Goal: Task Accomplishment & Management: Complete application form

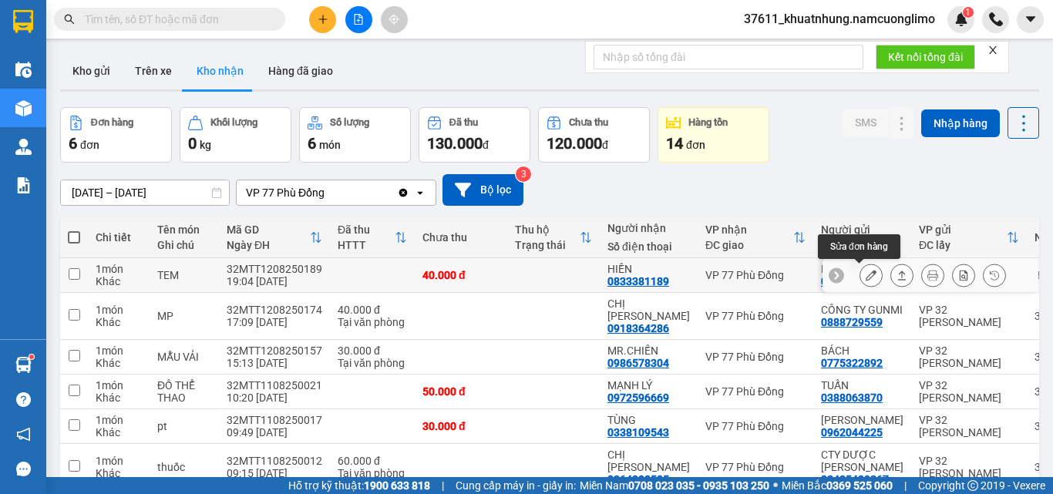
click at [866, 274] on icon at bounding box center [871, 275] width 11 height 11
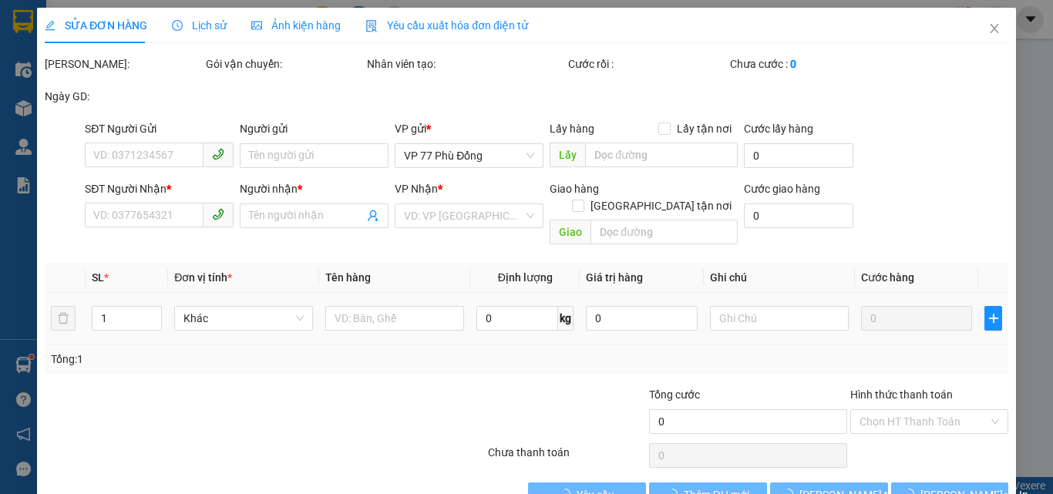
type input "0936861828"
type input "HUẾ"
type input "0833381189"
type input "HIỀN"
type input "40.000"
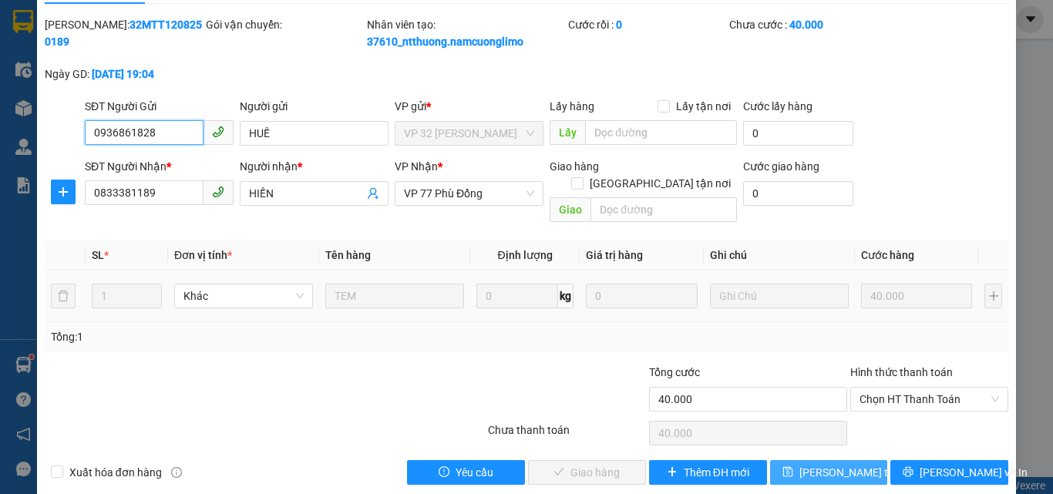
scroll to position [43, 0]
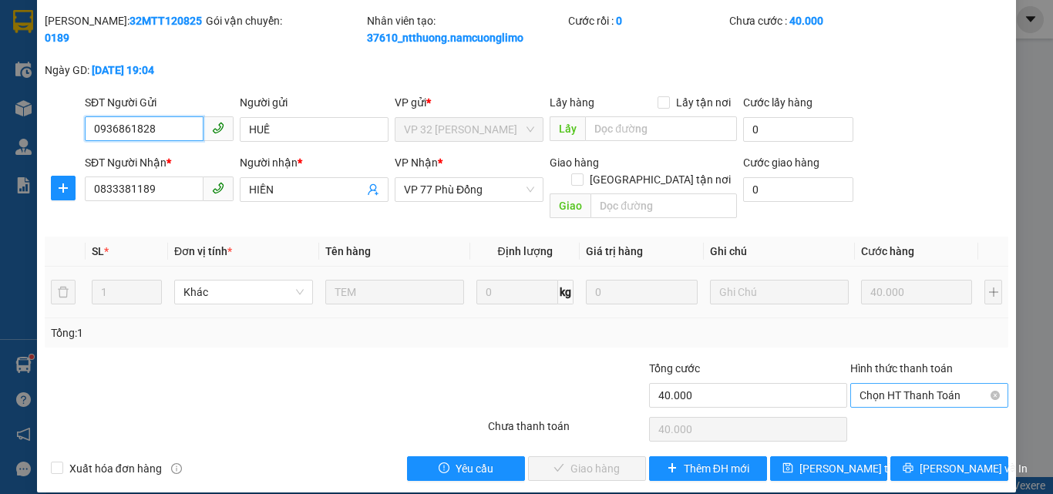
click at [889, 384] on span "Chọn HT Thanh Toán" at bounding box center [930, 395] width 140 height 23
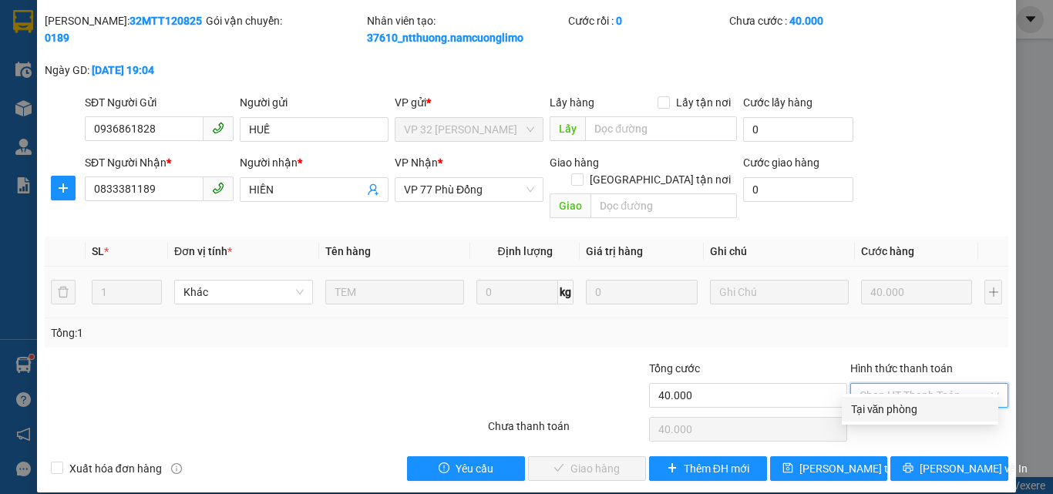
click at [881, 416] on div "Tại văn phòng" at bounding box center [920, 409] width 138 height 17
type input "0"
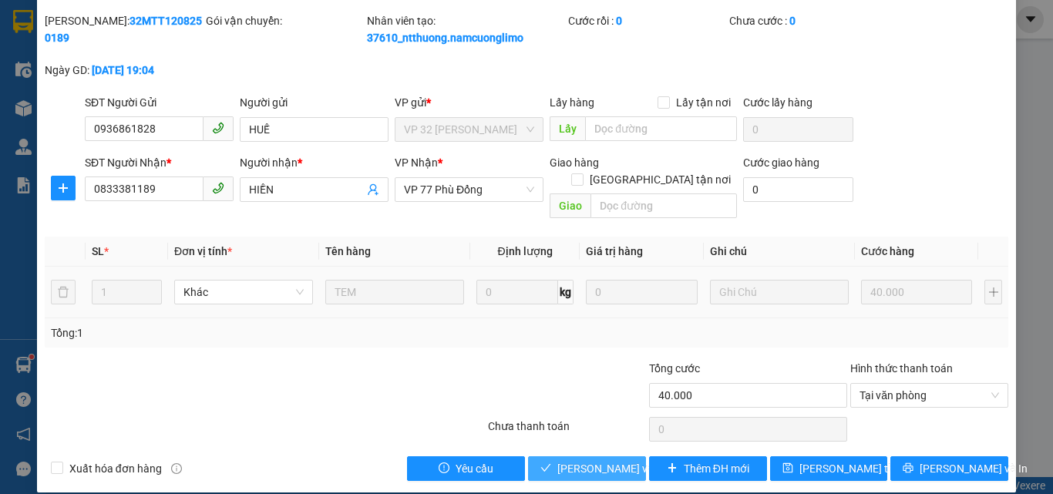
click at [603, 460] on span "[PERSON_NAME] và [PERSON_NAME] hàng" at bounding box center [632, 468] width 148 height 17
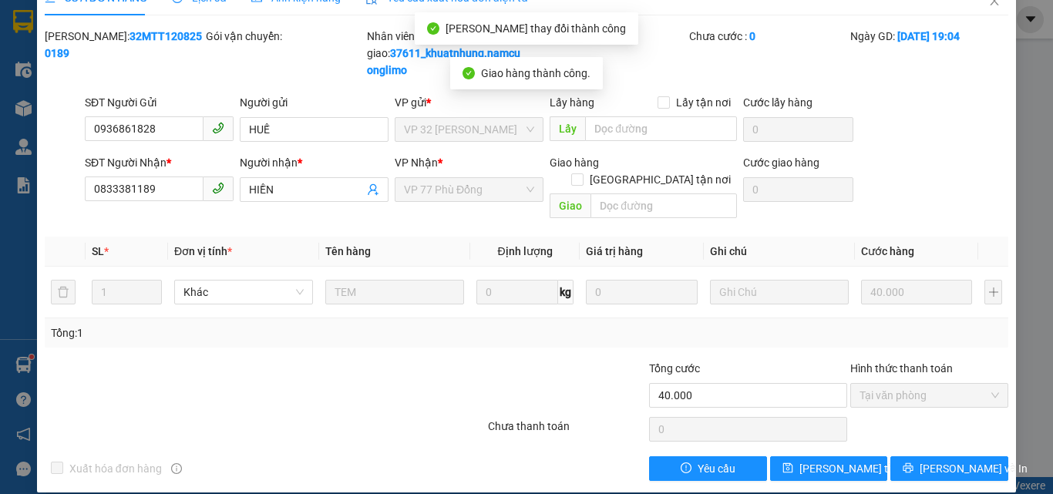
scroll to position [0, 0]
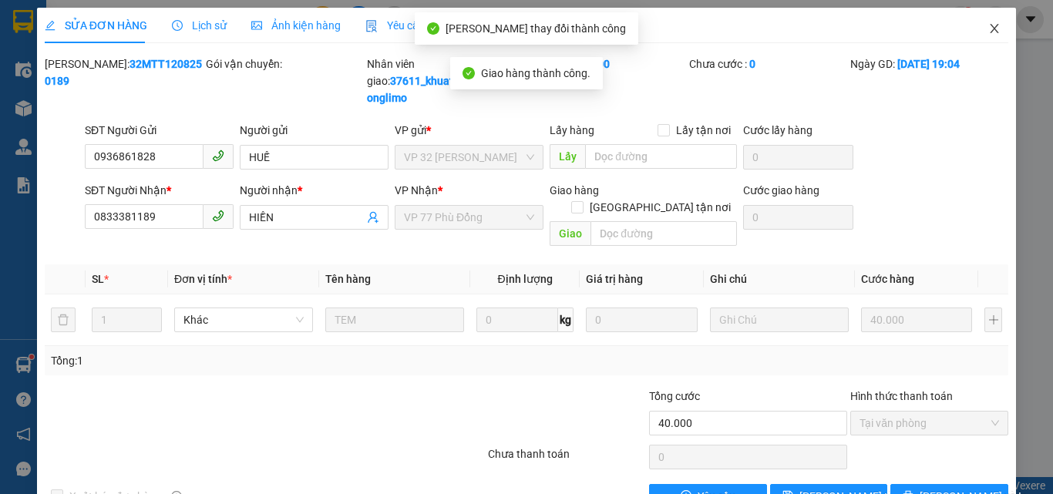
drag, startPoint x: 984, startPoint y: 25, endPoint x: 911, endPoint y: 37, distance: 74.2
click at [989, 24] on icon "close" at bounding box center [995, 28] width 12 height 12
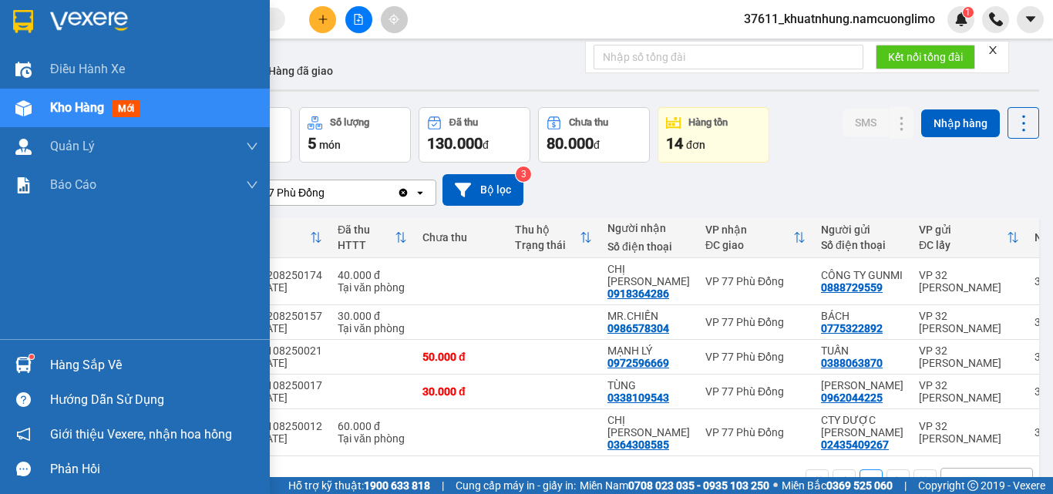
click at [13, 25] on img at bounding box center [23, 21] width 20 height 23
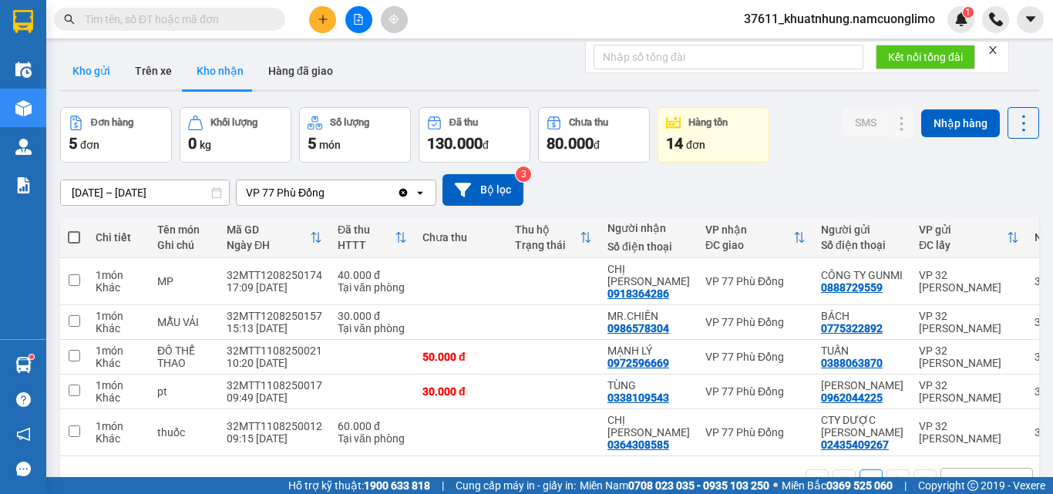
click at [89, 71] on button "Kho gửi" at bounding box center [91, 70] width 62 height 37
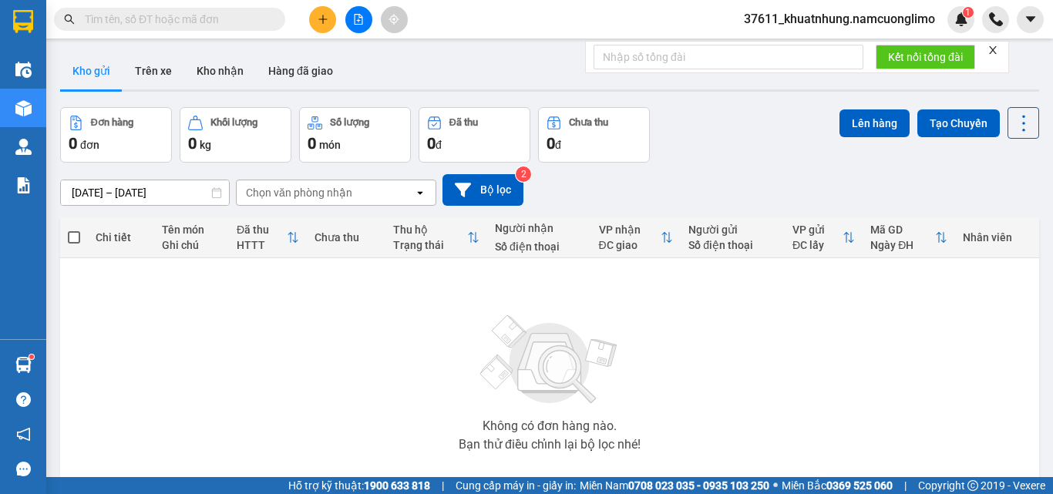
click at [320, 15] on icon "plus" at bounding box center [323, 19] width 11 height 11
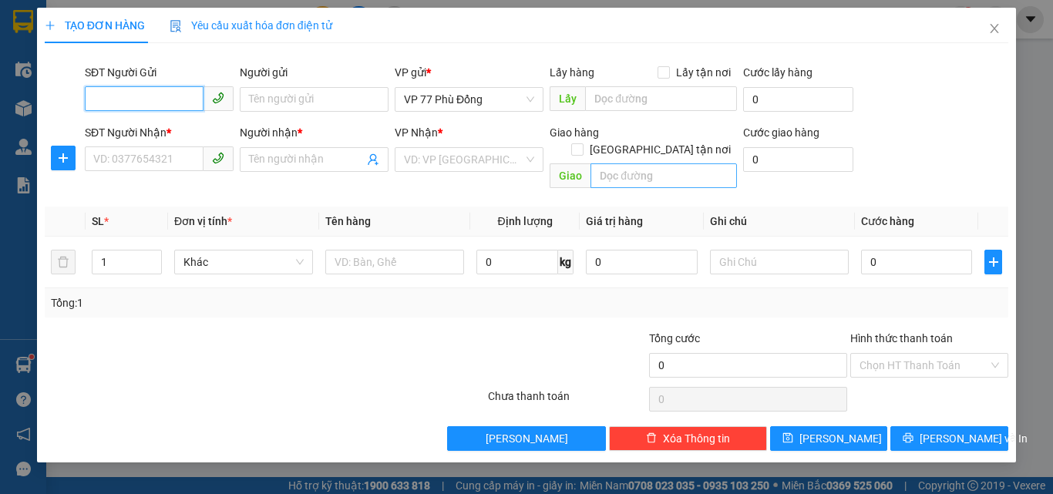
drag, startPoint x: 158, startPoint y: 98, endPoint x: 665, endPoint y: 162, distance: 511.4
click at [166, 100] on input "SĐT Người Gửi" at bounding box center [144, 98] width 119 height 25
type input "0916397266"
click at [160, 130] on div "0916397266 - KHOA" at bounding box center [159, 130] width 130 height 17
type input "KHOA"
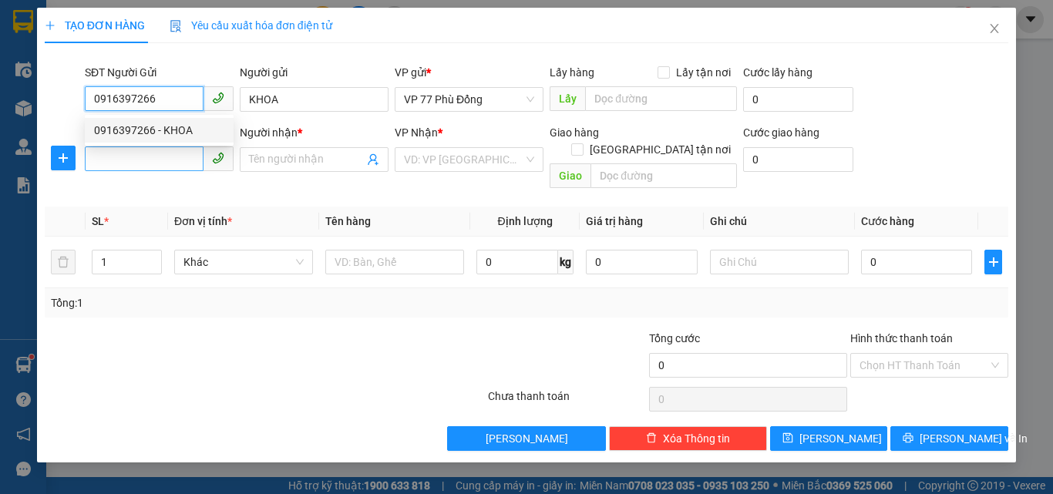
type input "0916397266"
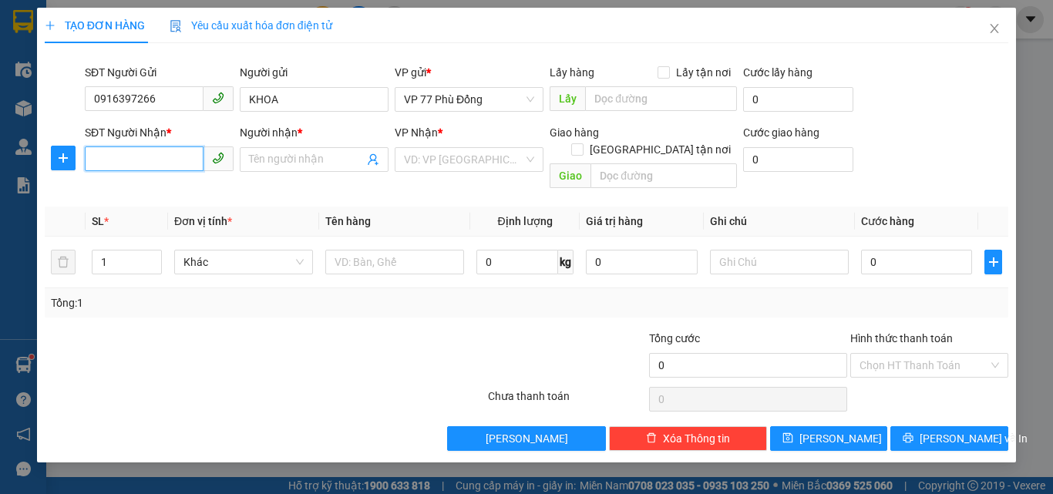
click at [151, 153] on input "SĐT Người Nhận *" at bounding box center [144, 159] width 119 height 25
type input "0914343654"
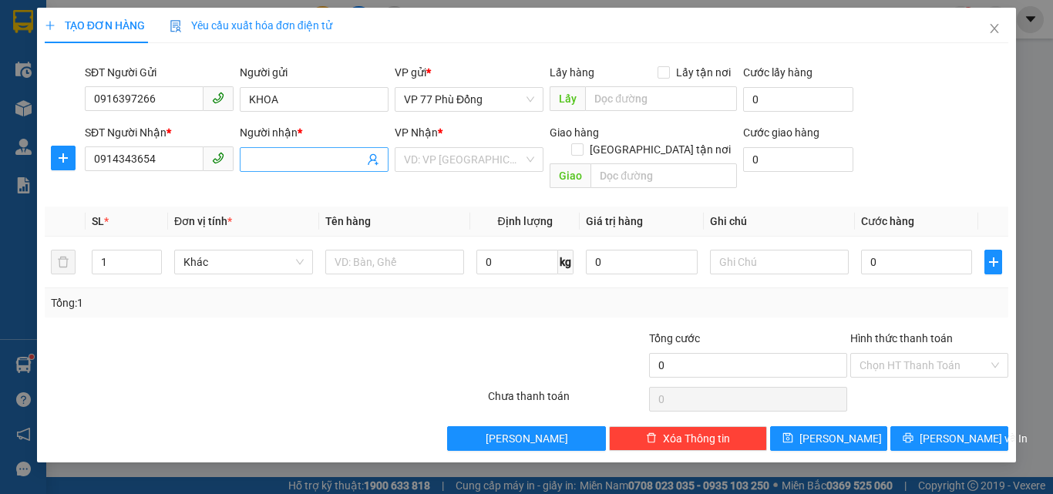
click at [271, 167] on input "Người nhận *" at bounding box center [306, 159] width 115 height 17
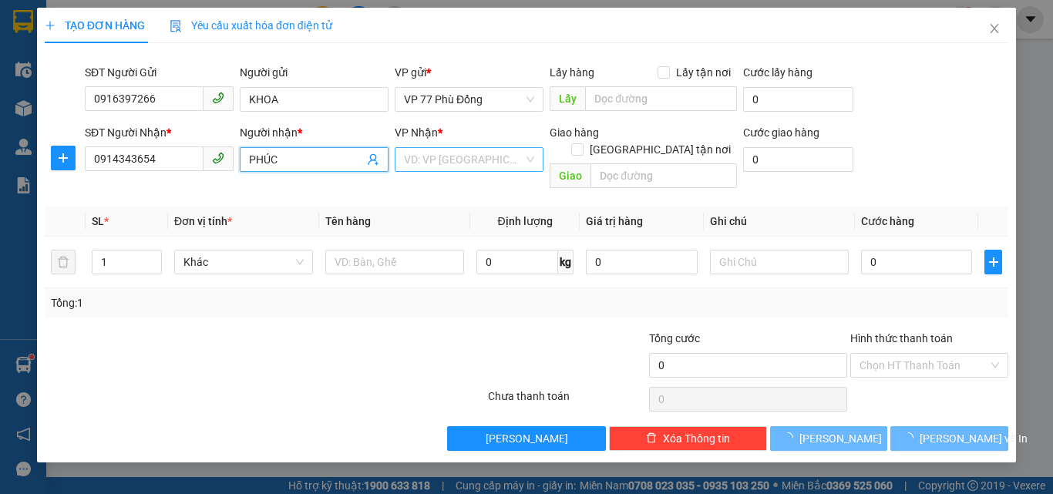
type input "PHÚC"
click at [470, 166] on input "search" at bounding box center [464, 159] width 120 height 23
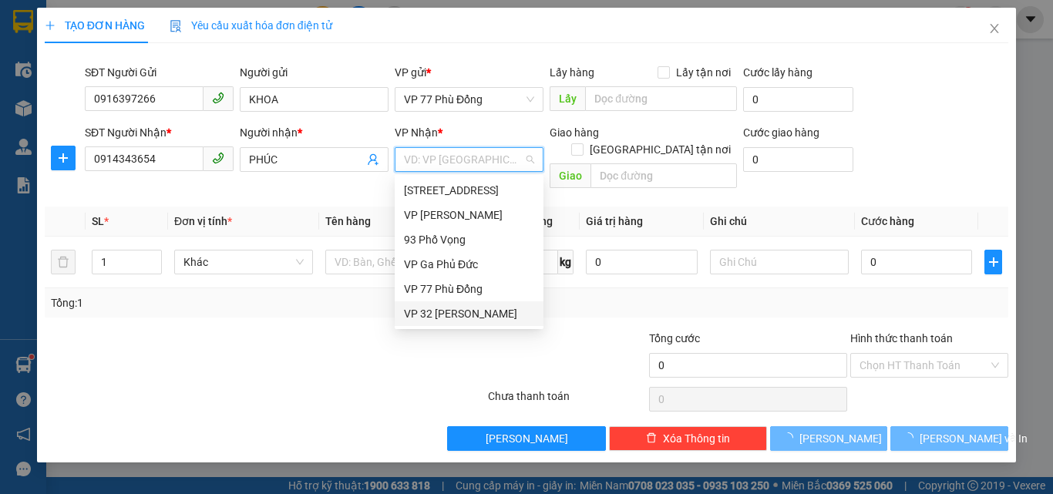
click at [446, 312] on div "VP 32 [PERSON_NAME]" at bounding box center [469, 313] width 130 height 17
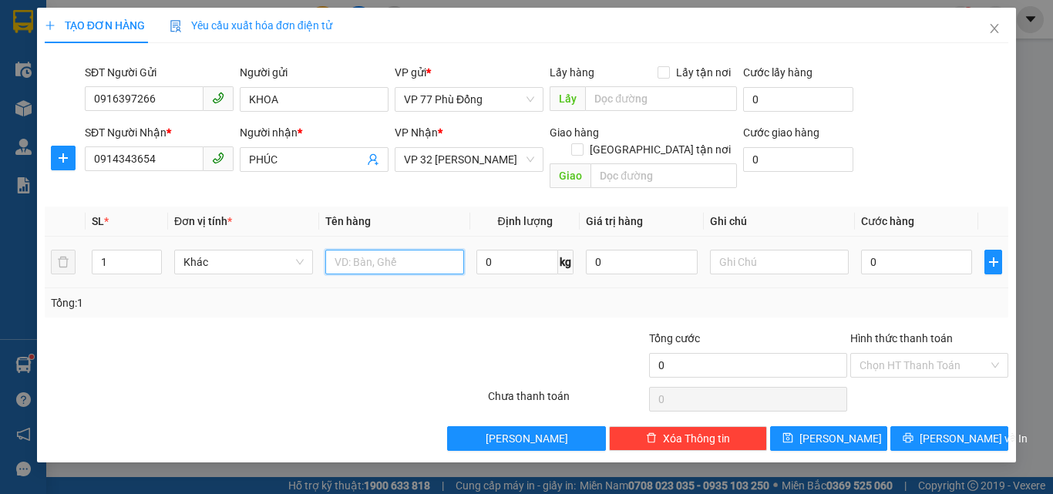
click at [370, 250] on input "text" at bounding box center [394, 262] width 139 height 25
type input "SÀN GỖ"
click at [939, 250] on input "0" at bounding box center [916, 262] width 111 height 25
type input "2"
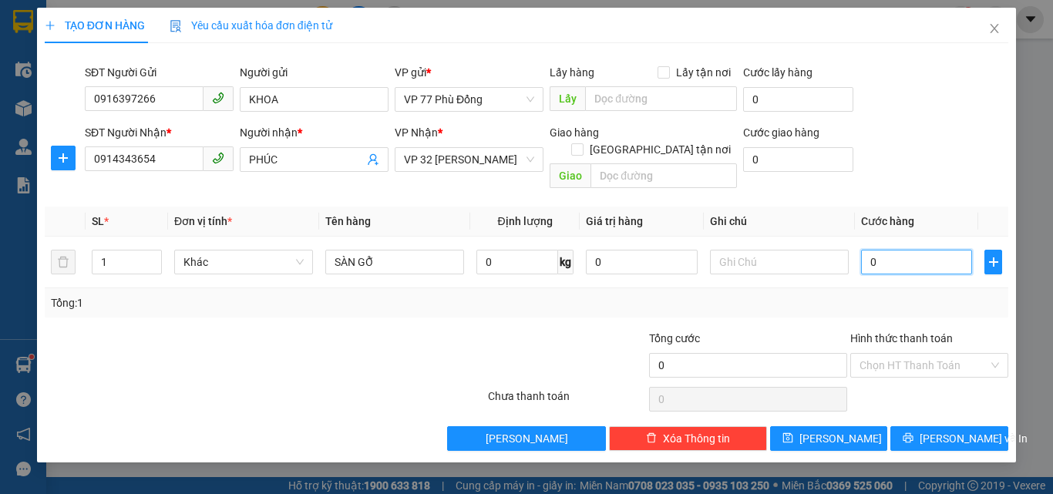
type input "2"
type input "20"
type input "200"
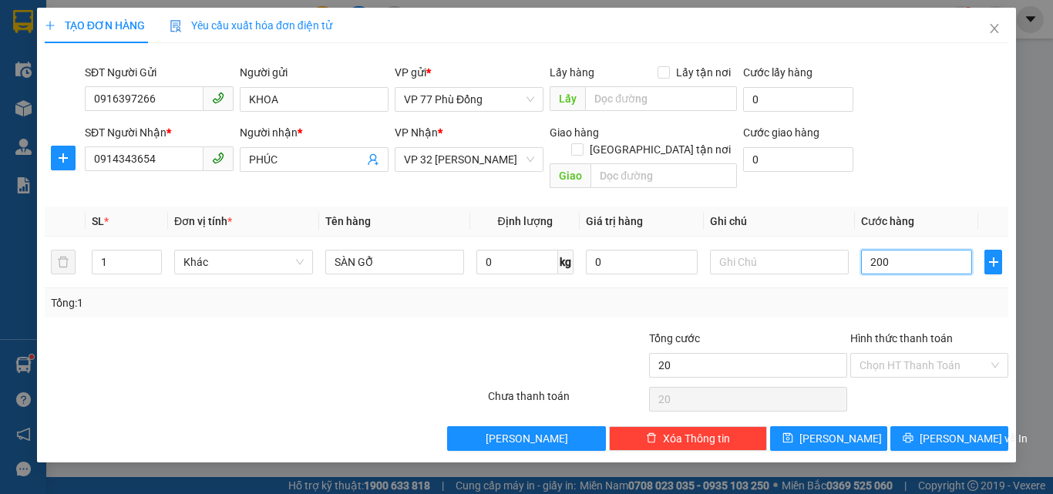
type input "200"
type input "200.000"
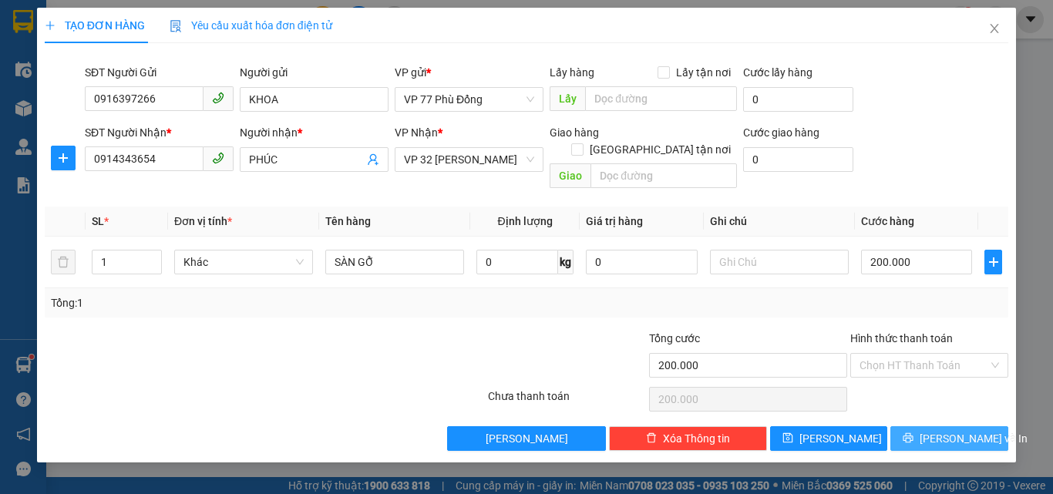
click at [955, 430] on span "[PERSON_NAME] và In" at bounding box center [974, 438] width 108 height 17
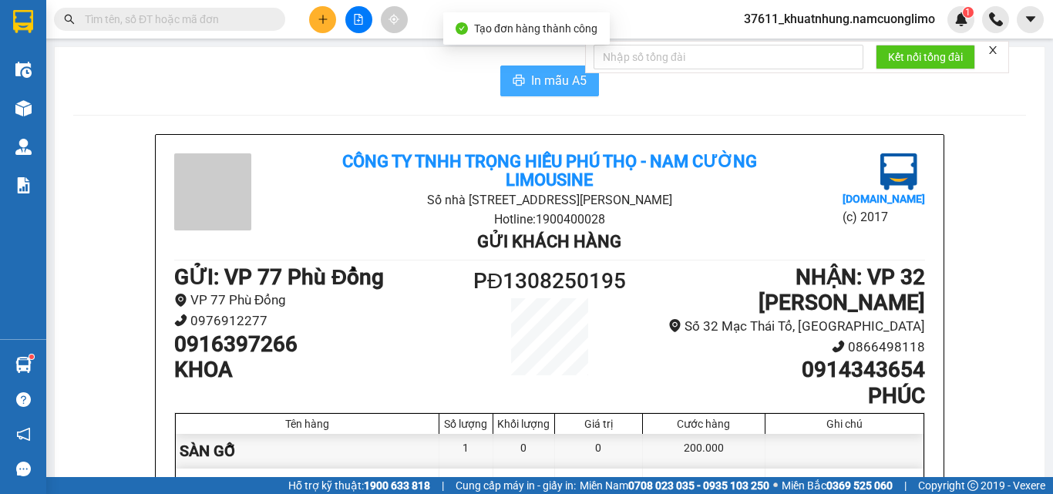
click at [553, 81] on span "In mẫu A5" at bounding box center [559, 80] width 56 height 19
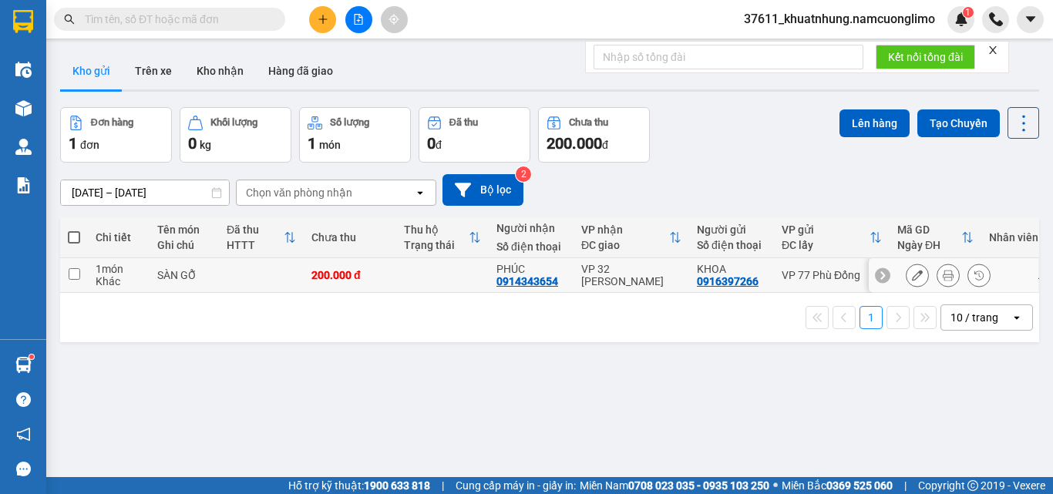
drag, startPoint x: 820, startPoint y: 277, endPoint x: 837, endPoint y: 274, distance: 17.2
click at [820, 277] on div "VP 77 Phù Đổng" at bounding box center [832, 275] width 100 height 12
checkbox input "true"
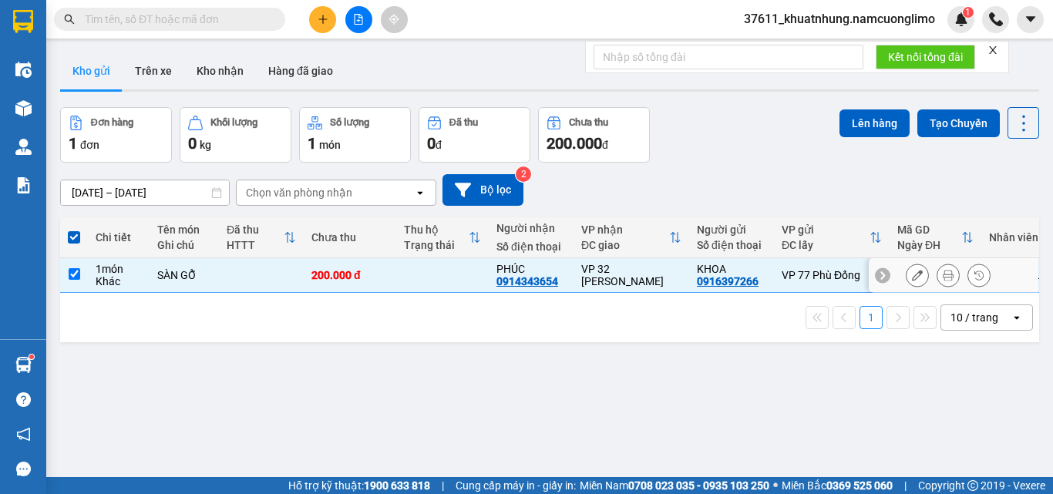
click at [912, 279] on icon at bounding box center [917, 275] width 11 height 11
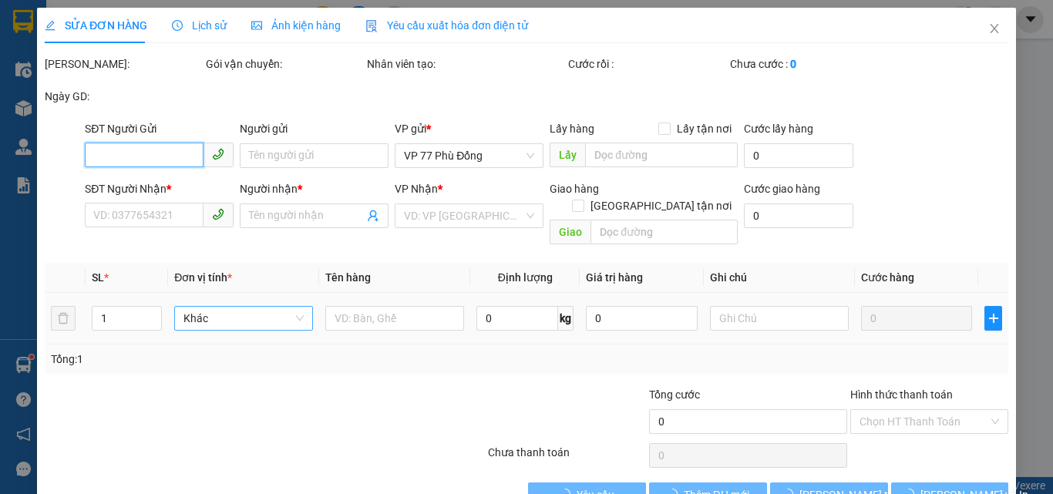
type input "0916397266"
type input "KHOA"
type input "0914343654"
type input "PHÚC"
type input "200.000"
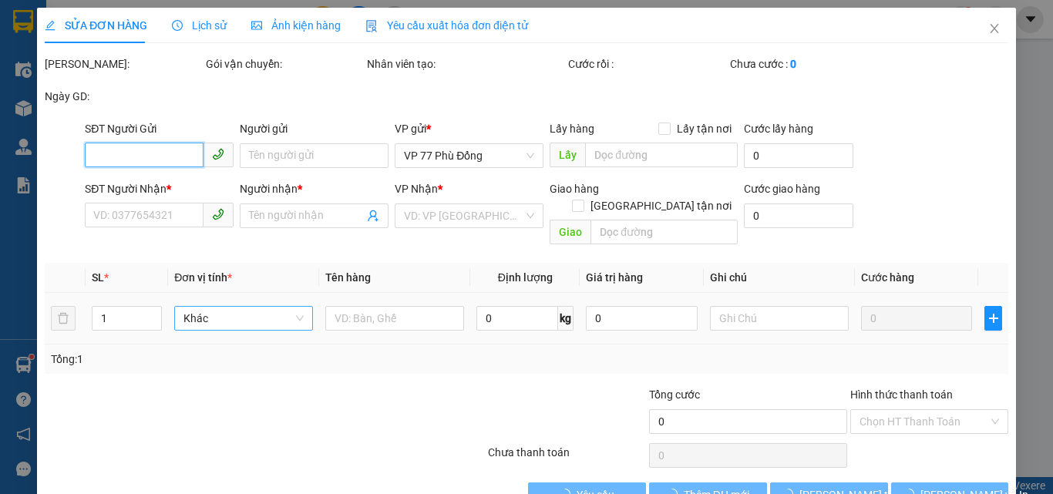
type input "200.000"
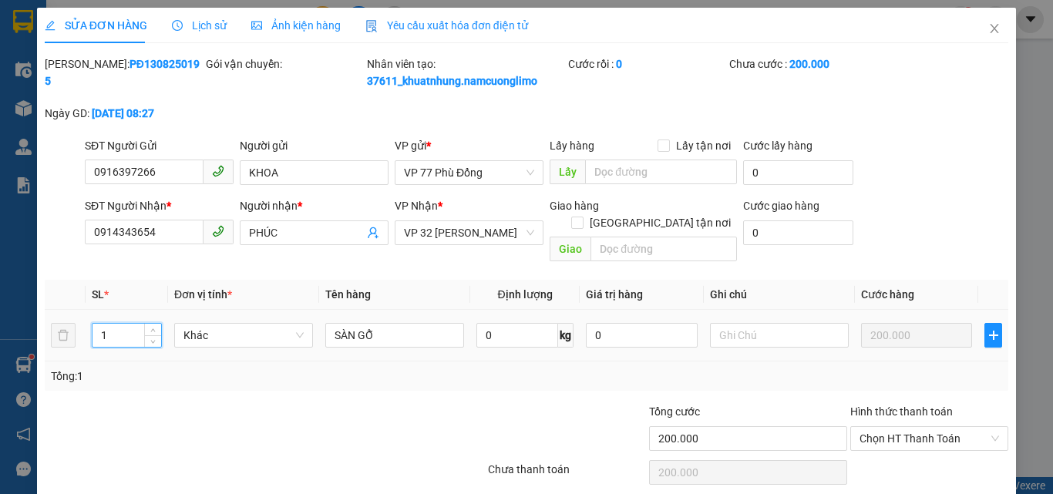
click at [136, 324] on input "1" at bounding box center [127, 335] width 69 height 23
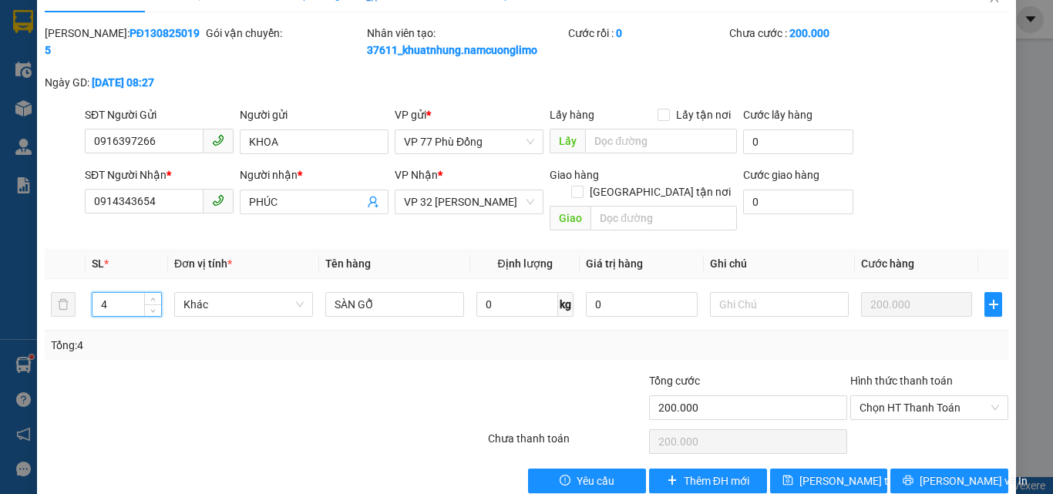
scroll to position [43, 0]
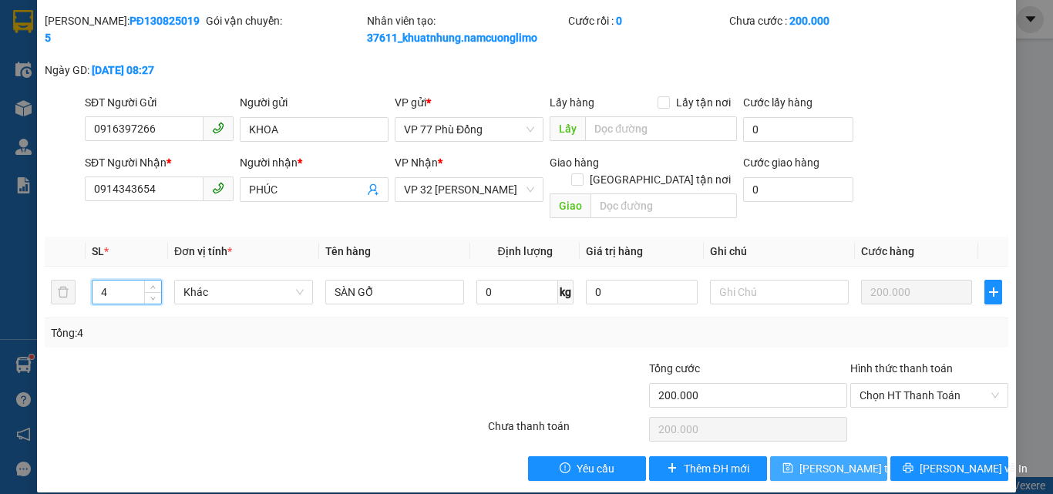
type input "4"
click at [806, 460] on span "[PERSON_NAME] đổi" at bounding box center [861, 468] width 123 height 17
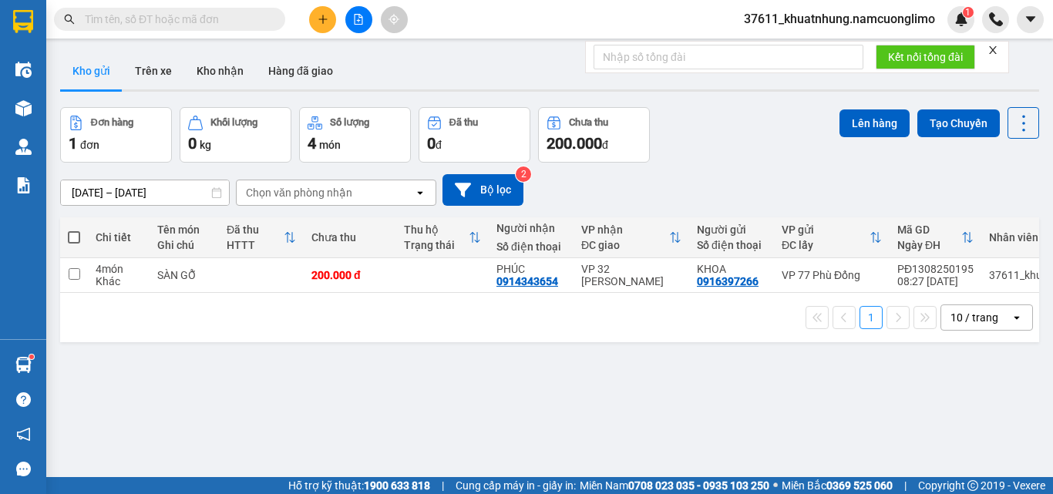
click at [322, 24] on icon "plus" at bounding box center [323, 19] width 11 height 11
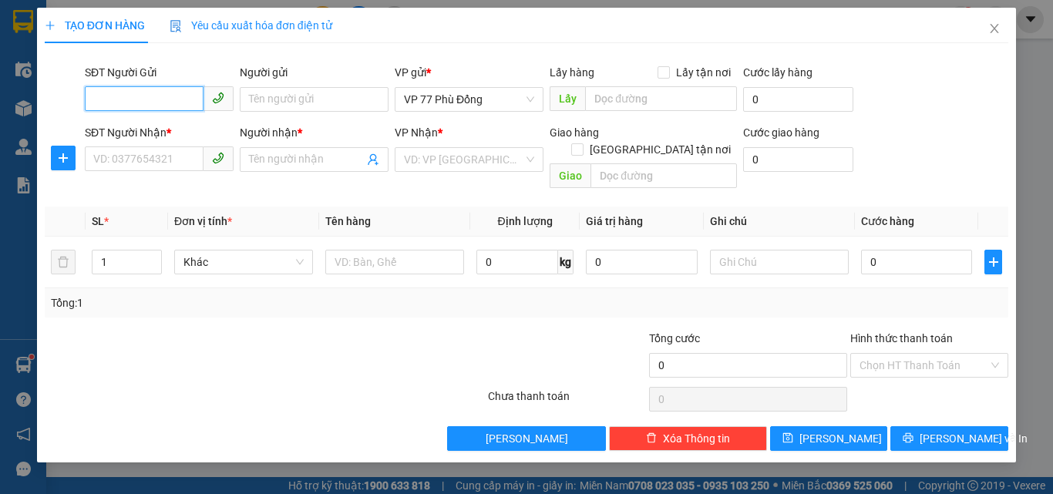
click at [172, 103] on input "SĐT Người Gửi" at bounding box center [144, 98] width 119 height 25
click at [994, 28] on icon "close" at bounding box center [995, 28] width 8 height 9
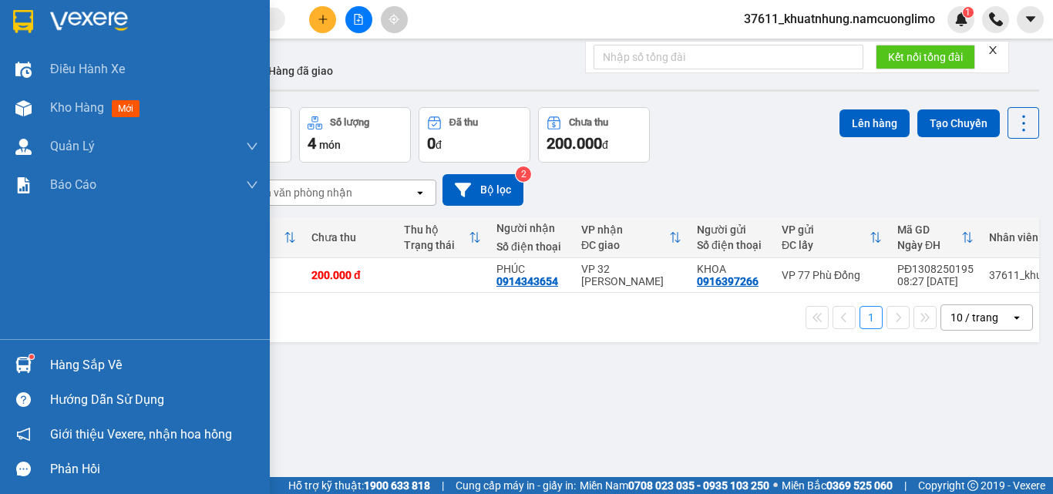
click at [41, 362] on div "Hàng sắp về" at bounding box center [135, 365] width 270 height 35
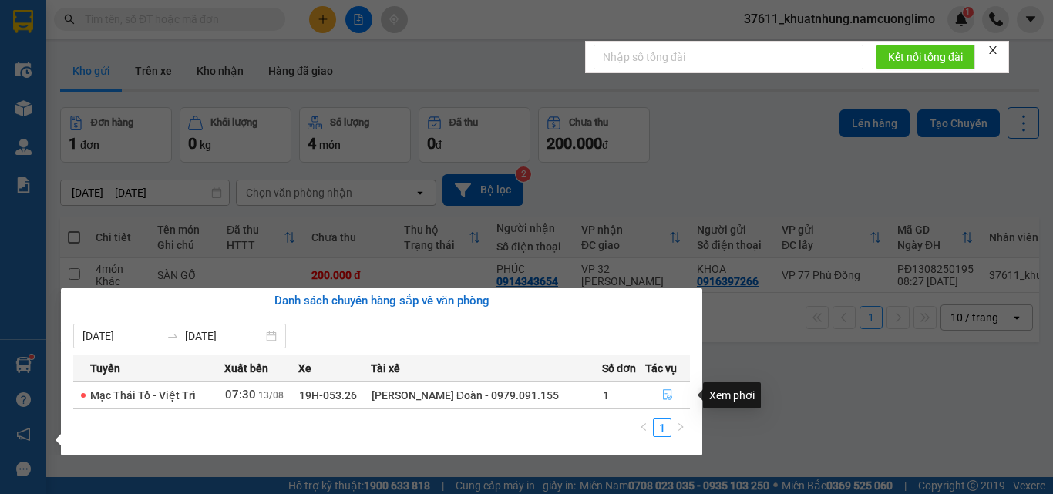
click at [665, 396] on icon "file-done" at bounding box center [667, 395] width 9 height 11
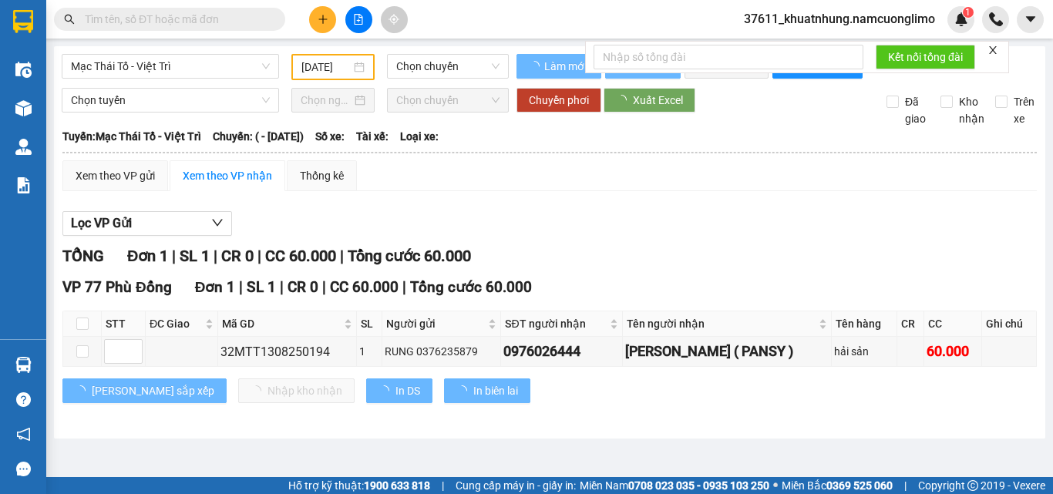
type input "[DATE]"
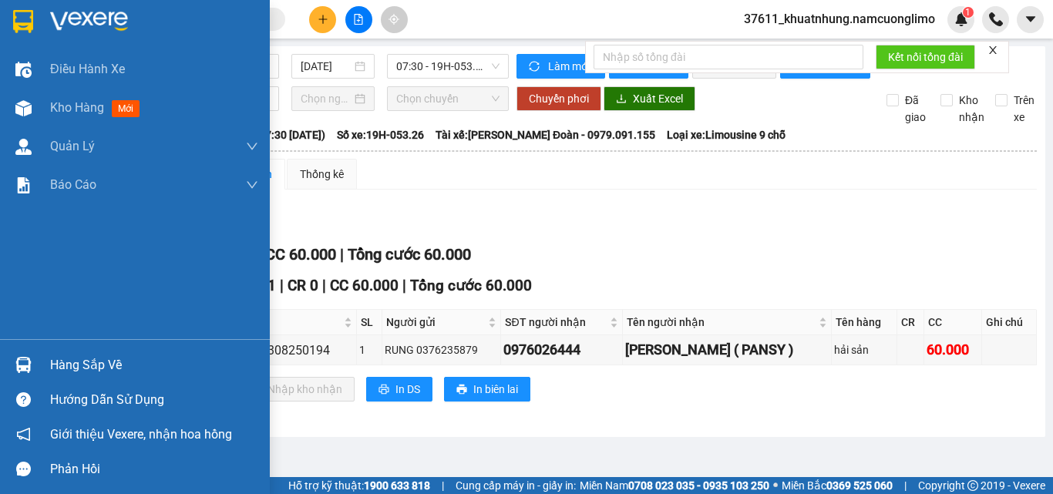
click at [18, 25] on img at bounding box center [23, 21] width 20 height 23
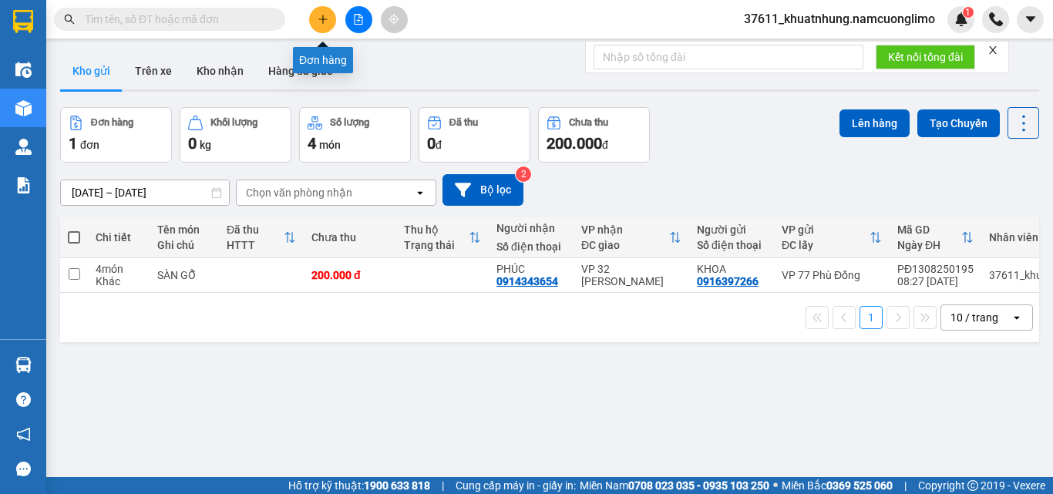
click at [318, 20] on icon "plus" at bounding box center [323, 19] width 11 height 11
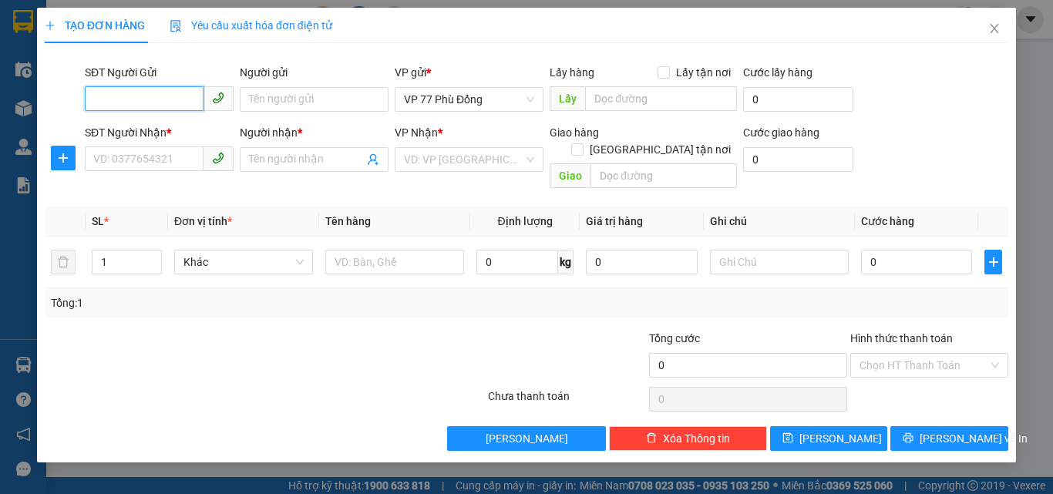
click at [177, 98] on input "SĐT Người Gửi" at bounding box center [144, 98] width 119 height 25
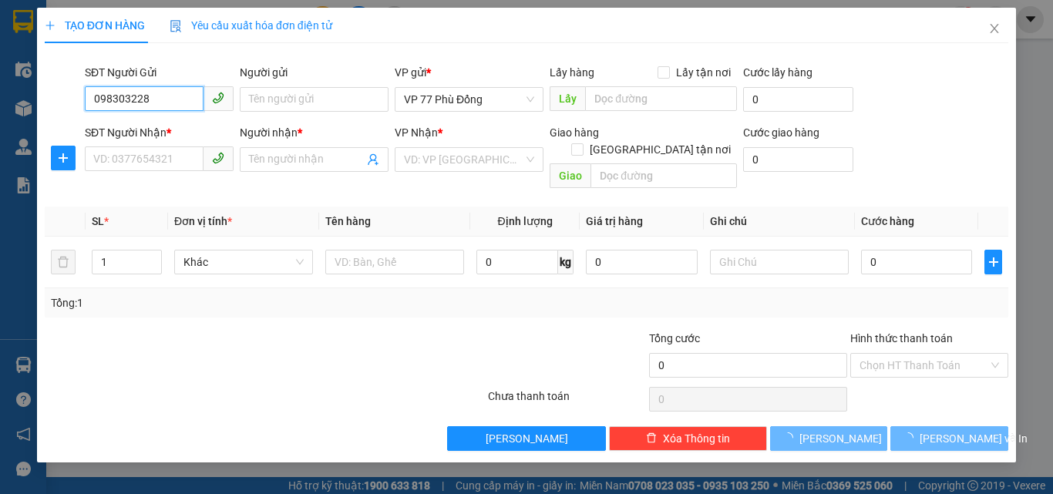
type input "0983032286"
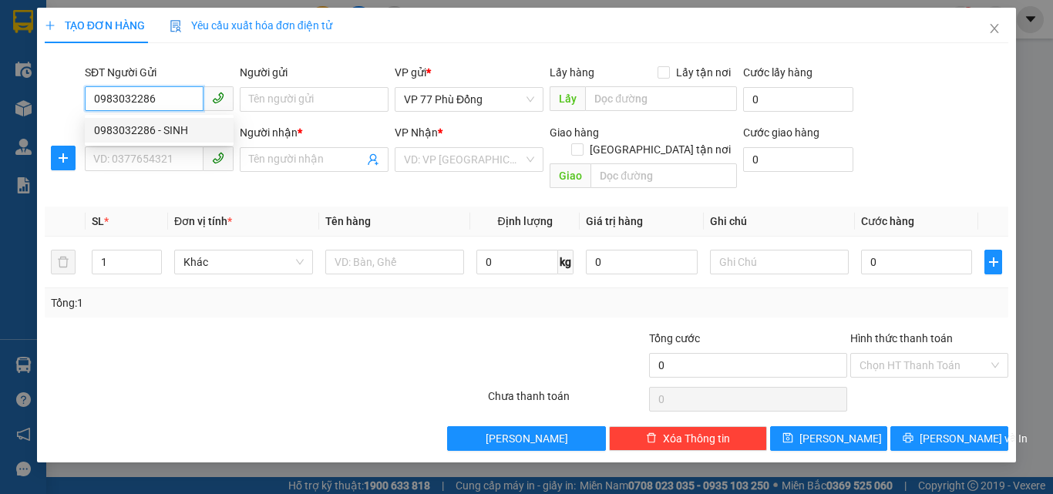
drag, startPoint x: 164, startPoint y: 126, endPoint x: 156, endPoint y: 154, distance: 29.8
click at [164, 126] on div "0983032286 - SINH" at bounding box center [159, 130] width 130 height 17
type input "SINH"
type input "0983032286"
click at [156, 155] on input "SĐT Người Nhận *" at bounding box center [144, 159] width 119 height 25
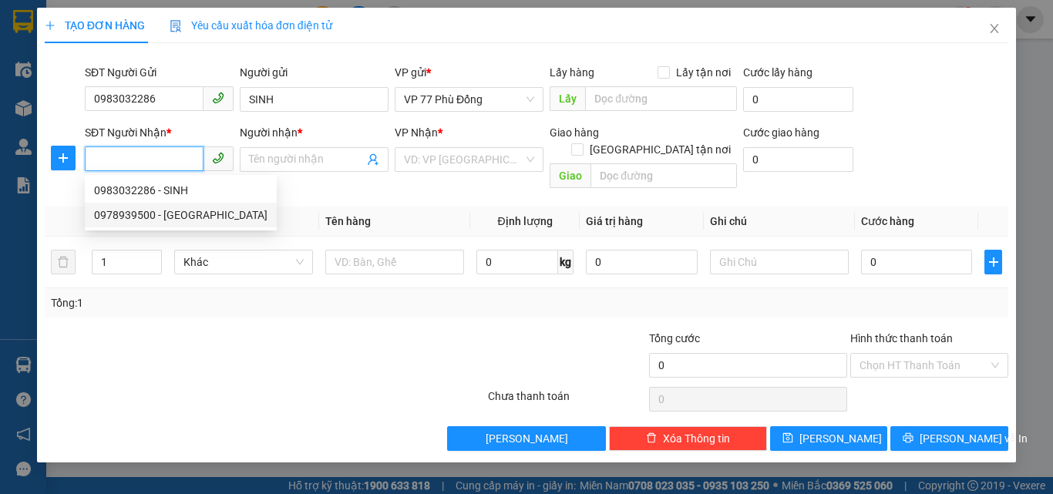
click at [157, 218] on div "0978939500 - ĐỨC" at bounding box center [181, 215] width 174 height 17
type input "0978939500"
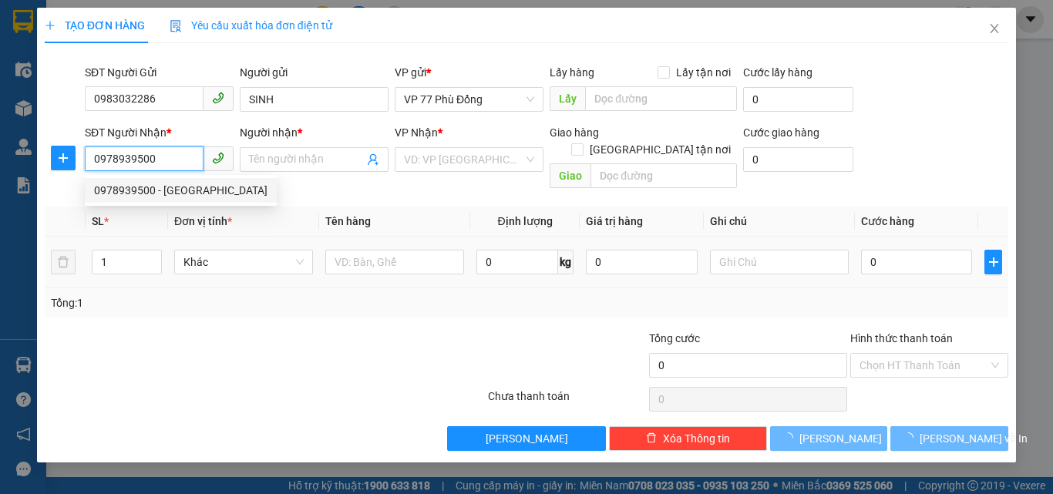
type input "ĐỨC"
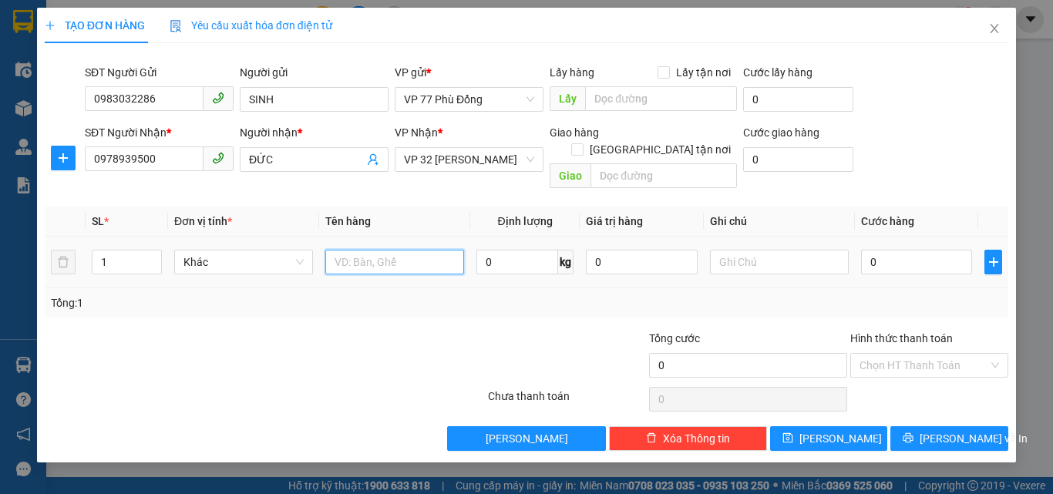
click at [363, 256] on input "text" at bounding box center [394, 262] width 139 height 25
type input "TP"
click at [897, 250] on input "0" at bounding box center [916, 262] width 111 height 25
type input "3"
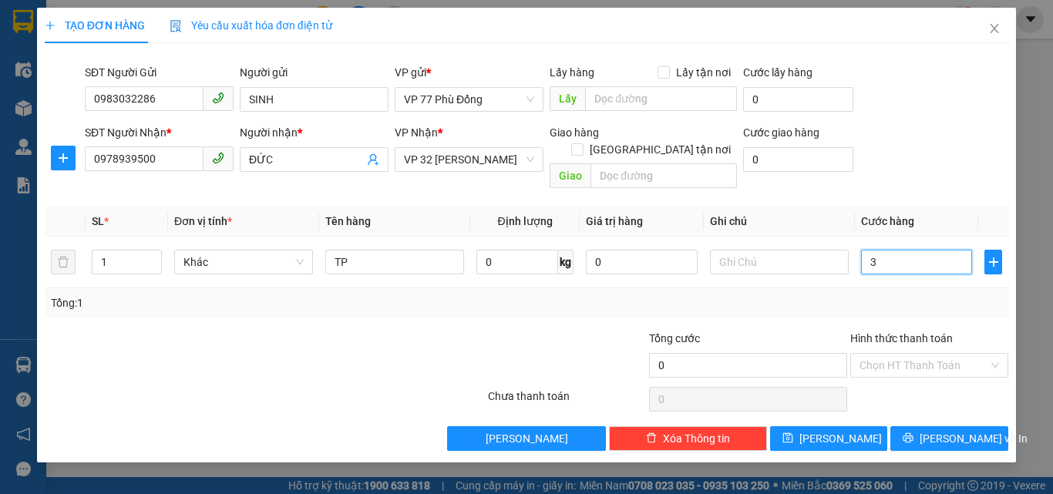
type input "3"
type input "30"
click at [912, 354] on input "Hình thức thanh toán" at bounding box center [924, 365] width 129 height 23
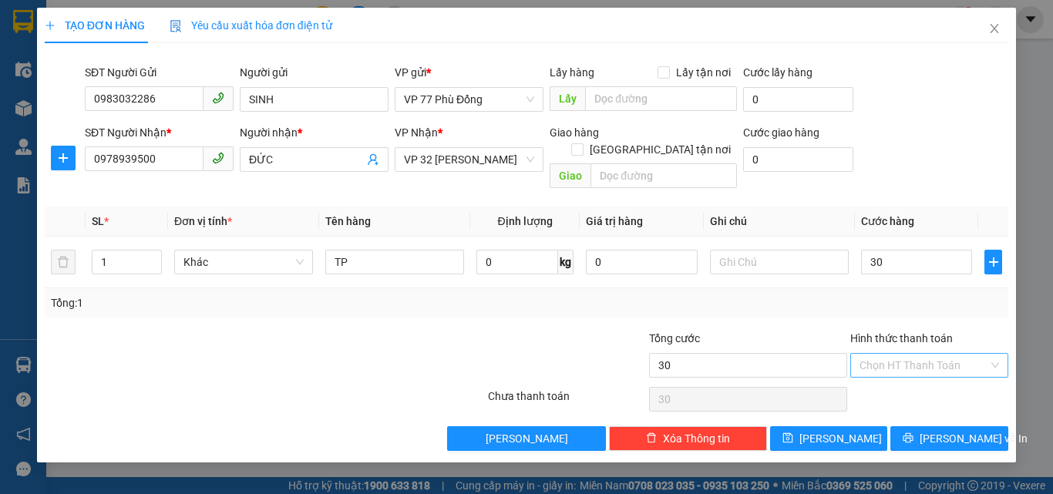
type input "30.000"
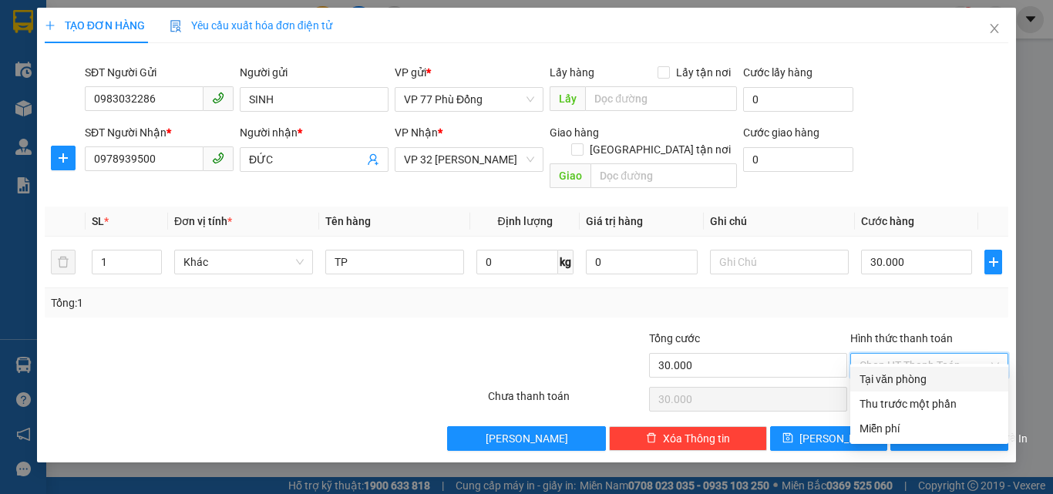
click at [904, 380] on div "Tại văn phòng" at bounding box center [930, 379] width 140 height 17
type input "0"
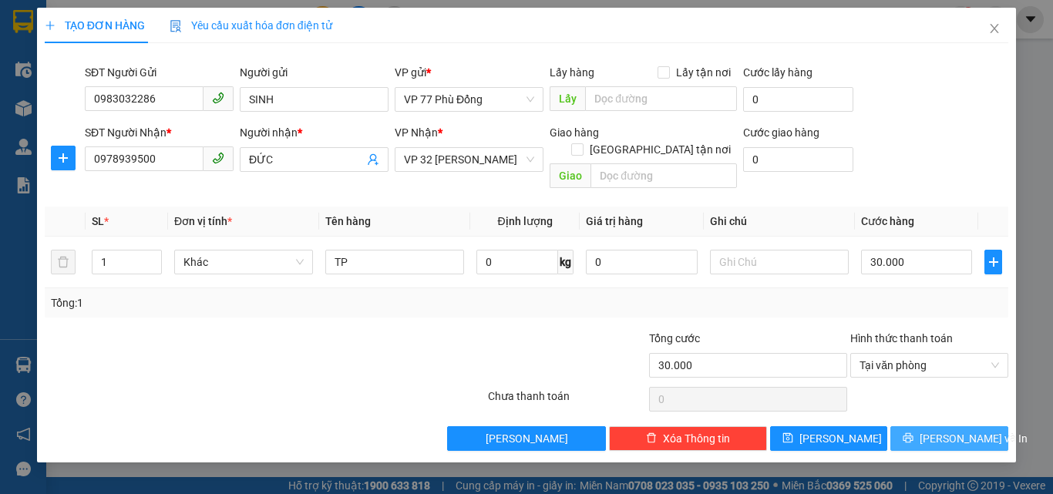
click at [956, 430] on span "[PERSON_NAME] và In" at bounding box center [974, 438] width 108 height 17
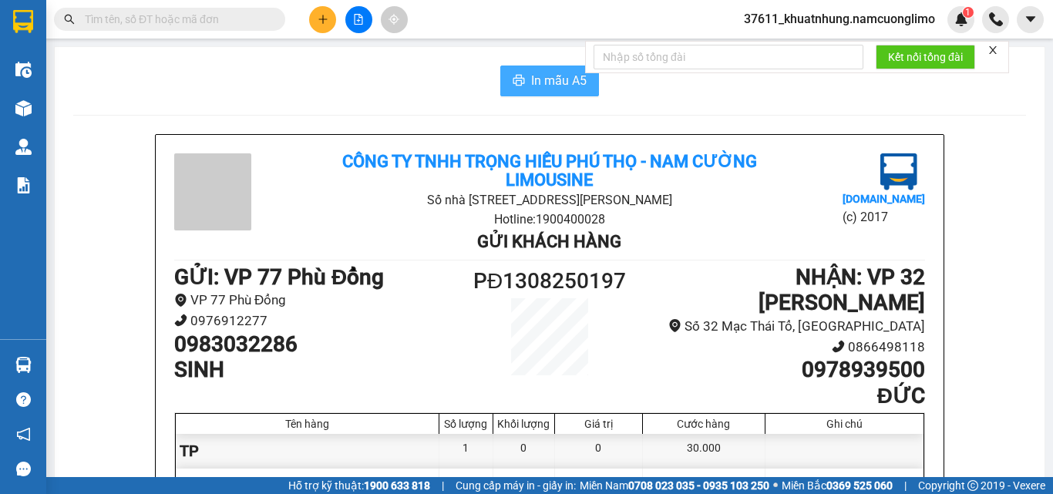
click at [535, 82] on span "In mẫu A5" at bounding box center [559, 80] width 56 height 19
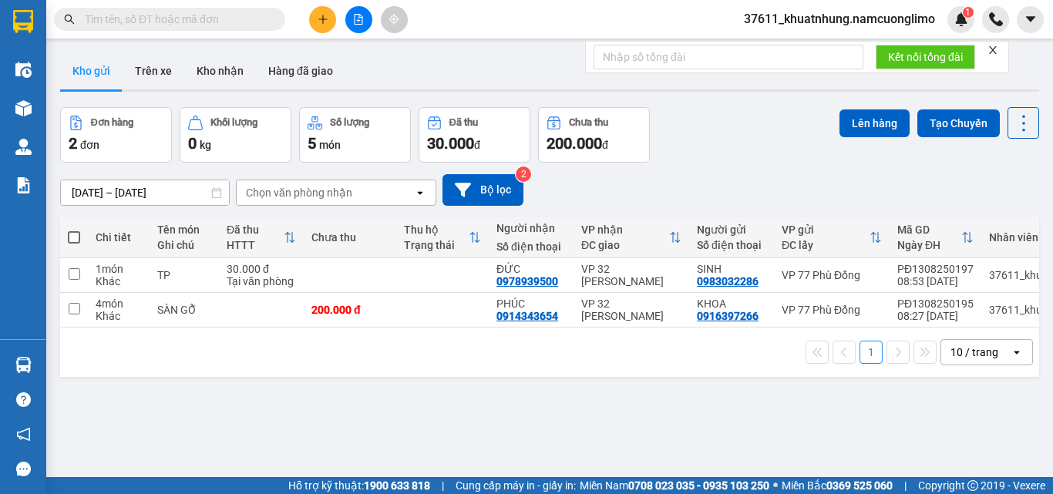
drag, startPoint x: 276, startPoint y: 446, endPoint x: 386, endPoint y: 247, distance: 227.5
click at [281, 435] on div "ver 1.8.138 Kho gửi Trên xe Kho nhận Hàng đã giao Đơn hàng 2 đơn Khối lượng 0 k…" at bounding box center [550, 293] width 992 height 494
click at [327, 19] on icon "plus" at bounding box center [322, 19] width 8 height 1
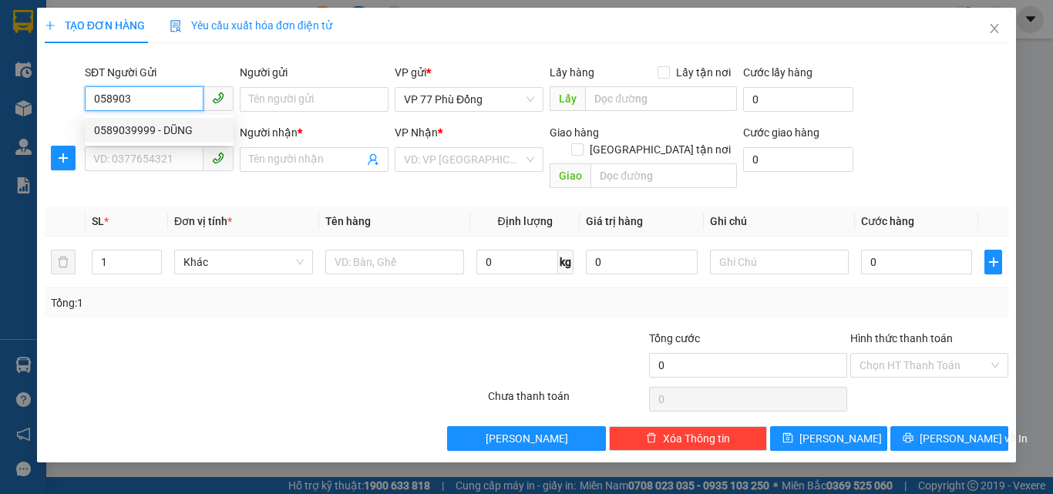
click at [172, 125] on div "0589039999 - DŨNG" at bounding box center [159, 130] width 130 height 17
type input "0589039999"
type input "DŨNG"
type input "0589039999"
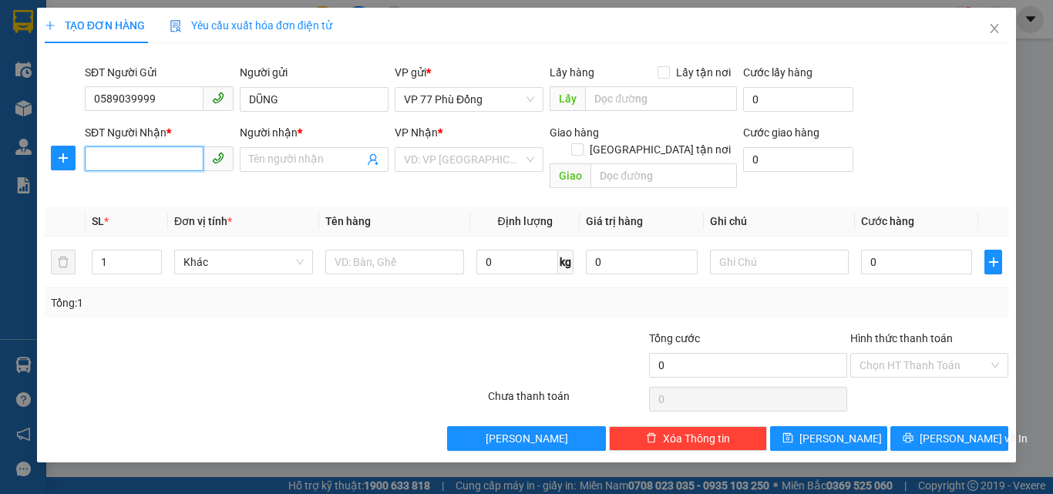
click at [168, 153] on input "SĐT Người Nhận *" at bounding box center [144, 159] width 119 height 25
click at [181, 190] on div "0376895555 - HOÀNG" at bounding box center [170, 190] width 152 height 17
type input "0376895555"
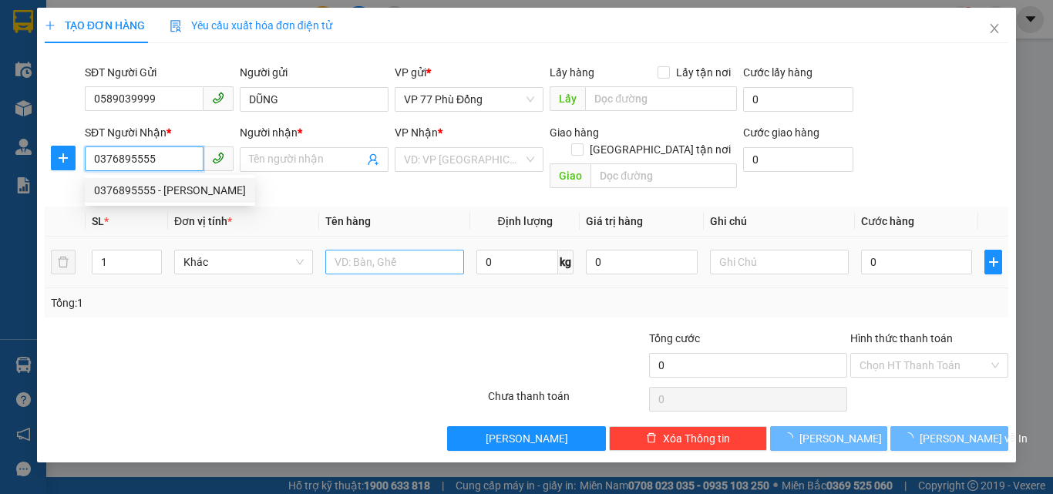
type input "HOÀNG"
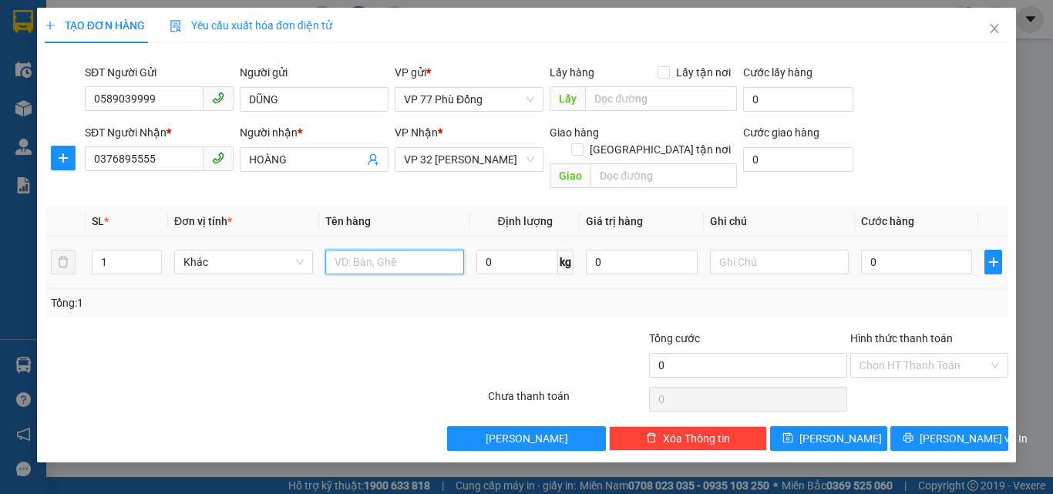
click at [393, 250] on input "text" at bounding box center [394, 262] width 139 height 25
type input "DT"
click at [902, 251] on input "0" at bounding box center [916, 262] width 111 height 25
type input "5"
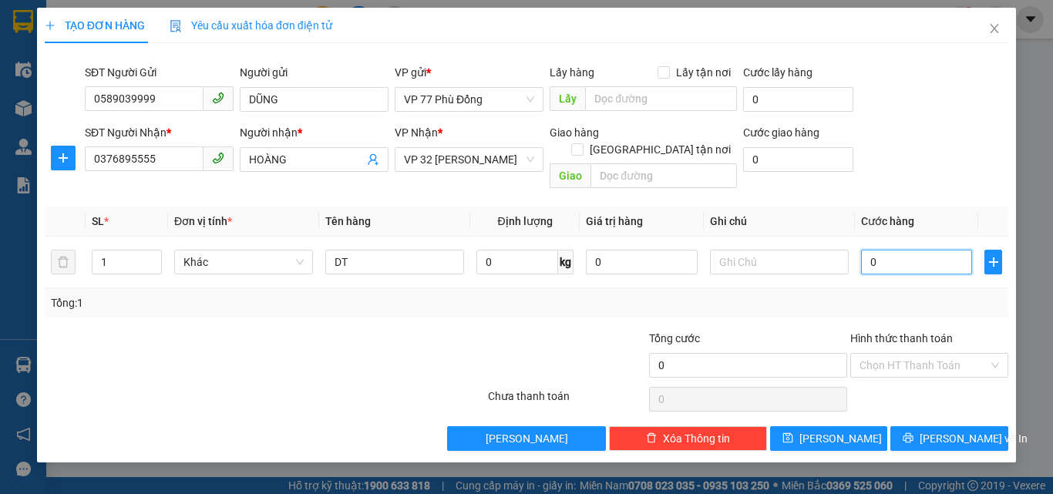
type input "5"
type input "50"
type input "50.000"
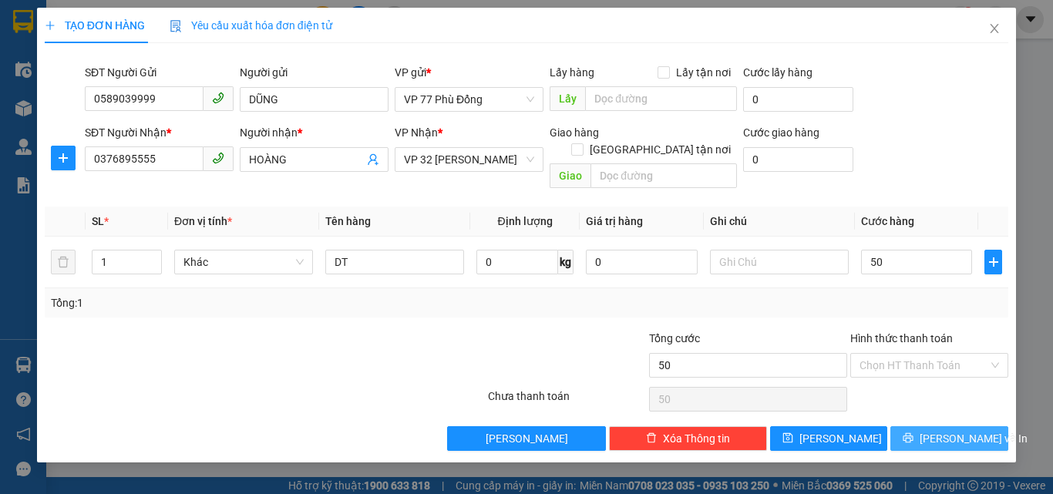
type input "50.000"
click at [948, 430] on span "[PERSON_NAME] và In" at bounding box center [974, 438] width 108 height 17
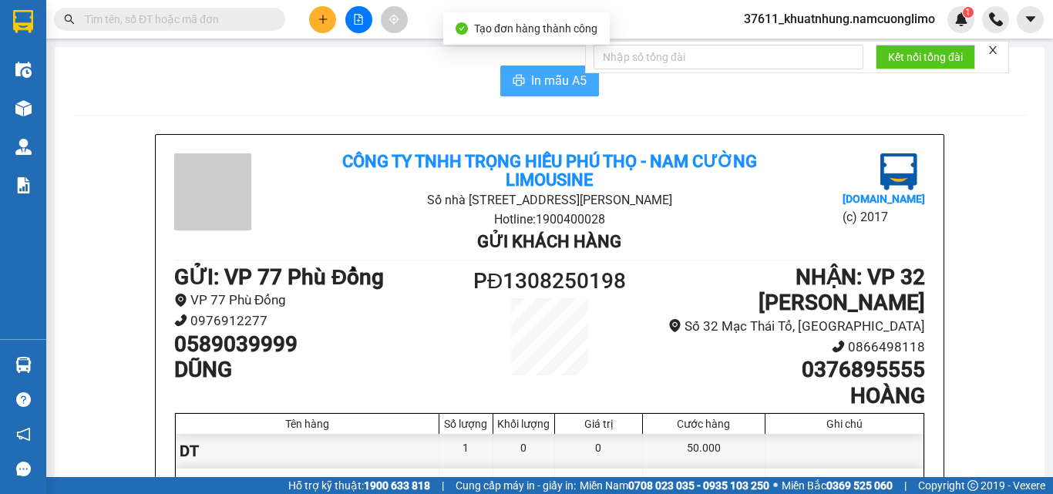
click at [537, 86] on span "In mẫu A5" at bounding box center [559, 80] width 56 height 19
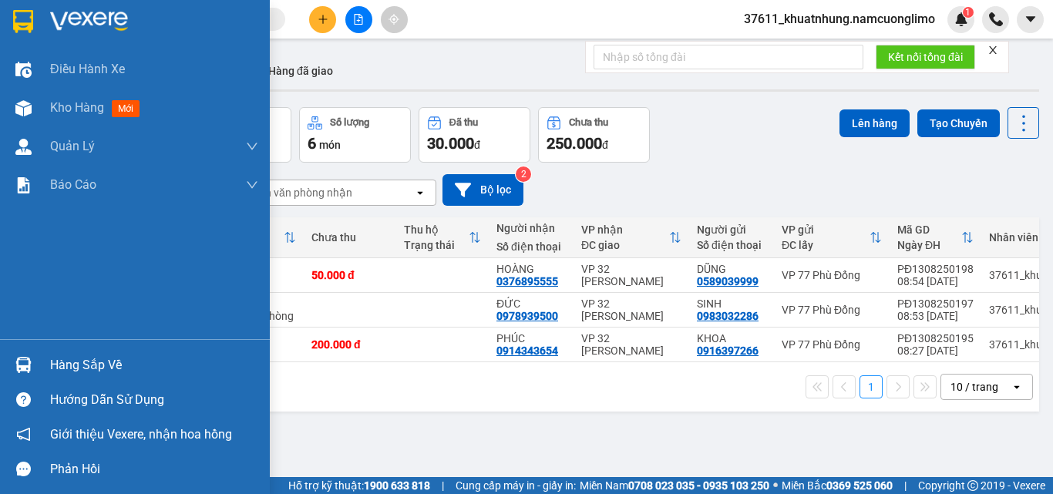
click at [24, 28] on img at bounding box center [23, 21] width 20 height 23
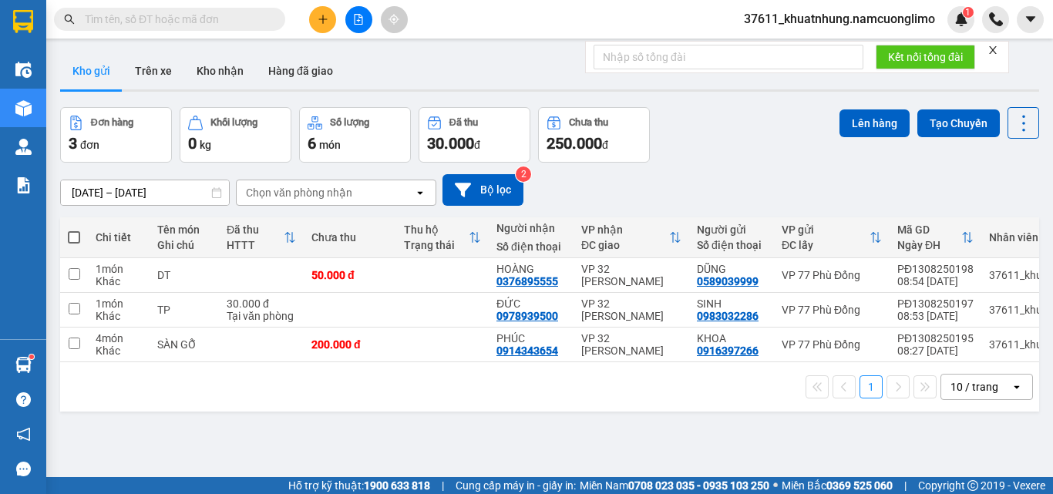
click at [73, 235] on span at bounding box center [74, 237] width 12 height 12
click at [74, 230] on input "checkbox" at bounding box center [74, 230] width 0 height 0
checkbox input "true"
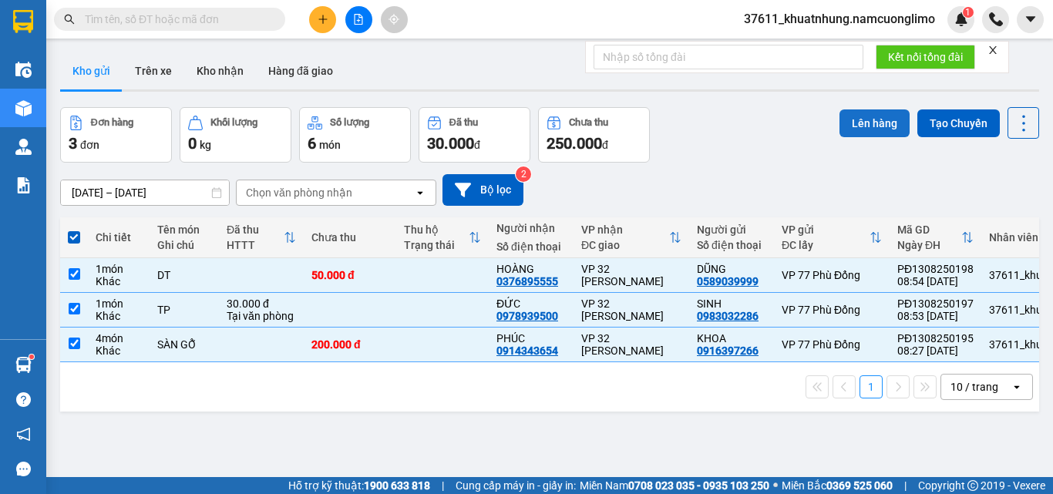
click at [861, 123] on button "Lên hàng" at bounding box center [875, 124] width 70 height 28
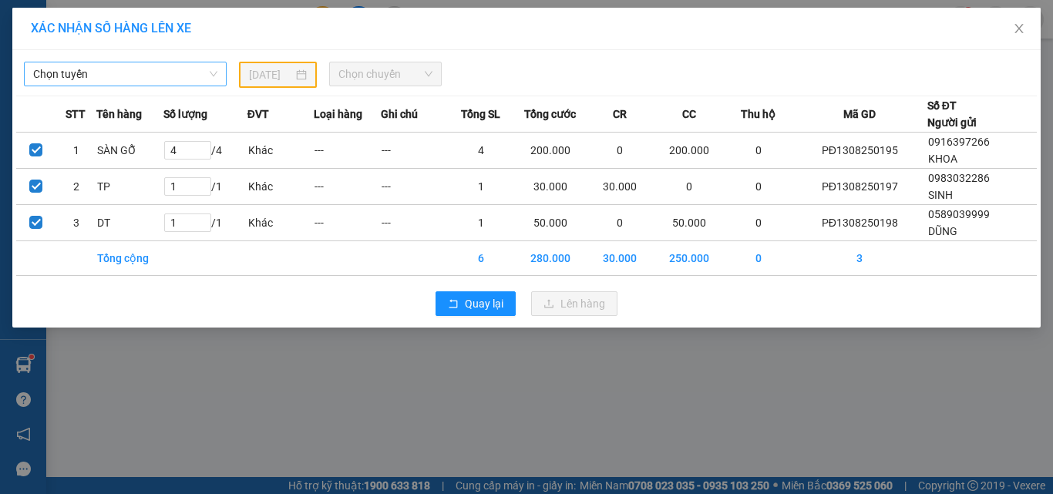
click at [138, 75] on span "Chọn tuyến" at bounding box center [125, 73] width 184 height 23
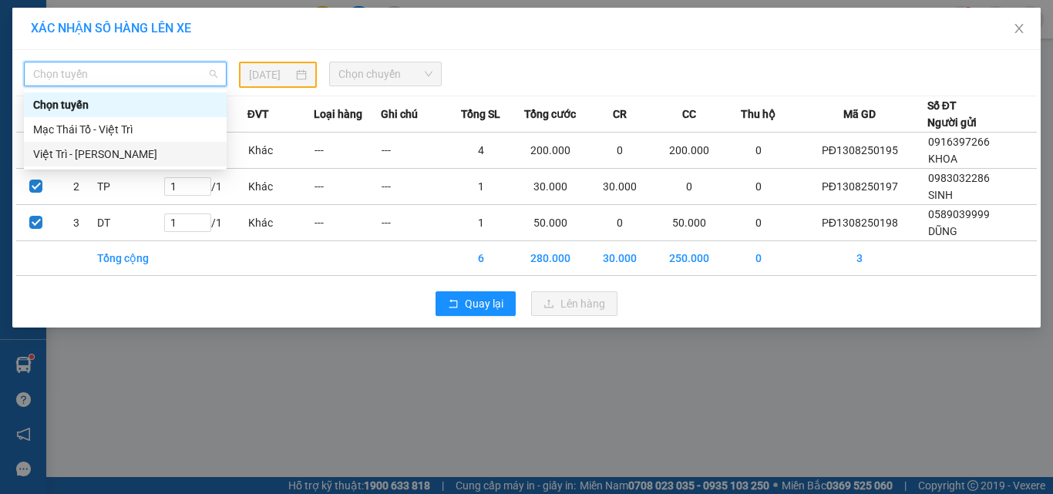
click at [64, 150] on div "Việt Trì - [PERSON_NAME]" at bounding box center [125, 154] width 184 height 17
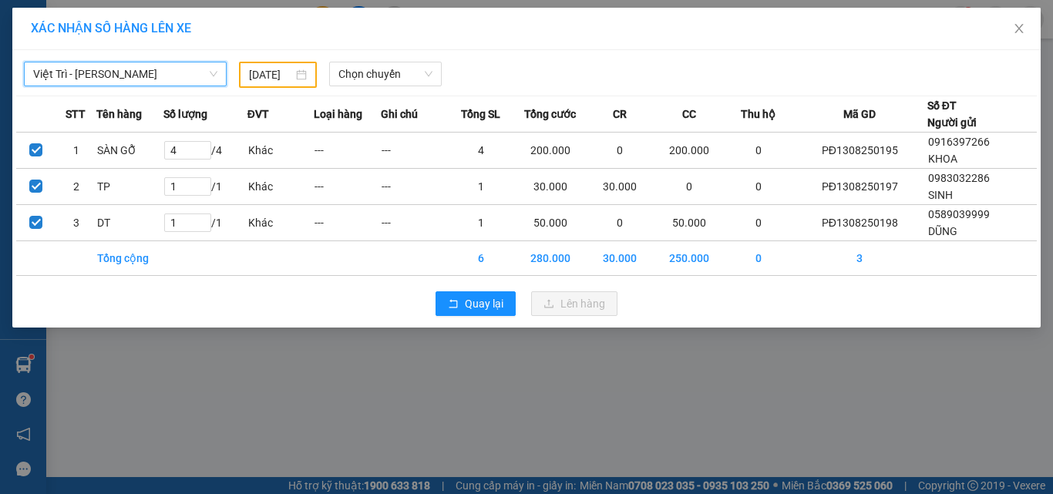
click at [284, 72] on input "12/08/2025" at bounding box center [270, 74] width 43 height 17
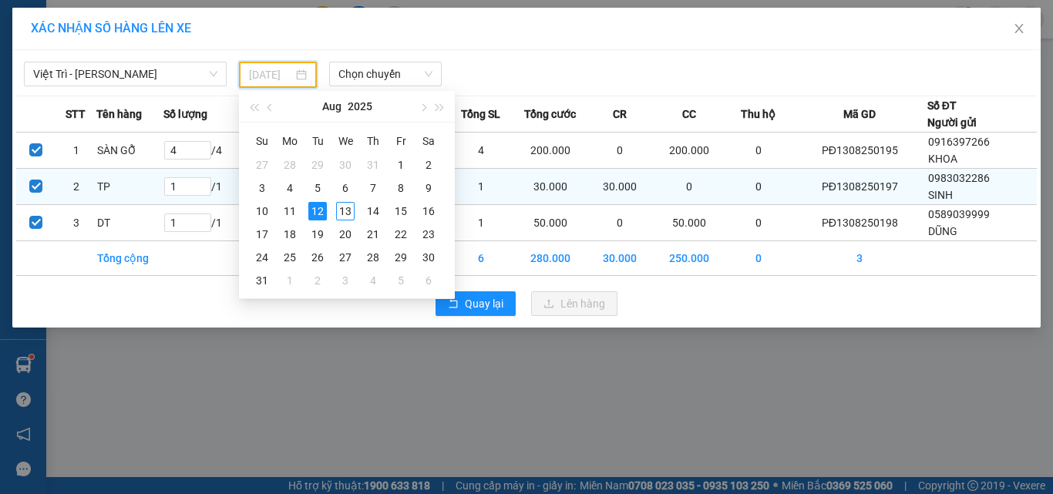
click at [342, 208] on div "13" at bounding box center [345, 211] width 19 height 19
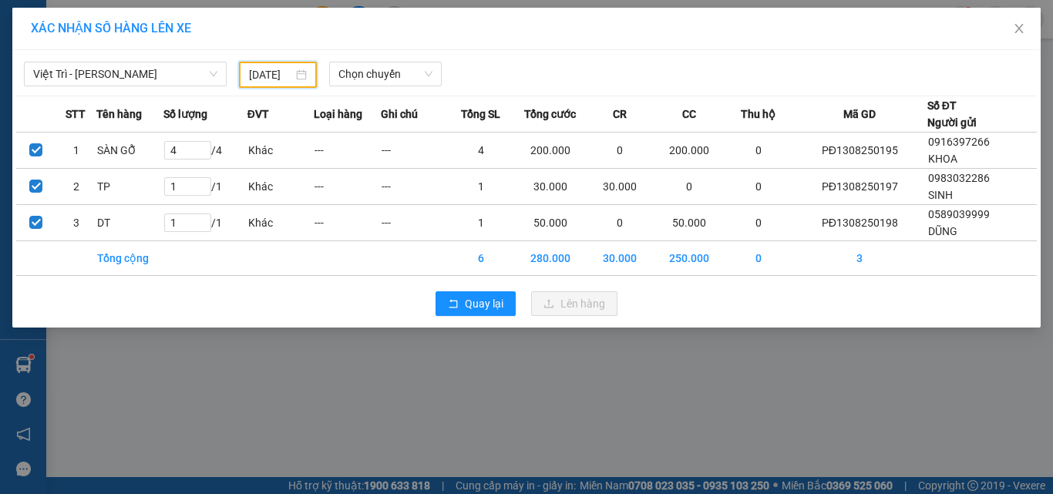
type input "[DATE]"
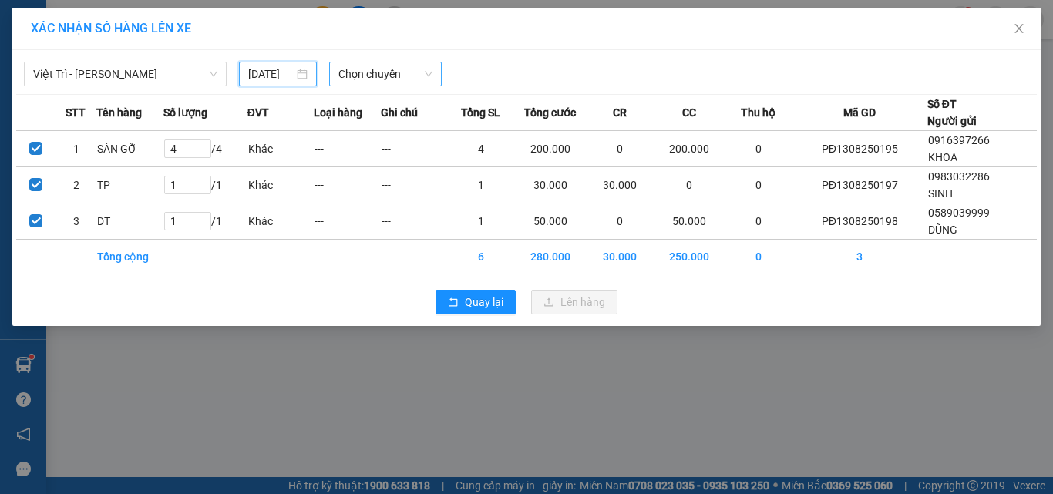
click at [383, 76] on span "Chọn chuyến" at bounding box center [386, 73] width 95 height 23
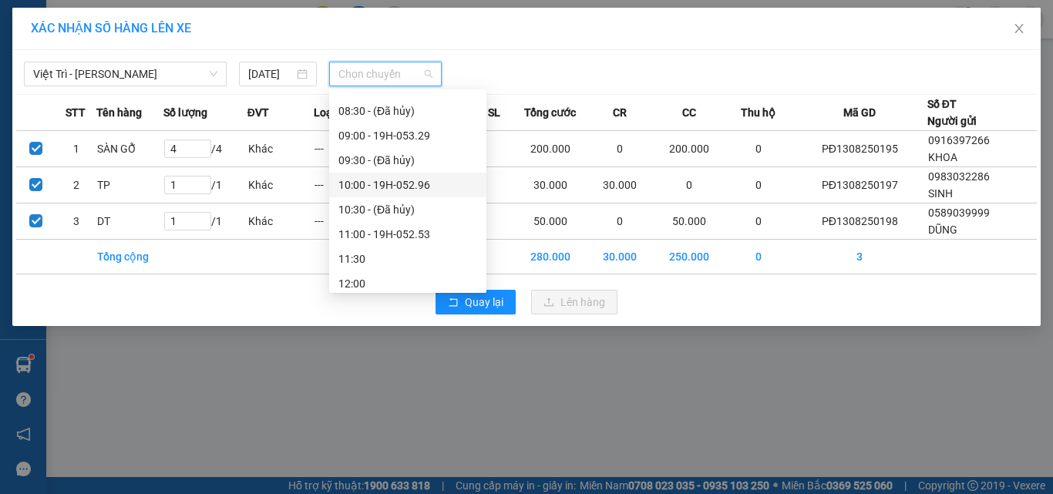
scroll to position [154, 0]
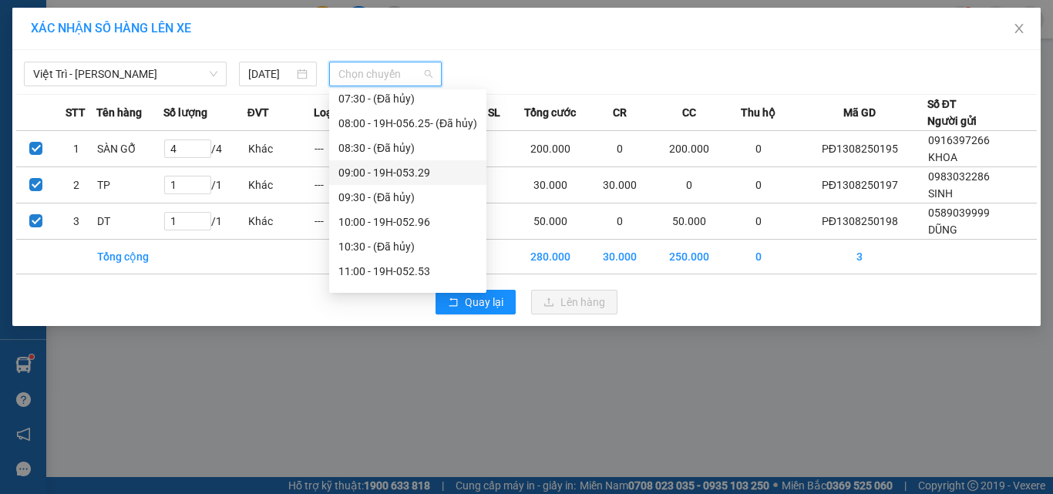
click at [422, 170] on div "09:00 - 19H-053.29" at bounding box center [408, 172] width 139 height 17
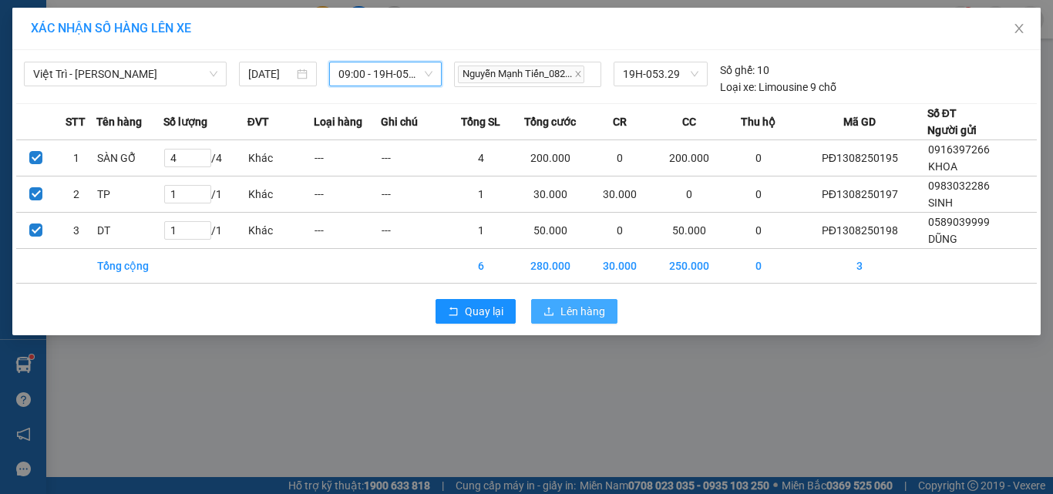
click at [553, 306] on icon "upload" at bounding box center [549, 311] width 11 height 11
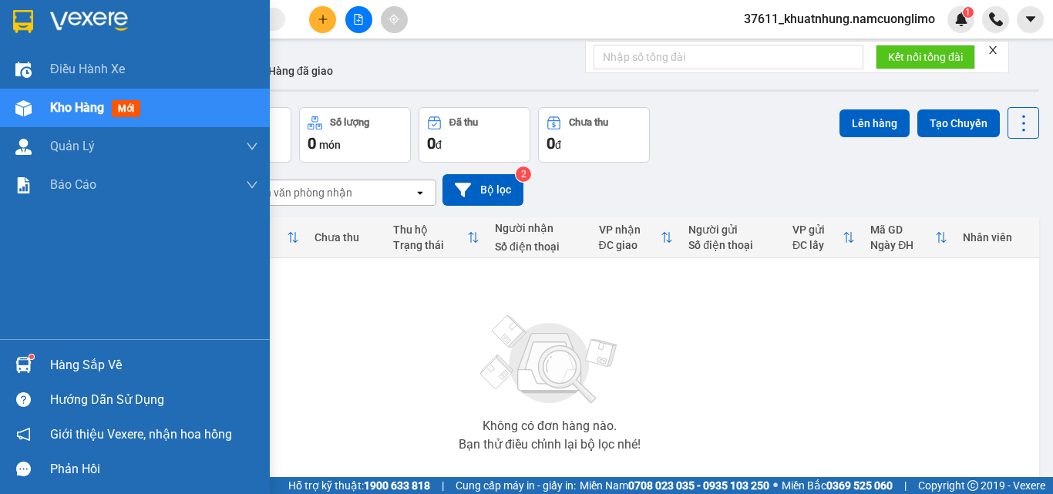
click at [26, 357] on img at bounding box center [23, 365] width 16 height 16
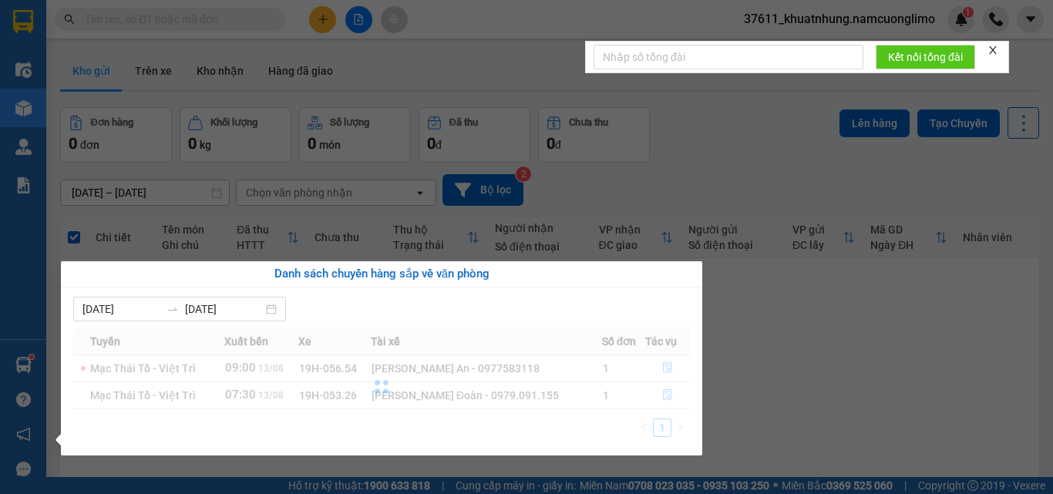
drag, startPoint x: 813, startPoint y: 400, endPoint x: 380, endPoint y: 114, distance: 518.7
click at [813, 399] on section "Kết quả tìm kiếm ( 0 ) Bộ lọc No Data 37611_khuatnhung.namcuonglimo 1 Điều hành…" at bounding box center [526, 247] width 1053 height 494
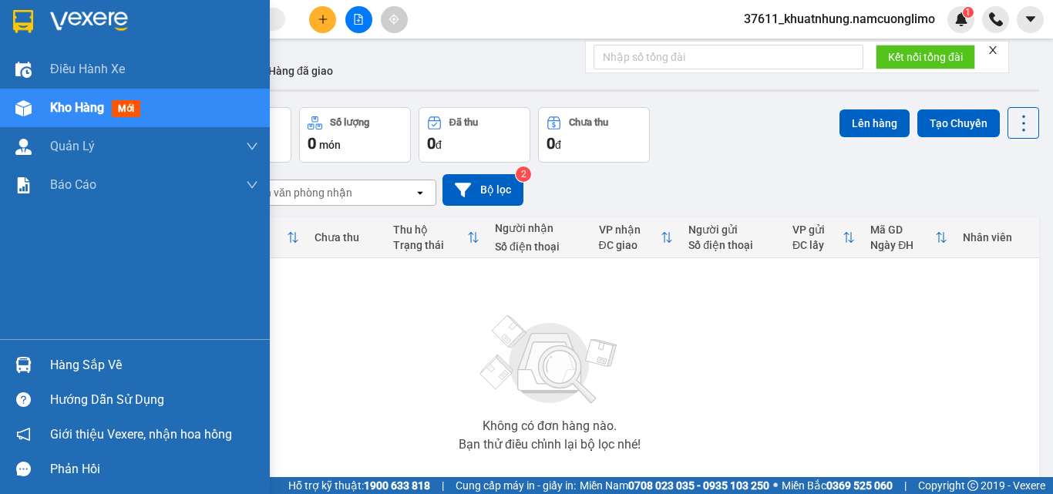
click at [32, 357] on div at bounding box center [23, 365] width 27 height 27
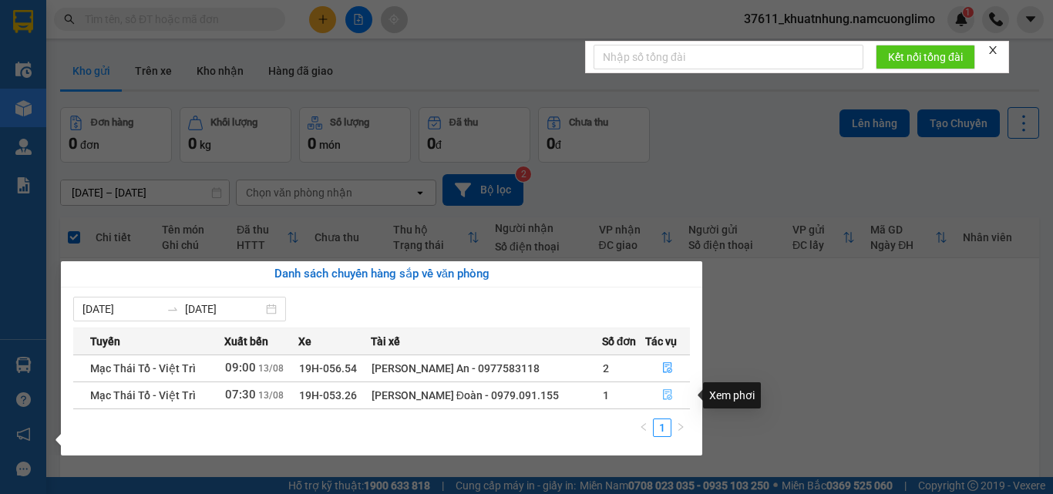
click at [668, 393] on icon "file-done" at bounding box center [667, 394] width 11 height 11
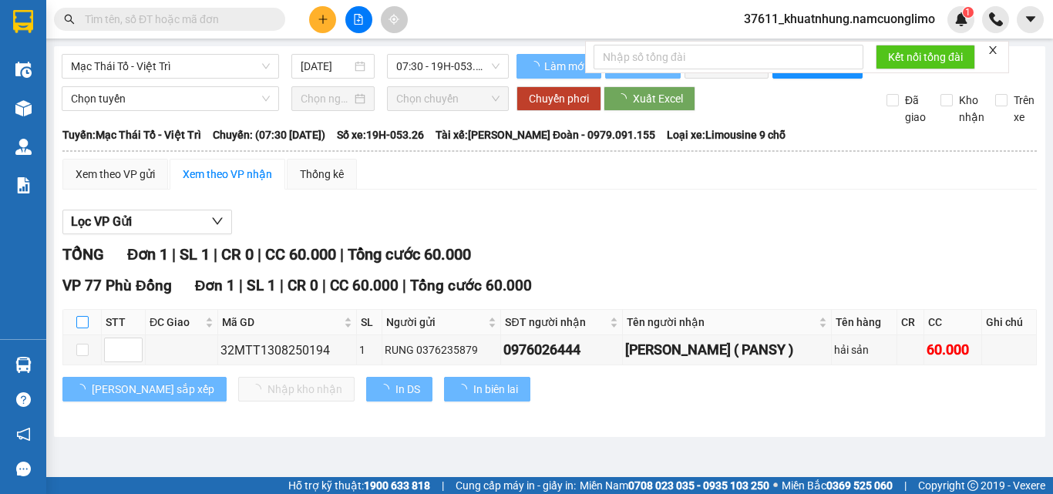
click at [86, 329] on input "checkbox" at bounding box center [82, 322] width 12 height 12
checkbox input "true"
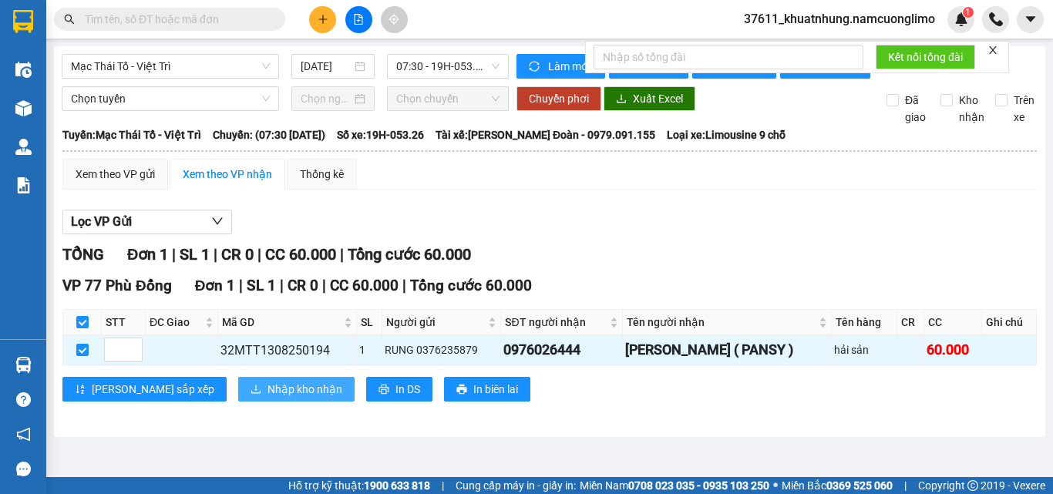
click at [268, 397] on span "Nhập kho nhận" at bounding box center [305, 389] width 75 height 17
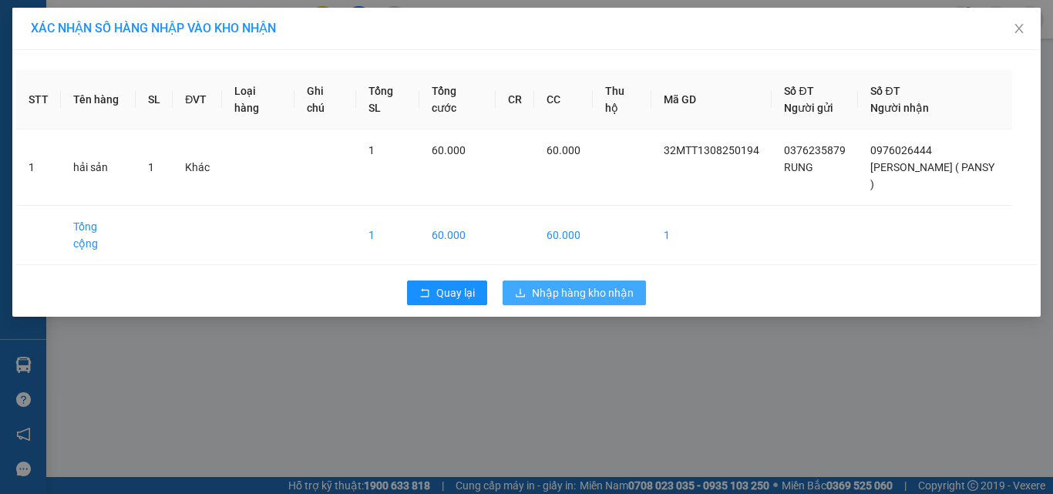
click at [557, 285] on span "Nhập hàng kho nhận" at bounding box center [583, 293] width 102 height 17
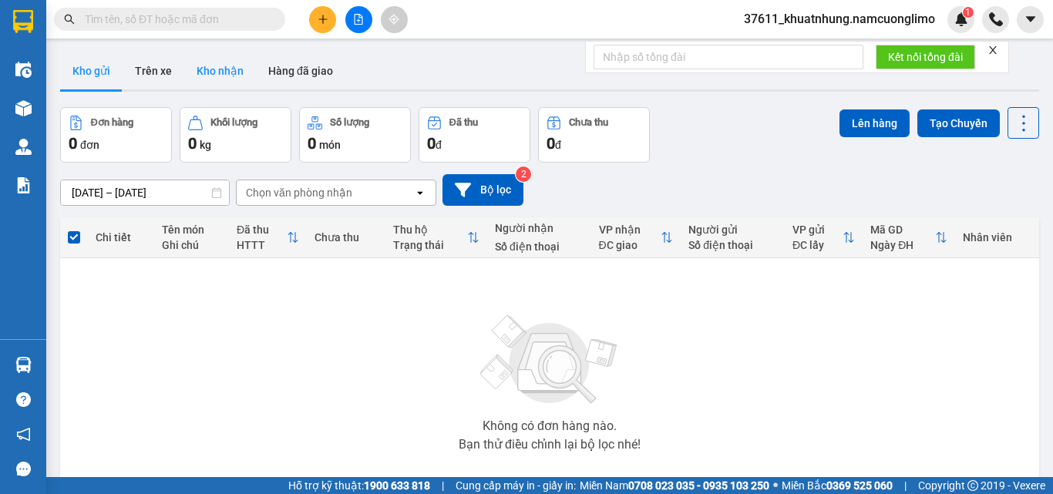
click at [229, 72] on button "Kho nhận" at bounding box center [220, 70] width 72 height 37
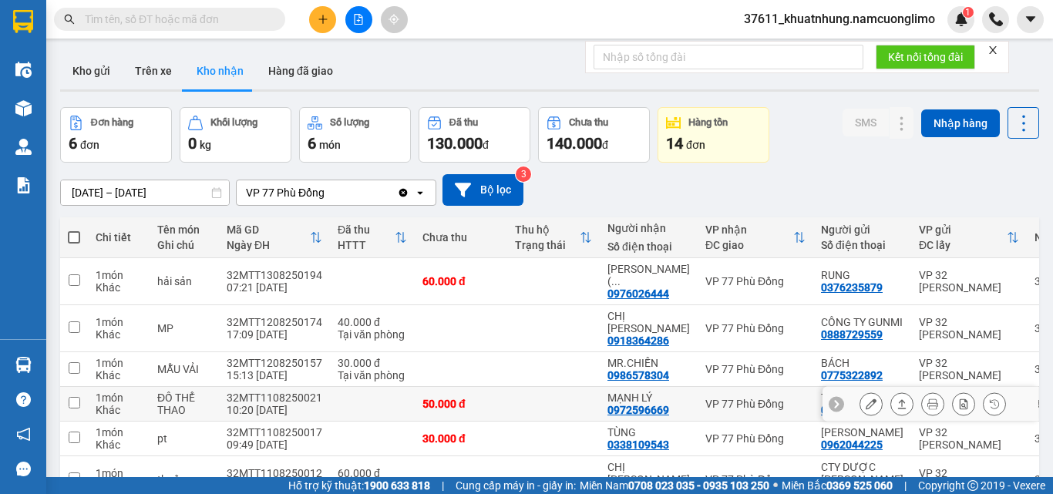
click at [866, 399] on icon at bounding box center [871, 404] width 11 height 11
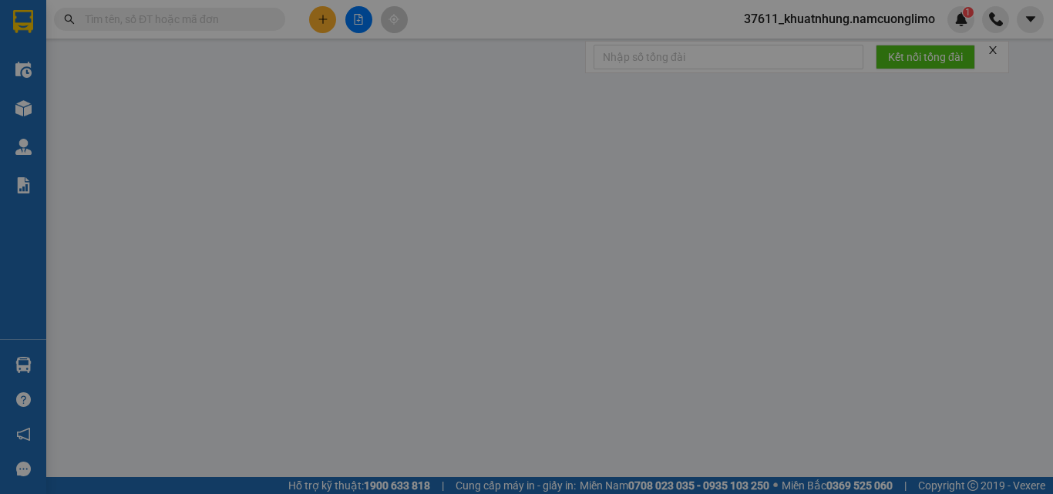
type input "0388063870"
type input "TUẤN"
type input "0972596669"
type input "MẠNH LÝ"
type input "50.000"
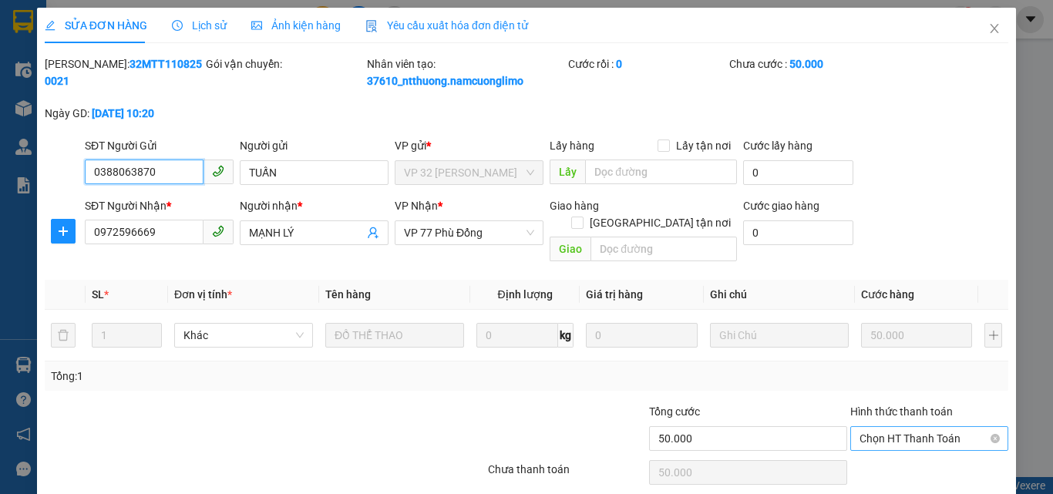
click at [901, 427] on span "Chọn HT Thanh Toán" at bounding box center [930, 438] width 140 height 23
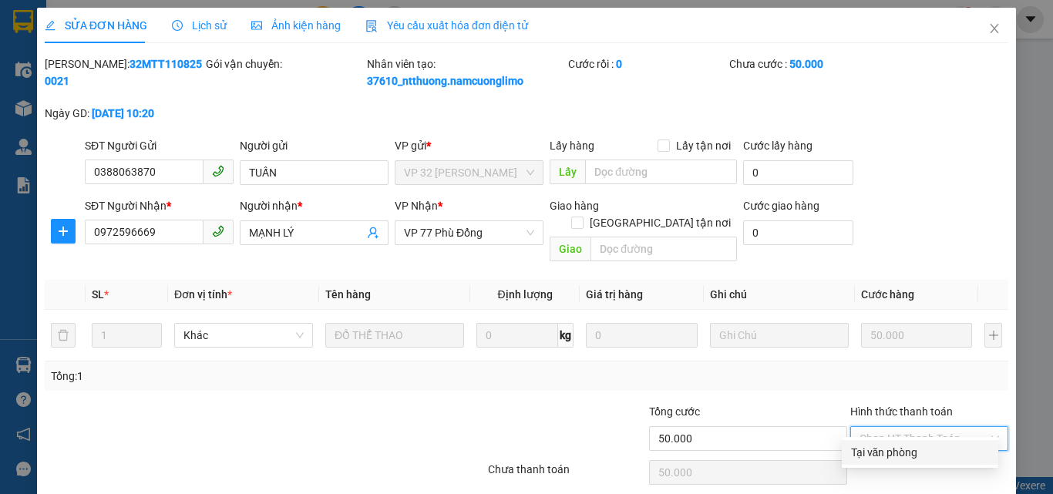
click at [902, 457] on div "Tại văn phòng" at bounding box center [920, 452] width 138 height 17
type input "0"
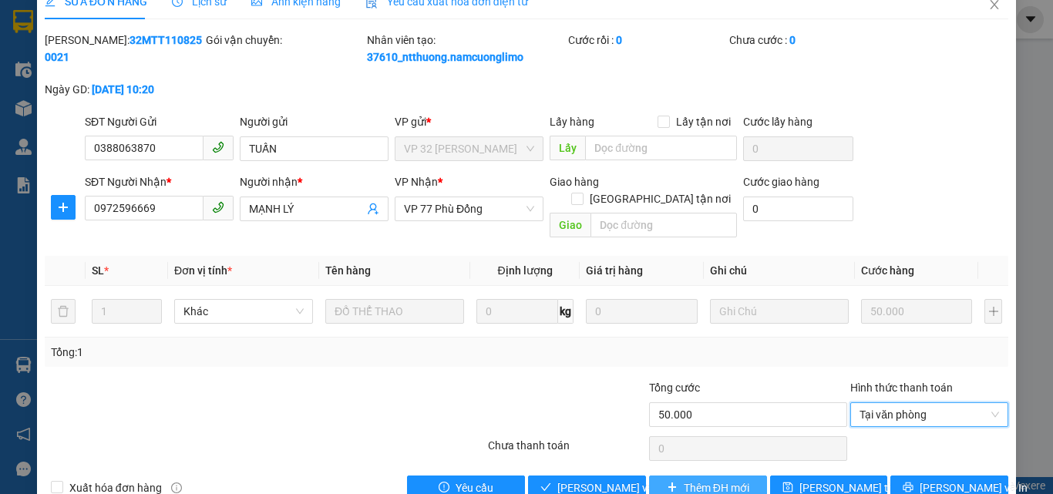
scroll to position [43, 0]
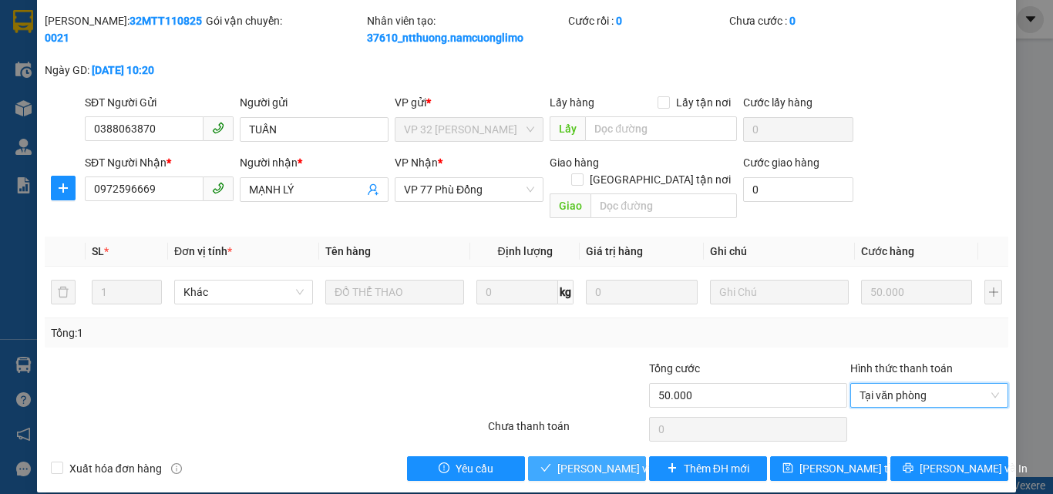
click at [611, 460] on span "[PERSON_NAME] và [PERSON_NAME] hàng" at bounding box center [632, 468] width 148 height 17
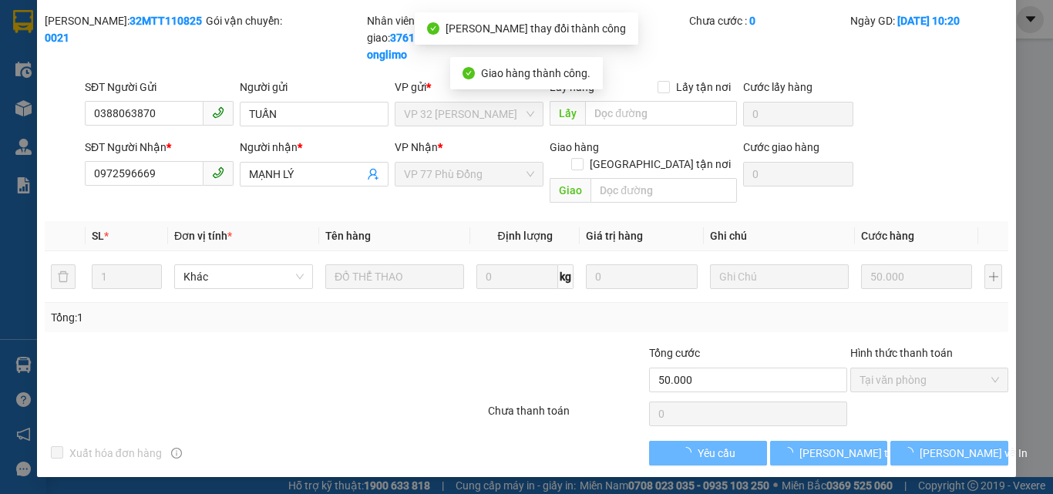
scroll to position [28, 0]
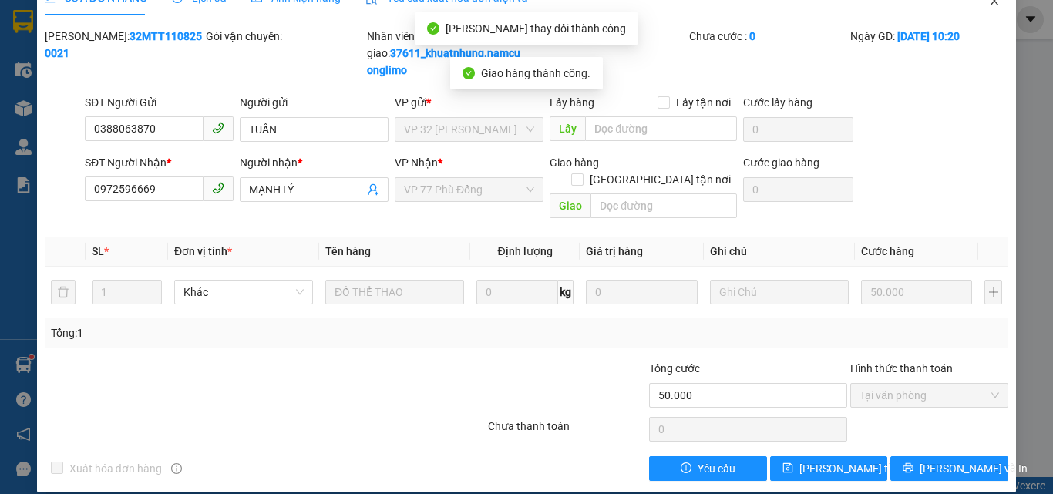
click at [989, 6] on icon "close" at bounding box center [995, 1] width 12 height 12
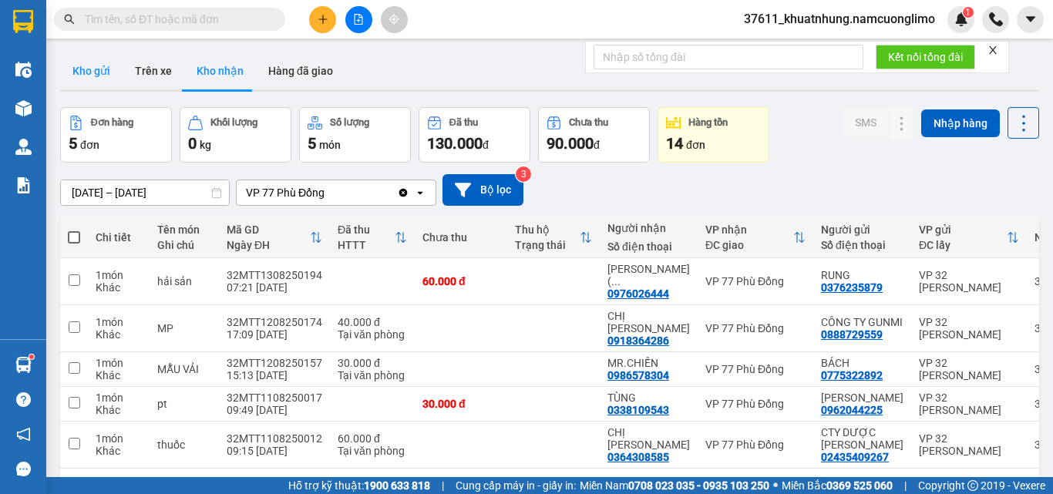
click at [89, 69] on button "Kho gửi" at bounding box center [91, 70] width 62 height 37
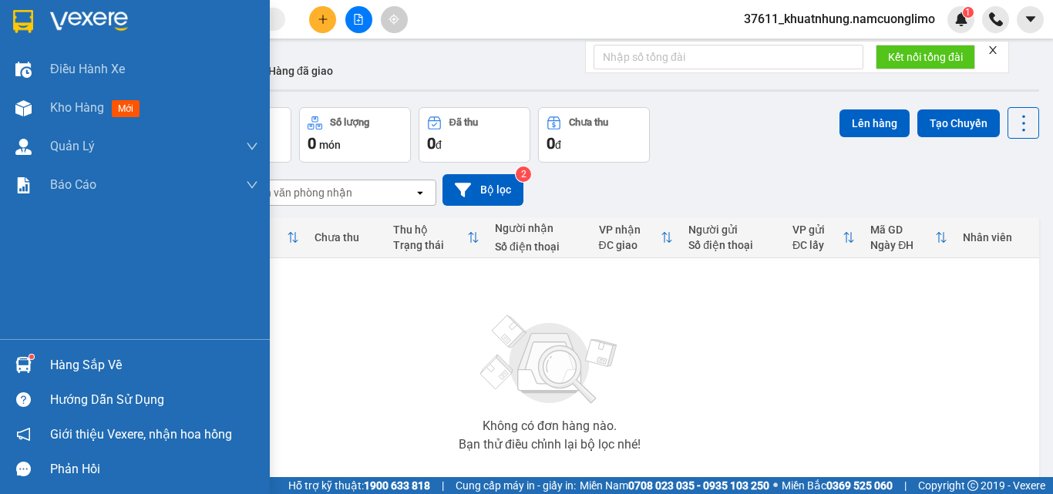
click at [27, 362] on img at bounding box center [23, 365] width 16 height 16
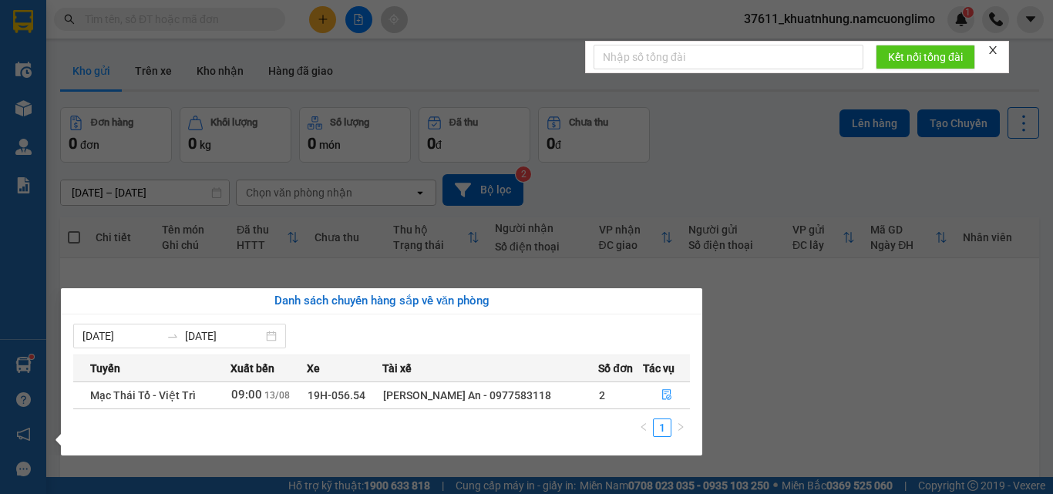
click at [824, 403] on section "Kết quả tìm kiếm ( 0 ) Bộ lọc No Data 37611_khuatnhung.namcuonglimo 1 Điều hành…" at bounding box center [526, 247] width 1053 height 494
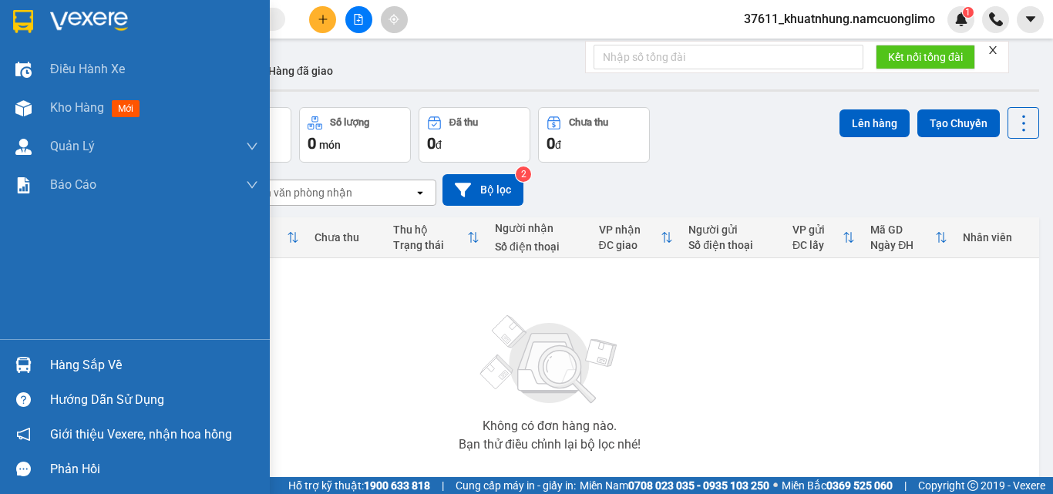
drag, startPoint x: 31, startPoint y: 357, endPoint x: 236, endPoint y: 393, distance: 208.3
click at [33, 356] on div at bounding box center [23, 365] width 27 height 27
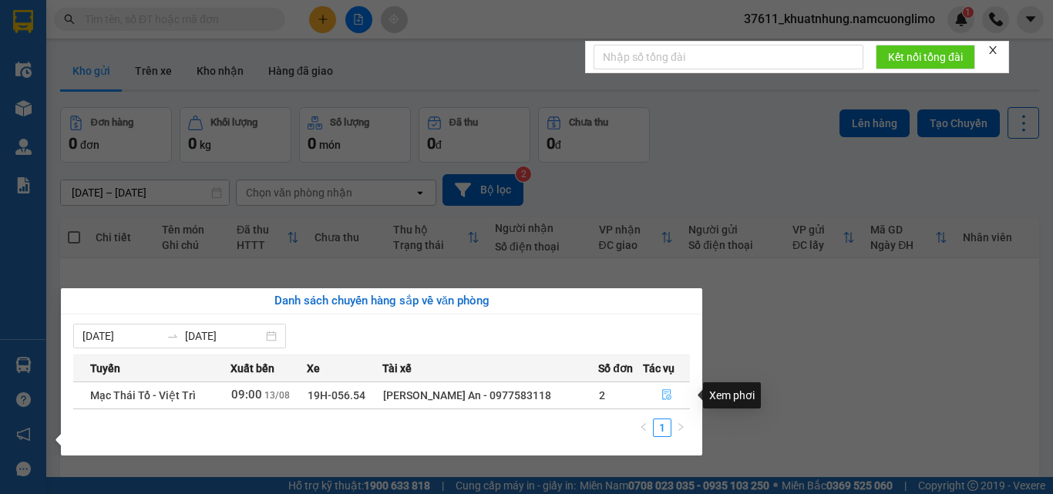
click at [658, 395] on button "button" at bounding box center [666, 395] width 45 height 25
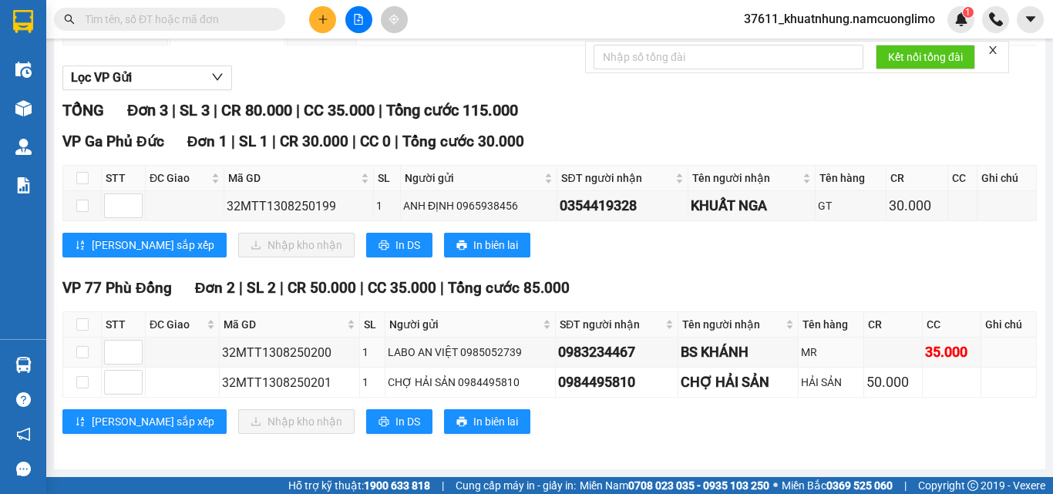
scroll to position [157, 0]
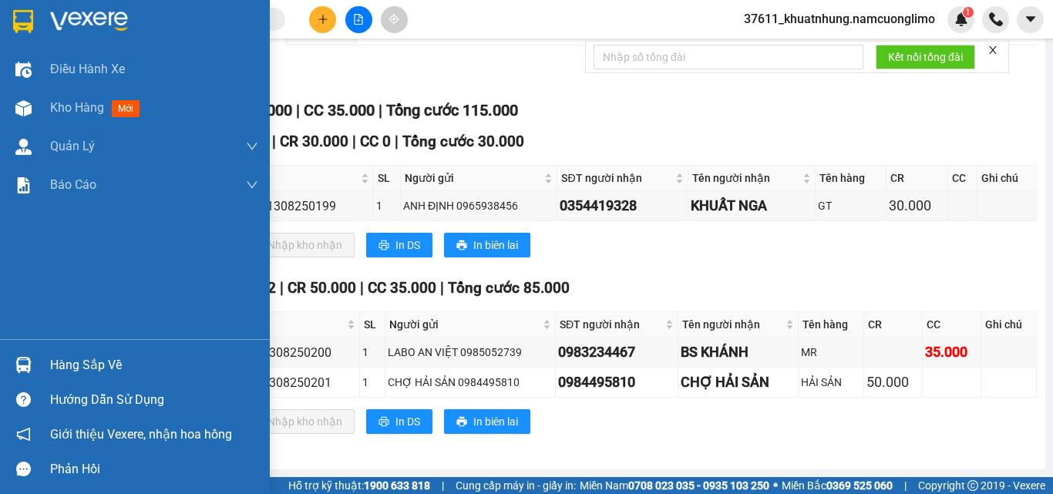
click at [23, 22] on img at bounding box center [23, 21] width 20 height 23
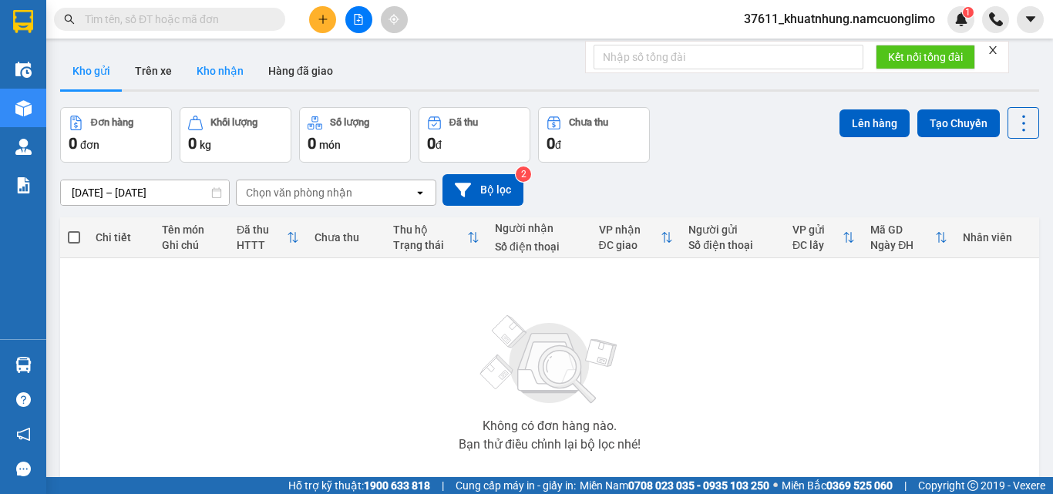
click at [221, 72] on button "Kho nhận" at bounding box center [220, 70] width 72 height 37
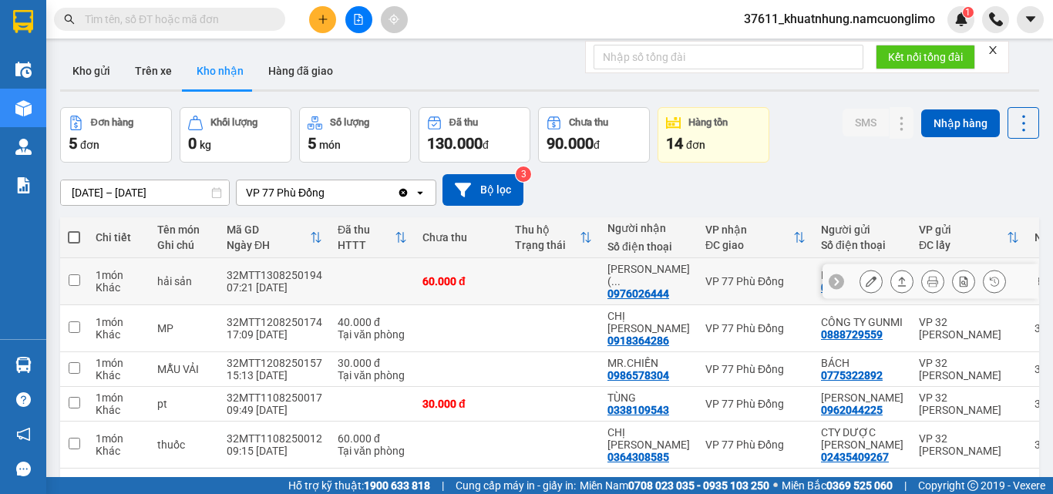
click at [866, 278] on icon at bounding box center [871, 281] width 11 height 11
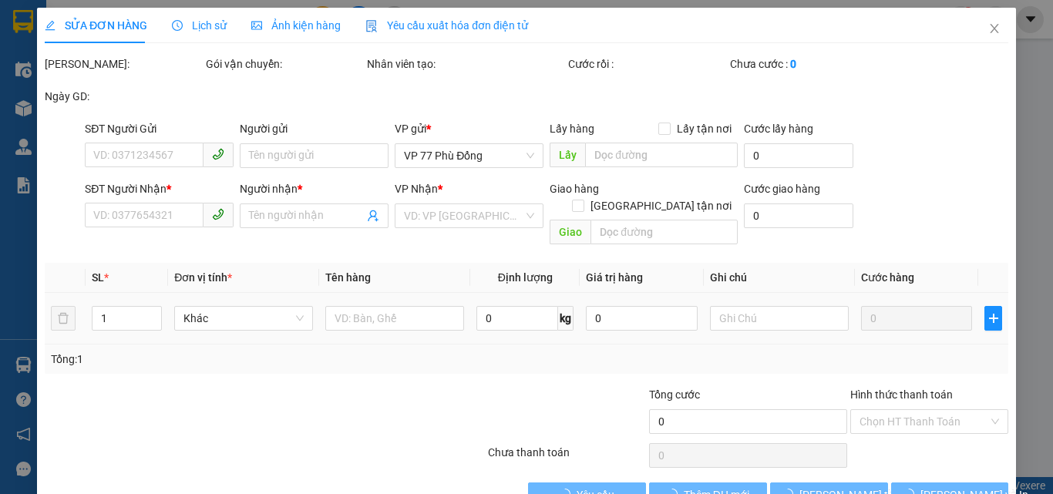
type input "0376235879"
type input "RUNG"
type input "0976026444"
type input "[PERSON_NAME] ( [PERSON_NAME] )"
type input "60.000"
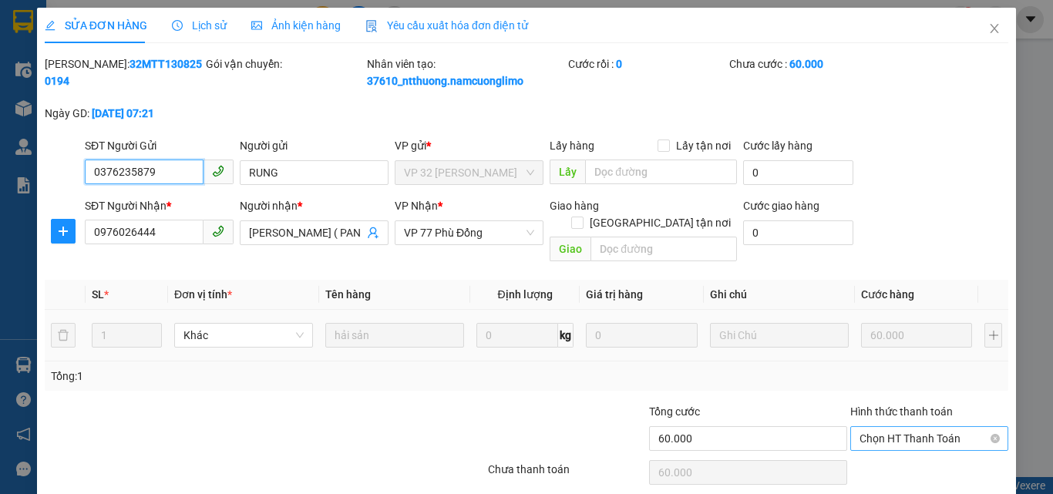
click at [935, 427] on span "Chọn HT Thanh Toán" at bounding box center [930, 438] width 140 height 23
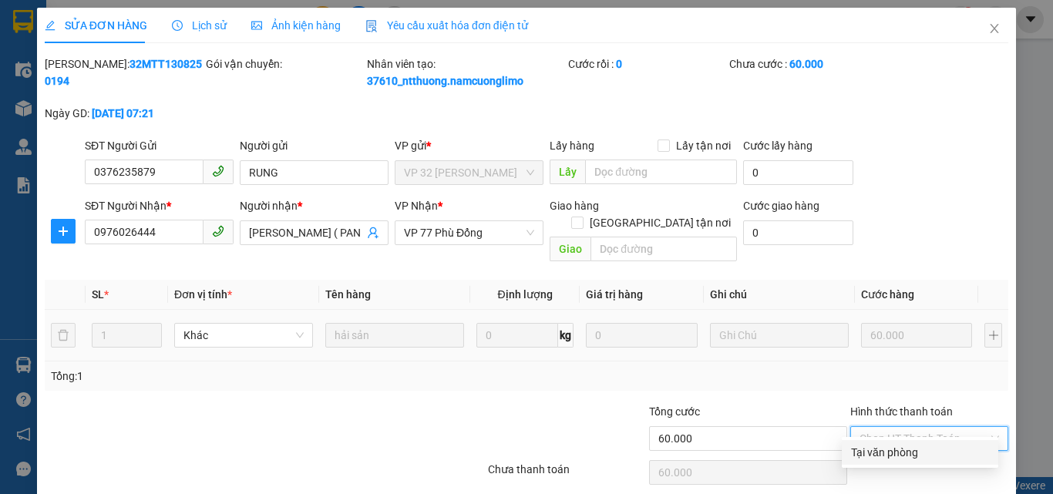
click at [901, 445] on div "Tại văn phòng" at bounding box center [920, 452] width 138 height 17
type input "0"
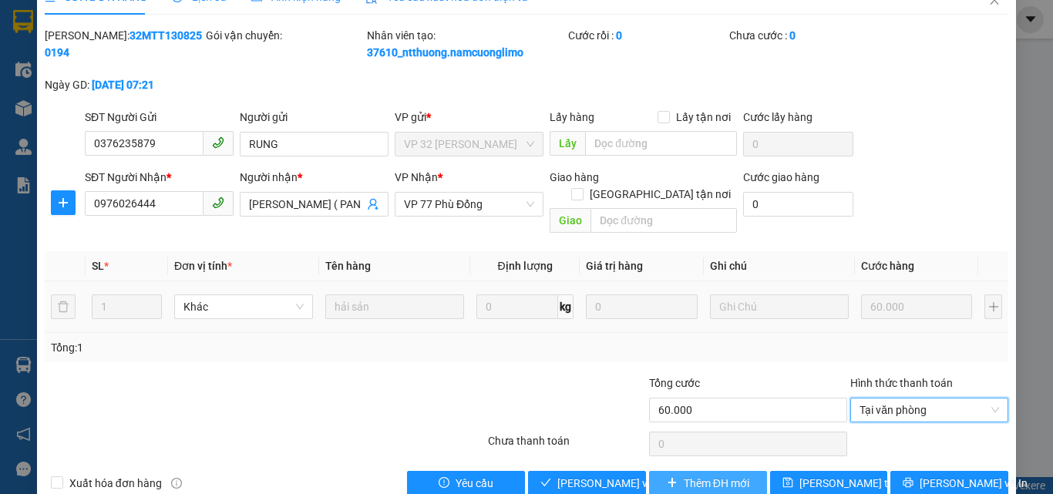
scroll to position [43, 0]
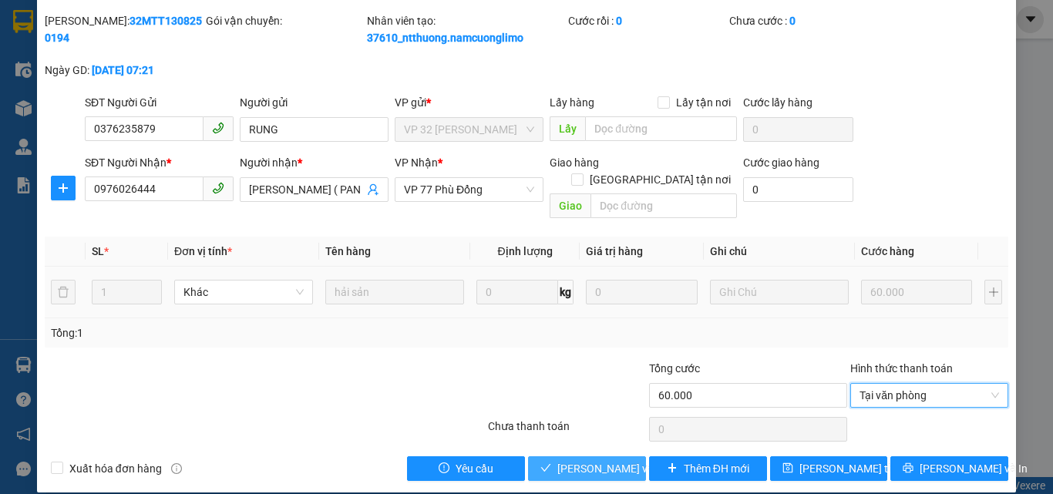
click at [617, 460] on span "[PERSON_NAME] và [PERSON_NAME] hàng" at bounding box center [632, 468] width 148 height 17
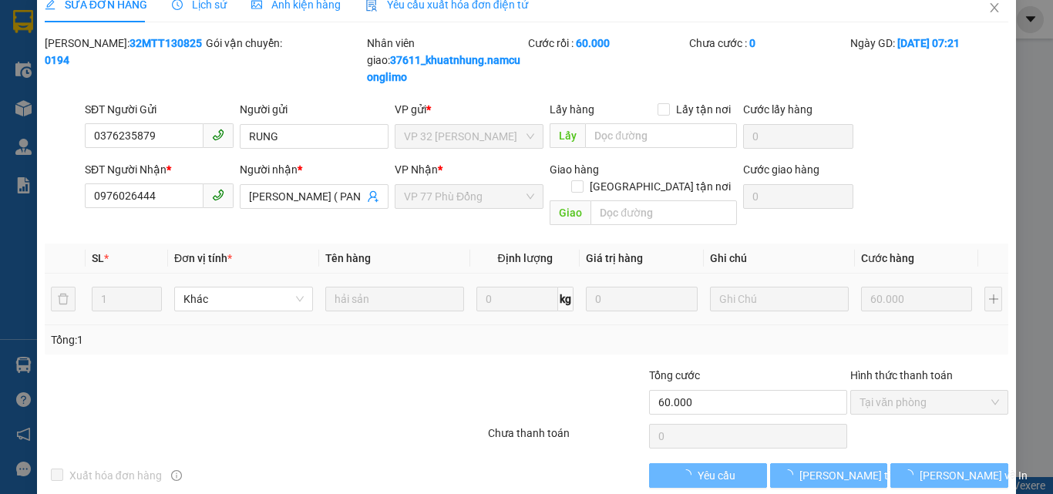
scroll to position [0, 0]
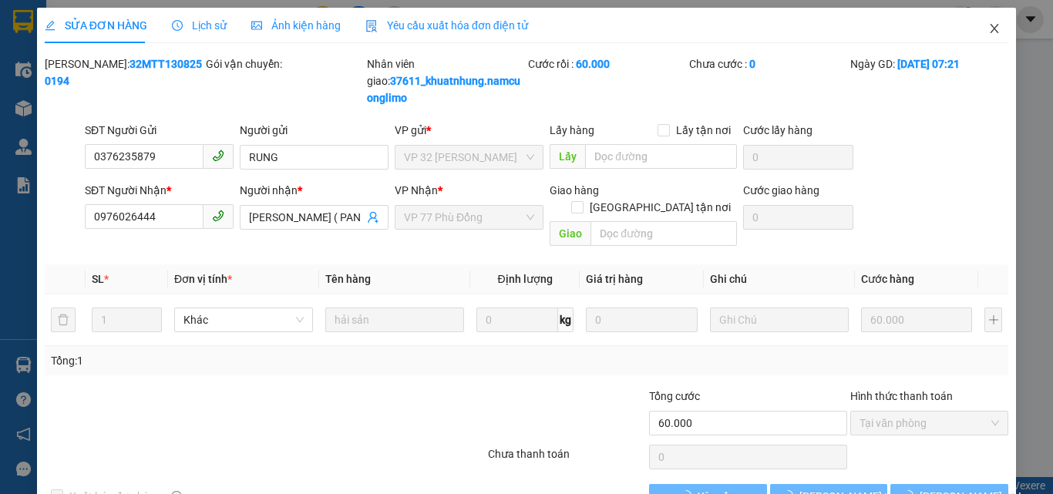
click at [989, 26] on icon "close" at bounding box center [995, 28] width 12 height 12
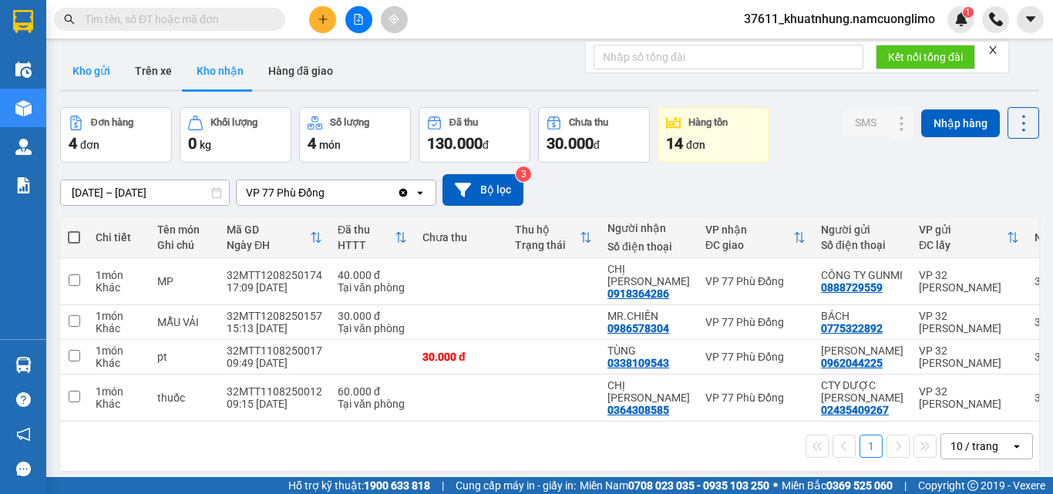
click at [90, 68] on button "Kho gửi" at bounding box center [91, 70] width 62 height 37
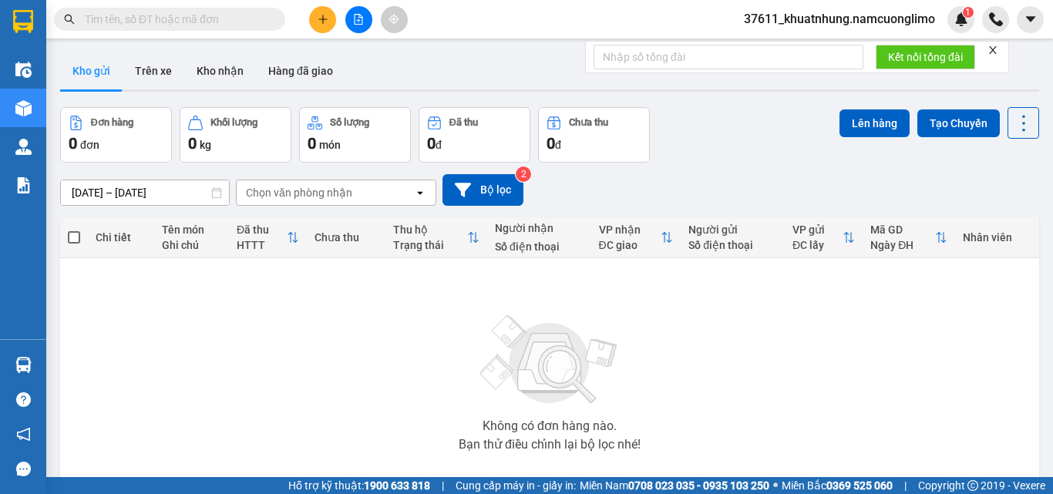
click at [172, 22] on input "text" at bounding box center [176, 19] width 182 height 17
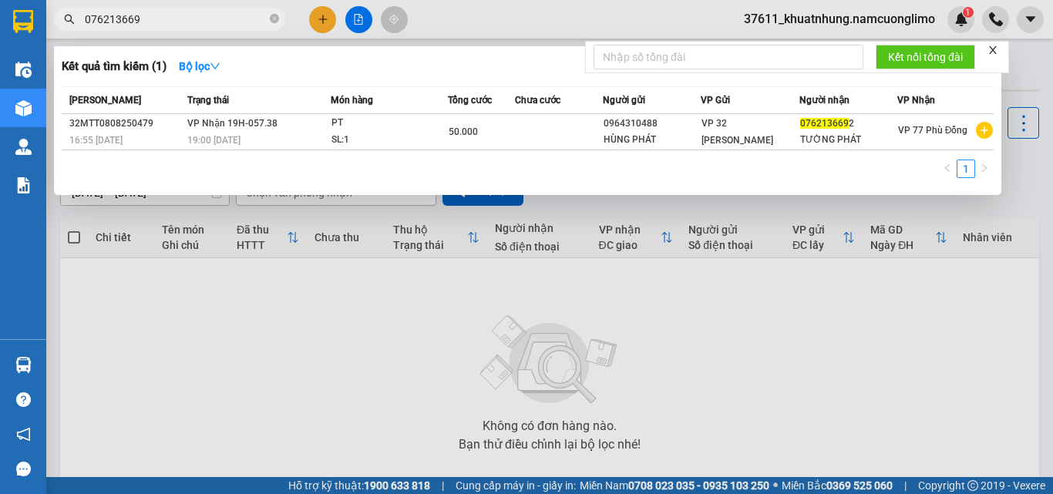
type input "0762136692"
click at [272, 20] on icon "close-circle" at bounding box center [274, 18] width 9 height 9
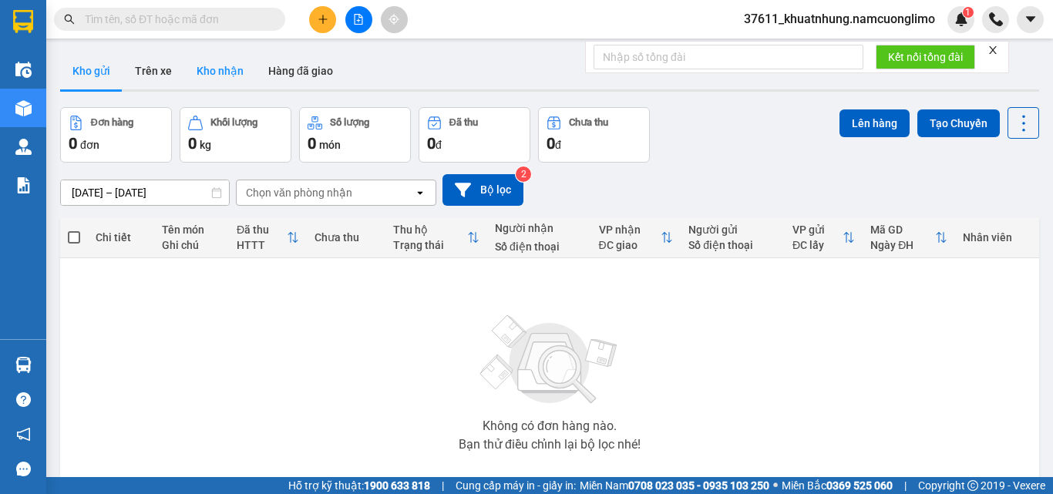
click at [213, 68] on button "Kho nhận" at bounding box center [220, 70] width 72 height 37
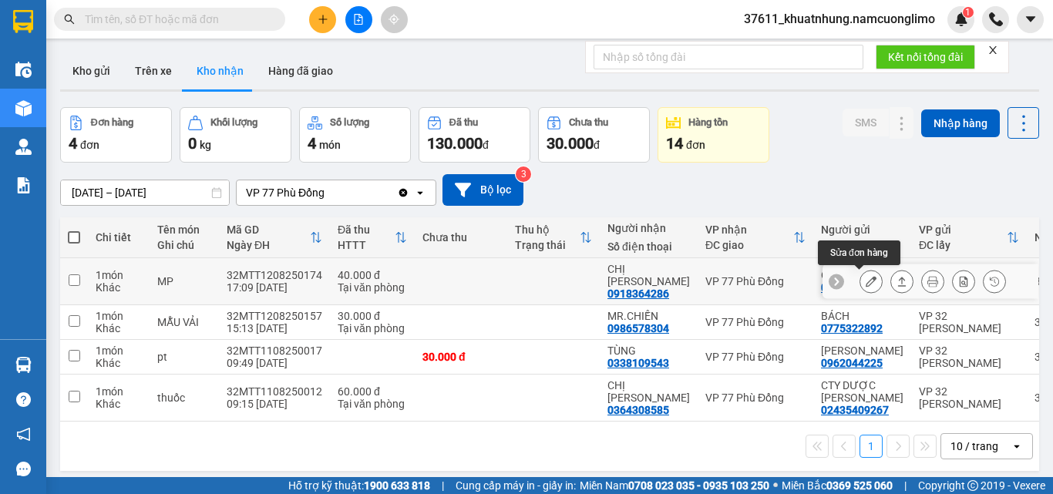
click at [865, 282] on button at bounding box center [872, 281] width 22 height 27
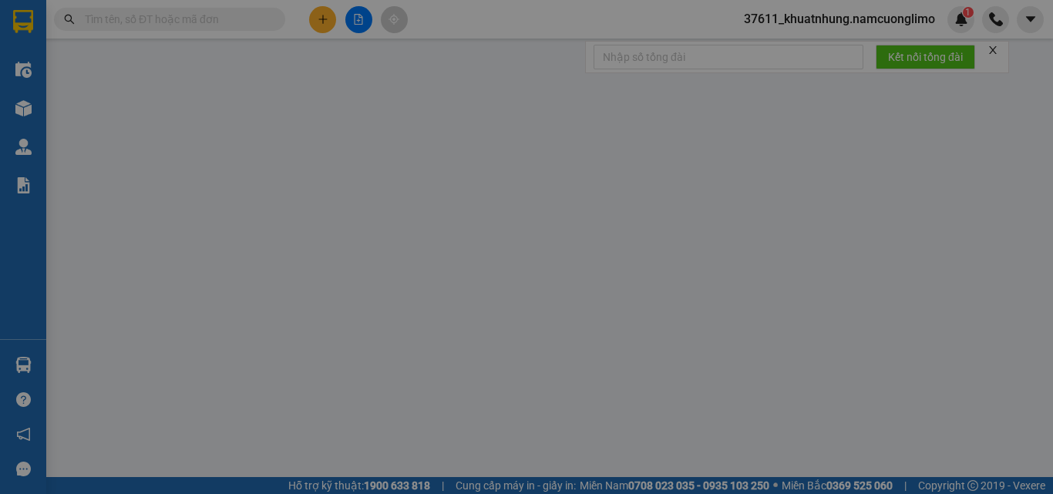
type input "0888729559"
type input "CÔNG TY GUNMI"
type input "0918364286"
type input "[PERSON_NAME]"
type input "40.000"
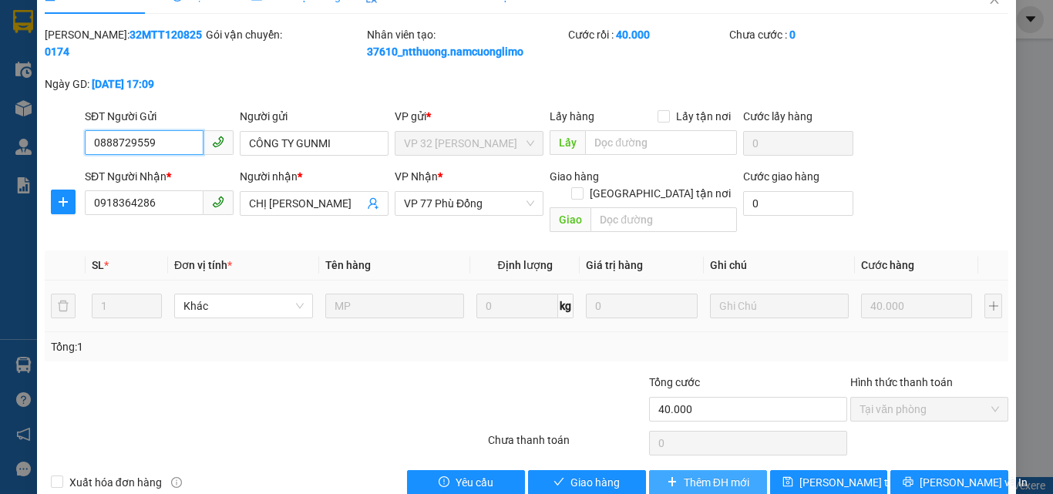
scroll to position [43, 0]
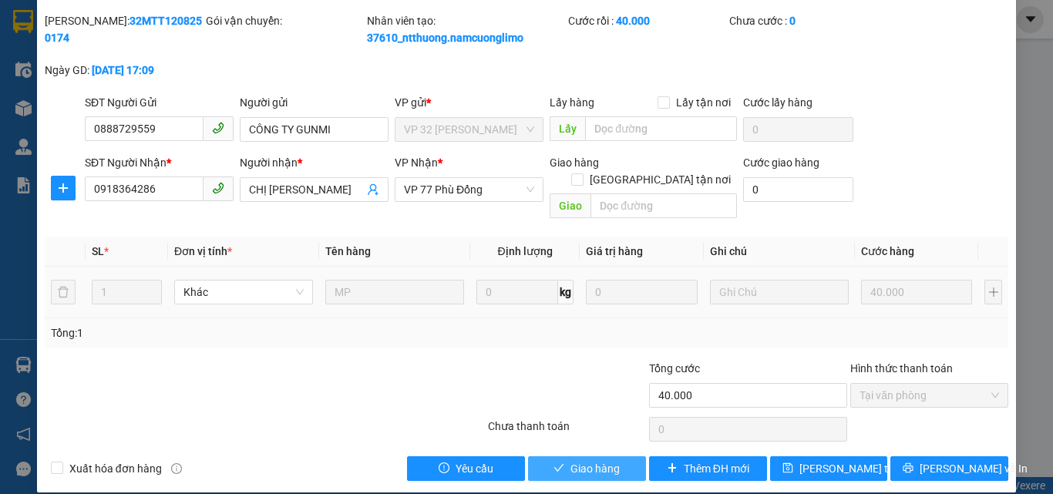
click at [617, 457] on button "Giao hàng" at bounding box center [587, 469] width 118 height 25
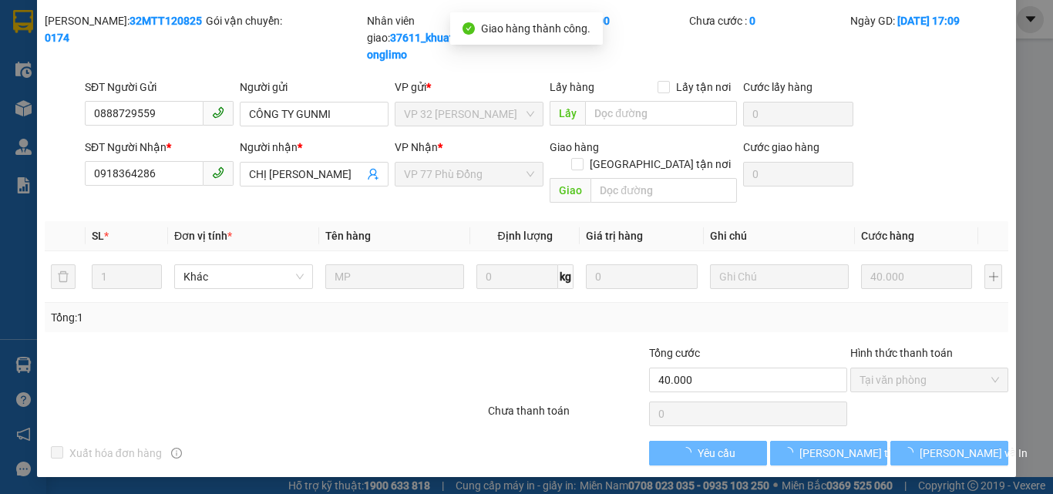
scroll to position [28, 0]
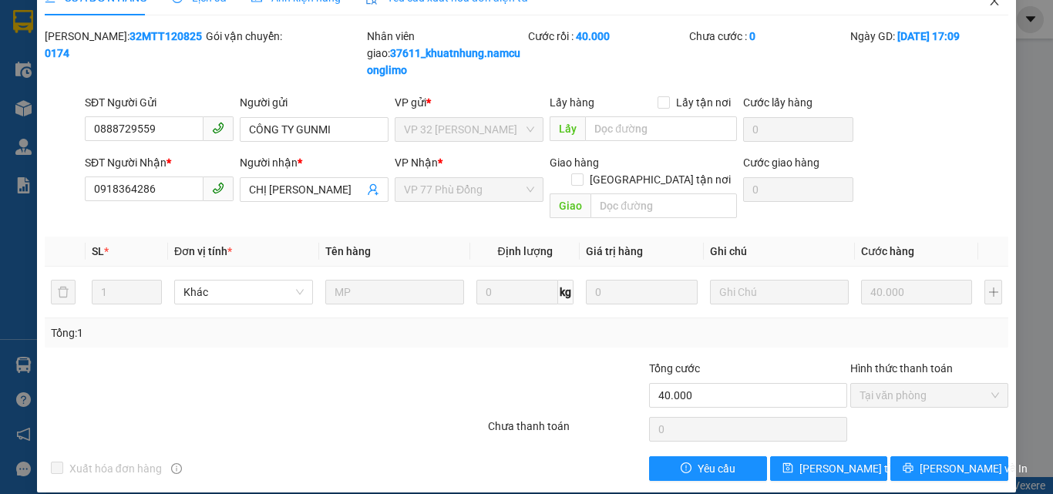
click at [989, 2] on icon "close" at bounding box center [995, 1] width 12 height 12
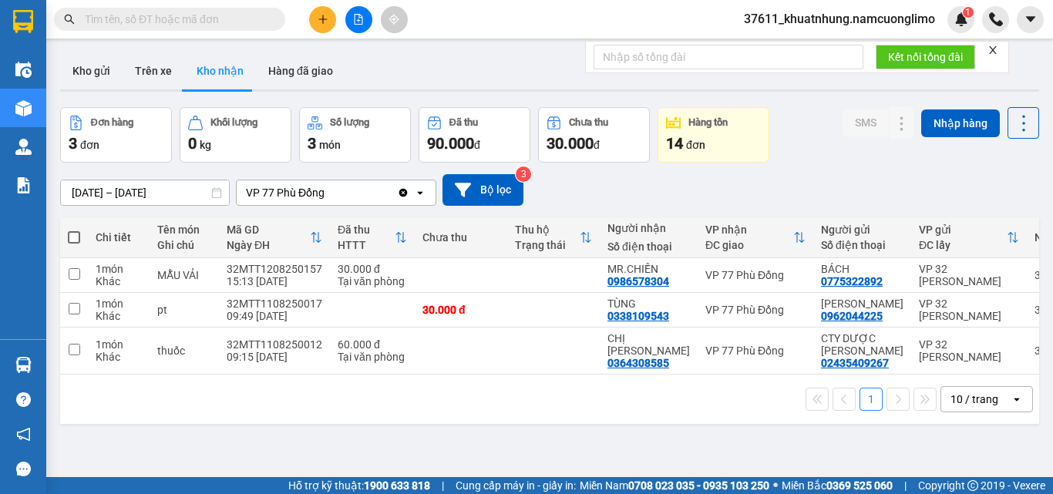
click at [198, 21] on input "text" at bounding box center [176, 19] width 182 height 17
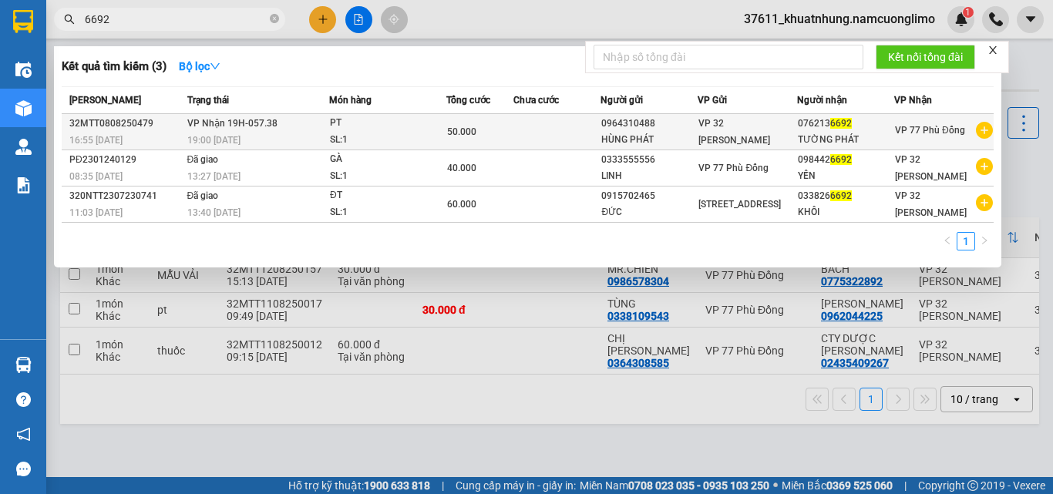
type input "6692"
click at [636, 121] on div "0964310488" at bounding box center [649, 124] width 96 height 16
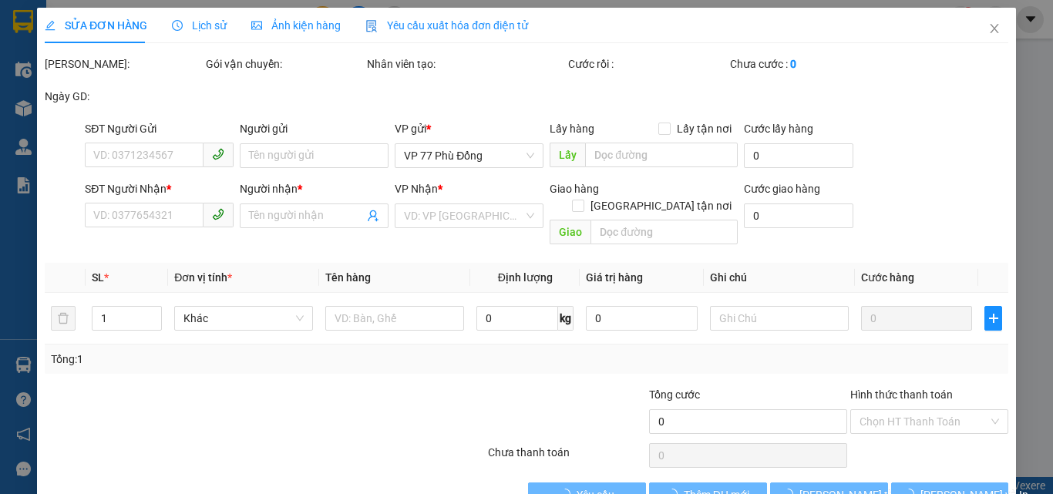
type input "0964310488"
type input "HÙNG PHÁT"
type input "0762136692"
type input "TƯỜNG PHÁT"
type input "50.000"
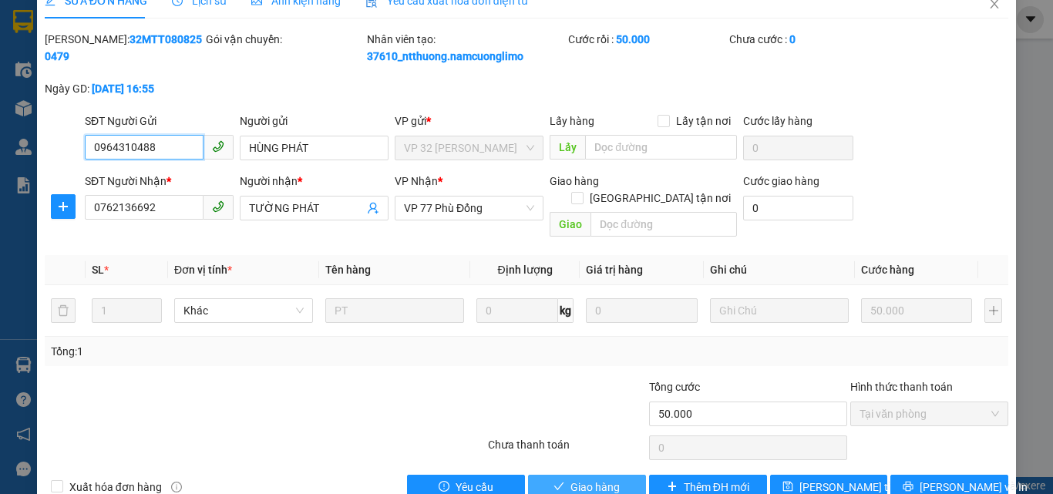
scroll to position [43, 0]
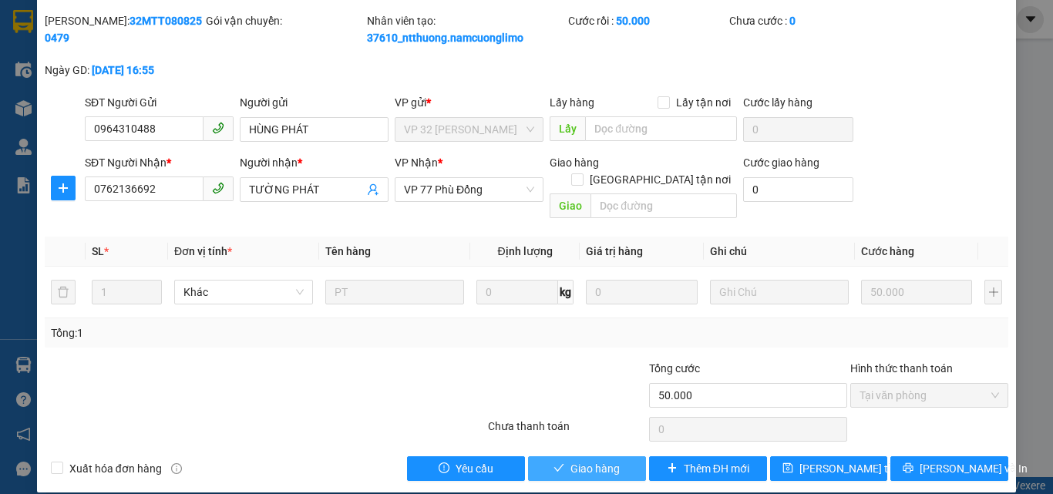
click at [582, 460] on span "Giao hàng" at bounding box center [595, 468] width 49 height 17
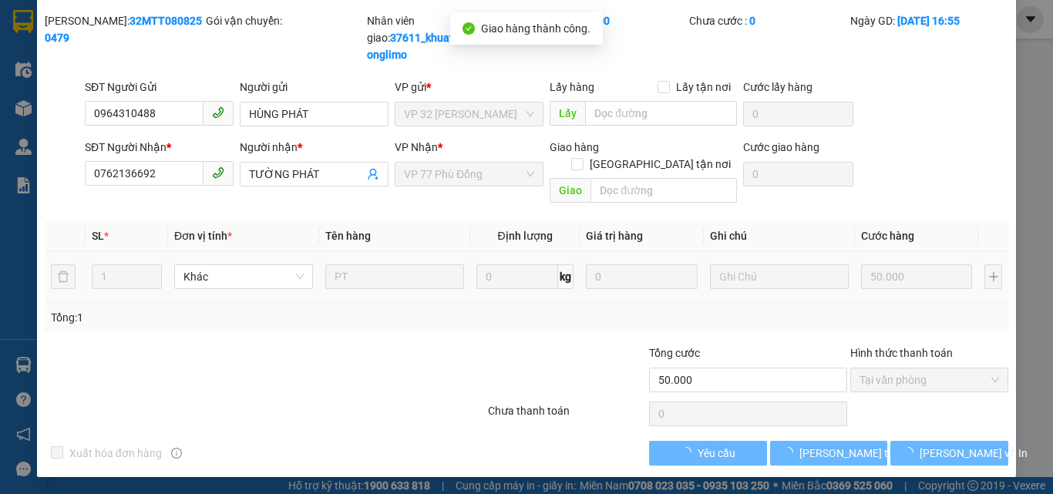
scroll to position [28, 0]
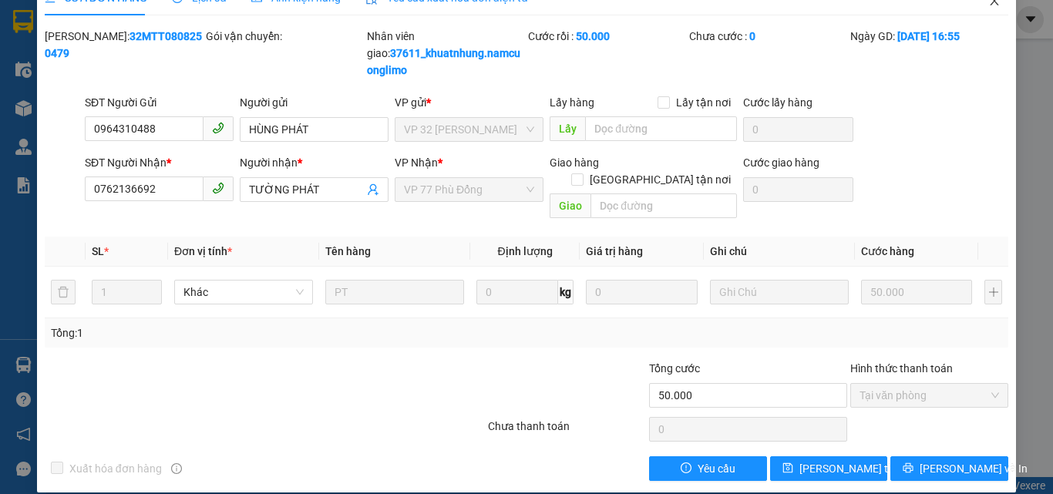
click at [989, 5] on icon "close" at bounding box center [995, 1] width 12 height 12
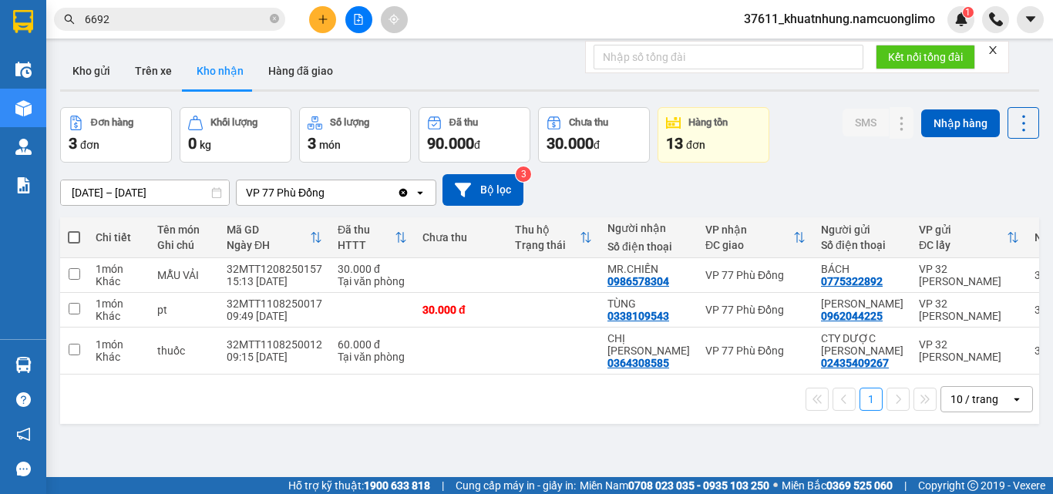
click at [268, 19] on span "6692" at bounding box center [169, 19] width 231 height 23
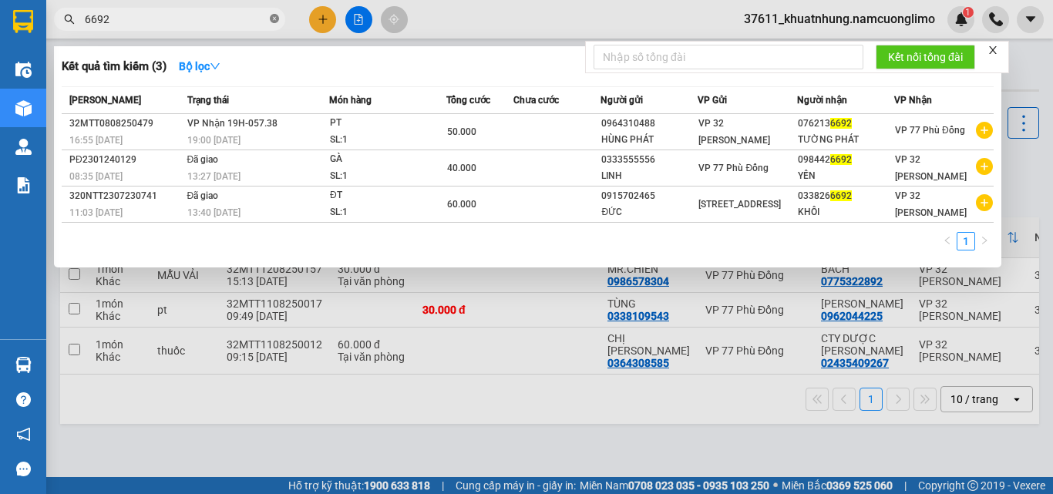
click at [274, 19] on icon "close-circle" at bounding box center [274, 18] width 9 height 9
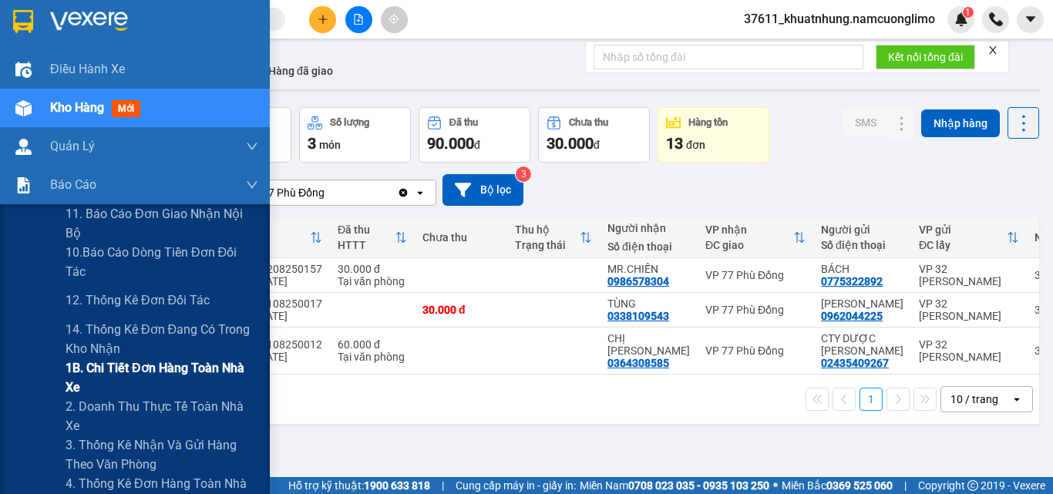
click at [82, 363] on span "1B. Chi tiết đơn hàng toàn nhà xe" at bounding box center [162, 378] width 193 height 39
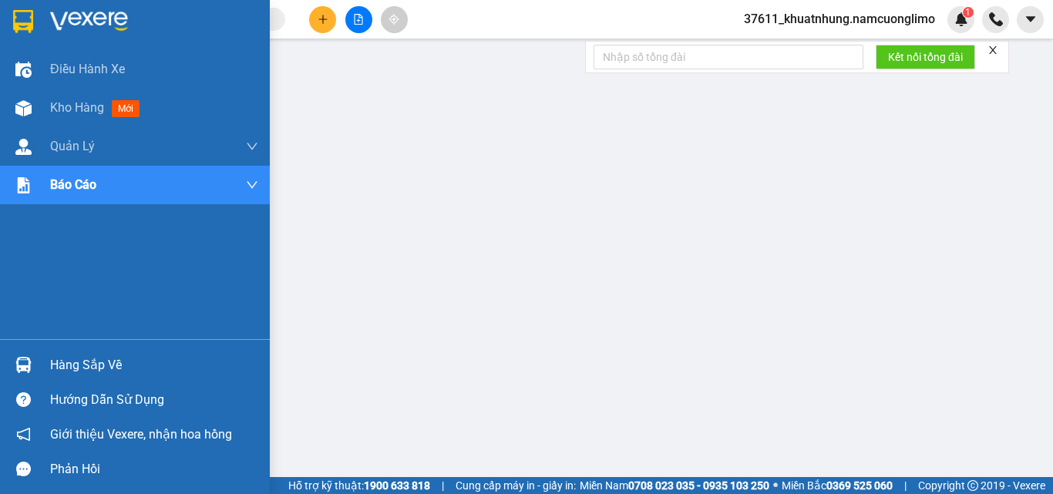
click at [29, 29] on img at bounding box center [23, 21] width 20 height 23
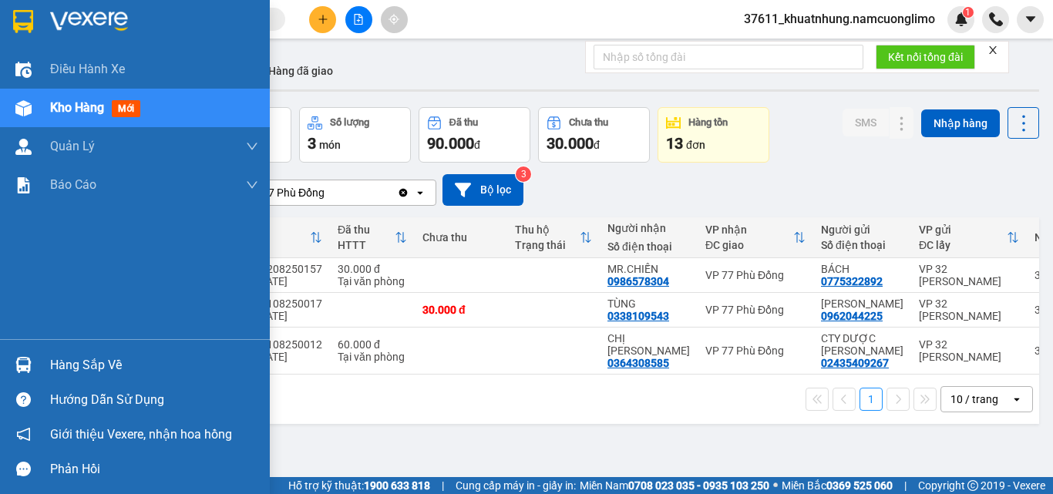
drag, startPoint x: 49, startPoint y: 376, endPoint x: 85, endPoint y: 377, distance: 35.5
click at [52, 373] on div "Hàng sắp về" at bounding box center [135, 365] width 270 height 35
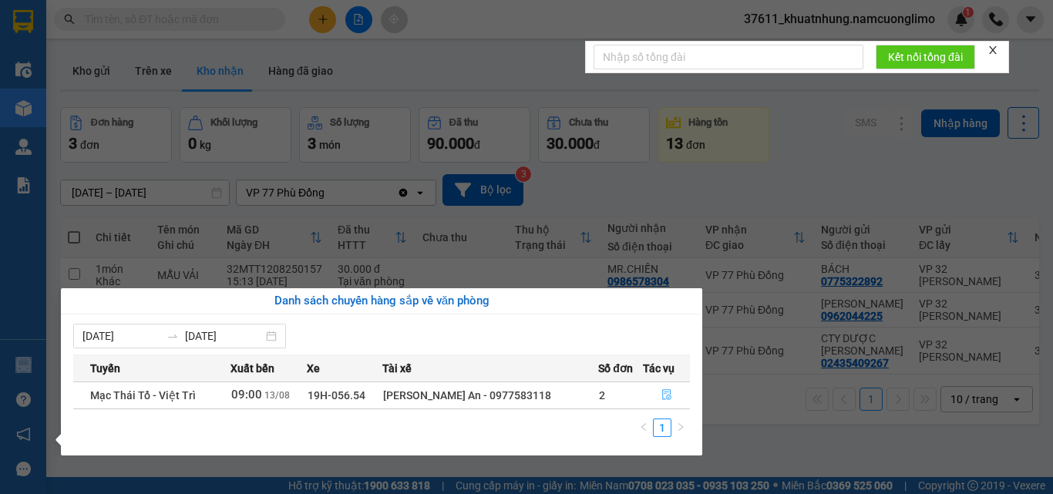
click at [662, 397] on icon "file-done" at bounding box center [667, 394] width 11 height 11
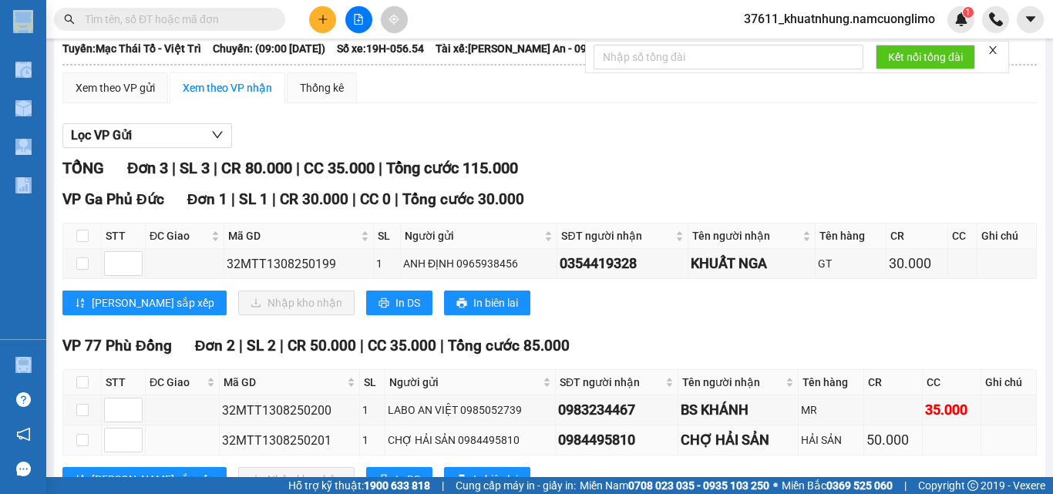
scroll to position [157, 0]
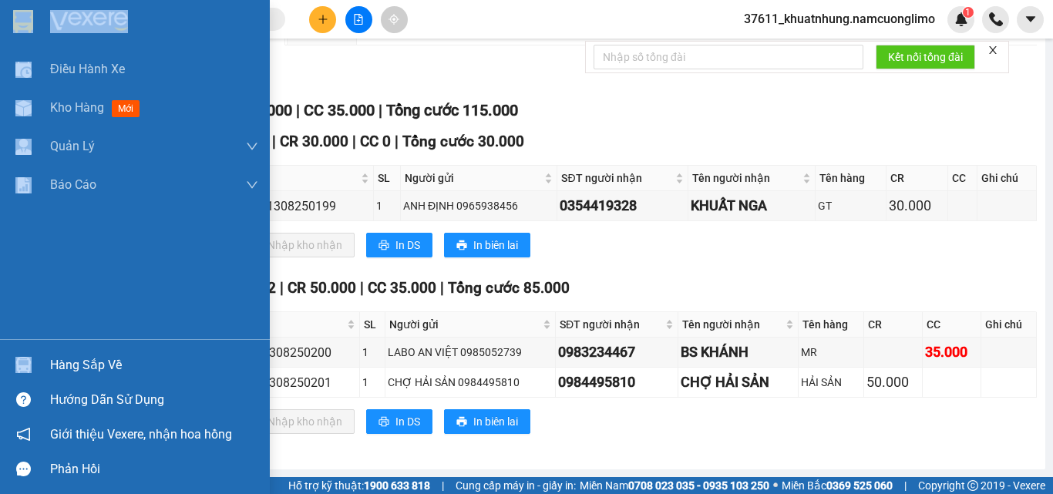
click at [19, 15] on img at bounding box center [23, 21] width 20 height 23
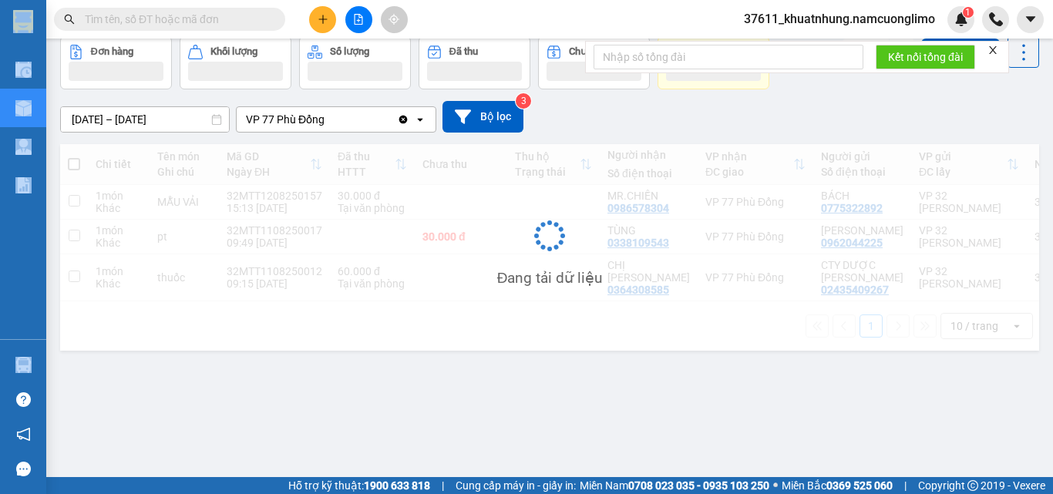
scroll to position [71, 0]
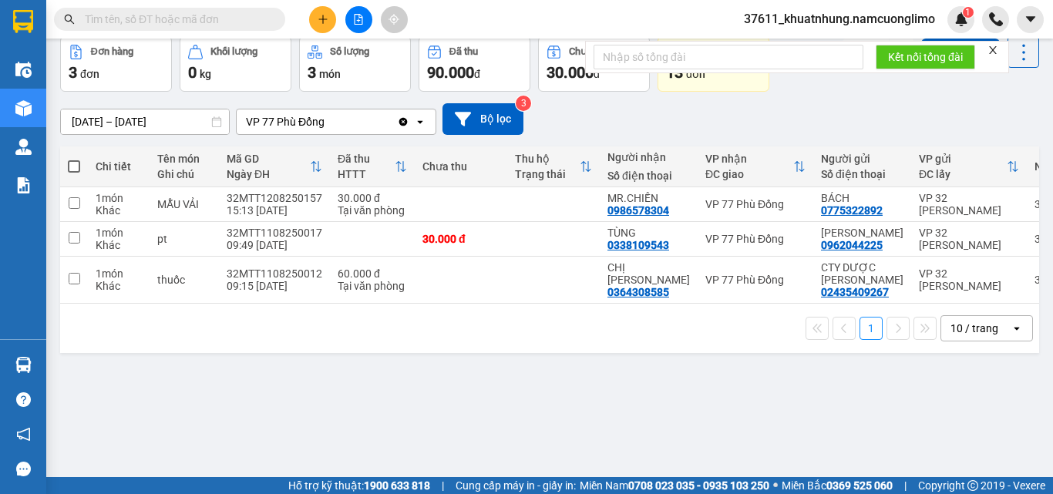
click at [368, 417] on div "ver 1.8.138 Kho gửi Trên xe Kho nhận Hàng đã giao Đơn hàng 3 đơn Khối lượng 0 k…" at bounding box center [550, 222] width 992 height 494
click at [327, 19] on icon "plus" at bounding box center [322, 19] width 8 height 1
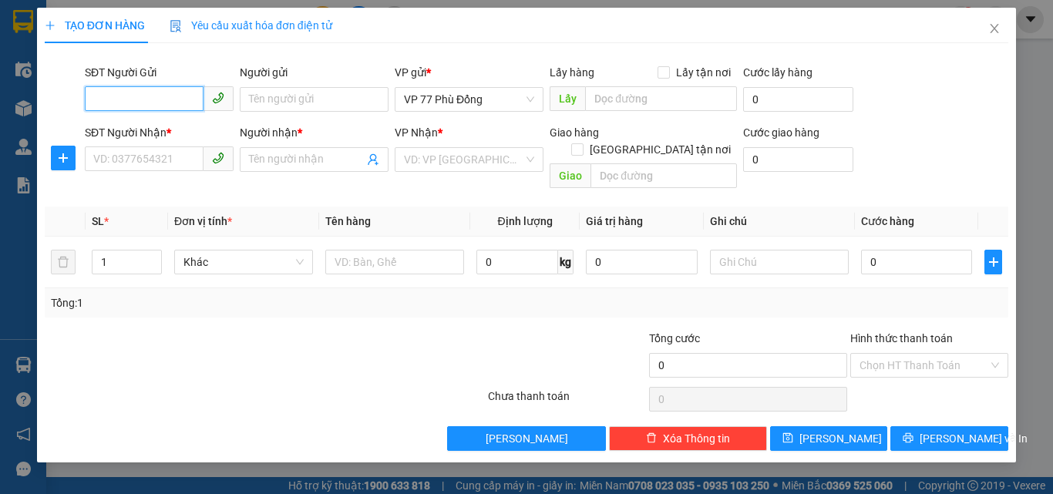
drag, startPoint x: 169, startPoint y: 106, endPoint x: 1053, endPoint y: 238, distance: 893.4
click at [170, 106] on input "SĐT Người Gửi" at bounding box center [144, 98] width 119 height 25
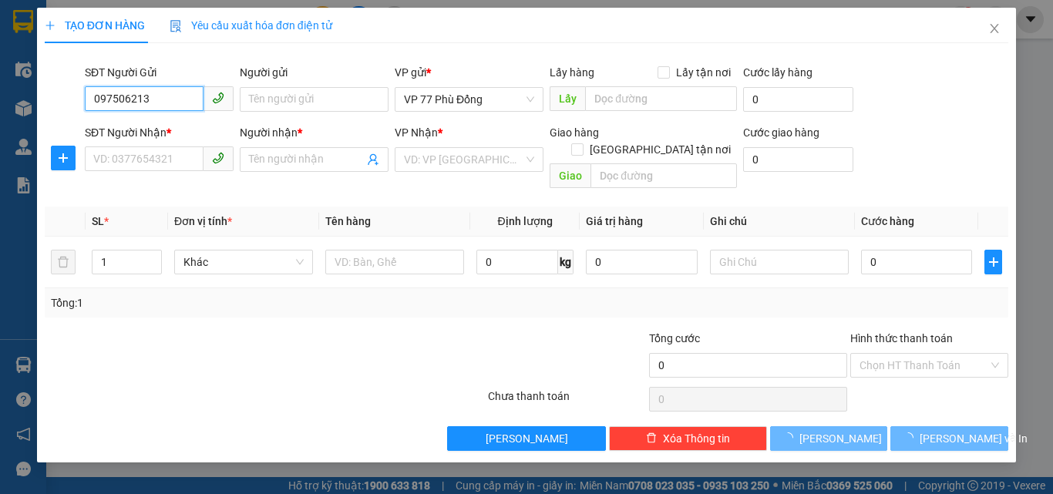
type input "0975062130"
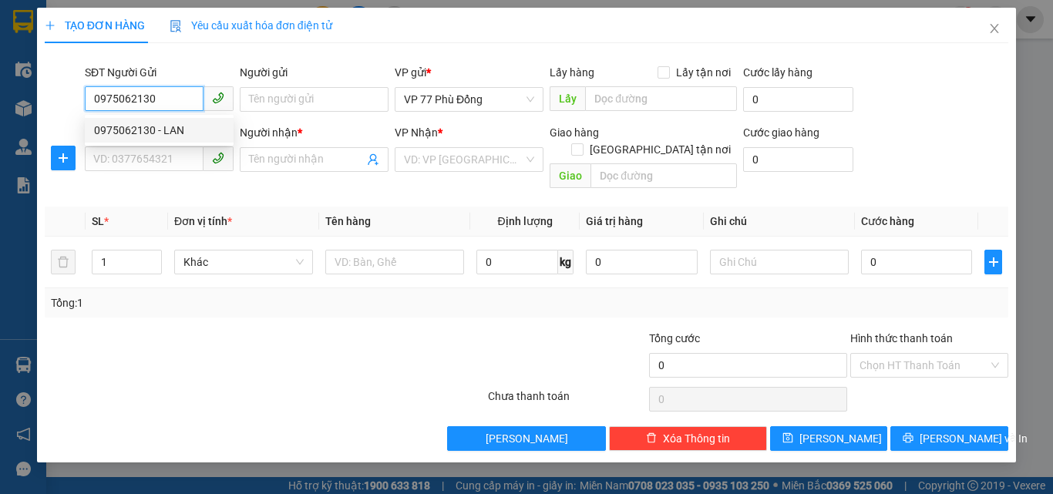
click at [170, 130] on div "0975062130 - LAN" at bounding box center [159, 130] width 130 height 17
type input "LAN"
type input "0975062130"
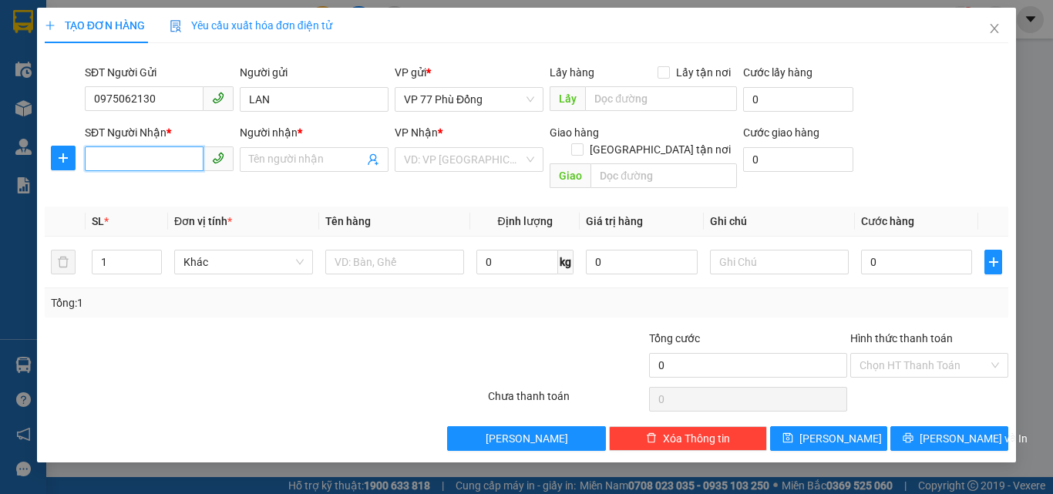
click at [173, 161] on input "SĐT Người Nhận *" at bounding box center [144, 159] width 119 height 25
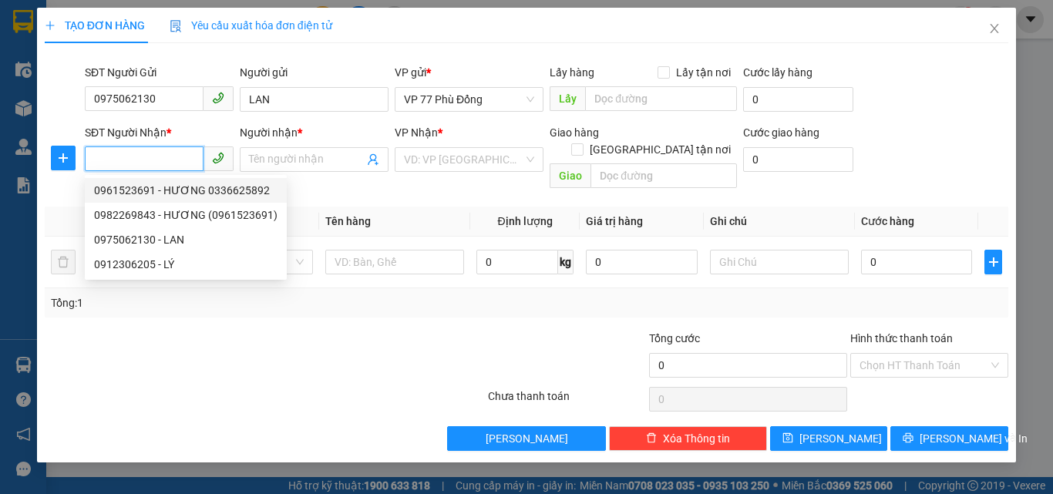
click at [187, 194] on div "0961523691 - HƯƠNG 0336625892" at bounding box center [186, 190] width 184 height 17
type input "0961523691"
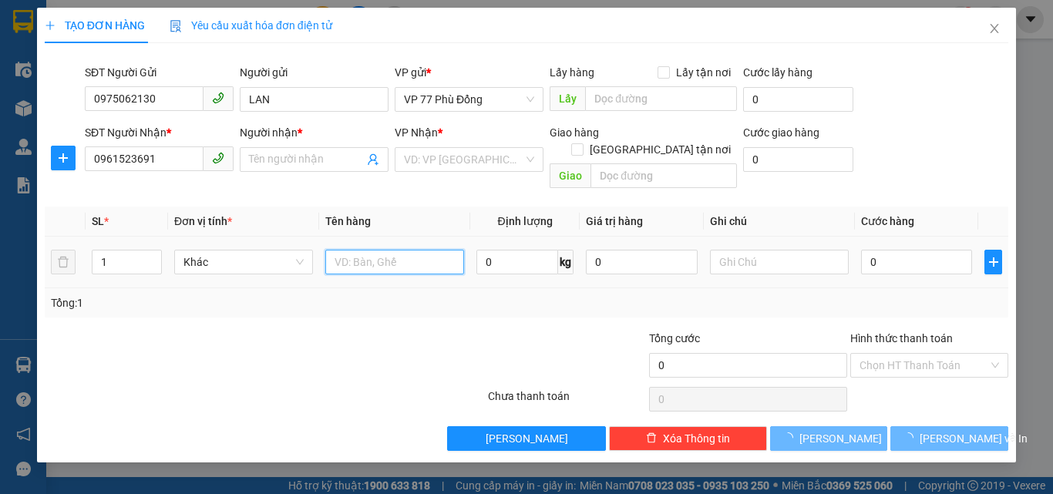
click at [350, 254] on input "text" at bounding box center [394, 262] width 139 height 25
type input "HƯƠNG 0336625892"
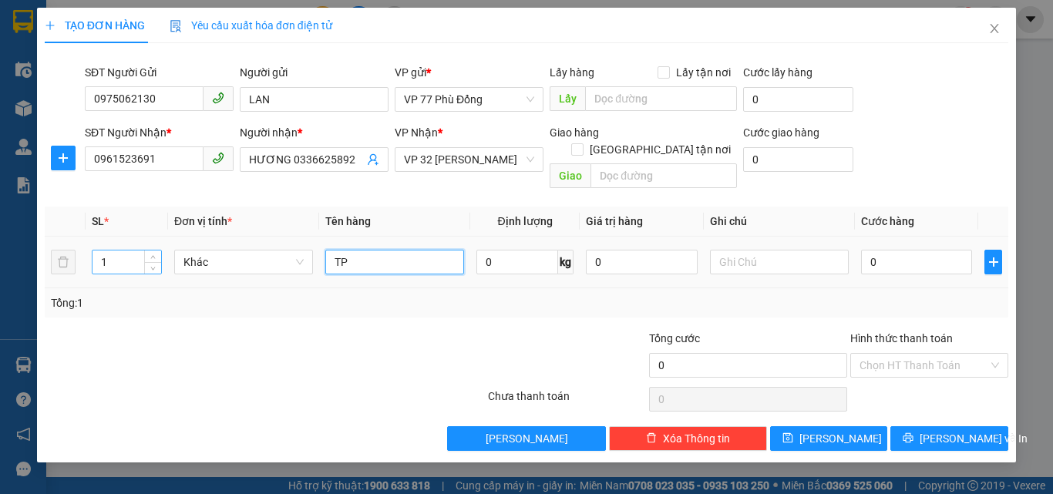
type input "TP"
click at [131, 251] on input "1" at bounding box center [127, 262] width 69 height 23
click at [130, 251] on input "1" at bounding box center [127, 262] width 69 height 23
click at [117, 251] on input "1" at bounding box center [127, 262] width 69 height 23
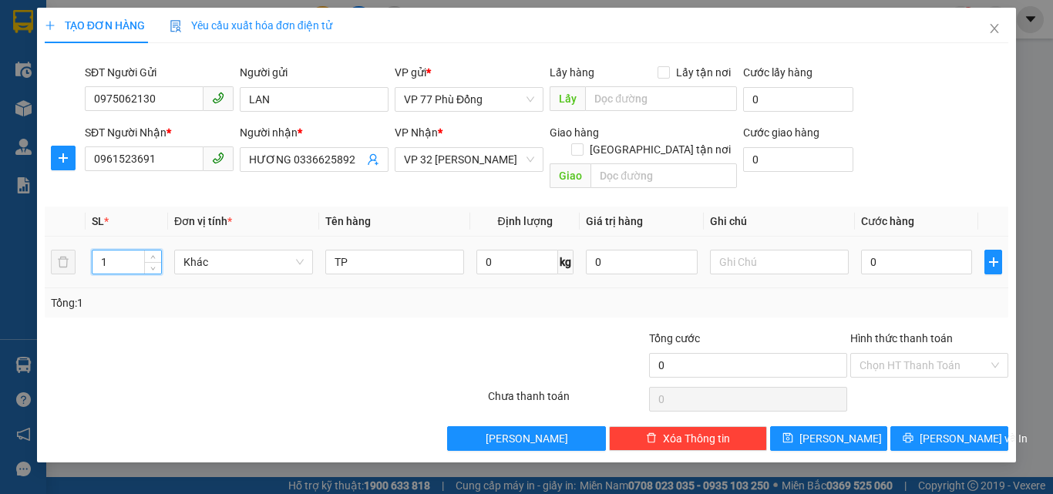
click at [113, 251] on input "1" at bounding box center [127, 262] width 69 height 23
click at [116, 251] on input "1" at bounding box center [127, 262] width 69 height 23
click at [118, 251] on input "1" at bounding box center [127, 262] width 69 height 23
type input "2"
click at [155, 256] on icon "up" at bounding box center [152, 258] width 5 height 5
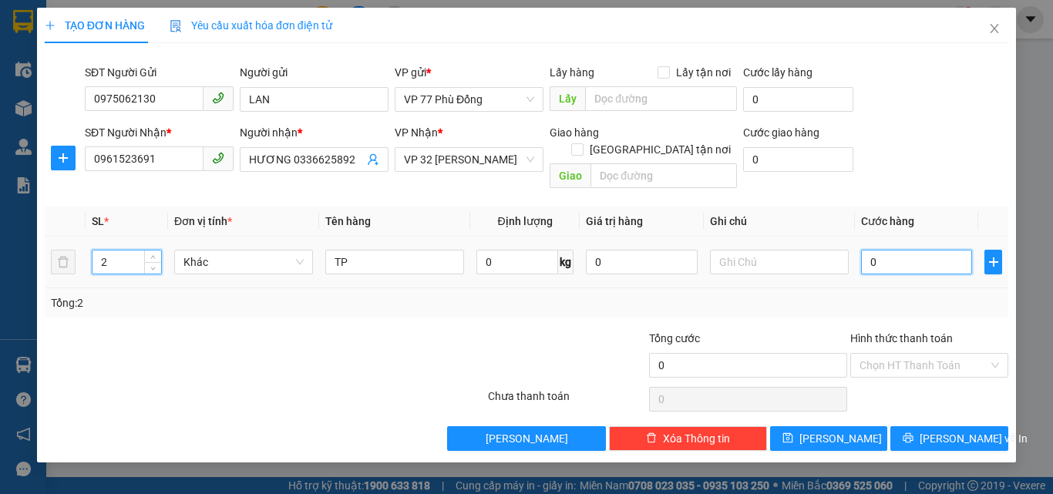
click at [903, 250] on input "0" at bounding box center [916, 262] width 111 height 25
type input "6"
type input "60"
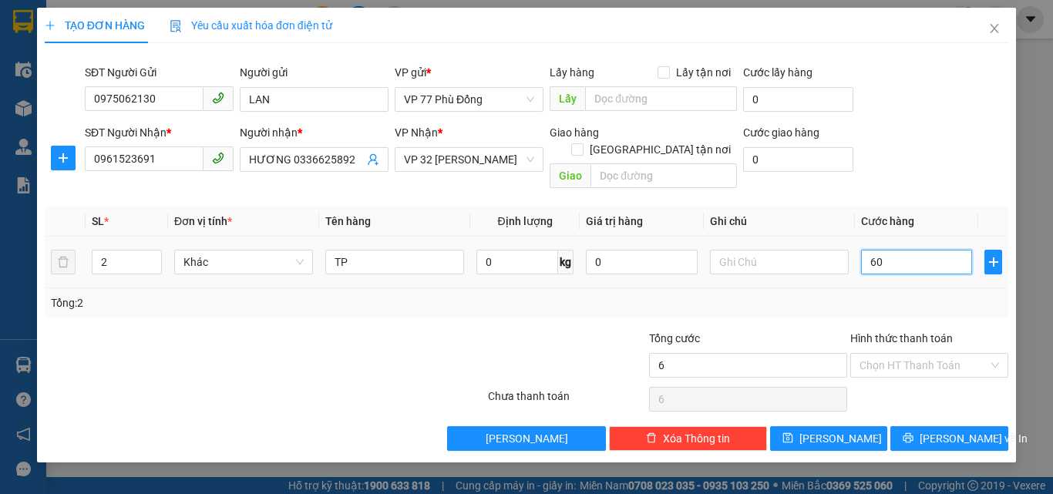
type input "60"
click at [927, 354] on input "Hình thức thanh toán" at bounding box center [924, 365] width 129 height 23
type input "60.000"
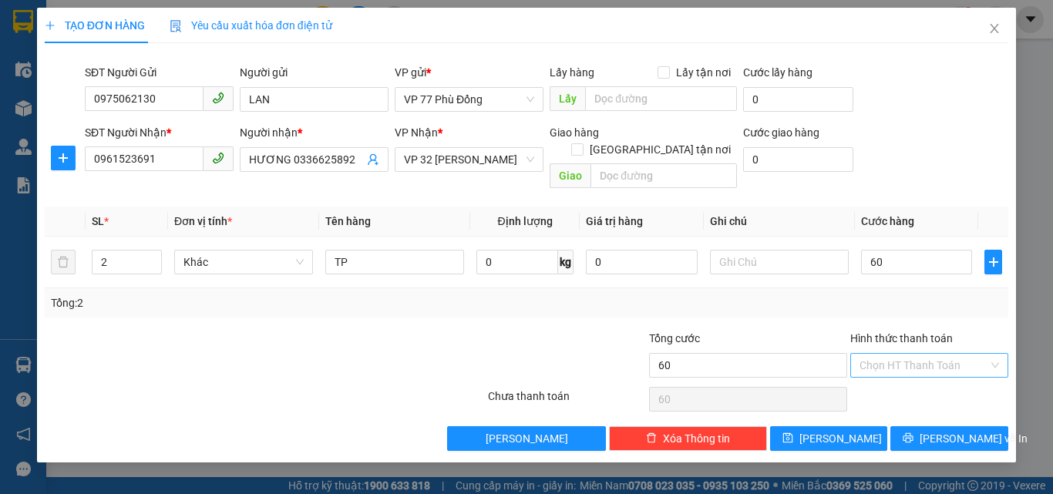
type input "60.000"
click at [519, 330] on div at bounding box center [567, 357] width 161 height 54
click at [767, 295] on div "Tổng: 2" at bounding box center [527, 302] width 964 height 29
click at [890, 354] on input "Hình thức thanh toán" at bounding box center [924, 365] width 129 height 23
click at [919, 250] on input "60.000" at bounding box center [916, 262] width 111 height 25
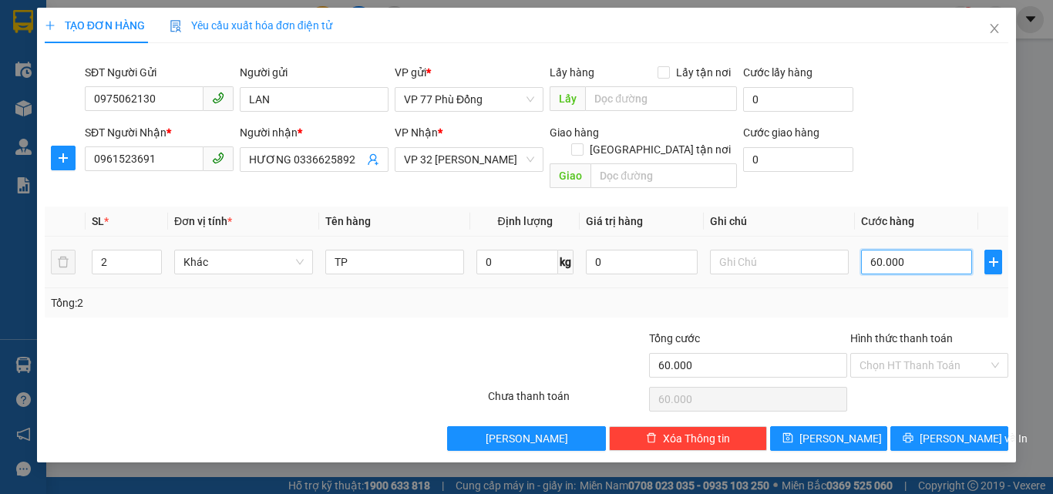
type input "5"
type input "50"
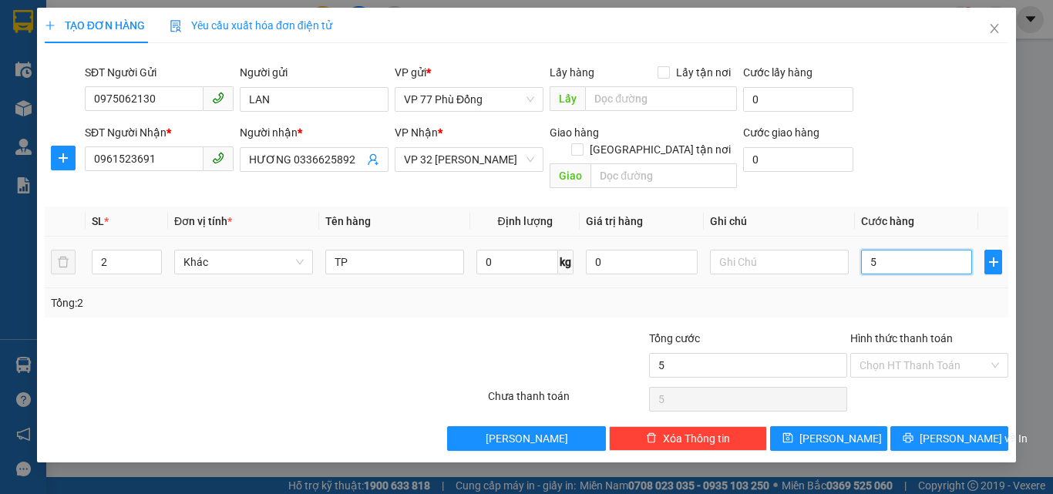
type input "50"
type input "50.000"
click at [726, 295] on div "Tổng: 2" at bounding box center [527, 303] width 952 height 17
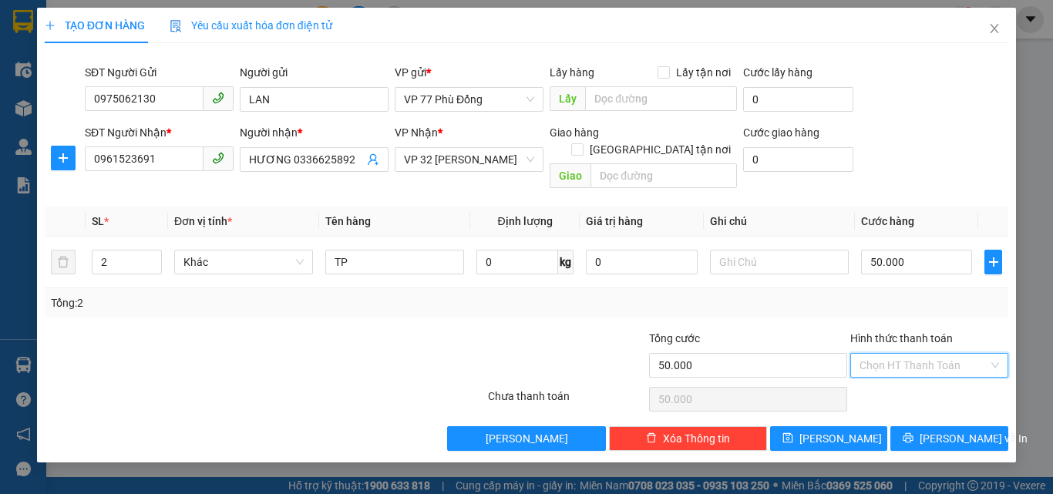
click at [900, 354] on input "Hình thức thanh toán" at bounding box center [924, 365] width 129 height 23
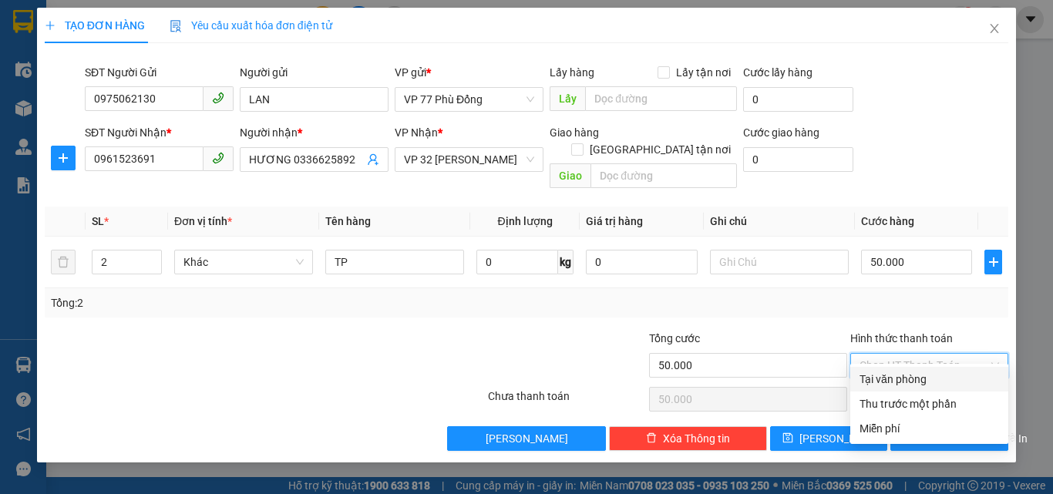
click at [908, 376] on div "Tại văn phòng" at bounding box center [930, 379] width 140 height 17
type input "0"
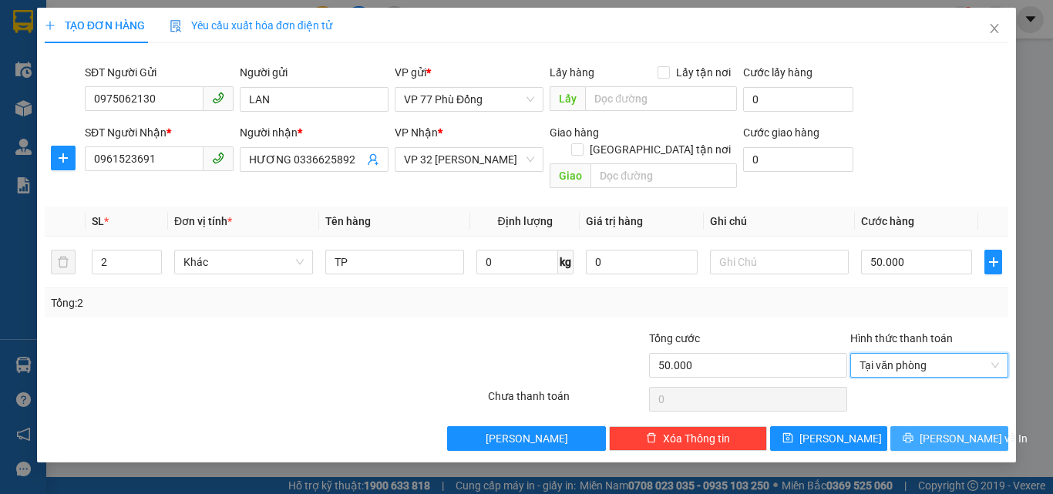
click at [947, 430] on span "[PERSON_NAME] và In" at bounding box center [974, 438] width 108 height 17
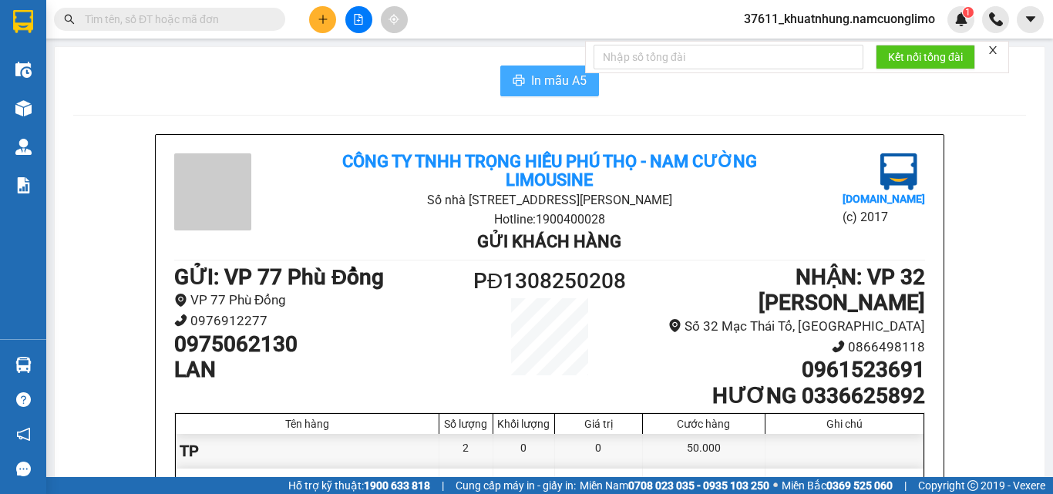
click at [541, 75] on span "In mẫu A5" at bounding box center [559, 80] width 56 height 19
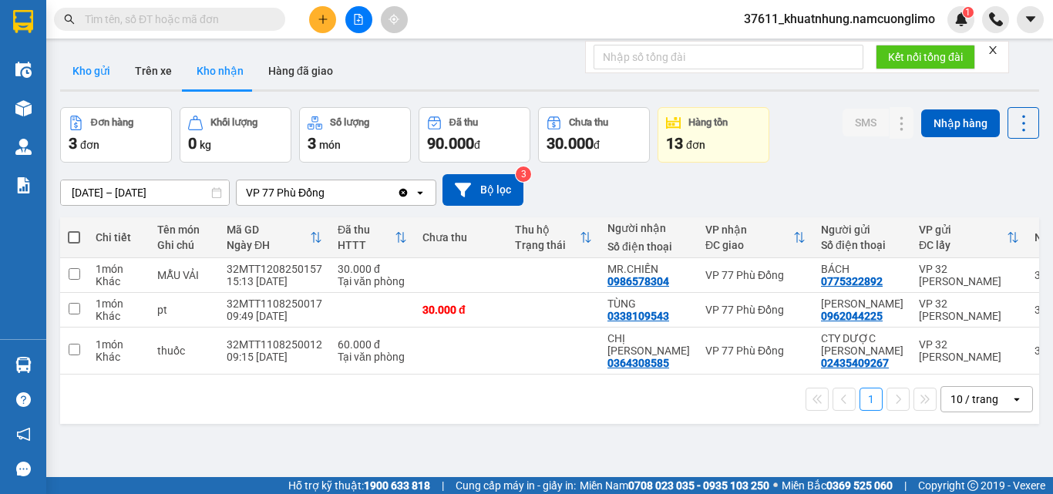
click at [93, 68] on button "Kho gửi" at bounding box center [91, 70] width 62 height 37
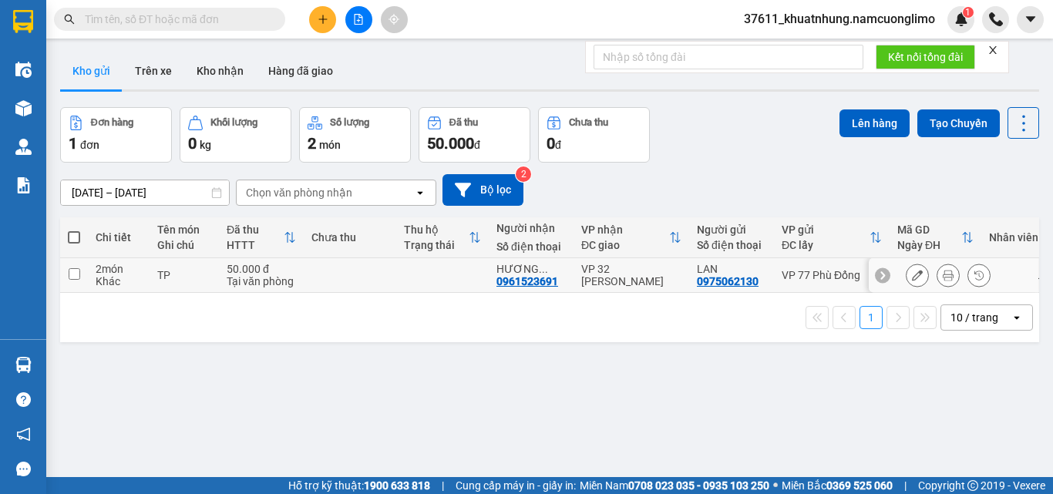
click at [912, 278] on icon at bounding box center [917, 275] width 11 height 11
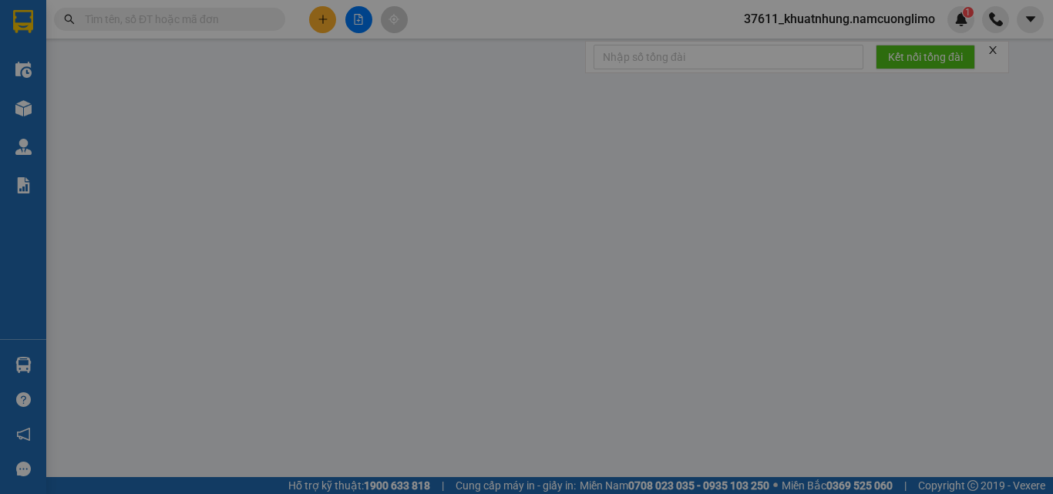
type input "0975062130"
type input "LAN"
type input "0961523691"
type input "HƯƠNG 0336625892"
type input "50.000"
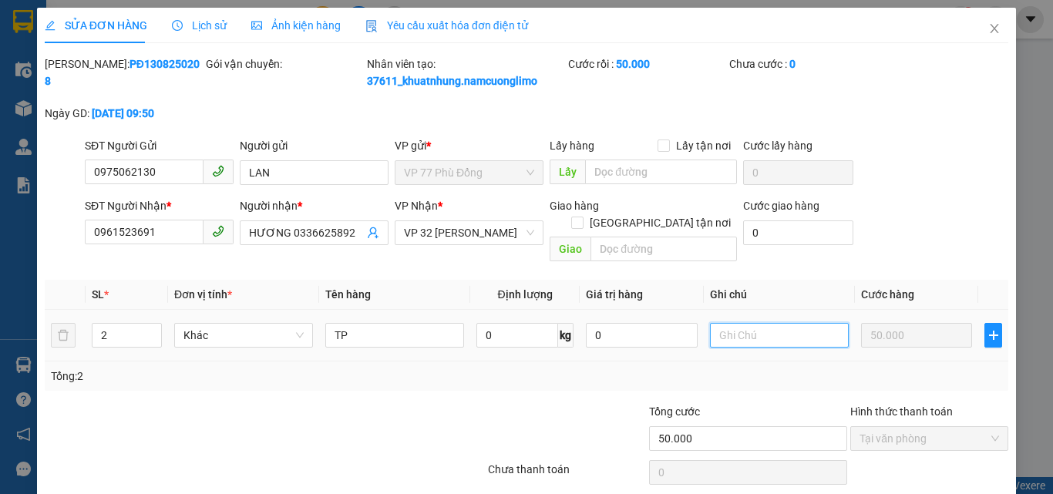
click at [745, 323] on input "text" at bounding box center [779, 335] width 139 height 25
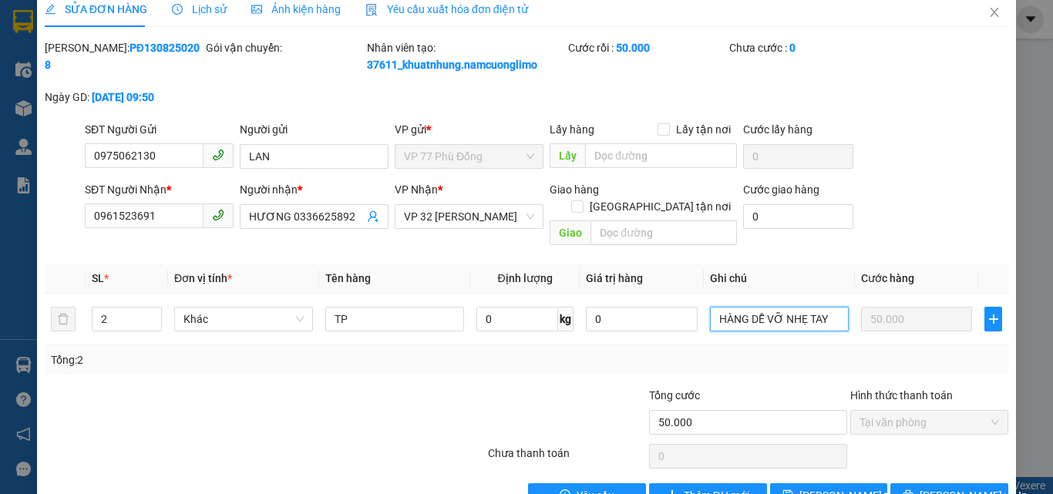
scroll to position [43, 0]
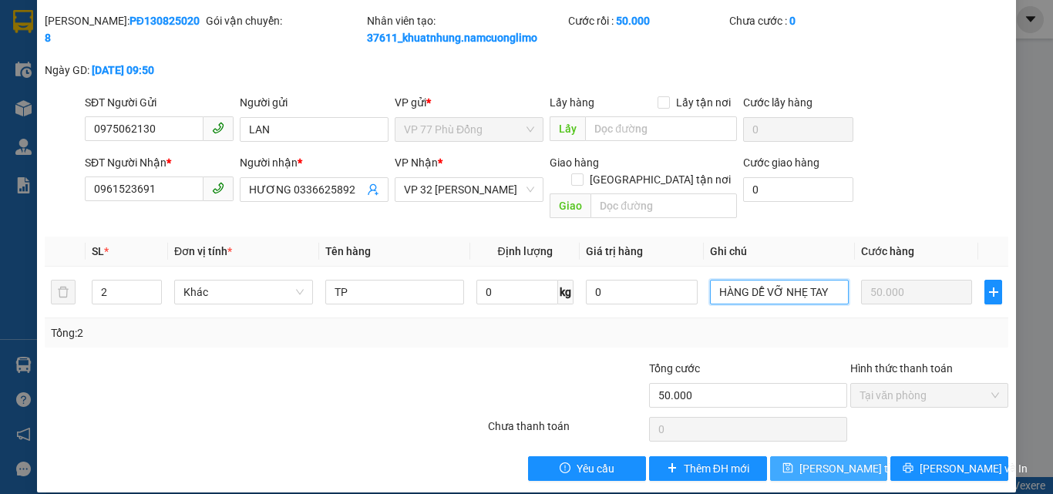
type input "HÀNG DỄ VỠ NHẸ TAY"
click at [815, 460] on span "[PERSON_NAME] đổi" at bounding box center [861, 468] width 123 height 17
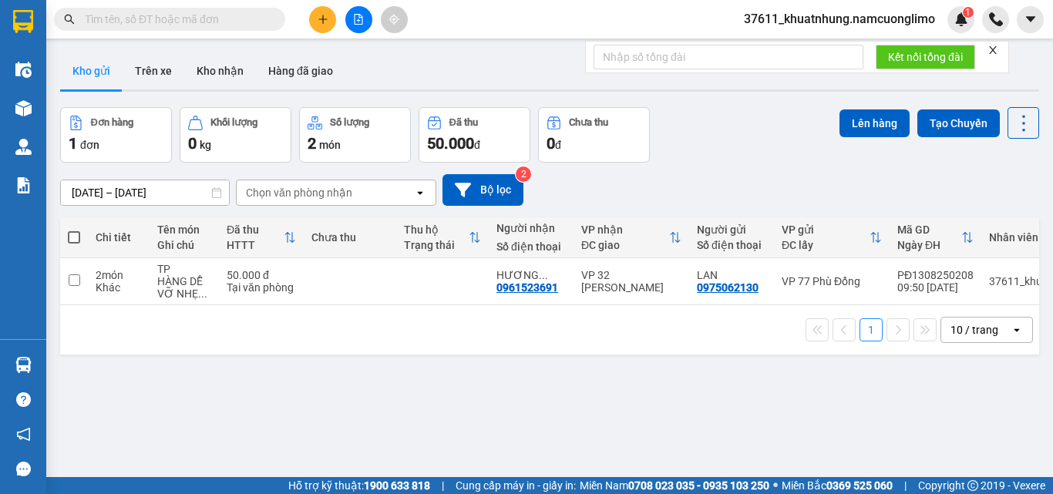
click at [321, 24] on icon "plus" at bounding box center [323, 19] width 11 height 11
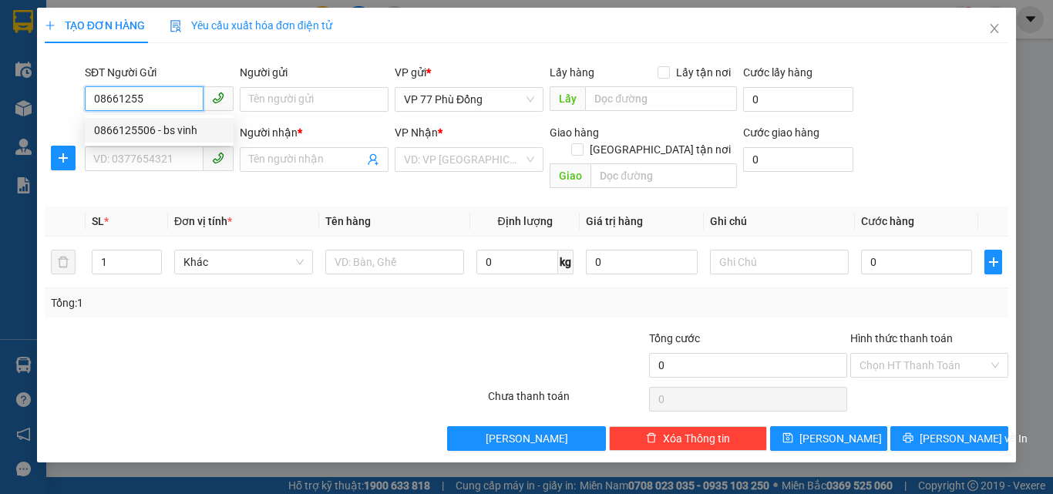
click at [177, 127] on div "0866125506 - bs vinh" at bounding box center [159, 130] width 130 height 17
type input "0866125506"
type input "bs vinh"
type input "0866125506"
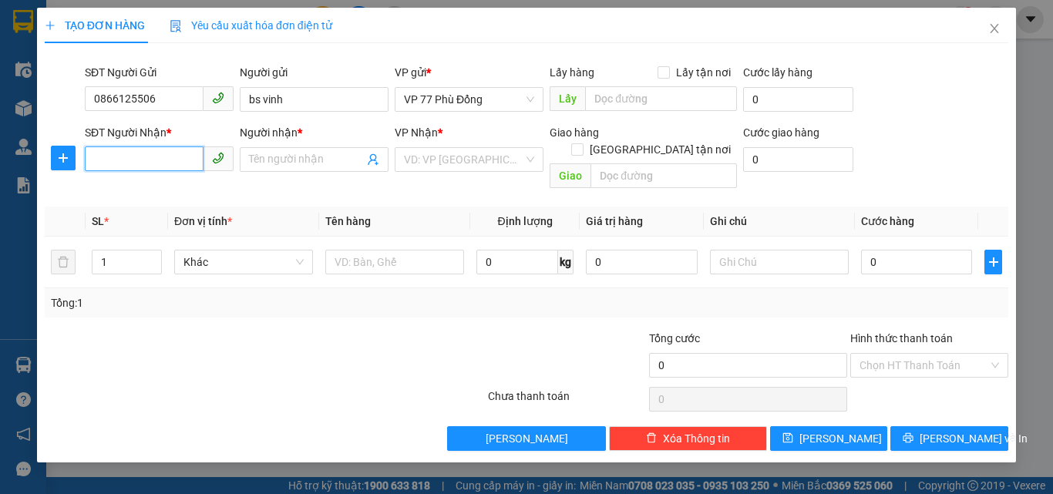
click at [163, 157] on input "SĐT Người Nhận *" at bounding box center [144, 159] width 119 height 25
drag, startPoint x: 230, startPoint y: 190, endPoint x: 284, endPoint y: 200, distance: 54.9
click at [229, 190] on div "0978798951 - NGUYỄN XUÂN MẠNH" at bounding box center [170, 190] width 152 height 17
type input "0978798951"
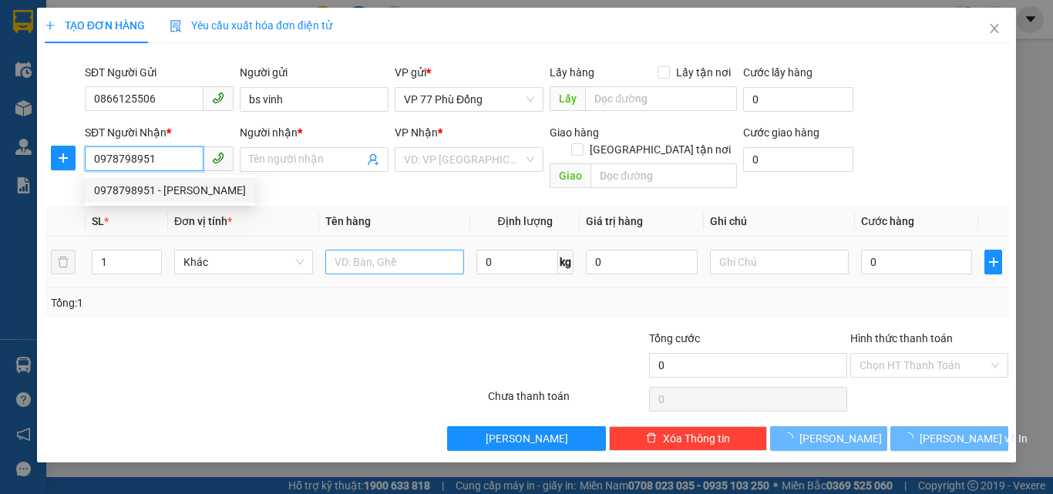
type input "NGUYỄN XUÂN MẠNH"
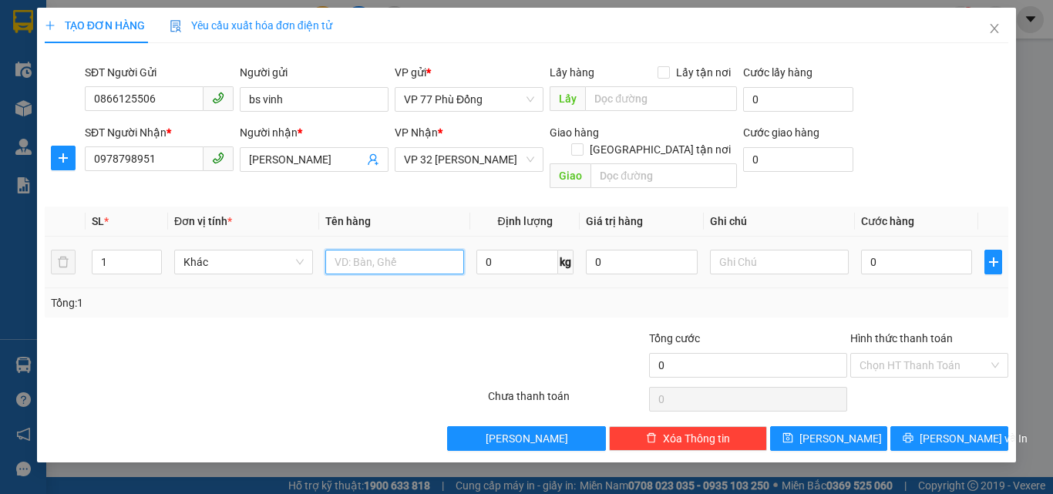
click at [416, 250] on input "text" at bounding box center [394, 262] width 139 height 25
type input "MẪU"
click at [911, 250] on input "0" at bounding box center [916, 262] width 111 height 25
type input "3"
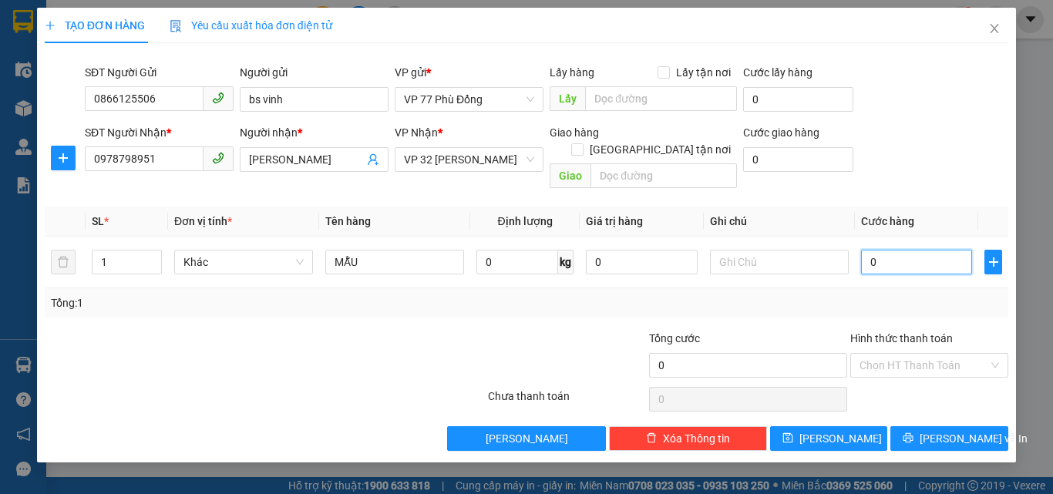
type input "3"
type input "30"
type input "30.000"
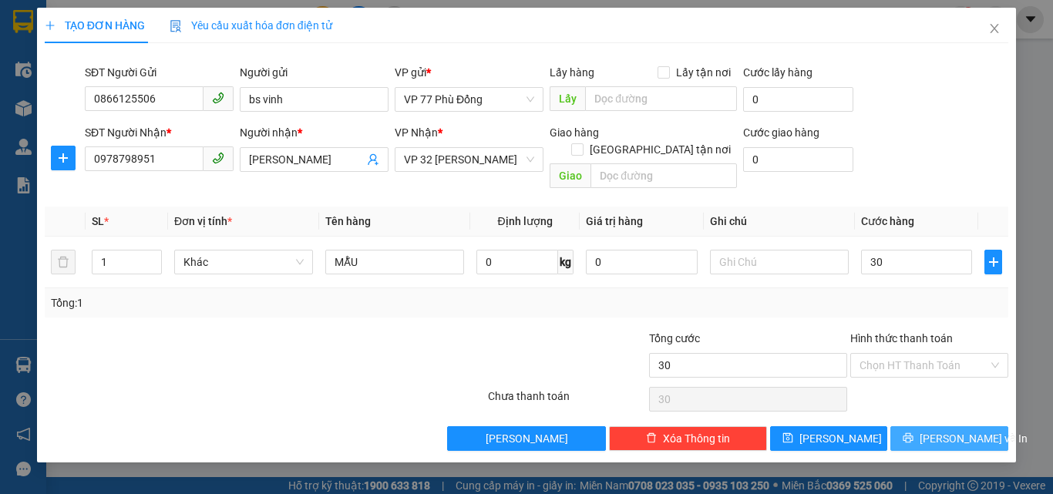
type input "30.000"
drag, startPoint x: 935, startPoint y: 423, endPoint x: 871, endPoint y: 367, distance: 85.8
click at [935, 426] on button "[PERSON_NAME] và In" at bounding box center [950, 438] width 118 height 25
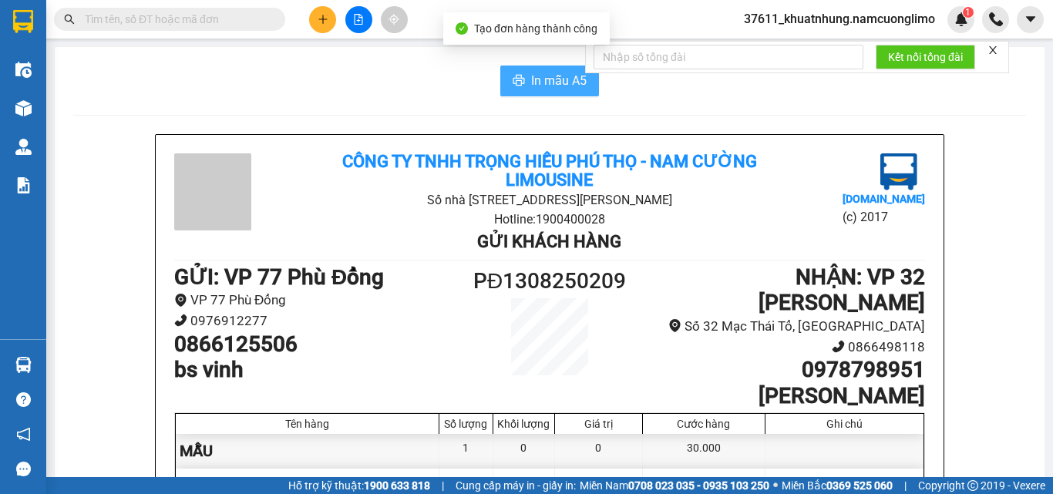
click at [539, 89] on span "In mẫu A5" at bounding box center [559, 80] width 56 height 19
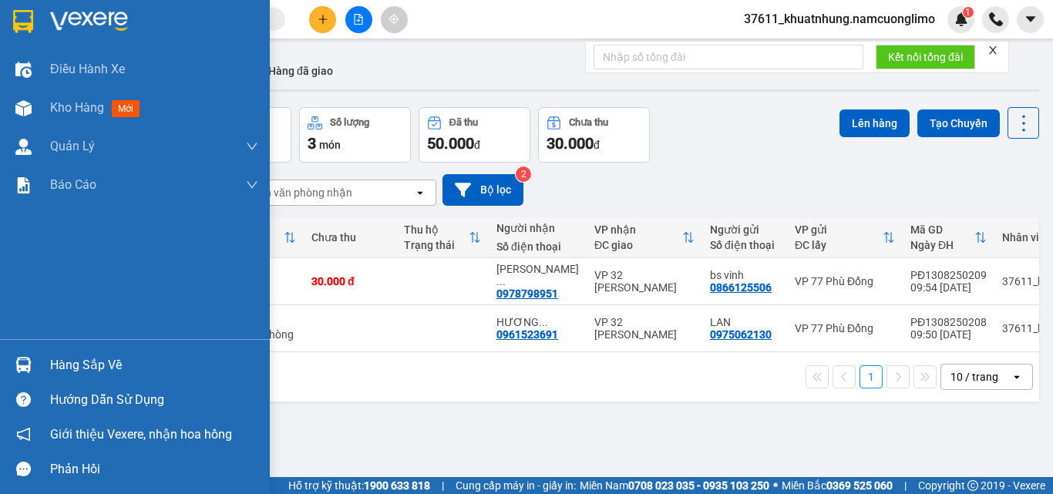
click at [24, 24] on img at bounding box center [23, 21] width 20 height 23
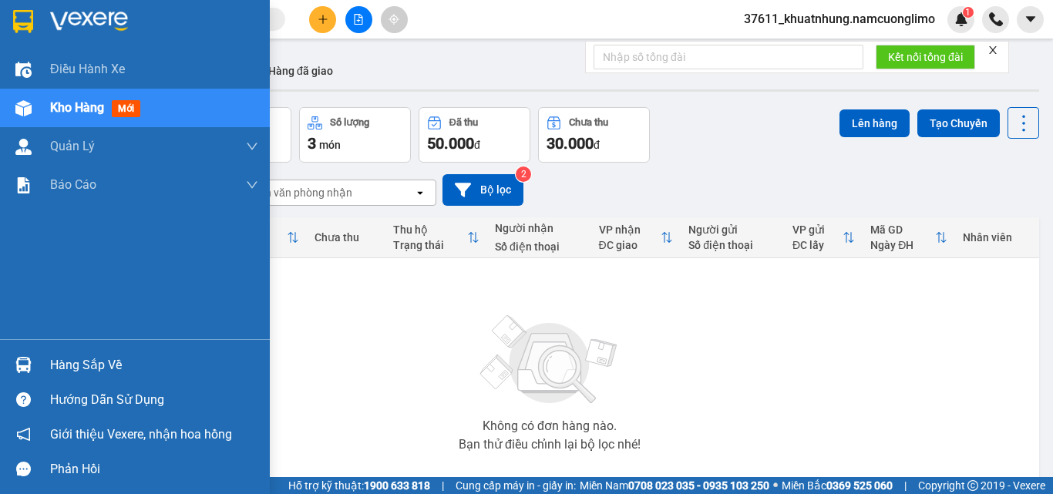
click at [22, 15] on img at bounding box center [23, 21] width 20 height 23
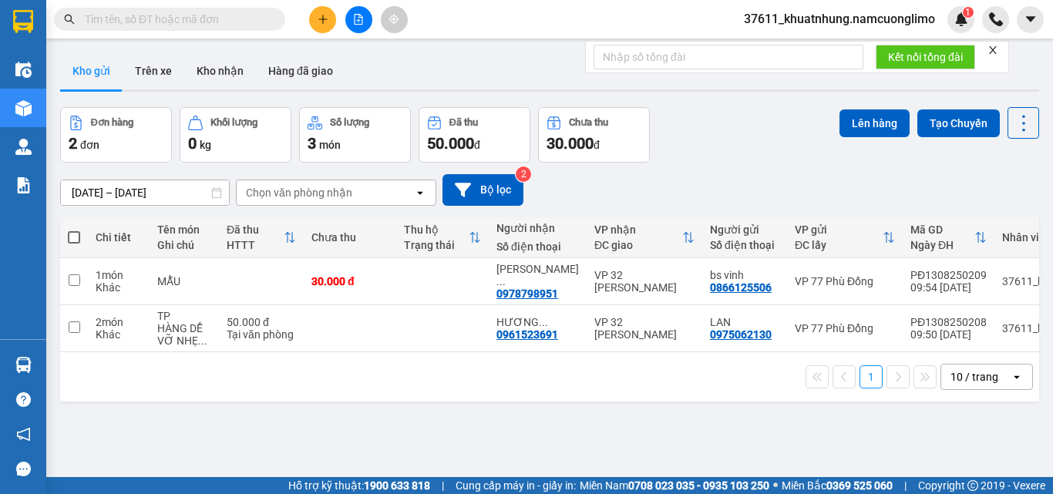
click at [76, 240] on span at bounding box center [74, 237] width 12 height 12
click at [74, 230] on input "checkbox" at bounding box center [74, 230] width 0 height 0
checkbox input "true"
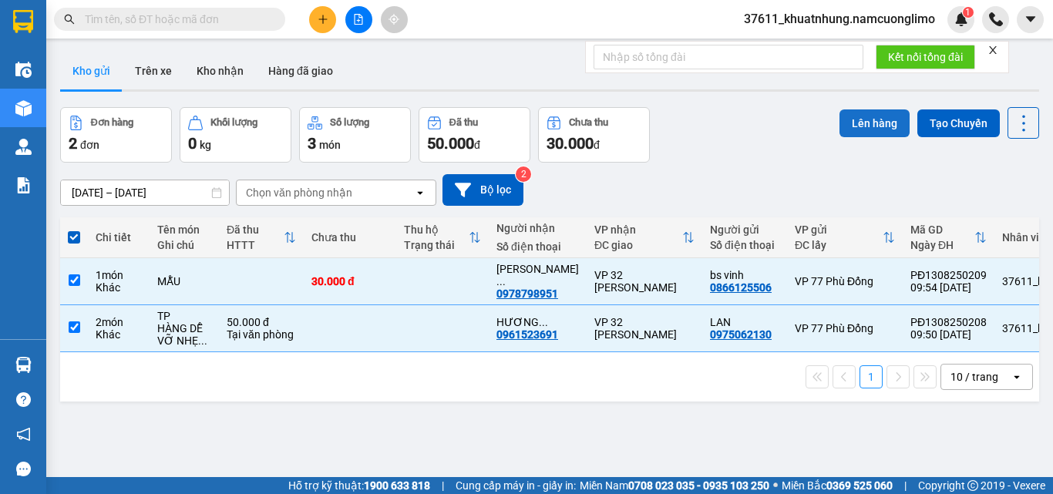
click at [860, 123] on button "Lên hàng" at bounding box center [875, 124] width 70 height 28
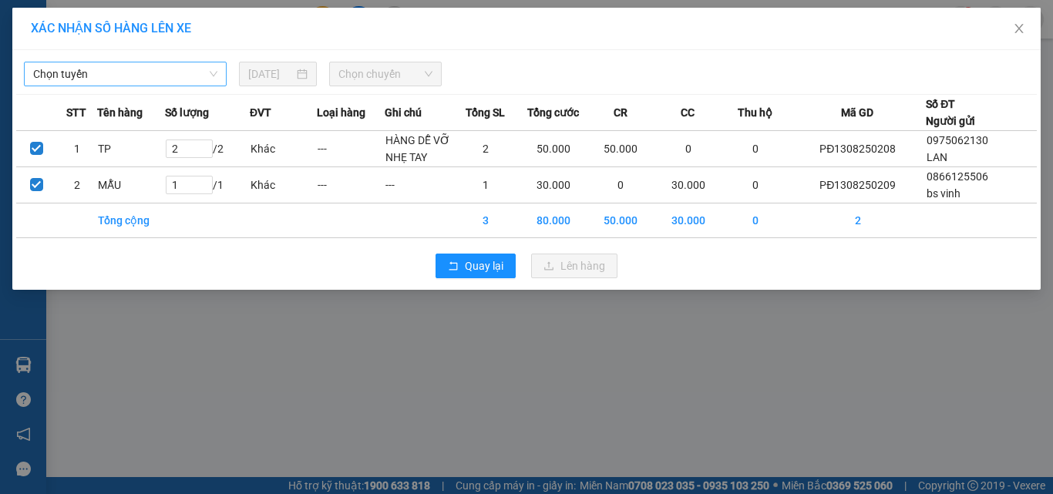
click at [161, 79] on span "Chọn tuyến" at bounding box center [125, 73] width 184 height 23
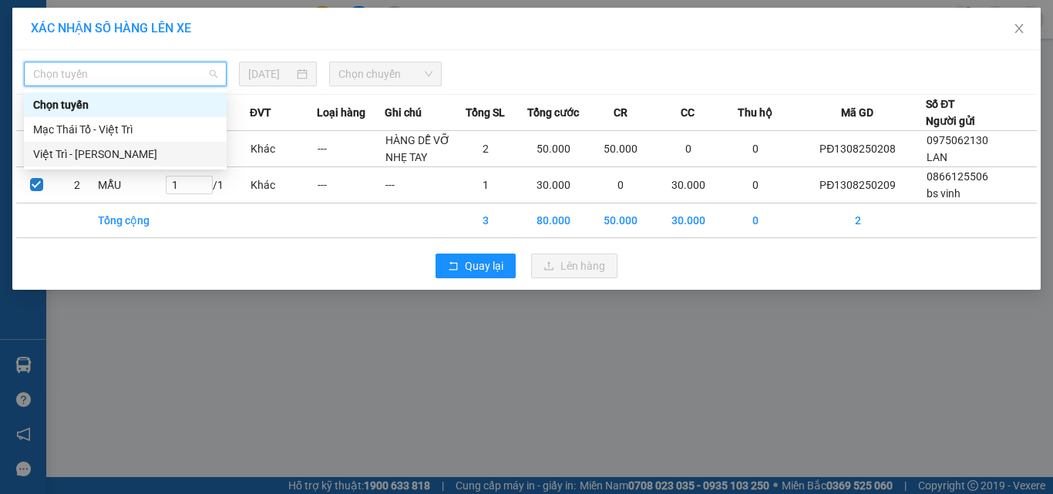
click at [123, 151] on div "Việt Trì - [PERSON_NAME]" at bounding box center [125, 154] width 184 height 17
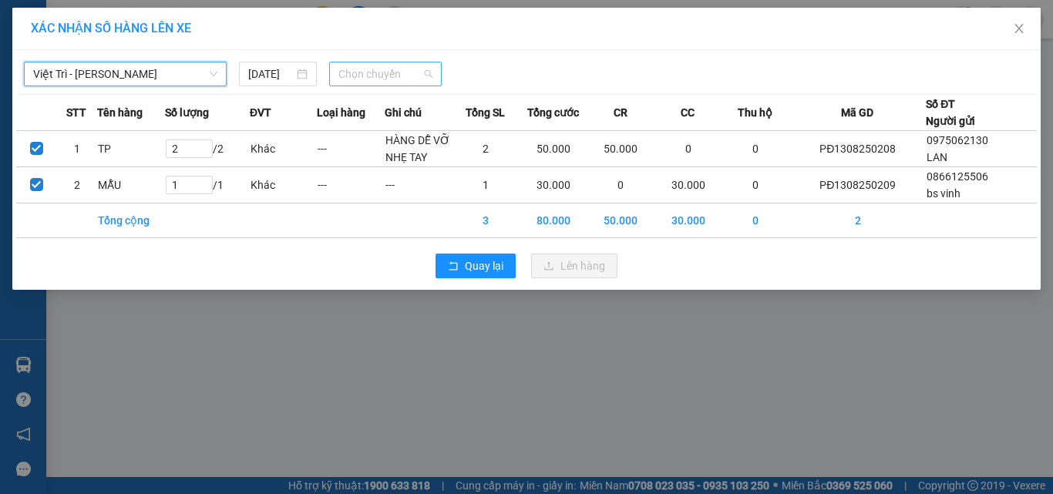
click at [379, 79] on span "Chọn chuyến" at bounding box center [386, 73] width 95 height 23
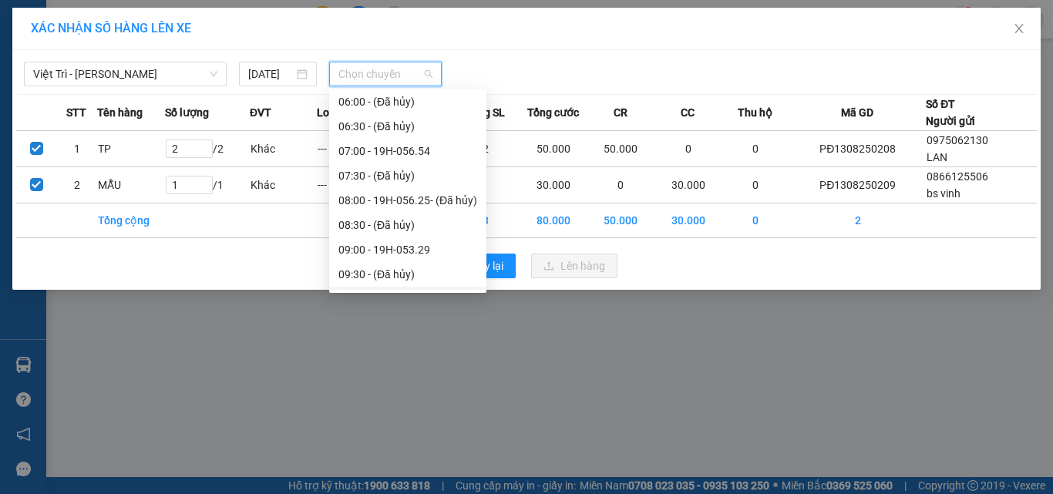
scroll to position [154, 0]
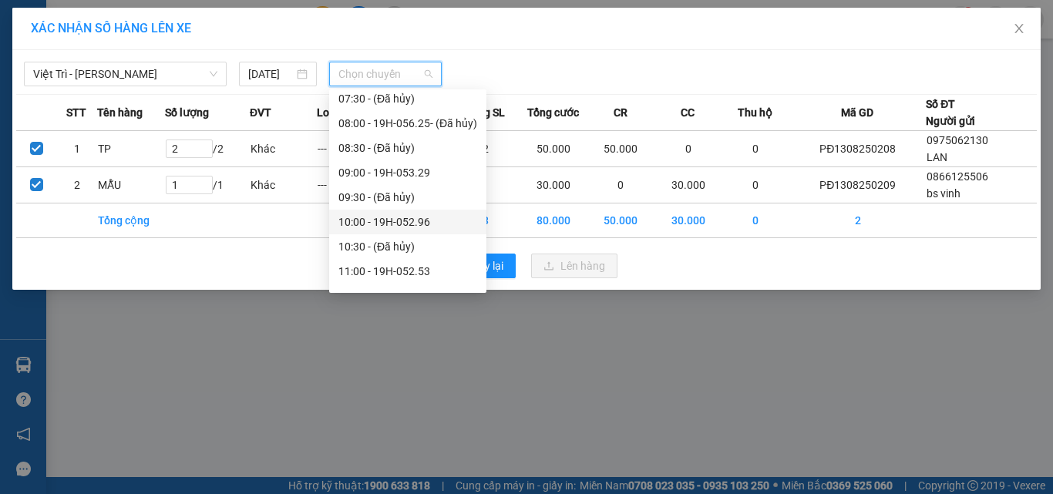
click at [424, 225] on div "10:00 - 19H-052.96" at bounding box center [408, 222] width 139 height 17
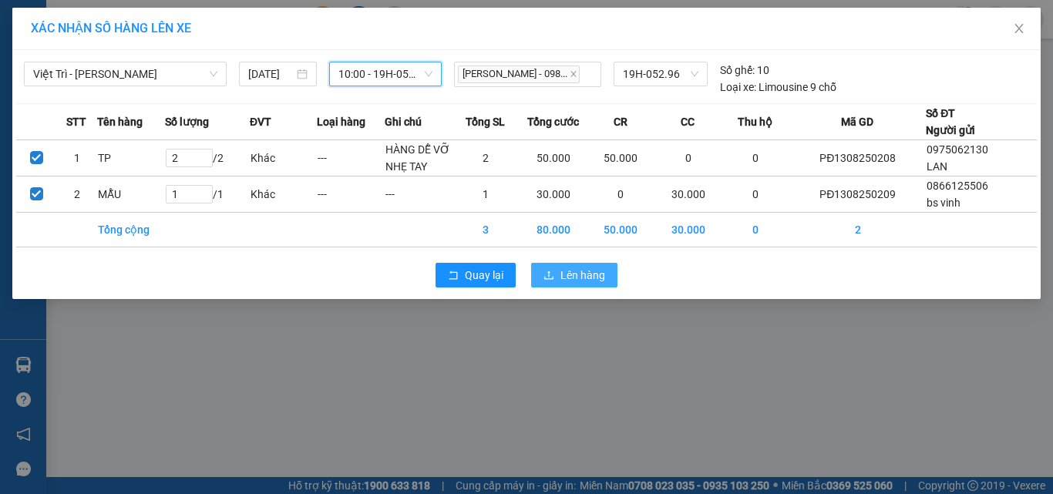
click at [581, 276] on span "Lên hàng" at bounding box center [583, 275] width 45 height 17
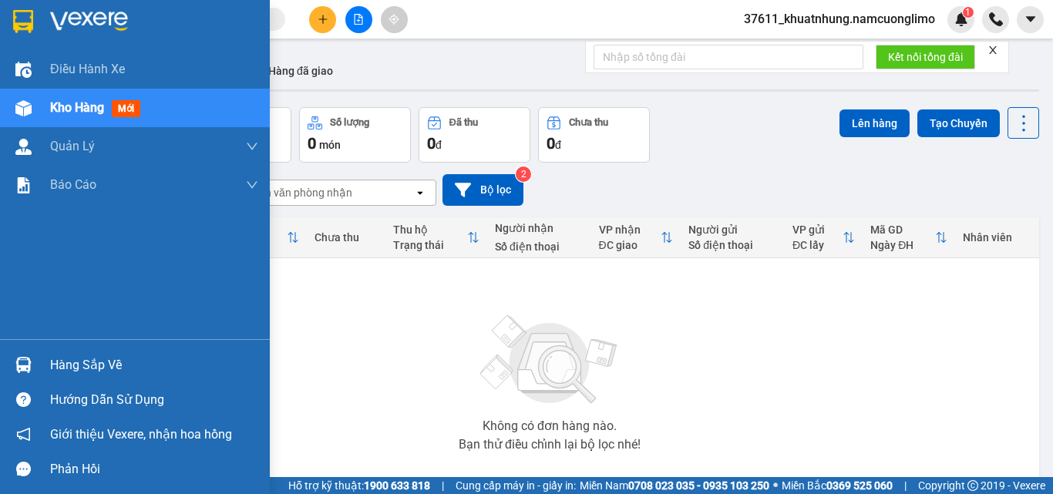
drag, startPoint x: 18, startPoint y: 364, endPoint x: 41, endPoint y: 369, distance: 23.6
click at [19, 363] on img at bounding box center [23, 365] width 16 height 16
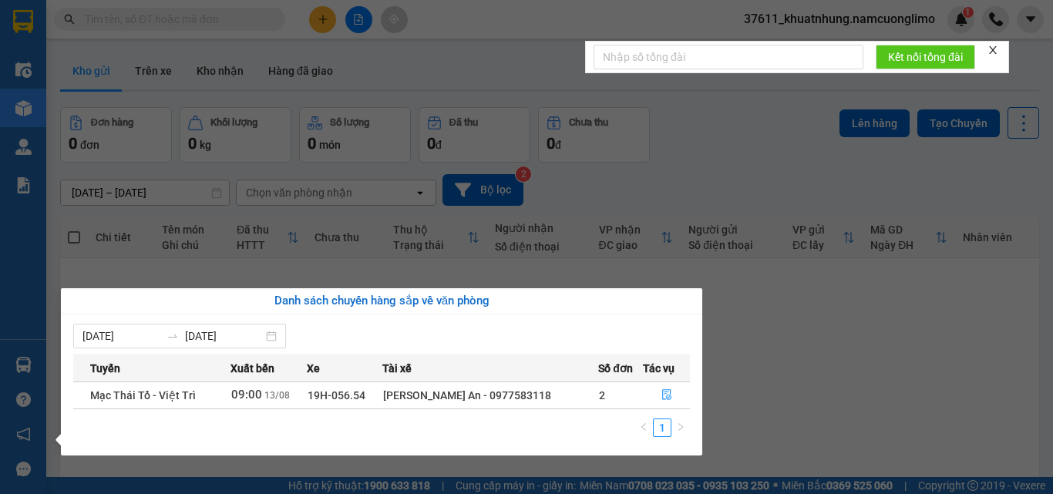
drag, startPoint x: 810, startPoint y: 389, endPoint x: 530, endPoint y: 214, distance: 330.2
click at [807, 387] on section "Kết quả tìm kiếm ( 3 ) Bộ lọc Mã ĐH Trạng thái Món hàng Tổng cước Chưa cước Ngư…" at bounding box center [526, 247] width 1053 height 494
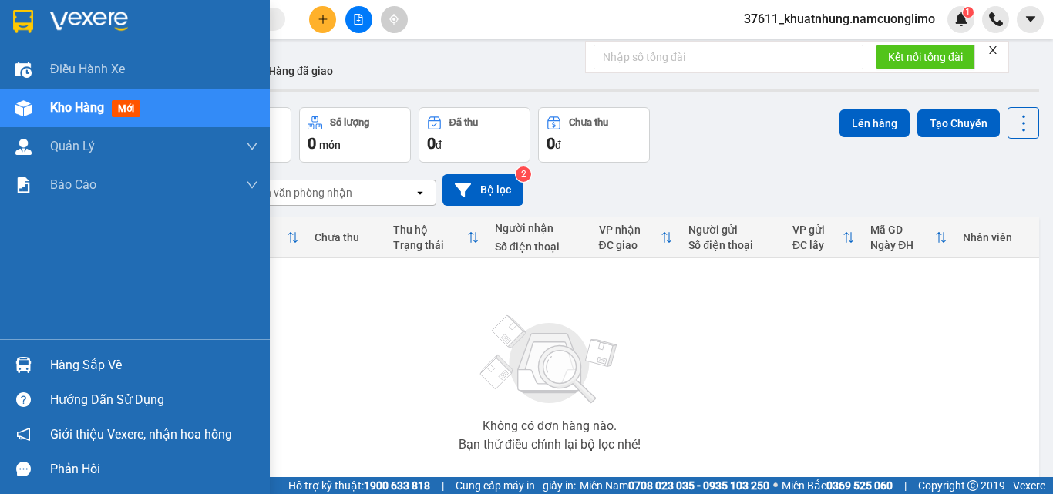
click at [40, 364] on div "Hàng sắp về" at bounding box center [135, 365] width 270 height 35
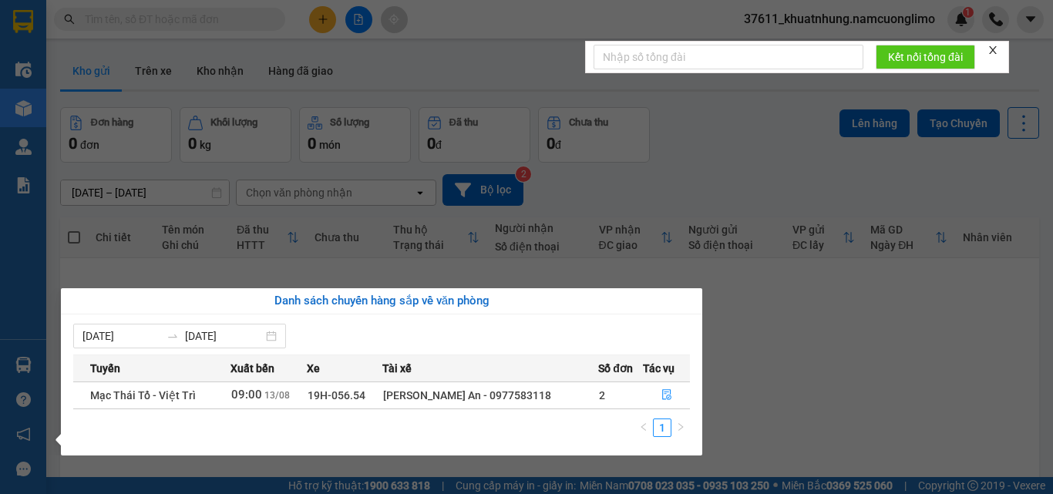
click at [812, 381] on section "Kết quả tìm kiếm ( 3 ) Bộ lọc Mã ĐH Trạng thái Món hàng Tổng cước Chưa cước Ngư…" at bounding box center [526, 247] width 1053 height 494
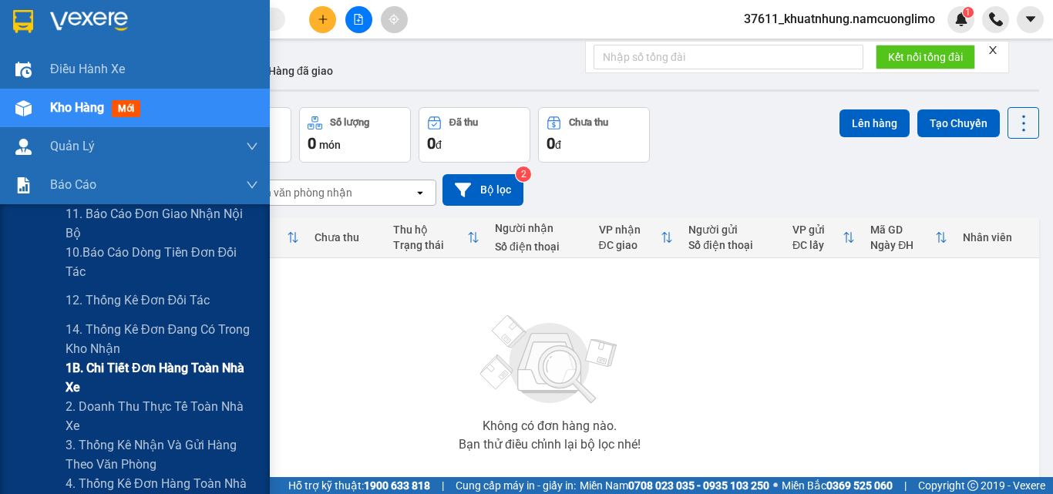
click at [102, 375] on span "1B. Chi tiết đơn hàng toàn nhà xe" at bounding box center [162, 378] width 193 height 39
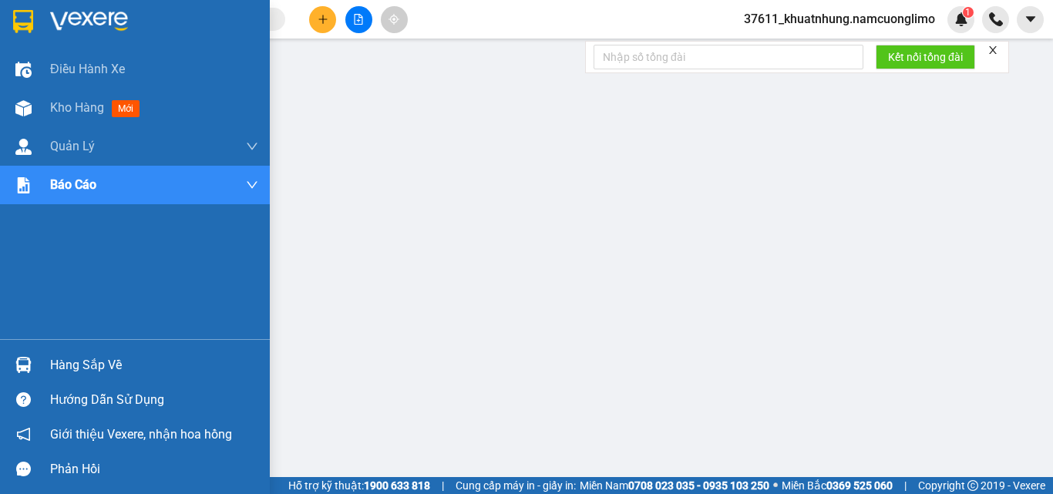
click at [29, 25] on img at bounding box center [23, 21] width 20 height 23
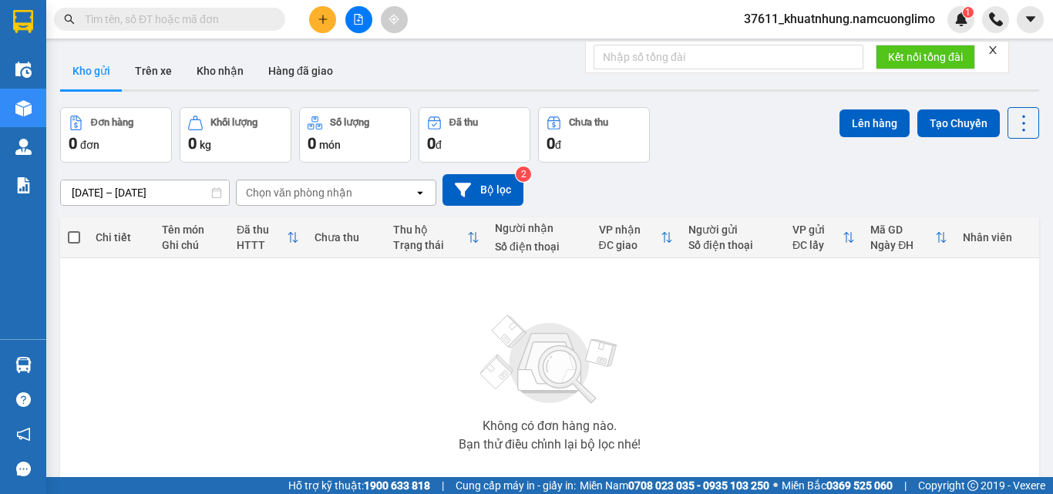
click at [174, 25] on input "text" at bounding box center [176, 19] width 182 height 17
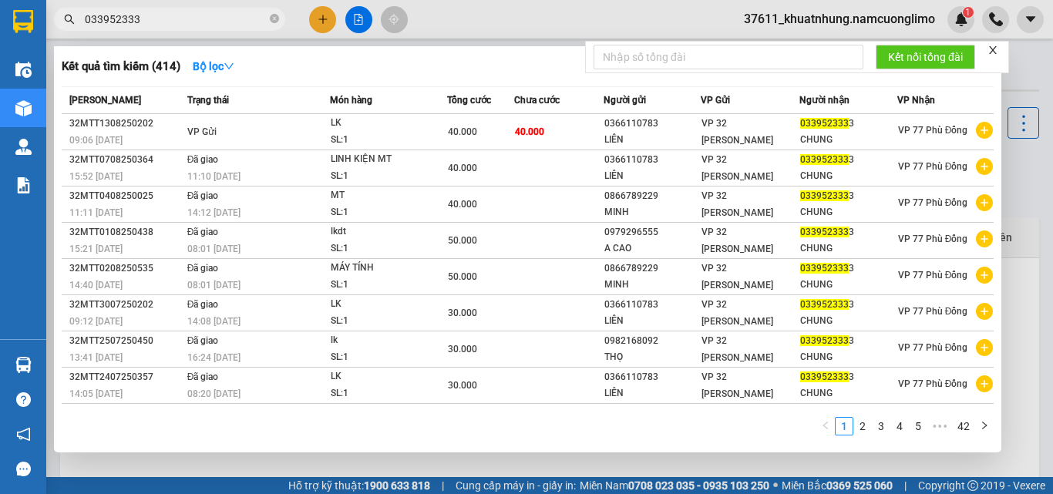
type input "033952333"
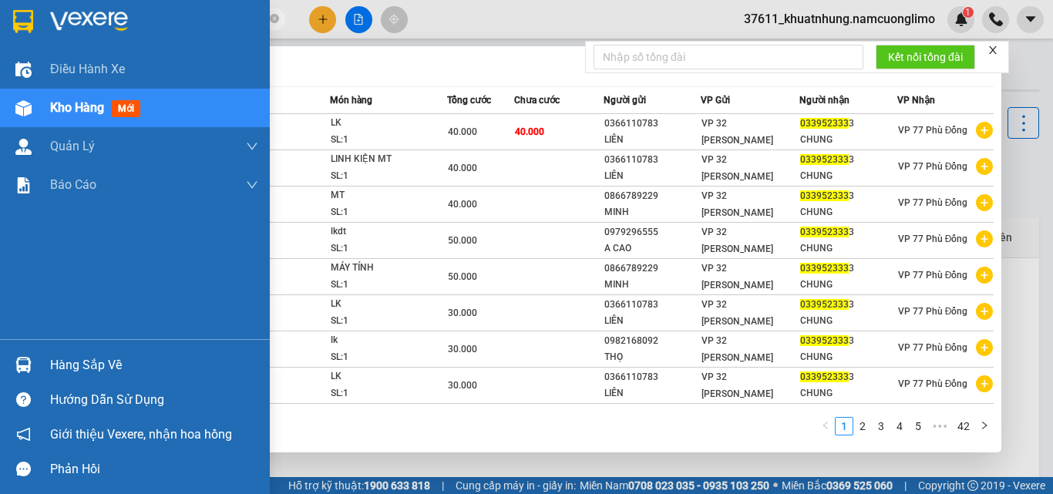
click at [32, 27] on img at bounding box center [23, 21] width 20 height 23
click at [23, 355] on div at bounding box center [23, 365] width 27 height 27
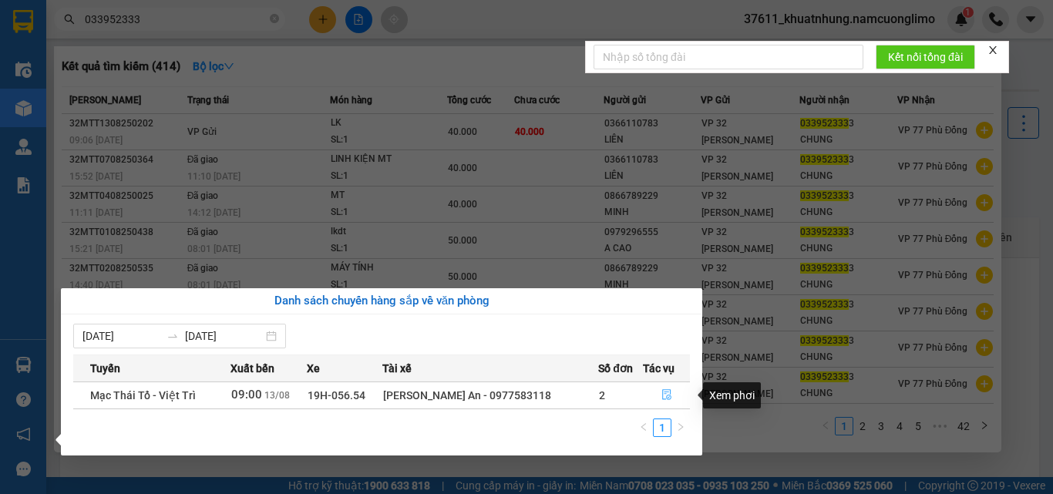
click at [663, 393] on icon "file-done" at bounding box center [667, 394] width 11 height 11
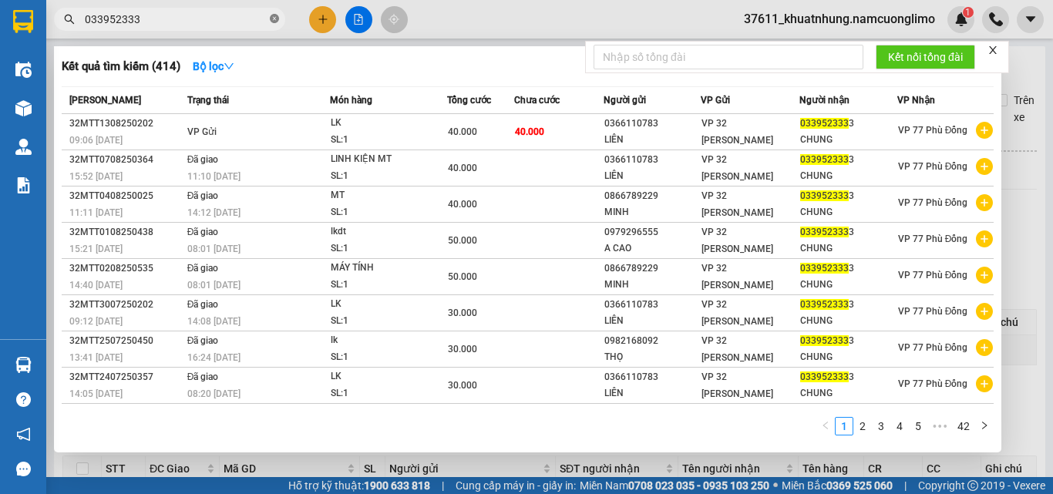
click at [272, 19] on icon "close-circle" at bounding box center [274, 18] width 9 height 9
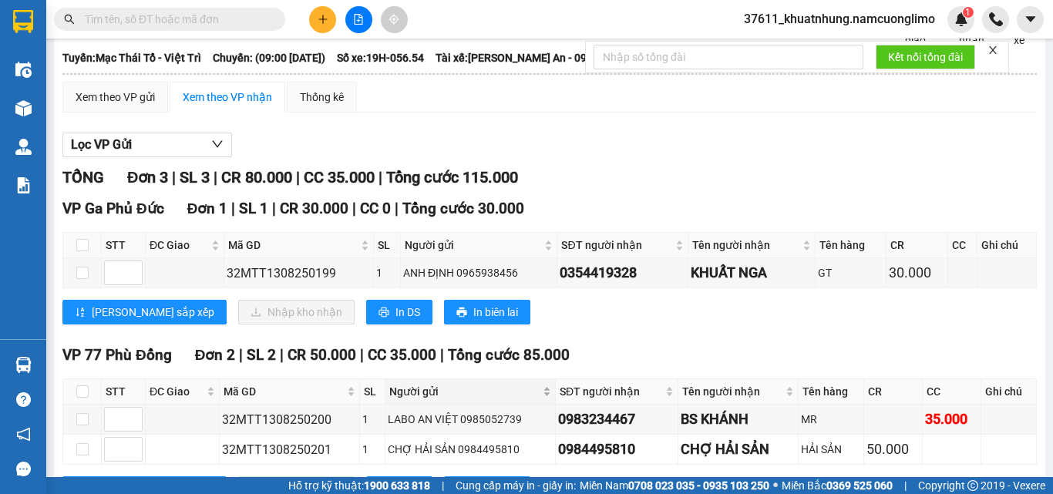
scroll to position [157, 0]
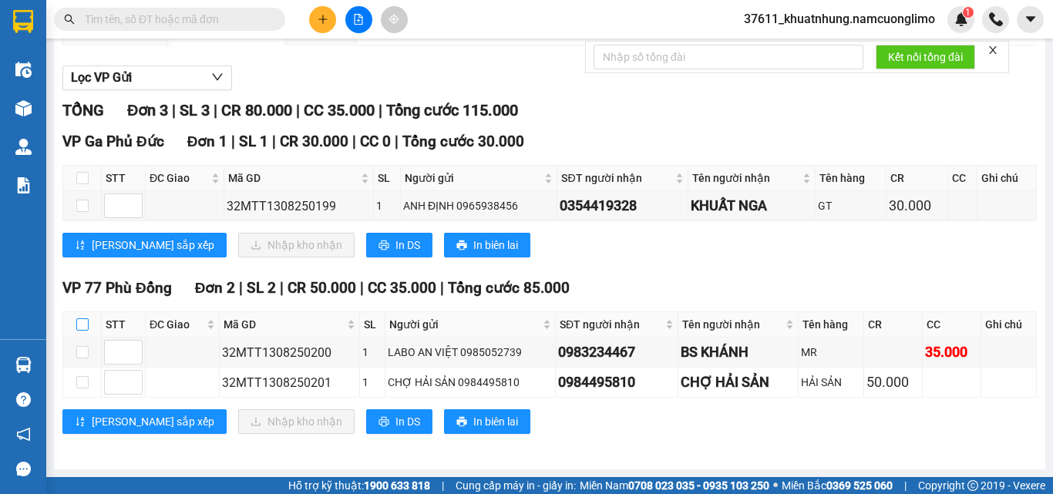
click at [83, 324] on input "checkbox" at bounding box center [82, 324] width 12 height 12
checkbox input "true"
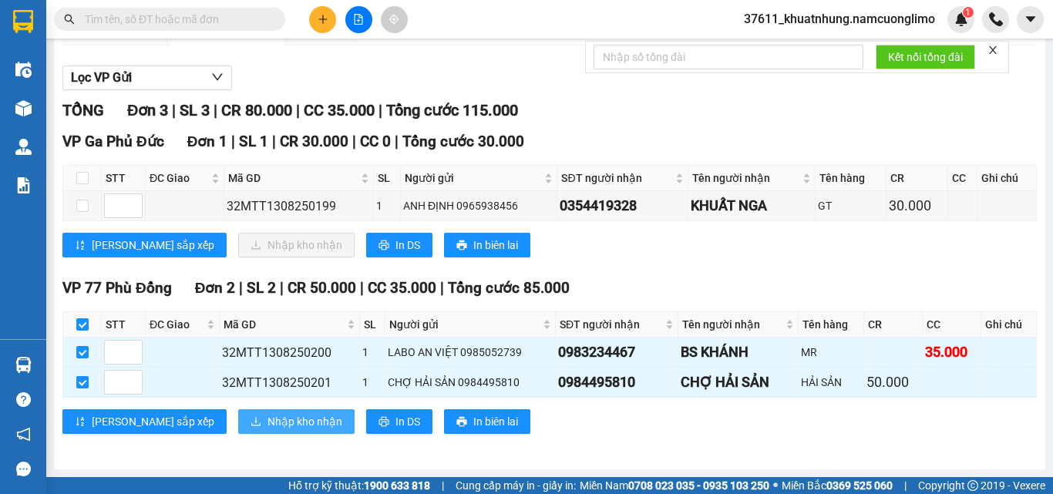
click at [268, 427] on span "Nhập kho nhận" at bounding box center [305, 421] width 75 height 17
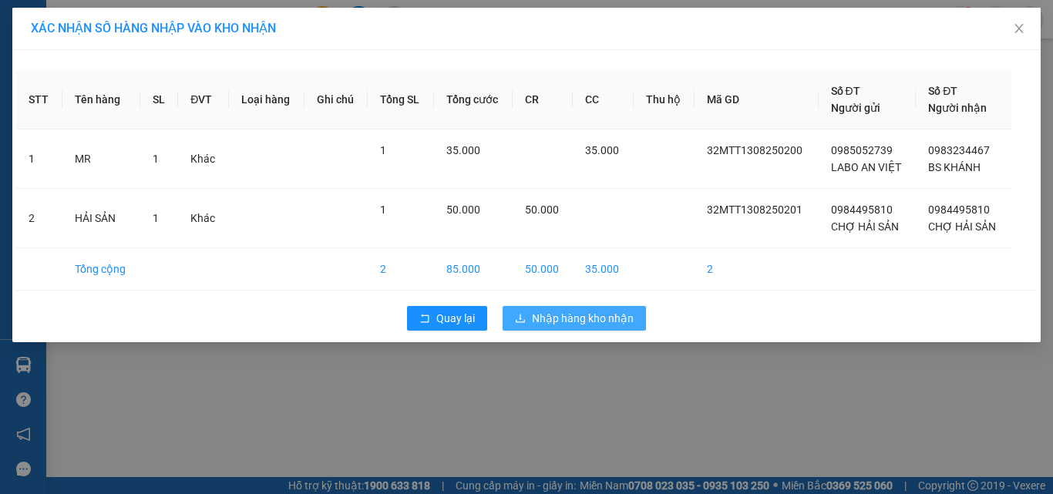
click at [561, 317] on span "Nhập hàng kho nhận" at bounding box center [583, 318] width 102 height 17
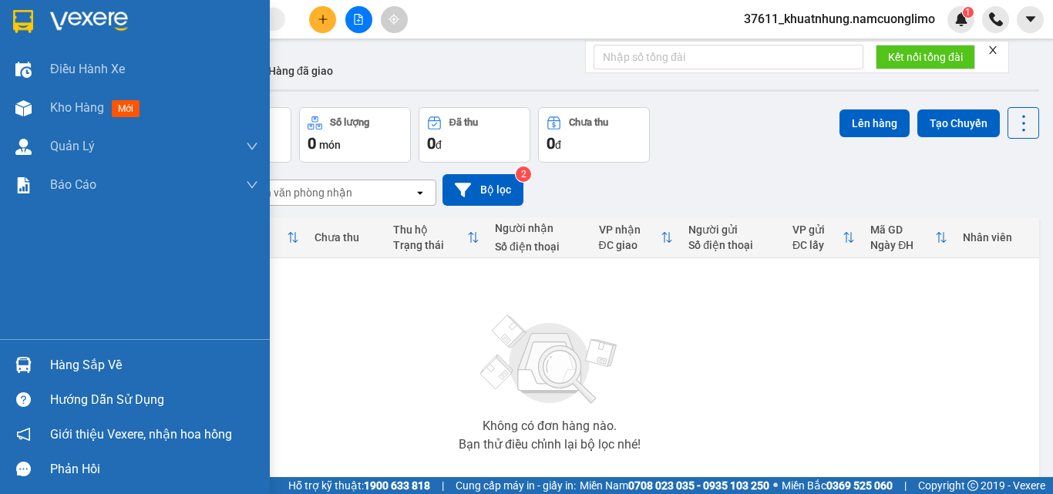
click at [27, 24] on img at bounding box center [23, 21] width 20 height 23
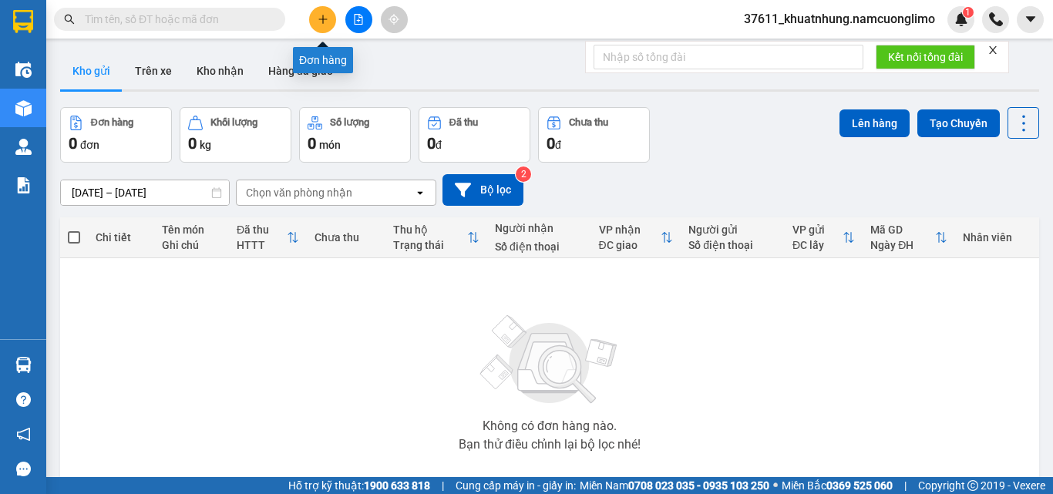
click at [333, 22] on button at bounding box center [322, 19] width 27 height 27
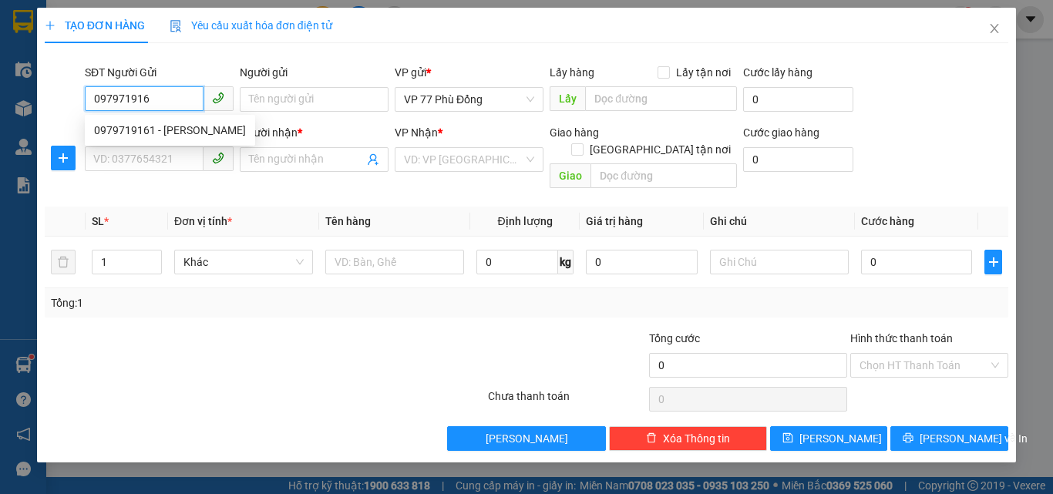
type input "0979719161"
click at [167, 123] on div "0979719161 - ANH VINH" at bounding box center [170, 130] width 152 height 17
type input "ANH VINH"
type input "0979719161"
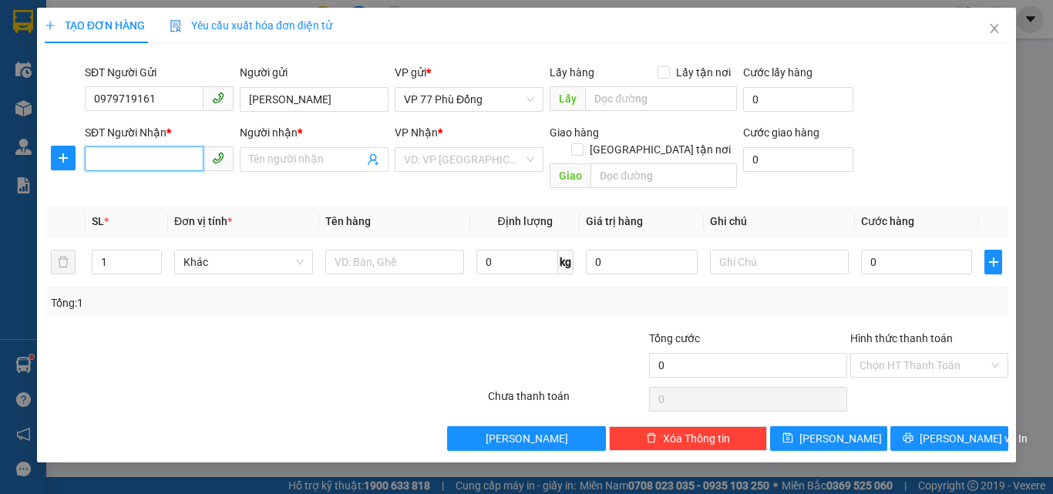
click at [169, 164] on input "SĐT Người Nhận *" at bounding box center [144, 159] width 119 height 25
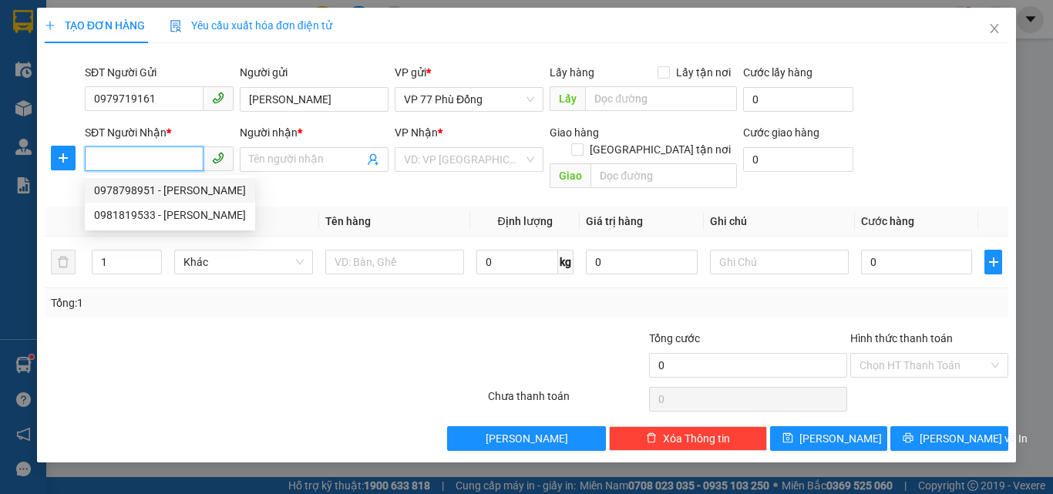
click at [220, 187] on div "0978798951 - NGUYỄN XUÂN MẠNH" at bounding box center [170, 190] width 152 height 17
type input "0978798951"
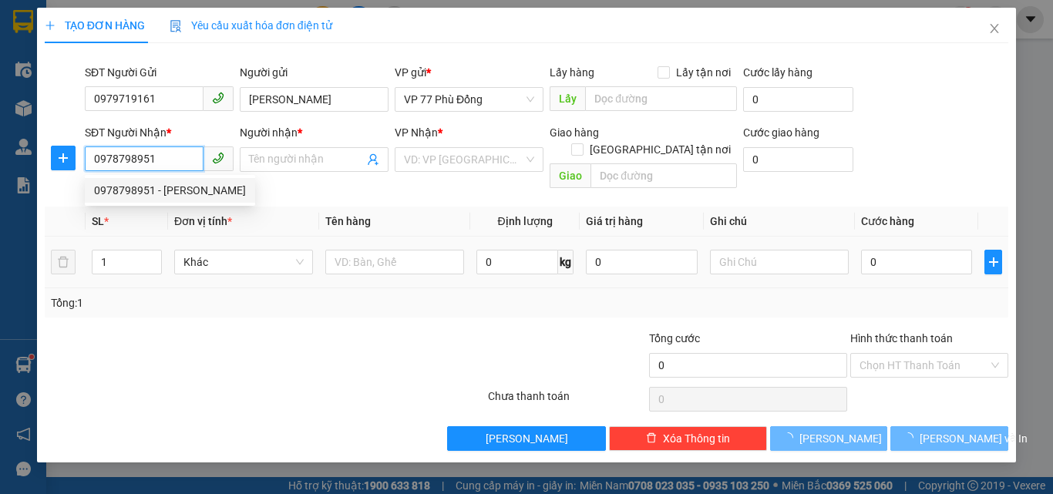
type input "NGUYỄN XUÂN MẠNH"
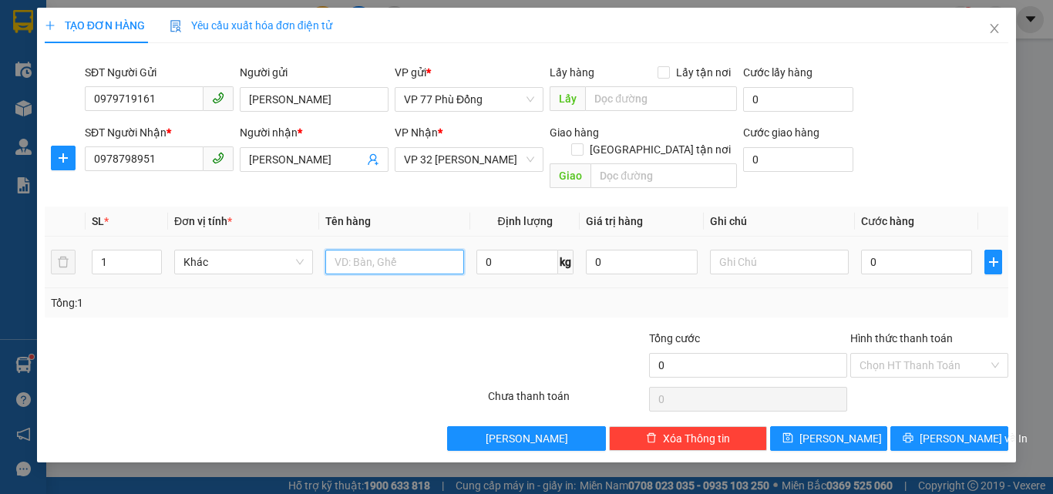
click at [406, 250] on input "text" at bounding box center [394, 262] width 139 height 25
type input "MẪU"
click at [907, 250] on input "0" at bounding box center [916, 262] width 111 height 25
type input "3"
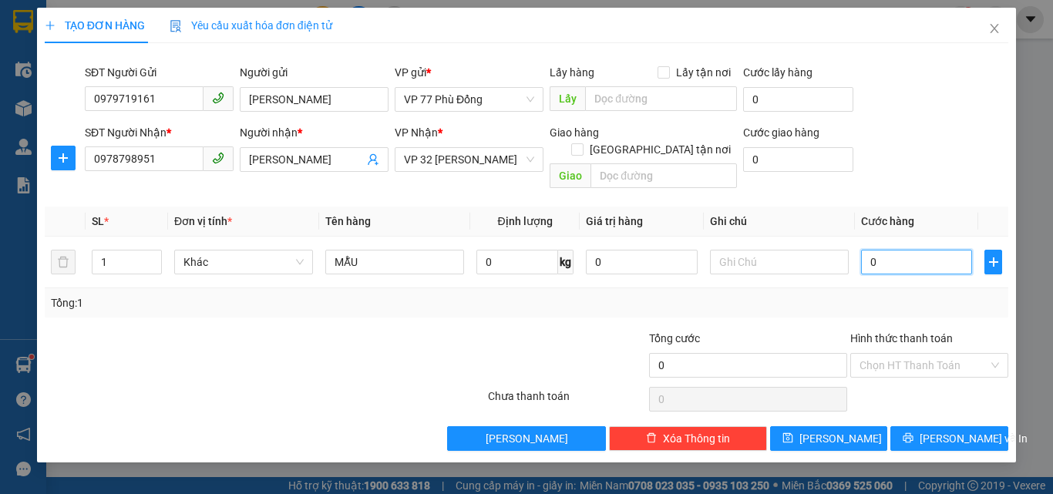
type input "3"
type input "30"
type input "30.000"
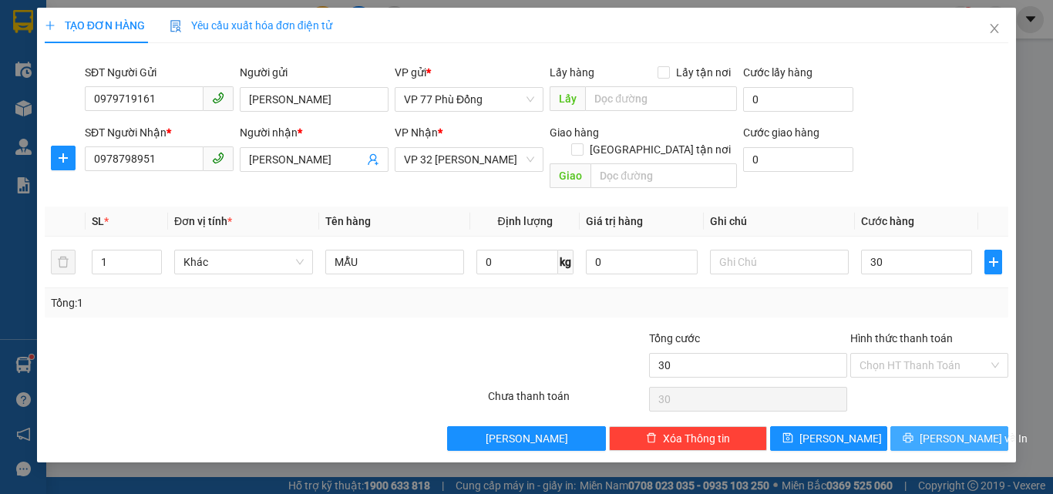
type input "30.000"
click at [947, 430] on span "[PERSON_NAME] và In" at bounding box center [974, 438] width 108 height 17
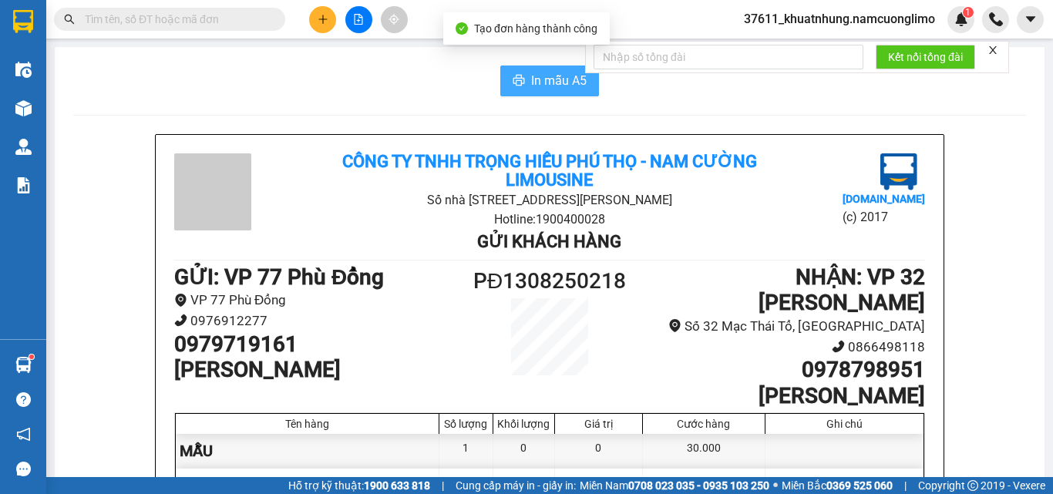
click at [564, 82] on span "In mẫu A5" at bounding box center [559, 80] width 56 height 19
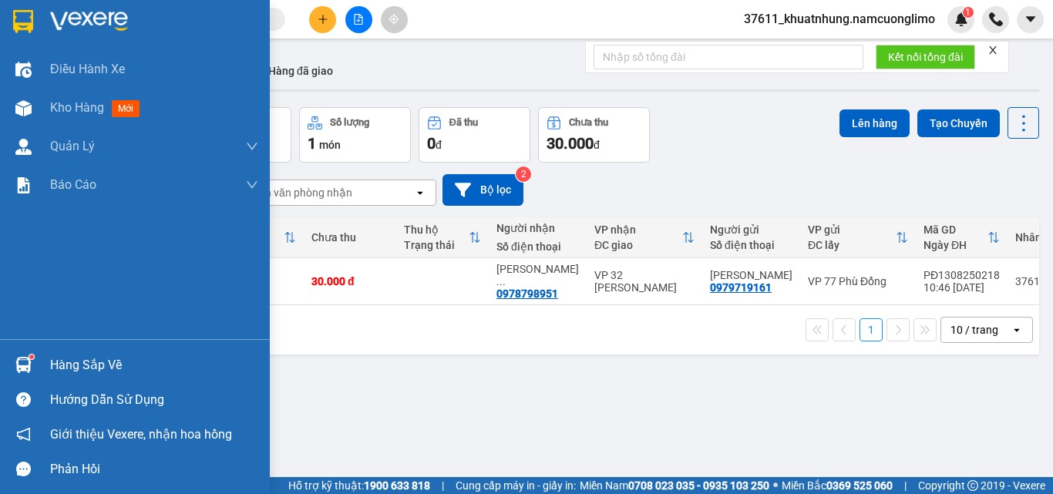
click at [40, 368] on div "Hàng sắp về" at bounding box center [135, 365] width 270 height 35
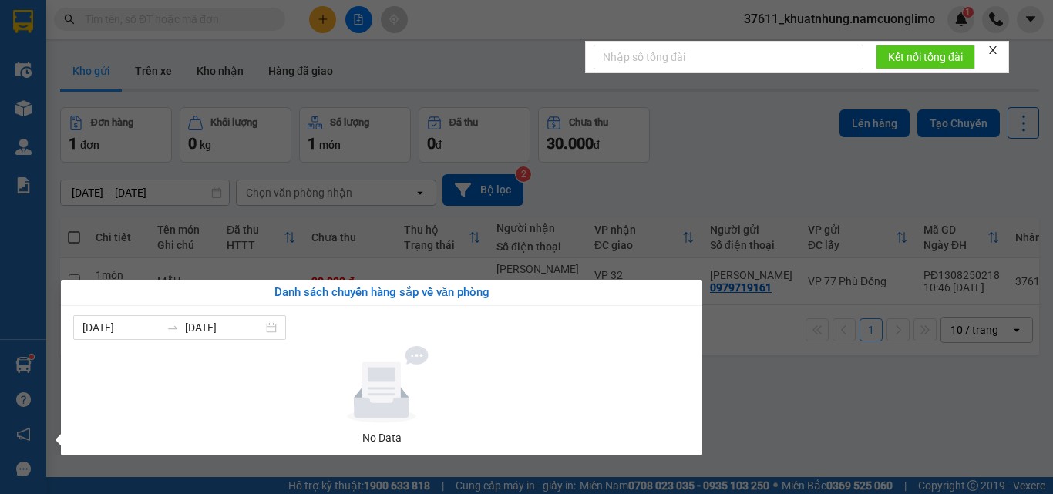
click at [756, 423] on section "Kết quả tìm kiếm ( 414 ) Bộ lọc Mã ĐH Trạng thái Món hàng Tổng cước Chưa cước N…" at bounding box center [526, 247] width 1053 height 494
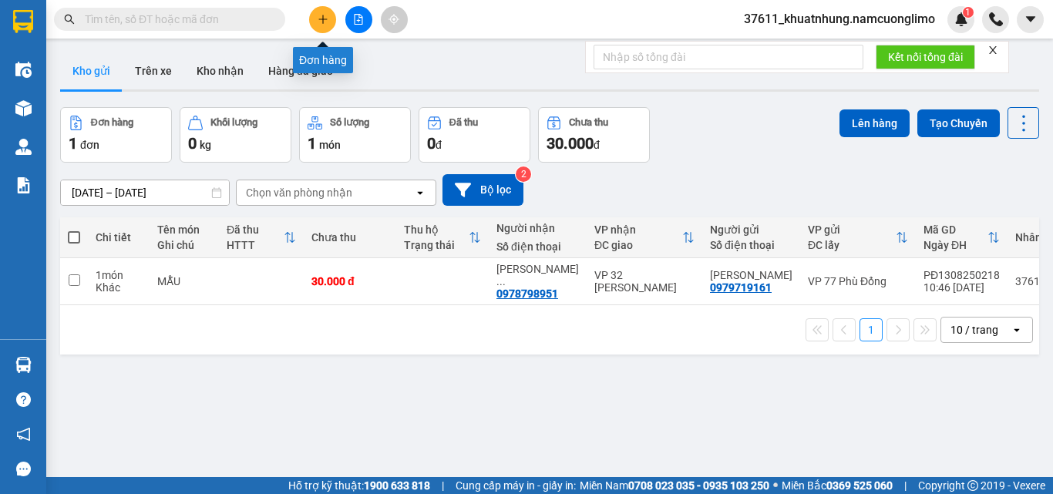
click at [319, 12] on button at bounding box center [322, 19] width 27 height 27
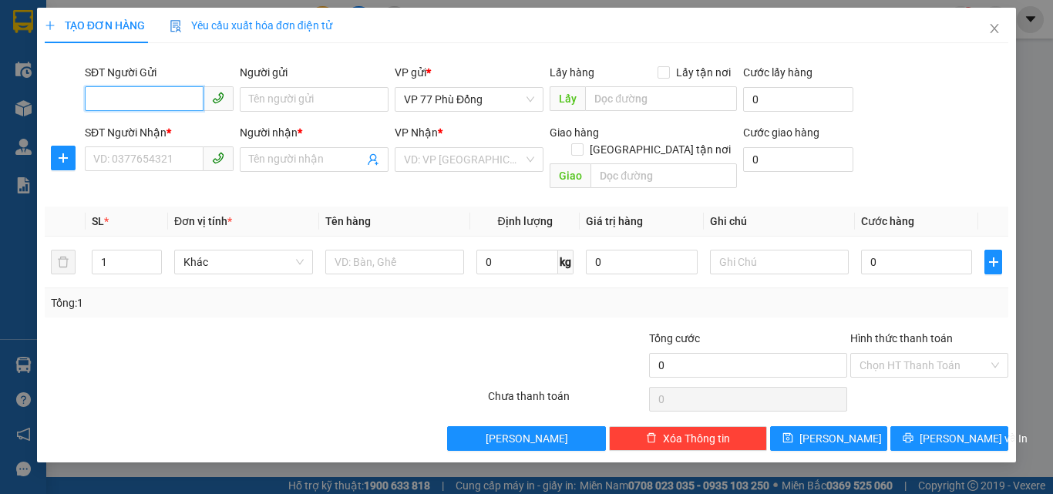
click at [156, 97] on input "SĐT Người Gửi" at bounding box center [144, 98] width 119 height 25
click at [150, 132] on div "0368876222 - TIẾN" at bounding box center [159, 130] width 130 height 17
type input "0368876222"
type input "TIẾN"
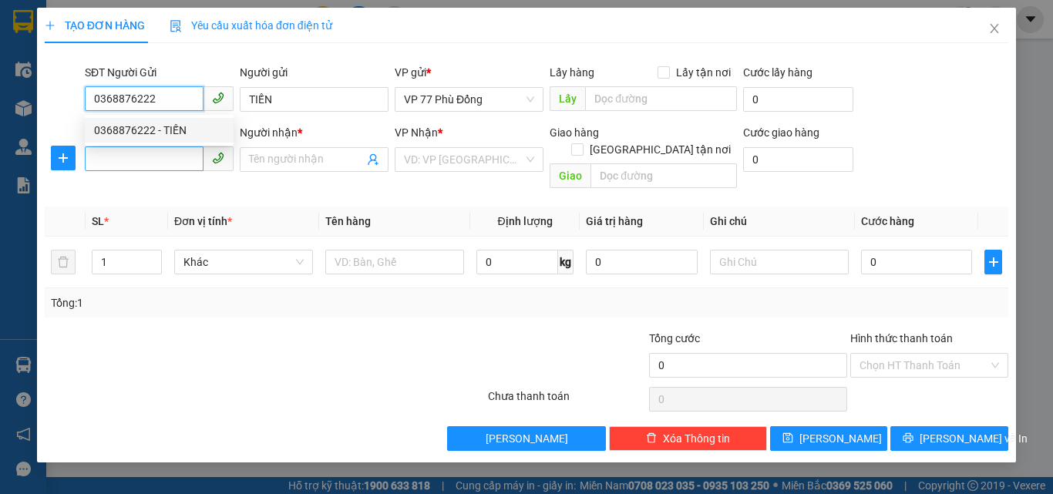
type input "0368876222"
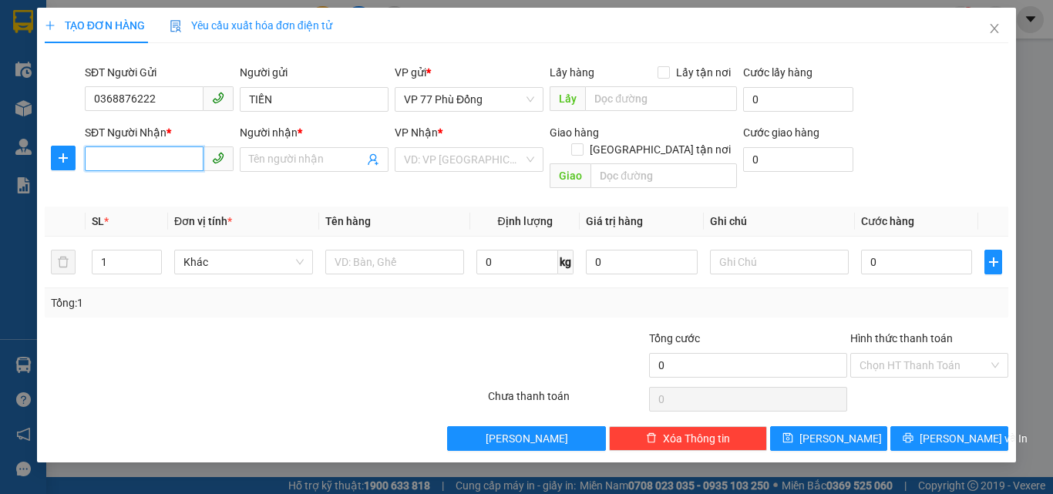
click at [141, 157] on input "SĐT Người Nhận *" at bounding box center [144, 159] width 119 height 25
click at [175, 190] on div "0979977998 - DŨNG" at bounding box center [159, 190] width 130 height 17
type input "0979977998"
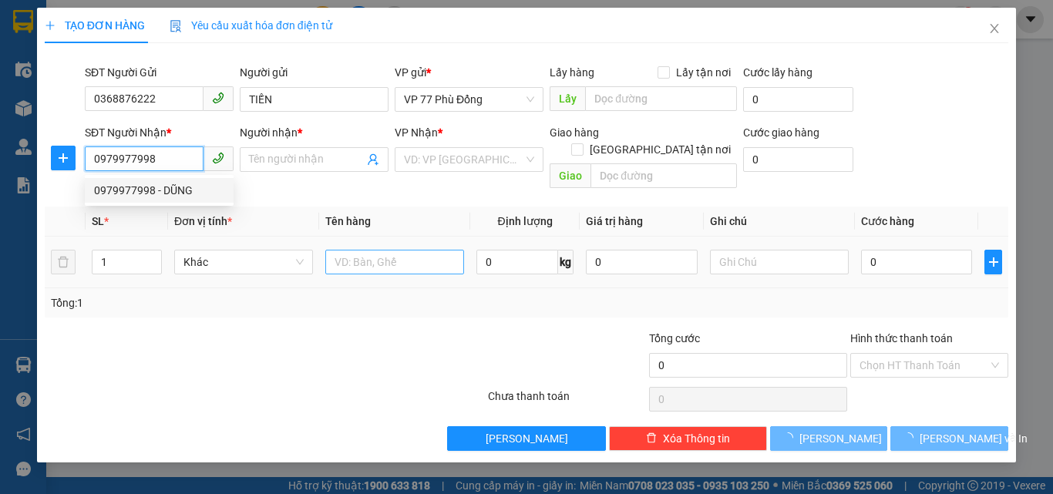
type input "DŨNG"
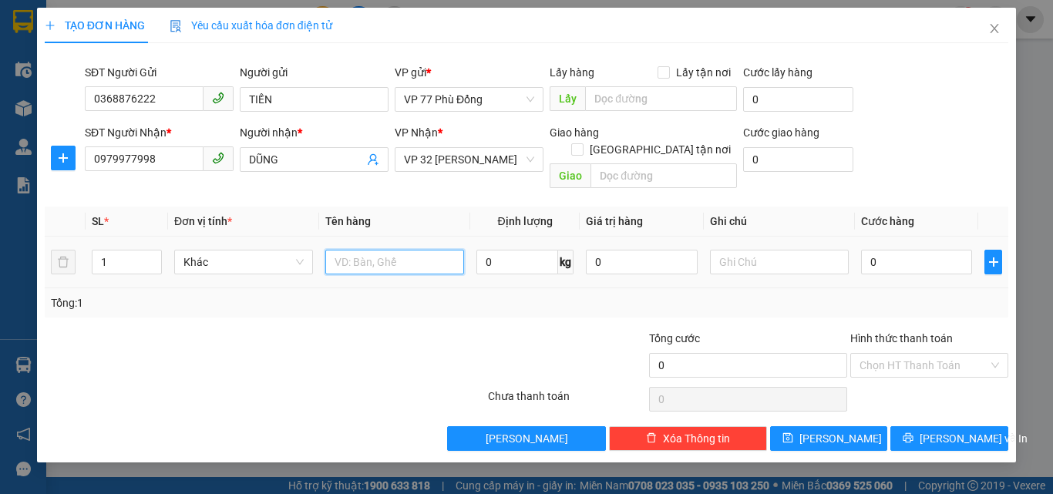
click at [360, 251] on input "text" at bounding box center [394, 262] width 139 height 25
type input "PT"
click at [908, 250] on input "0" at bounding box center [916, 262] width 111 height 25
type input "4"
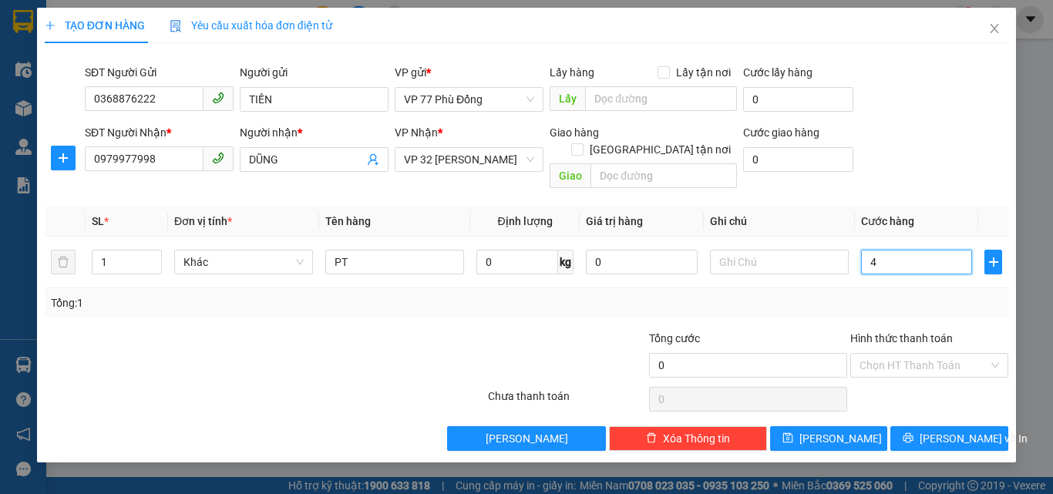
type input "4"
type input "40"
type input "40.000"
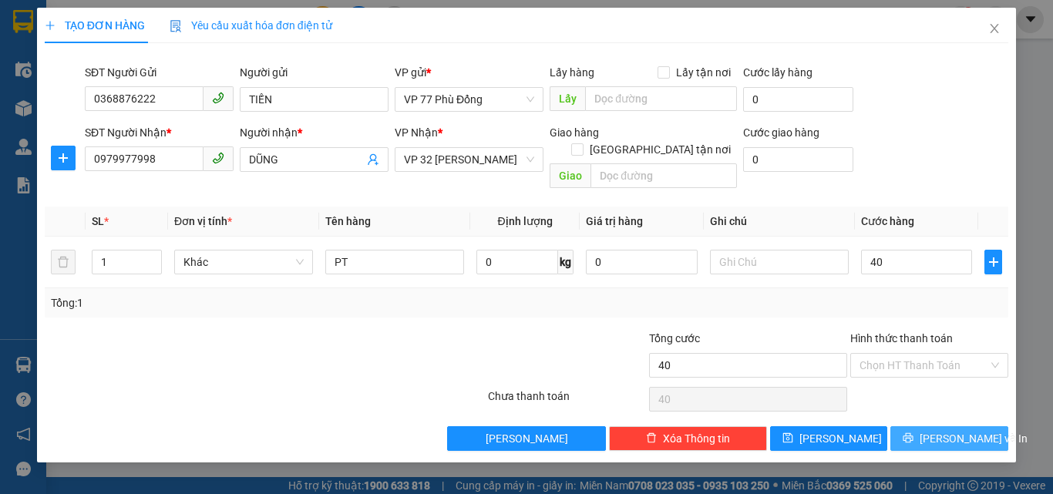
type input "40.000"
click at [939, 430] on span "[PERSON_NAME] và In" at bounding box center [974, 438] width 108 height 17
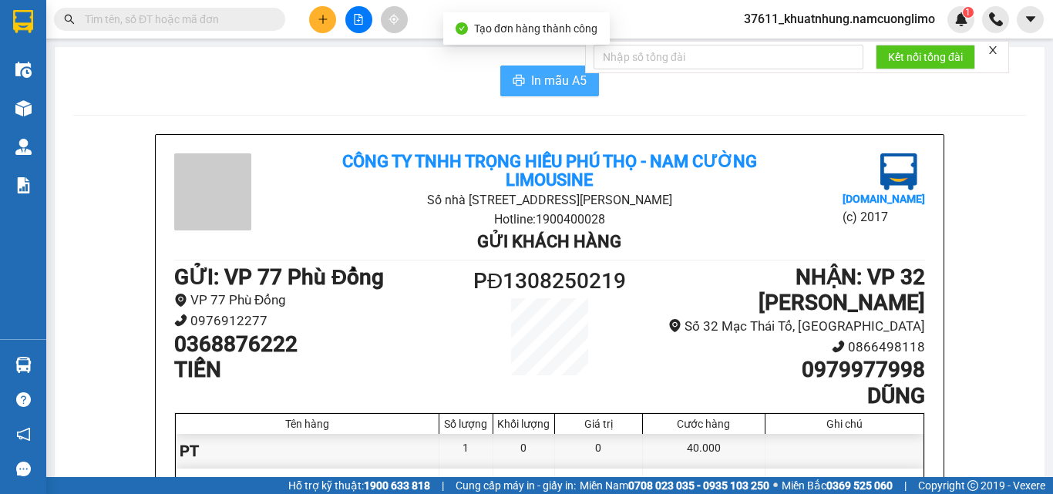
click at [555, 79] on span "In mẫu A5" at bounding box center [559, 80] width 56 height 19
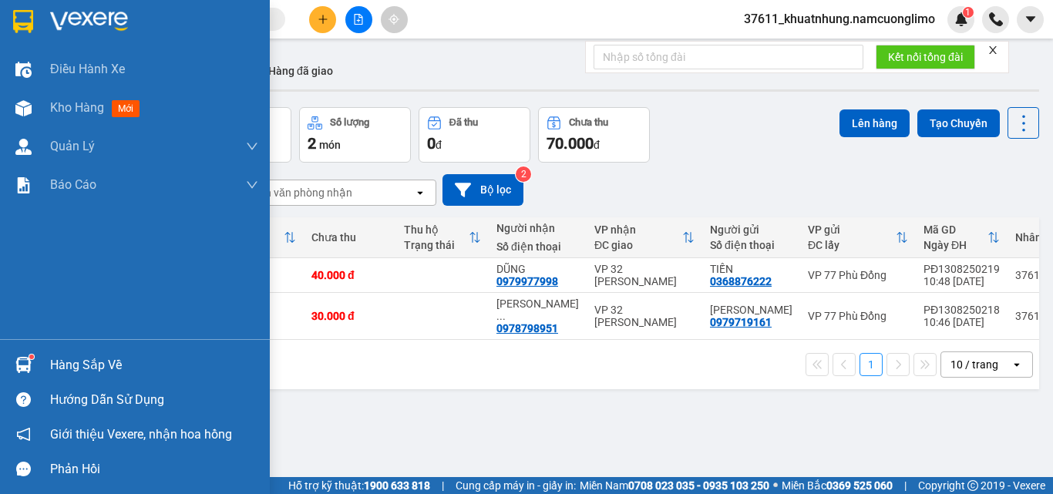
click at [24, 22] on img at bounding box center [23, 21] width 20 height 23
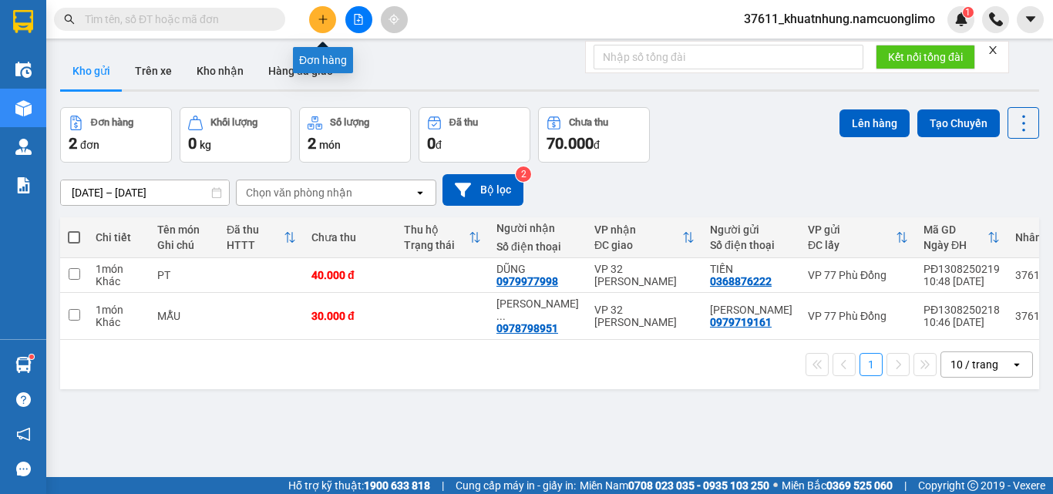
click at [323, 23] on icon "plus" at bounding box center [322, 19] width 1 height 8
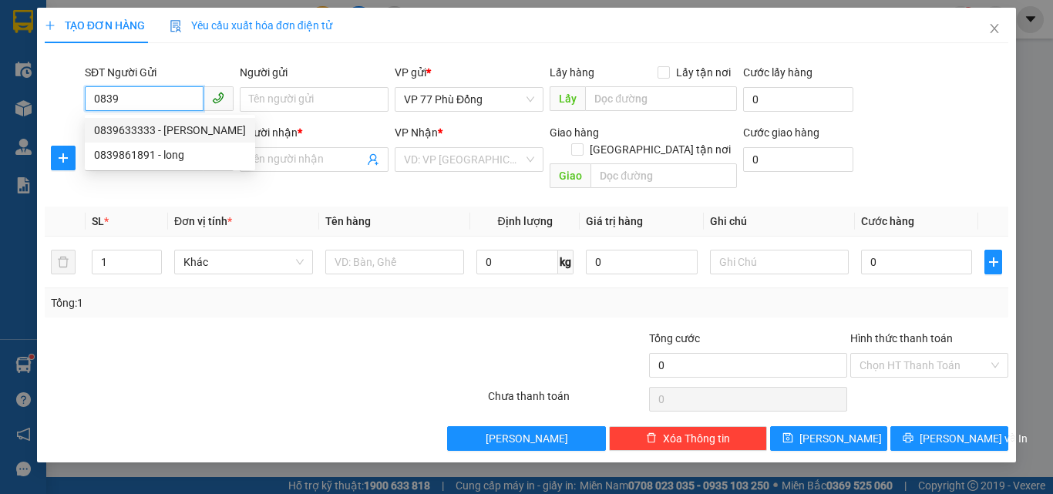
click at [214, 130] on div "0839633333 - CHỬ PHƯƠNG LINH" at bounding box center [170, 130] width 152 height 17
type input "0839633333"
type input "CHỬ PHƯƠNG LINH"
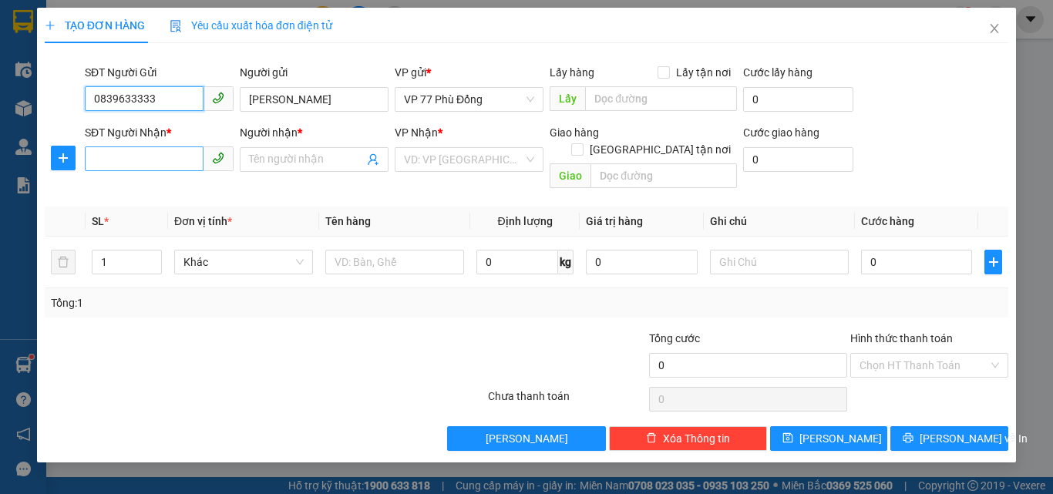
type input "0839633333"
click at [168, 159] on input "SĐT Người Nhận *" at bounding box center [144, 159] width 119 height 25
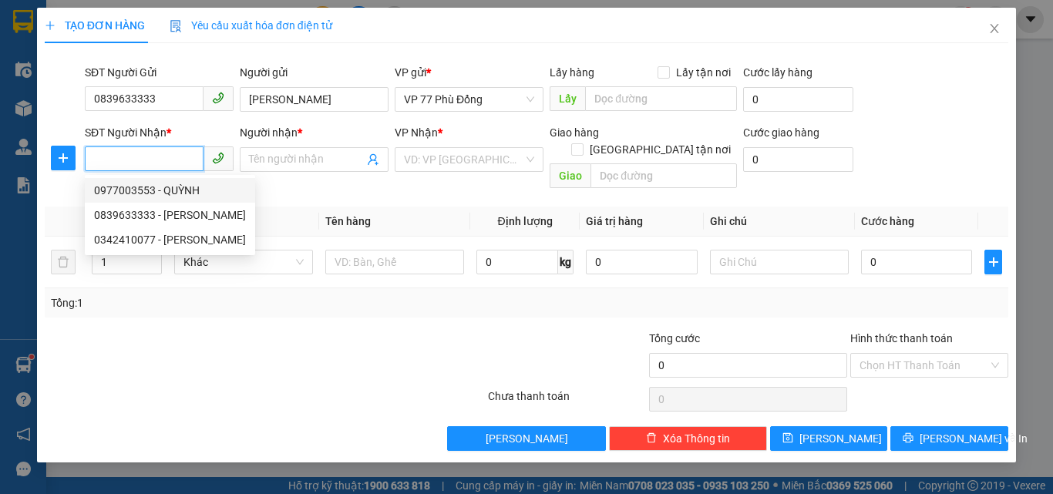
click at [180, 186] on div "0977003553 - QUỲNH" at bounding box center [170, 190] width 152 height 17
type input "0977003553"
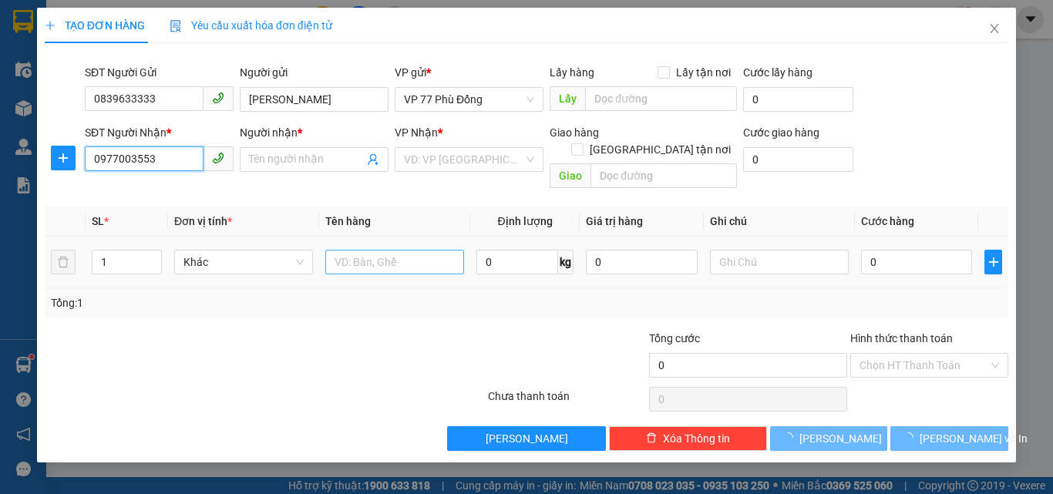
type input "QUỲNH"
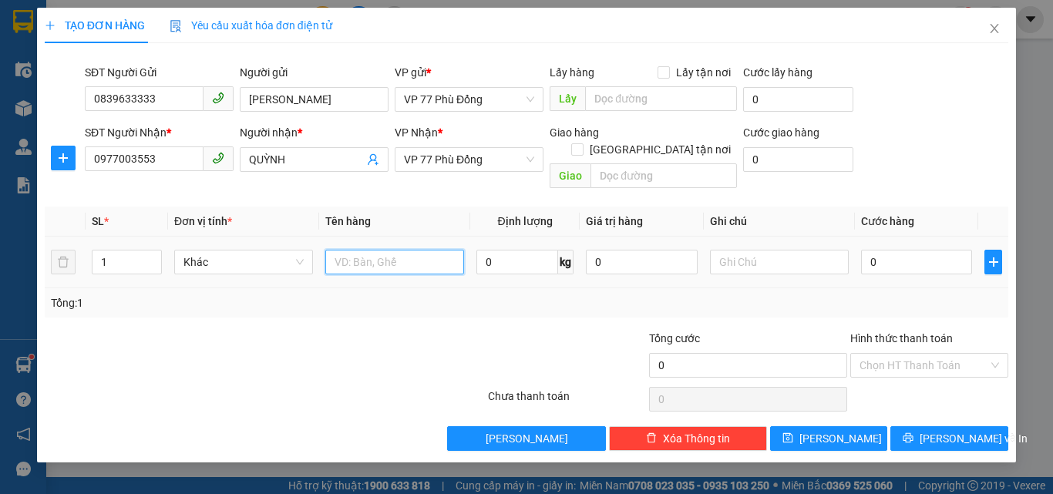
click at [380, 250] on input "text" at bounding box center [394, 262] width 139 height 25
type input "QUẦN ÁO"
click at [926, 250] on input "0" at bounding box center [916, 262] width 111 height 25
type input "5"
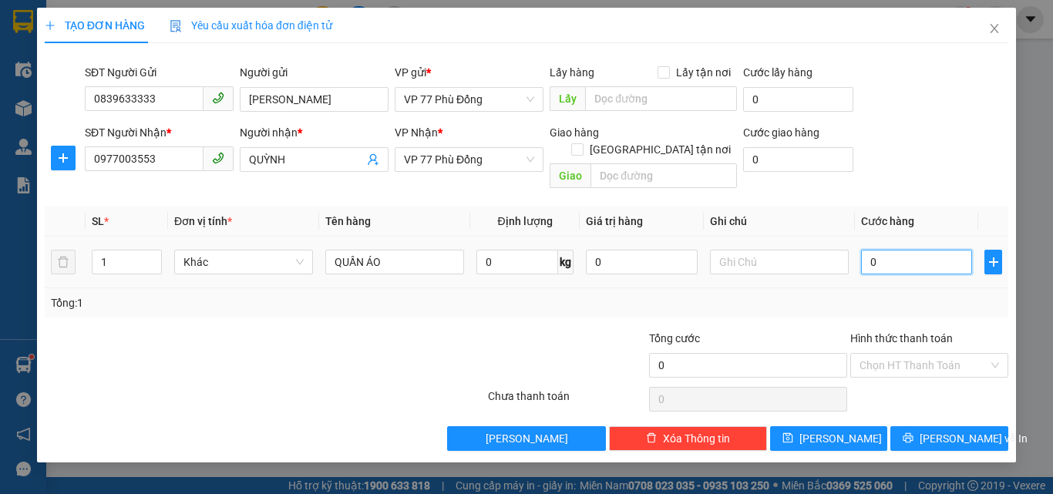
type input "5"
type input "50"
type input "5"
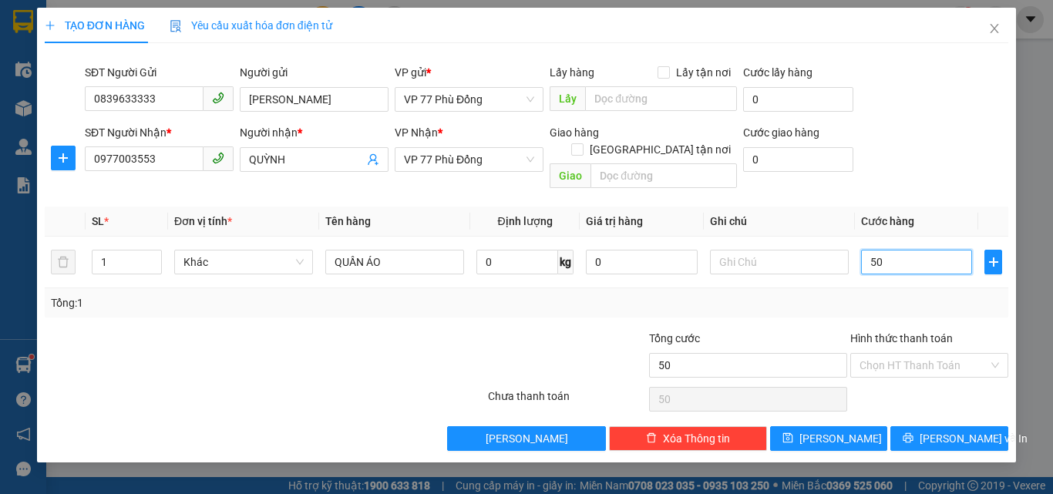
type input "5"
type input "0"
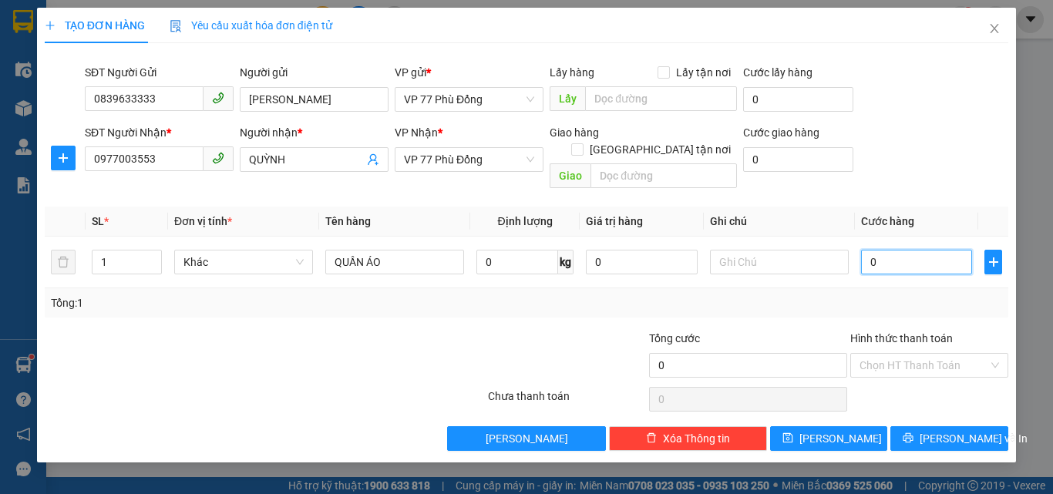
type input "04"
type input "4"
type input "040"
type input "40"
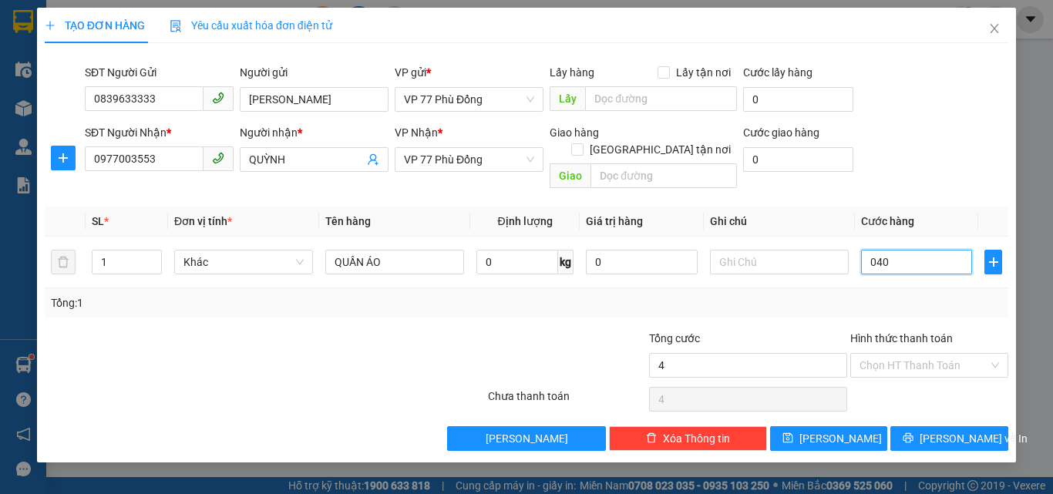
type input "40"
type input "04"
type input "4"
type input "0"
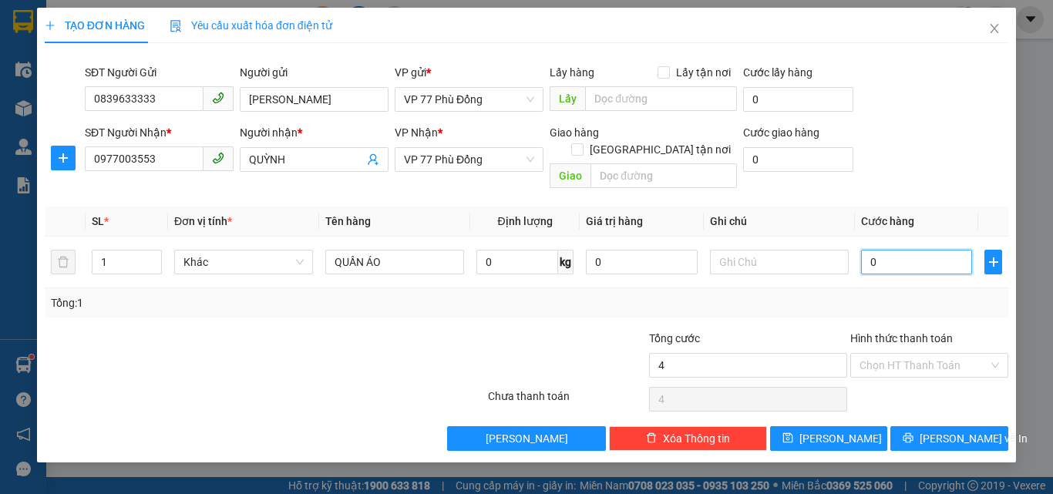
type input "0"
click at [881, 250] on input "0" at bounding box center [916, 262] width 111 height 25
type input "4"
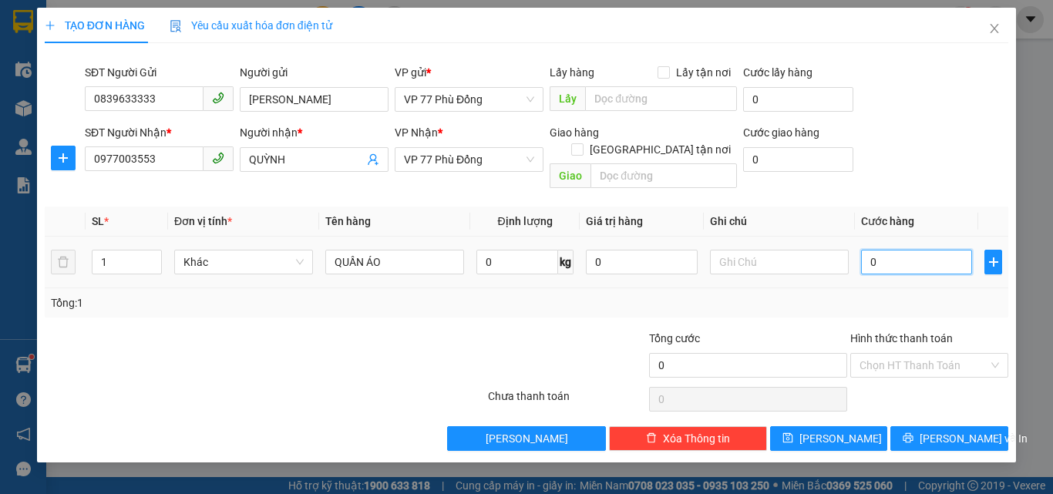
type input "4"
type input "40"
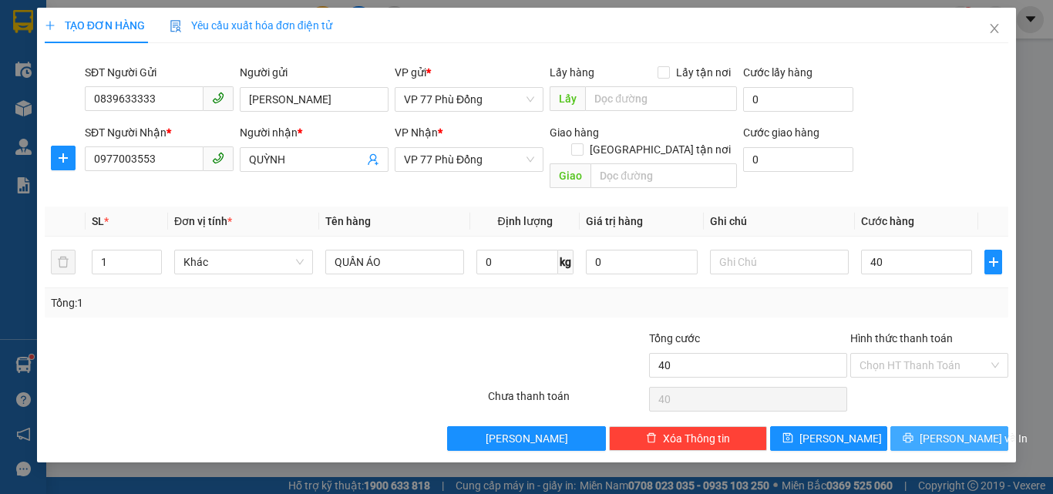
type input "40.000"
click at [937, 430] on span "[PERSON_NAME] và In" at bounding box center [974, 438] width 108 height 17
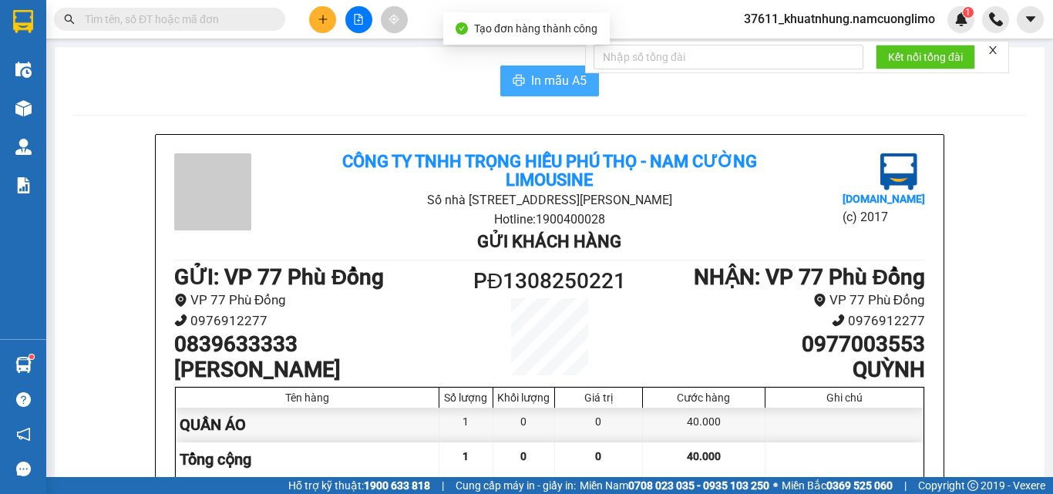
click at [551, 83] on span "In mẫu A5" at bounding box center [559, 80] width 56 height 19
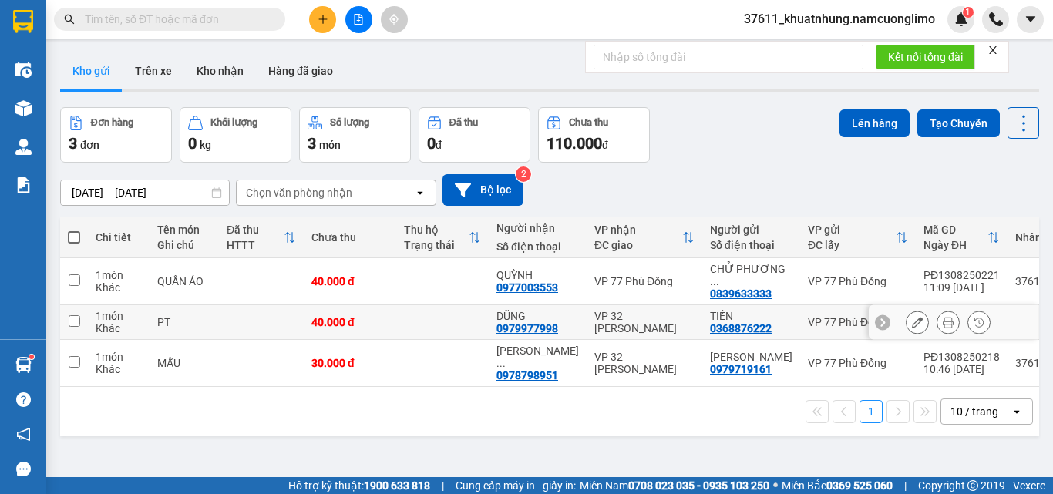
click at [76, 323] on input "checkbox" at bounding box center [75, 321] width 12 height 12
checkbox input "true"
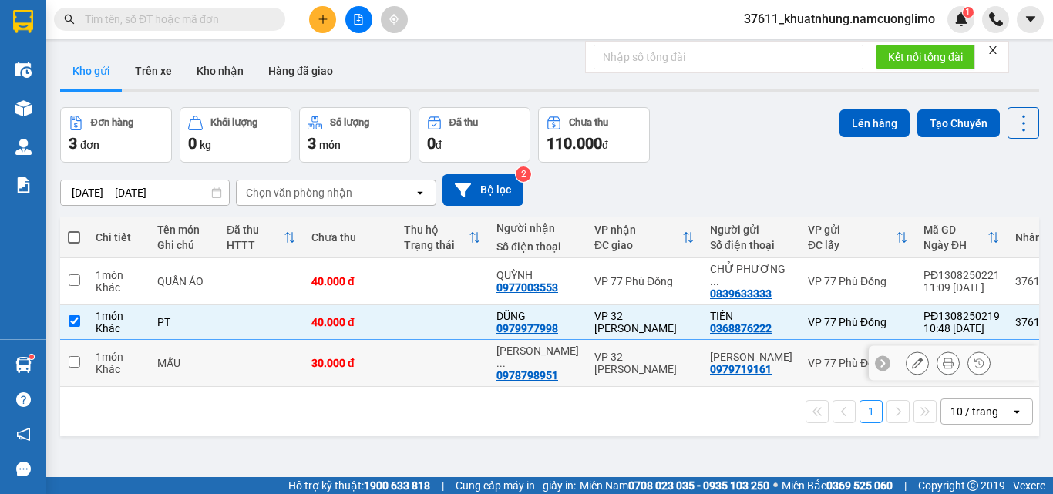
click at [77, 348] on td at bounding box center [74, 363] width 28 height 47
checkbox input "true"
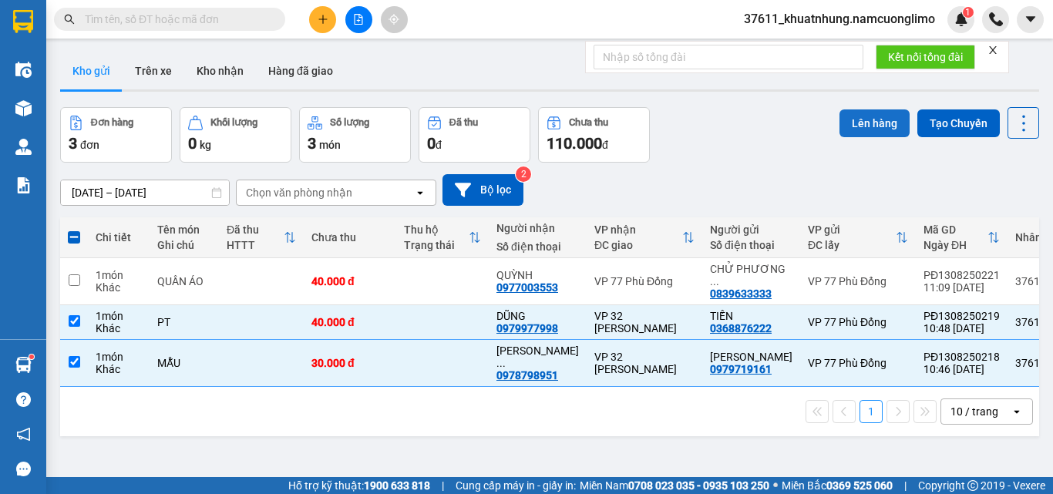
click at [850, 124] on button "Lên hàng" at bounding box center [875, 124] width 70 height 28
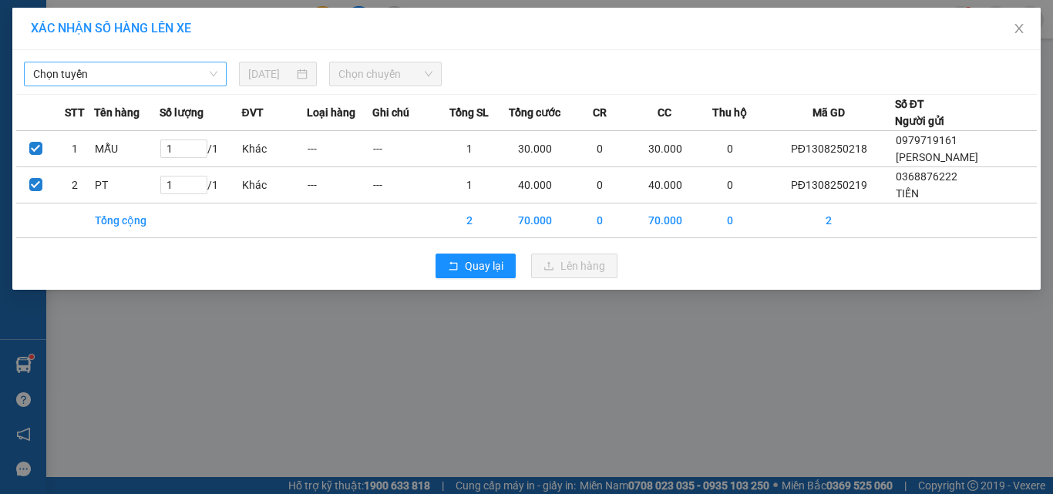
click at [166, 72] on span "Chọn tuyến" at bounding box center [125, 73] width 184 height 23
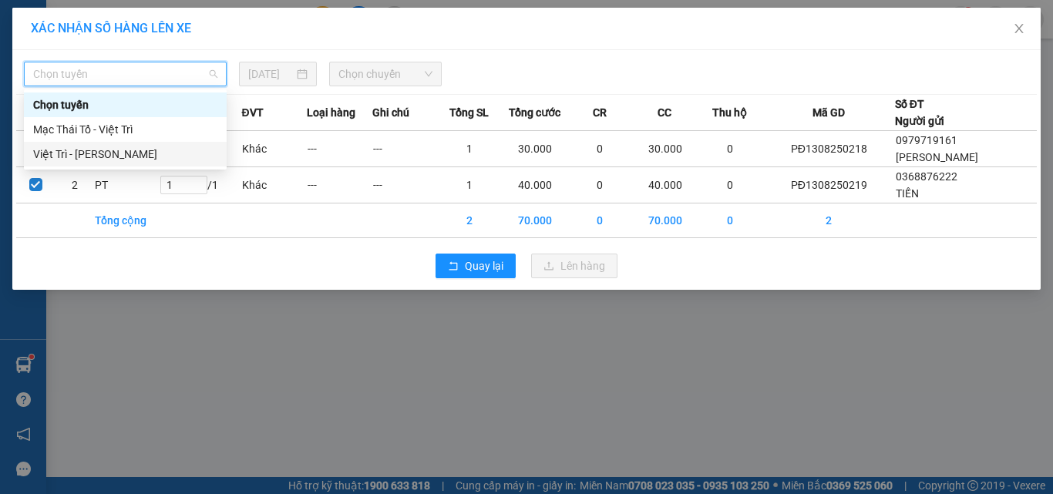
click at [93, 151] on div "Việt Trì - [PERSON_NAME]" at bounding box center [125, 154] width 184 height 17
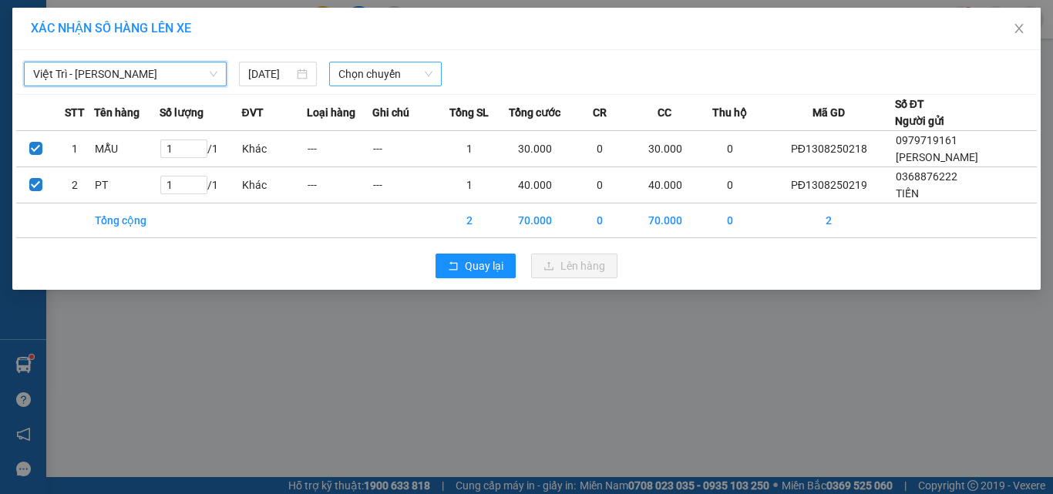
click at [396, 74] on span "Chọn chuyến" at bounding box center [386, 73] width 95 height 23
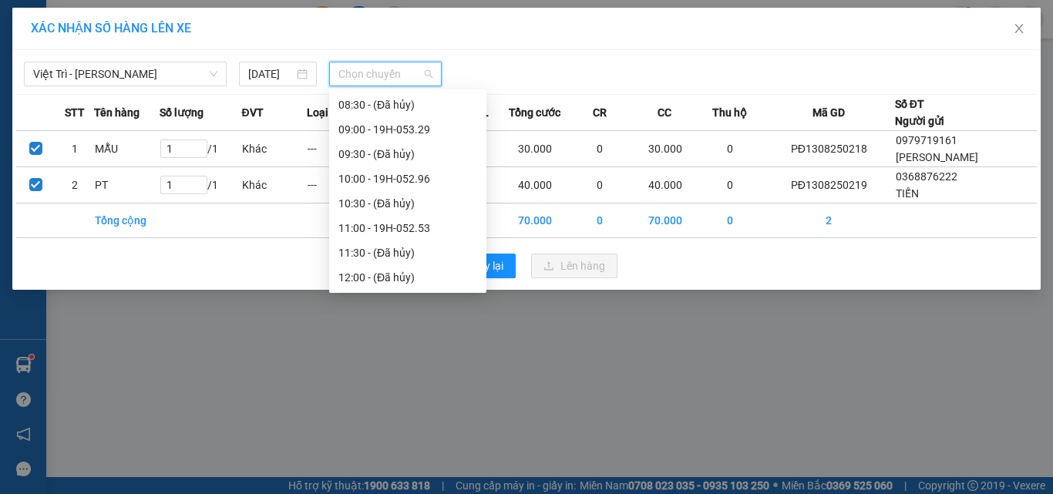
scroll to position [231, 0]
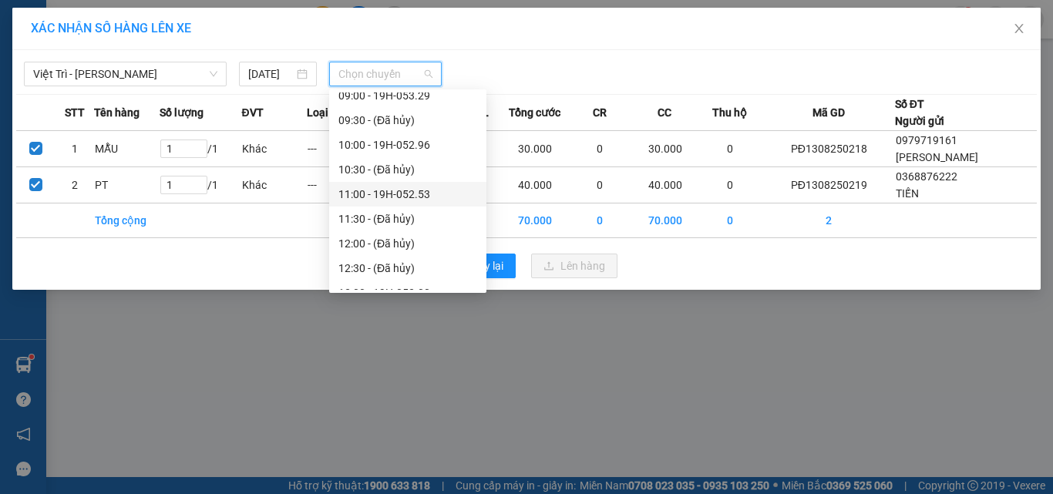
click at [412, 195] on div "11:00 - 19H-052.53" at bounding box center [408, 194] width 139 height 17
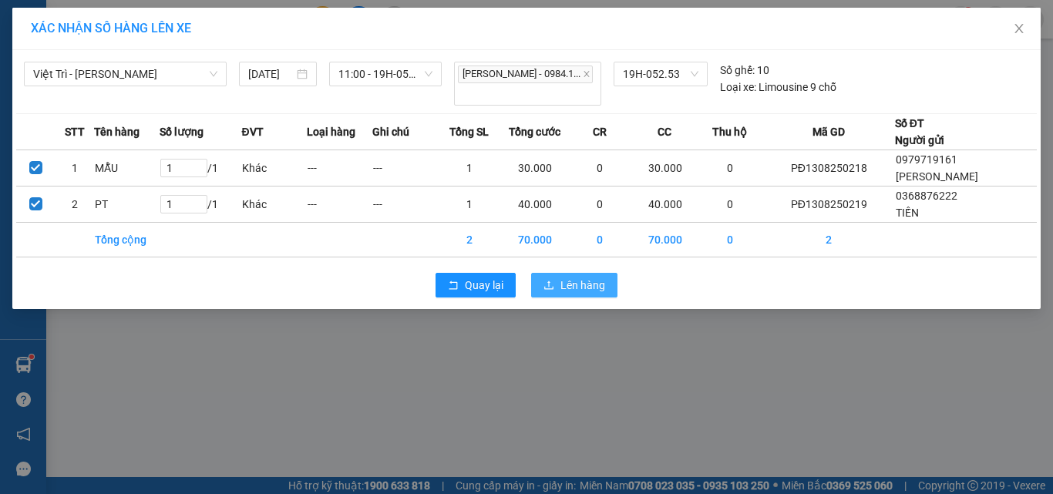
click at [557, 273] on button "Lên hàng" at bounding box center [574, 285] width 86 height 25
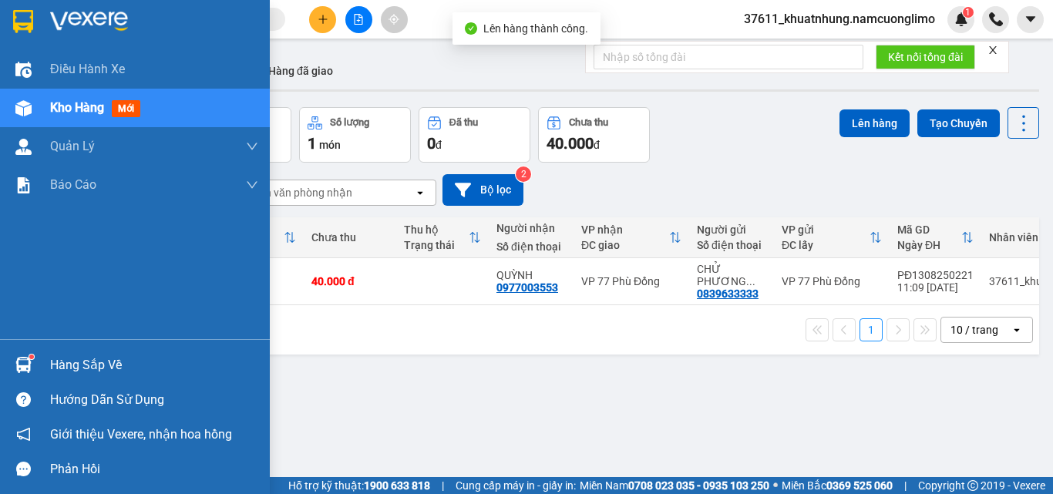
click at [25, 365] on img at bounding box center [23, 365] width 16 height 16
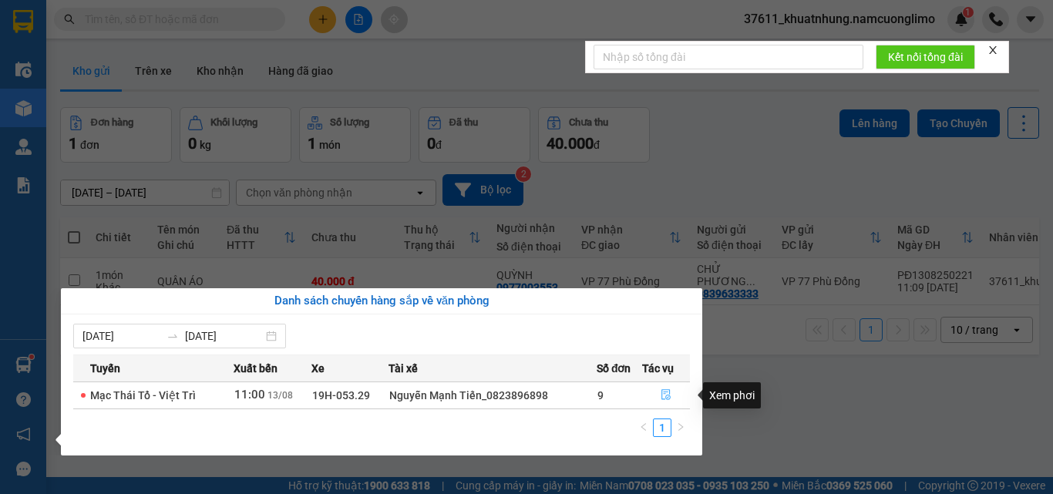
click at [661, 393] on icon "file-done" at bounding box center [666, 394] width 11 height 11
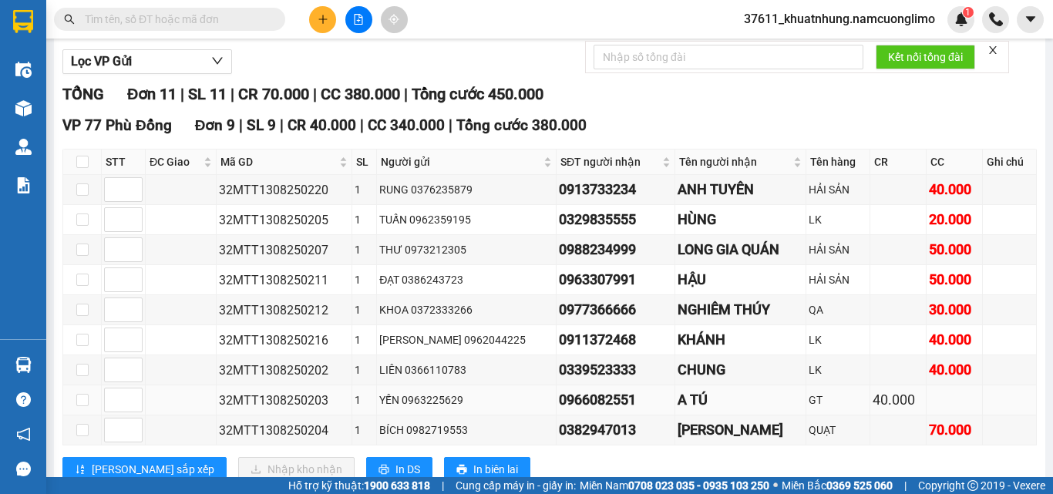
scroll to position [154, 0]
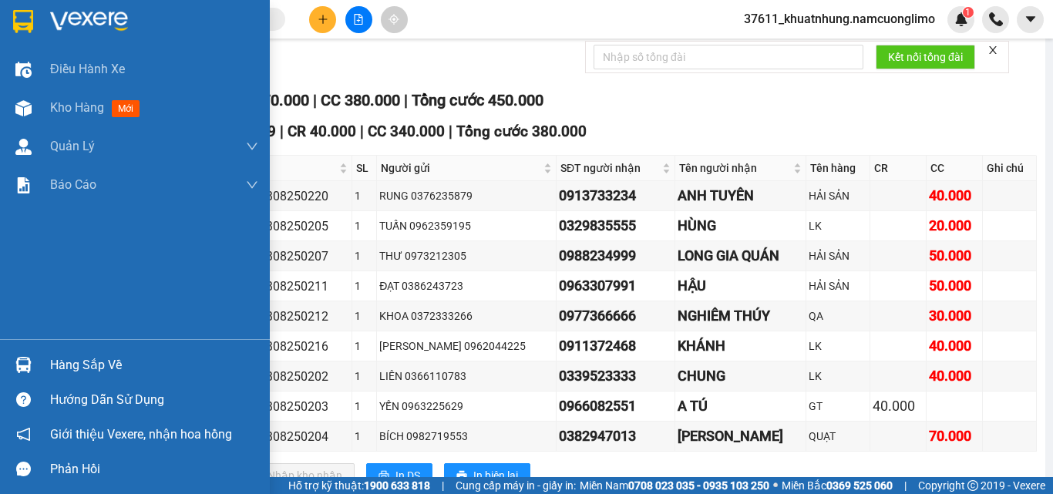
click at [22, 15] on img at bounding box center [23, 21] width 20 height 23
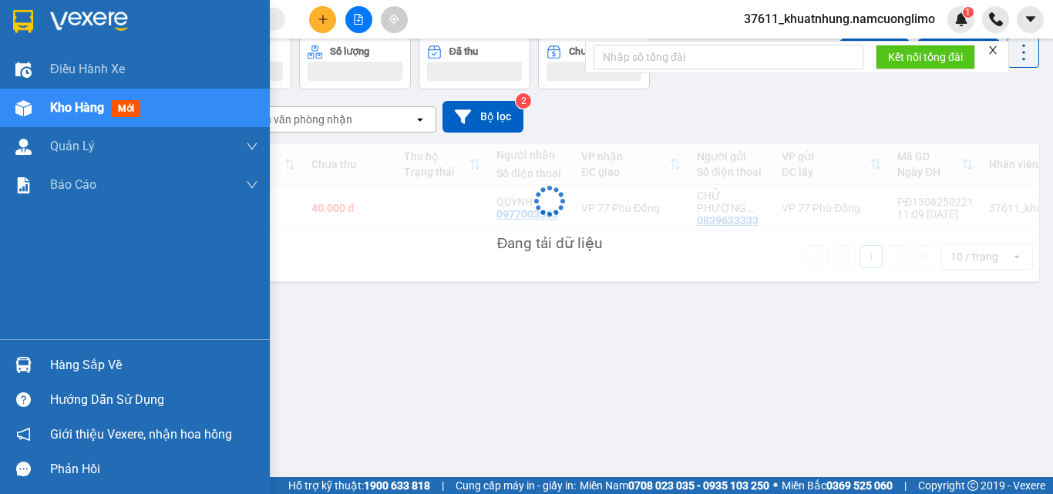
scroll to position [71, 0]
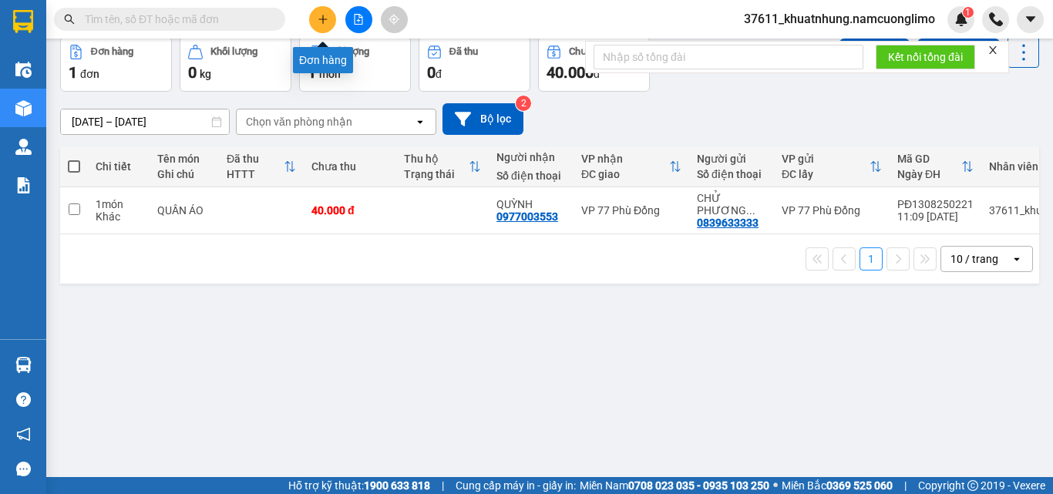
click at [322, 19] on icon "plus" at bounding box center [323, 19] width 11 height 11
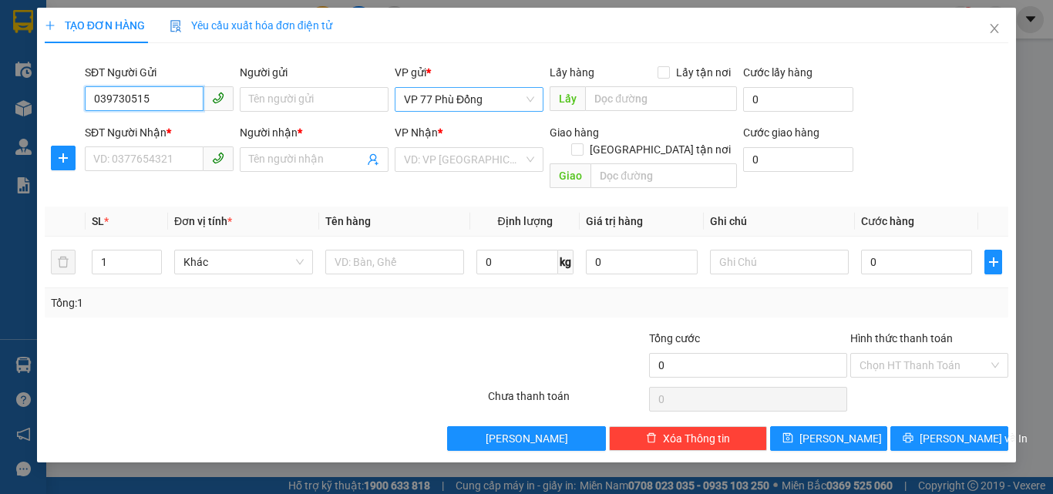
type input "0397305156"
click at [188, 135] on div "0397305156 - VŨ VĂN DUNG" at bounding box center [170, 130] width 152 height 17
type input "VŨ VĂN DUNG"
type input "0397305156"
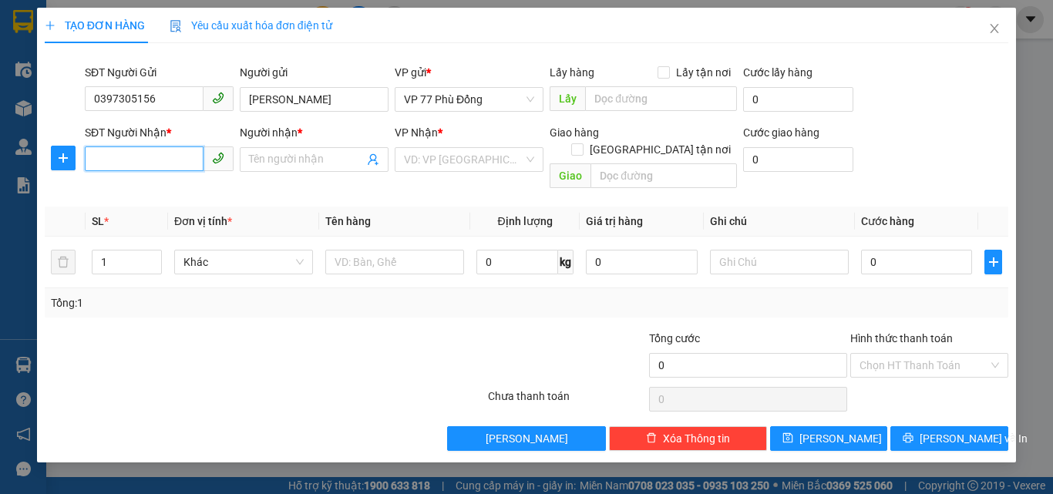
click at [169, 153] on input "SĐT Người Nhận *" at bounding box center [144, 159] width 119 height 25
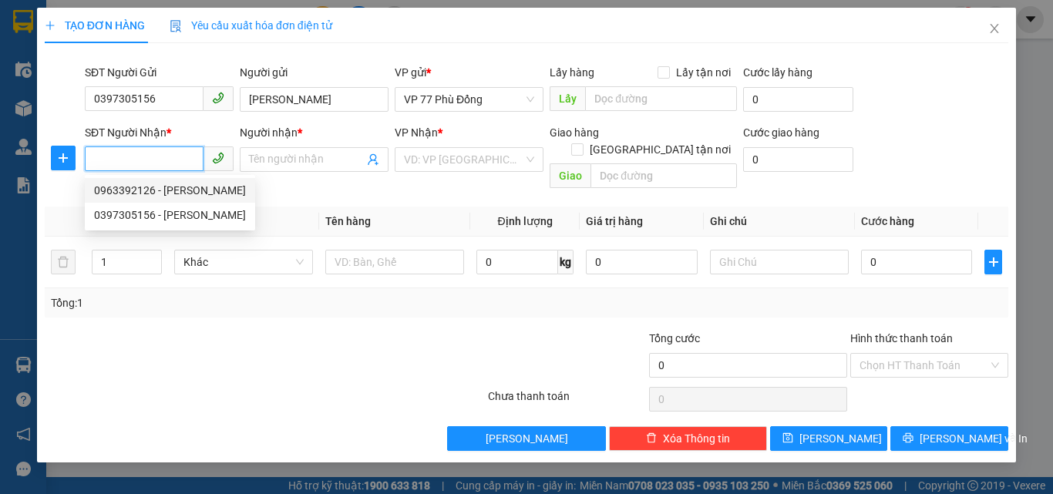
click at [211, 187] on div "0963392126 - VŨ THU HƯƠNG" at bounding box center [170, 190] width 152 height 17
type input "0963392126"
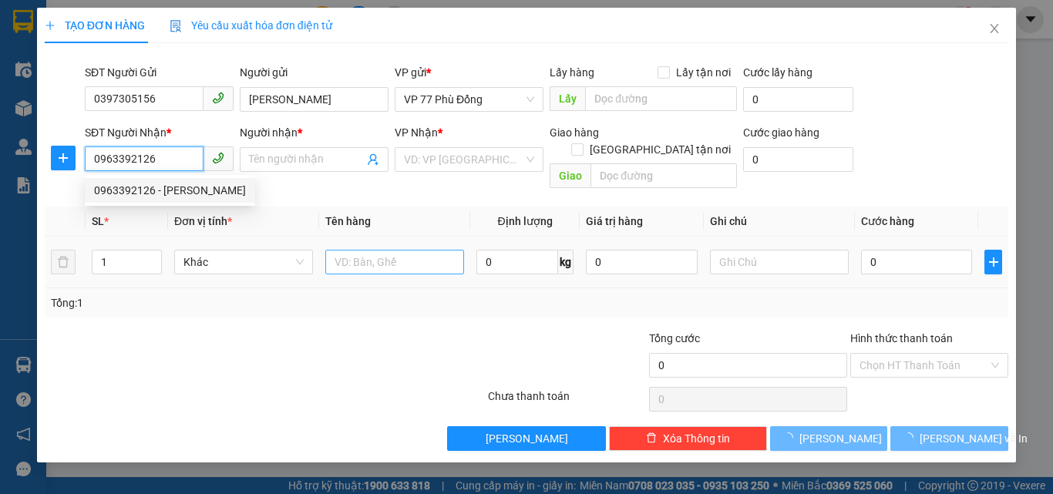
type input "VŨ THU HƯƠNG"
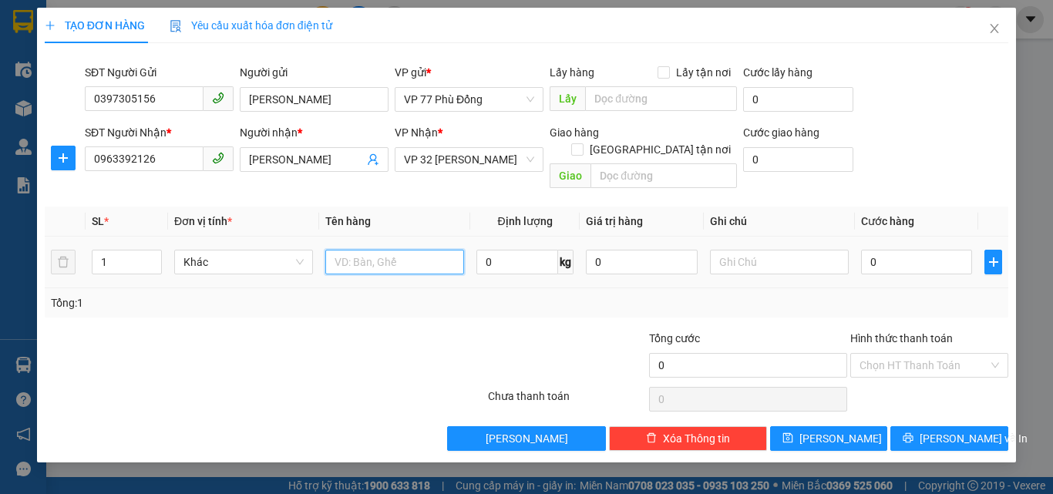
click at [379, 250] on input "text" at bounding box center [394, 262] width 139 height 25
type input "T"
type input "GẠO"
click at [931, 255] on input "0" at bounding box center [916, 262] width 111 height 25
type input "4"
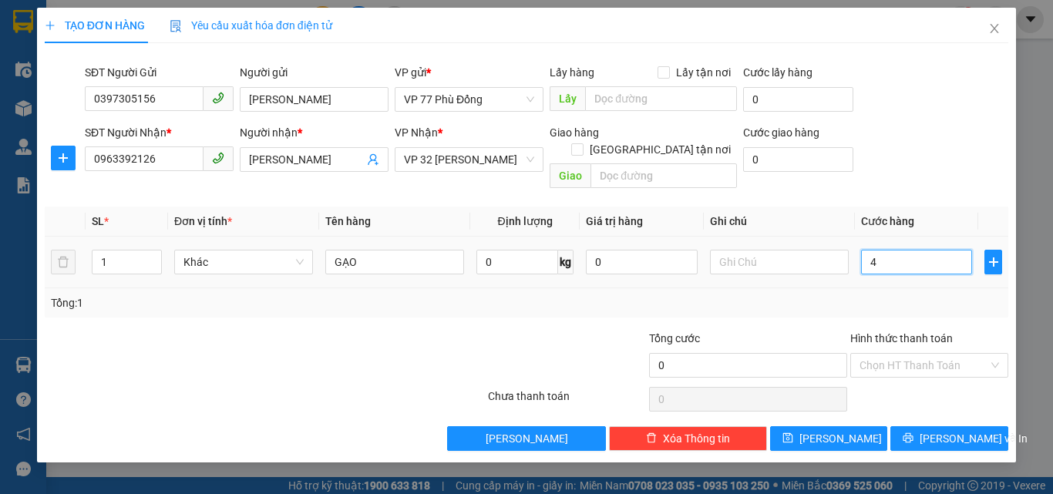
type input "4"
type input "40"
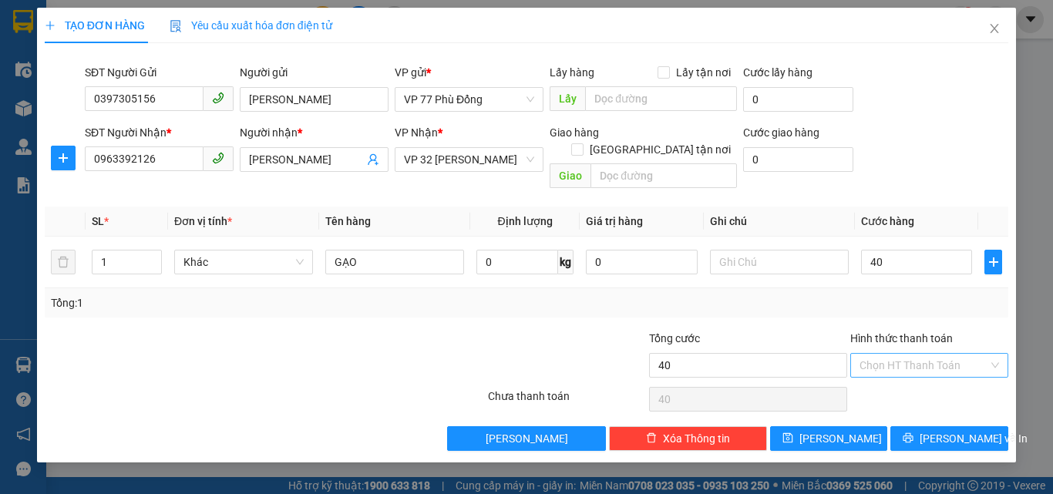
type input "40.000"
click at [898, 355] on input "Hình thức thanh toán" at bounding box center [924, 365] width 129 height 23
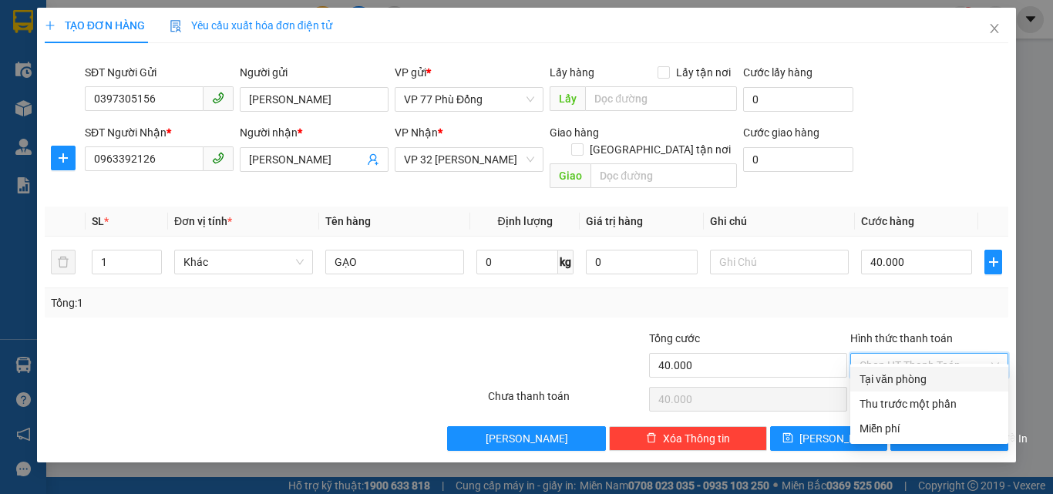
click at [907, 377] on div "Tại văn phòng" at bounding box center [930, 379] width 140 height 17
type input "0"
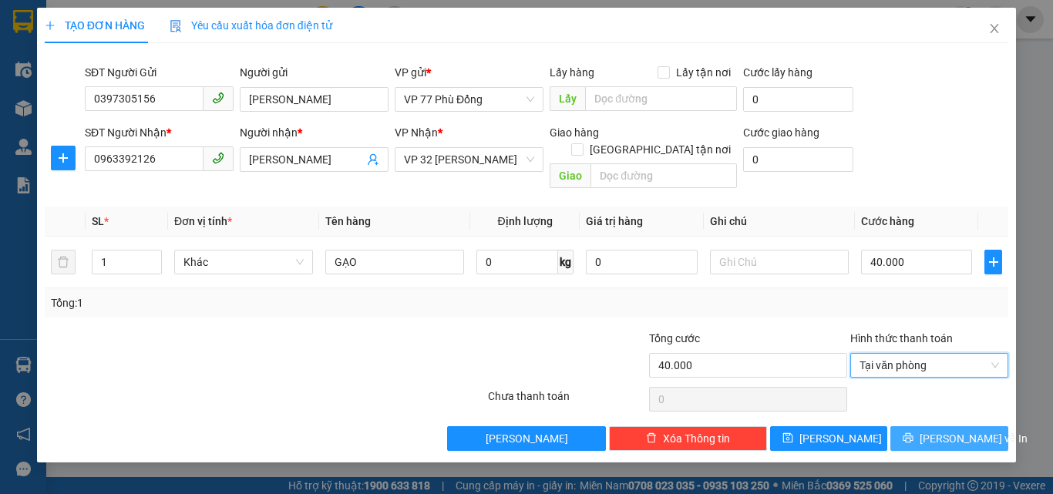
click at [952, 430] on span "[PERSON_NAME] và In" at bounding box center [974, 438] width 108 height 17
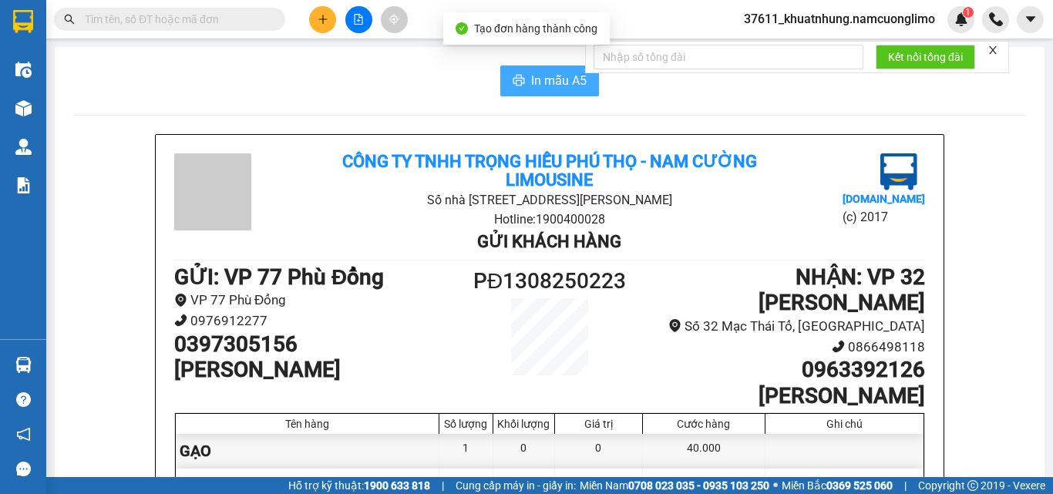
click at [544, 80] on span "In mẫu A5" at bounding box center [559, 80] width 56 height 19
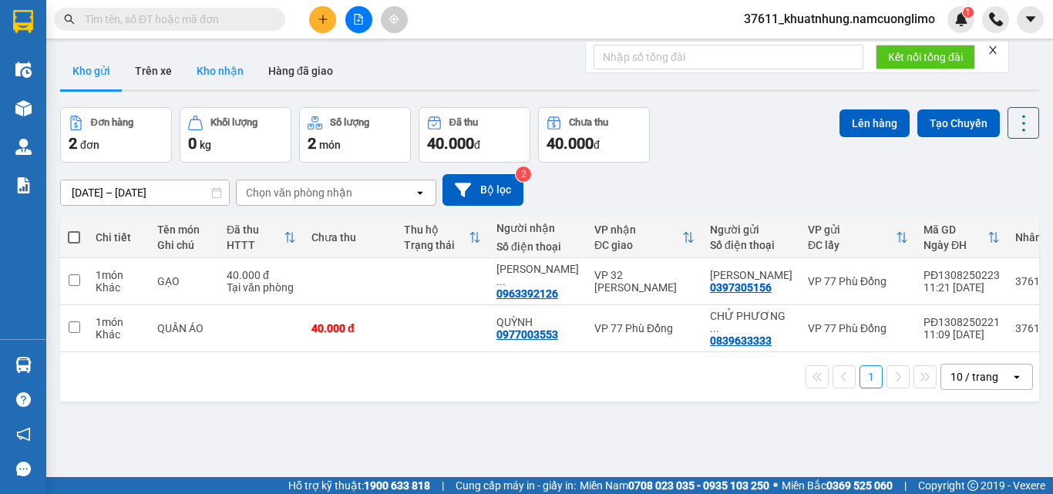
click at [206, 69] on button "Kho nhận" at bounding box center [220, 70] width 72 height 37
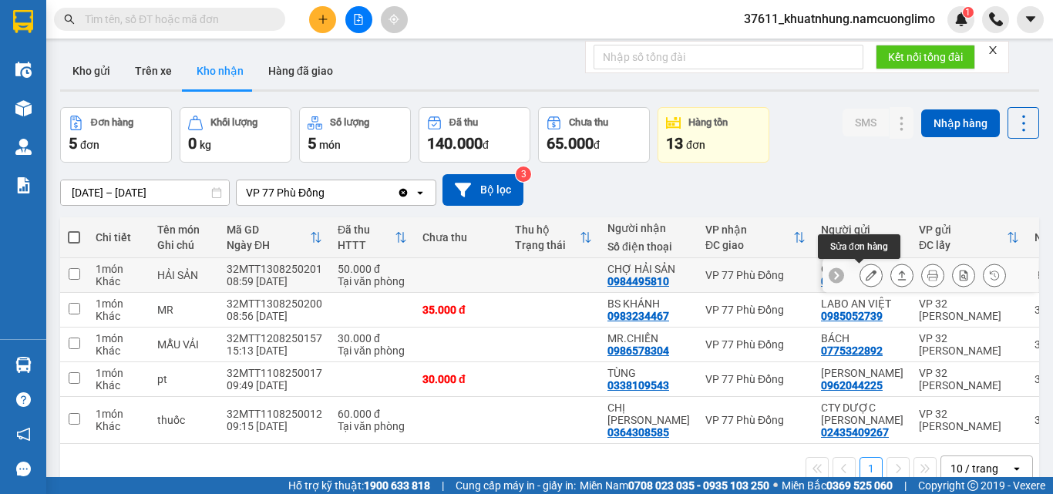
click at [866, 277] on icon at bounding box center [871, 275] width 11 height 11
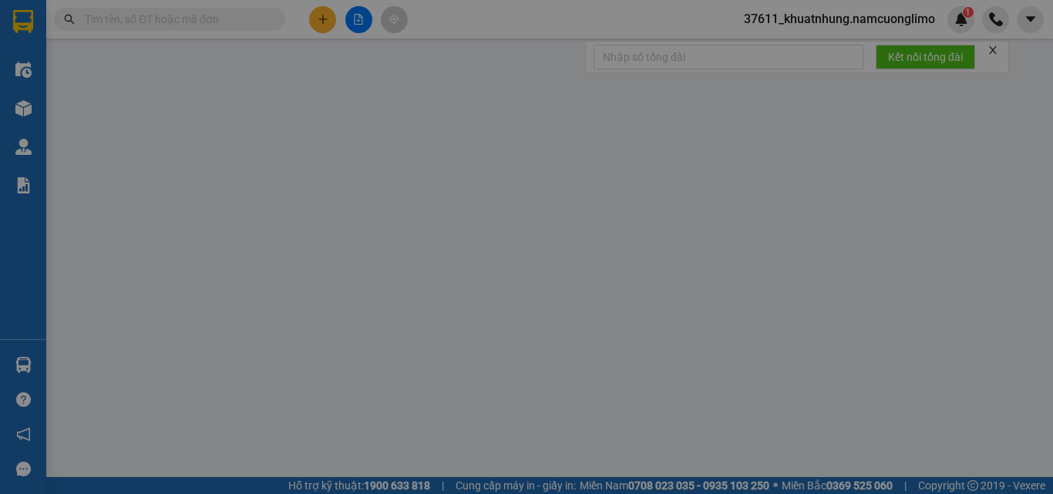
type input "0984495810"
type input "CHỢ HẢI SẢN"
type input "0984495810"
type input "CHỢ HẢI SẢN"
type input "50.000"
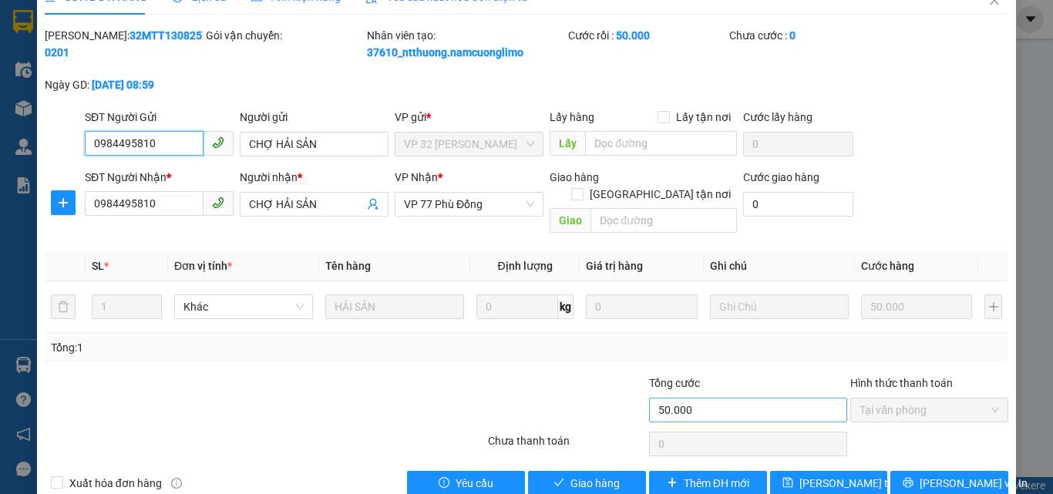
scroll to position [43, 0]
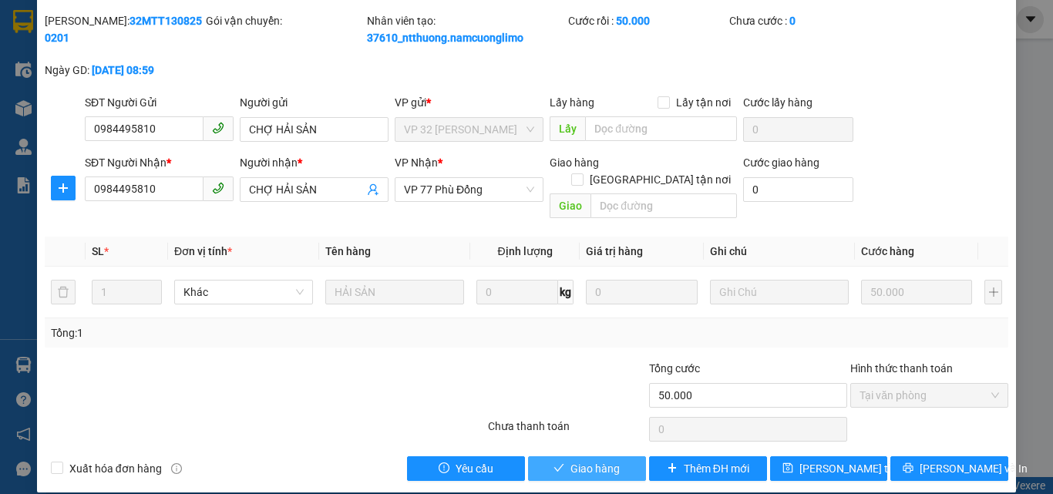
click at [626, 457] on button "Giao hàng" at bounding box center [587, 469] width 118 height 25
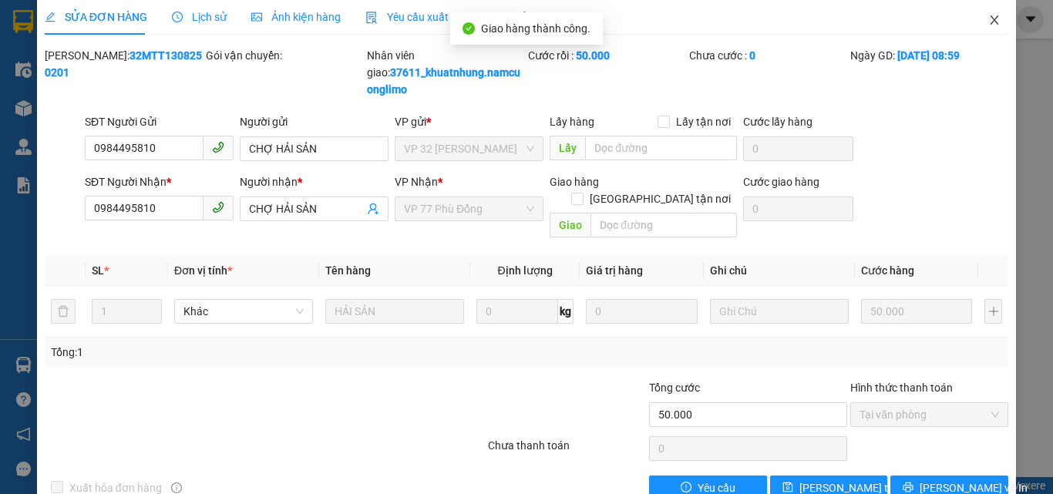
scroll to position [0, 0]
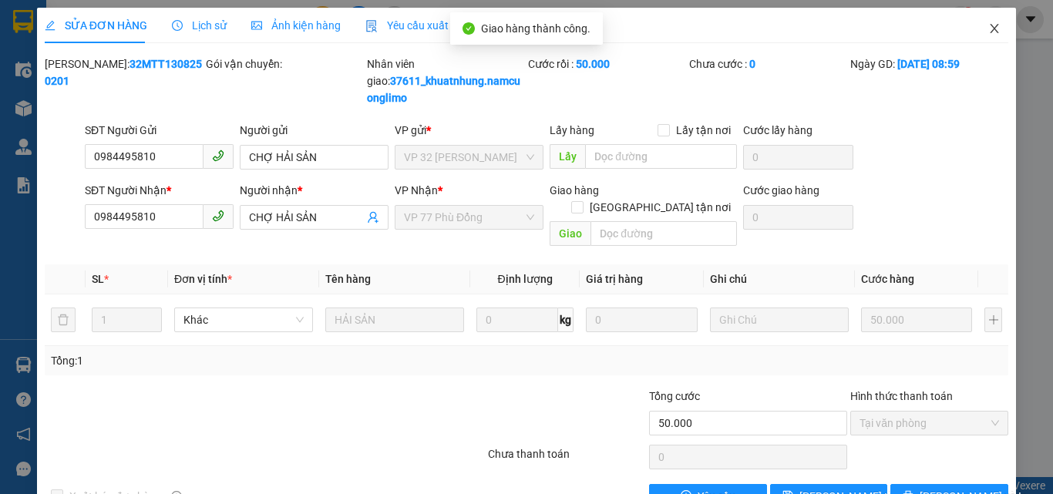
click at [991, 32] on icon "close" at bounding box center [995, 28] width 8 height 9
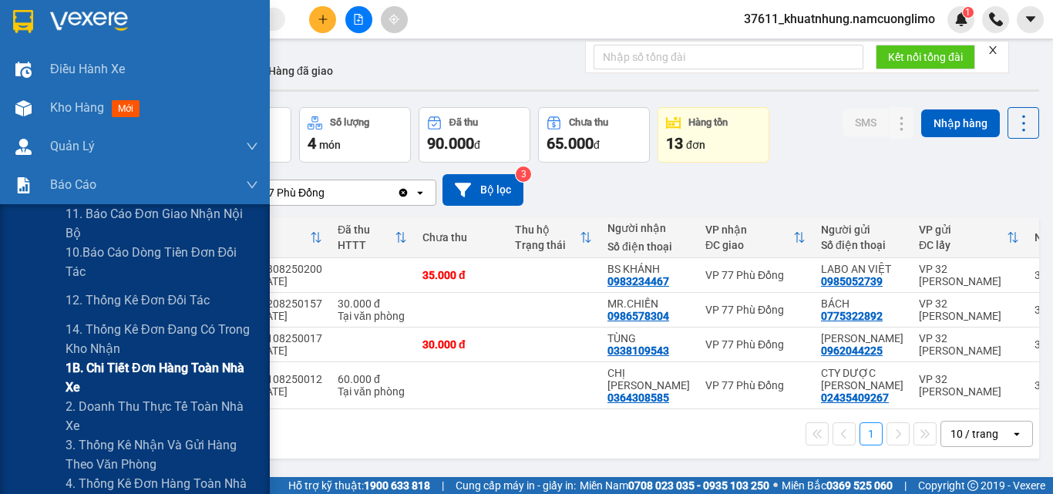
click at [93, 377] on span "1B. Chi tiết đơn hàng toàn nhà xe" at bounding box center [162, 378] width 193 height 39
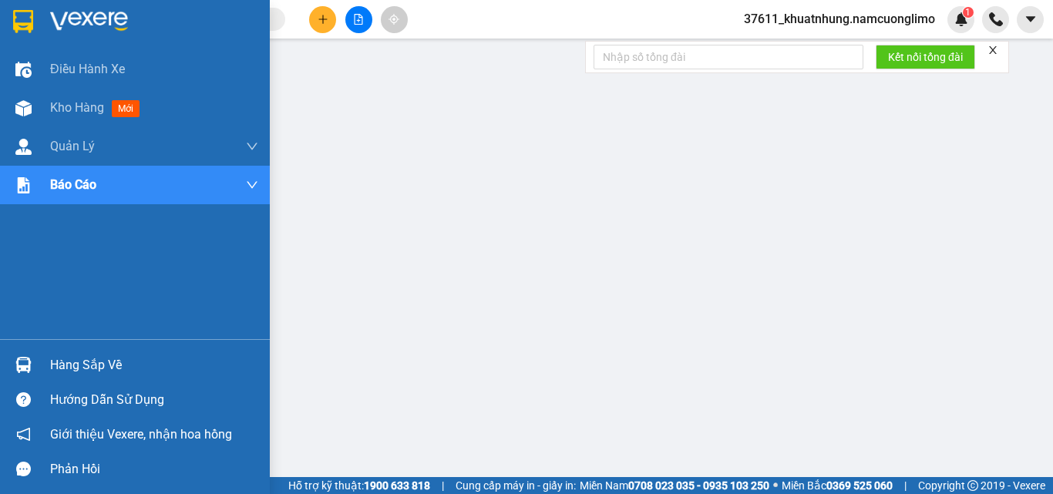
click at [25, 21] on img at bounding box center [23, 21] width 20 height 23
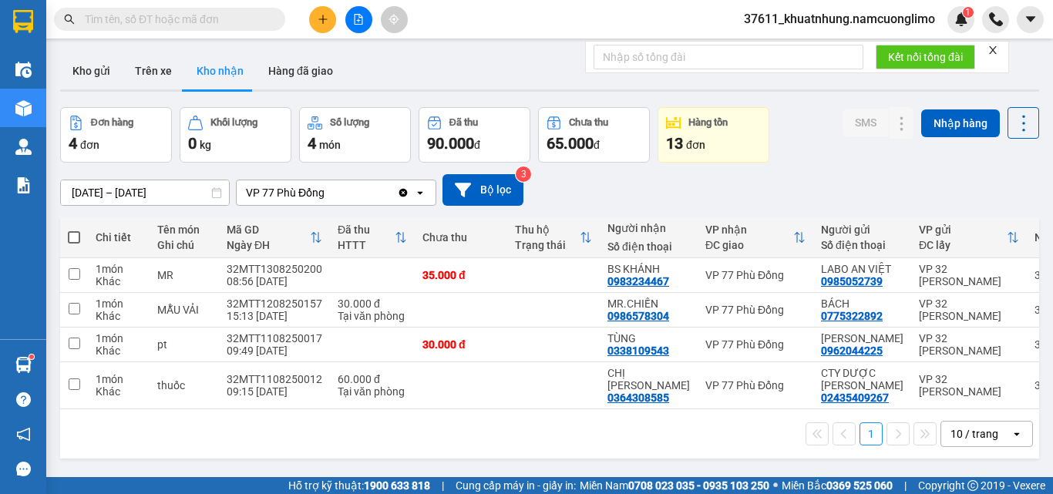
click at [324, 19] on icon "plus" at bounding box center [322, 19] width 8 height 1
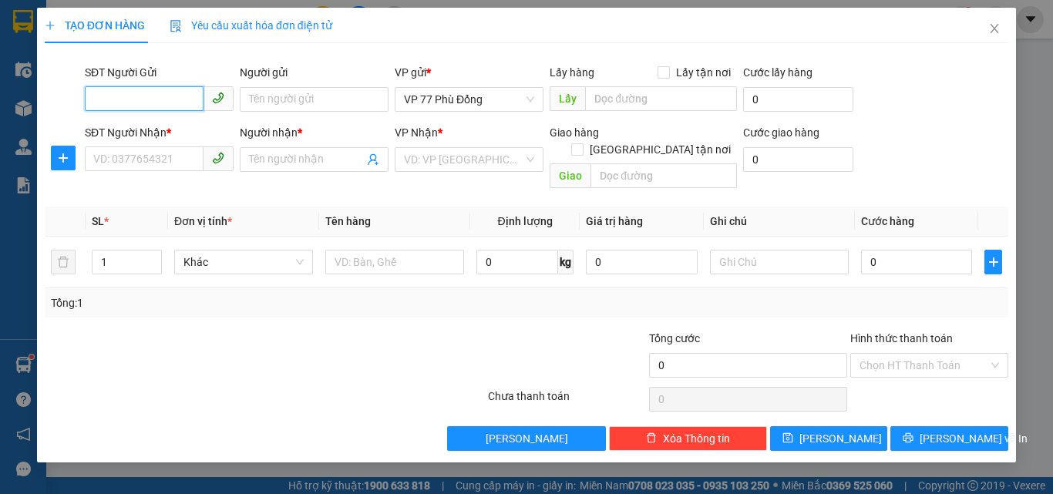
click at [176, 104] on input "SĐT Người Gửi" at bounding box center [144, 98] width 119 height 25
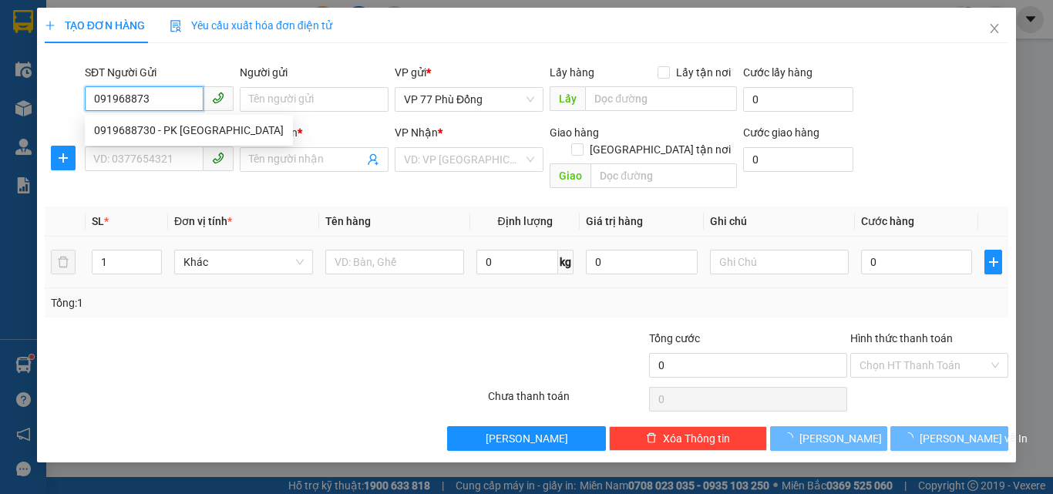
type input "0919688730"
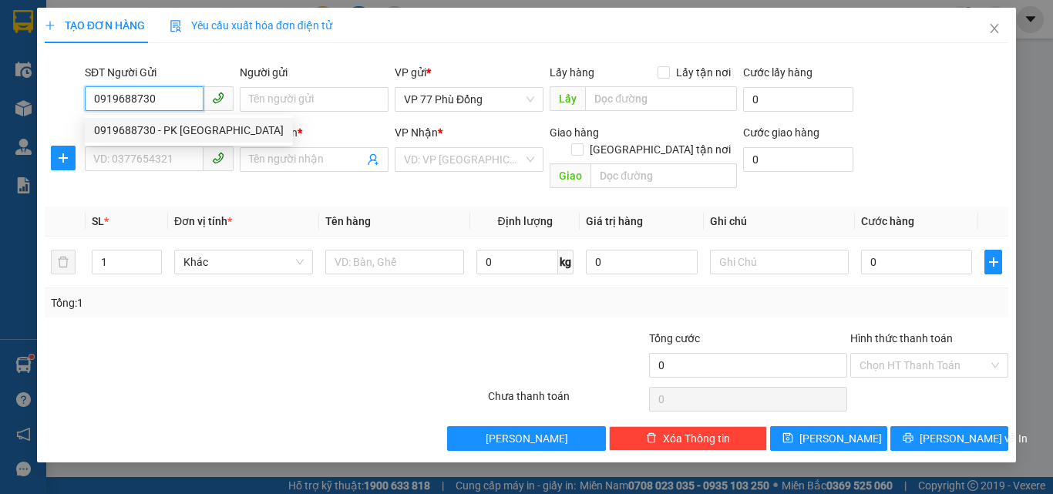
click at [214, 127] on div "0919688730 - PK DUNG CHÂU" at bounding box center [189, 130] width 190 height 17
type input "PK [PERSON_NAME]"
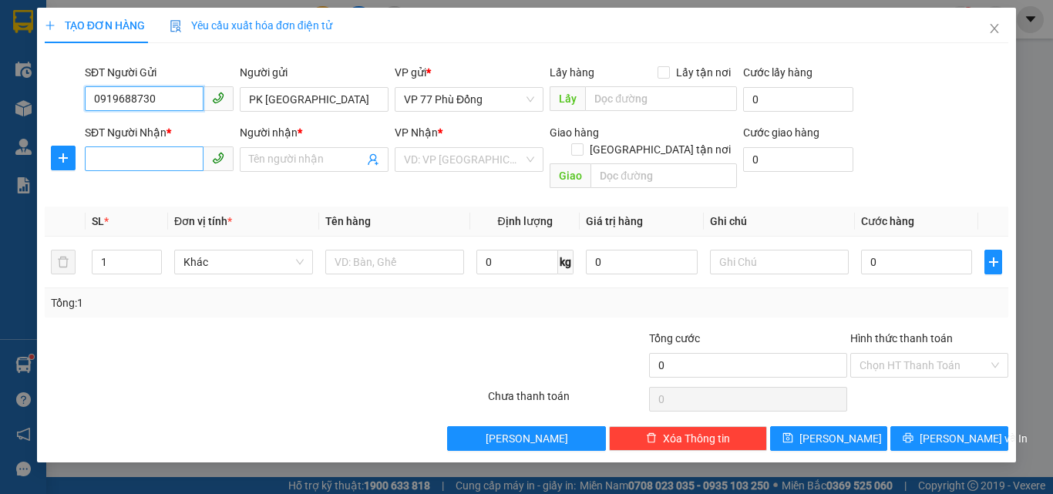
type input "0919688730"
click at [155, 156] on input "SĐT Người Nhận *" at bounding box center [144, 159] width 119 height 25
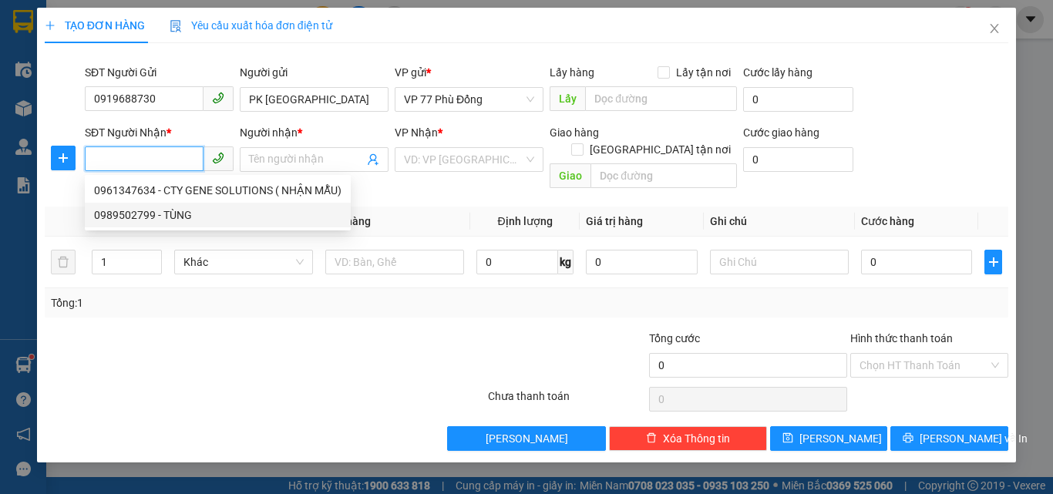
click at [170, 217] on div "0989502799 - TÙNG" at bounding box center [218, 215] width 248 height 17
type input "0989502799"
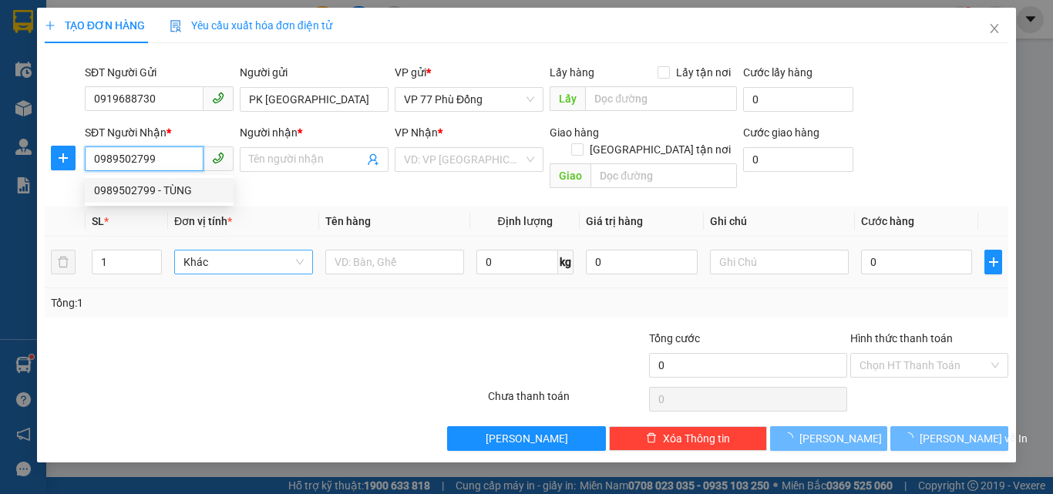
type input "TÙNG"
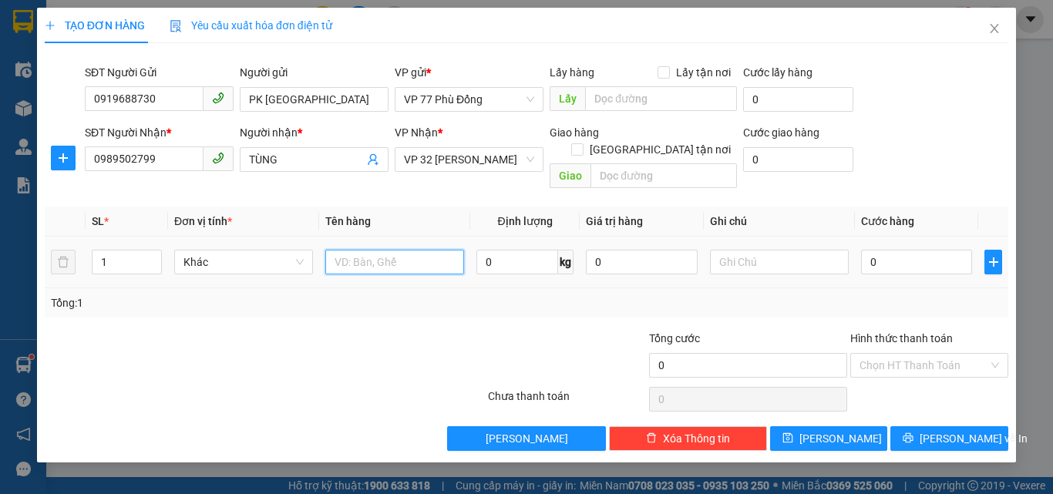
click at [359, 250] on input "text" at bounding box center [394, 262] width 139 height 25
type input "MẪU MÁU"
click at [935, 251] on input "0" at bounding box center [916, 262] width 111 height 25
type input "3"
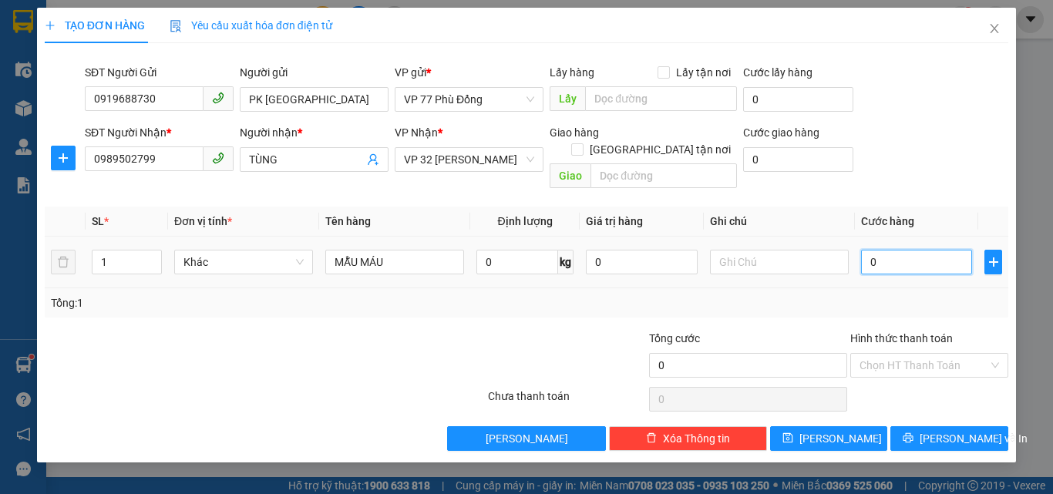
type input "3"
type input "30"
type input "30.000"
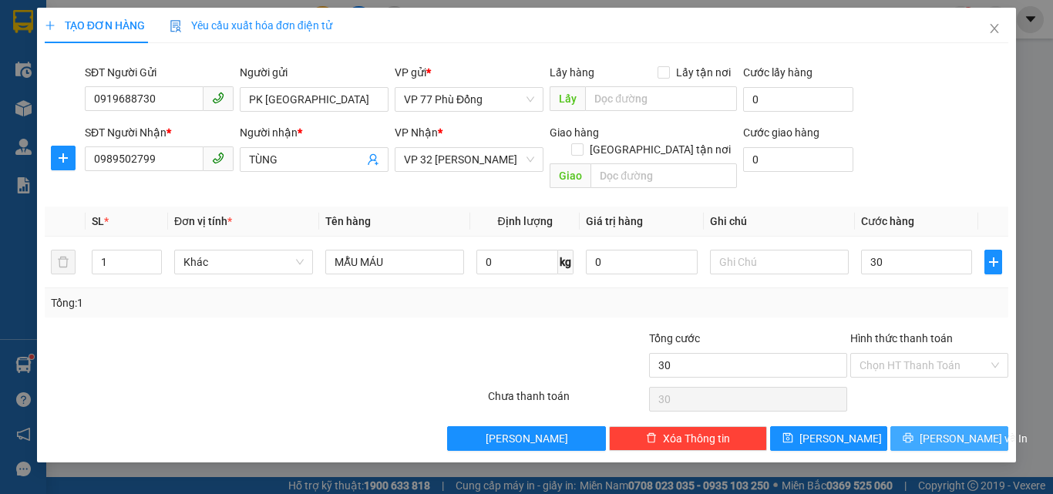
type input "30.000"
click at [947, 430] on span "[PERSON_NAME] và In" at bounding box center [974, 438] width 108 height 17
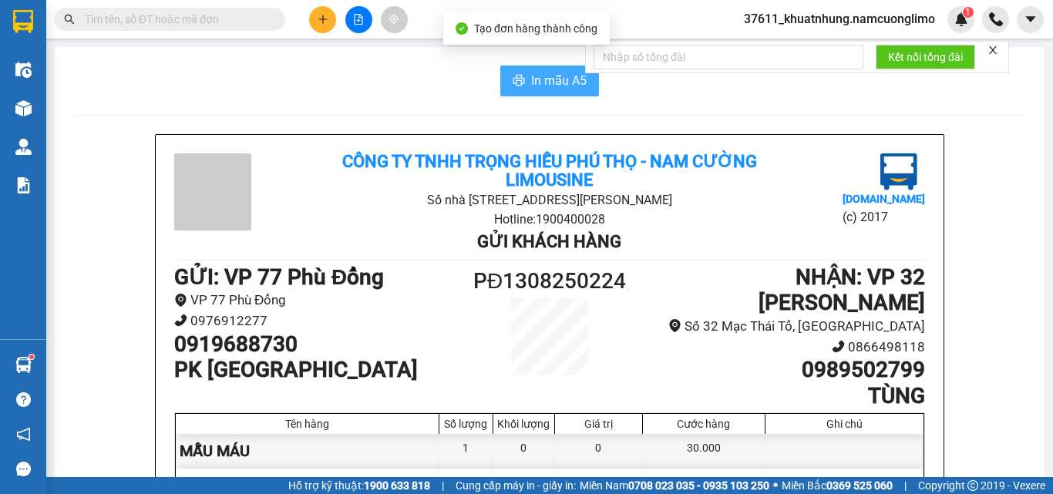
click at [565, 79] on span "In mẫu A5" at bounding box center [559, 80] width 56 height 19
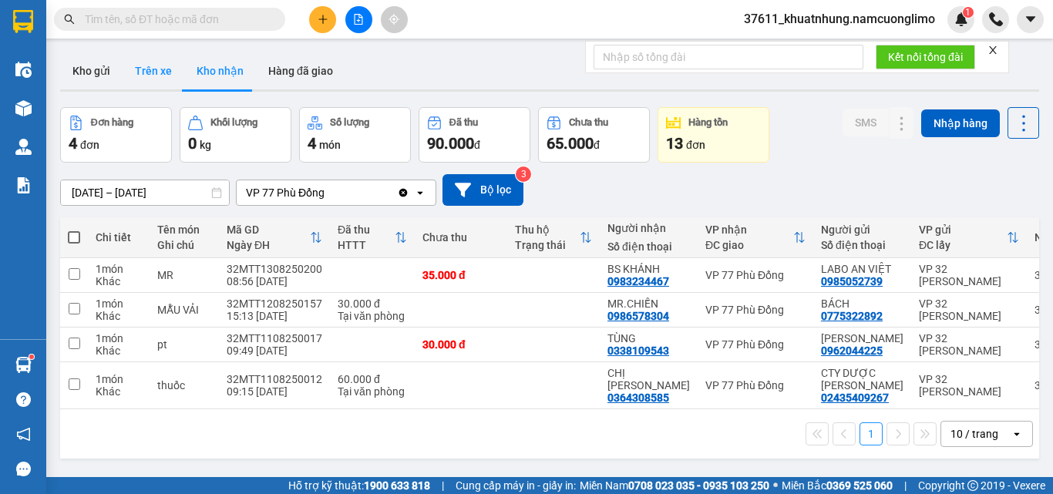
drag, startPoint x: 93, startPoint y: 62, endPoint x: 167, endPoint y: 62, distance: 73.3
click at [93, 62] on button "Kho gửi" at bounding box center [91, 70] width 62 height 37
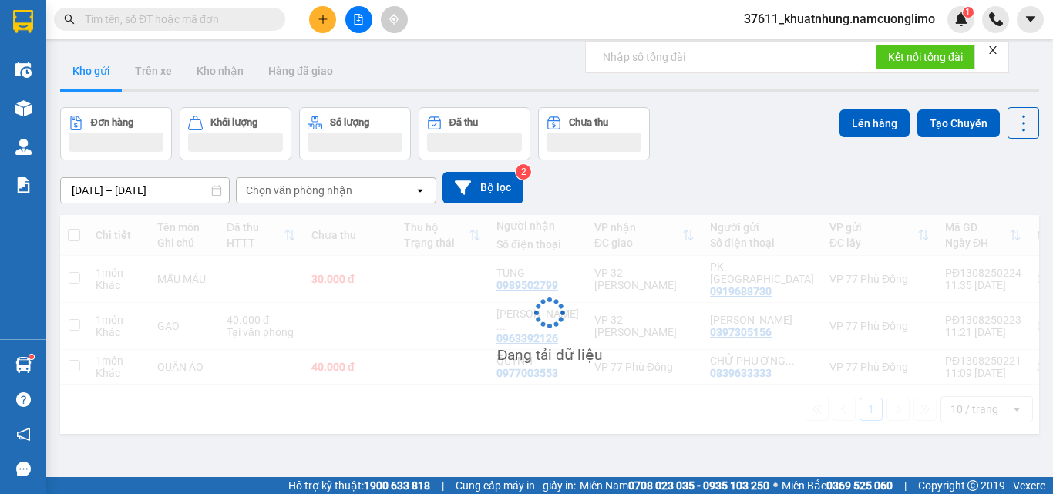
click at [323, 29] on button at bounding box center [322, 19] width 27 height 27
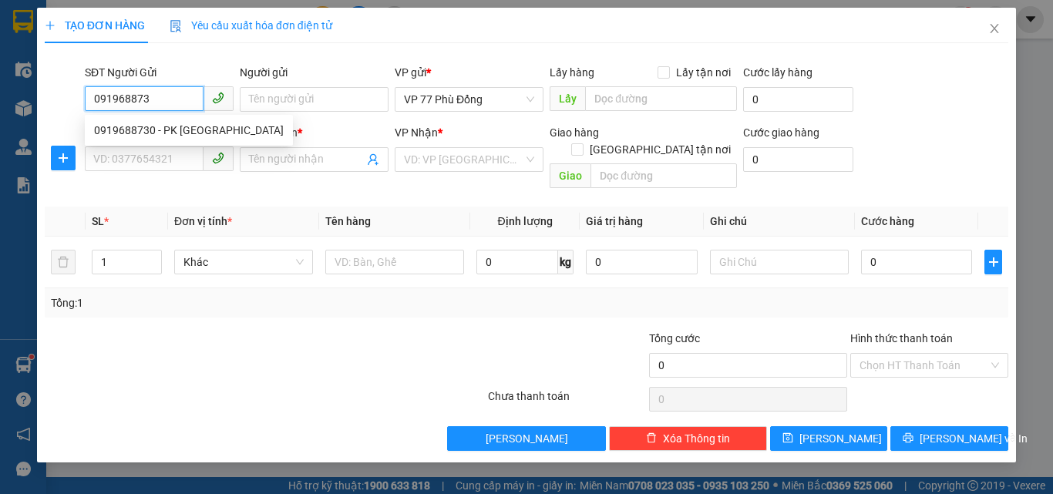
type input "0919688730"
click at [164, 126] on div "0919688730 - PK DUNG CHÂU" at bounding box center [189, 130] width 190 height 17
type input "PK [PERSON_NAME]"
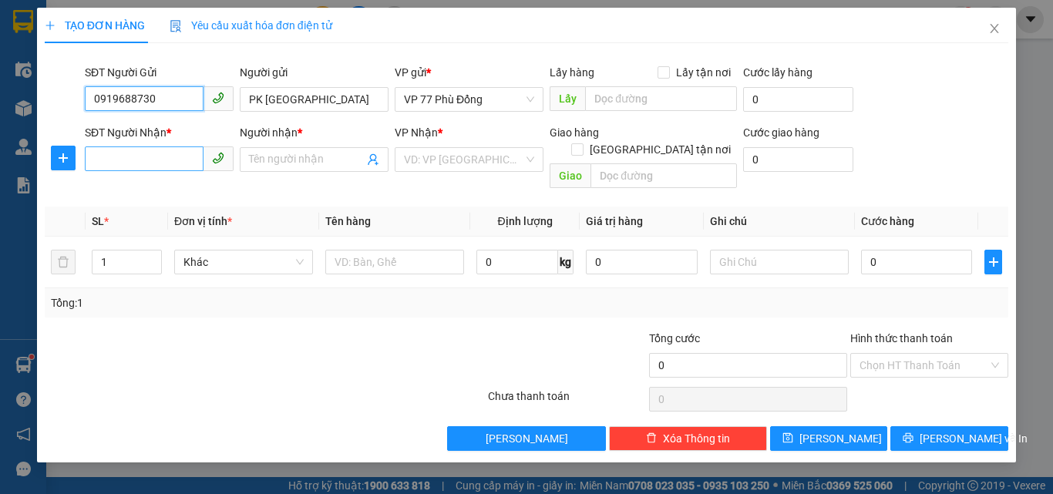
type input "0919688730"
click at [168, 157] on input "SĐT Người Nhận *" at bounding box center [144, 159] width 119 height 25
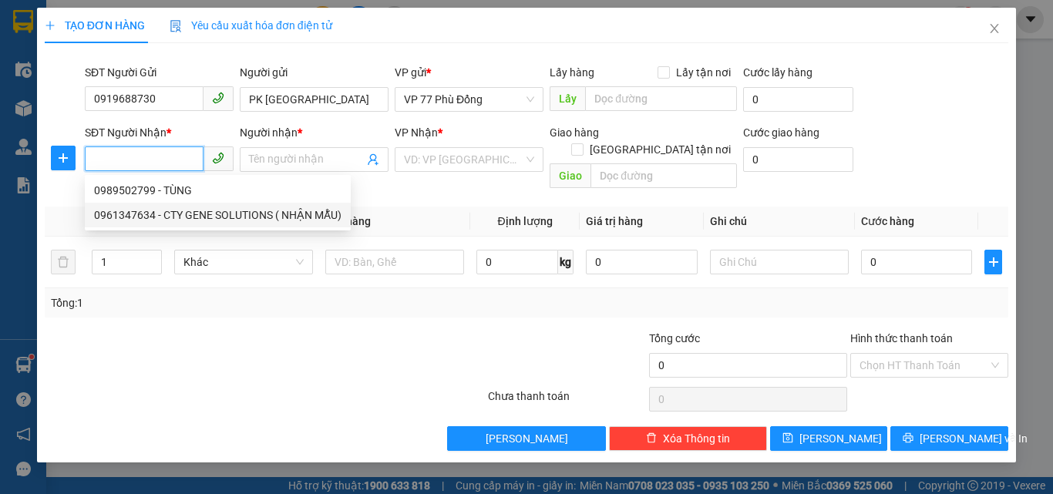
click at [315, 214] on div "0961347634 - CTY GENE SOLUTIONS ( NHẬN MẪU)" at bounding box center [218, 215] width 248 height 17
type input "0961347634"
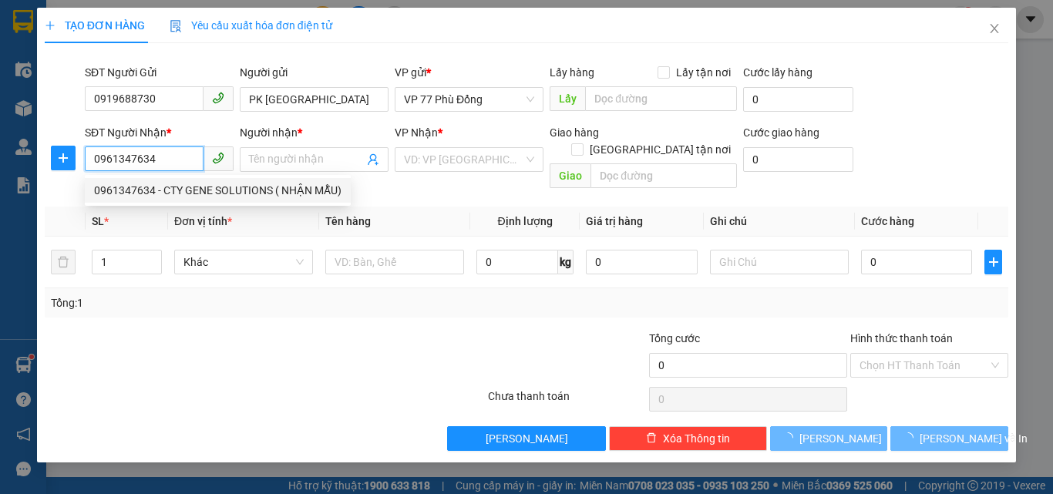
type input "CTY GENE SOLUTIONS ( NHẬN MẪU)"
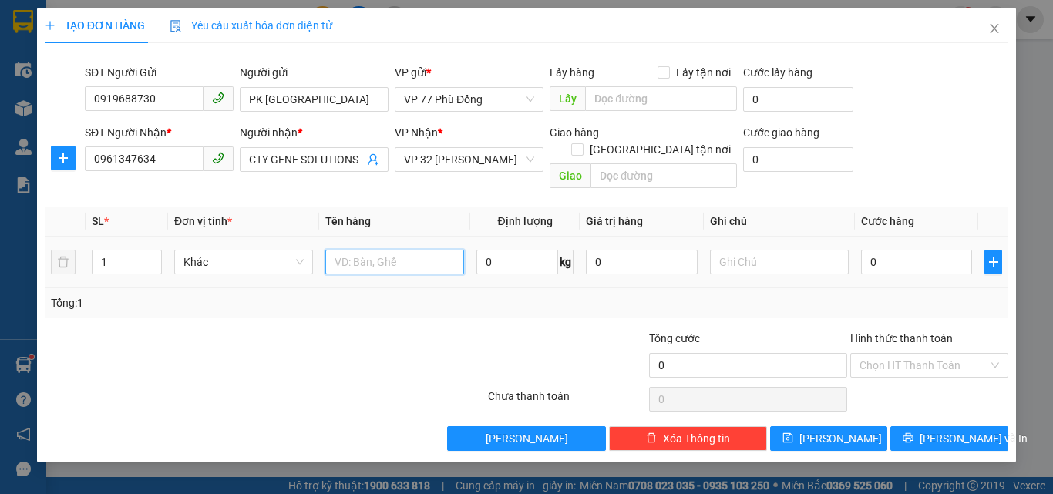
click at [384, 250] on input "text" at bounding box center [394, 262] width 139 height 25
type input "MẪU MÁU"
click at [903, 250] on input "0" at bounding box center [916, 262] width 111 height 25
type input "3"
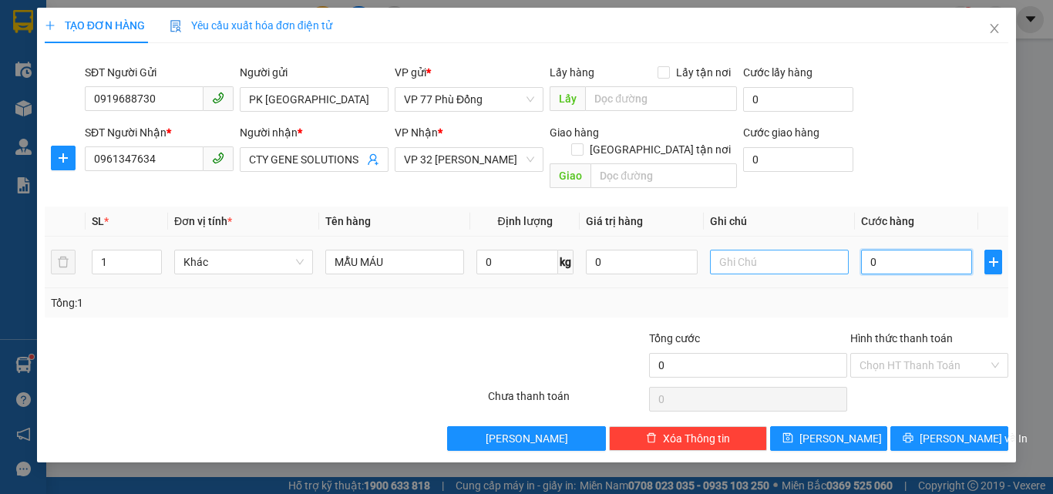
type input "3"
type input "30"
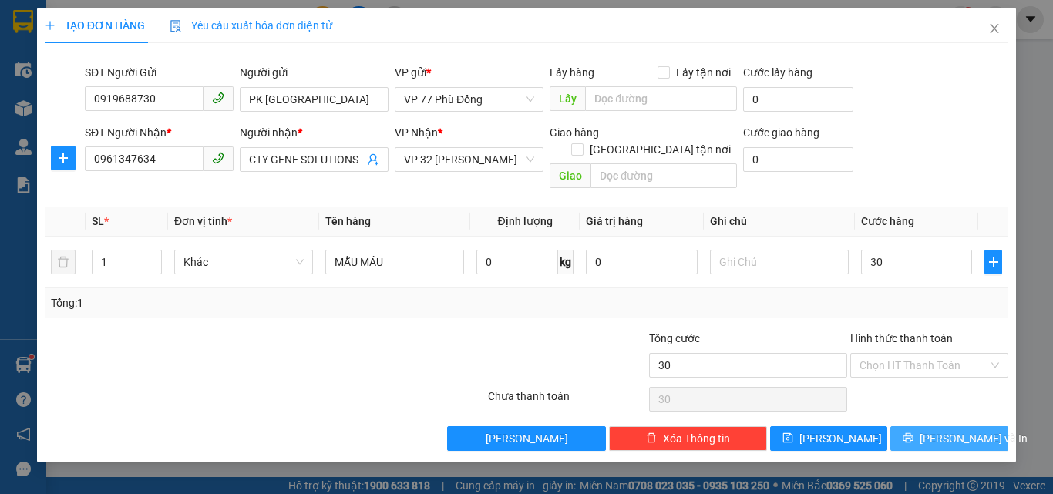
type input "30.000"
click at [959, 430] on span "[PERSON_NAME] và In" at bounding box center [974, 438] width 108 height 17
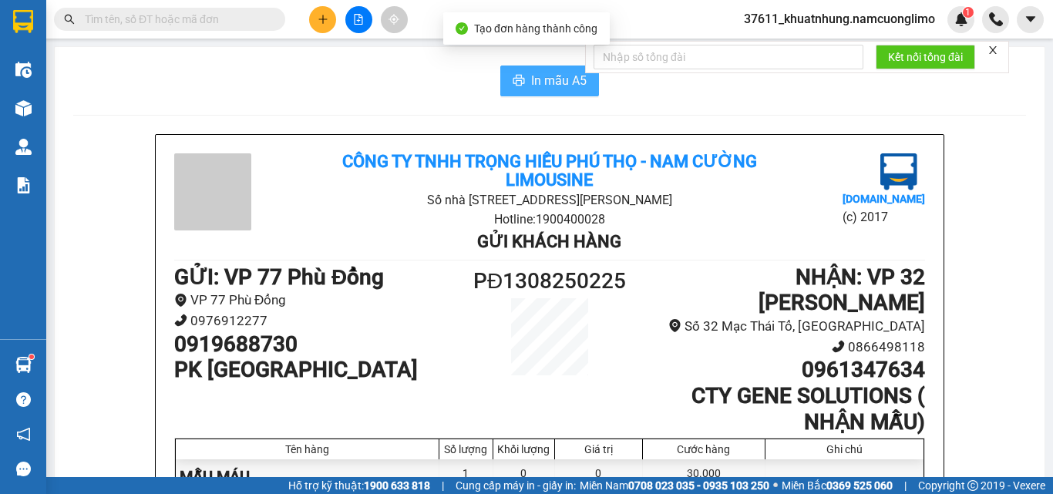
drag, startPoint x: 516, startPoint y: 75, endPoint x: 467, endPoint y: 83, distance: 50.1
click at [517, 75] on icon "printer" at bounding box center [519, 80] width 12 height 12
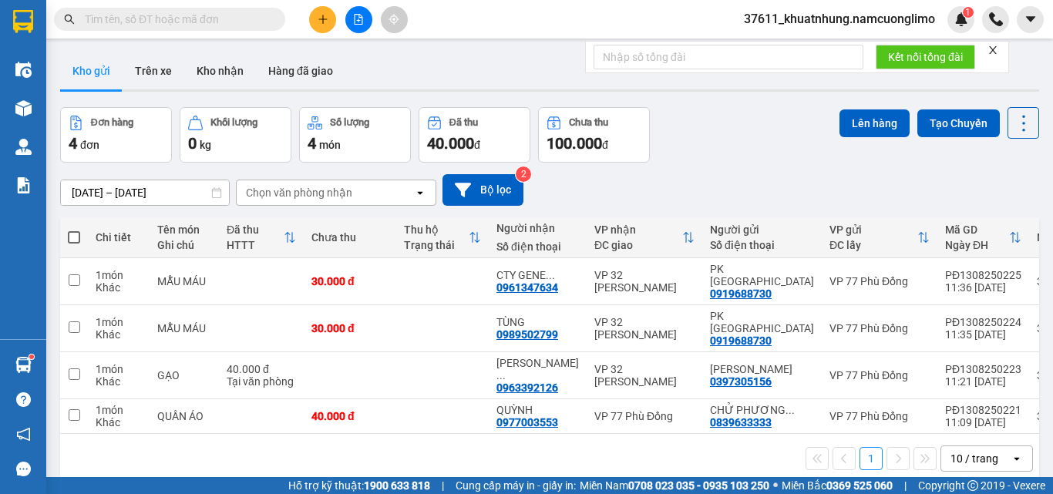
click at [188, 14] on input "text" at bounding box center [176, 19] width 182 height 17
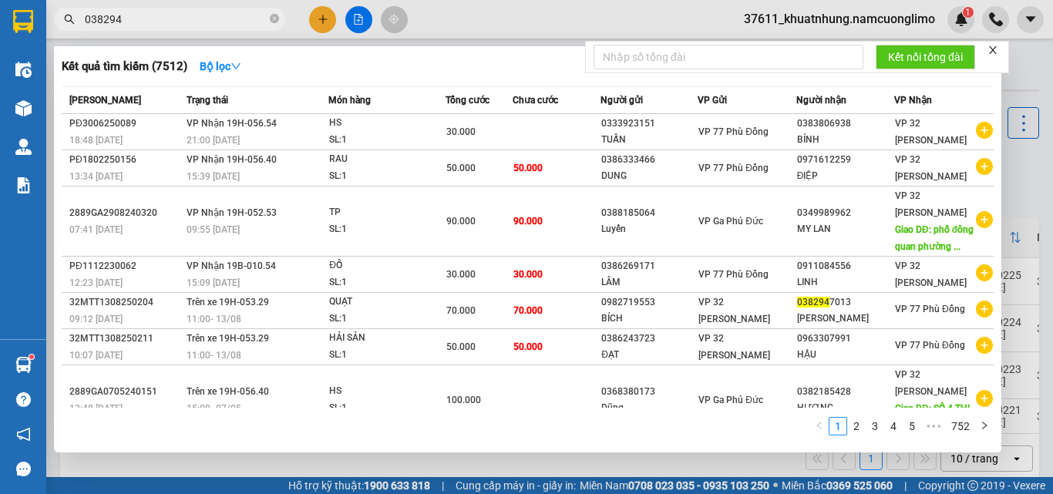
type input "0382947"
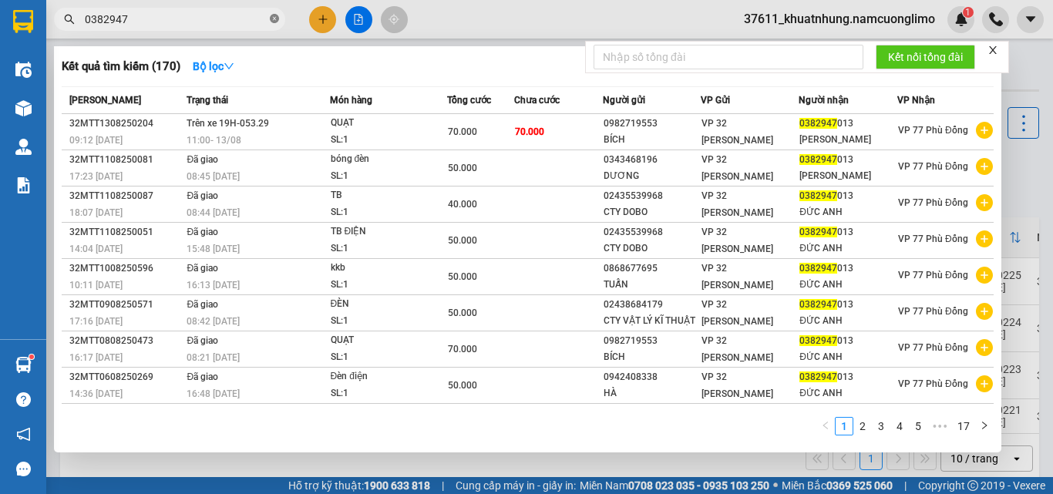
click at [278, 22] on icon "close-circle" at bounding box center [274, 18] width 9 height 9
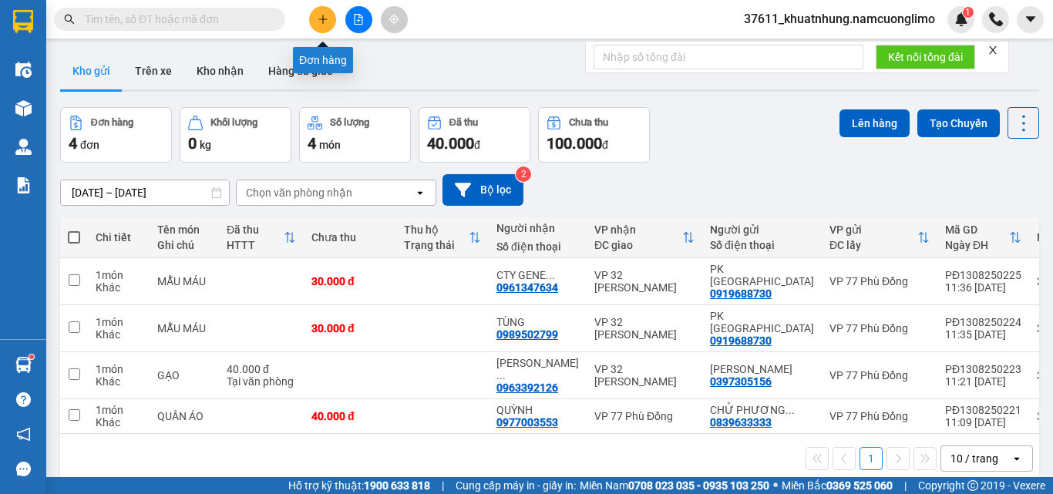
click at [324, 25] on button at bounding box center [322, 19] width 27 height 27
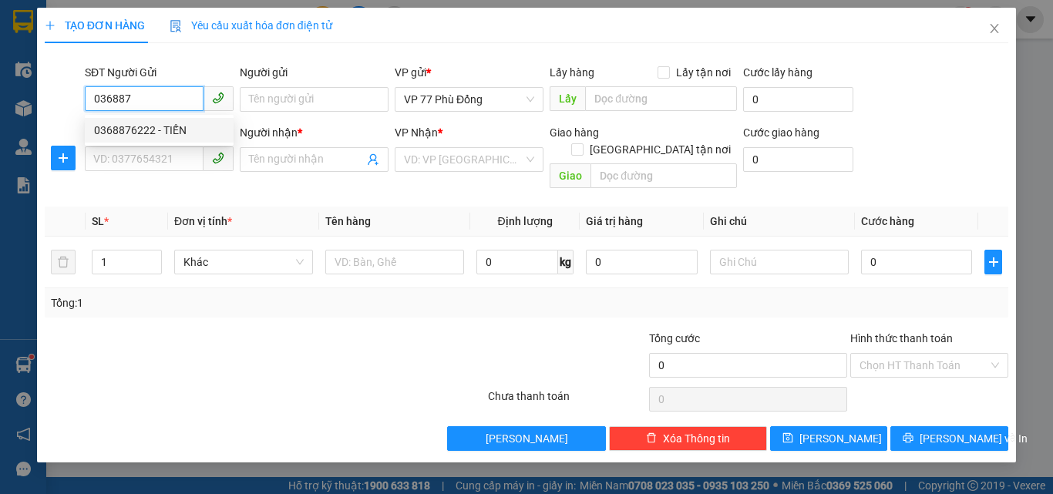
click at [143, 126] on div "0368876222 - TIẾN" at bounding box center [159, 130] width 130 height 17
type input "0368876222"
type input "TIẾN"
type input "0368876222"
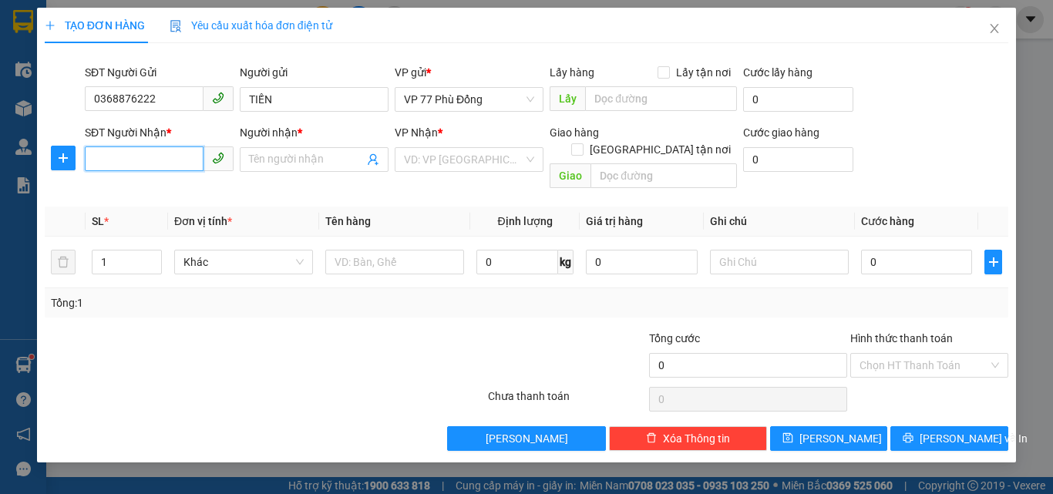
click at [173, 157] on input "SĐT Người Nhận *" at bounding box center [144, 159] width 119 height 25
click at [182, 192] on div "0979977998 - DŨNG" at bounding box center [159, 190] width 130 height 17
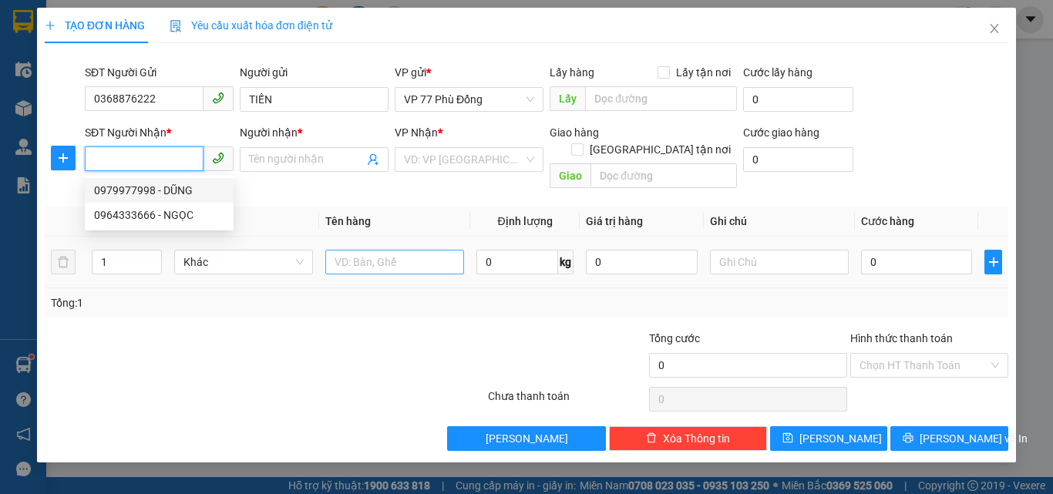
type input "0979977998"
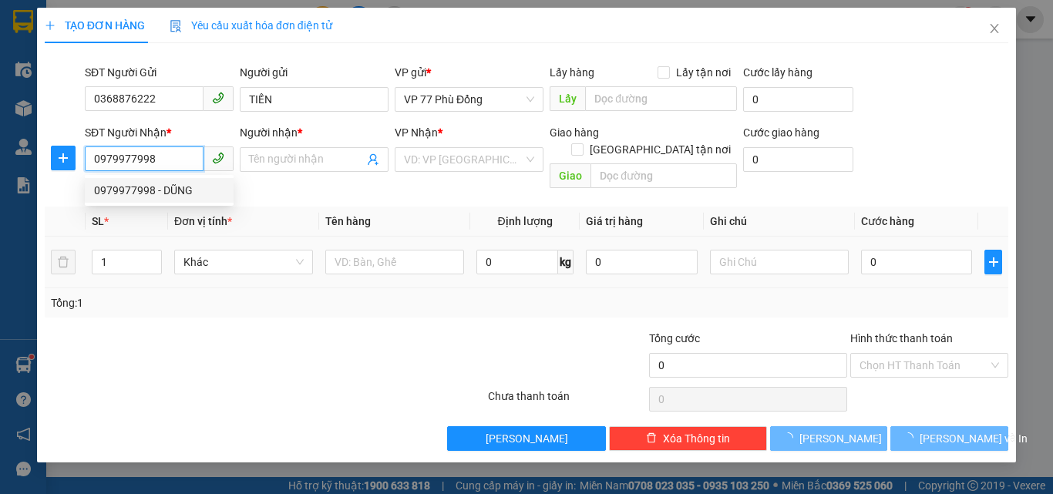
type input "DŨNG"
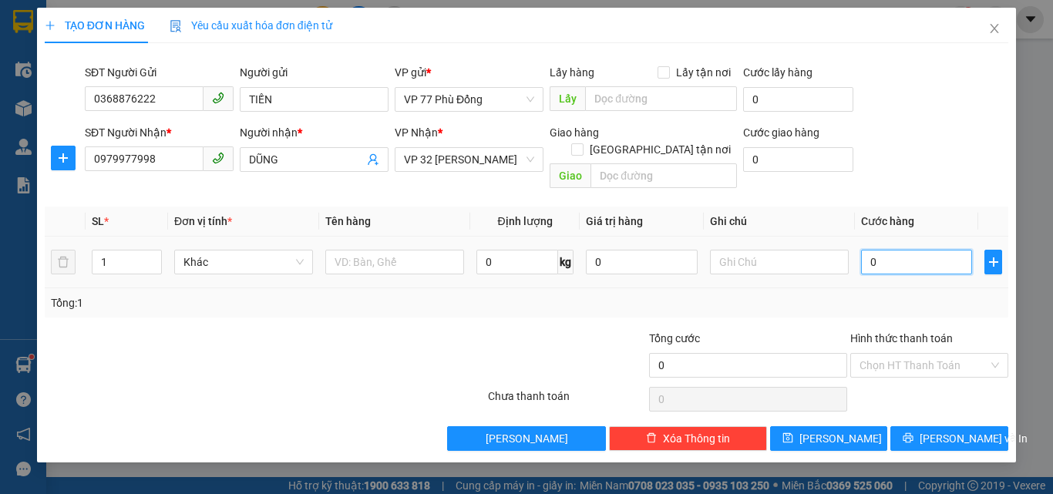
click at [892, 251] on input "0" at bounding box center [916, 262] width 111 height 25
type input "3"
type input "0"
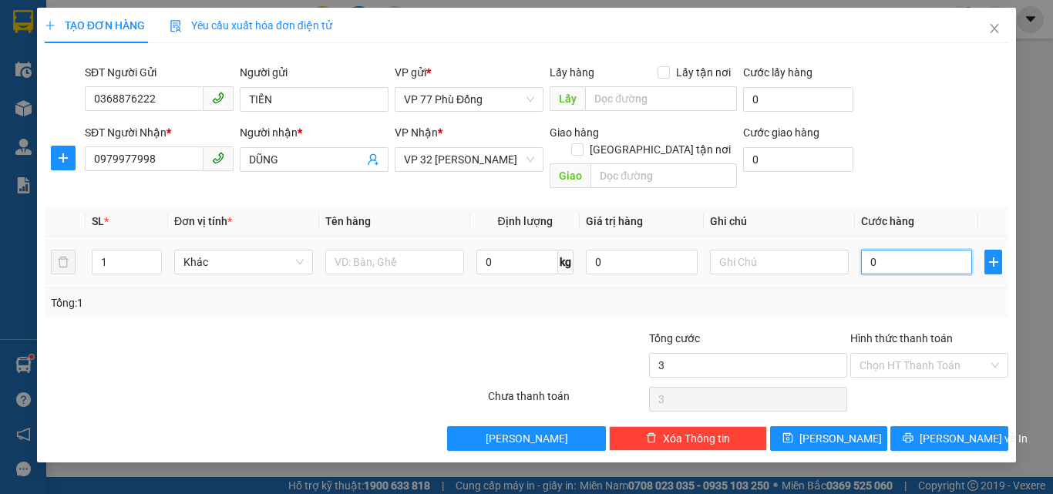
type input "0"
type input "04"
type input "4"
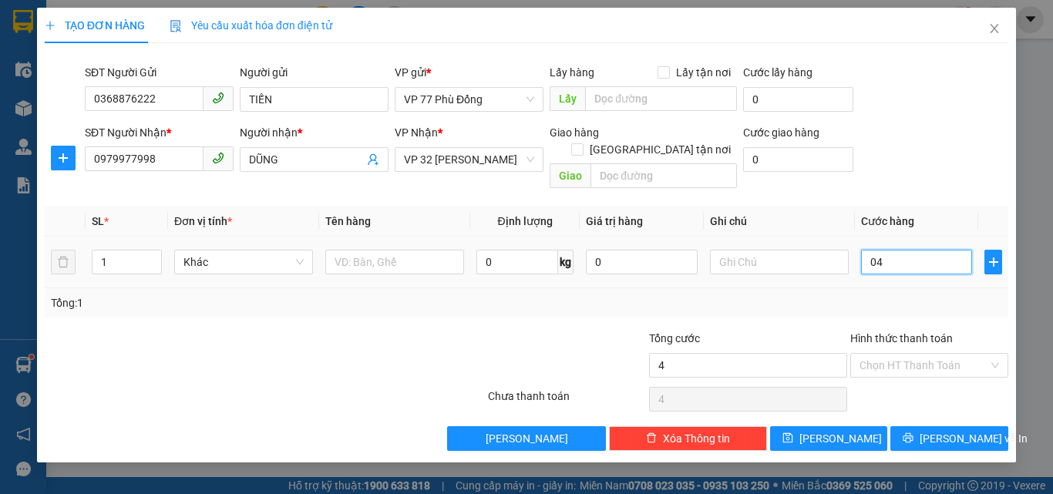
type input "040"
type input "40"
click at [896, 251] on input "040" at bounding box center [916, 262] width 111 height 25
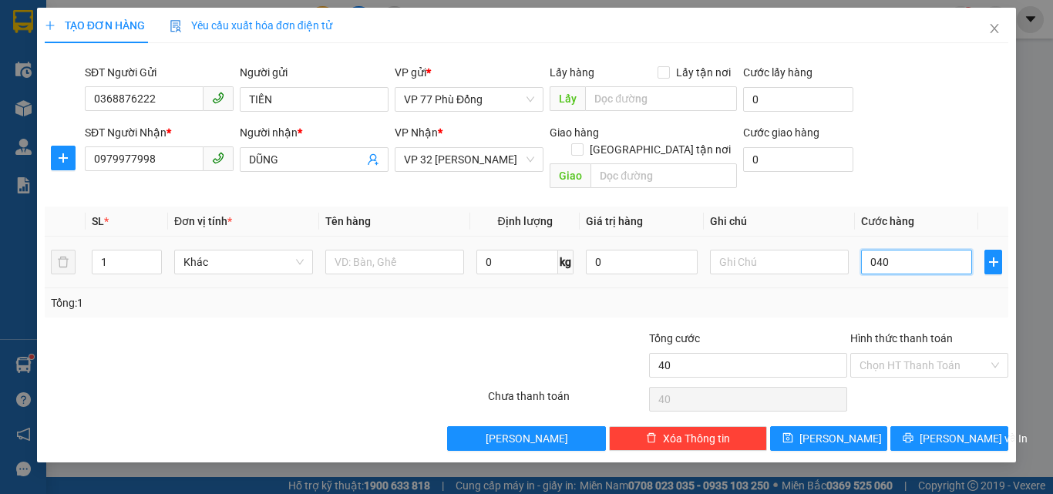
click at [896, 251] on input "040" at bounding box center [916, 262] width 111 height 25
type input "4"
type input "40"
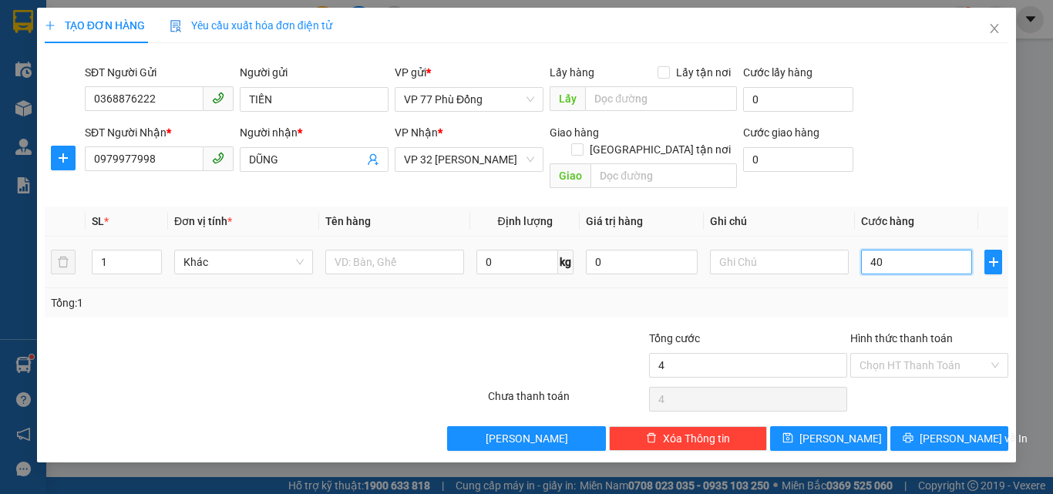
type input "40"
type input "40.000"
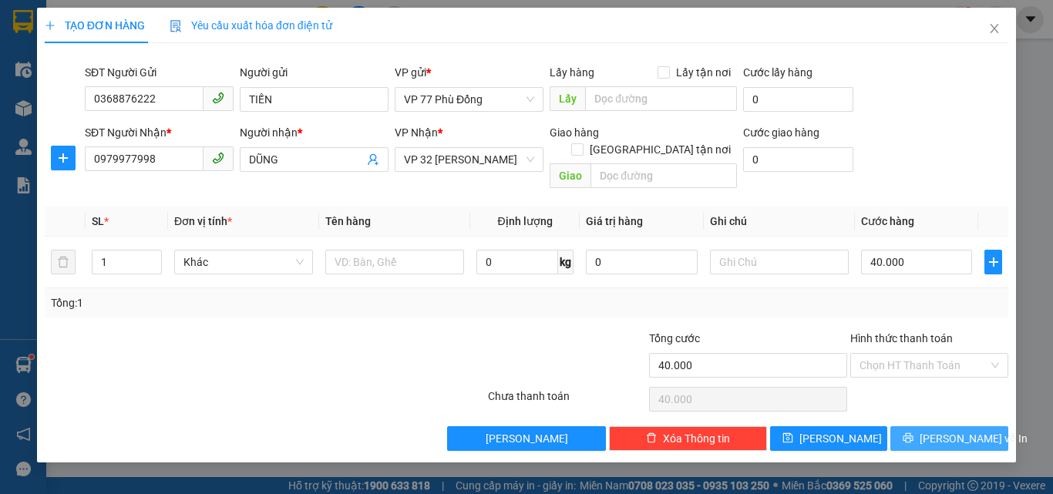
click at [965, 430] on span "[PERSON_NAME] và In" at bounding box center [974, 438] width 108 height 17
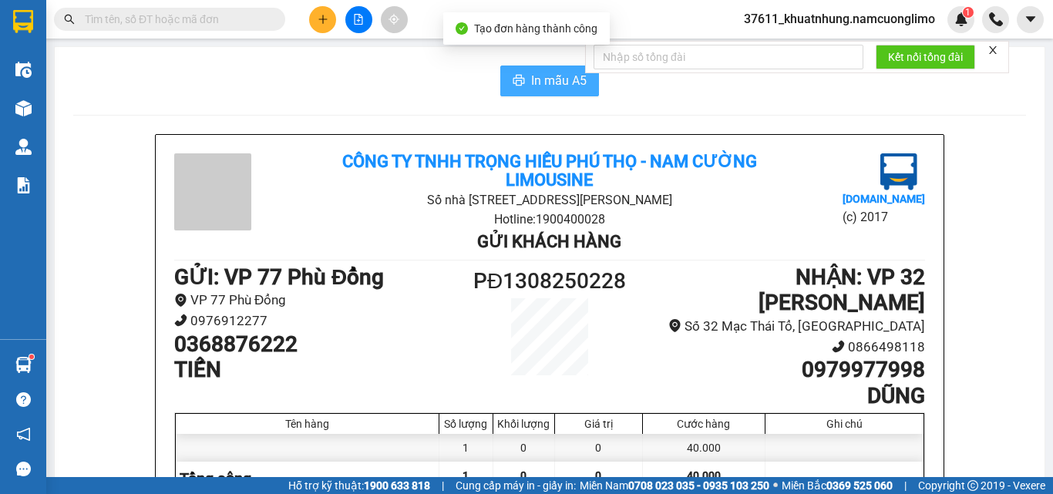
click at [559, 84] on span "In mẫu A5" at bounding box center [559, 80] width 56 height 19
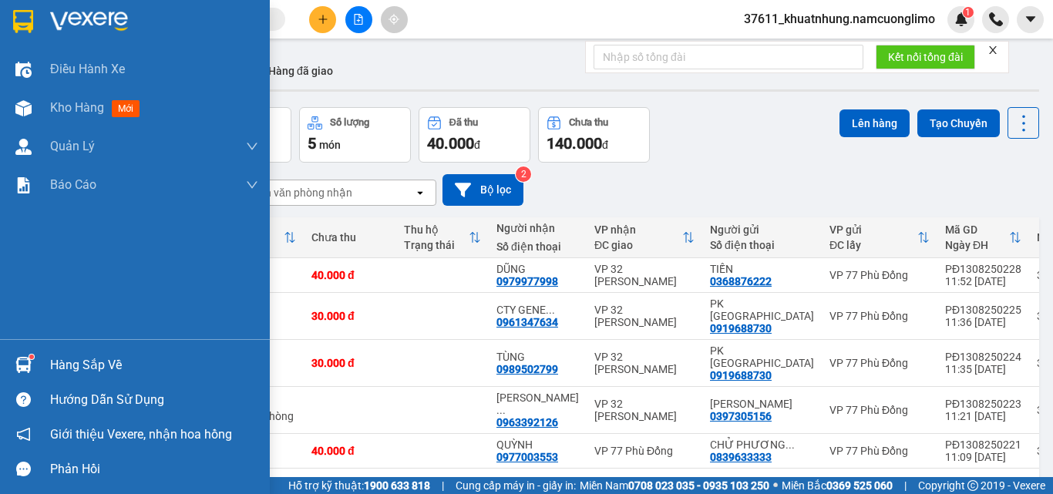
click at [29, 19] on img at bounding box center [23, 21] width 20 height 23
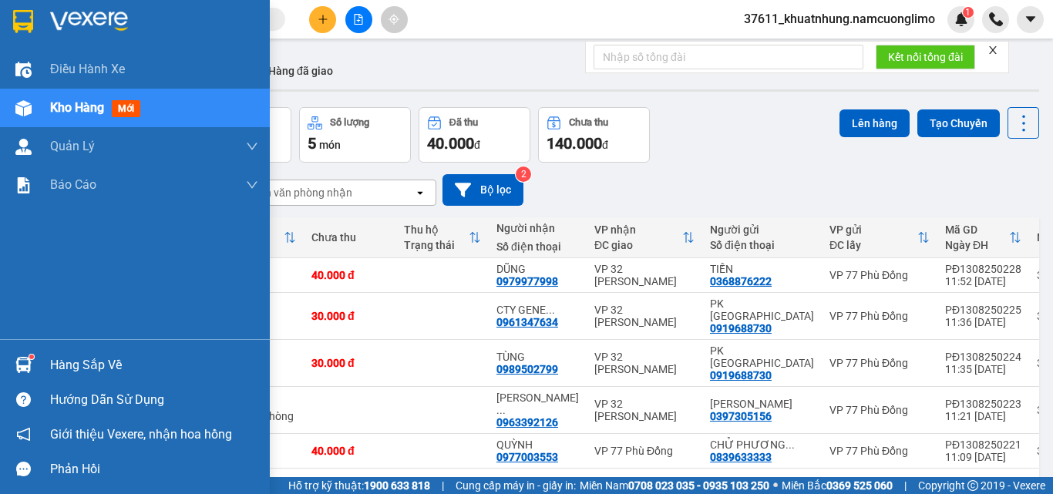
click at [41, 355] on div "Hàng sắp về" at bounding box center [135, 365] width 270 height 35
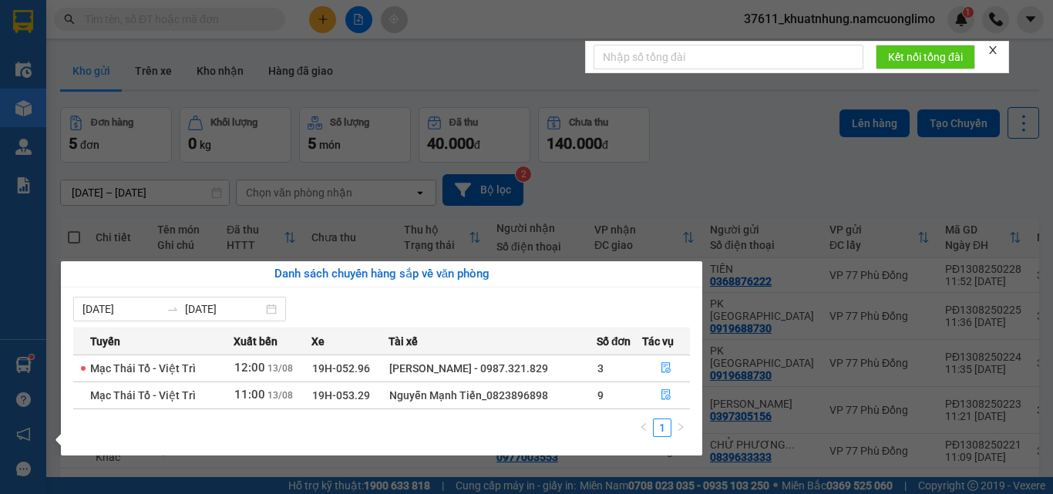
drag, startPoint x: 769, startPoint y: 194, endPoint x: 609, endPoint y: 191, distance: 159.6
click at [767, 193] on section "Kết quả tìm kiếm ( 170 ) Bộ lọc Mã ĐH Trạng thái Món hàng Tổng cước Chưa cước N…" at bounding box center [526, 247] width 1053 height 494
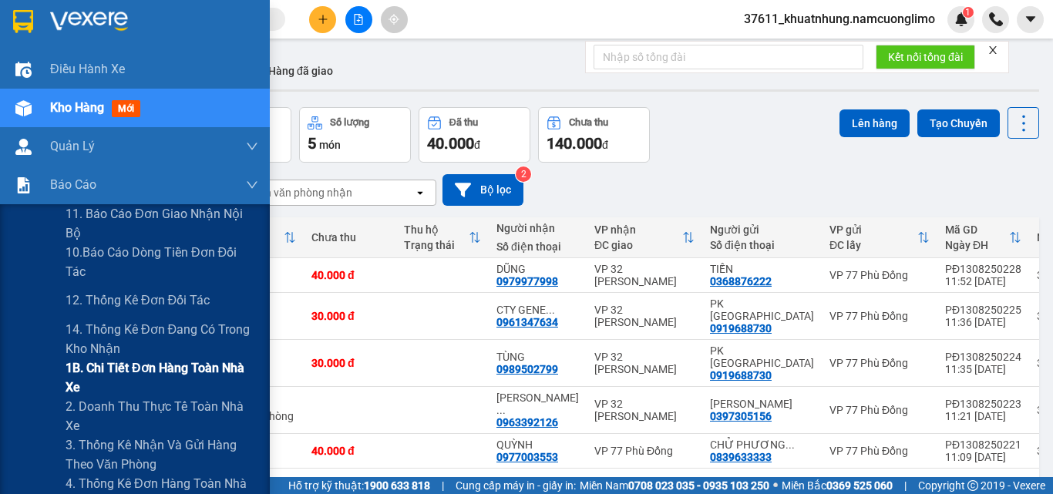
click at [88, 376] on span "1B. Chi tiết đơn hàng toàn nhà xe" at bounding box center [162, 378] width 193 height 39
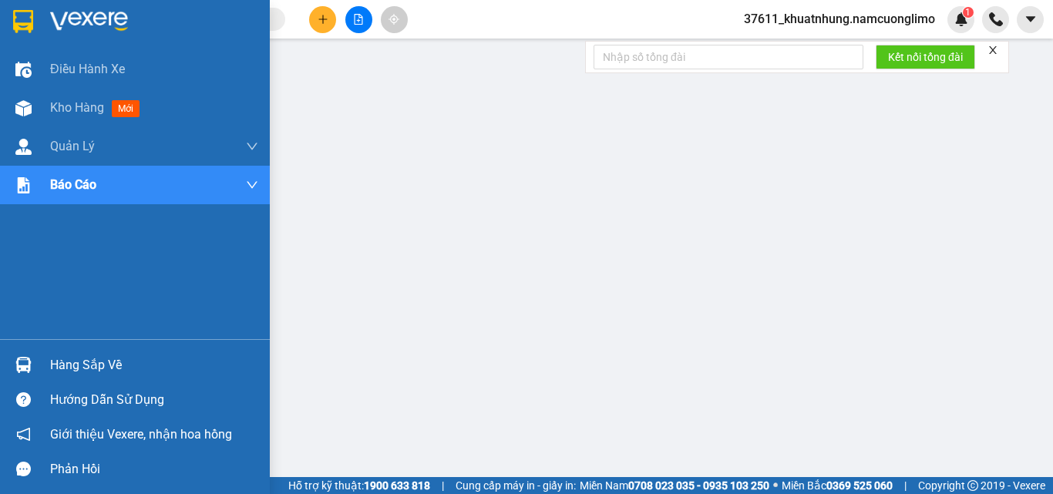
click at [14, 16] on img at bounding box center [23, 21] width 20 height 23
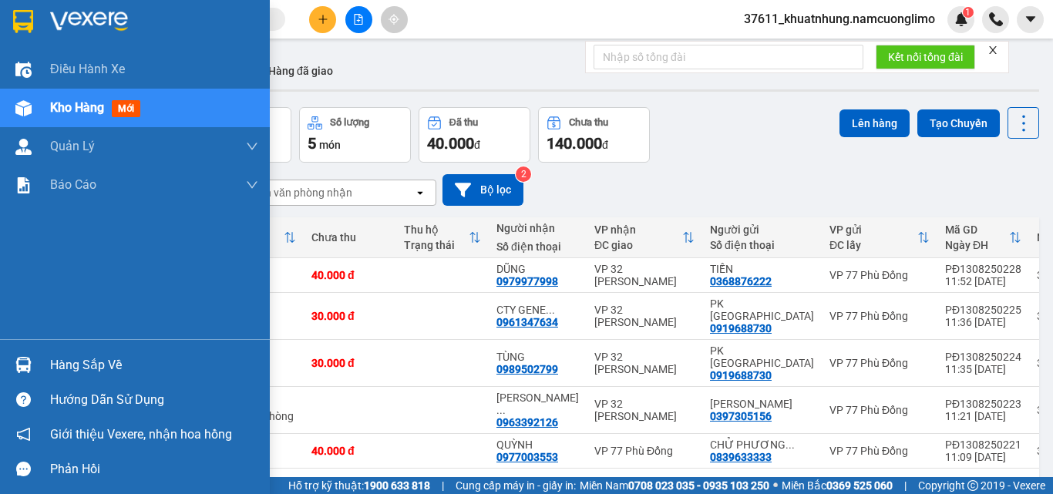
click at [28, 22] on img at bounding box center [23, 21] width 20 height 23
click at [29, 366] on img at bounding box center [23, 365] width 16 height 16
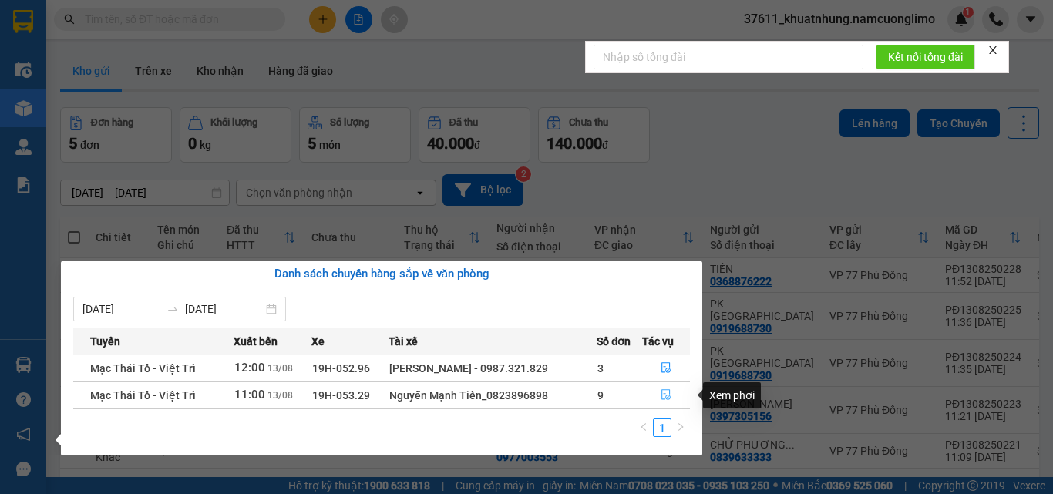
click at [664, 391] on icon "file-done" at bounding box center [666, 394] width 11 height 11
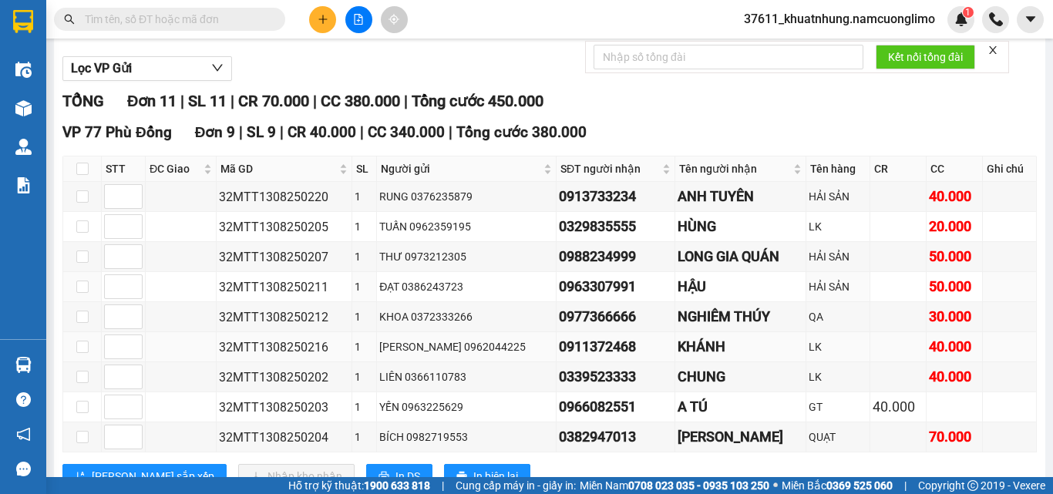
scroll to position [154, 0]
click at [84, 202] on input "checkbox" at bounding box center [82, 196] width 12 height 12
checkbox input "true"
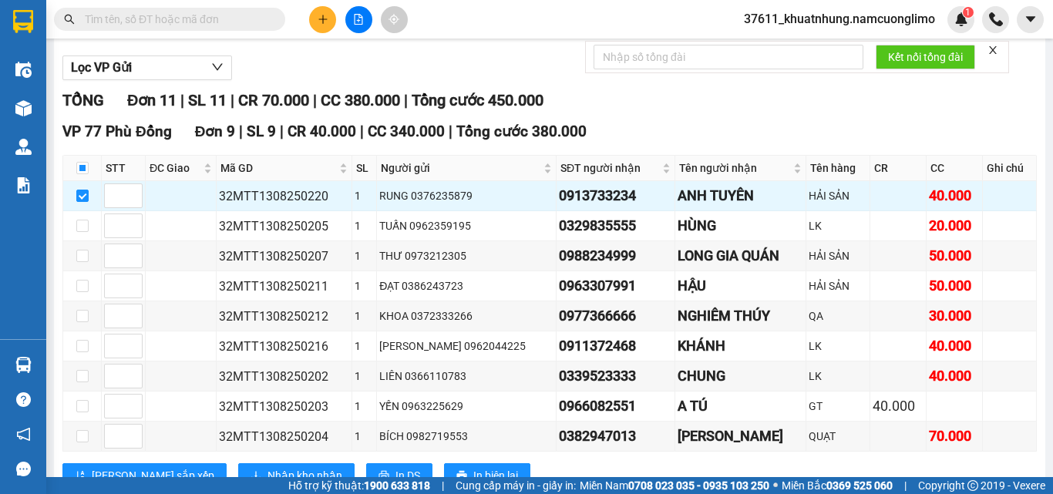
scroll to position [159, 0]
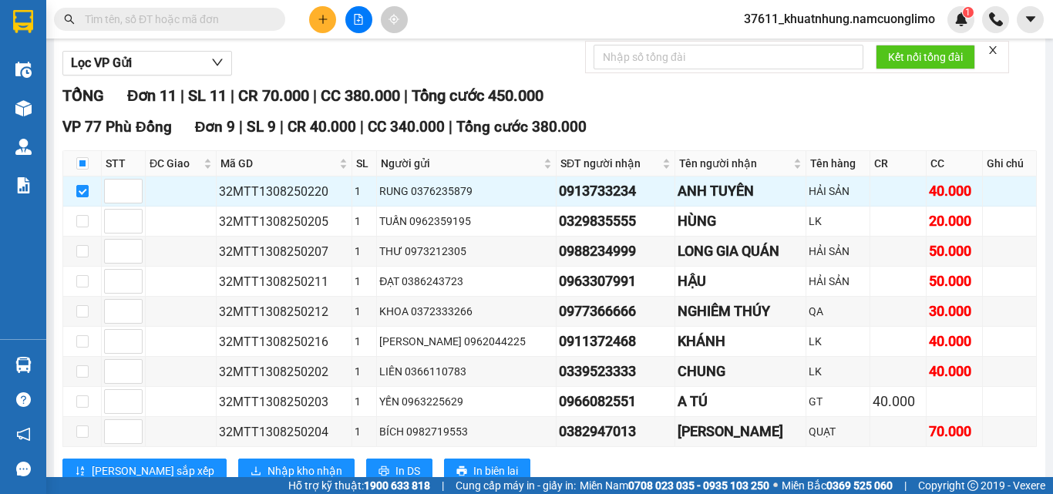
click at [648, 108] on div "TỔNG Đơn 11 | SL 11 | CR 70.000 | CC 380.000 | Tổng cước 450.000" at bounding box center [549, 96] width 975 height 24
click at [86, 258] on input "checkbox" at bounding box center [82, 251] width 12 height 12
checkbox input "true"
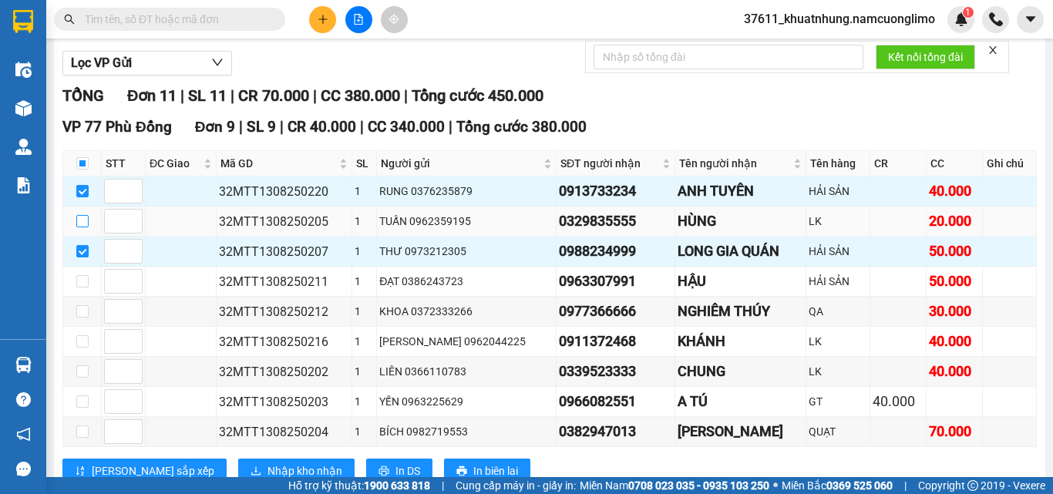
click at [84, 227] on input "checkbox" at bounding box center [82, 221] width 12 height 12
checkbox input "true"
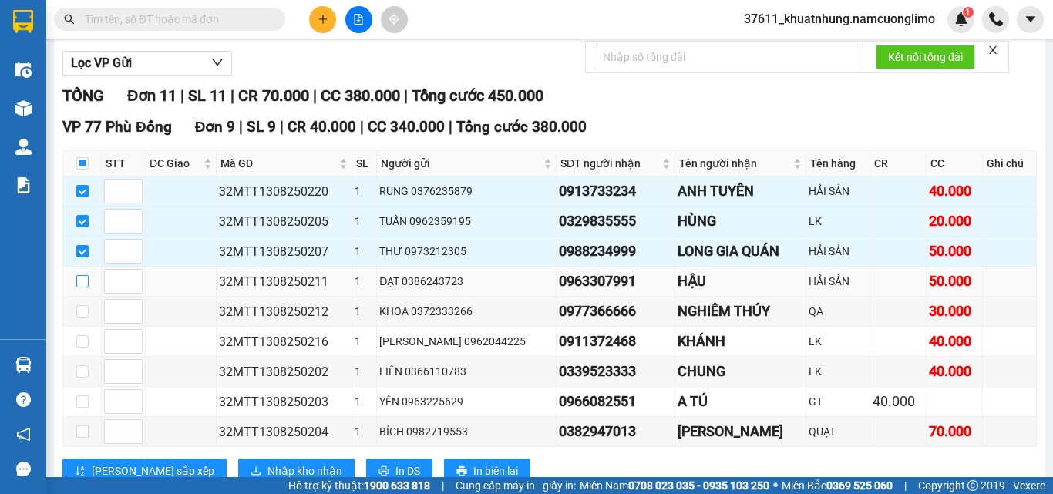
click at [79, 288] on input "checkbox" at bounding box center [82, 281] width 12 height 12
checkbox input "true"
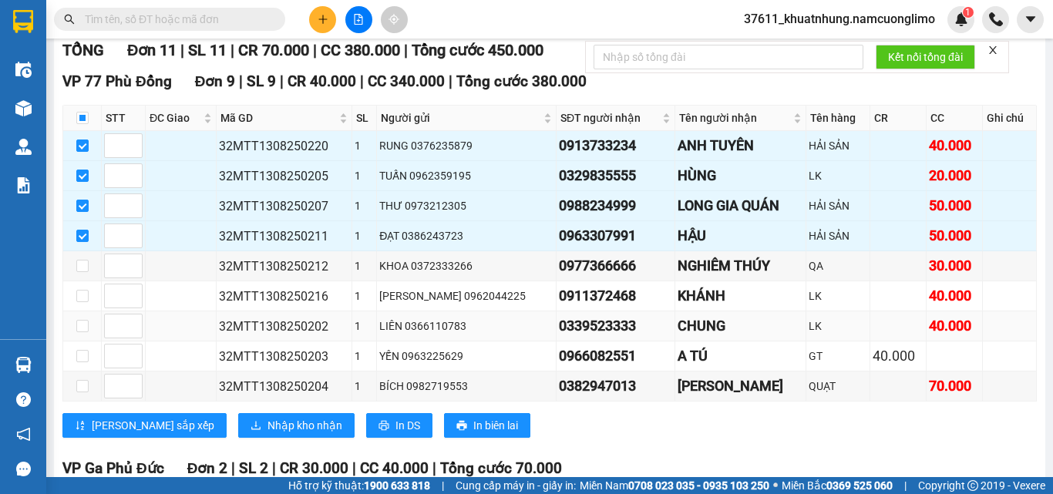
scroll to position [167, 0]
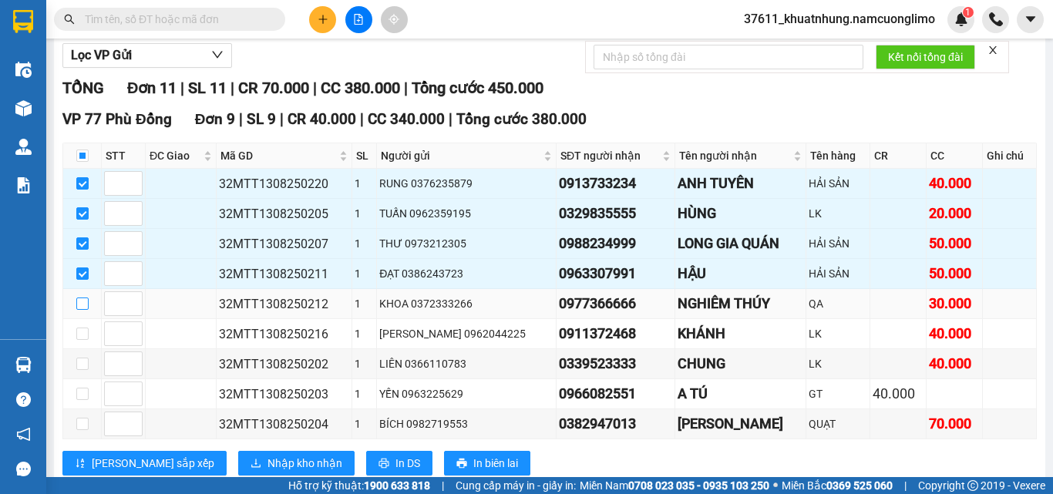
click at [85, 310] on input "checkbox" at bounding box center [82, 304] width 12 height 12
checkbox input "true"
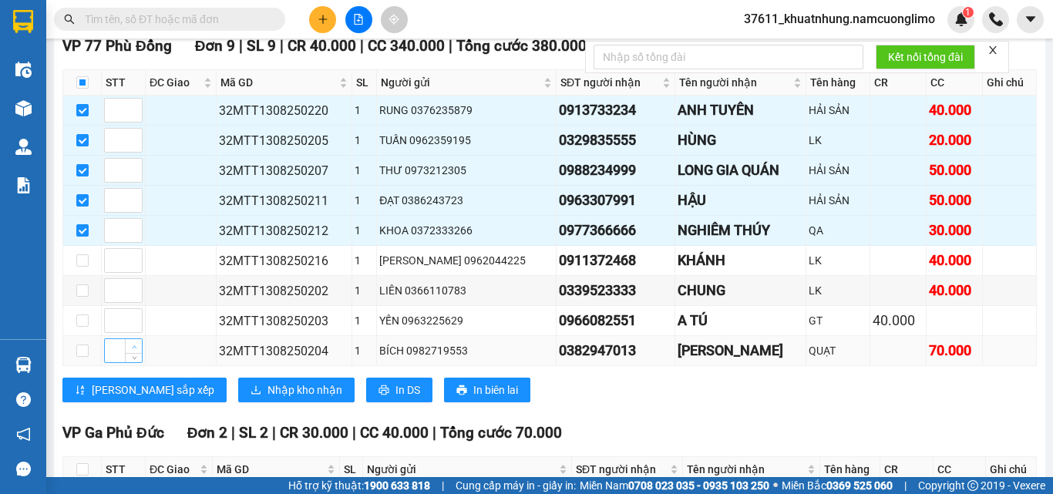
scroll to position [244, 0]
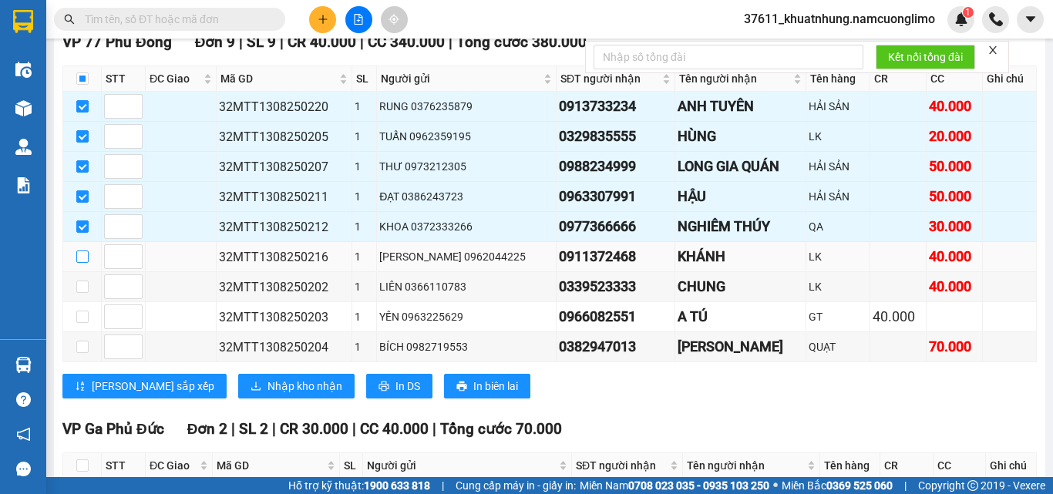
click at [78, 263] on input "checkbox" at bounding box center [82, 257] width 12 height 12
checkbox input "true"
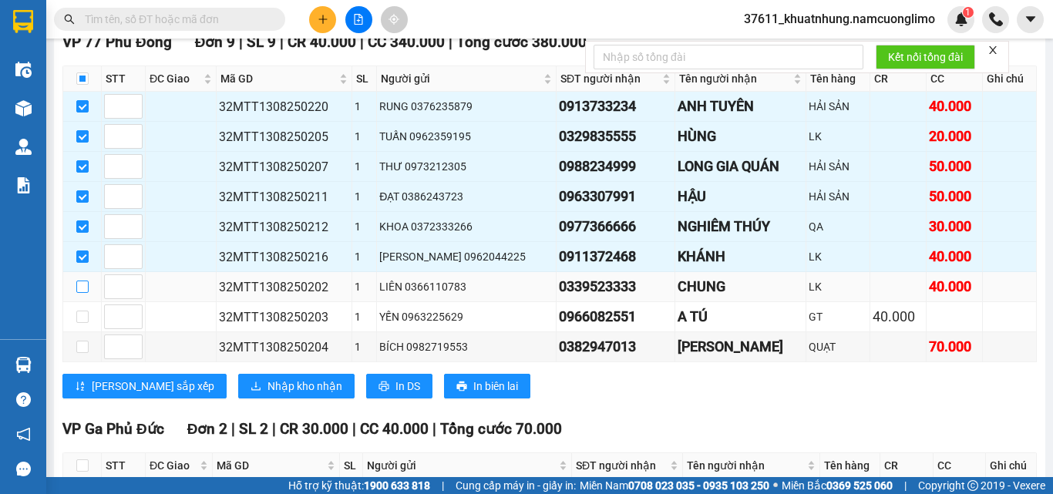
click at [87, 293] on input "checkbox" at bounding box center [82, 287] width 12 height 12
checkbox input "true"
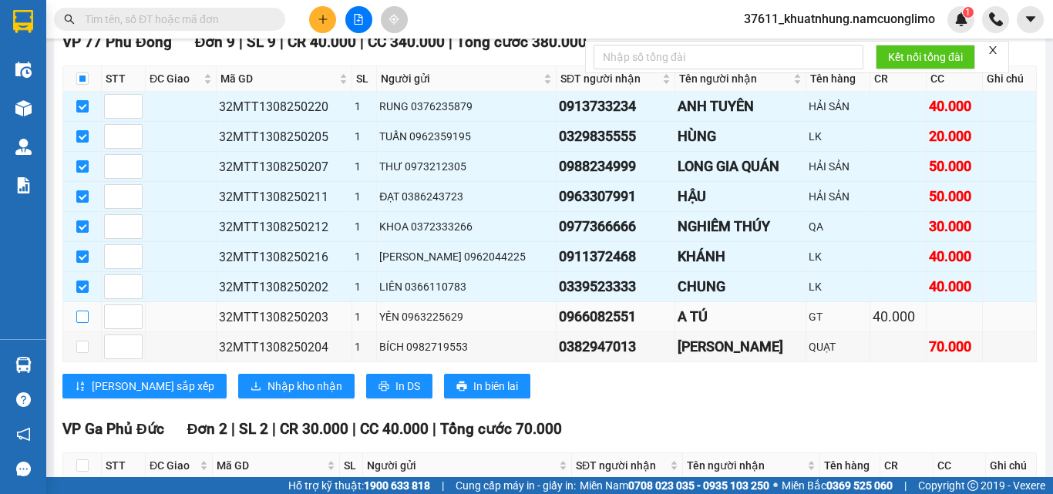
click at [85, 323] on input "checkbox" at bounding box center [82, 317] width 12 height 12
checkbox input "true"
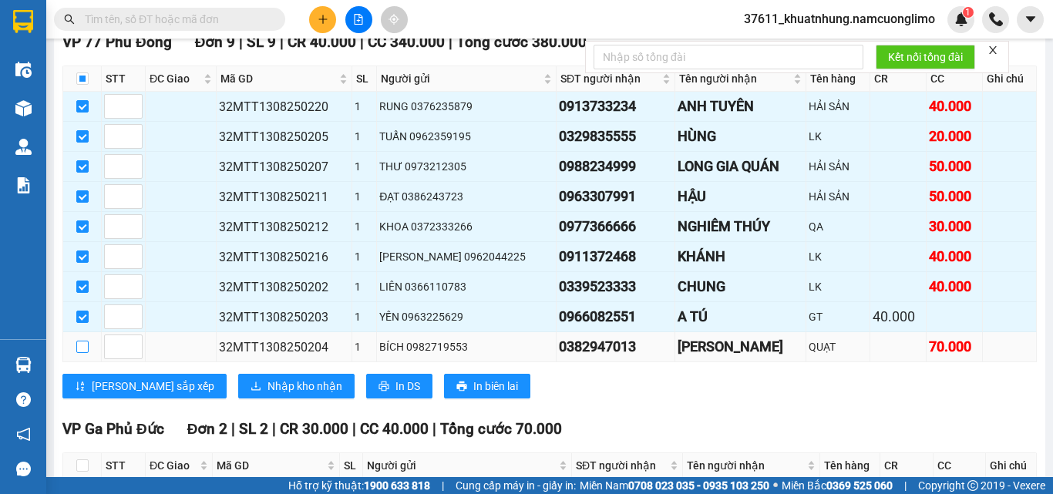
click at [83, 353] on input "checkbox" at bounding box center [82, 347] width 12 height 12
checkbox input "true"
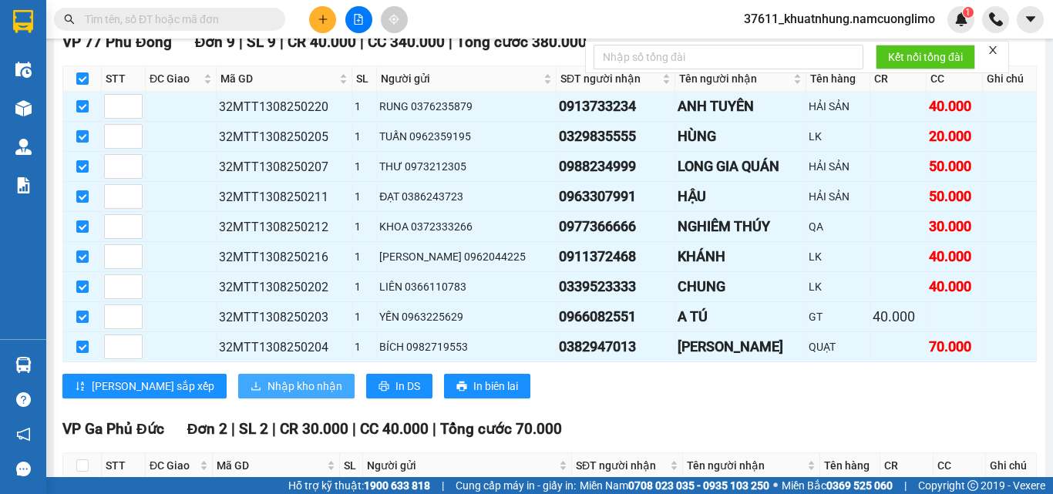
click at [268, 395] on span "Nhập kho nhận" at bounding box center [305, 386] width 75 height 17
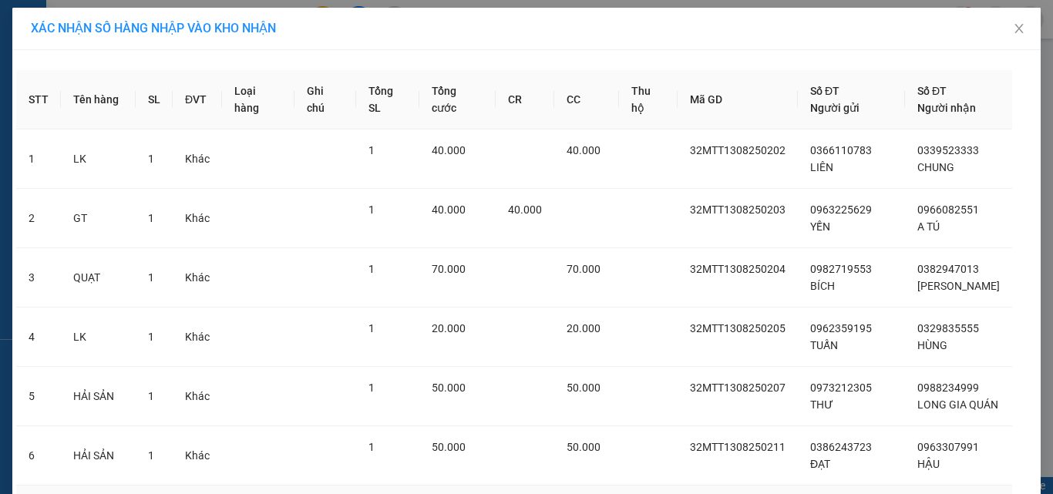
scroll to position [282, 0]
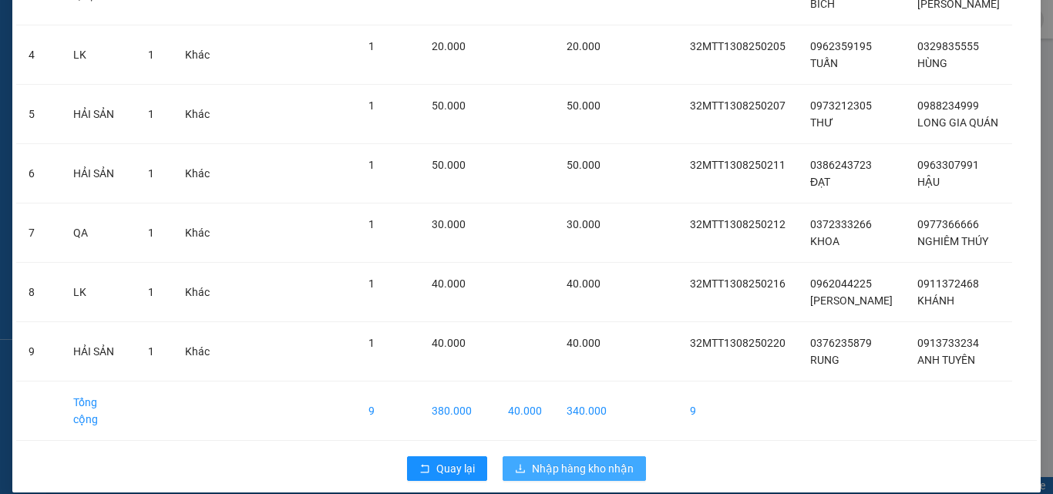
click at [581, 460] on span "Nhập hàng kho nhận" at bounding box center [583, 468] width 102 height 17
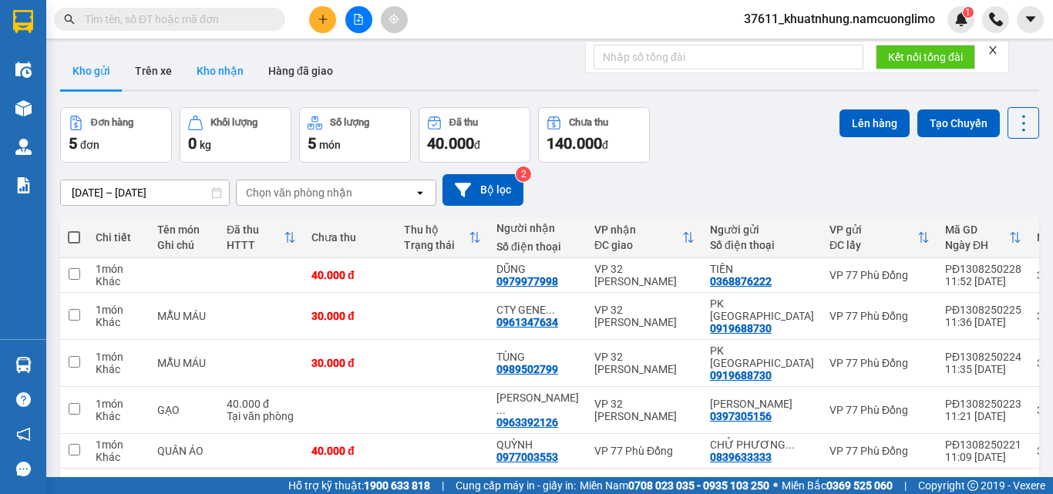
click at [231, 70] on button "Kho nhận" at bounding box center [220, 70] width 72 height 37
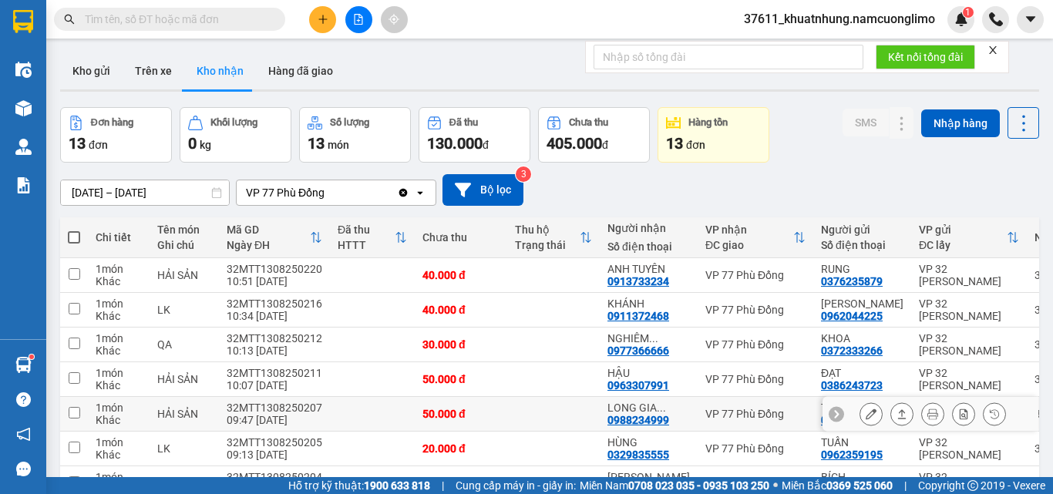
scroll to position [77, 0]
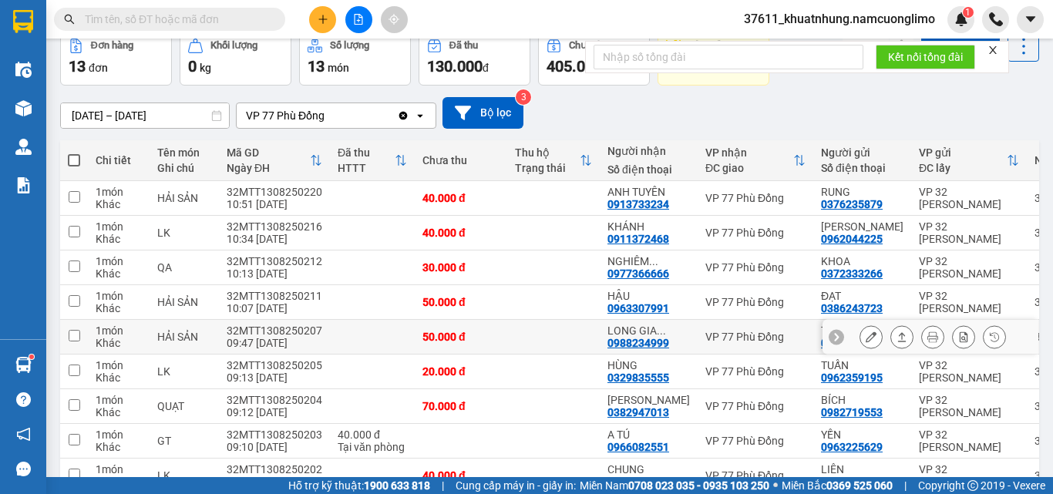
click at [866, 339] on icon at bounding box center [871, 337] width 11 height 11
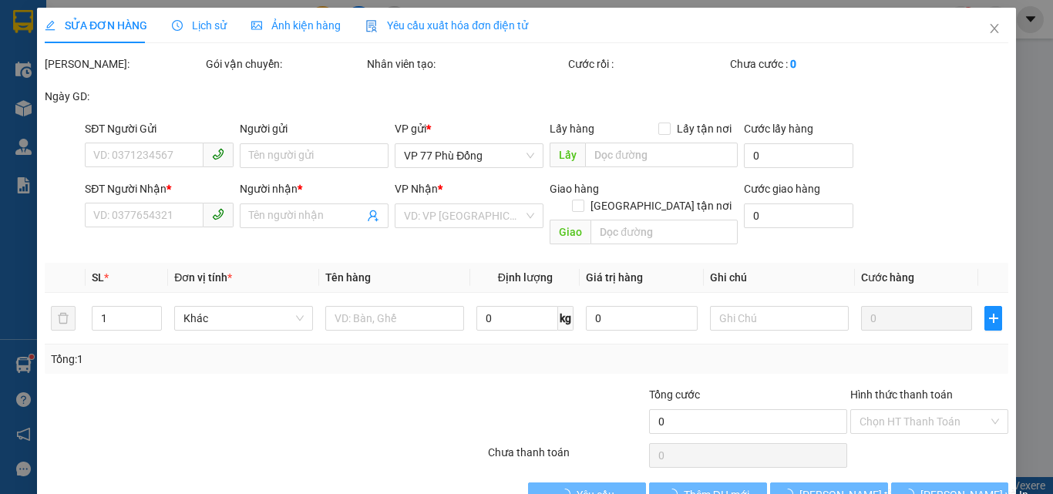
type input "0973212305"
type input "THƯ"
type input "0988234999"
type input "LONG GIA QUÁN"
type input "50.000"
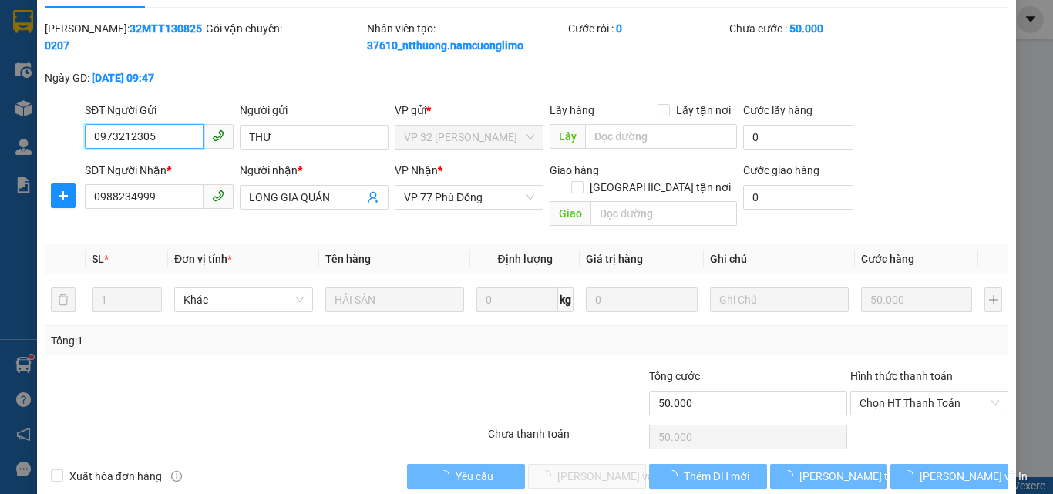
scroll to position [43, 0]
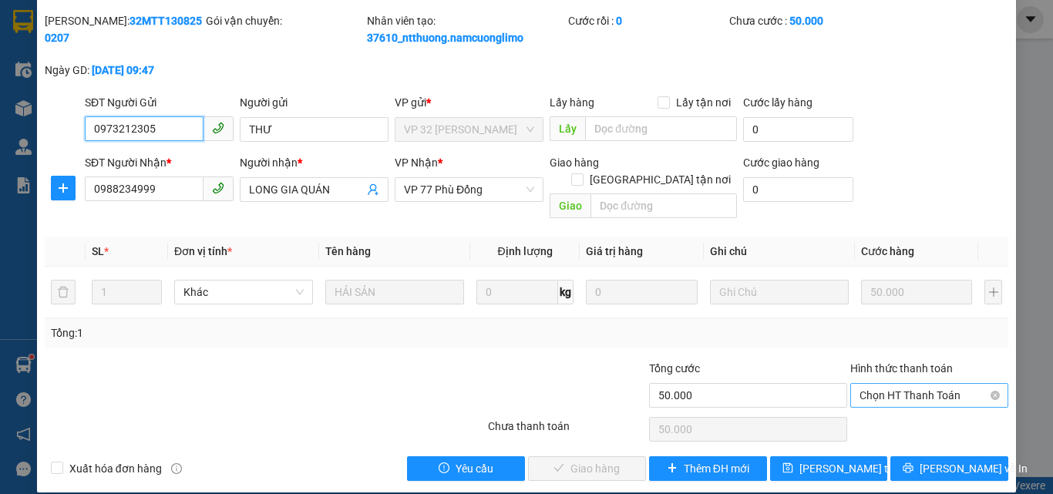
click at [875, 384] on span "Chọn HT Thanh Toán" at bounding box center [930, 395] width 140 height 23
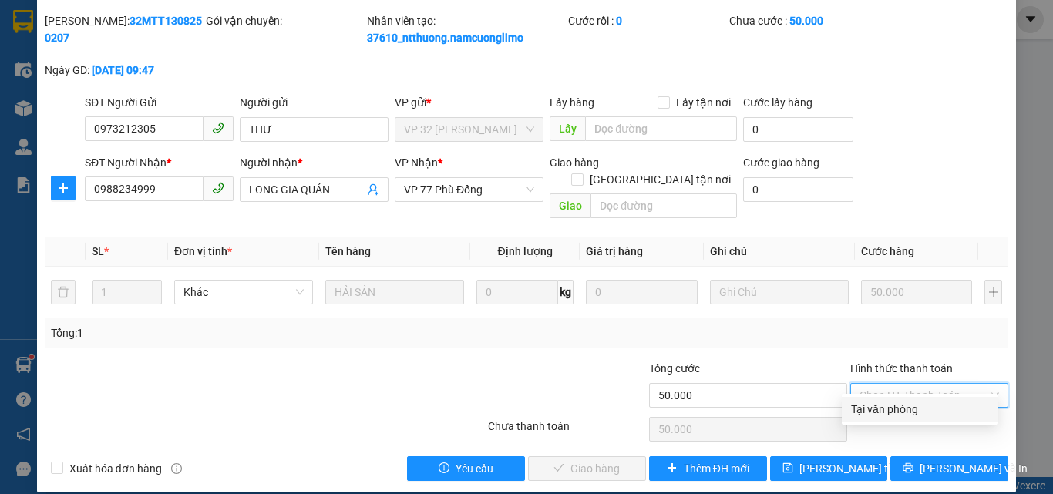
click at [873, 401] on div "Tại văn phòng" at bounding box center [920, 409] width 138 height 17
type input "0"
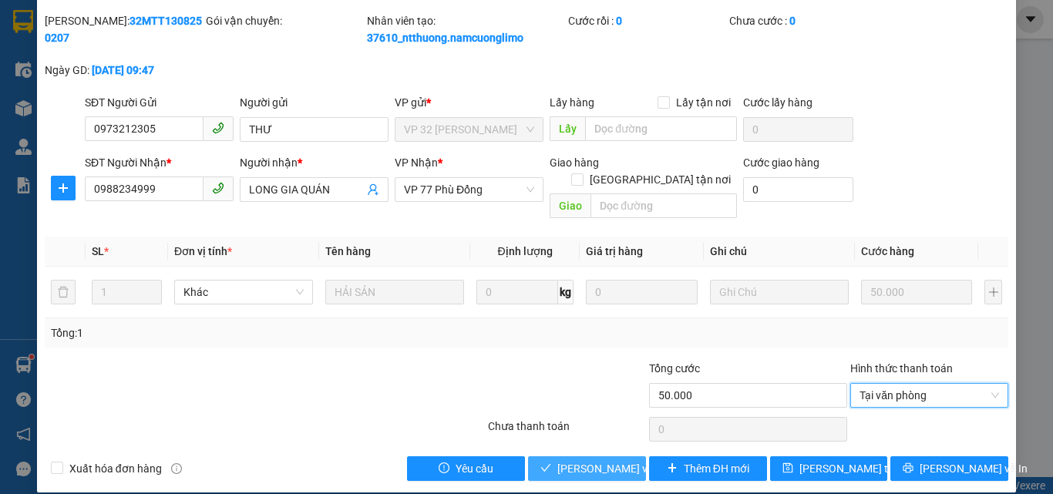
drag, startPoint x: 618, startPoint y: 446, endPoint x: 635, endPoint y: 455, distance: 18.3
click at [618, 460] on span "[PERSON_NAME] và [PERSON_NAME] hàng" at bounding box center [632, 468] width 148 height 17
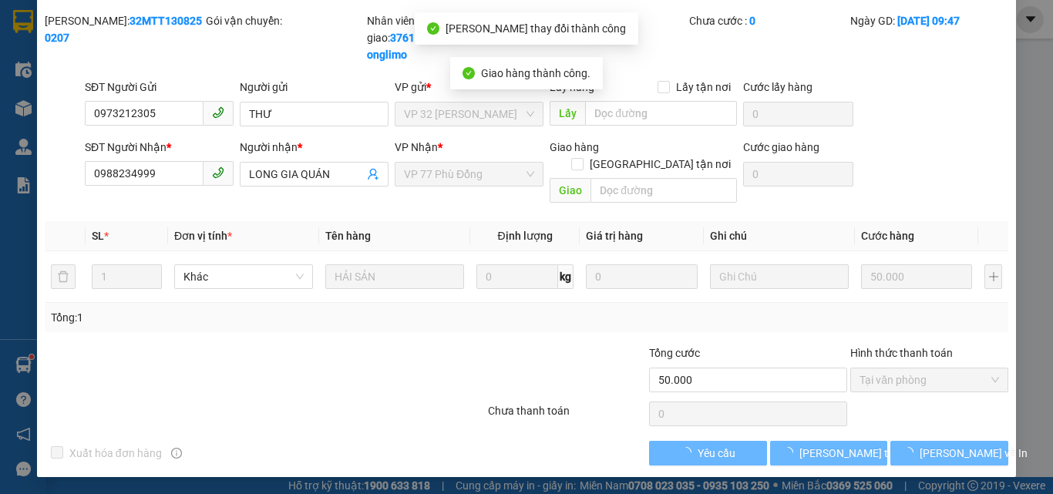
scroll to position [28, 0]
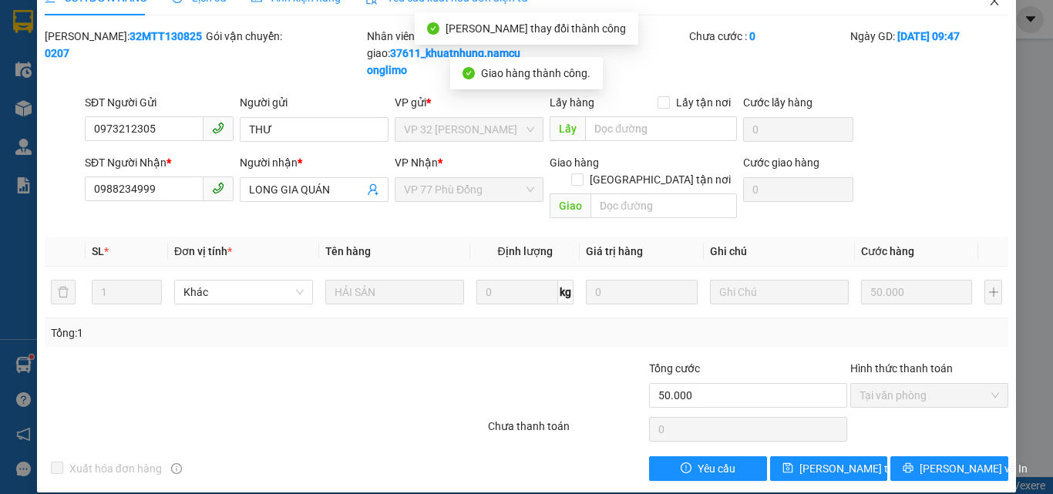
click at [991, 4] on icon "close" at bounding box center [995, 0] width 8 height 9
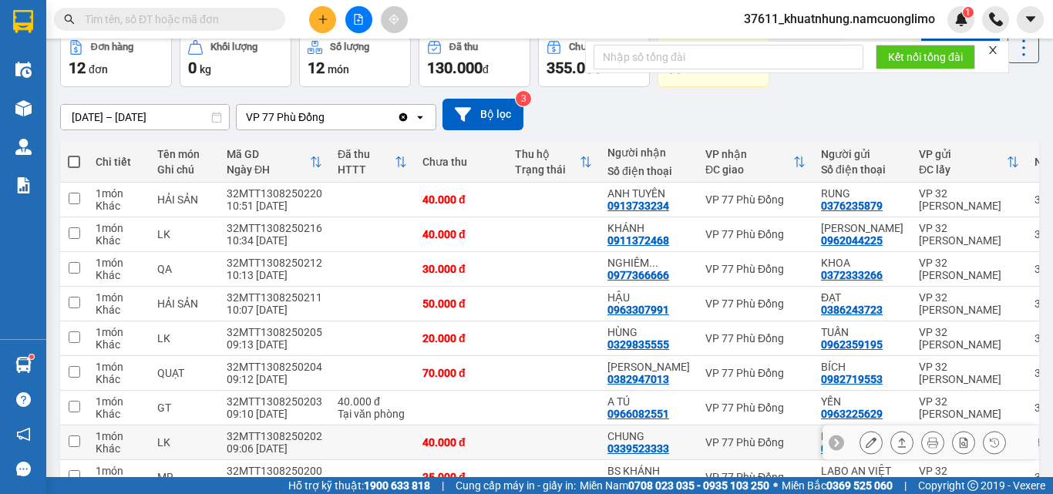
scroll to position [77, 0]
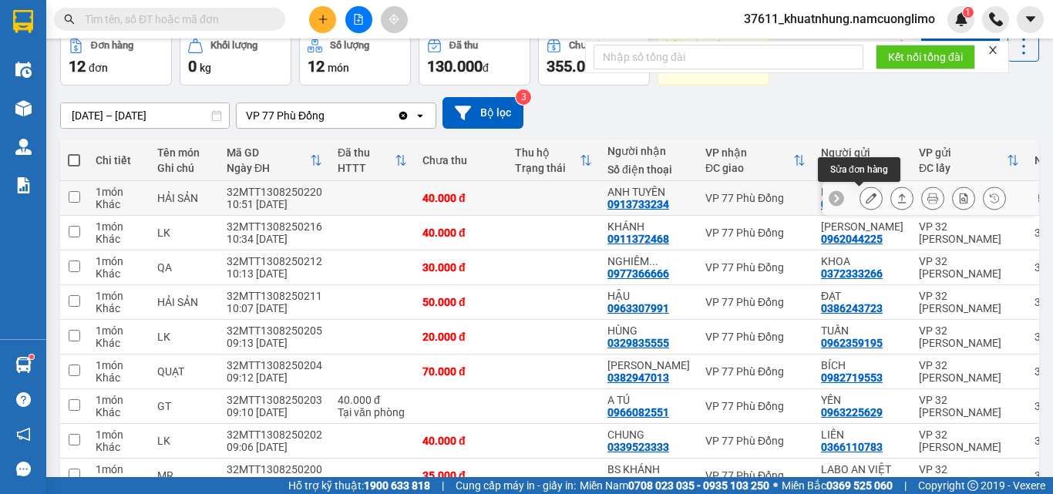
click at [866, 200] on icon at bounding box center [871, 198] width 11 height 11
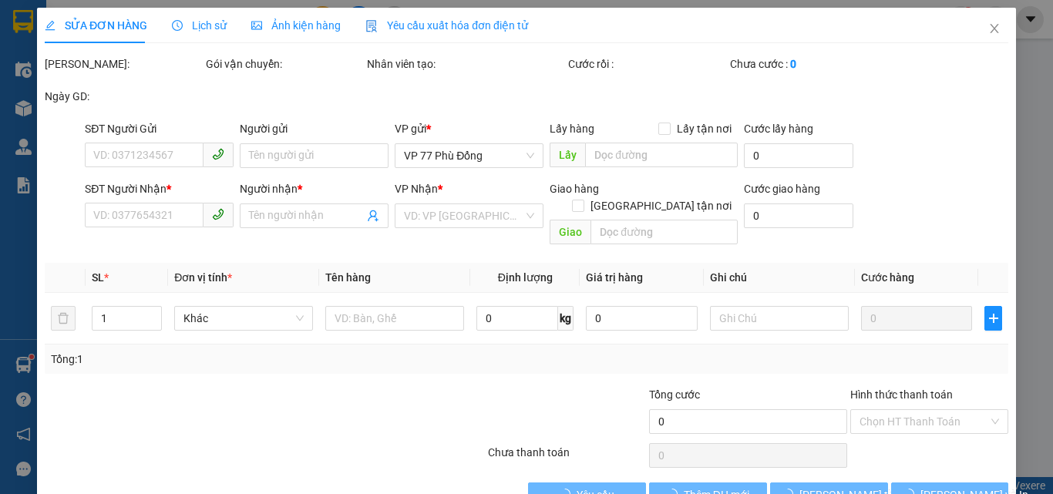
type input "0376235879"
type input "RUNG"
type input "0913733234"
type input "ANH TUYÊN"
type input "40.000"
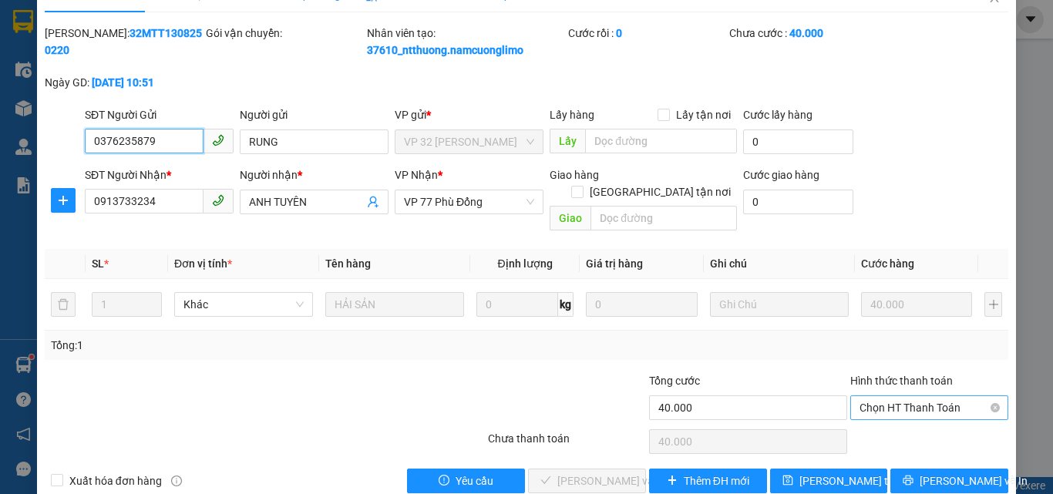
scroll to position [43, 0]
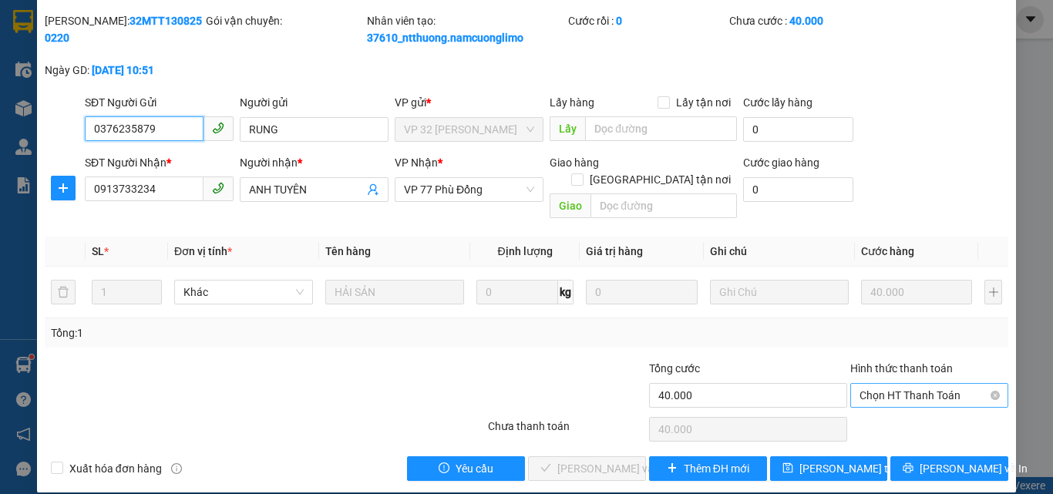
click at [893, 384] on span "Chọn HT Thanh Toán" at bounding box center [930, 395] width 140 height 23
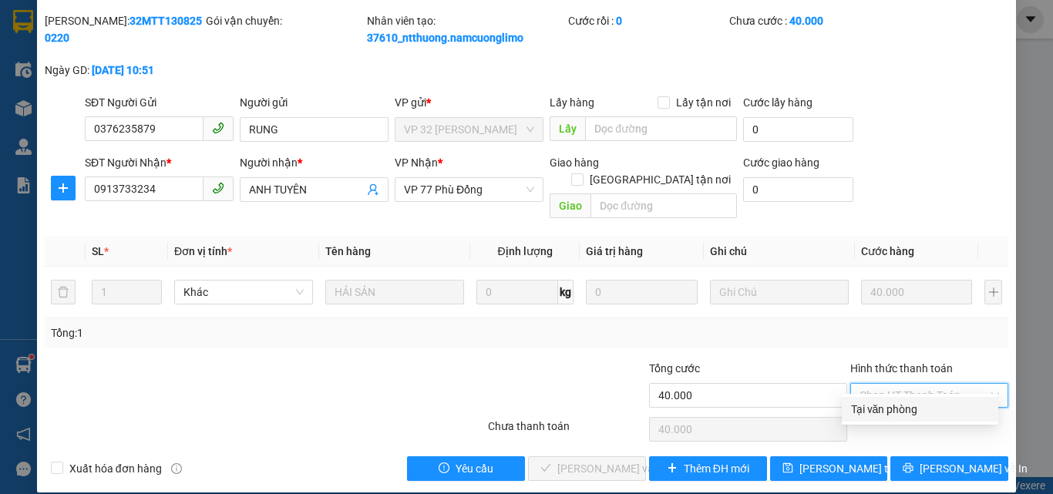
click at [889, 406] on div "Tại văn phòng" at bounding box center [920, 409] width 138 height 17
type input "0"
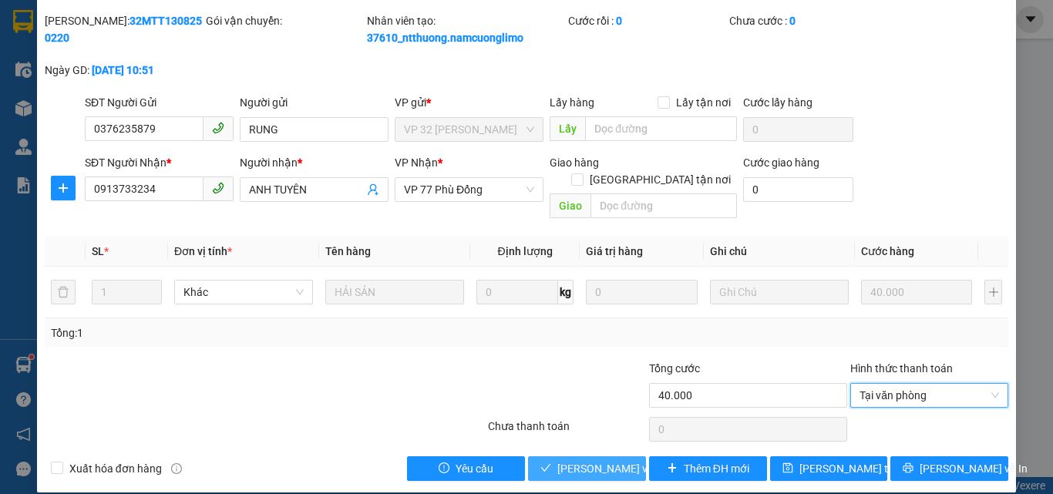
click at [594, 460] on span "[PERSON_NAME] và [PERSON_NAME] hàng" at bounding box center [632, 468] width 148 height 17
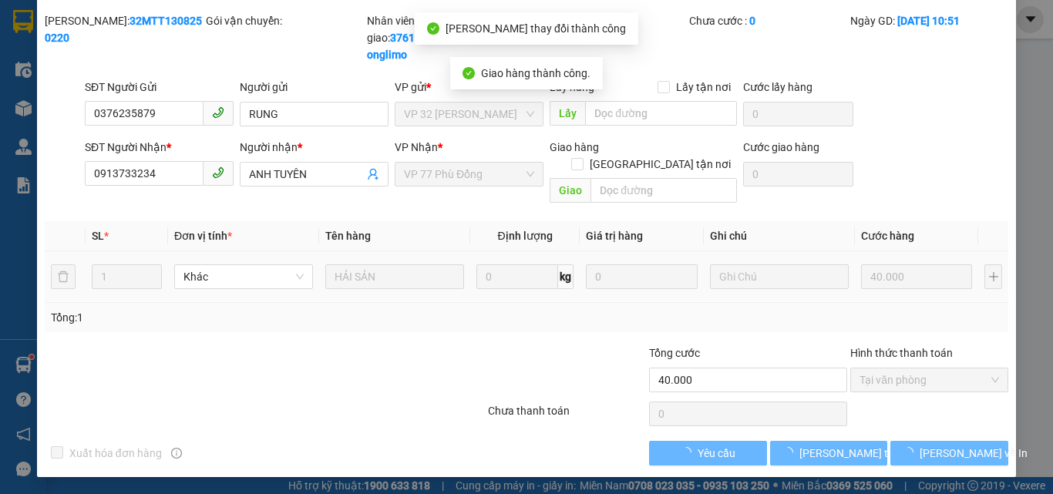
scroll to position [28, 0]
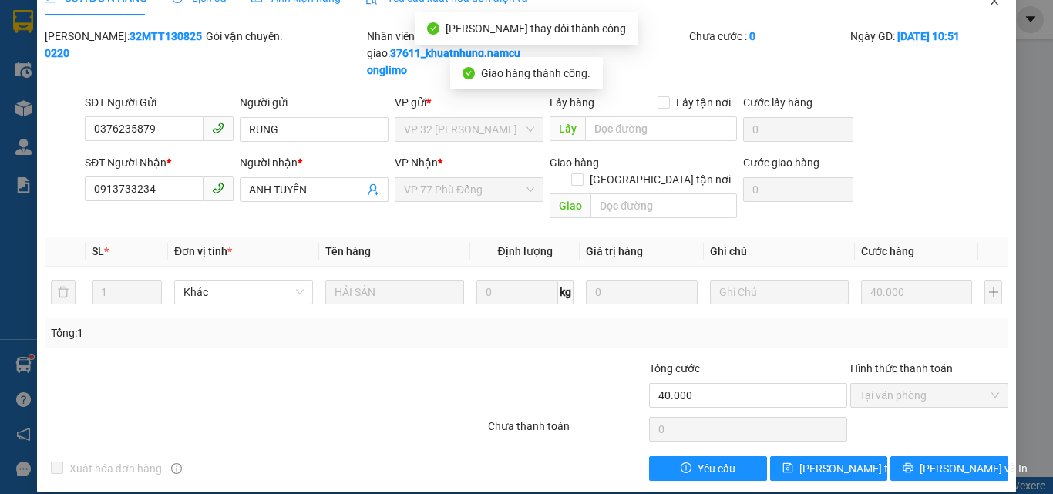
click at [991, 2] on icon "close" at bounding box center [995, 0] width 8 height 9
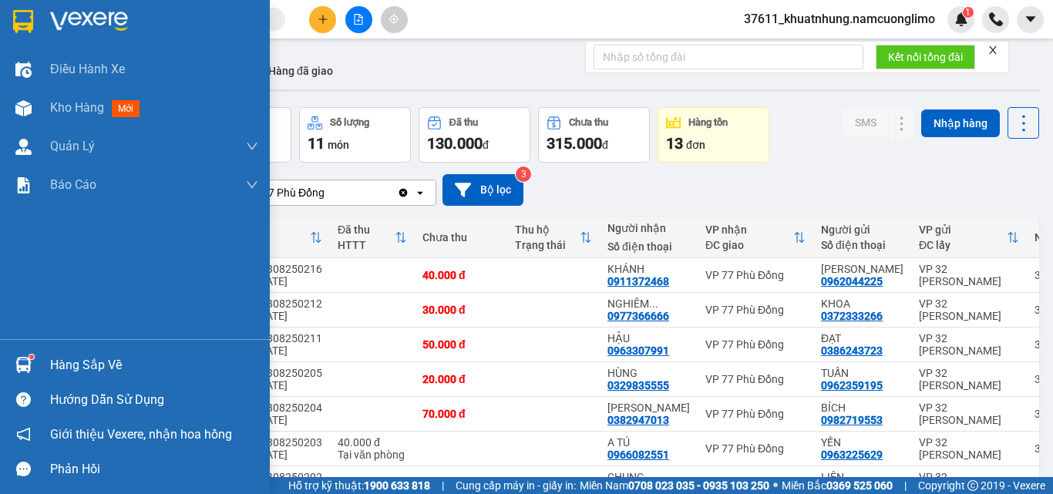
click at [24, 19] on img at bounding box center [23, 21] width 20 height 23
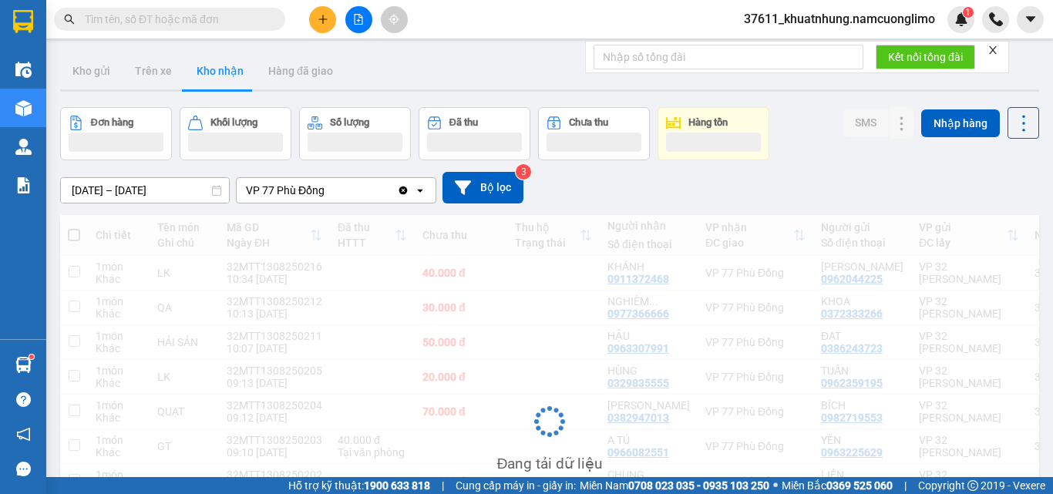
click at [29, 369] on img at bounding box center [23, 365] width 16 height 16
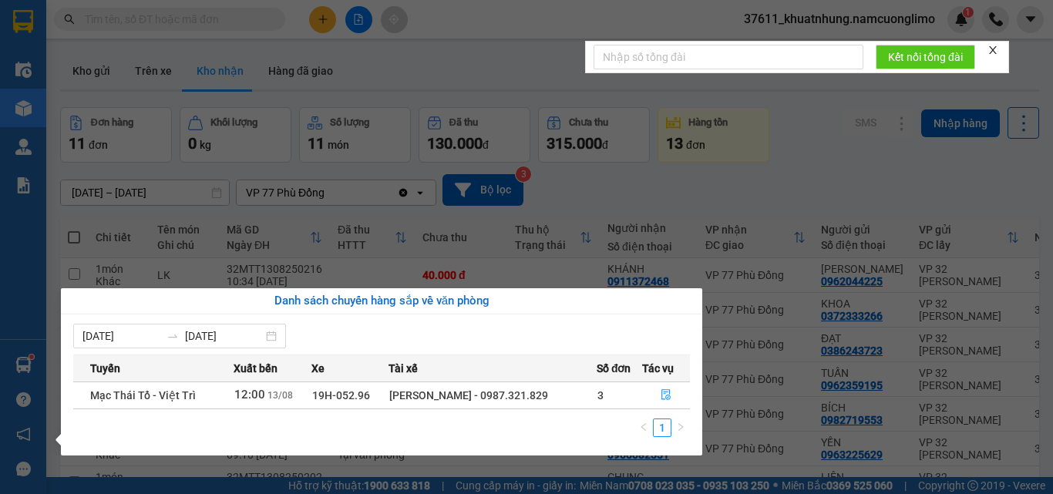
click at [733, 194] on section "Kết quả tìm kiếm ( 170 ) Bộ lọc Mã ĐH Trạng thái Món hàng Tổng cước Chưa cước N…" at bounding box center [526, 247] width 1053 height 494
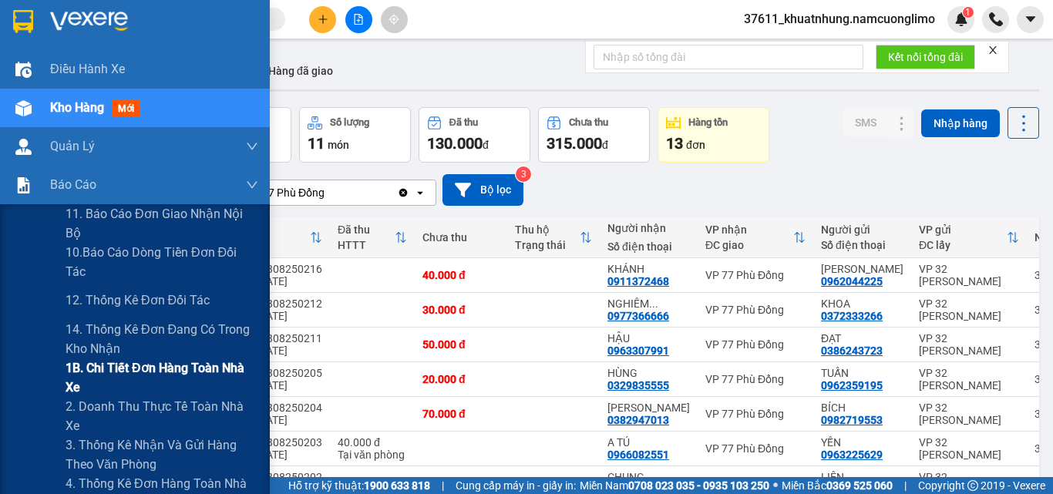
click at [90, 376] on span "1B. Chi tiết đơn hàng toàn nhà xe" at bounding box center [162, 378] width 193 height 39
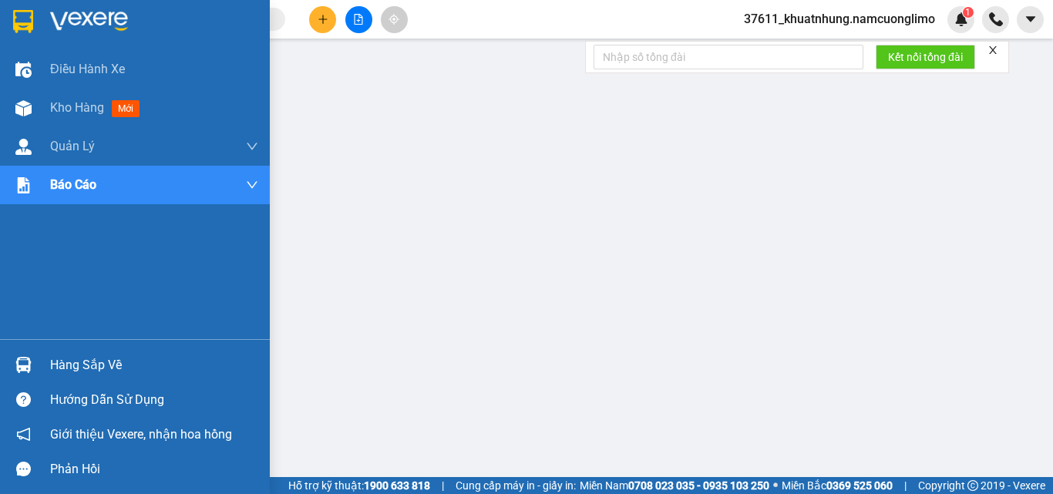
click at [29, 25] on img at bounding box center [23, 21] width 20 height 23
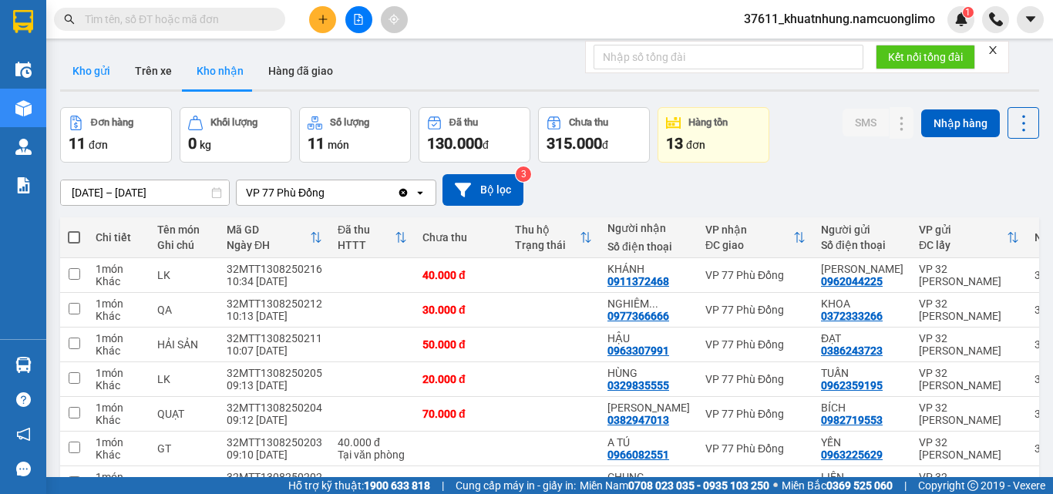
click at [102, 67] on button "Kho gửi" at bounding box center [91, 70] width 62 height 37
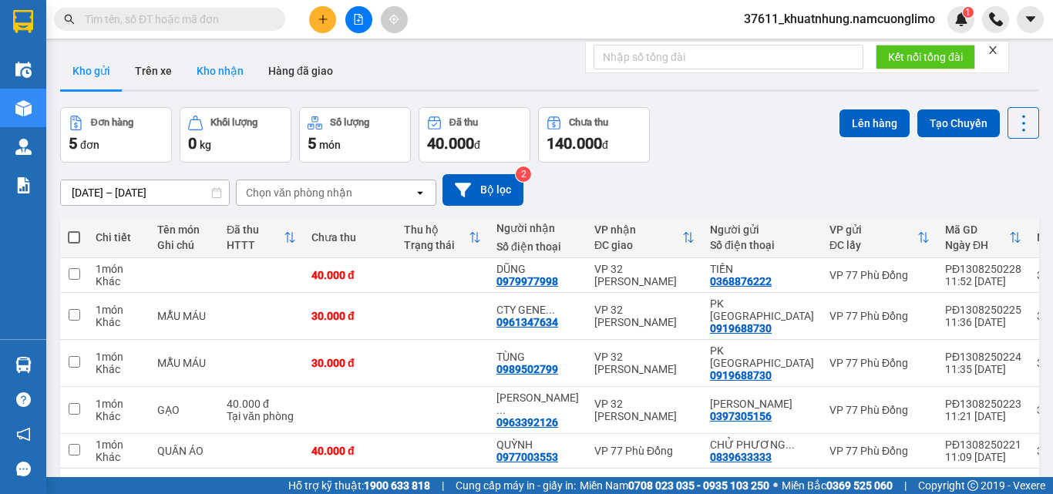
click at [214, 64] on button "Kho nhận" at bounding box center [220, 70] width 72 height 37
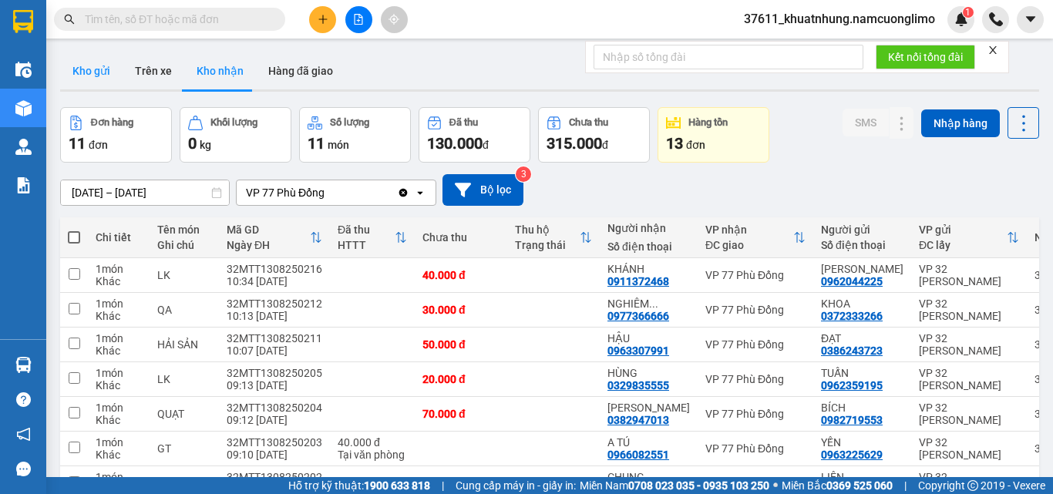
click at [99, 73] on button "Kho gửi" at bounding box center [91, 70] width 62 height 37
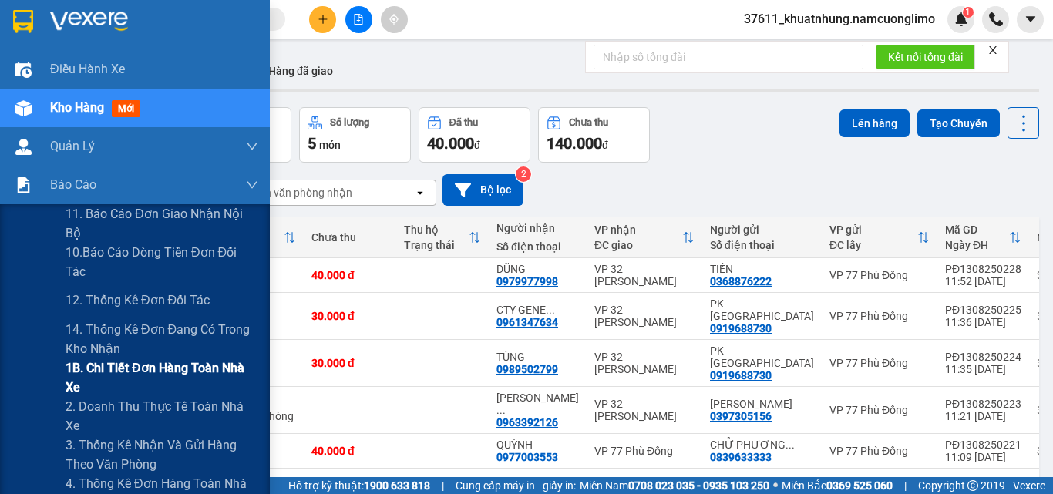
click at [101, 374] on span "1B. Chi tiết đơn hàng toàn nhà xe" at bounding box center [162, 378] width 193 height 39
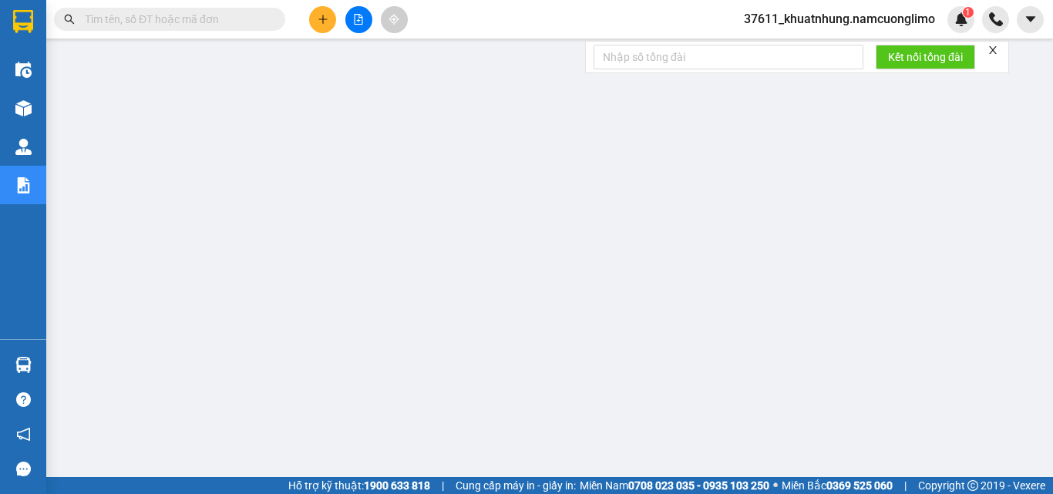
click at [991, 52] on icon "close" at bounding box center [993, 50] width 11 height 11
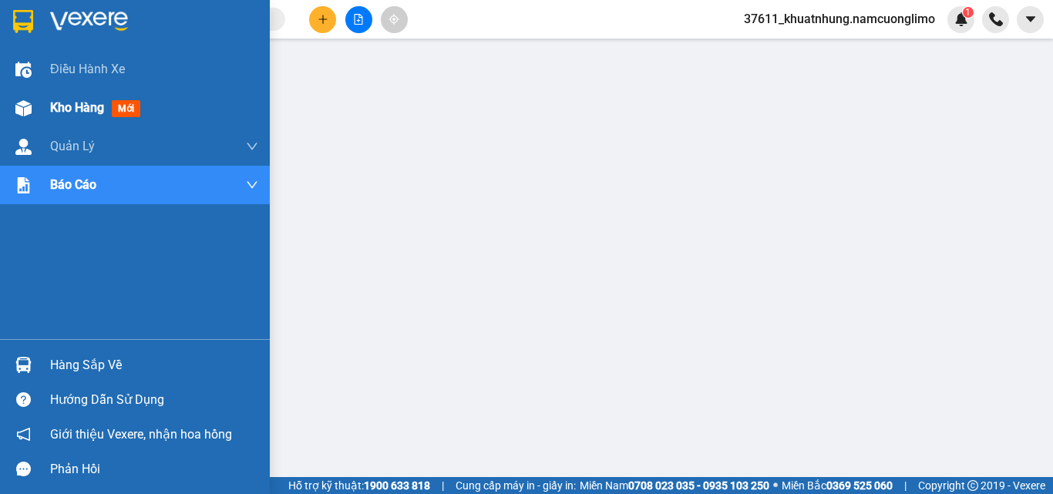
click at [79, 108] on span "Kho hàng" at bounding box center [77, 107] width 54 height 15
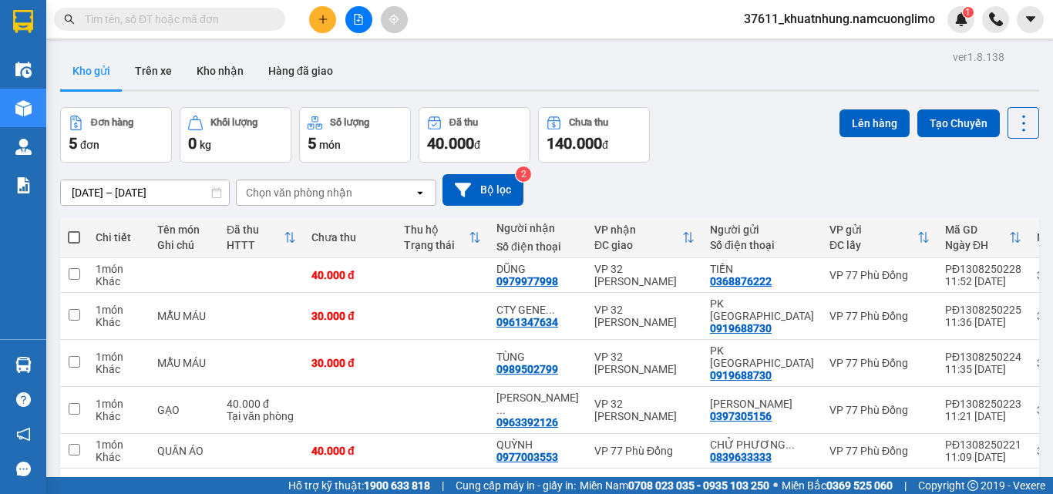
click at [87, 67] on button "Kho gửi" at bounding box center [91, 70] width 62 height 37
click at [101, 61] on button "Kho gửi" at bounding box center [91, 70] width 62 height 37
click at [82, 67] on button "Kho gửi" at bounding box center [91, 70] width 62 height 37
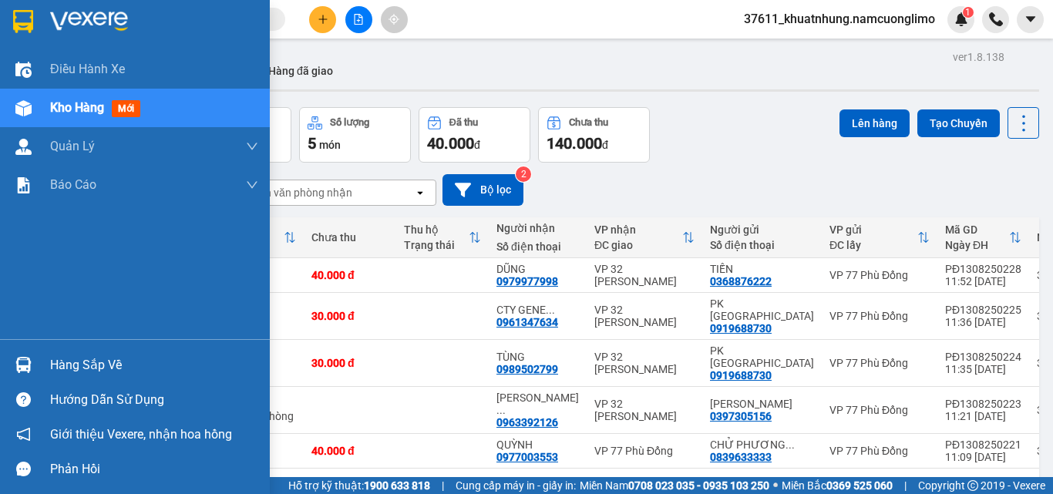
drag, startPoint x: 72, startPoint y: 349, endPoint x: 96, endPoint y: 361, distance: 26.9
click at [78, 352] on div "Hàng sắp về" at bounding box center [135, 365] width 270 height 35
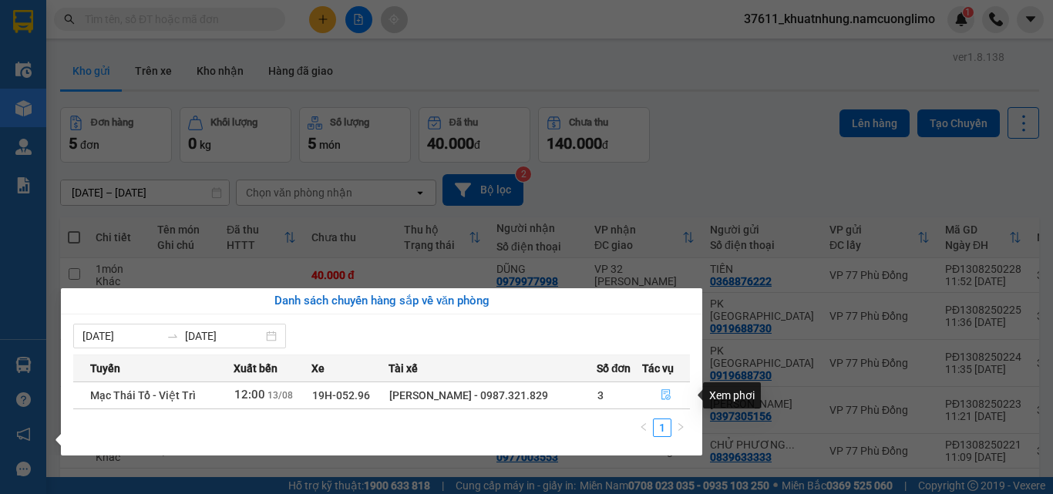
click at [667, 399] on icon "file-done" at bounding box center [666, 394] width 11 height 11
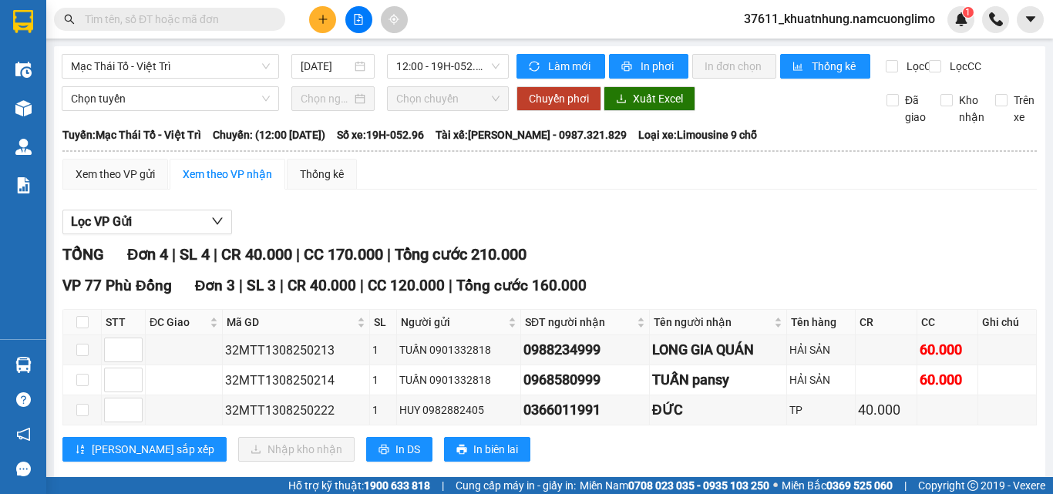
click at [204, 22] on input "text" at bounding box center [176, 19] width 182 height 17
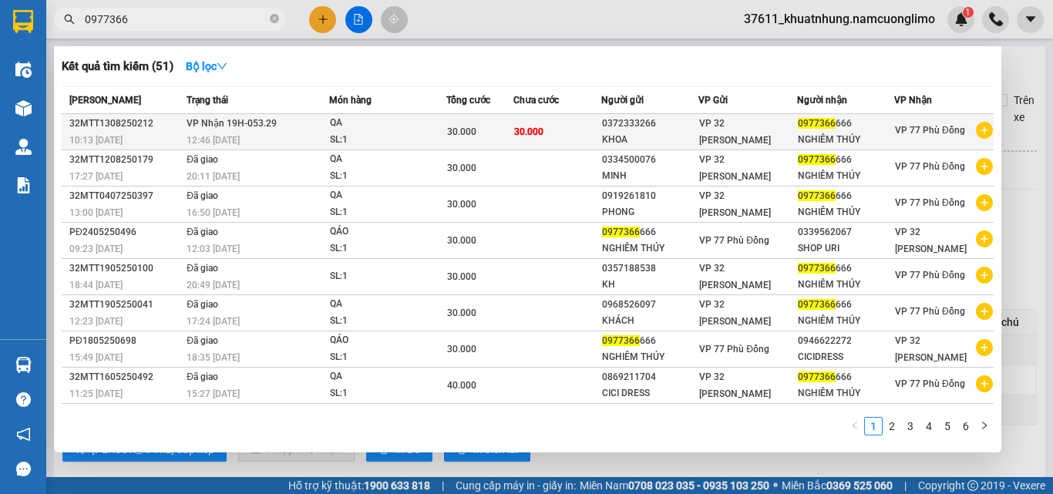
type input "0977366"
click at [376, 126] on div "QA" at bounding box center [388, 123] width 116 height 17
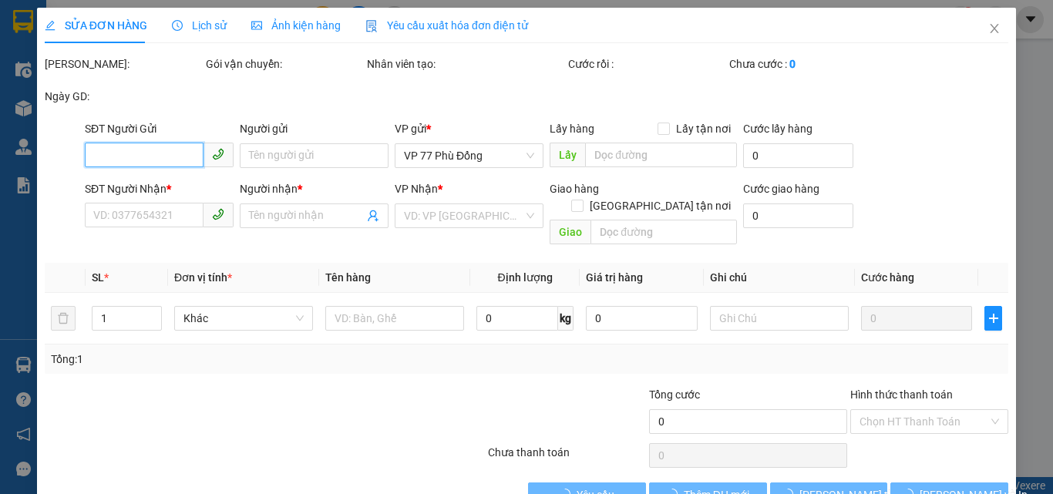
type input "0372333266"
type input "KHOA"
type input "0977366666"
type input "NGHIÊM THÚY"
type input "30.000"
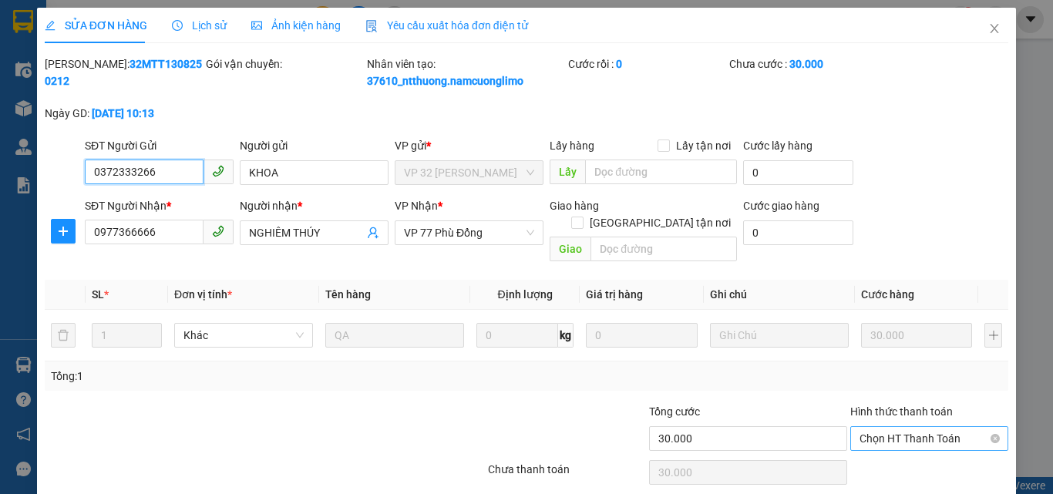
click at [869, 427] on span "Chọn HT Thanh Toán" at bounding box center [930, 438] width 140 height 23
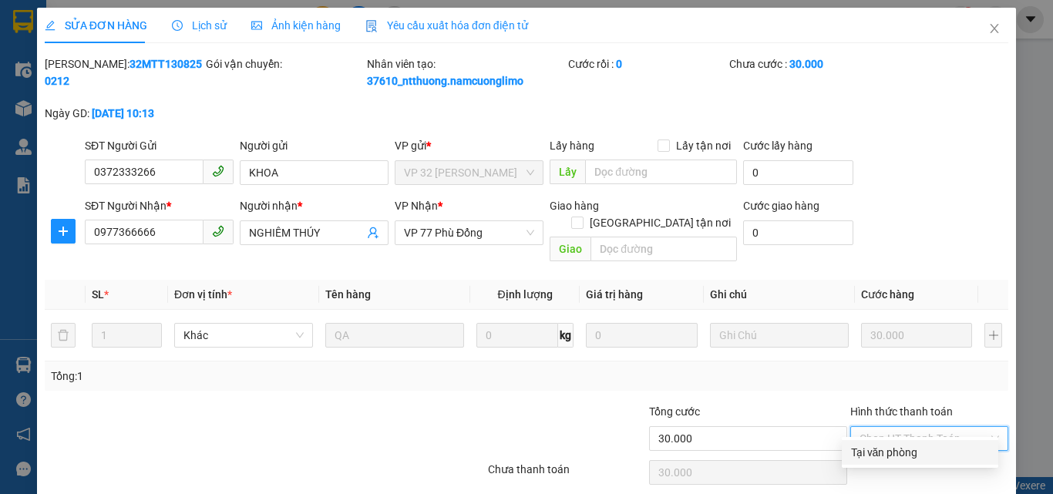
click at [869, 443] on div "Tại văn phòng" at bounding box center [920, 452] width 157 height 25
type input "0"
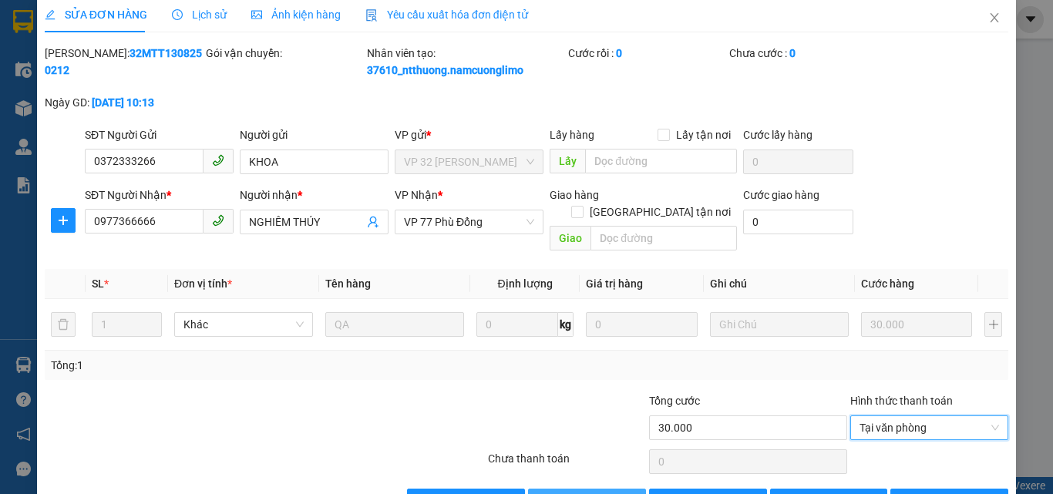
scroll to position [43, 0]
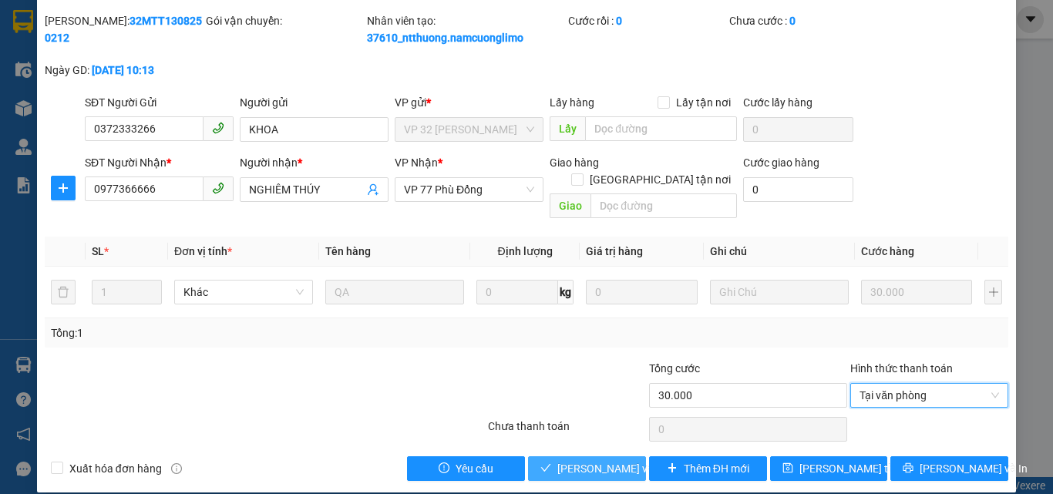
drag, startPoint x: 570, startPoint y: 445, endPoint x: 584, endPoint y: 399, distance: 48.3
click at [573, 460] on span "[PERSON_NAME] và [PERSON_NAME] hàng" at bounding box center [632, 468] width 148 height 17
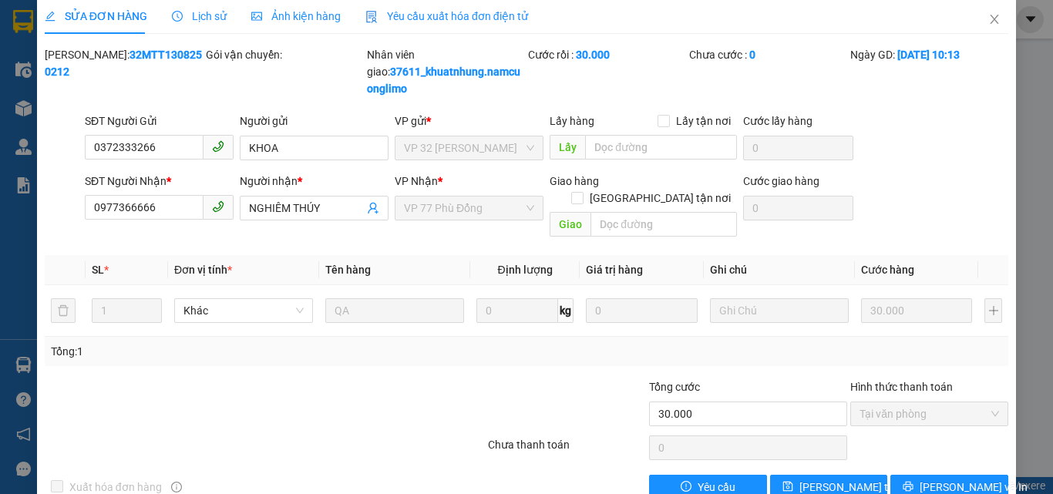
scroll to position [0, 0]
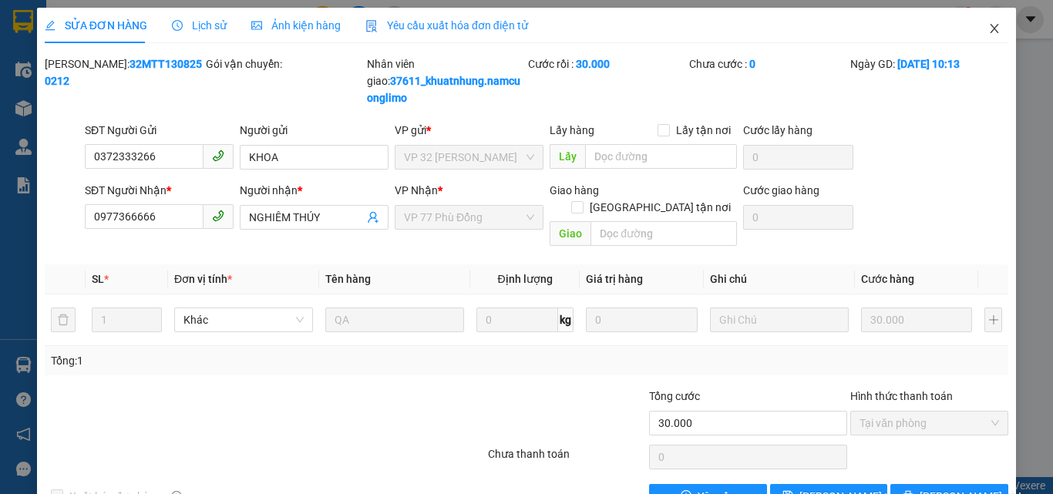
click at [989, 25] on icon "close" at bounding box center [995, 28] width 12 height 12
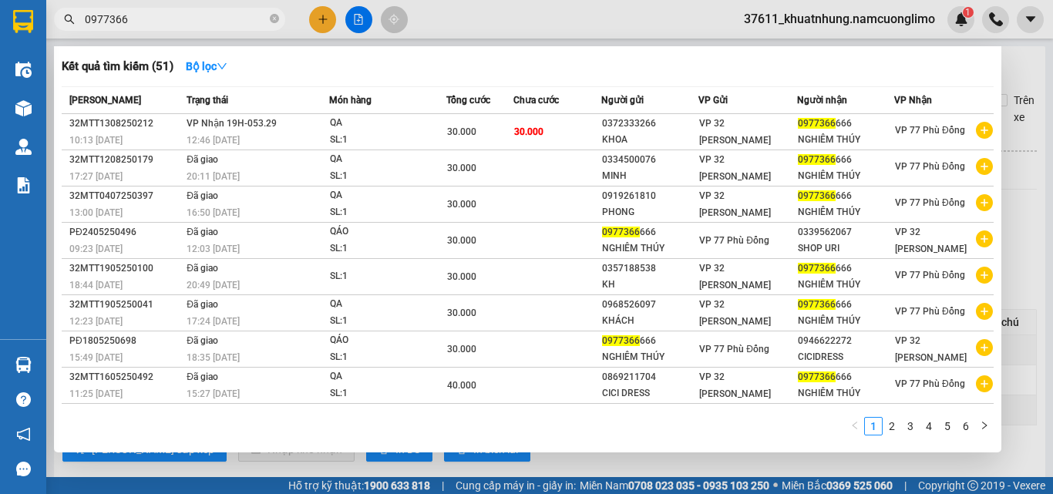
click at [274, 19] on icon "close-circle" at bounding box center [274, 18] width 9 height 9
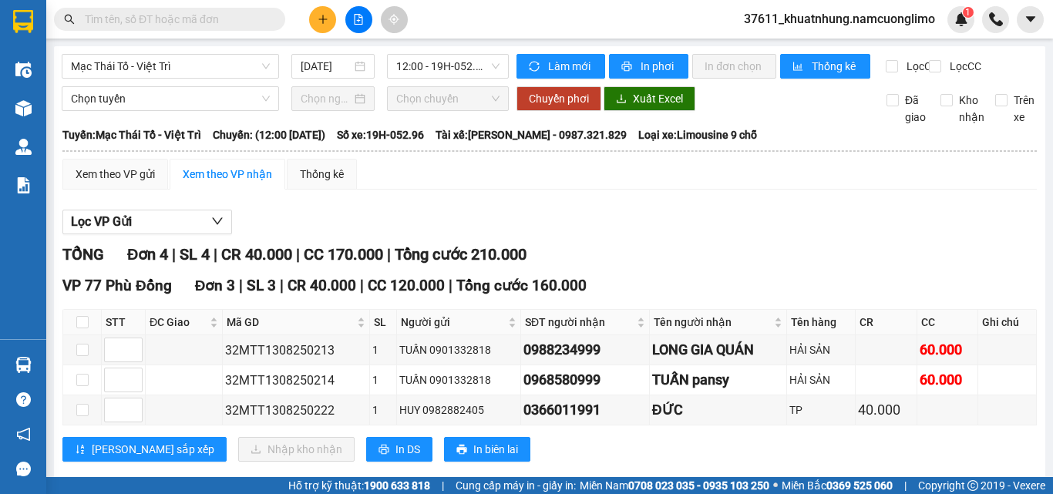
click at [254, 17] on input "text" at bounding box center [176, 19] width 182 height 17
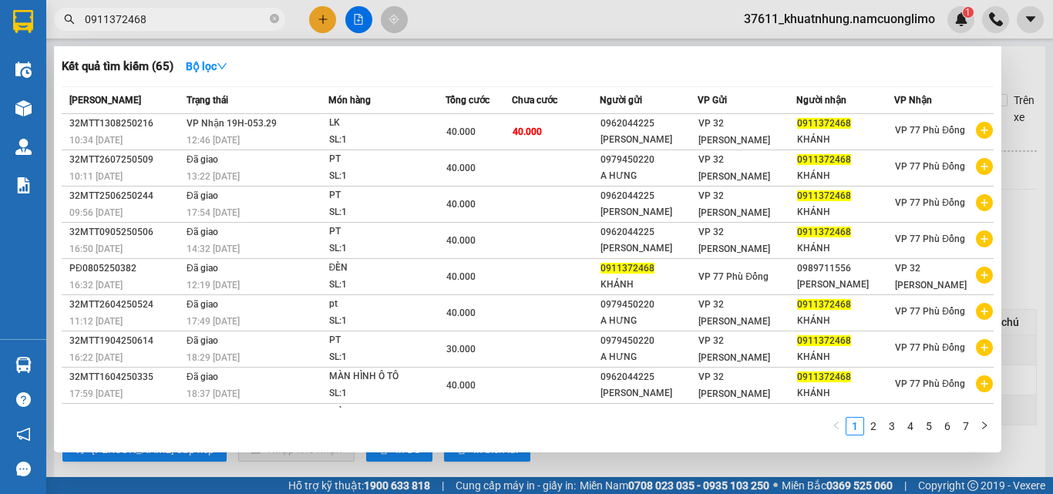
type input "0911372468"
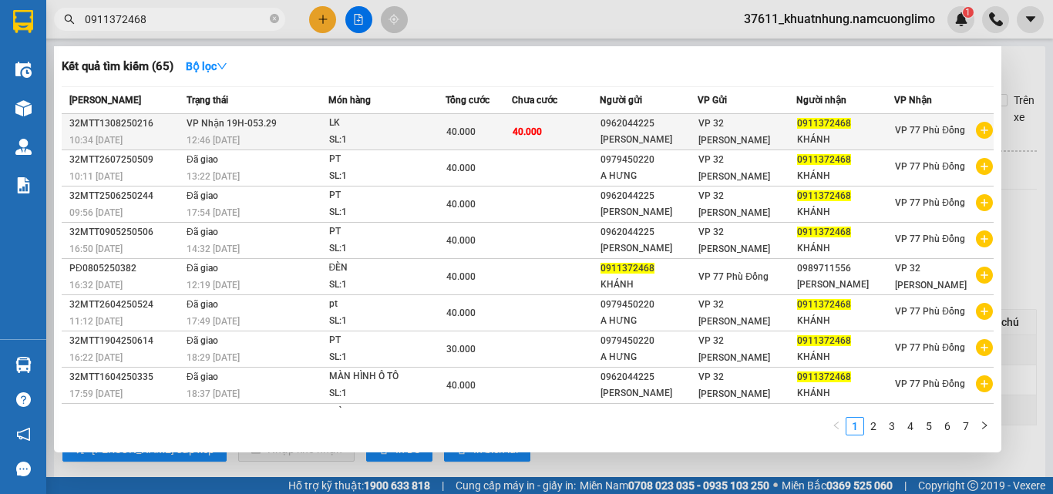
click at [283, 134] on div "12:46 [DATE]" at bounding box center [257, 140] width 140 height 17
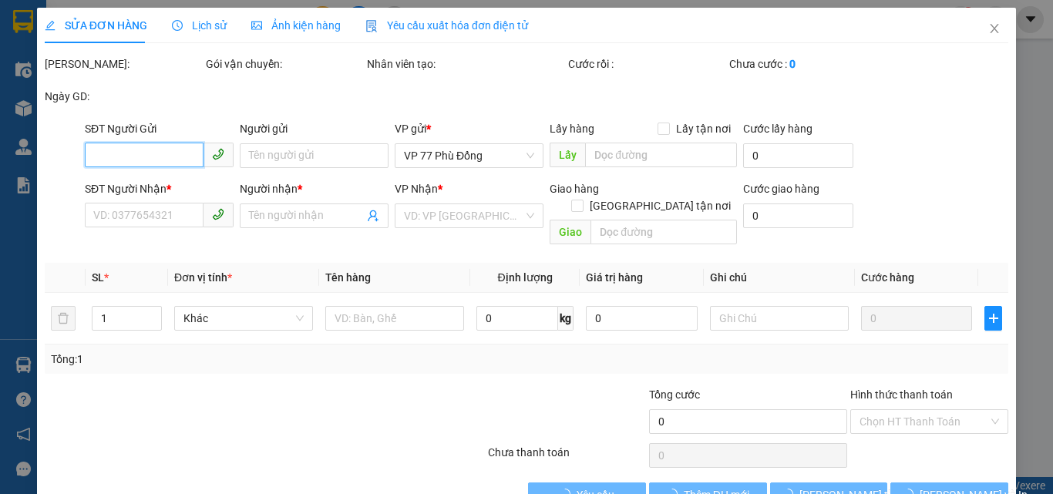
type input "0962044225"
type input "[PERSON_NAME]"
type input "0911372468"
type input "KHÁNH"
type input "40.000"
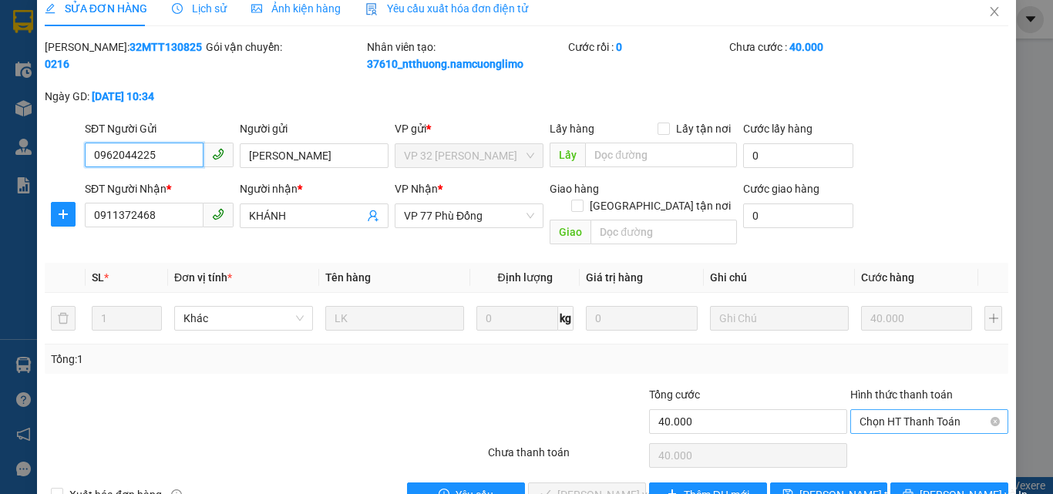
scroll to position [43, 0]
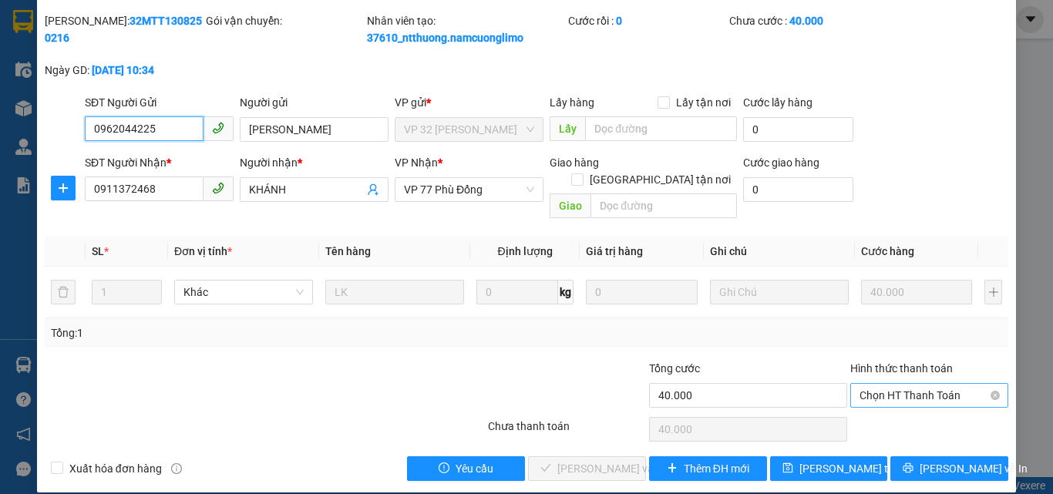
click at [894, 384] on span "Chọn HT Thanh Toán" at bounding box center [930, 395] width 140 height 23
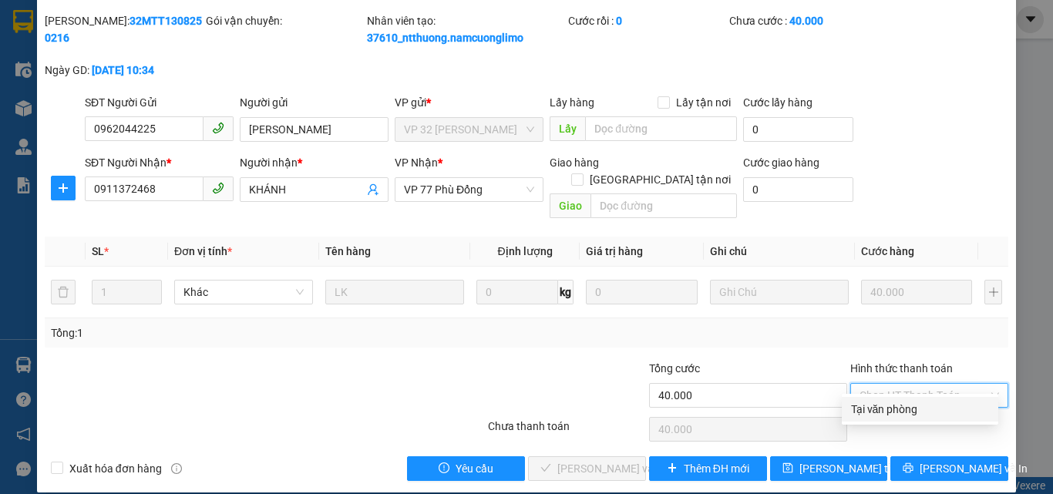
click at [877, 409] on div "Tại văn phòng" at bounding box center [920, 409] width 138 height 17
type input "0"
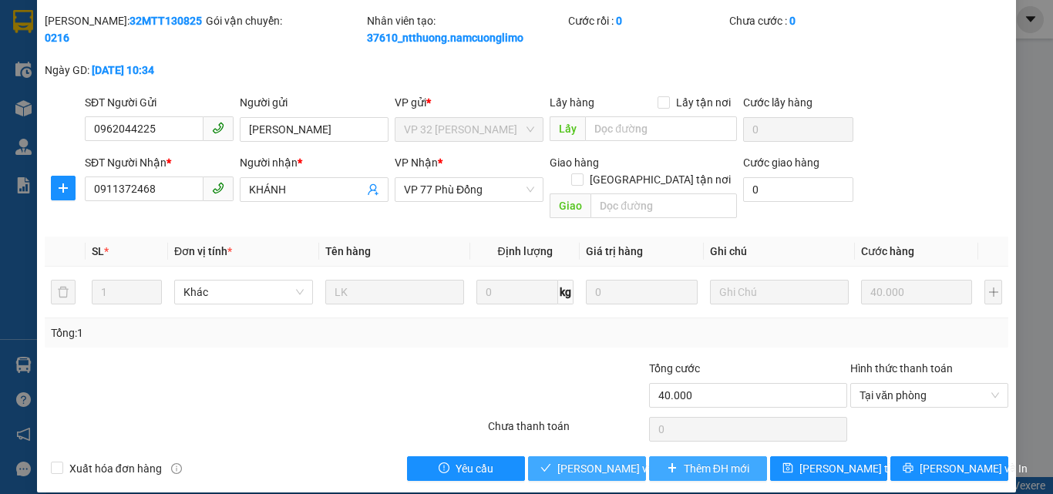
drag, startPoint x: 615, startPoint y: 455, endPoint x: 651, endPoint y: 442, distance: 37.8
click at [614, 460] on span "[PERSON_NAME] và [PERSON_NAME] hàng" at bounding box center [632, 468] width 148 height 17
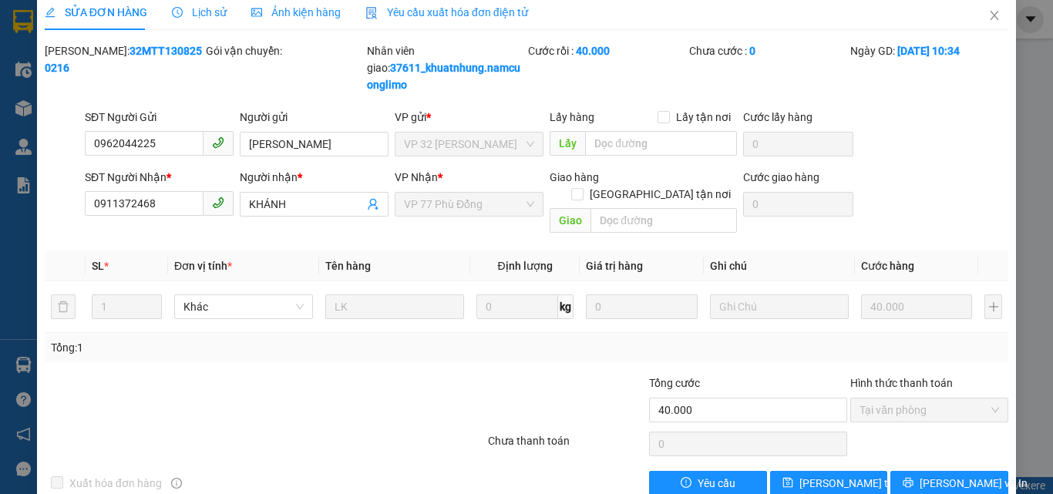
scroll to position [0, 0]
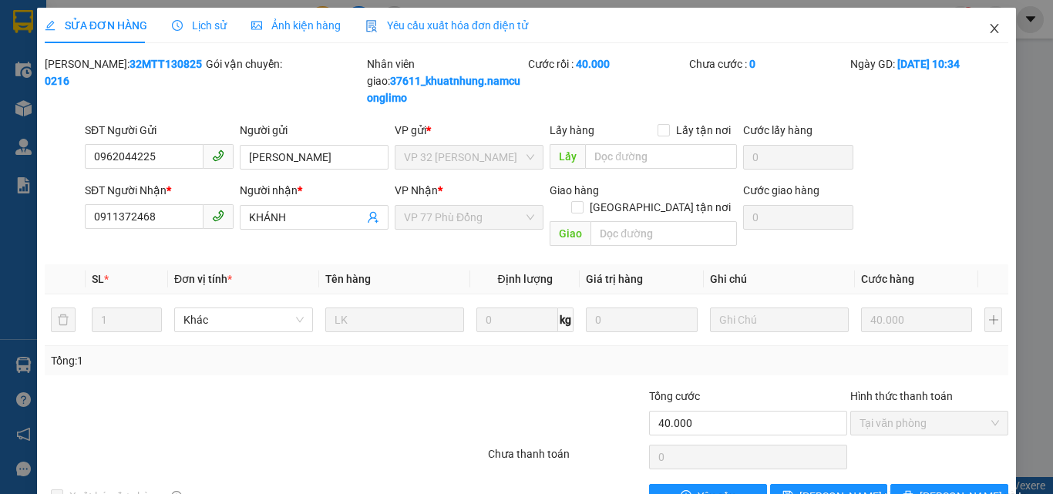
click at [989, 32] on icon "close" at bounding box center [995, 28] width 12 height 12
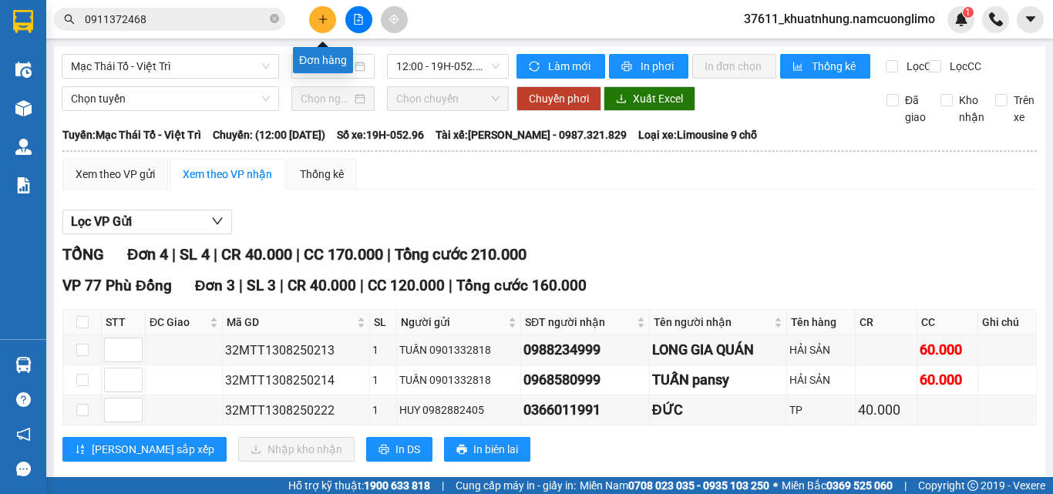
click at [315, 19] on button at bounding box center [322, 19] width 27 height 27
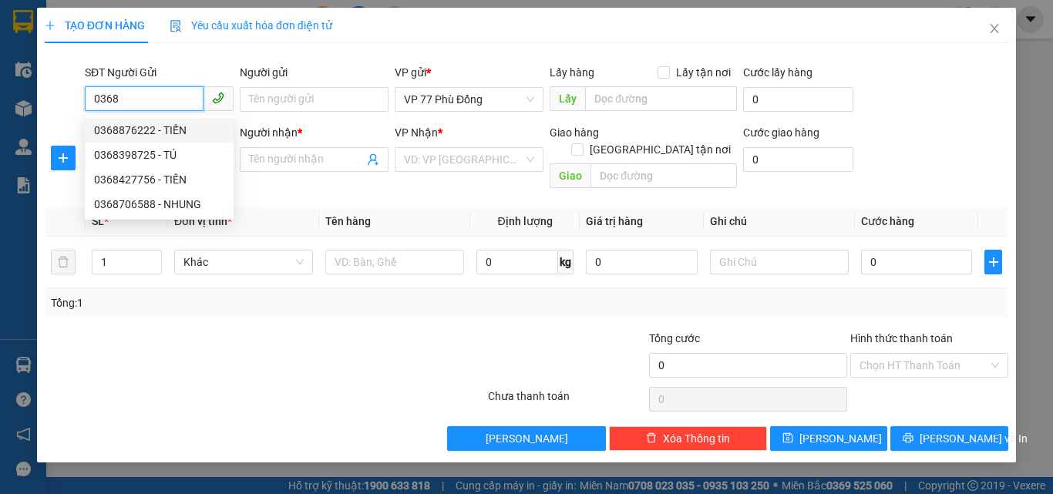
click at [160, 130] on div "0368876222 - TIẾN" at bounding box center [159, 130] width 130 height 17
type input "0368876222"
type input "TIẾN"
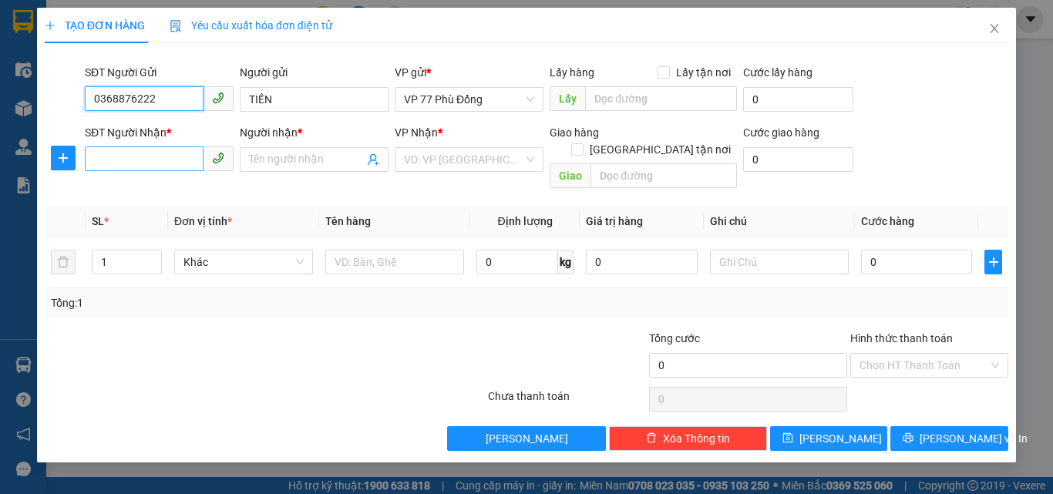
type input "0368876222"
click at [160, 157] on input "SĐT Người Nhận *" at bounding box center [144, 159] width 119 height 25
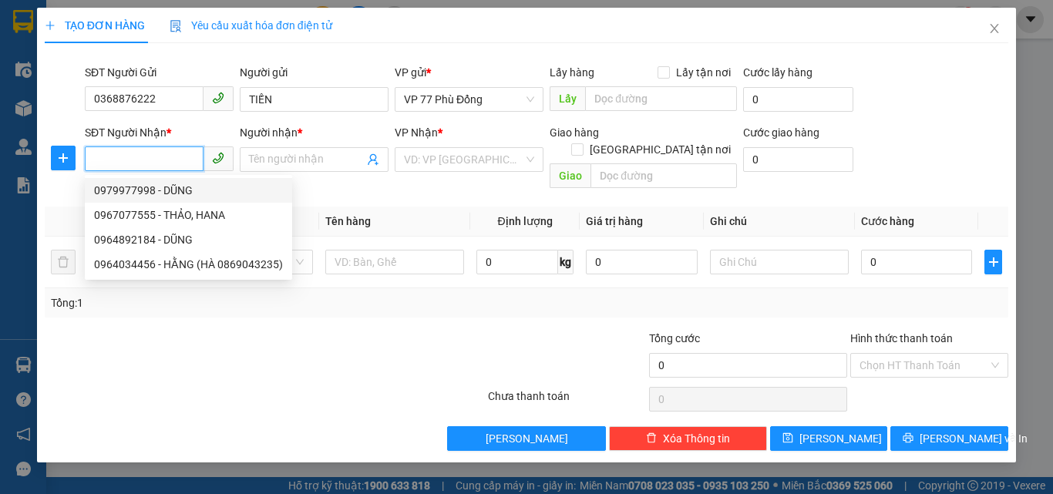
click at [165, 195] on div "0979977998 - DŨNG" at bounding box center [188, 190] width 189 height 17
type input "0979977998"
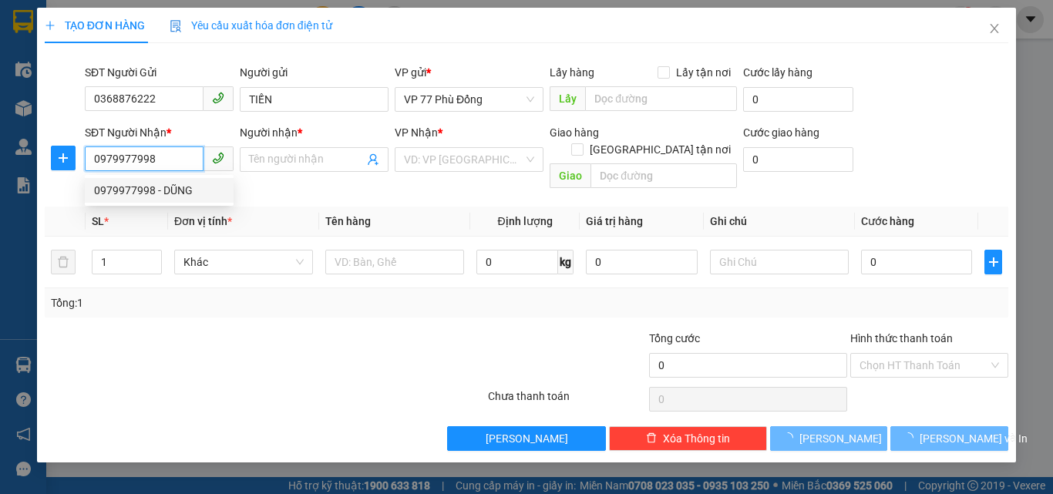
type input "DŨNG"
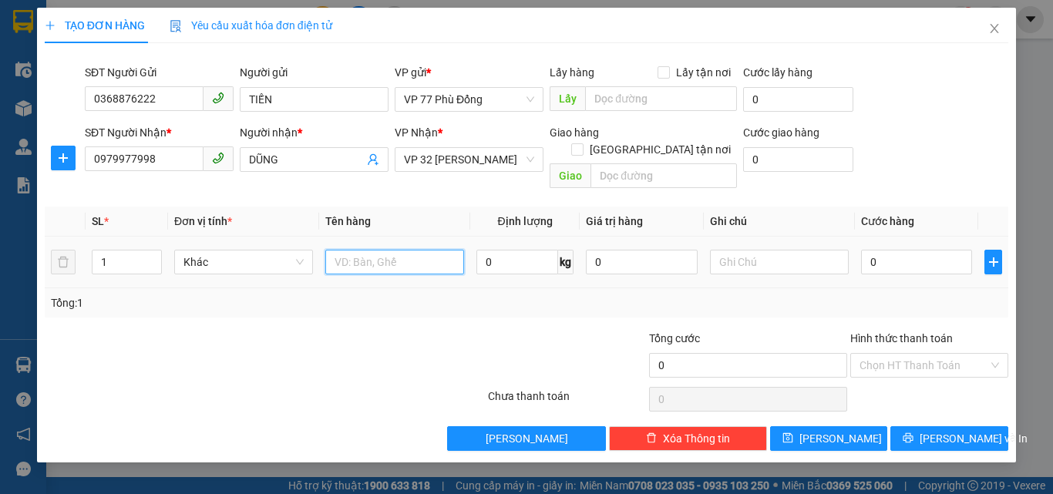
click at [399, 250] on input "text" at bounding box center [394, 262] width 139 height 25
type input "PT"
click at [889, 250] on input "0" at bounding box center [916, 262] width 111 height 25
type input "4"
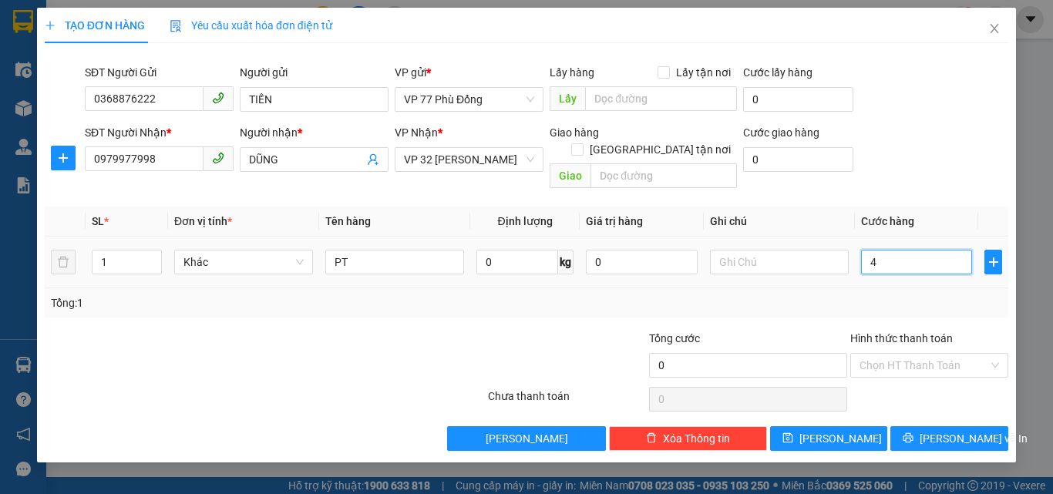
type input "4"
type input "40"
type input "40.000"
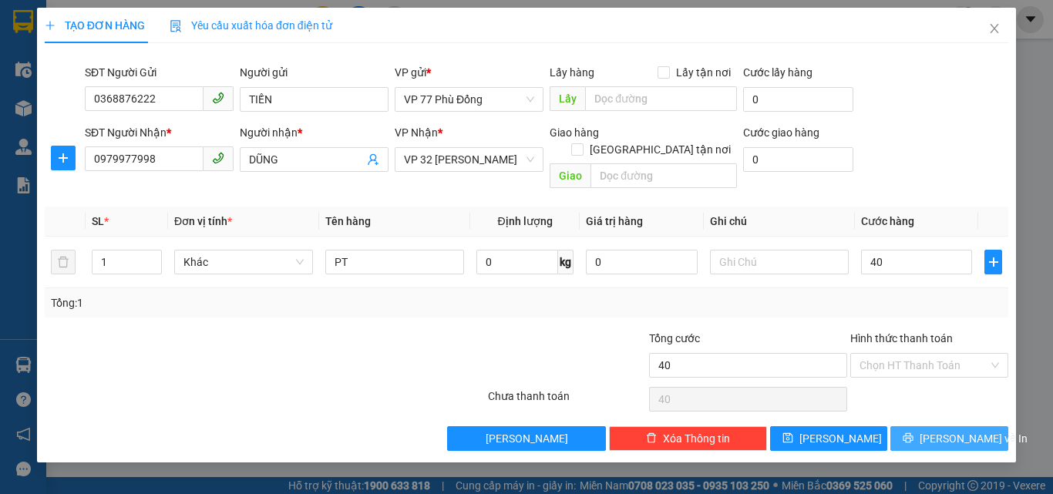
type input "40.000"
click at [950, 430] on span "[PERSON_NAME] và In" at bounding box center [974, 438] width 108 height 17
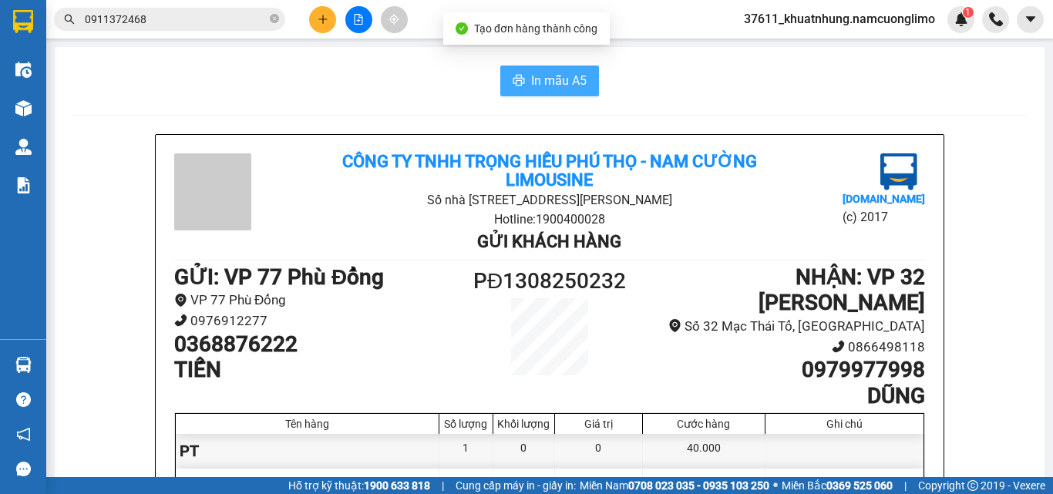
click at [538, 80] on span "In mẫu A5" at bounding box center [559, 80] width 56 height 19
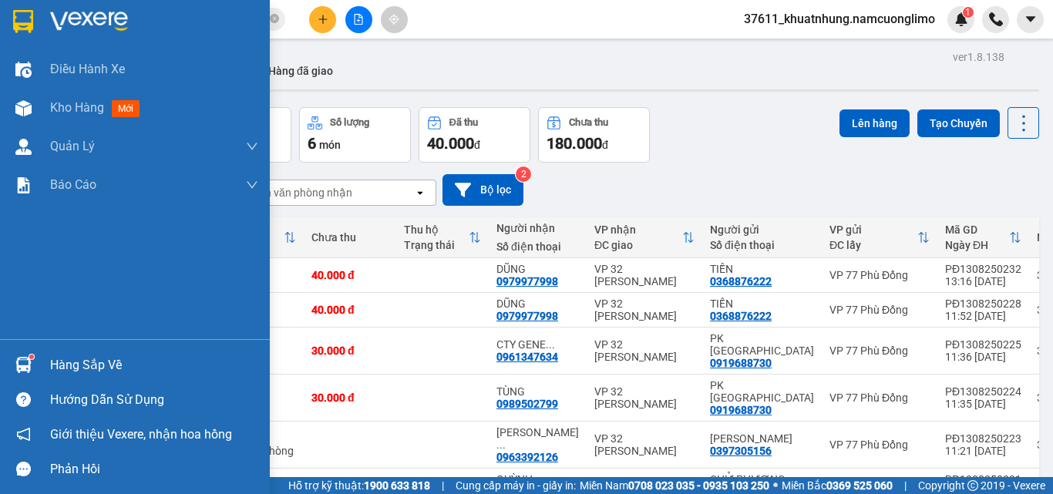
click at [77, 369] on div "Hàng sắp về" at bounding box center [154, 365] width 208 height 23
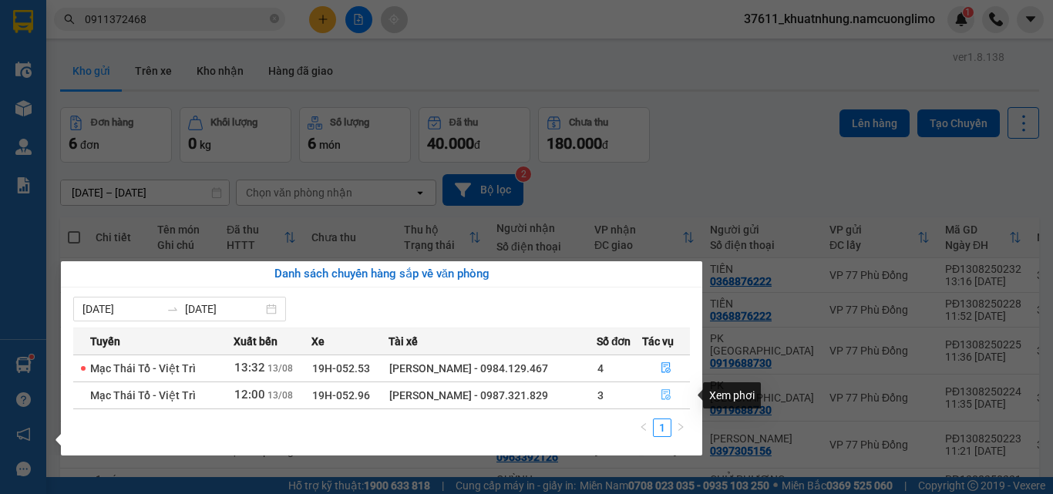
click at [658, 394] on button "button" at bounding box center [666, 395] width 46 height 25
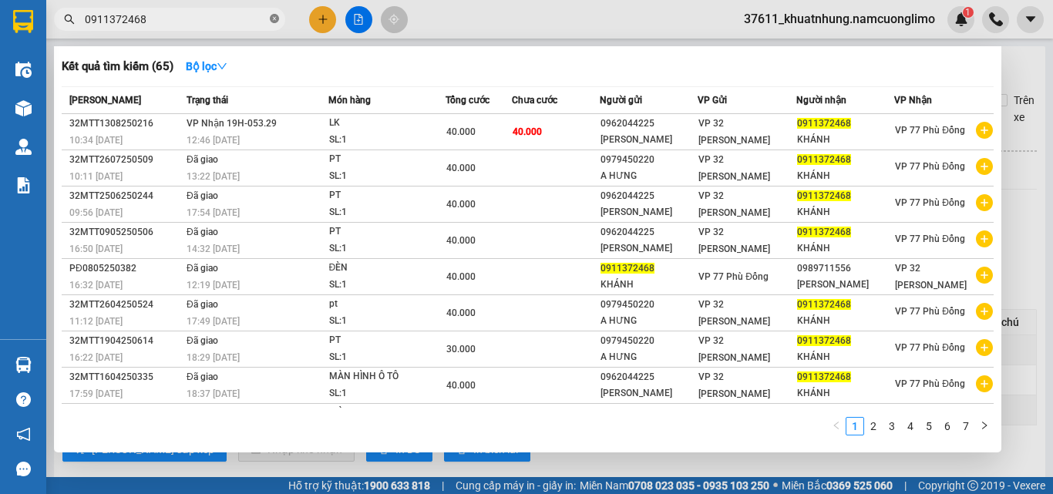
click at [275, 20] on icon "close-circle" at bounding box center [274, 18] width 9 height 9
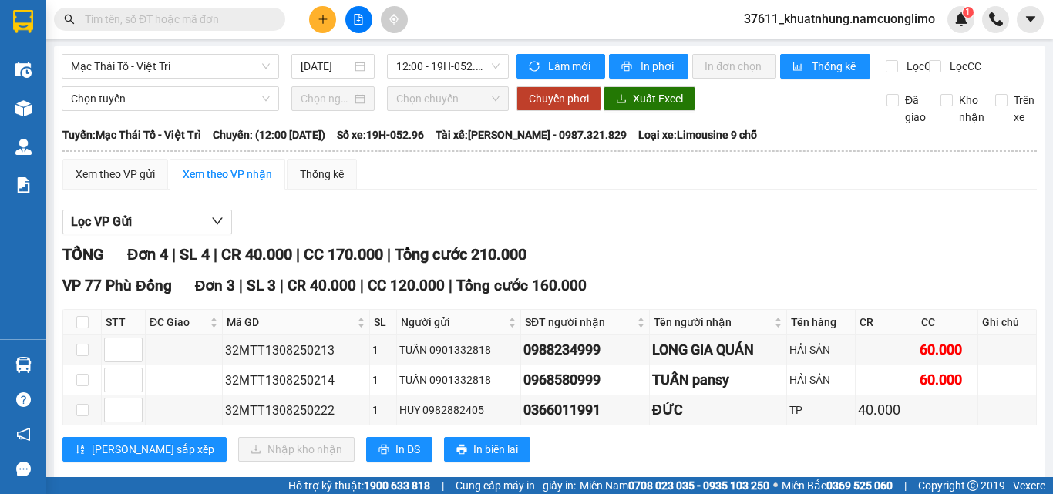
click at [238, 12] on input "text" at bounding box center [176, 19] width 182 height 17
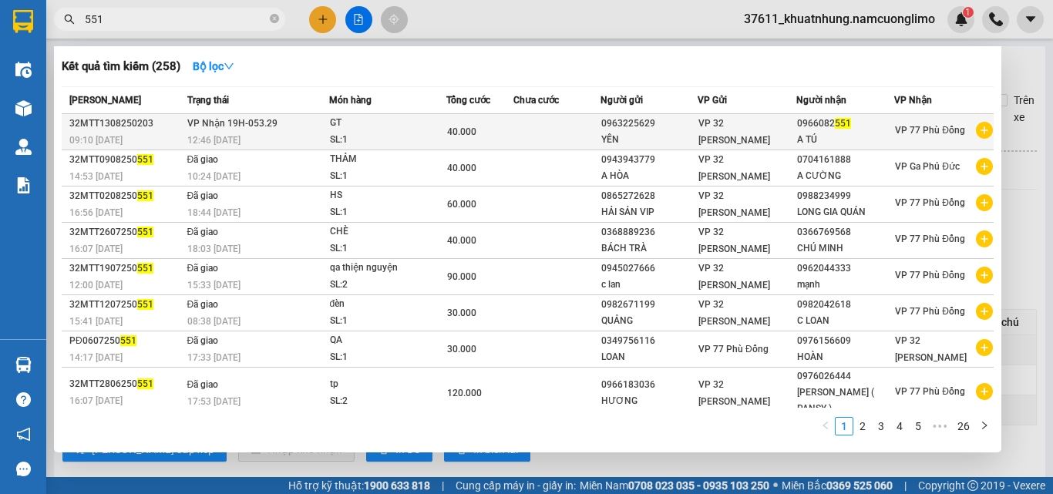
type input "551"
click at [260, 123] on span "VP Nhận 19H-053.29" at bounding box center [232, 123] width 90 height 11
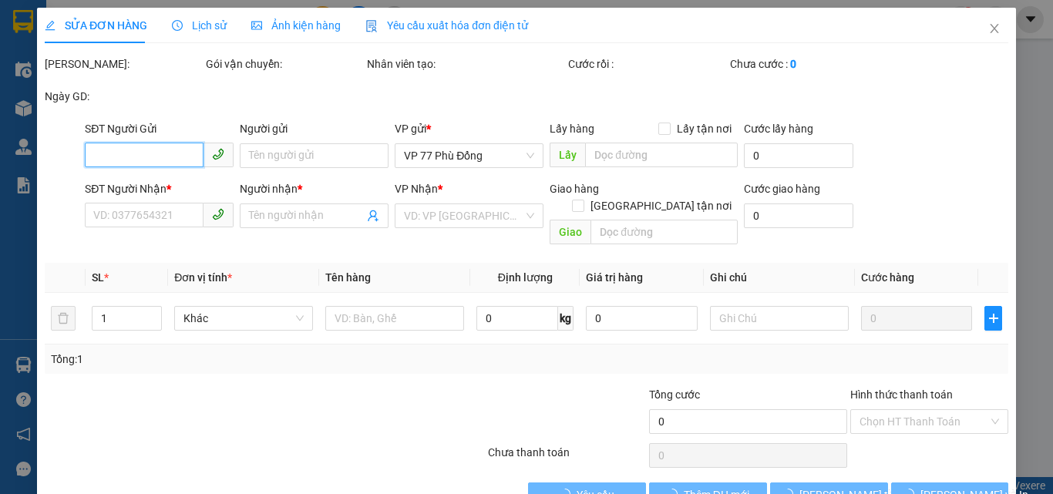
type input "0963225629"
type input "YẾN"
type input "0966082551"
type input "A TÚ"
type input "40.000"
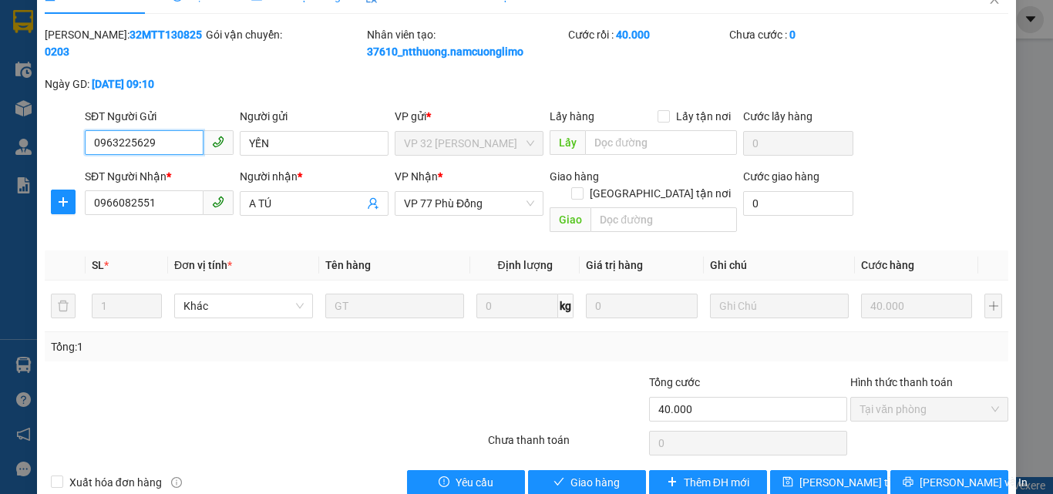
scroll to position [43, 0]
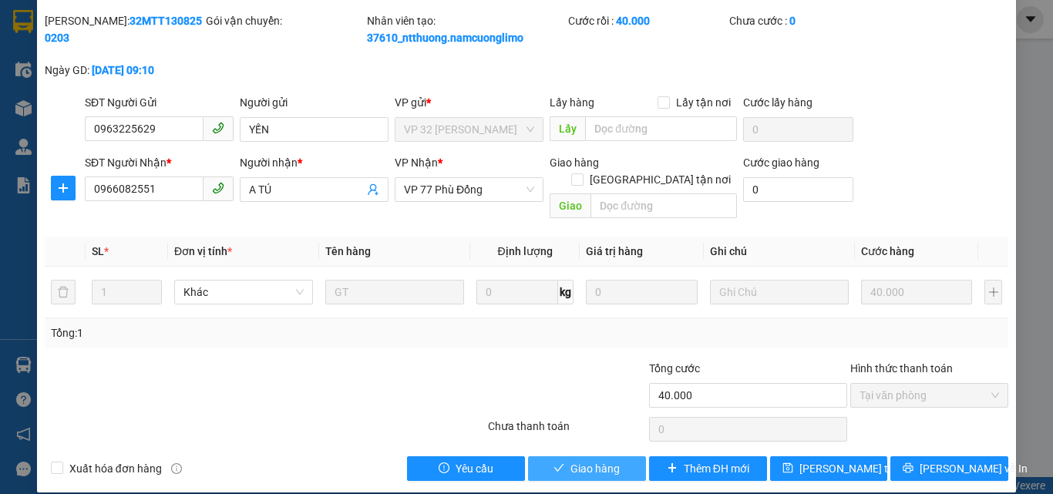
click at [579, 457] on button "Giao hàng" at bounding box center [587, 469] width 118 height 25
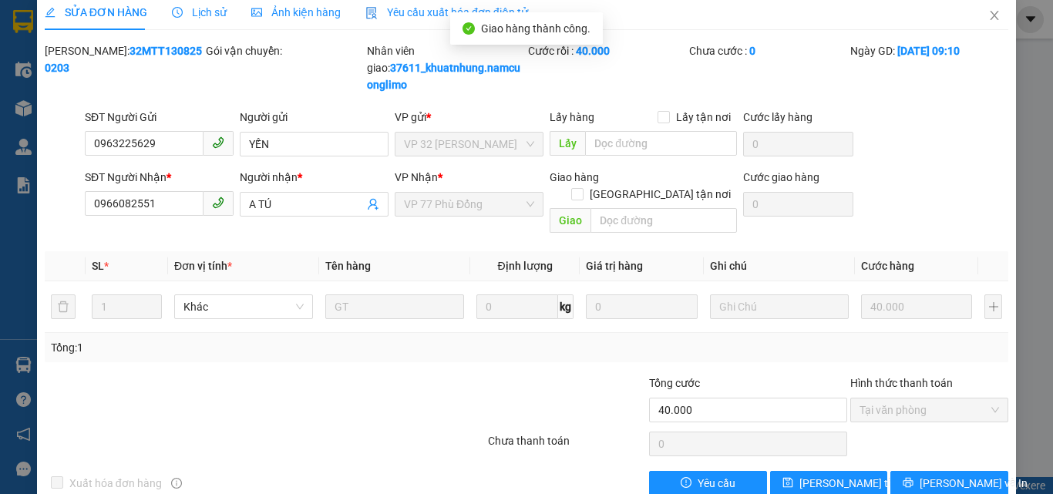
scroll to position [0, 0]
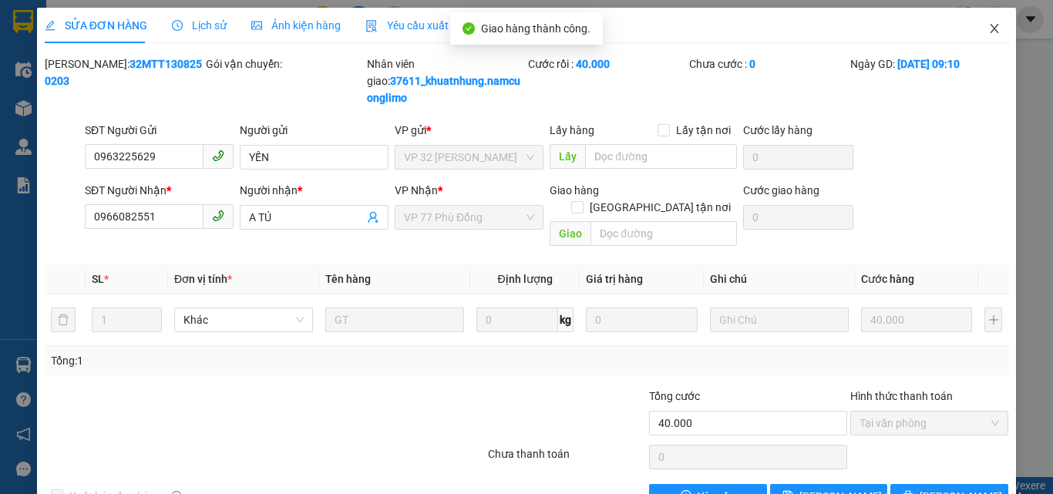
click at [973, 26] on span "Close" at bounding box center [994, 29] width 43 height 43
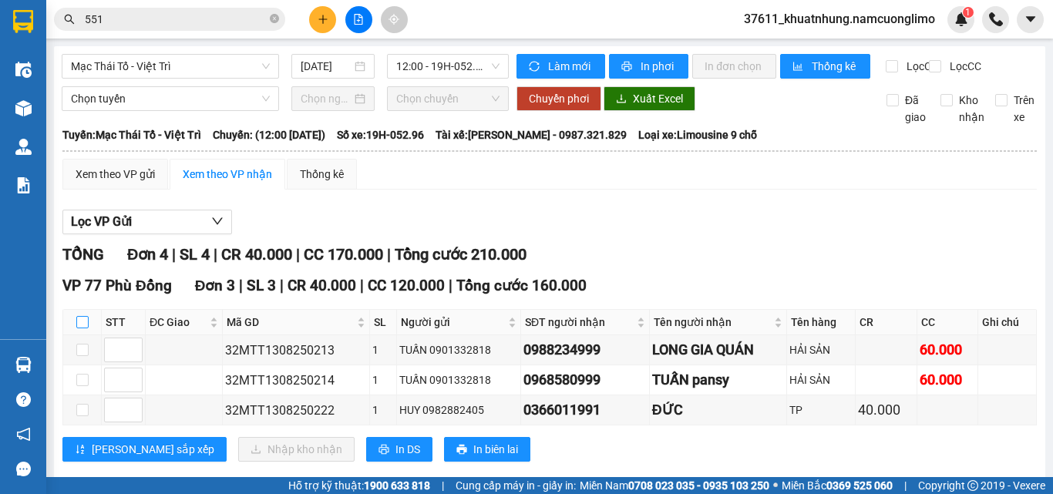
click at [84, 329] on input "checkbox" at bounding box center [82, 322] width 12 height 12
checkbox input "true"
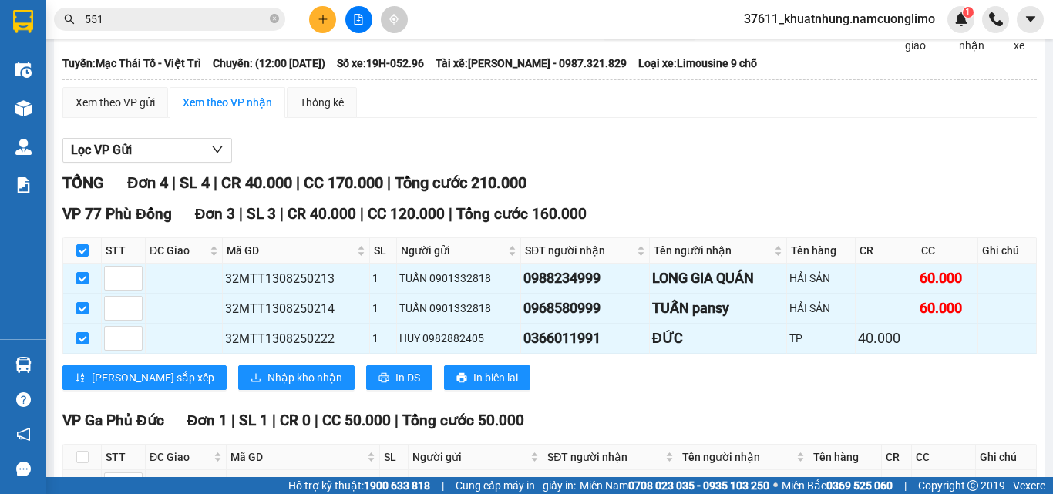
scroll to position [187, 0]
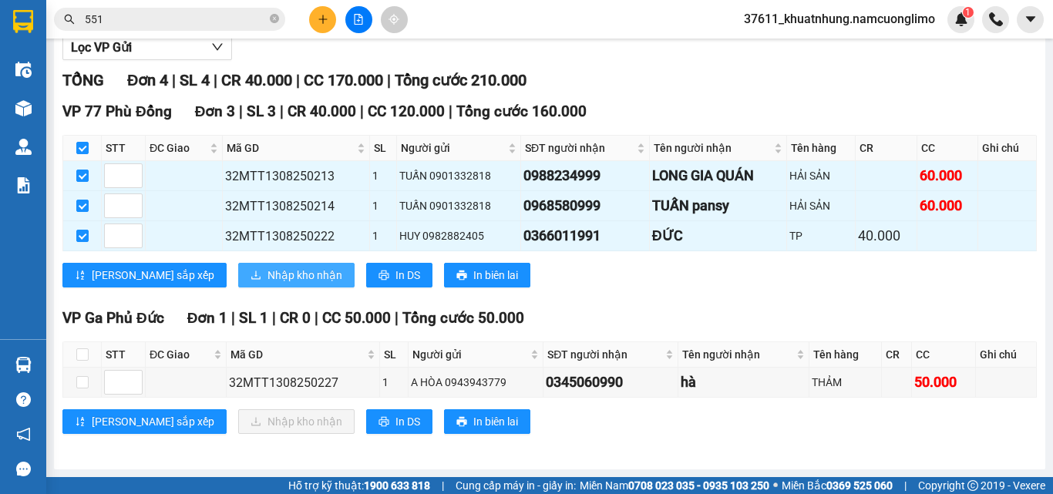
click at [268, 271] on span "Nhập kho nhận" at bounding box center [305, 275] width 75 height 17
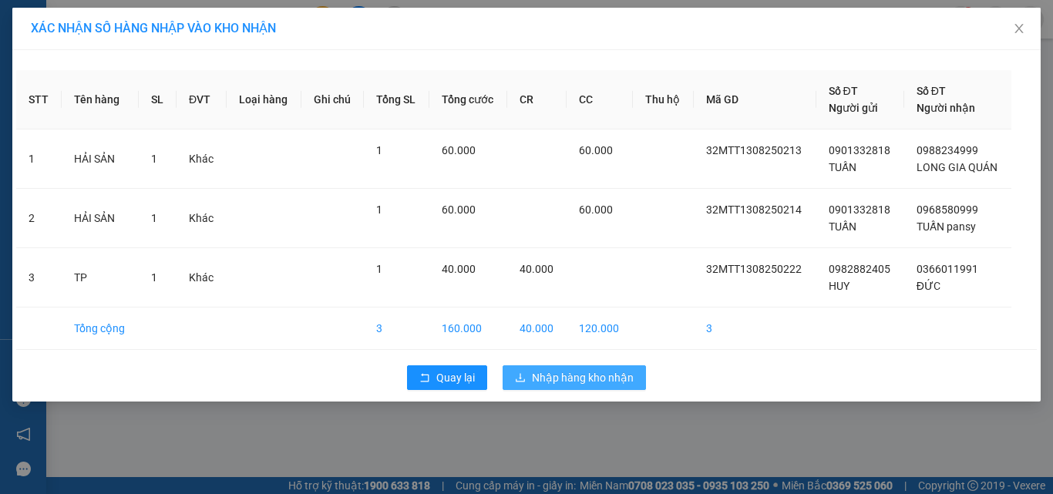
click at [576, 388] on button "Nhập hàng kho nhận" at bounding box center [574, 378] width 143 height 25
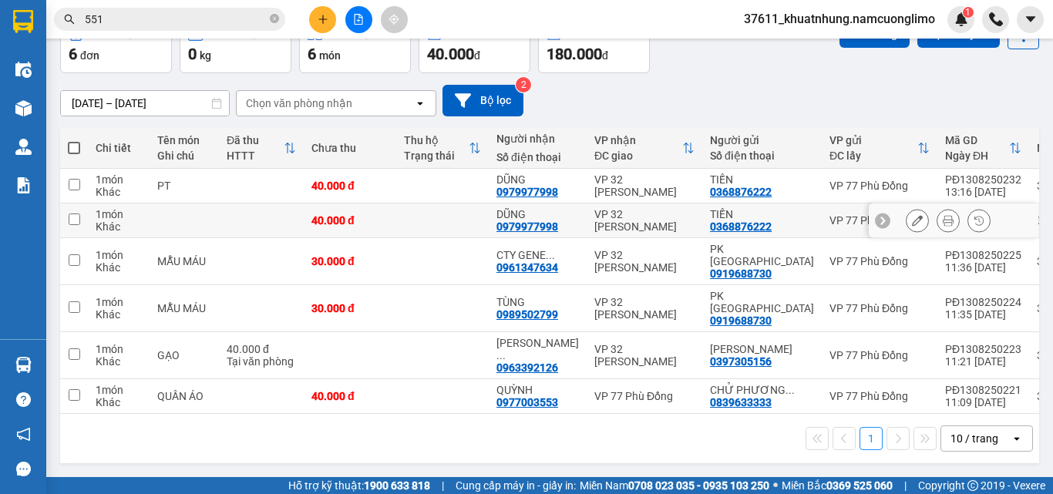
scroll to position [31, 0]
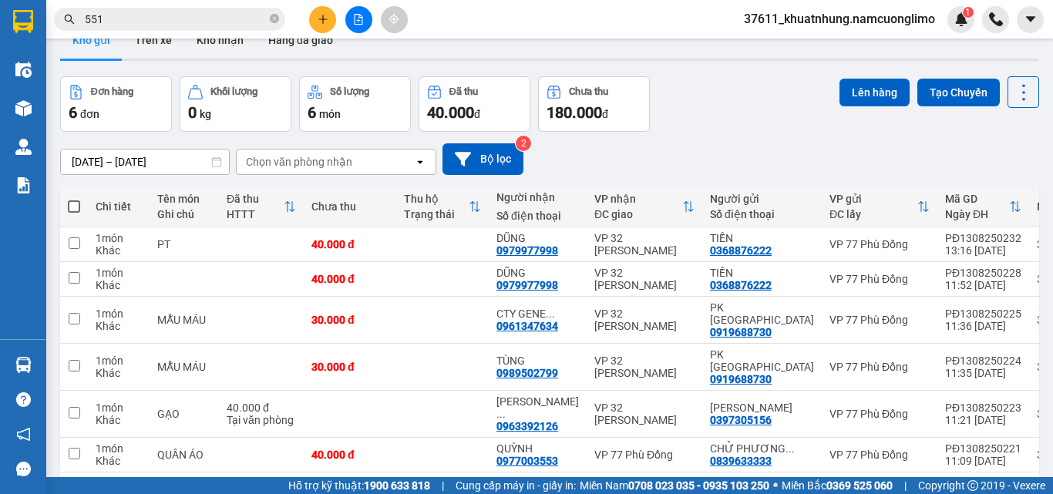
click at [70, 206] on span at bounding box center [74, 206] width 12 height 12
click at [74, 199] on input "checkbox" at bounding box center [74, 199] width 0 height 0
checkbox input "true"
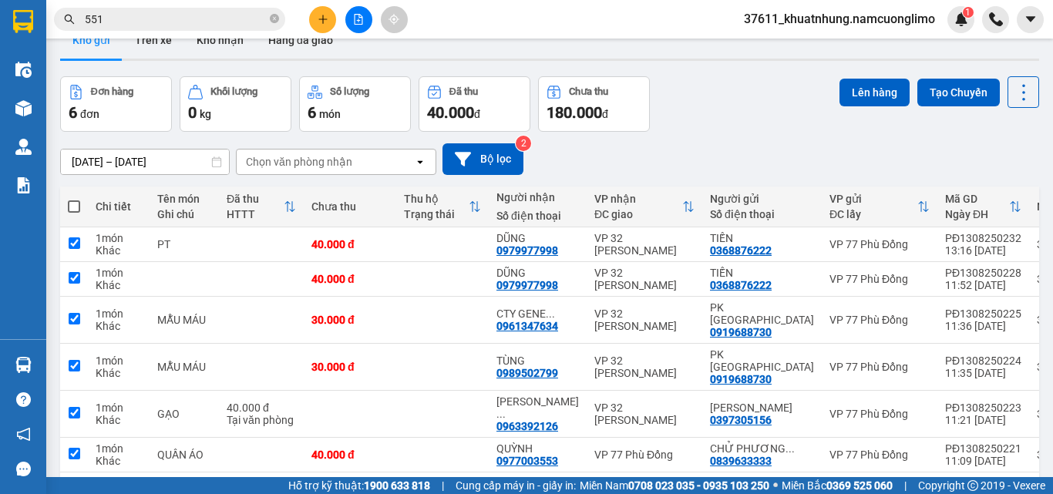
checkbox input "true"
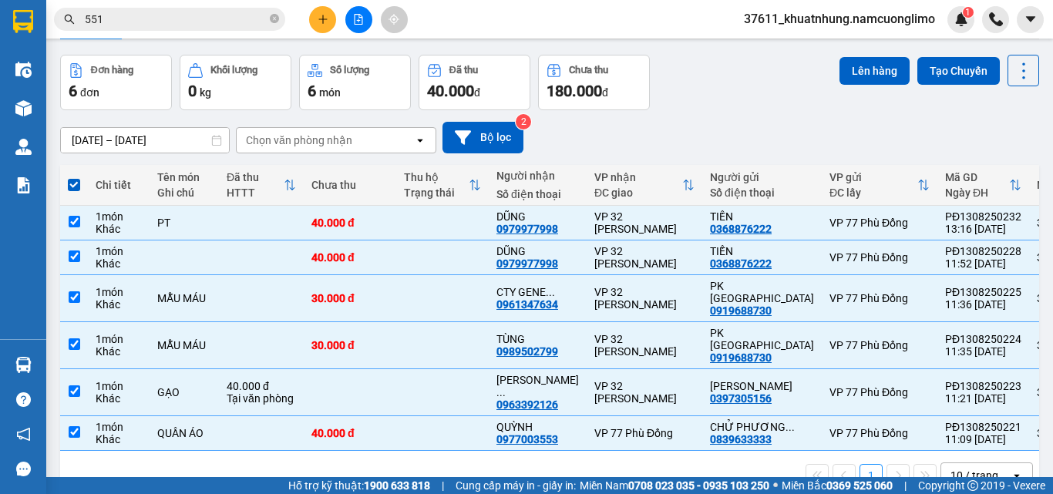
scroll to position [0, 0]
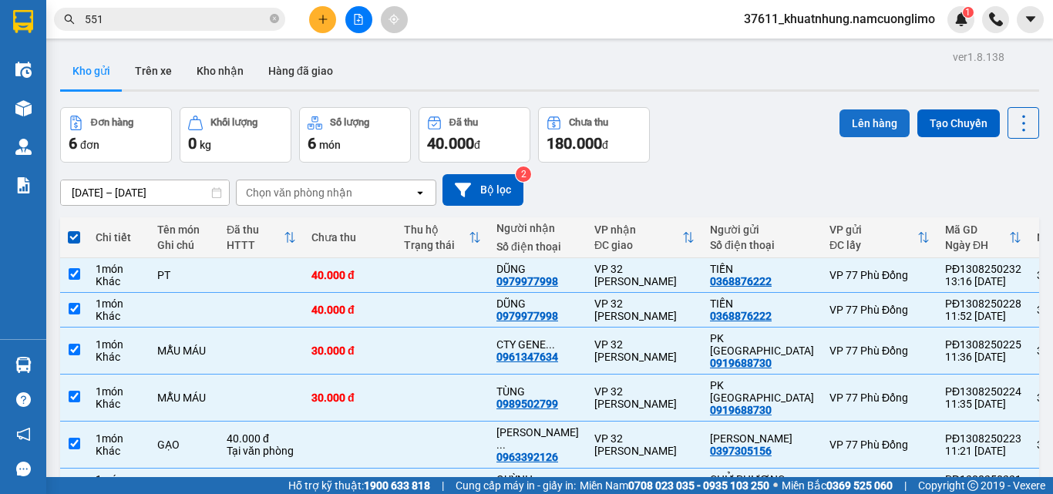
click at [858, 114] on button "Lên hàng" at bounding box center [875, 124] width 70 height 28
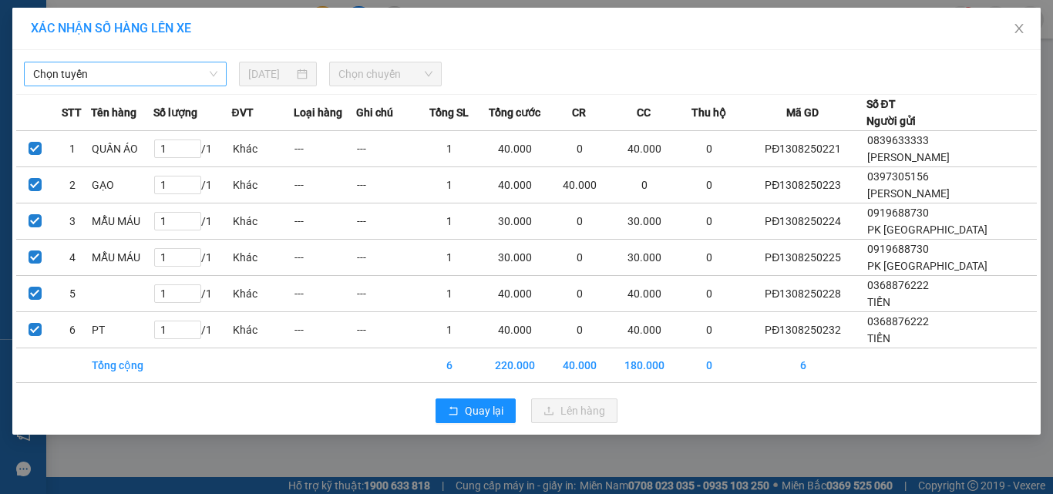
click at [173, 74] on span "Chọn tuyến" at bounding box center [125, 73] width 184 height 23
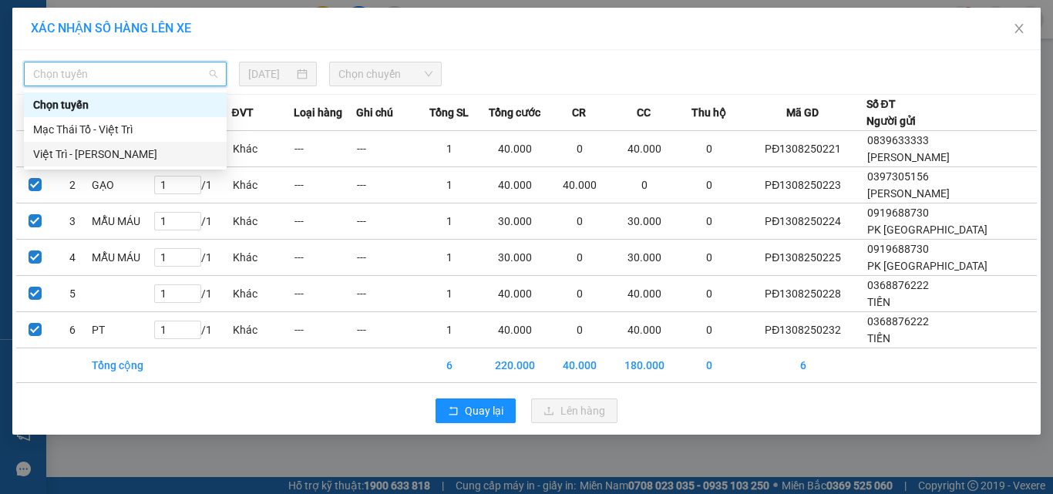
click at [96, 160] on div "Việt Trì - [PERSON_NAME]" at bounding box center [125, 154] width 184 height 17
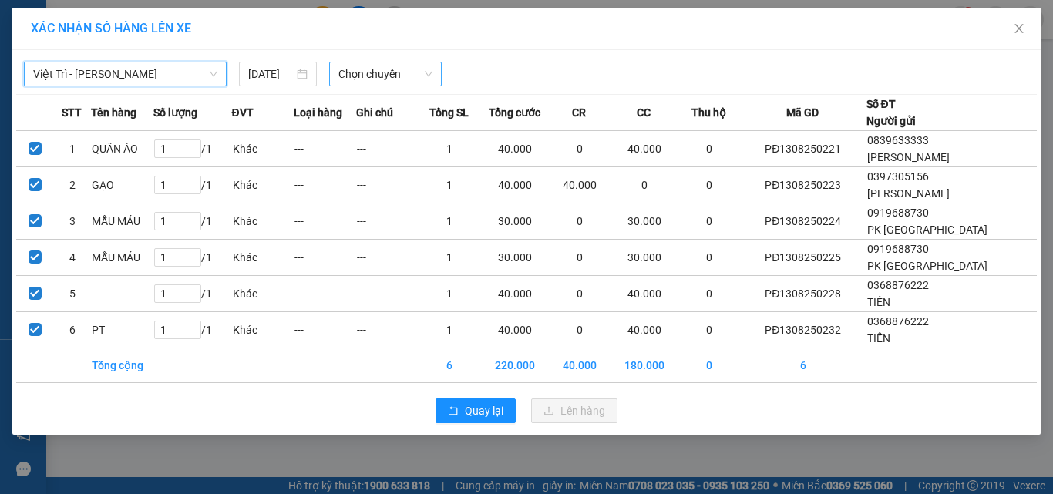
click at [396, 66] on span "Chọn chuyến" at bounding box center [386, 73] width 95 height 23
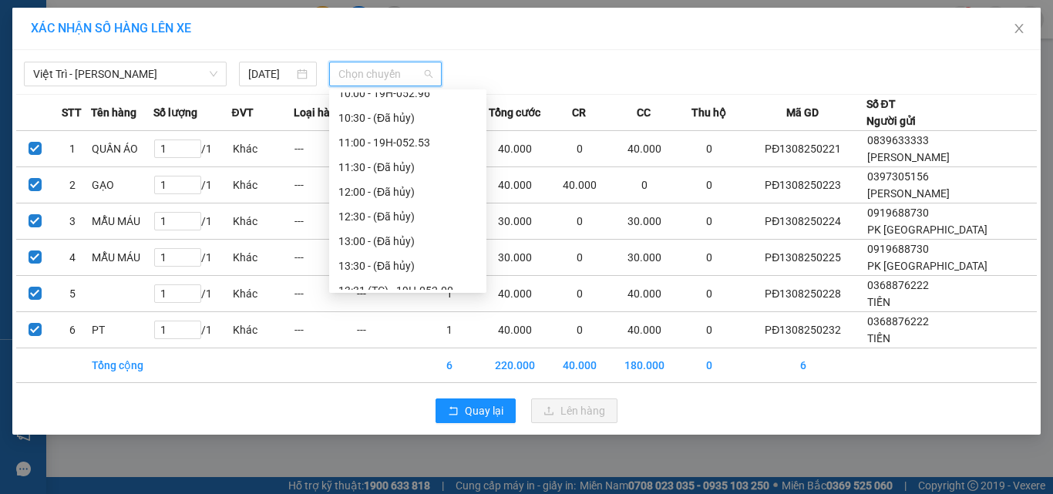
scroll to position [308, 0]
click at [433, 265] on div "13:31 (TC) - 19H-052.00" at bounding box center [408, 265] width 139 height 17
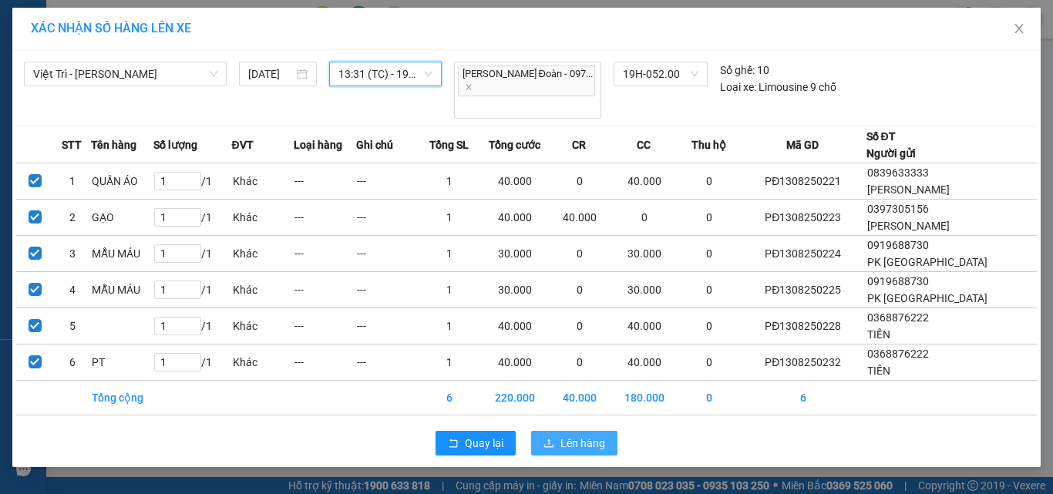
click at [596, 435] on span "Lên hàng" at bounding box center [583, 443] width 45 height 17
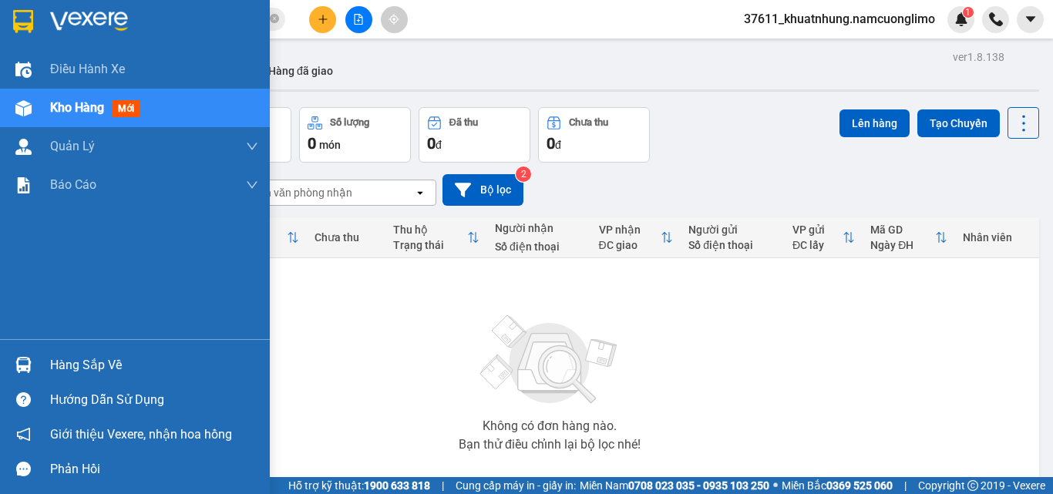
click at [72, 365] on div "Hàng sắp về" at bounding box center [154, 365] width 208 height 23
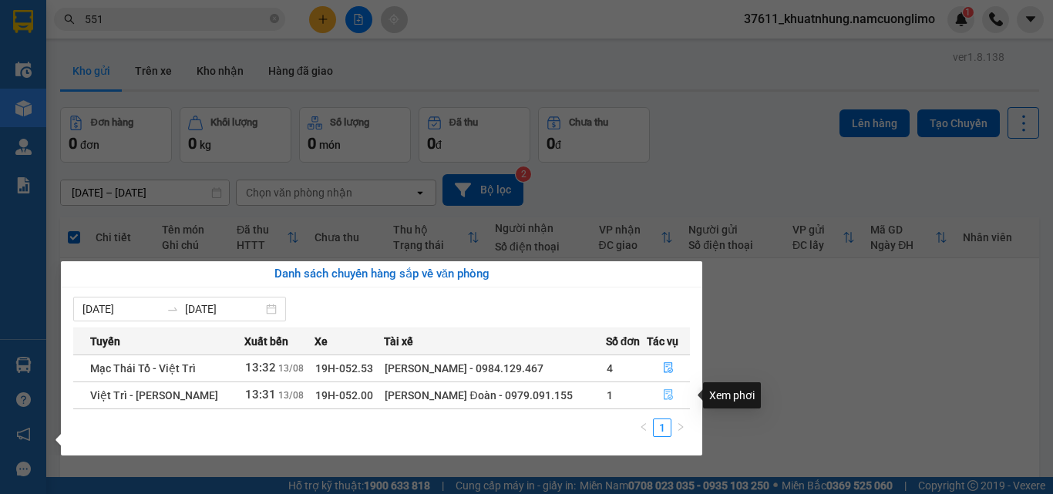
click at [669, 398] on icon "file-done" at bounding box center [668, 395] width 9 height 11
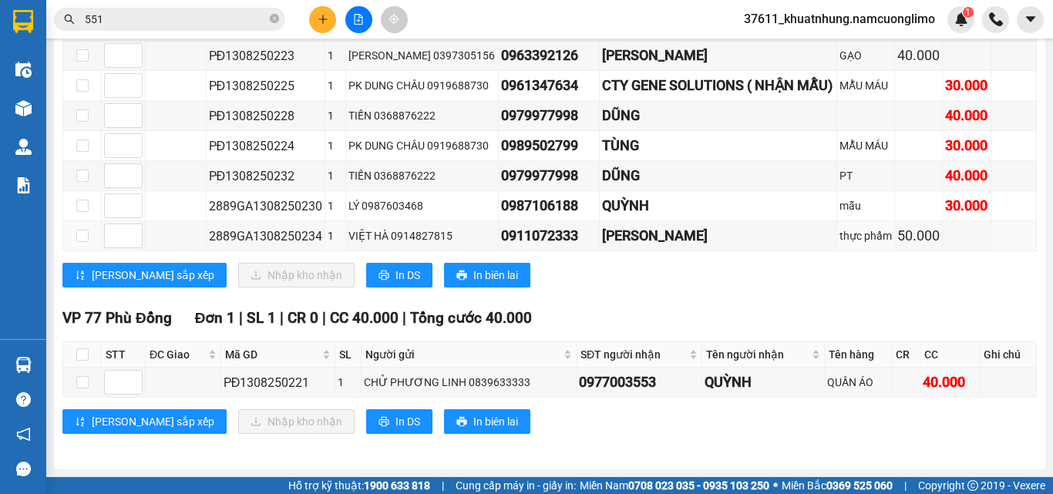
scroll to position [352, 0]
drag, startPoint x: 312, startPoint y: 381, endPoint x: 275, endPoint y: 385, distance: 37.2
click at [275, 385] on div "PĐ1308250221" at bounding box center [278, 382] width 109 height 19
copy div "50221"
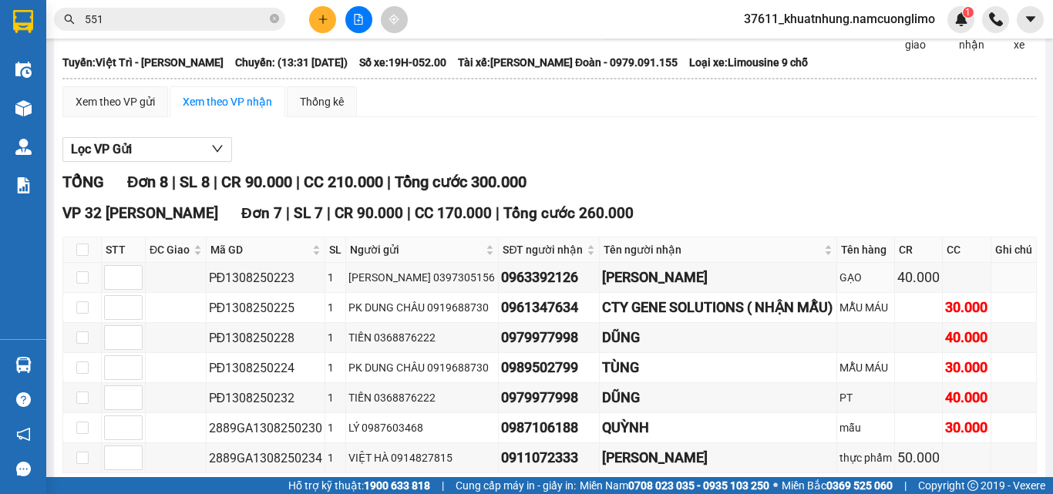
scroll to position [0, 0]
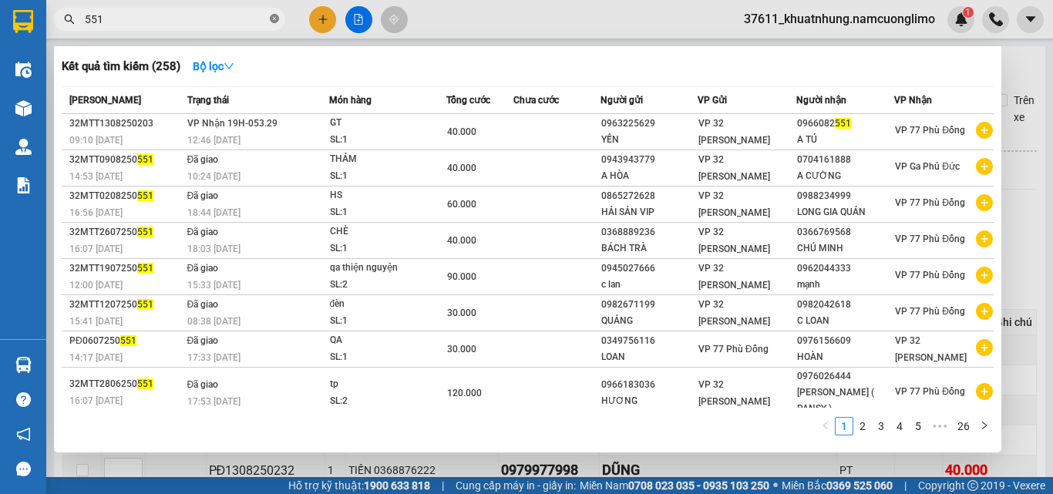
click at [275, 15] on icon "close-circle" at bounding box center [274, 18] width 9 height 9
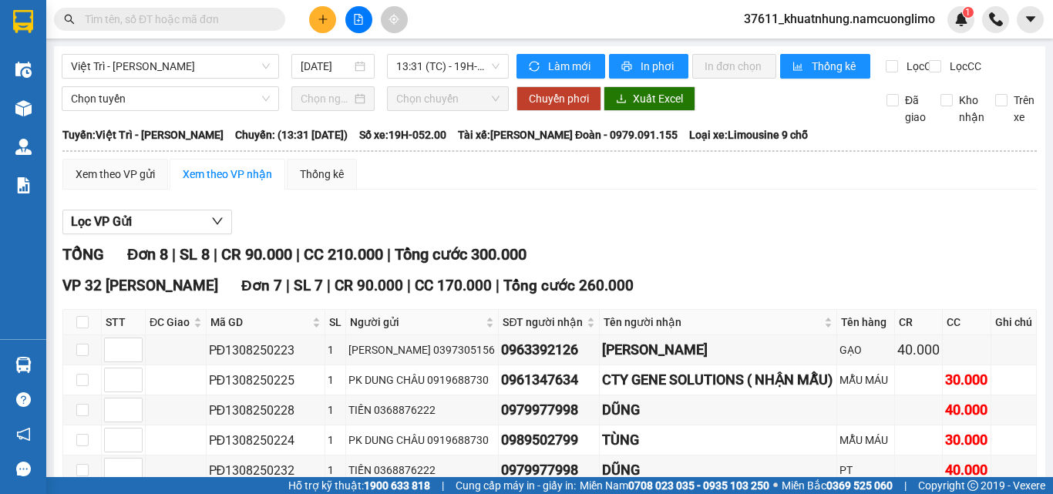
paste input "50221"
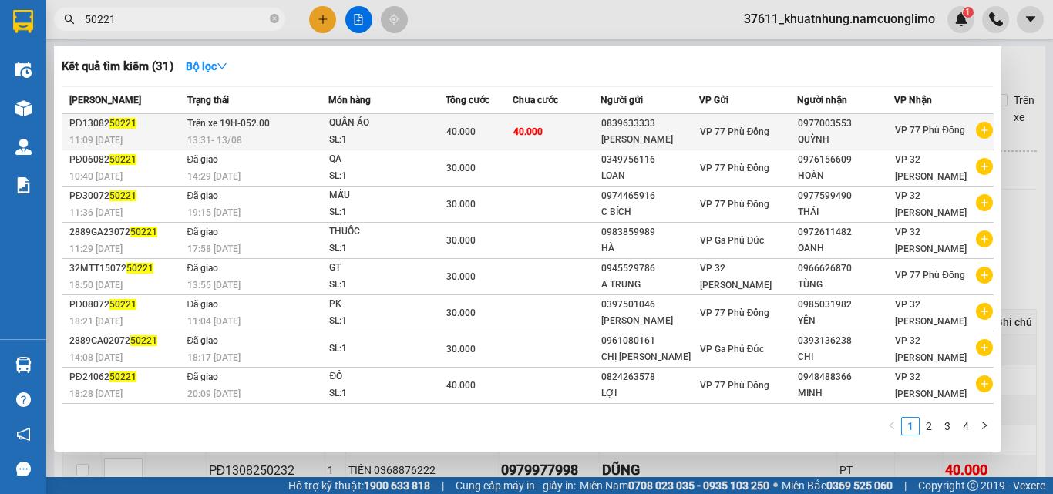
type input "50221"
click at [356, 126] on div "QUẦN ÁO" at bounding box center [387, 123] width 116 height 17
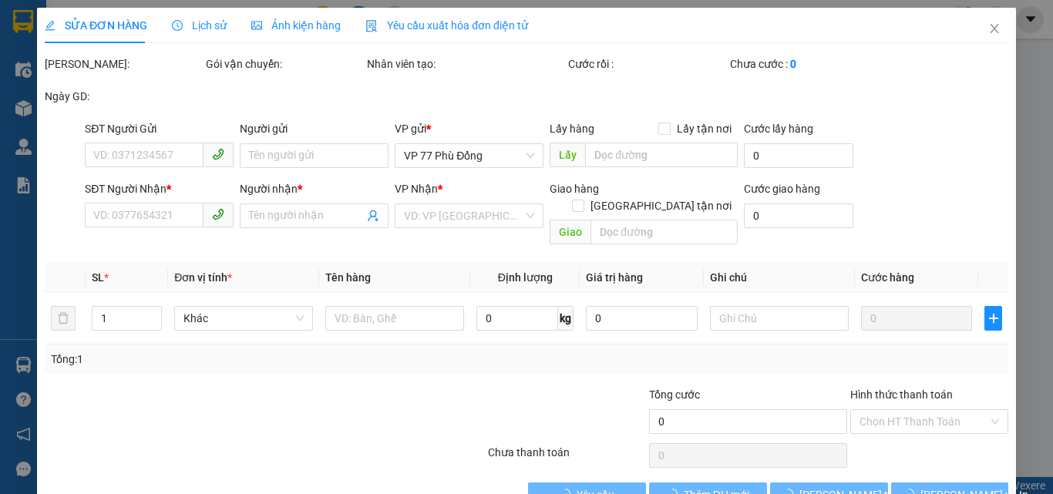
type input "0839633333"
type input "CHỬ PHƯƠNG LINH"
type input "0977003553"
type input "QUỲNH"
type input "40.000"
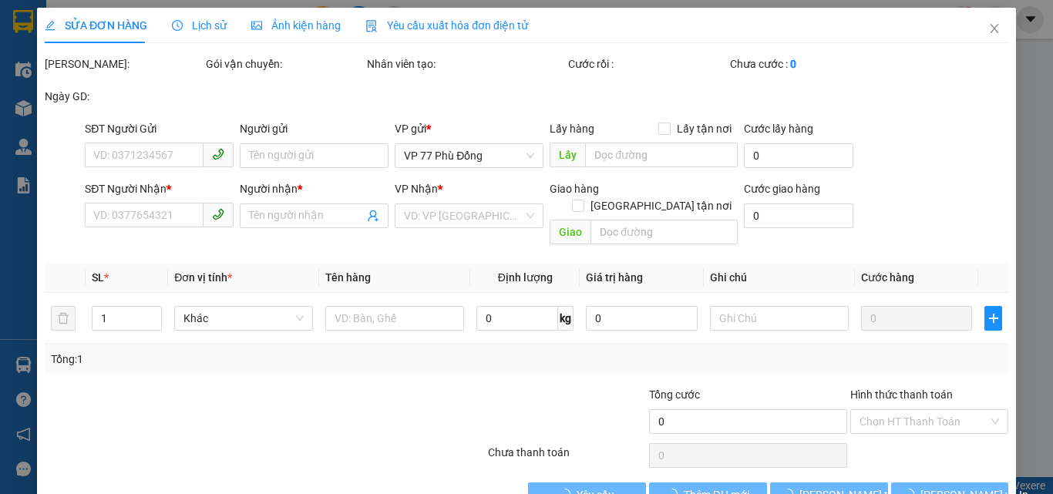
type input "40.000"
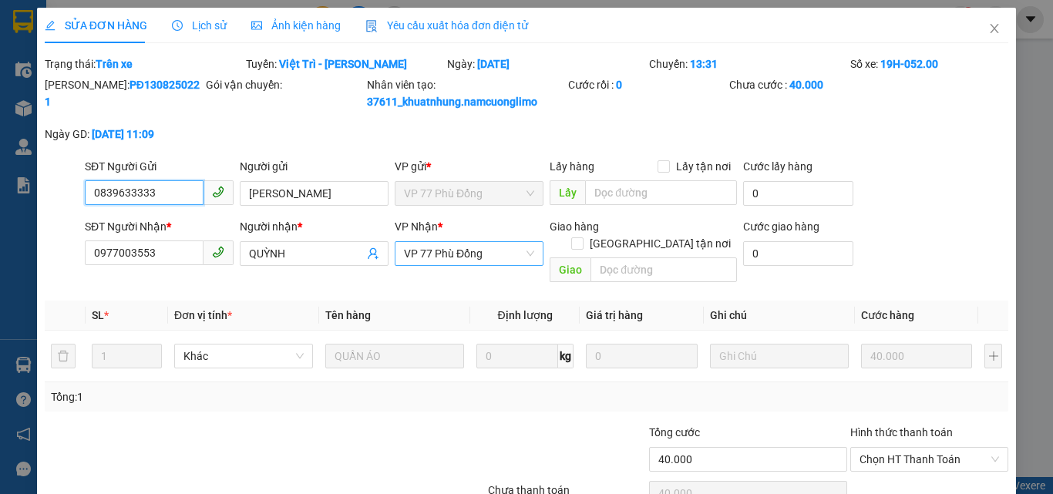
click at [480, 256] on span "VP 77 Phù Đổng" at bounding box center [469, 253] width 130 height 23
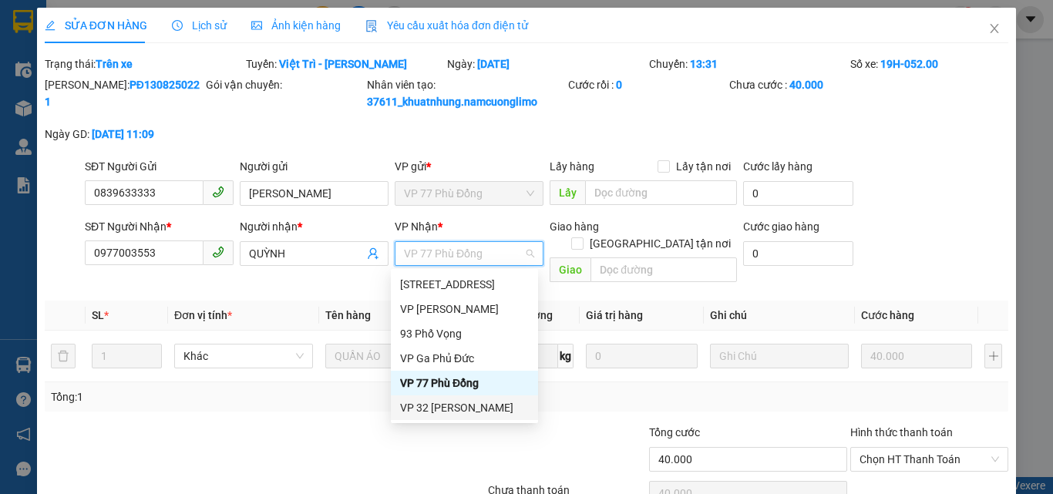
click at [443, 407] on div "VP 32 [PERSON_NAME]" at bounding box center [464, 407] width 129 height 17
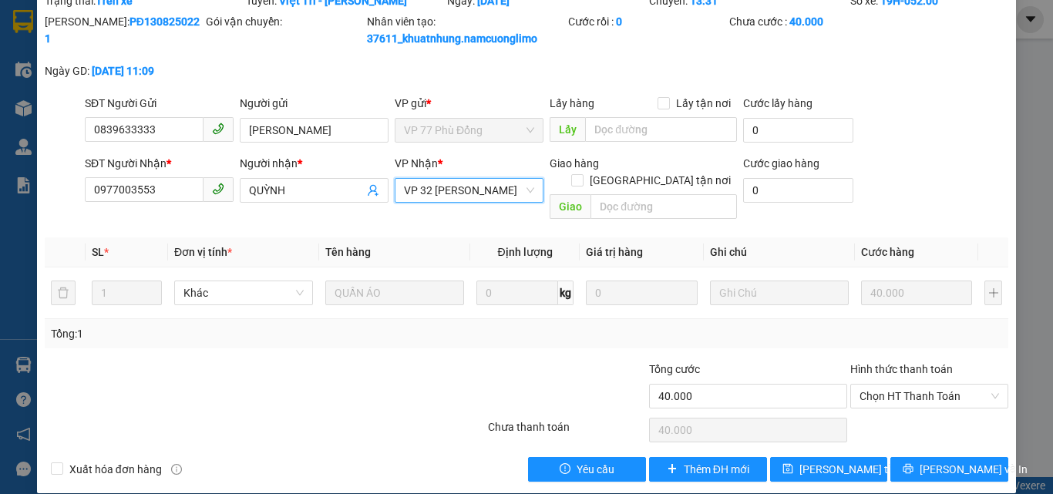
scroll to position [64, 0]
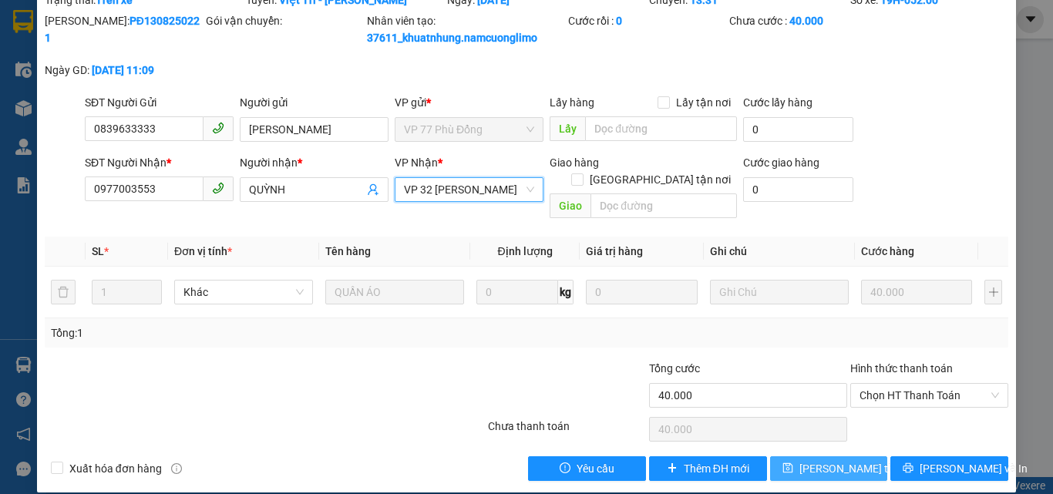
click at [824, 460] on span "[PERSON_NAME] đổi" at bounding box center [861, 468] width 123 height 17
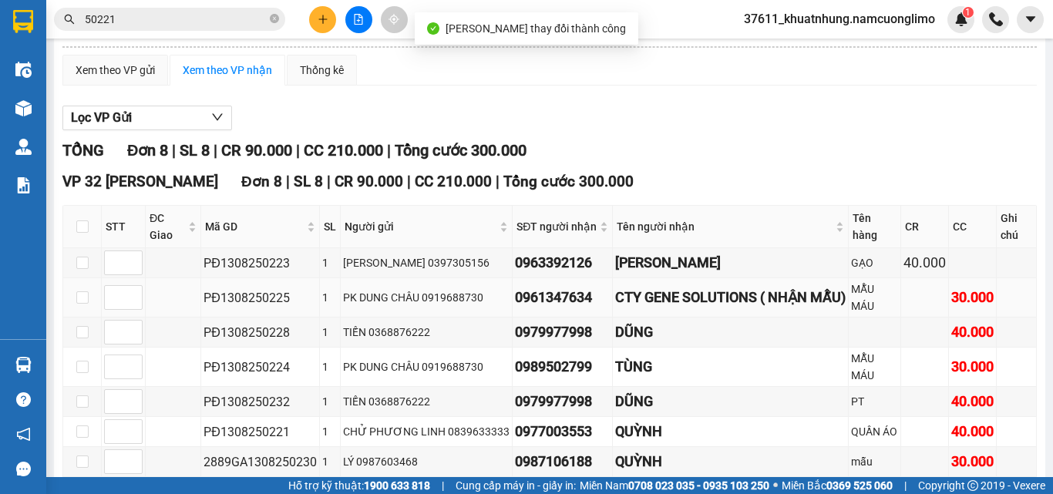
scroll to position [154, 0]
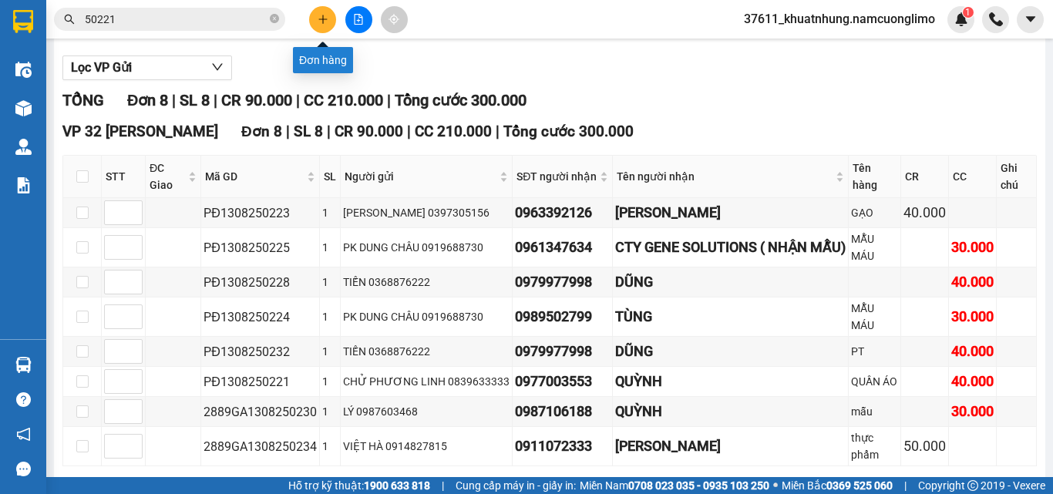
click at [313, 17] on button at bounding box center [322, 19] width 27 height 27
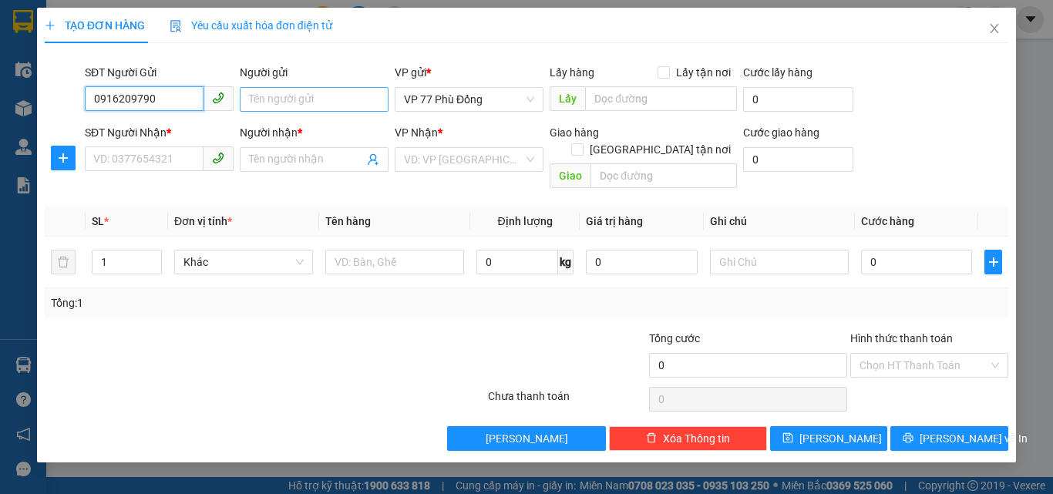
type input "0916209790"
click at [362, 100] on input "Người gửi" at bounding box center [314, 99] width 149 height 25
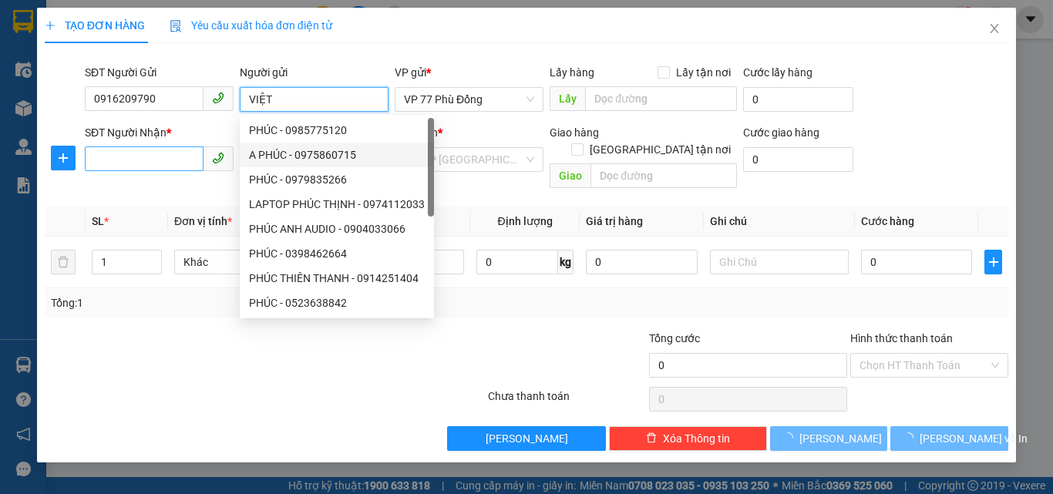
type input "VIỆT"
click at [130, 158] on input "SĐT Người Nhận *" at bounding box center [144, 159] width 119 height 25
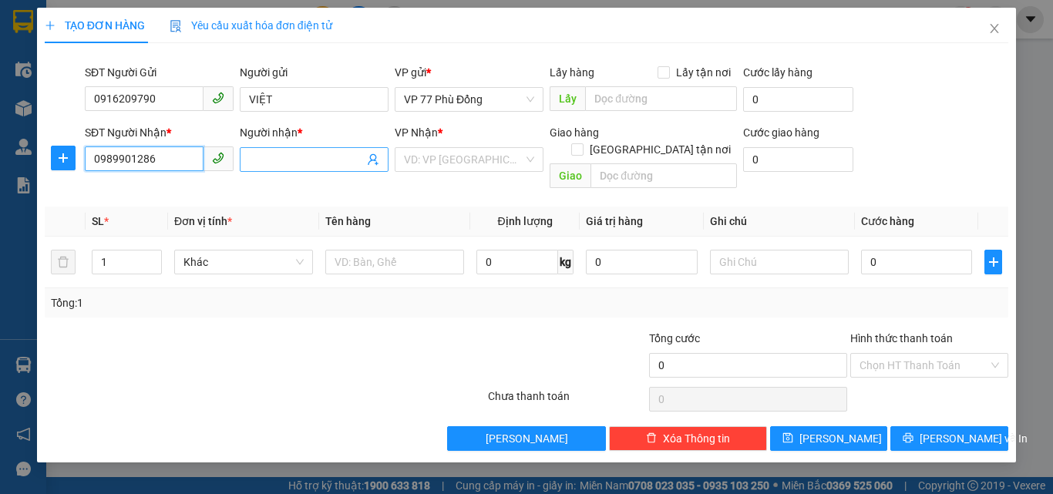
type input "0989901286"
click at [311, 160] on input "Người nhận *" at bounding box center [306, 159] width 115 height 17
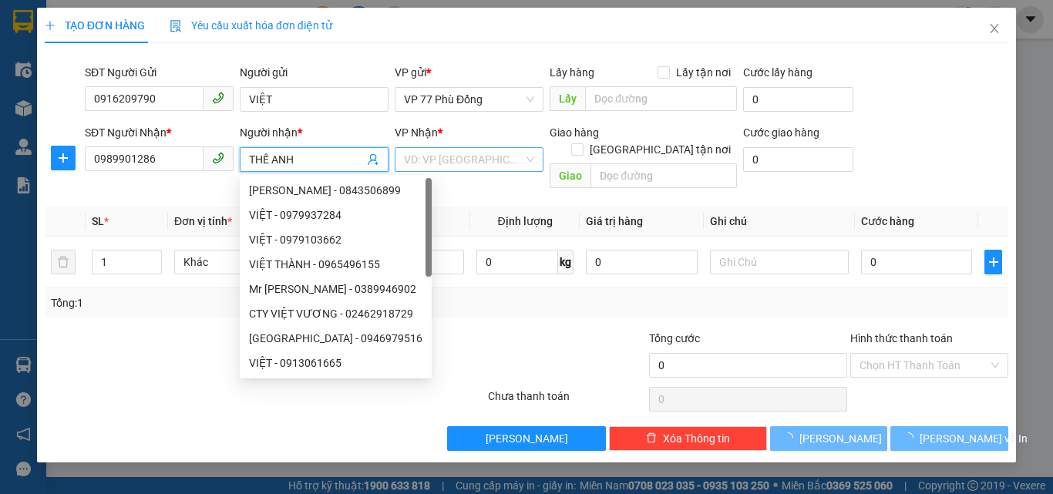
type input "THẾ ANH"
click at [477, 162] on input "search" at bounding box center [464, 159] width 120 height 23
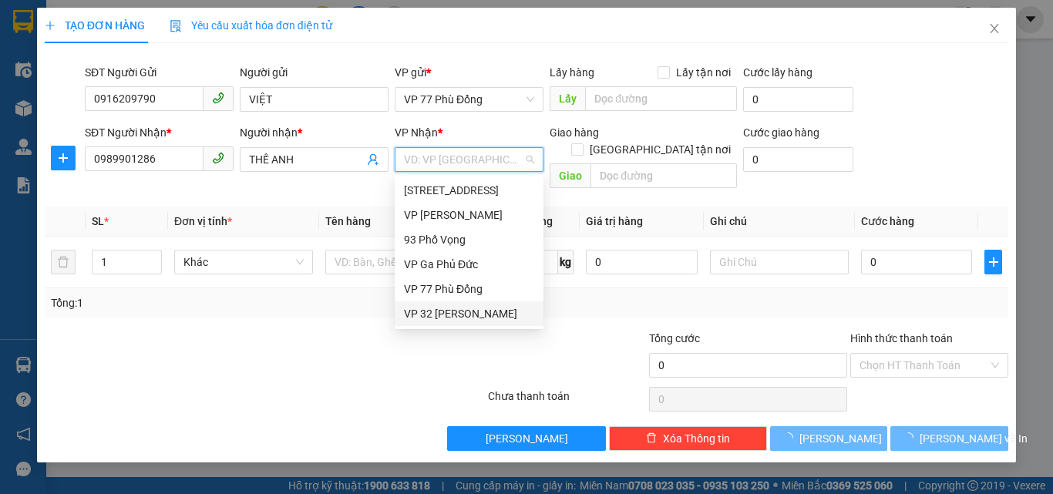
click at [464, 312] on div "VP 32 [PERSON_NAME]" at bounding box center [469, 313] width 130 height 17
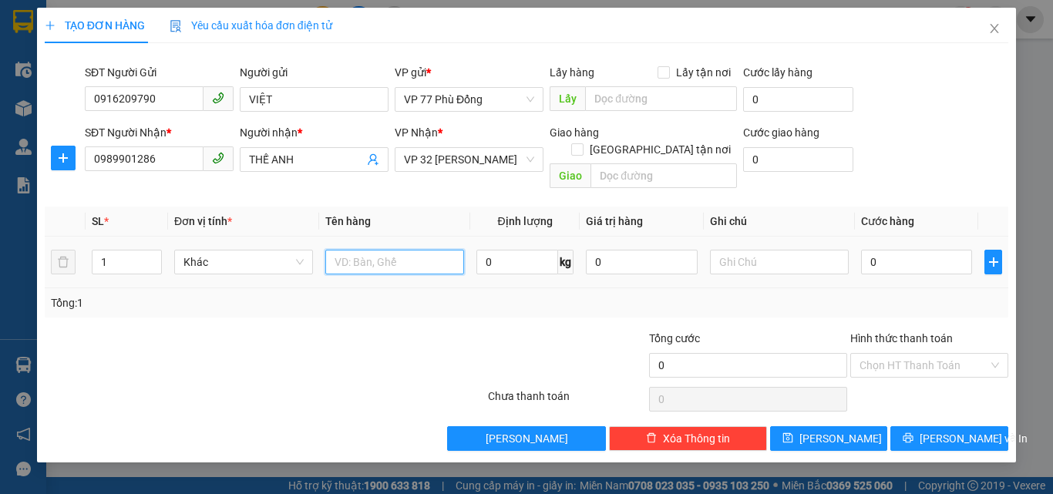
click at [388, 250] on input "text" at bounding box center [394, 262] width 139 height 25
type input "K"
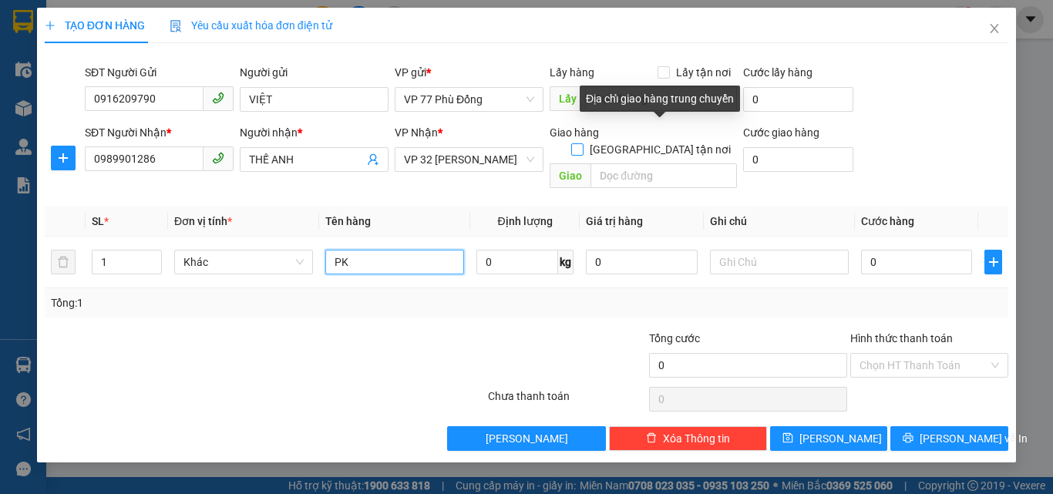
type input "PK"
click at [582, 143] on input "[GEOGRAPHIC_DATA][PERSON_NAME] nơi" at bounding box center [576, 148] width 11 height 11
checkbox input "true"
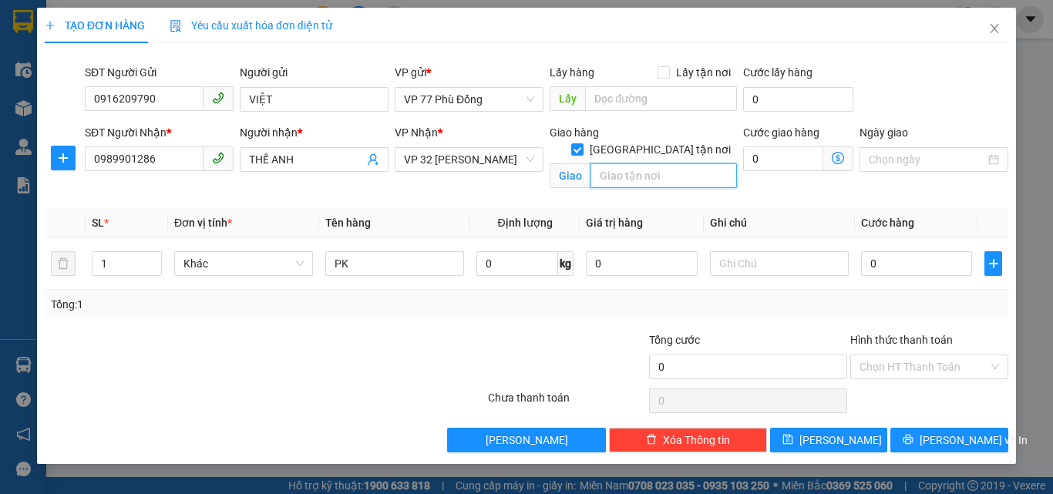
click at [642, 163] on input "text" at bounding box center [664, 175] width 147 height 25
type input "H"
click at [687, 163] on input "236 HOÀNG QUỐC VIỆT, CẦU GIẤY HÀ NỘI" at bounding box center [664, 175] width 147 height 25
type input "236 HOÀNG QUỐC VIỆT, CẦU GIẤY, HÀ NỘI"
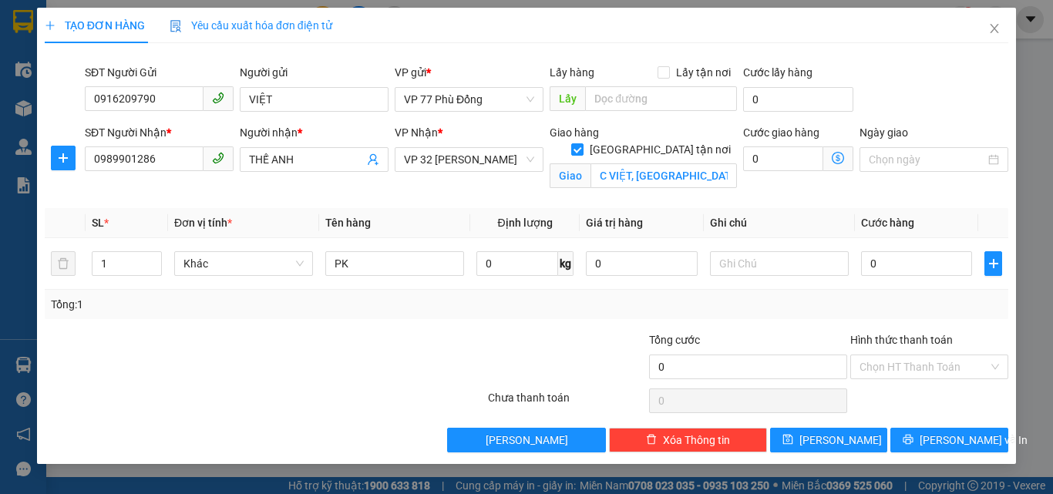
click at [837, 160] on icon "dollar-circle" at bounding box center [838, 158] width 12 height 12
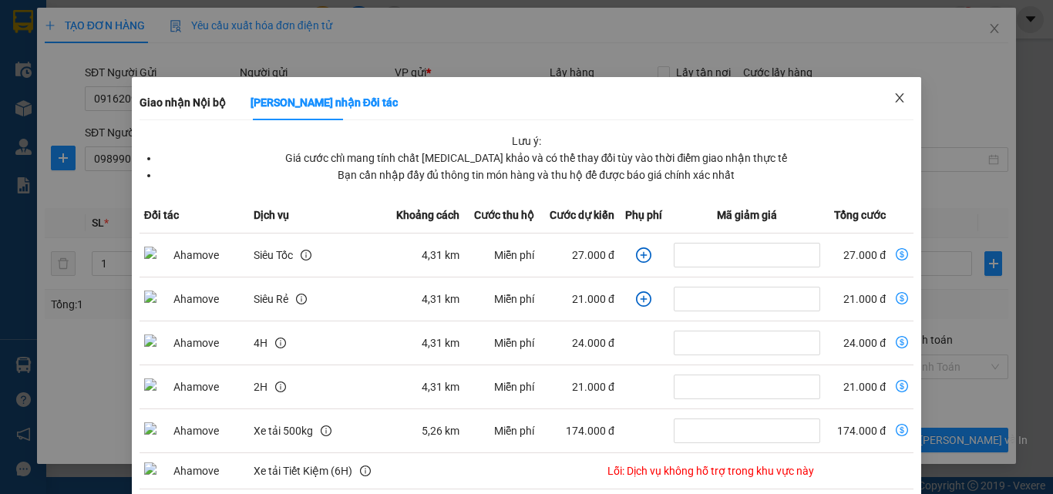
click at [896, 99] on icon "close" at bounding box center [900, 98] width 12 height 12
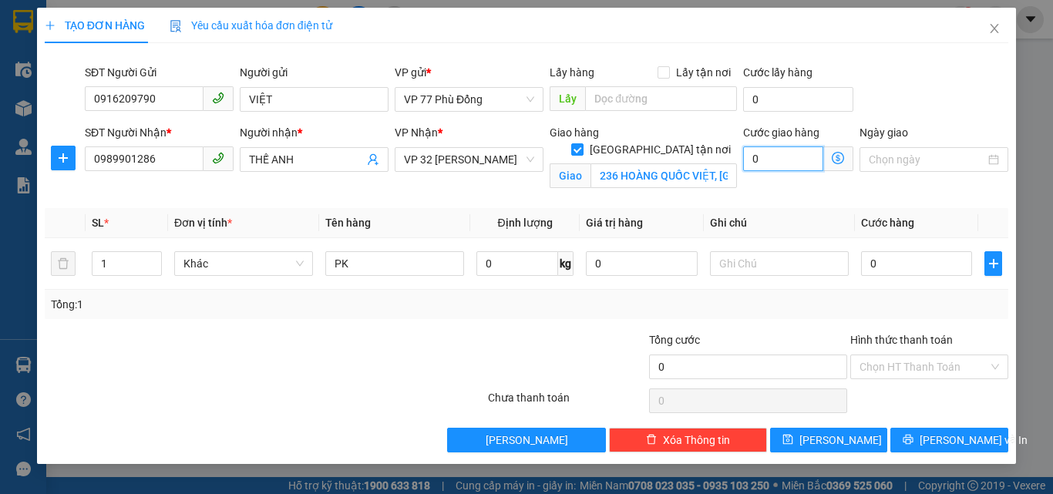
click at [756, 156] on input "0" at bounding box center [783, 159] width 80 height 25
type input "4"
type input "40"
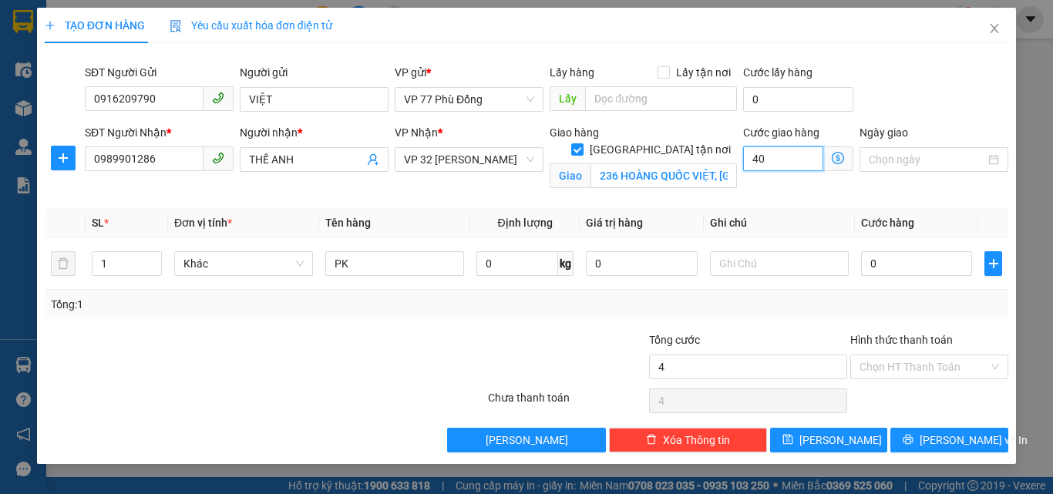
type input "40"
type input "40.000"
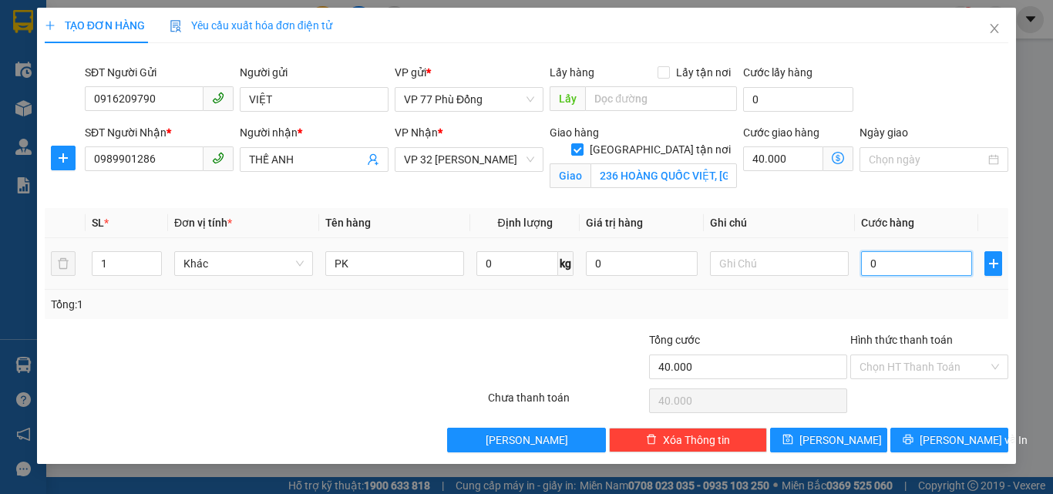
click at [889, 267] on input "0" at bounding box center [916, 263] width 111 height 25
type input "2"
type input "40.002"
type input "20"
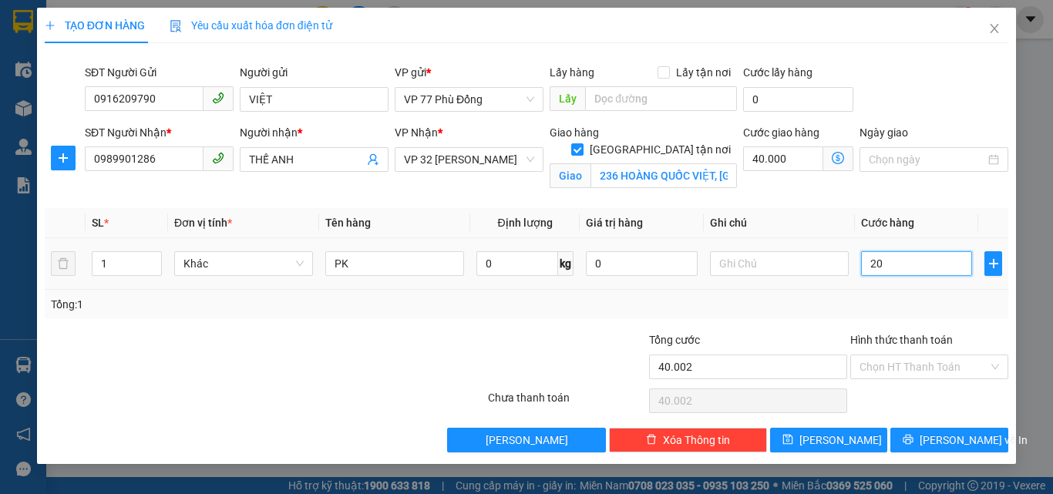
type input "40.020"
type input "20.000"
type input "60.000"
click at [898, 352] on div "Hình thức thanh toán" at bounding box center [930, 343] width 158 height 23
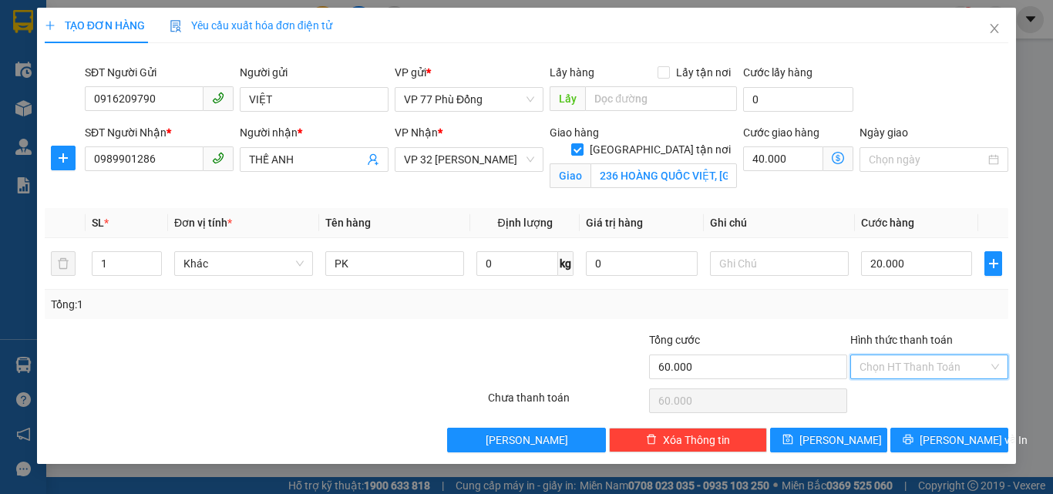
click at [879, 365] on input "Hình thức thanh toán" at bounding box center [924, 366] width 129 height 23
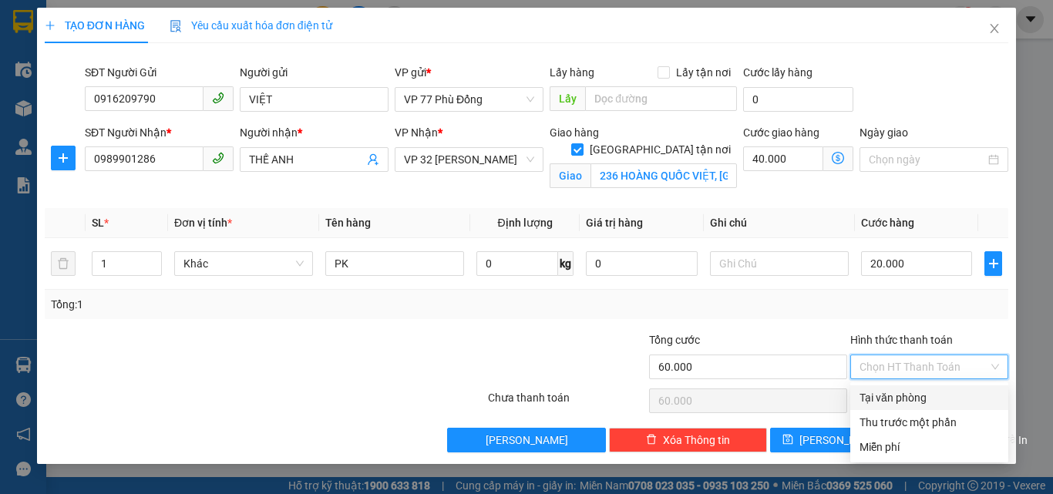
click at [892, 399] on div "Tại văn phòng" at bounding box center [930, 397] width 140 height 17
type input "0"
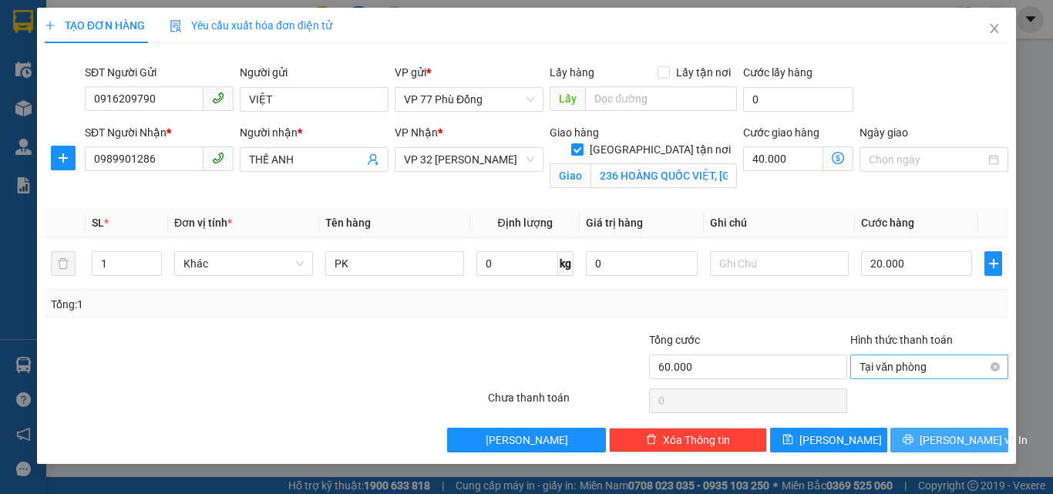
drag, startPoint x: 957, startPoint y: 440, endPoint x: 955, endPoint y: 369, distance: 71.0
click at [959, 440] on span "[PERSON_NAME] và In" at bounding box center [974, 440] width 108 height 17
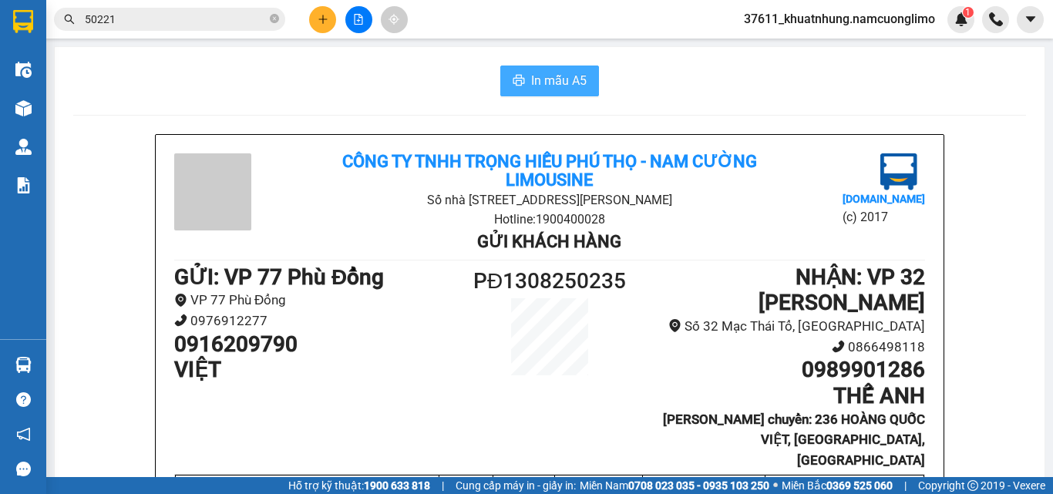
click at [568, 84] on span "In mẫu A5" at bounding box center [559, 80] width 56 height 19
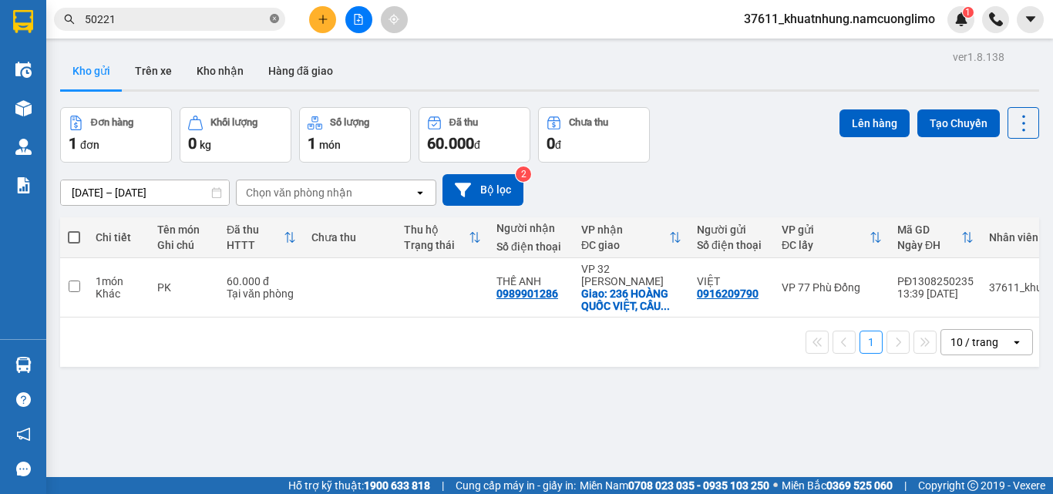
click at [273, 19] on icon "close-circle" at bounding box center [274, 18] width 9 height 9
click at [251, 19] on input "text" at bounding box center [176, 19] width 182 height 17
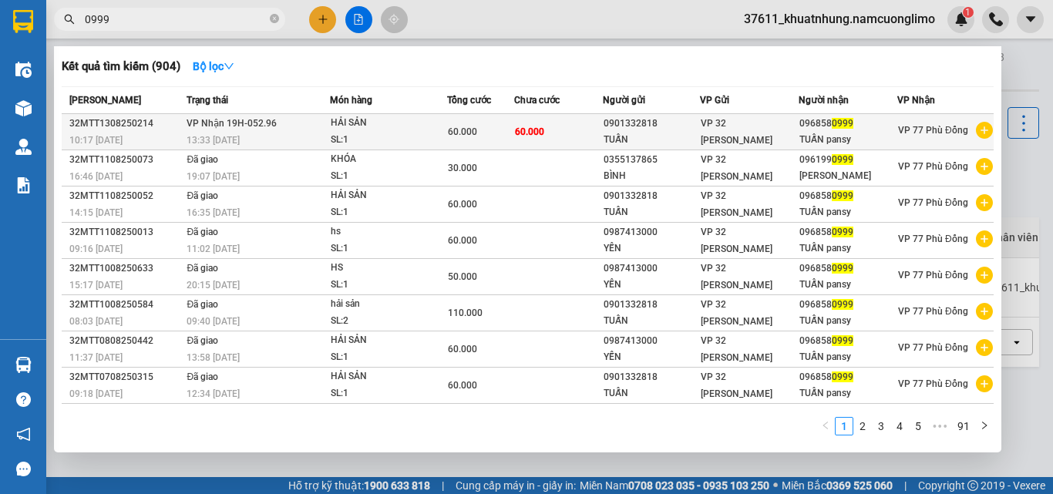
type input "0999"
click at [272, 123] on span "VP Nhận 19H-052.96" at bounding box center [232, 123] width 90 height 11
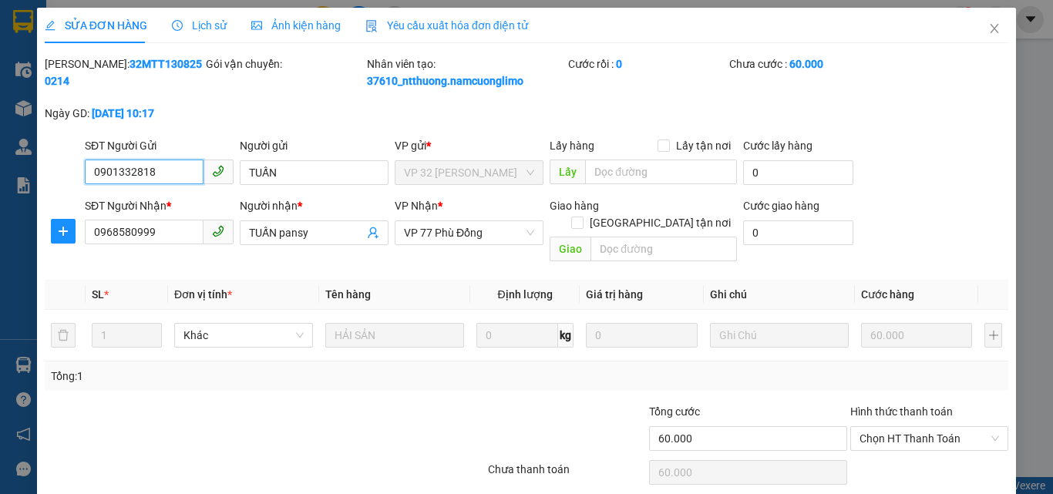
type input "0901332818"
type input "TUẤN"
type input "0968580999"
type input "TUẤN pansy"
type input "60.000"
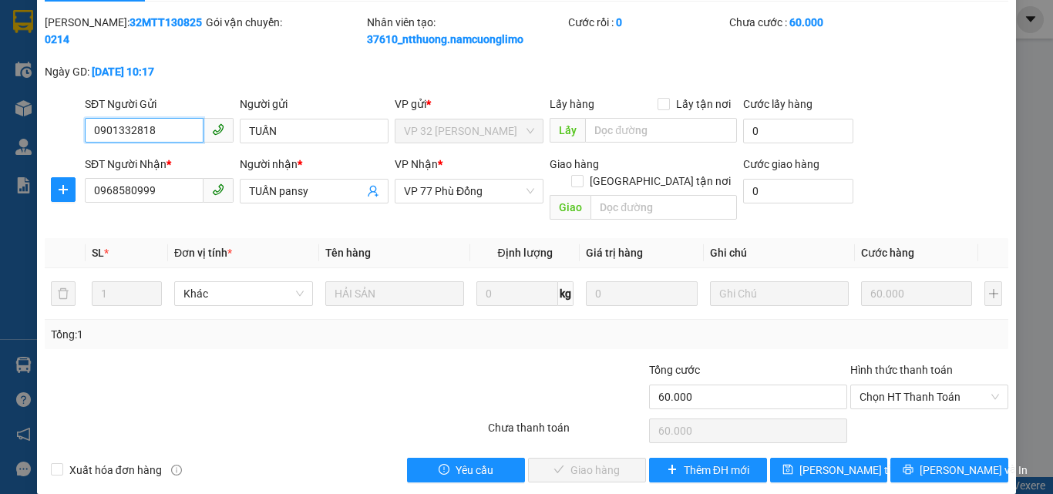
scroll to position [43, 0]
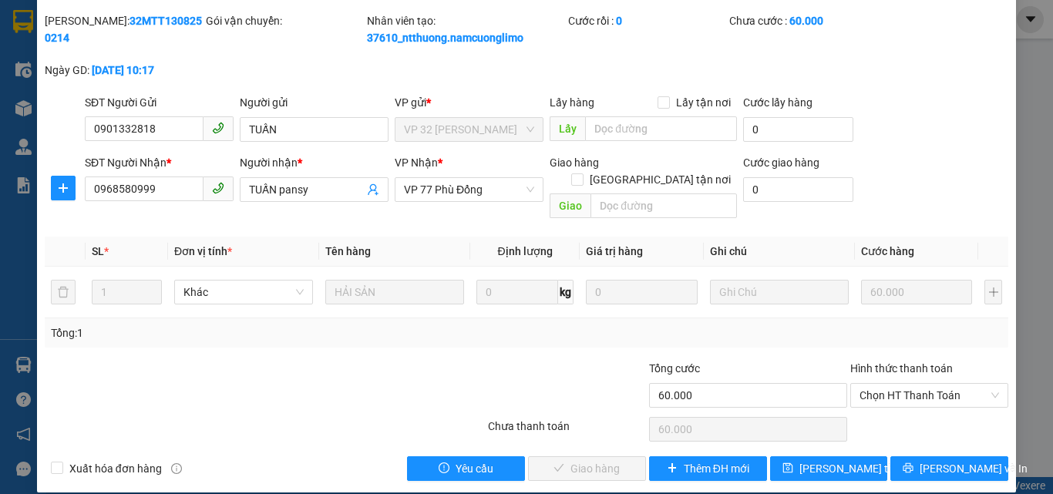
click at [896, 365] on div "Hình thức thanh toán" at bounding box center [930, 371] width 158 height 23
drag, startPoint x: 881, startPoint y: 369, endPoint x: 882, endPoint y: 392, distance: 23.1
click at [881, 384] on span "Chọn HT Thanh Toán" at bounding box center [930, 395] width 140 height 23
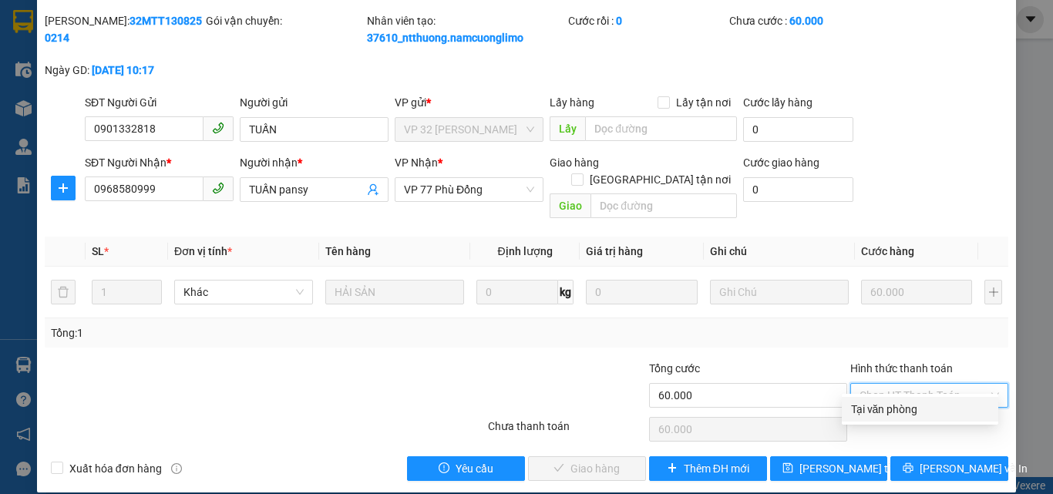
click at [881, 406] on div "Tại văn phòng" at bounding box center [920, 409] width 138 height 17
type input "0"
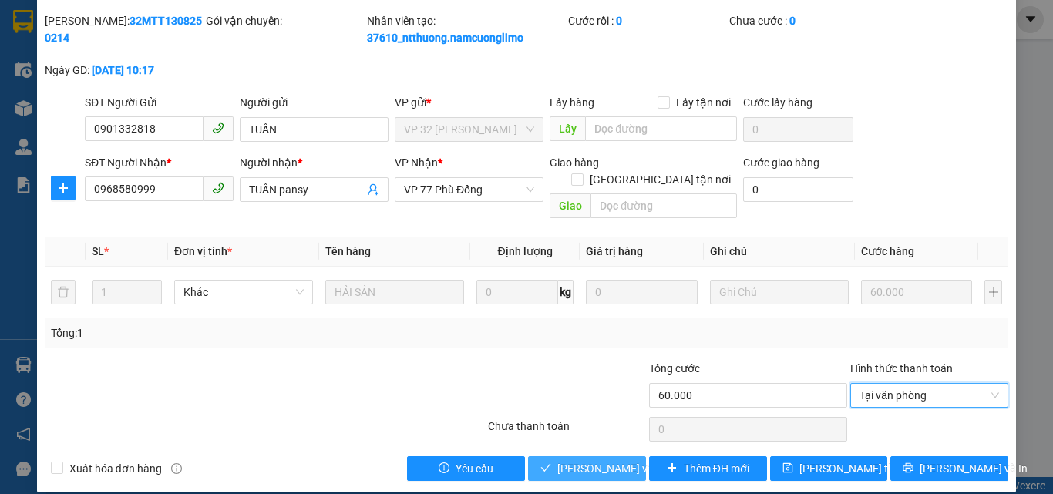
click at [581, 460] on span "[PERSON_NAME] và [PERSON_NAME] hàng" at bounding box center [632, 468] width 148 height 17
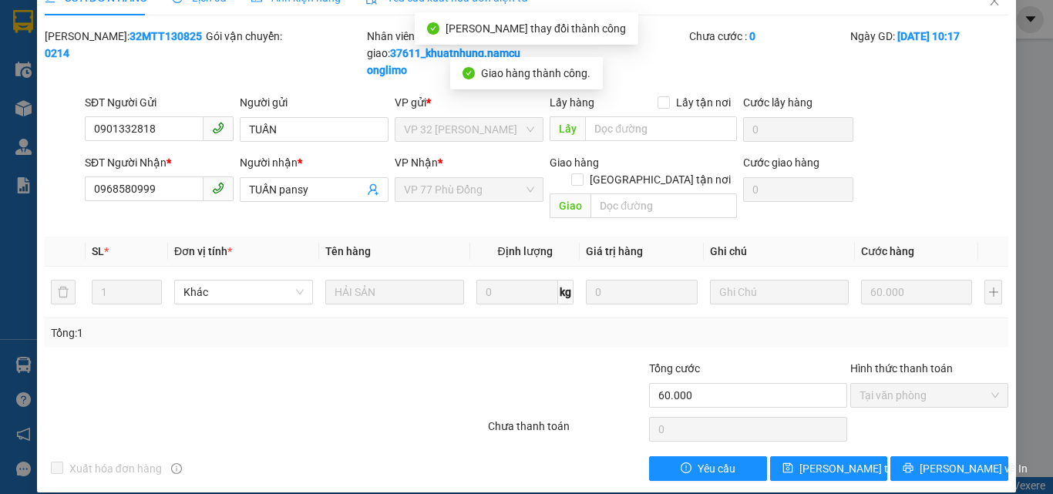
scroll to position [0, 0]
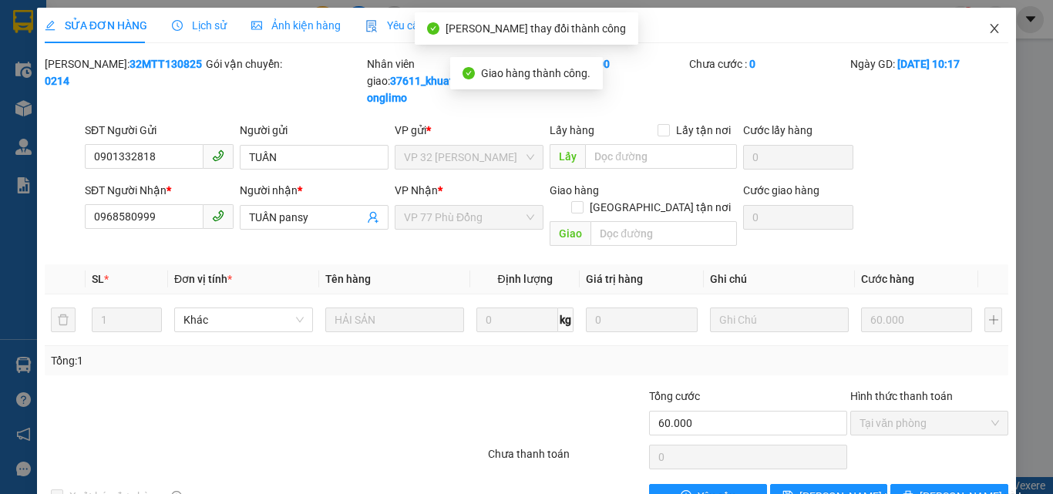
click at [983, 22] on span "Close" at bounding box center [994, 29] width 43 height 43
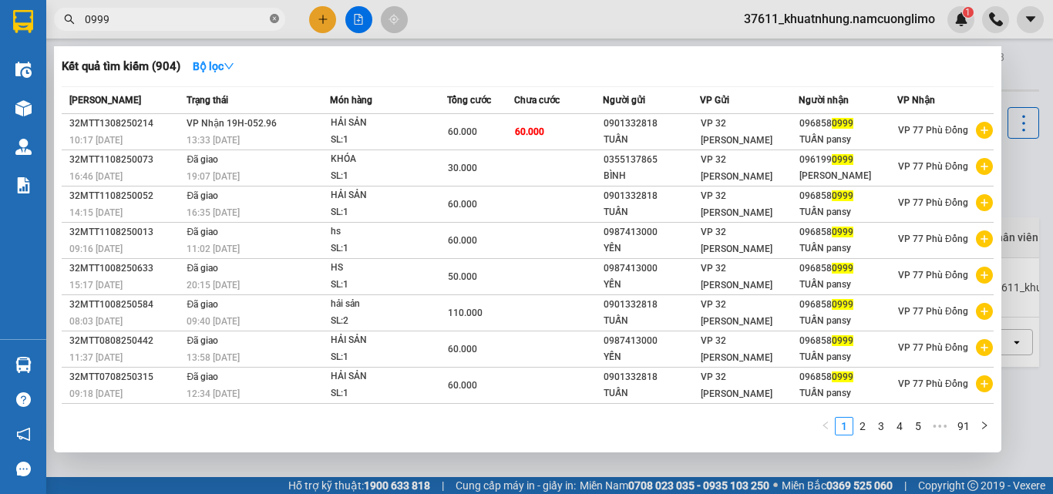
click at [272, 15] on icon "close-circle" at bounding box center [274, 18] width 9 height 9
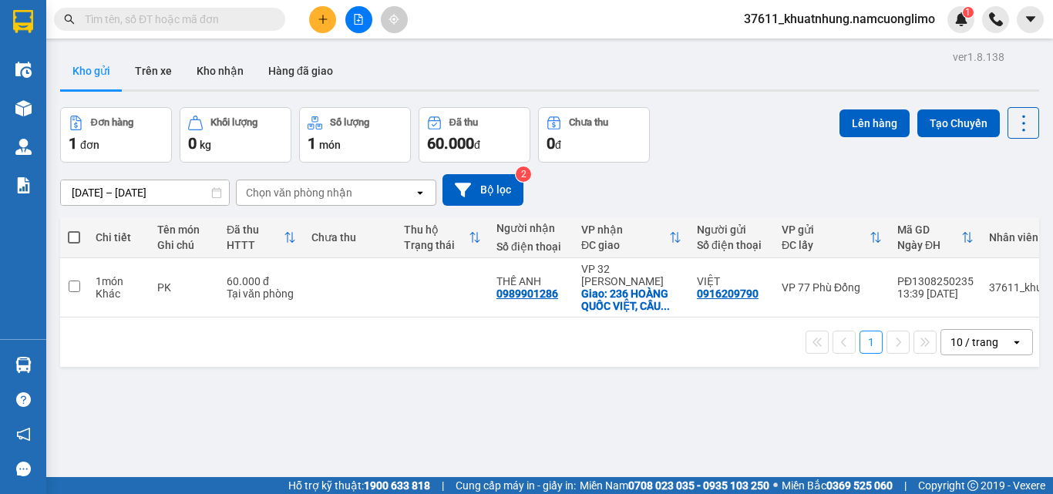
click at [233, 19] on input "text" at bounding box center [176, 19] width 182 height 17
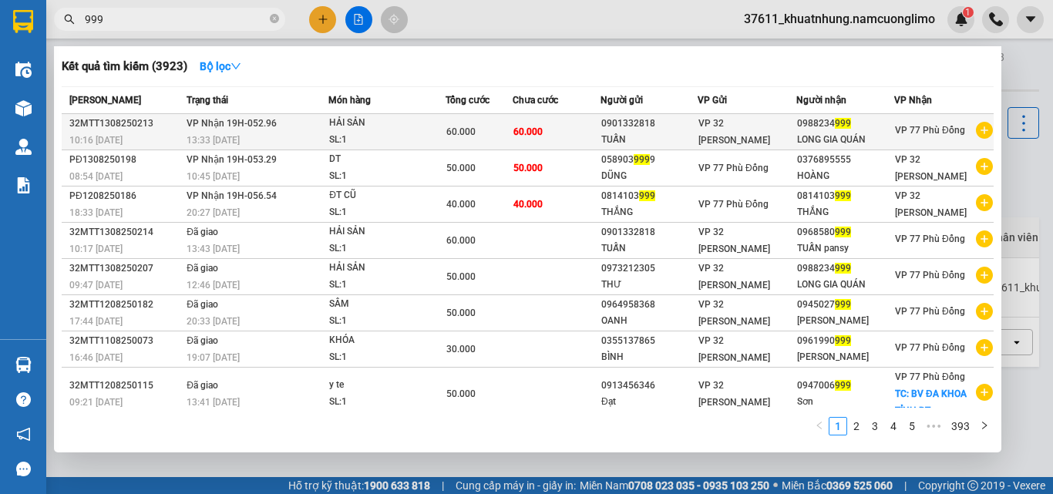
type input "999"
click at [295, 126] on td "VP Nhận 19H-052.96 13:33 - 13/08" at bounding box center [256, 132] width 146 height 36
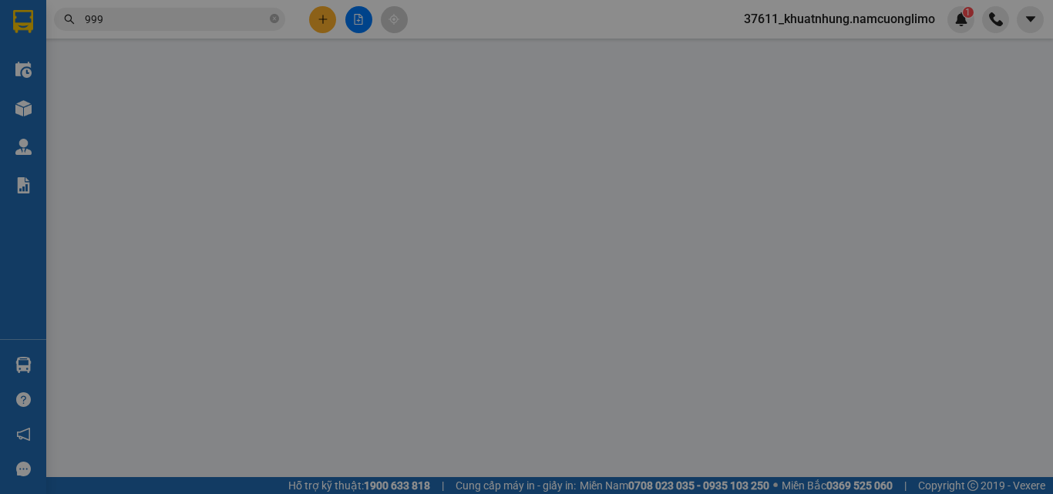
type input "0901332818"
type input "TUẤN"
type input "0988234999"
type input "LONG GIA QUÁN"
type input "60.000"
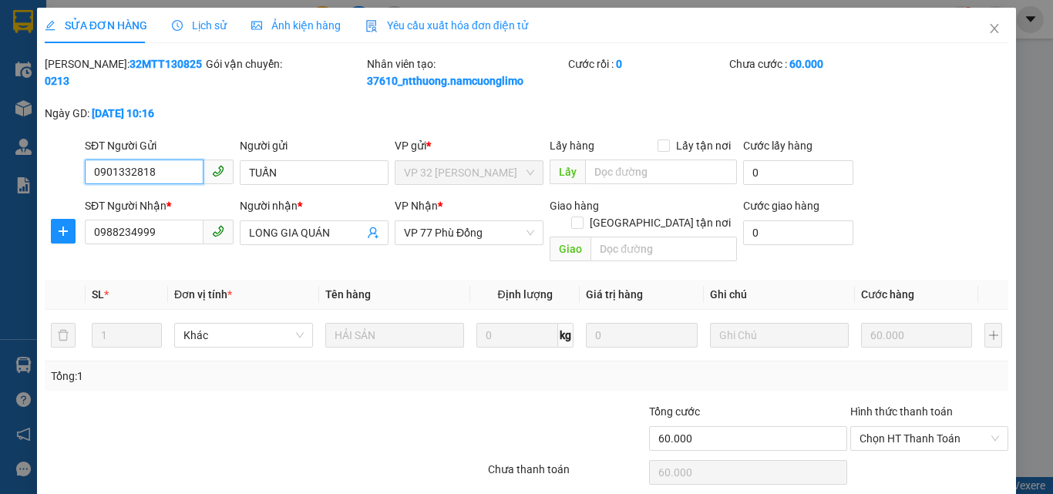
scroll to position [43, 0]
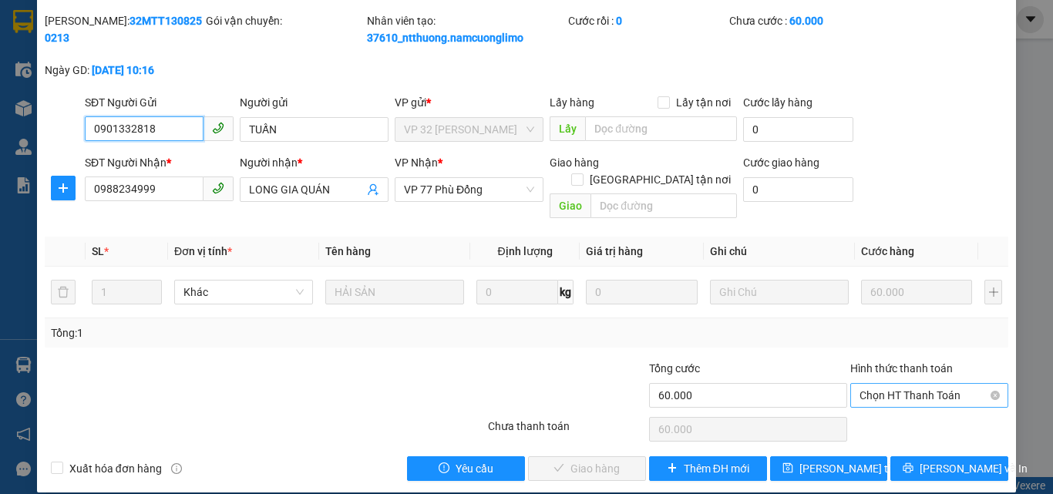
click at [911, 384] on span "Chọn HT Thanh Toán" at bounding box center [930, 395] width 140 height 23
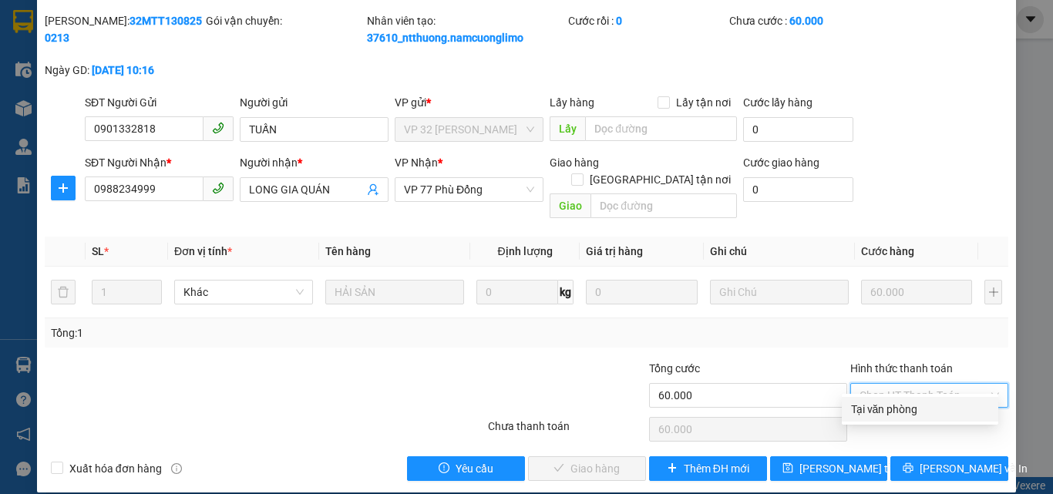
click at [878, 408] on div "Tại văn phòng" at bounding box center [920, 409] width 138 height 17
type input "0"
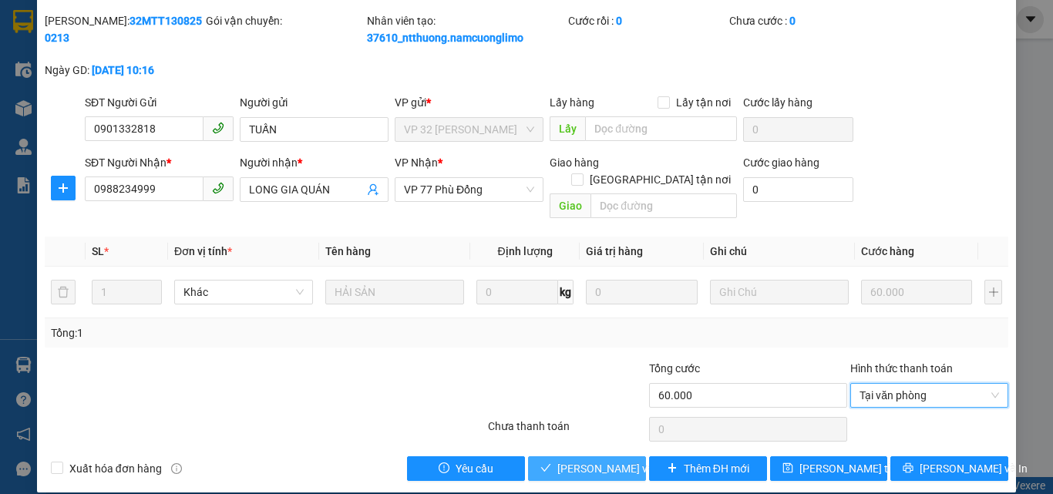
click at [578, 460] on span "[PERSON_NAME] và [PERSON_NAME] hàng" at bounding box center [632, 468] width 148 height 17
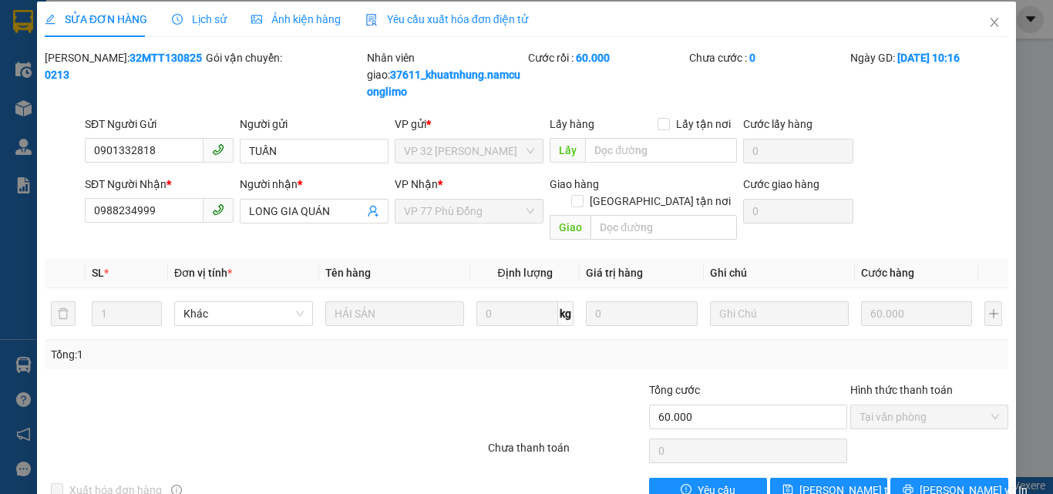
scroll to position [0, 0]
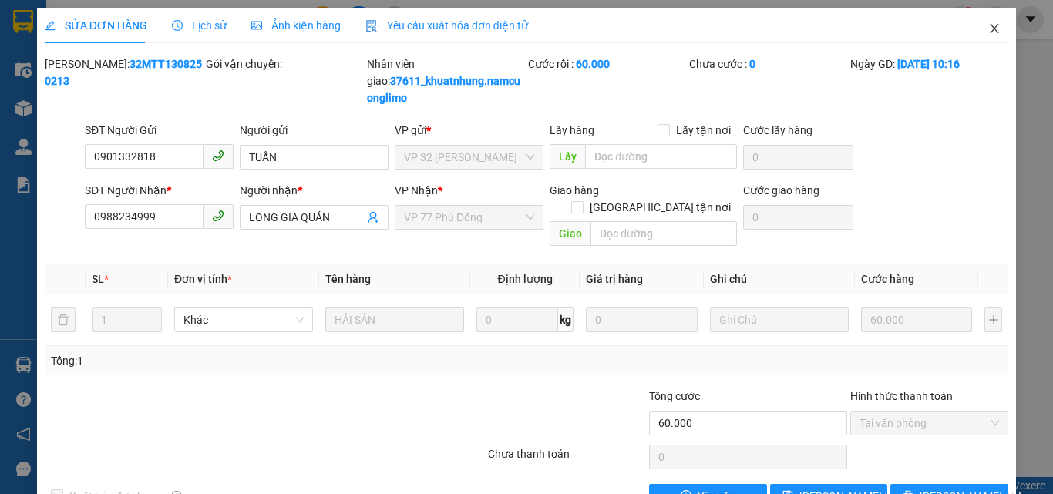
click at [989, 29] on icon "close" at bounding box center [995, 28] width 12 height 12
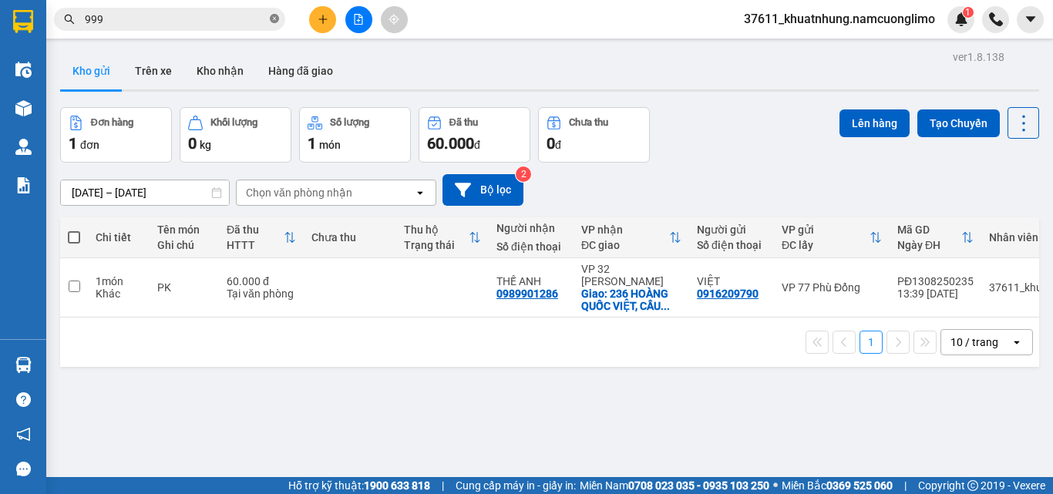
click at [272, 21] on icon "close-circle" at bounding box center [274, 18] width 9 height 9
click at [224, 19] on input "text" at bounding box center [176, 19] width 182 height 17
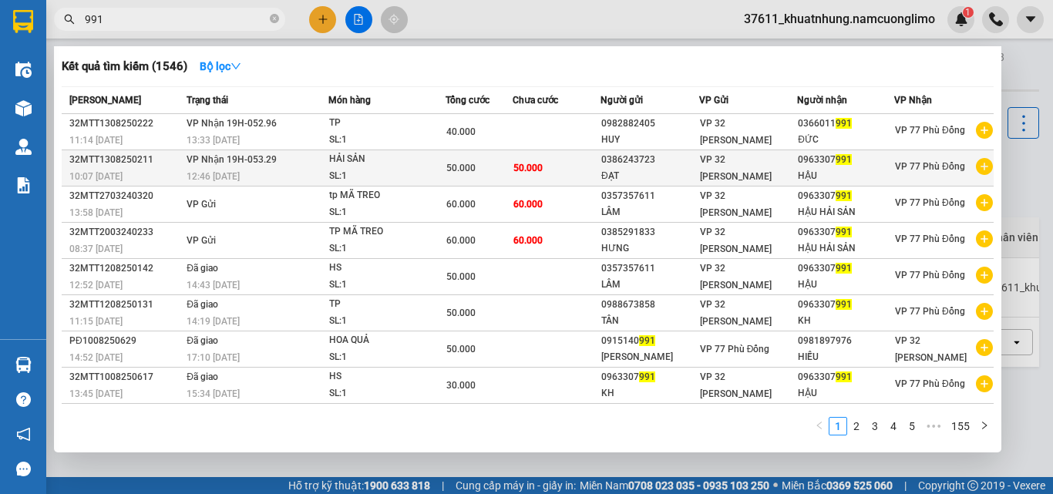
type input "991"
click at [280, 163] on td "VP Nhận 19H-053.29 12:46 - 13/08" at bounding box center [256, 168] width 146 height 36
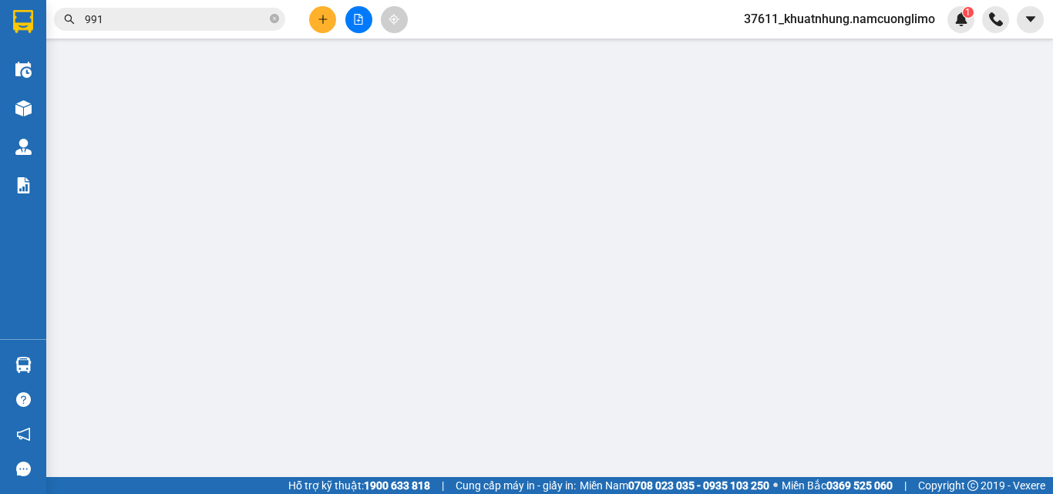
type input "0386243723"
type input "ĐẠT"
type input "0963307991"
type input "HẬU"
type input "50.000"
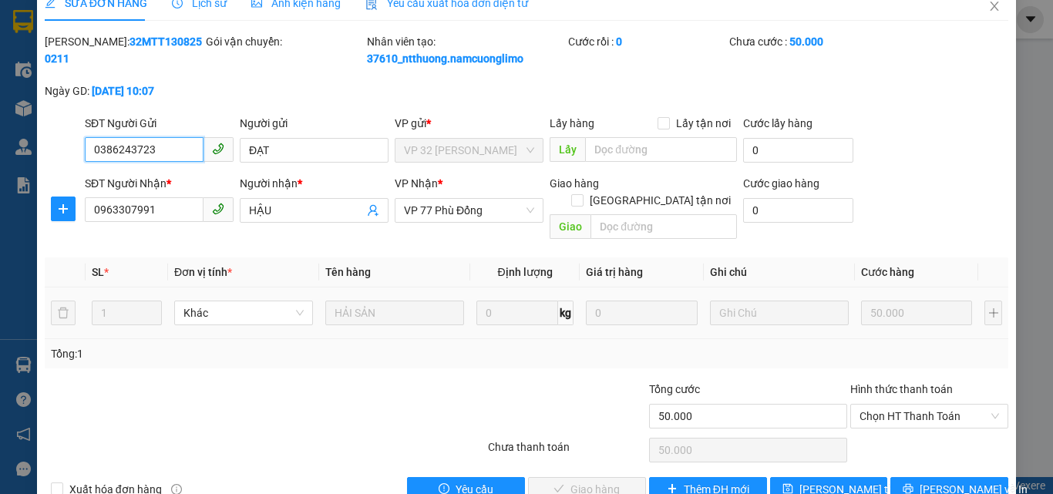
scroll to position [43, 0]
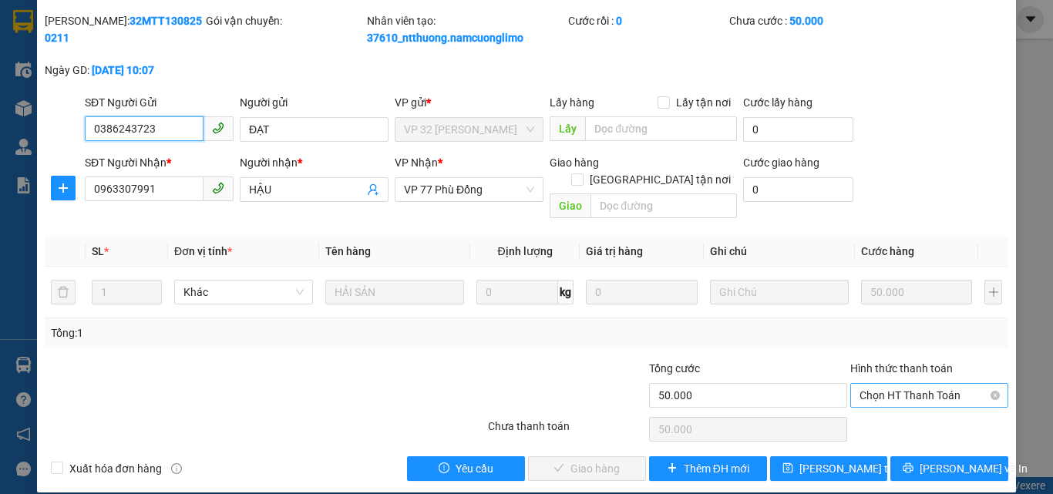
click at [902, 384] on span "Chọn HT Thanh Toán" at bounding box center [930, 395] width 140 height 23
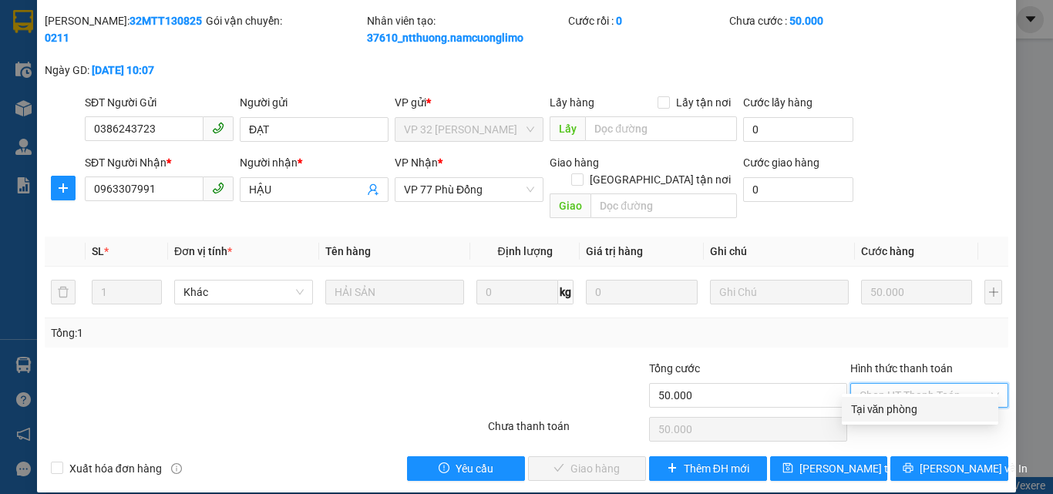
drag, startPoint x: 905, startPoint y: 403, endPoint x: 706, endPoint y: 417, distance: 198.7
click at [890, 403] on div "Tại văn phòng" at bounding box center [920, 409] width 138 height 17
type input "0"
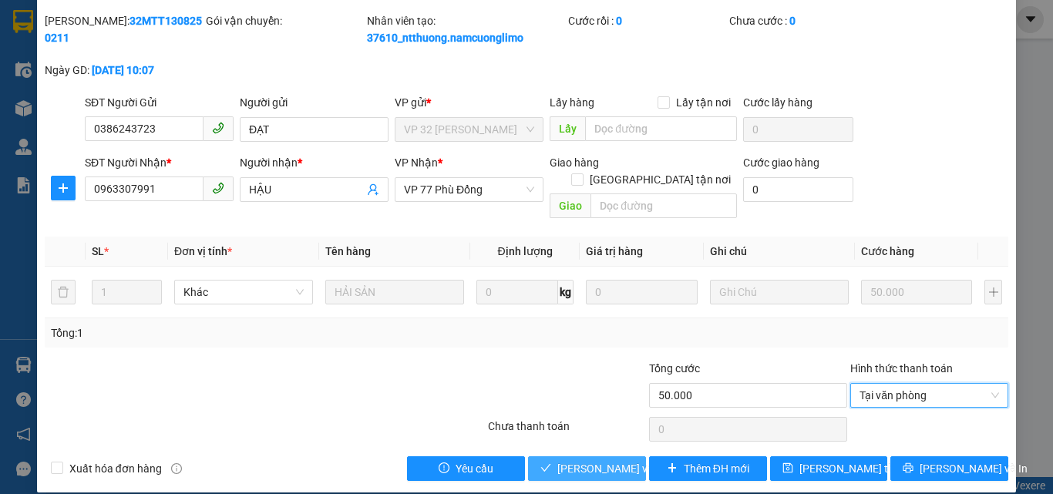
drag, startPoint x: 616, startPoint y: 452, endPoint x: 620, endPoint y: 438, distance: 14.4
click at [616, 460] on span "[PERSON_NAME] và [PERSON_NAME] hàng" at bounding box center [632, 468] width 148 height 17
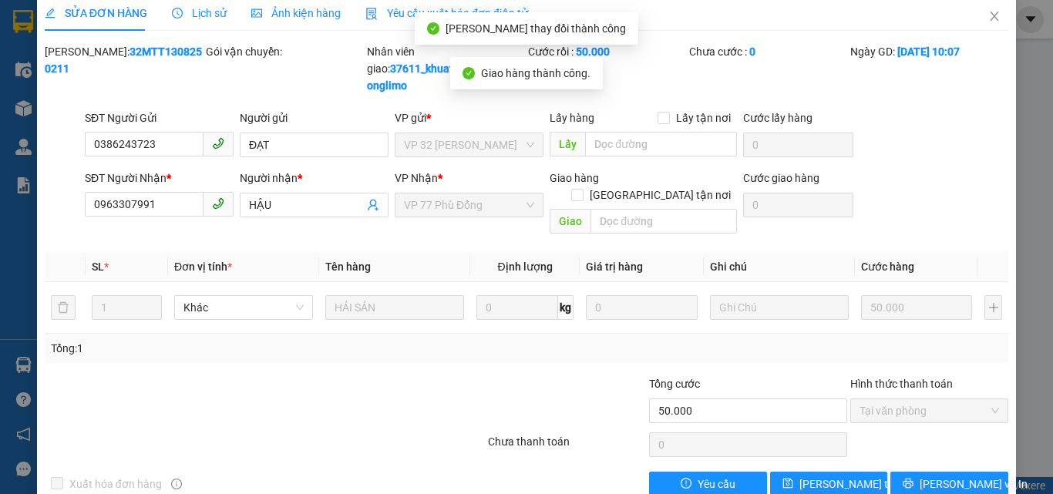
scroll to position [0, 0]
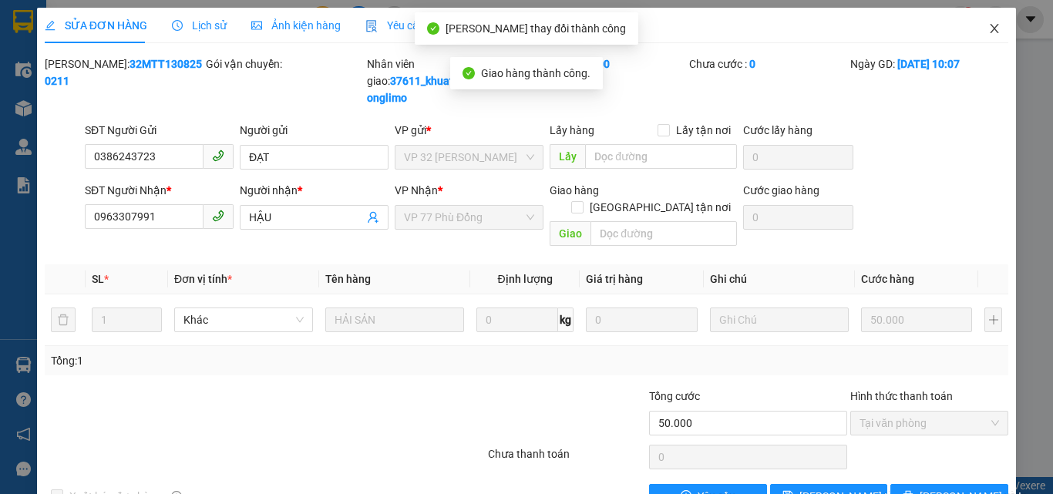
click at [989, 29] on icon "close" at bounding box center [995, 28] width 12 height 12
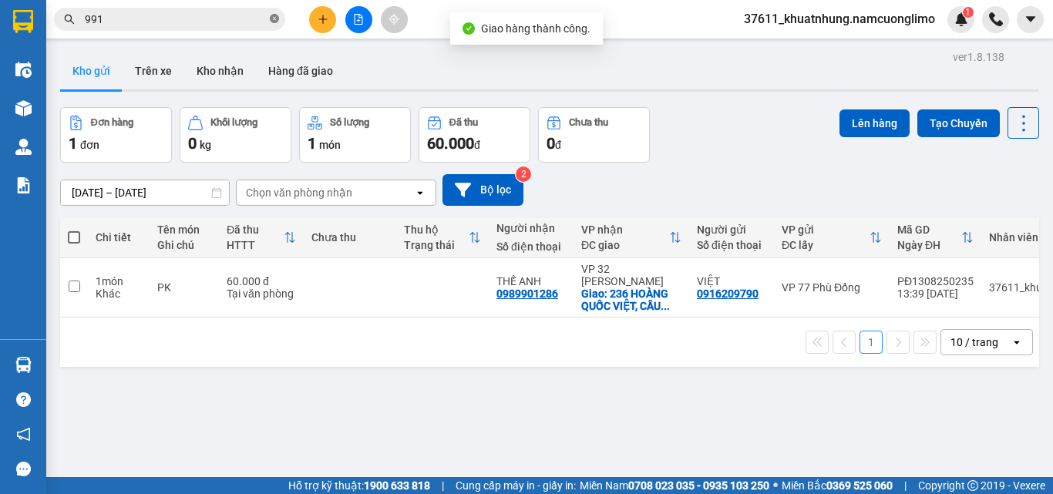
click at [273, 15] on icon "close-circle" at bounding box center [274, 18] width 9 height 9
click at [75, 231] on span at bounding box center [74, 237] width 12 height 12
click at [74, 230] on input "checkbox" at bounding box center [74, 230] width 0 height 0
checkbox input "true"
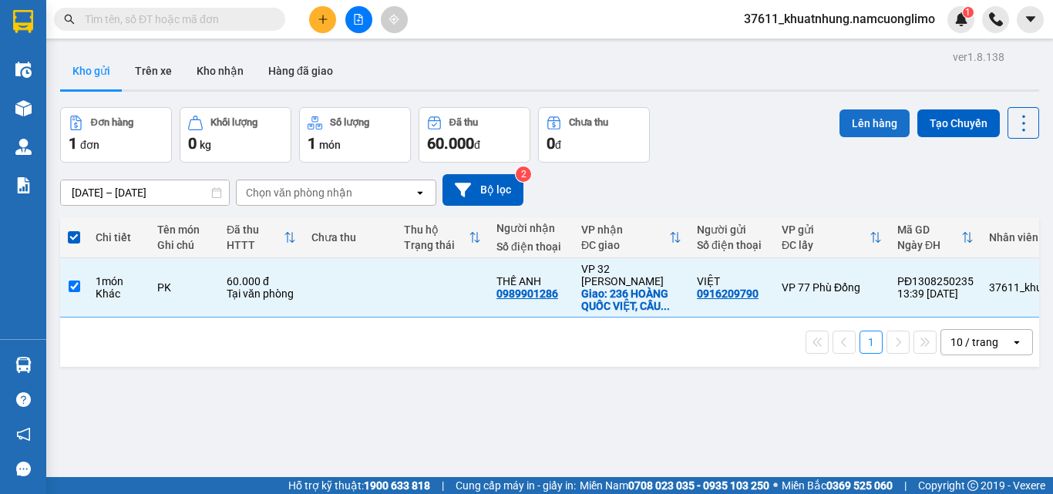
click at [869, 126] on button "Lên hàng" at bounding box center [875, 124] width 70 height 28
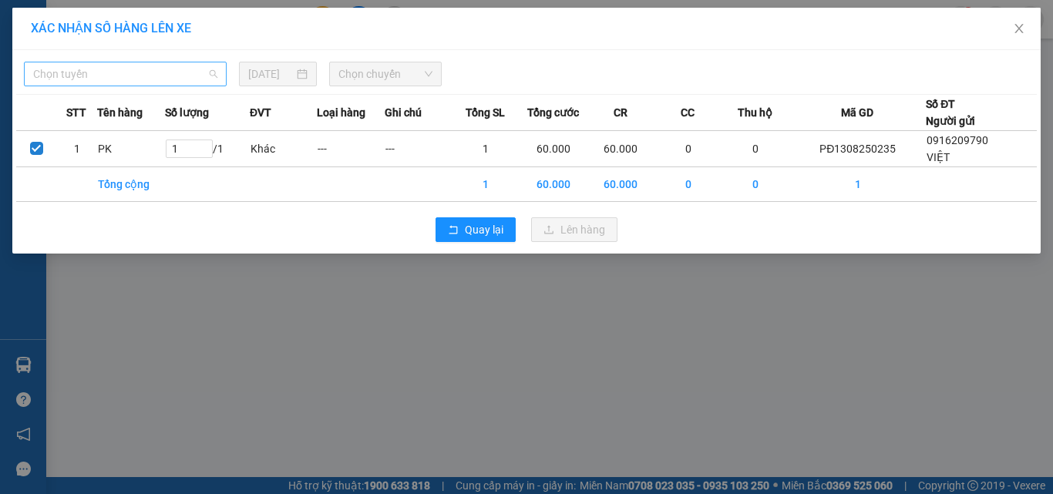
click at [156, 76] on span "Chọn tuyến" at bounding box center [125, 73] width 184 height 23
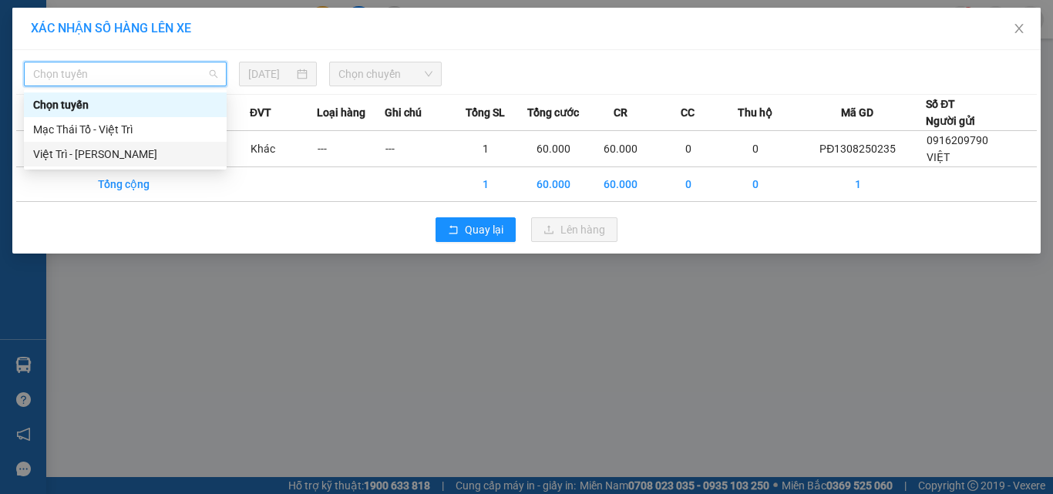
click at [101, 158] on div "Việt Trì - [PERSON_NAME]" at bounding box center [125, 154] width 184 height 17
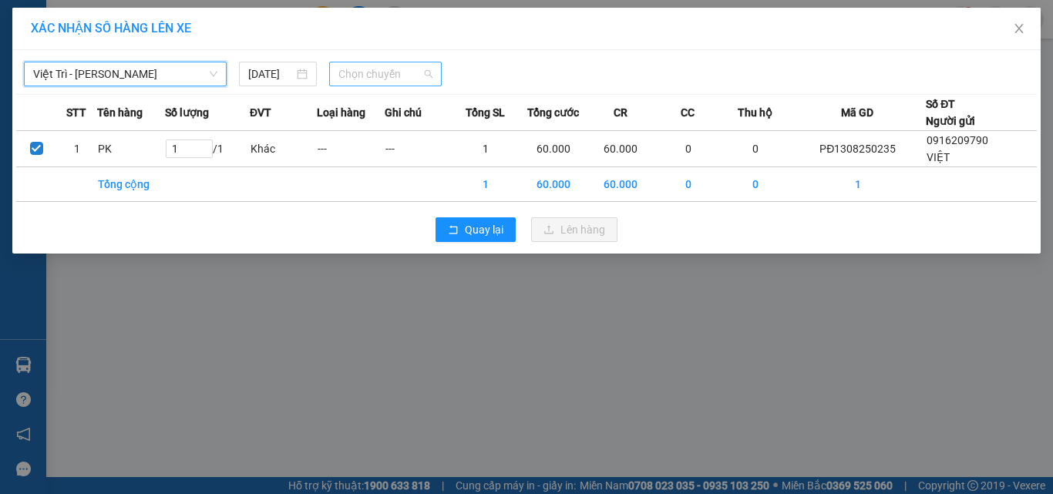
click at [418, 69] on span "Chọn chuyến" at bounding box center [386, 73] width 95 height 23
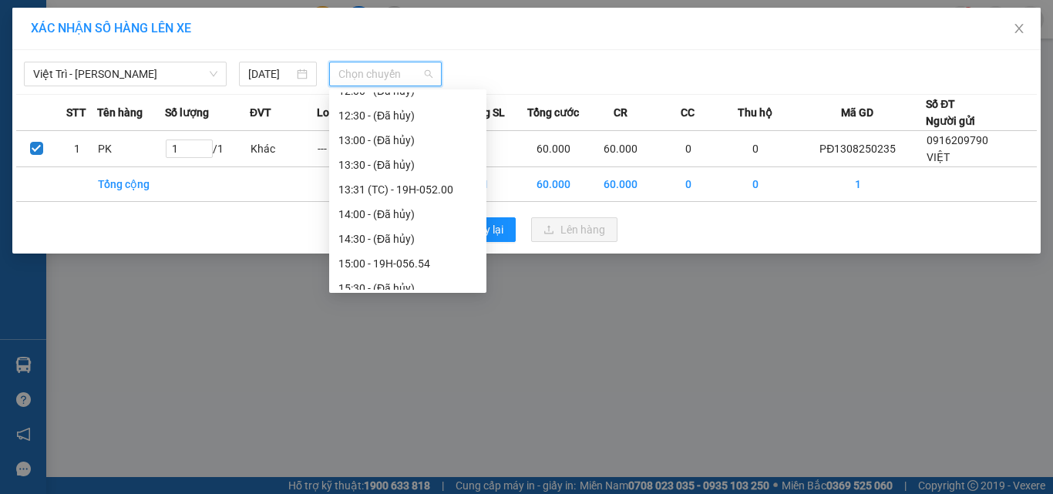
scroll to position [386, 0]
click at [369, 184] on div "13:31 (TC) - 19H-052.00" at bounding box center [408, 188] width 139 height 17
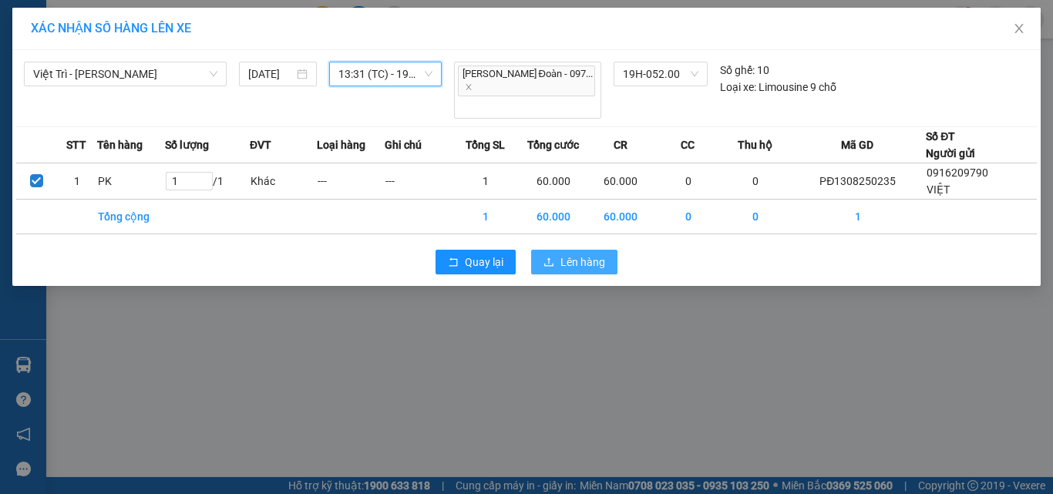
click at [604, 254] on span "Lên hàng" at bounding box center [583, 262] width 45 height 17
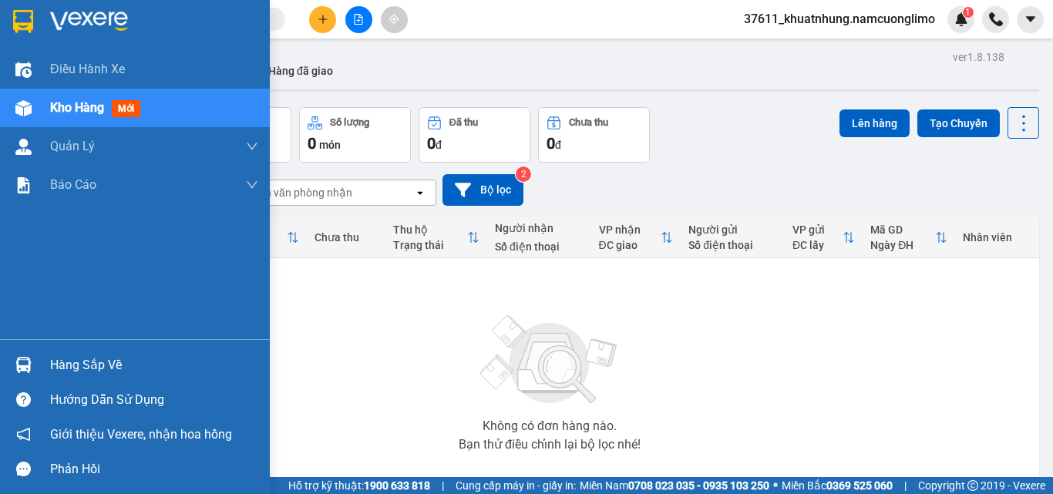
click at [68, 363] on div "Hàng sắp về" at bounding box center [154, 365] width 208 height 23
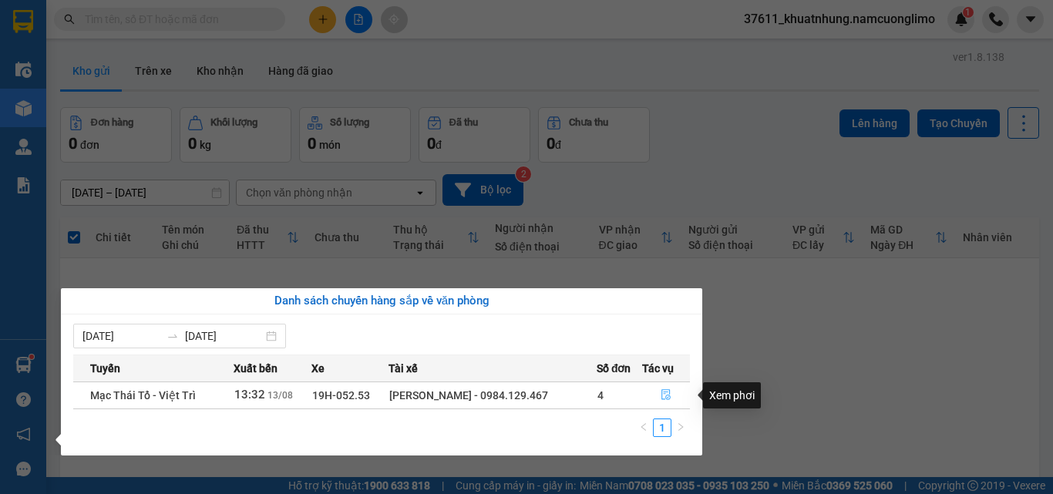
click at [663, 395] on icon "file-done" at bounding box center [666, 394] width 11 height 11
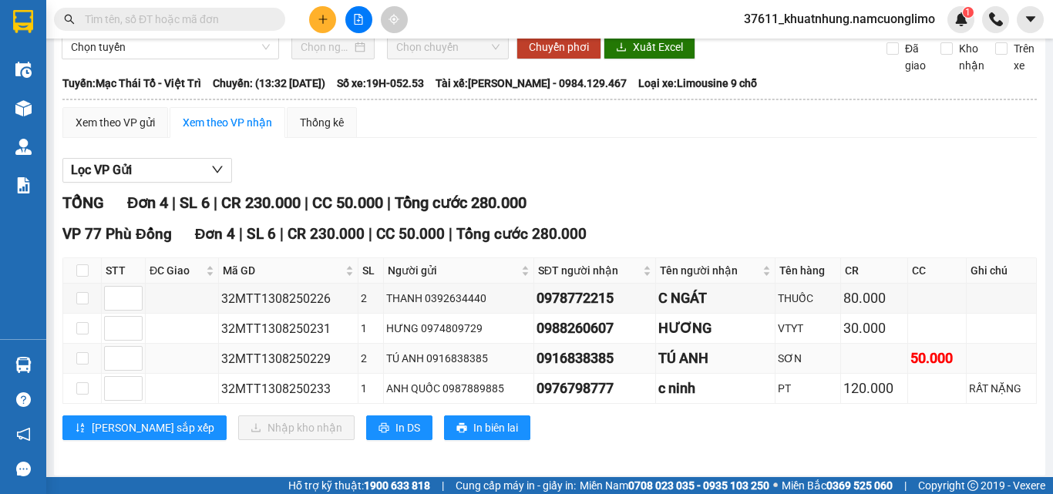
scroll to position [71, 0]
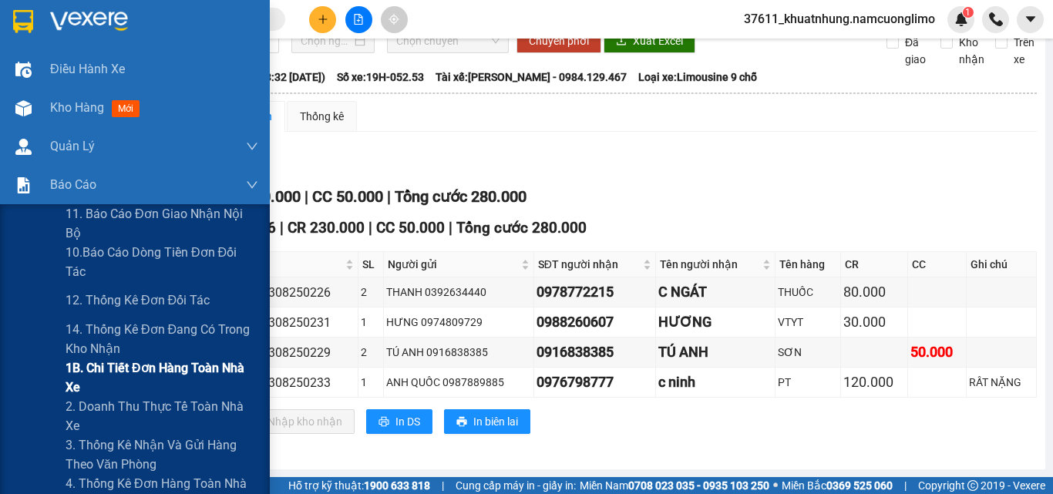
drag, startPoint x: 119, startPoint y: 369, endPoint x: 140, endPoint y: 372, distance: 20.9
click at [120, 369] on span "1B. Chi tiết đơn hàng toàn nhà xe" at bounding box center [162, 378] width 193 height 39
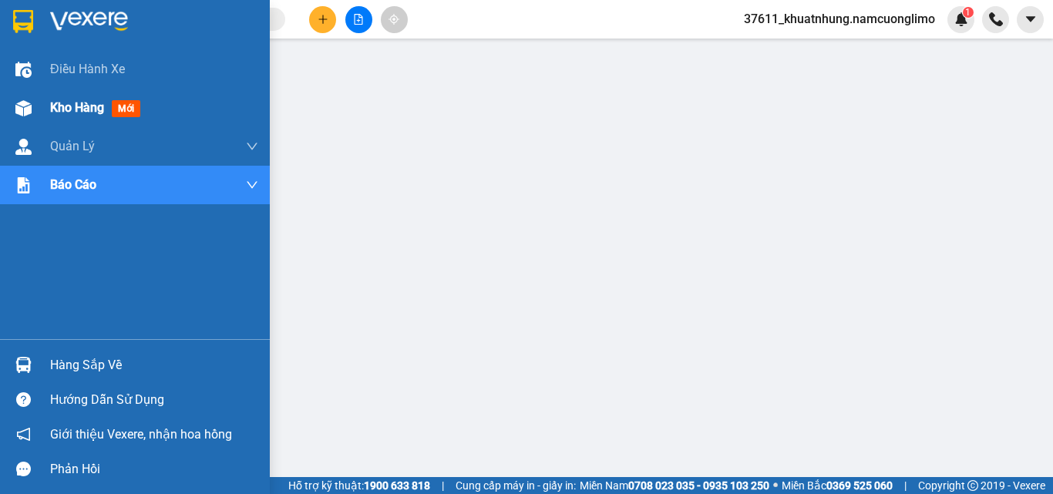
click at [59, 106] on span "Kho hàng" at bounding box center [77, 107] width 54 height 15
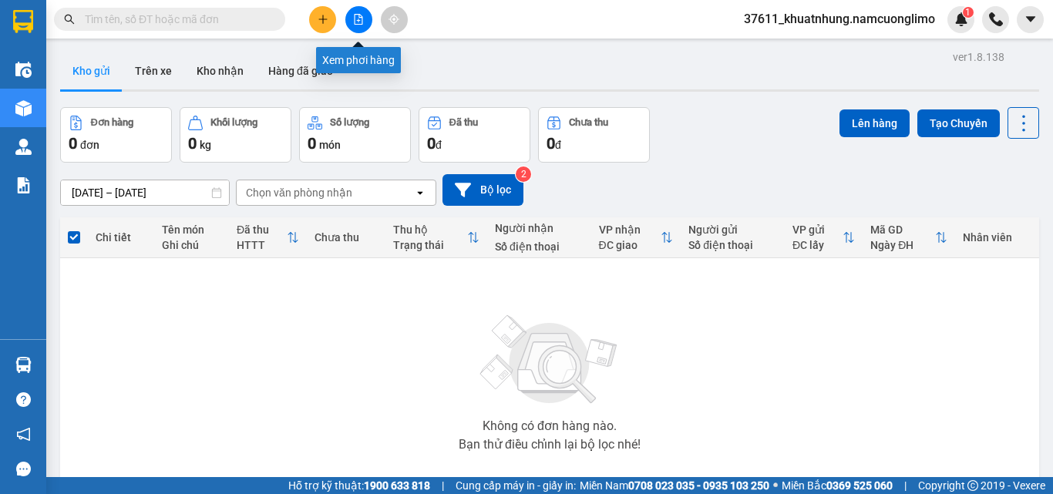
click at [358, 19] on icon "file-add" at bounding box center [358, 19] width 11 height 11
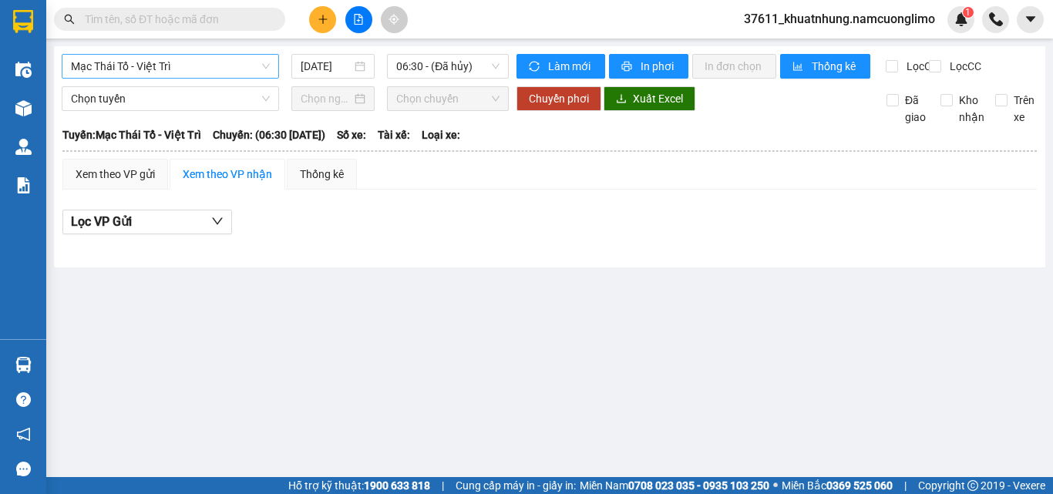
click at [218, 66] on span "Mạc Thái Tổ - Việt Trì" at bounding box center [170, 66] width 199 height 23
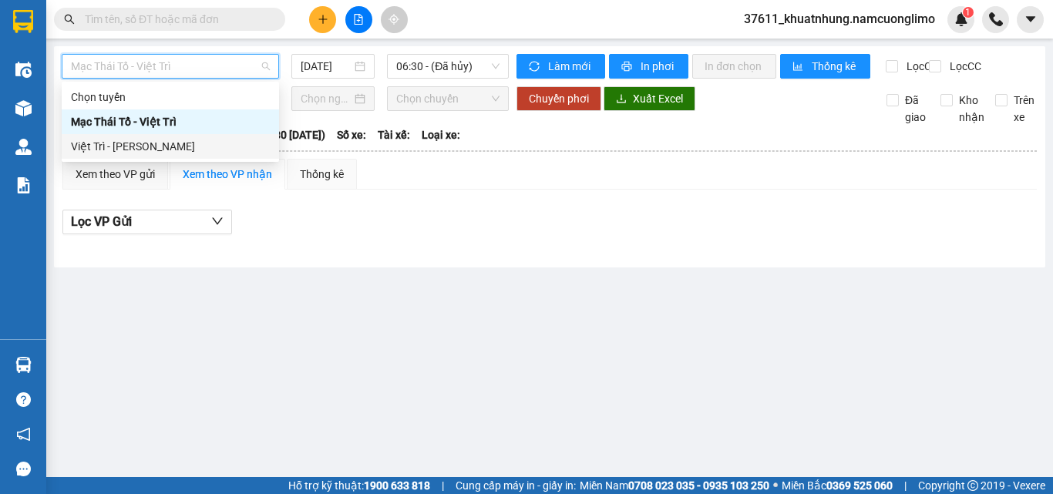
click at [157, 146] on div "Việt Trì - [PERSON_NAME]" at bounding box center [170, 146] width 199 height 17
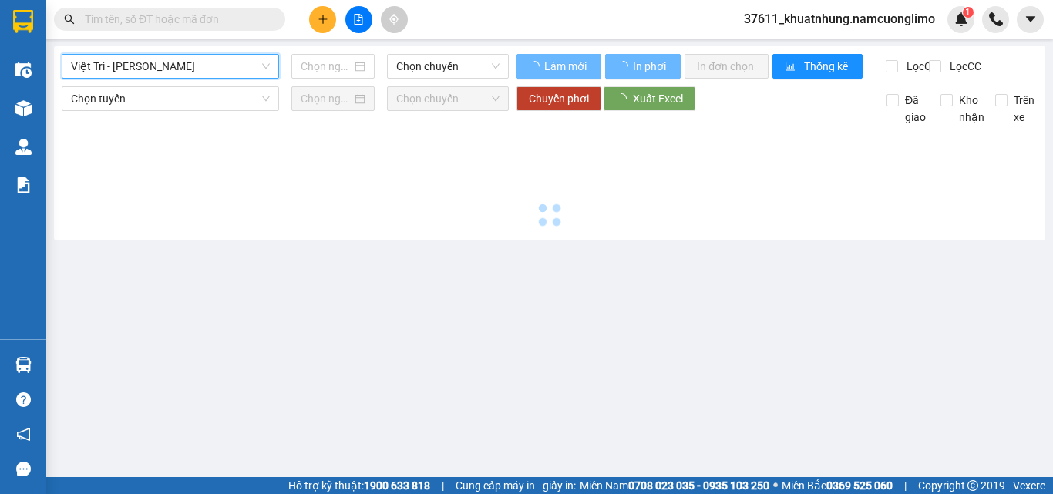
type input "[DATE]"
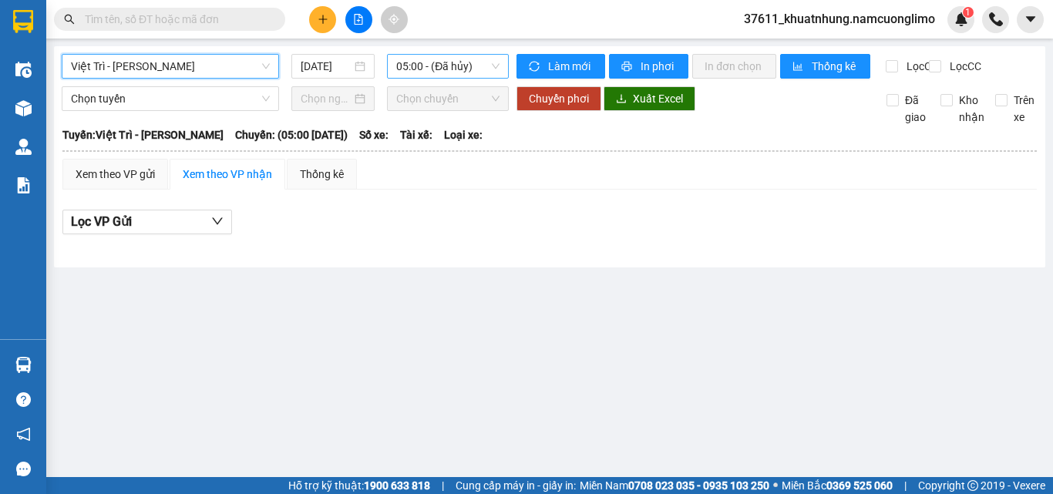
click at [495, 69] on span "05:00 - (Đã hủy)" at bounding box center [447, 66] width 103 height 23
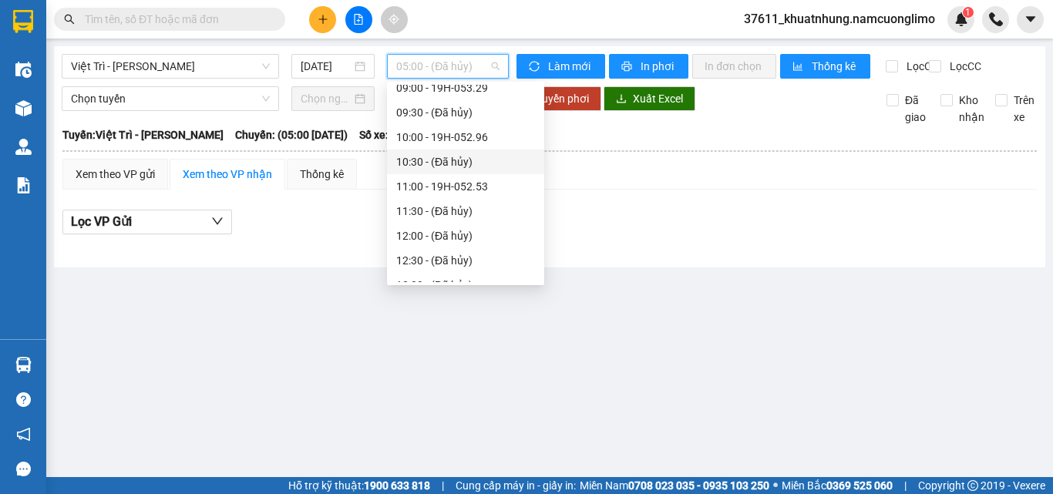
scroll to position [308, 0]
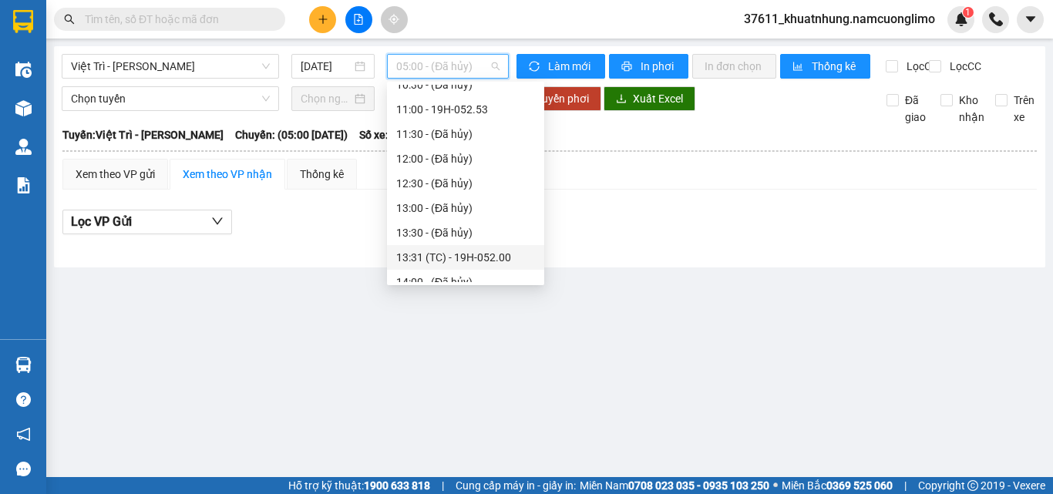
click at [473, 258] on div "13:31 (TC) - 19H-052.00" at bounding box center [465, 257] width 139 height 17
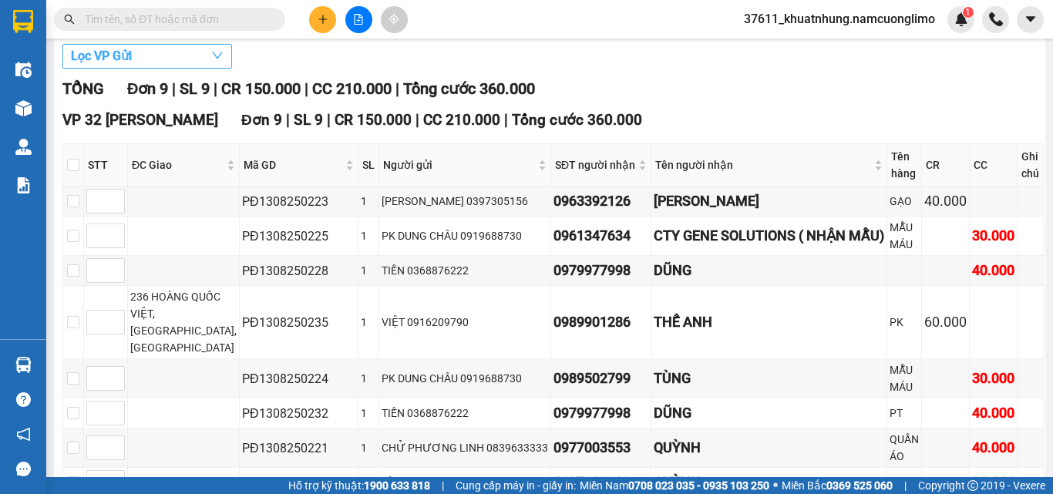
scroll to position [10, 0]
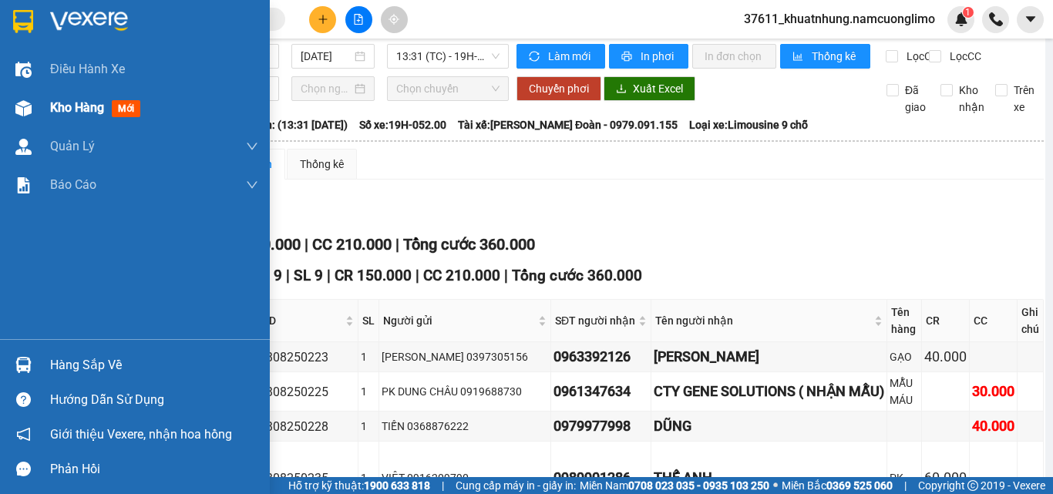
click at [71, 108] on span "Kho hàng" at bounding box center [77, 107] width 54 height 15
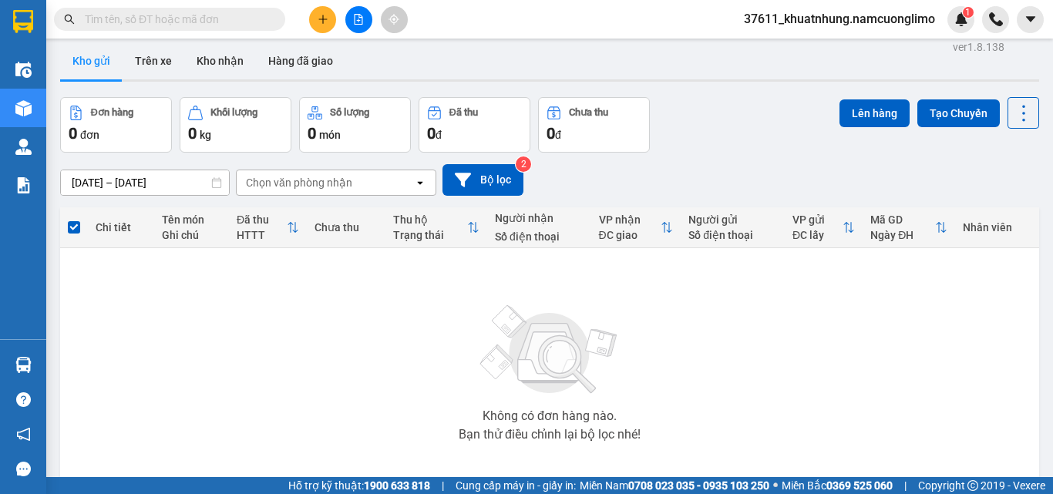
click at [152, 16] on input "text" at bounding box center [176, 19] width 182 height 17
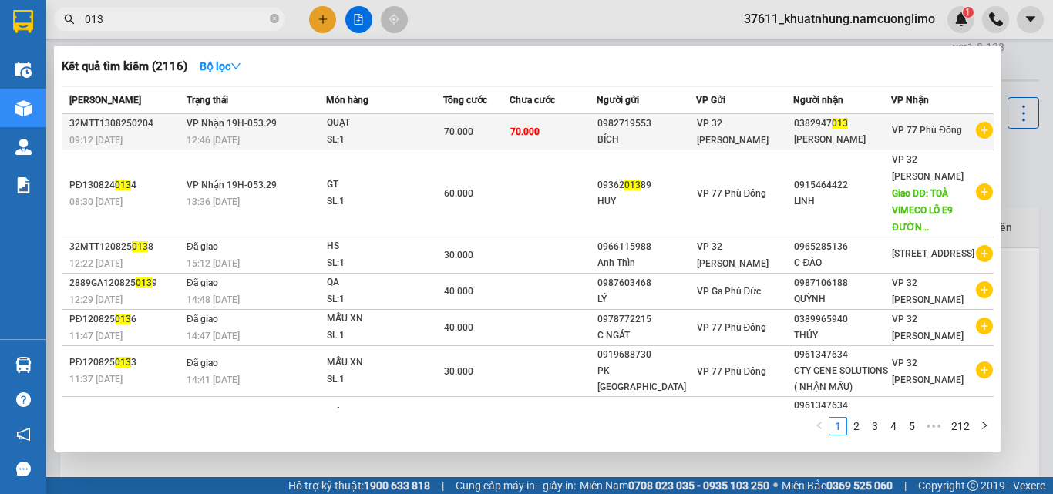
type input "013"
click at [278, 123] on td "VP Nhận 19H-053.29 12:46 - 13/08" at bounding box center [254, 132] width 143 height 36
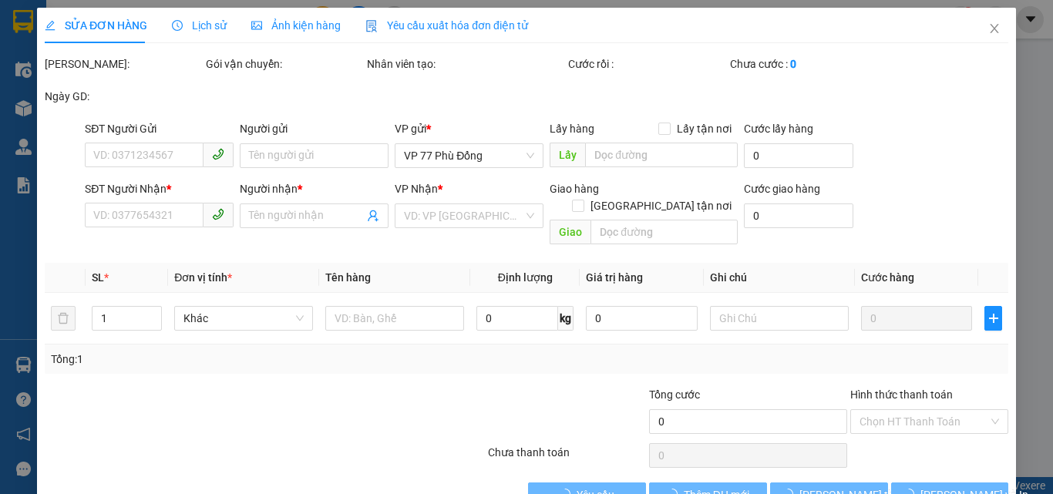
type input "0982719553"
type input "BÍCH"
type input "0382947013"
type input "Đức Anh"
type input "70.000"
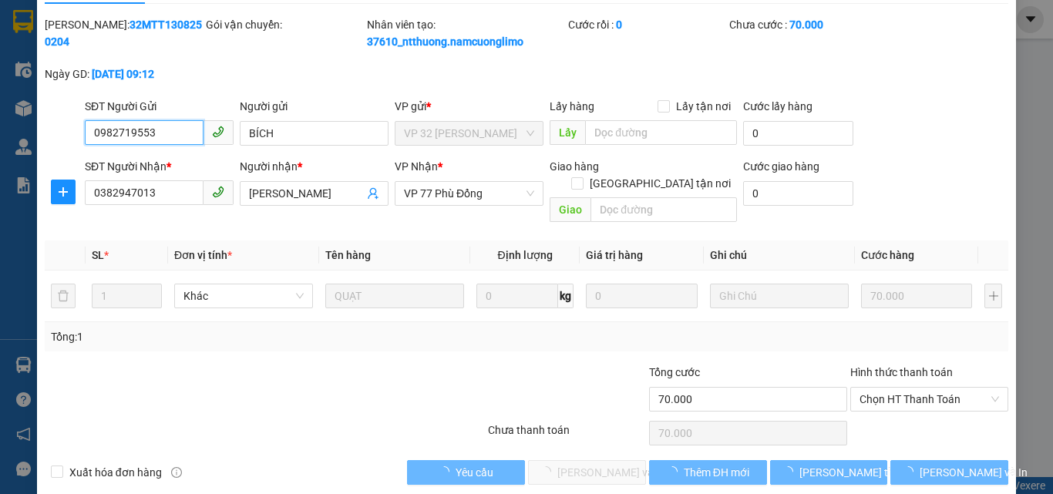
scroll to position [43, 0]
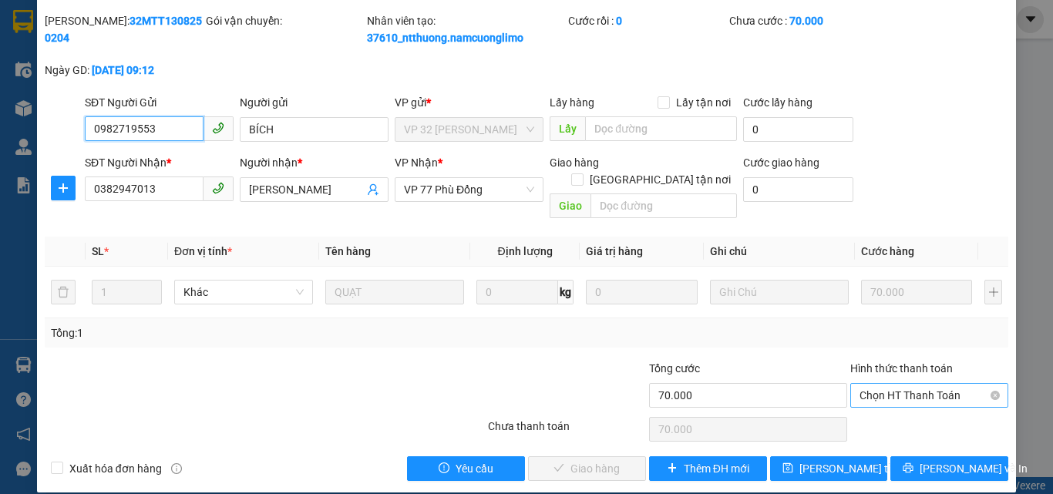
click at [922, 384] on span "Chọn HT Thanh Toán" at bounding box center [930, 395] width 140 height 23
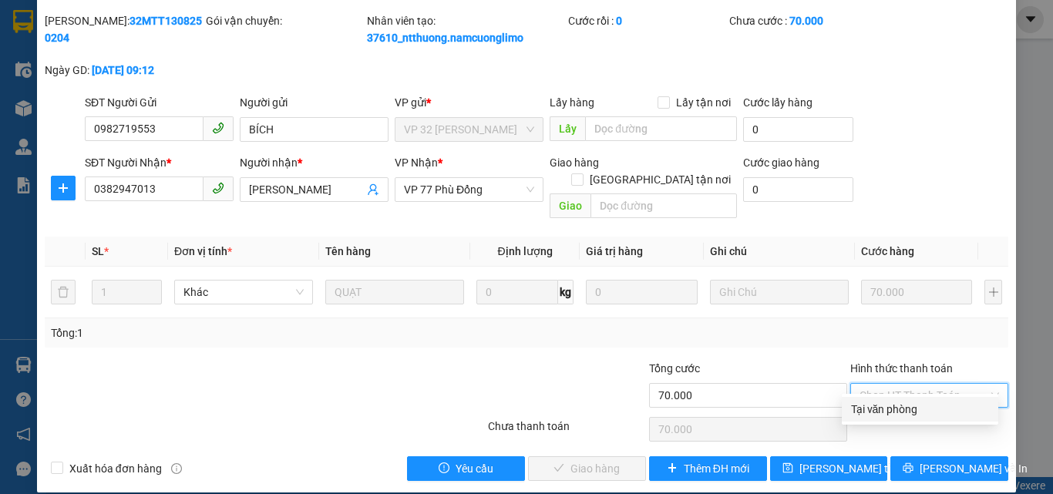
drag, startPoint x: 886, startPoint y: 404, endPoint x: 789, endPoint y: 438, distance: 102.9
click at [883, 408] on div "Tại văn phòng" at bounding box center [920, 409] width 138 height 17
type input "0"
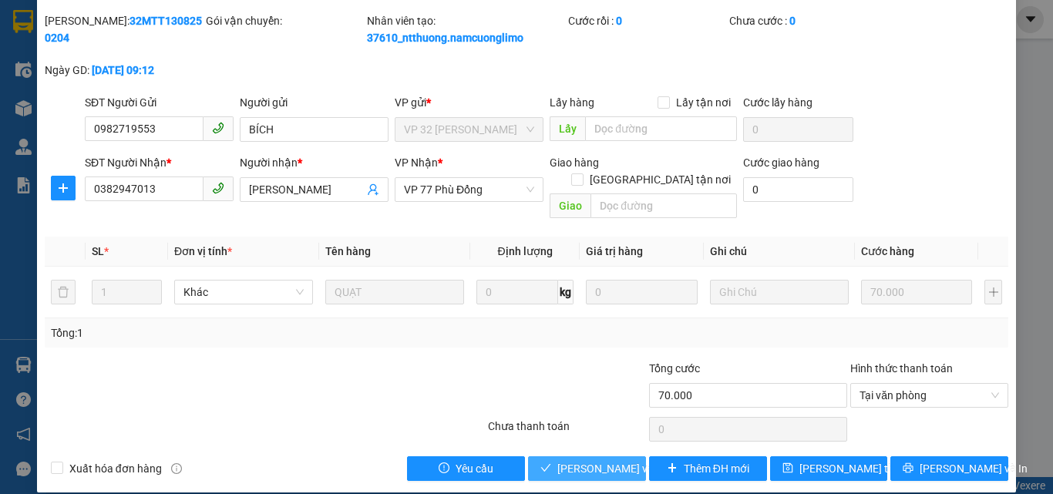
click at [578, 460] on span "[PERSON_NAME] và [PERSON_NAME] hàng" at bounding box center [632, 468] width 148 height 17
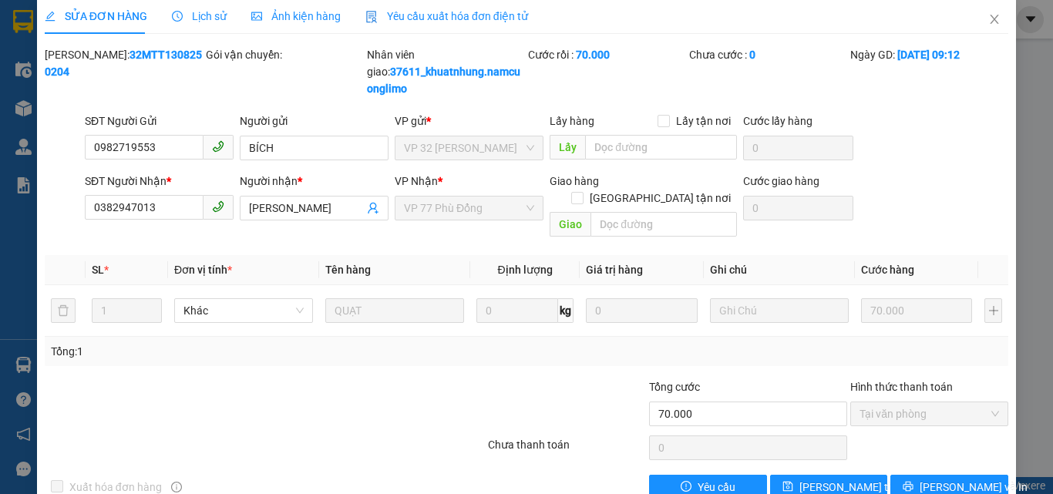
scroll to position [0, 0]
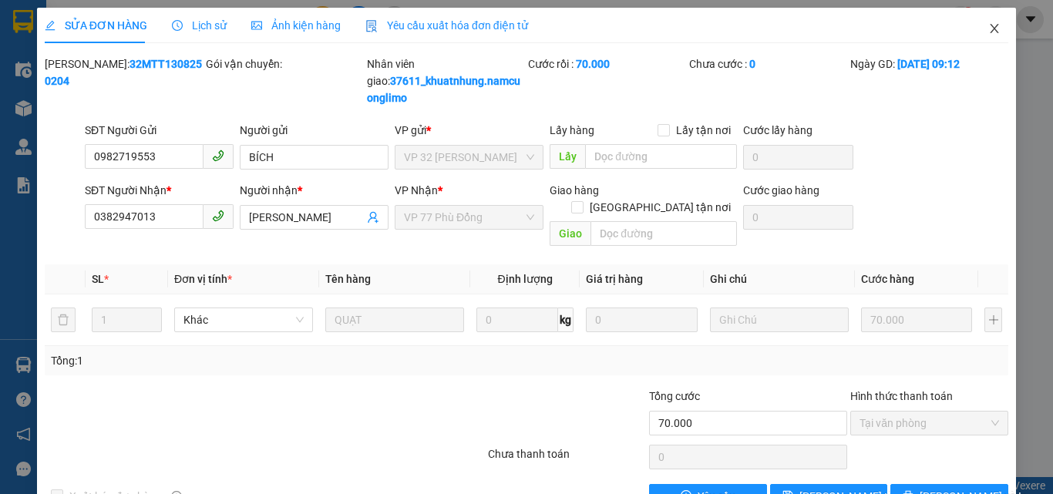
drag, startPoint x: 986, startPoint y: 25, endPoint x: 999, endPoint y: 27, distance: 13.3
click at [989, 25] on icon "close" at bounding box center [995, 28] width 12 height 12
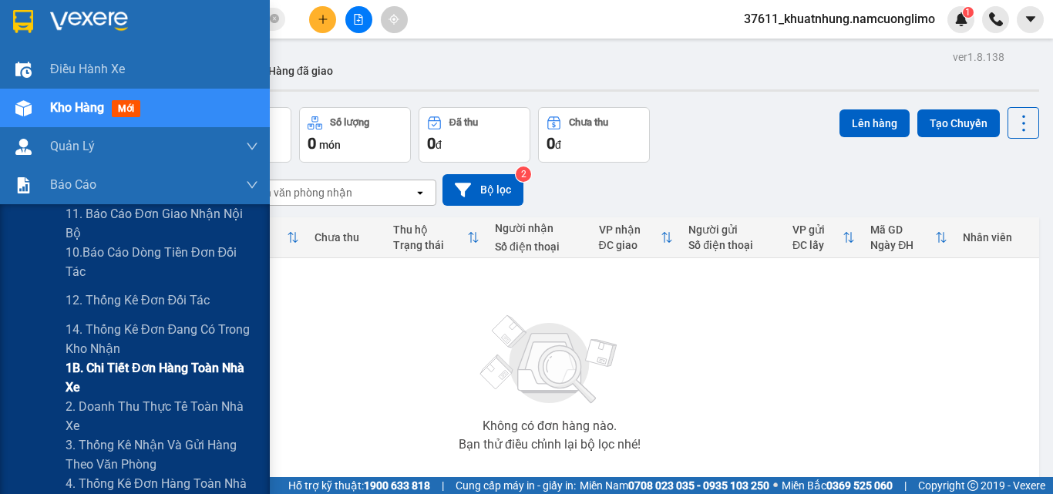
click at [136, 369] on span "1B. Chi tiết đơn hàng toàn nhà xe" at bounding box center [162, 378] width 193 height 39
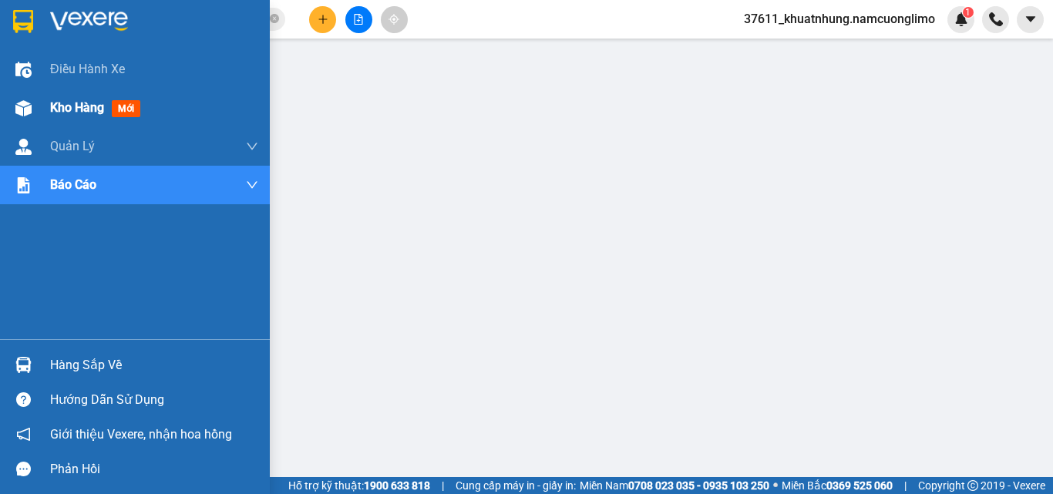
click at [63, 107] on span "Kho hàng" at bounding box center [77, 107] width 54 height 15
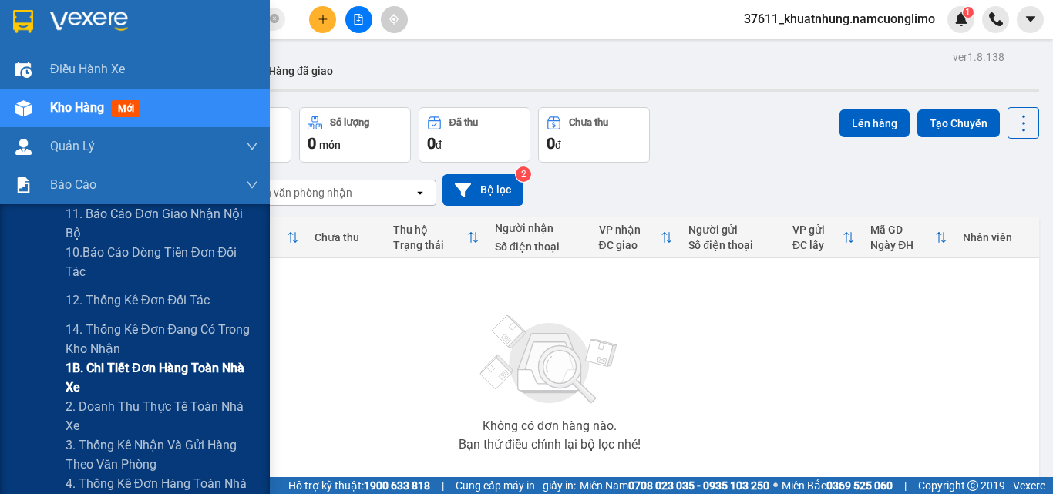
click at [97, 367] on span "1B. Chi tiết đơn hàng toàn nhà xe" at bounding box center [162, 378] width 193 height 39
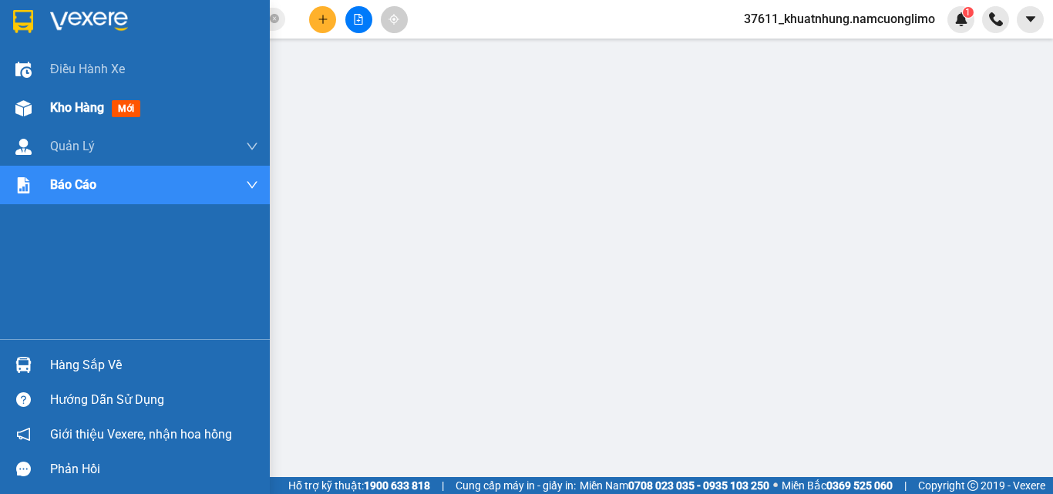
click at [81, 105] on span "Kho hàng" at bounding box center [77, 107] width 54 height 15
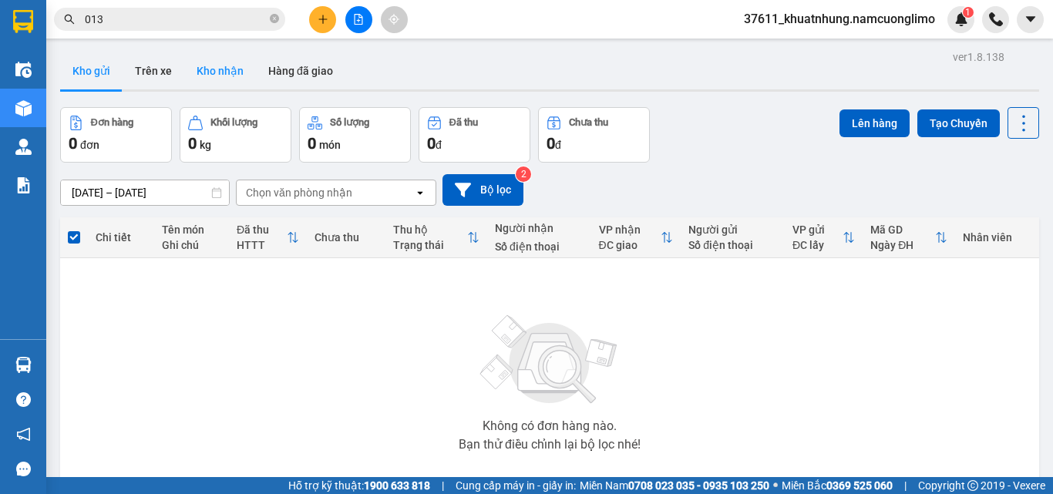
click at [228, 62] on button "Kho nhận" at bounding box center [220, 70] width 72 height 37
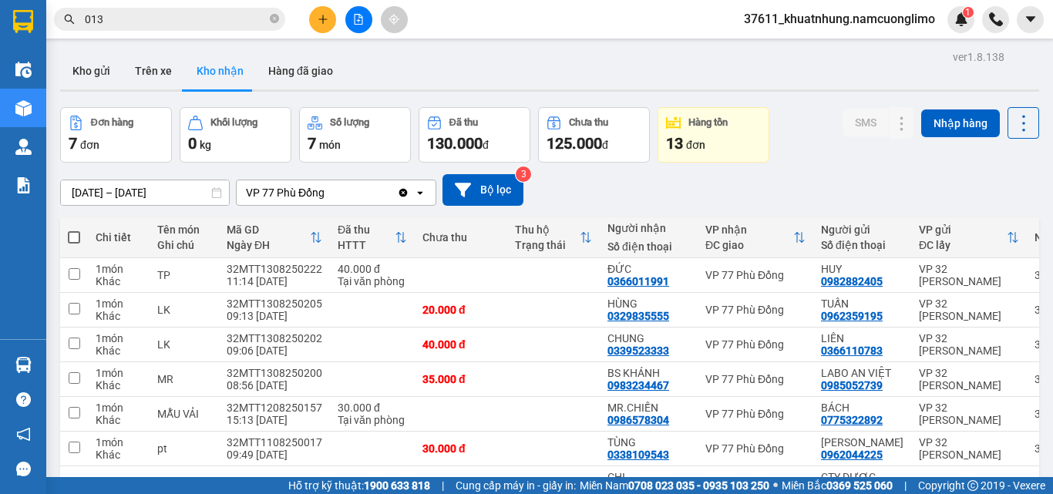
scroll to position [77, 0]
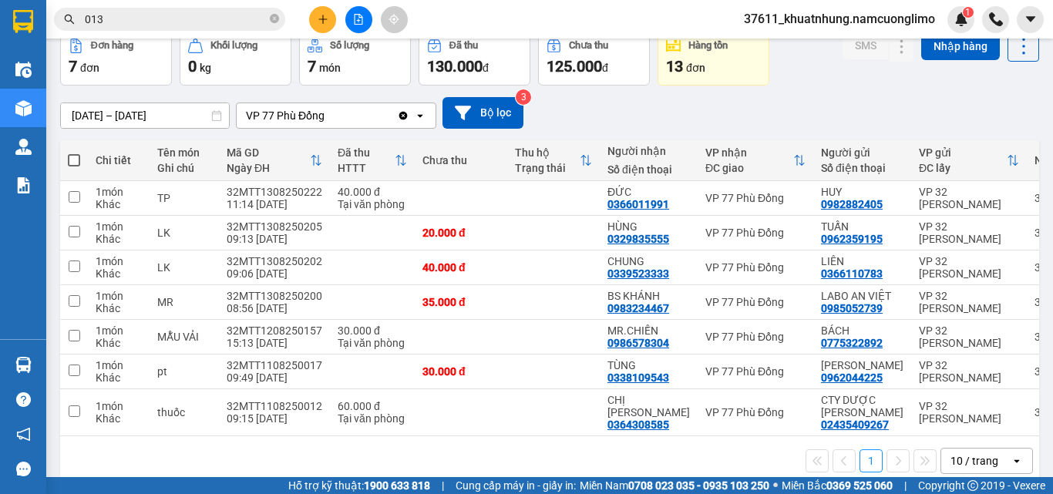
click at [124, 113] on input "[DATE] – [DATE]" at bounding box center [145, 115] width 168 height 25
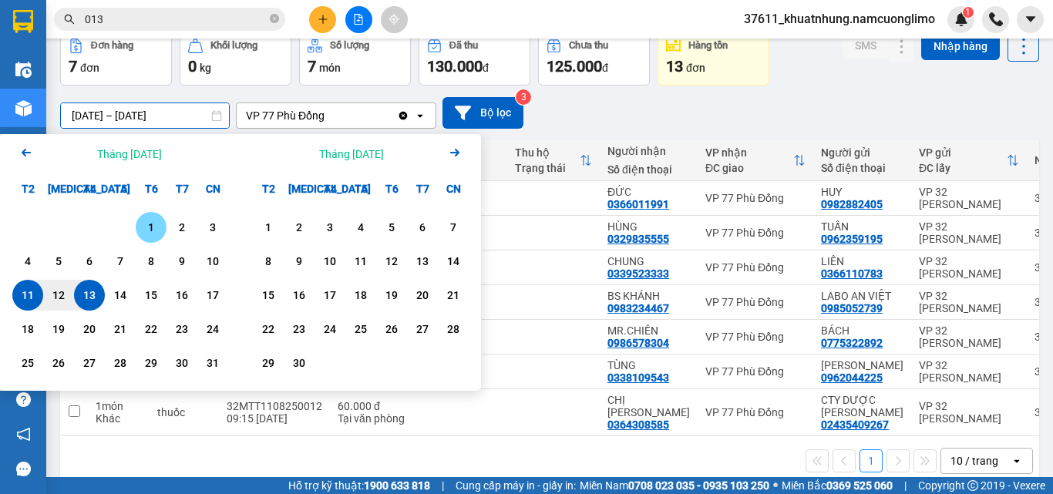
click at [150, 229] on div "1" at bounding box center [151, 227] width 22 height 19
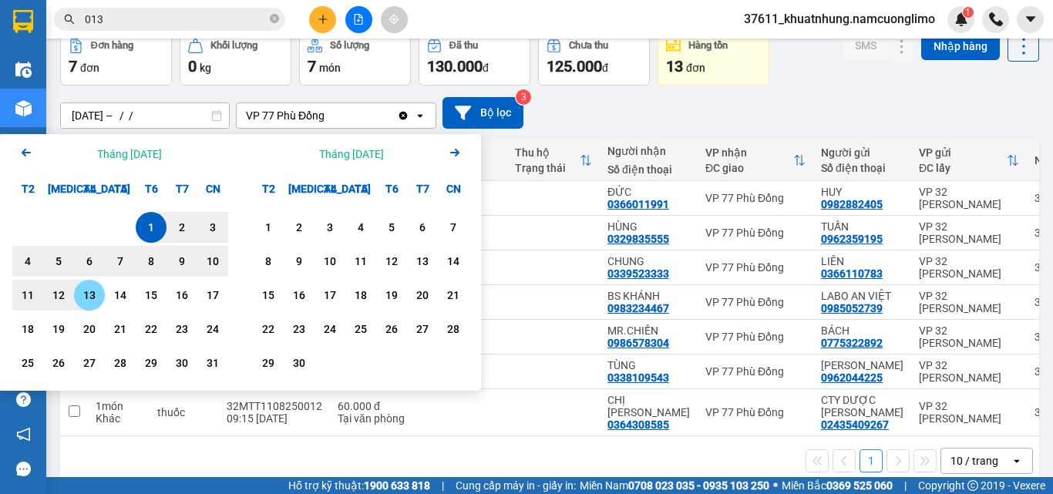
click at [93, 293] on div "13" at bounding box center [90, 295] width 22 height 19
type input "[DATE] – [DATE]"
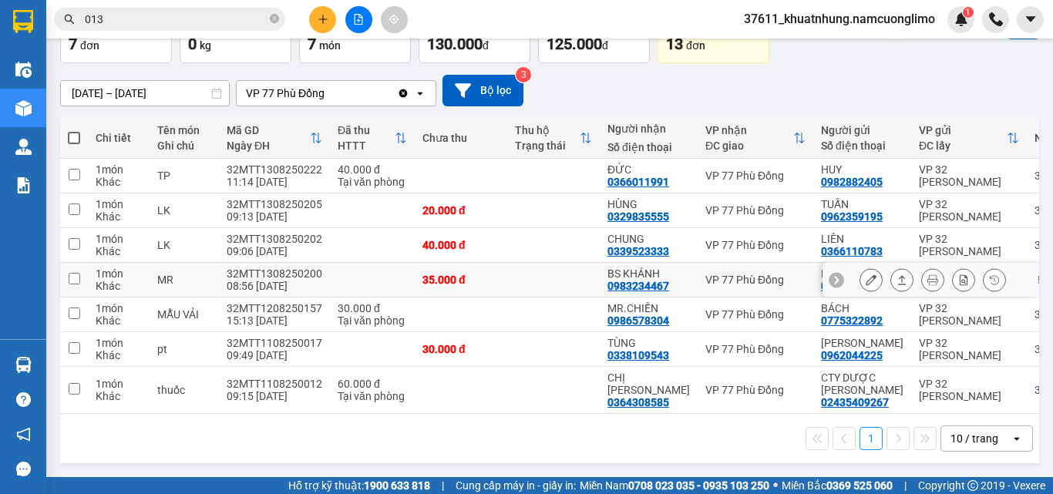
scroll to position [106, 0]
click at [965, 440] on div "10 / trang" at bounding box center [975, 438] width 48 height 15
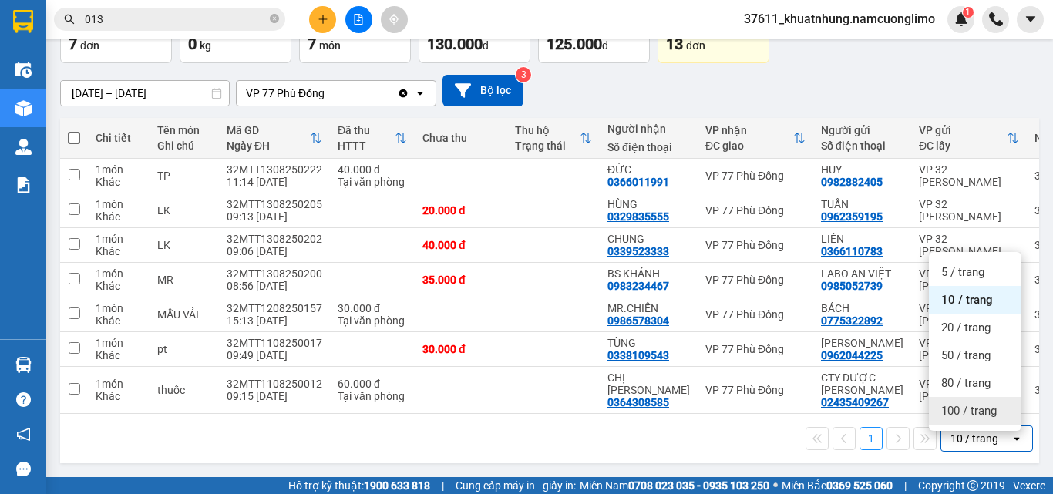
click at [972, 406] on span "100 / trang" at bounding box center [970, 410] width 56 height 15
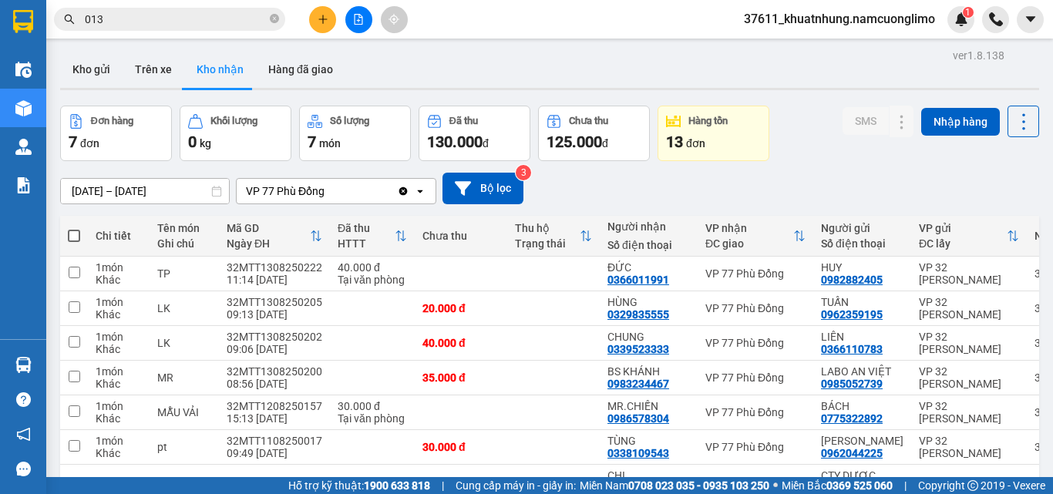
scroll to position [0, 0]
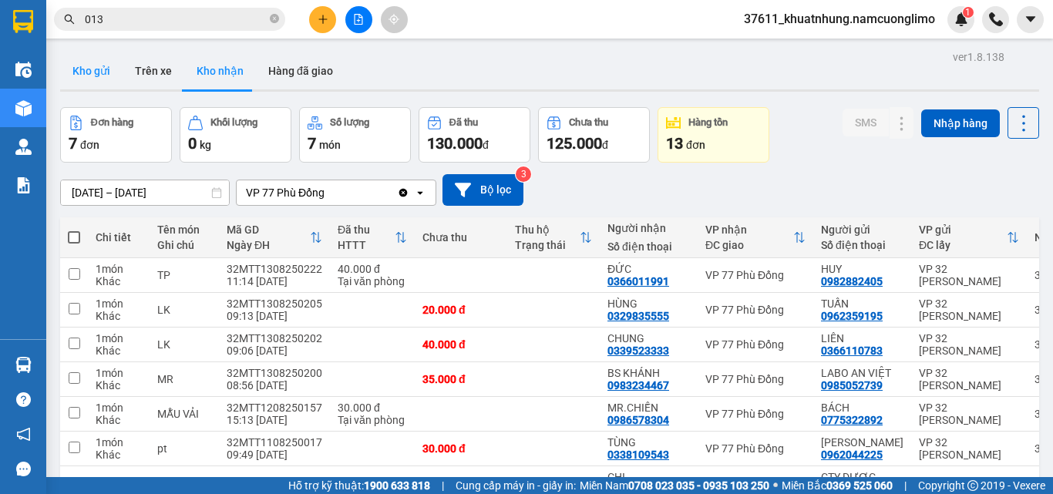
click at [89, 67] on button "Kho gửi" at bounding box center [91, 70] width 62 height 37
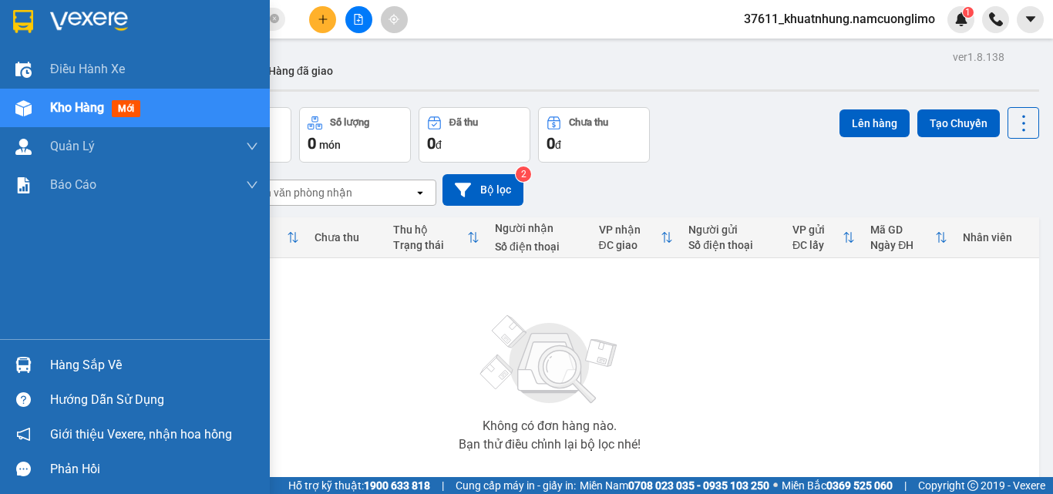
click at [79, 365] on div "Hàng sắp về" at bounding box center [154, 365] width 208 height 23
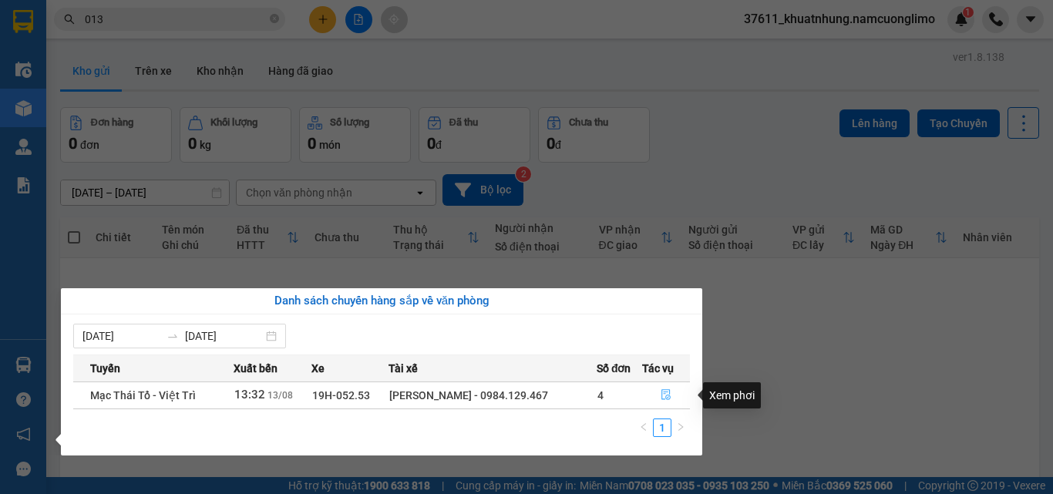
click at [663, 396] on icon "file-done" at bounding box center [666, 394] width 11 height 11
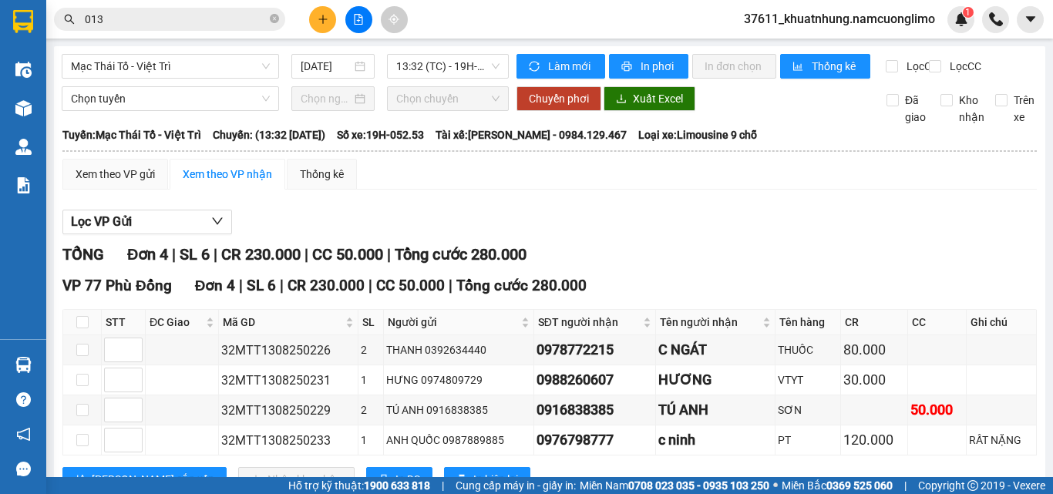
scroll to position [71, 0]
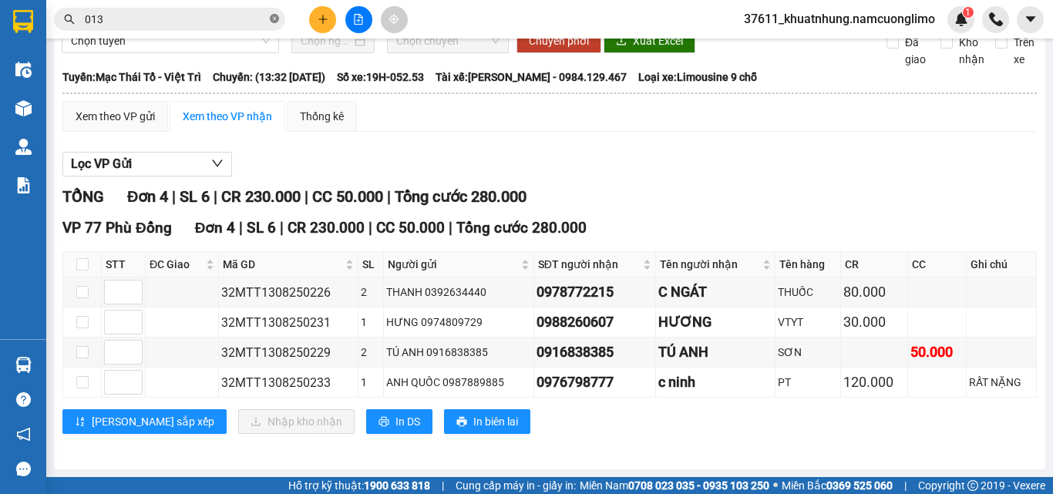
click at [273, 19] on icon "close-circle" at bounding box center [274, 18] width 9 height 9
click at [251, 10] on span at bounding box center [169, 19] width 231 height 23
click at [153, 15] on input "text" at bounding box center [176, 19] width 182 height 17
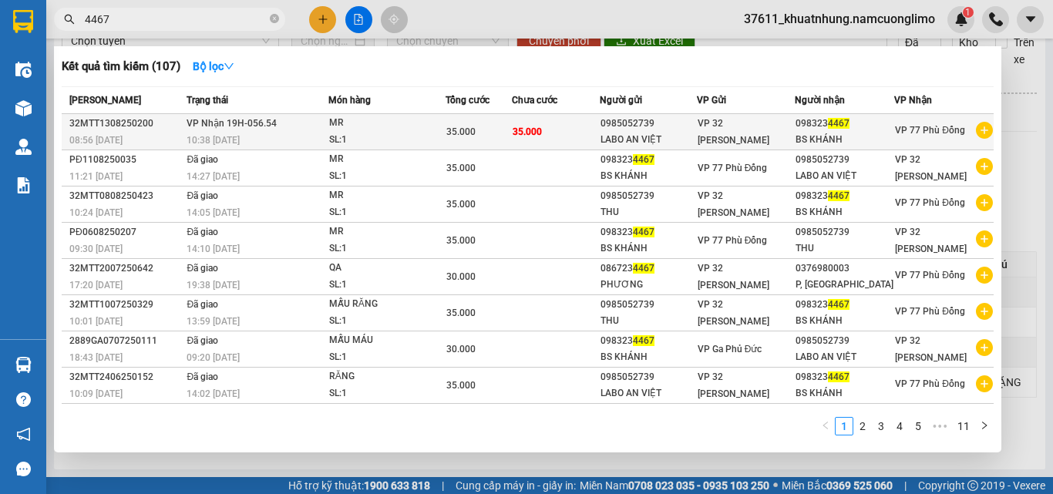
type input "4467"
click at [276, 133] on div "10:38 - 13/08" at bounding box center [257, 140] width 140 height 17
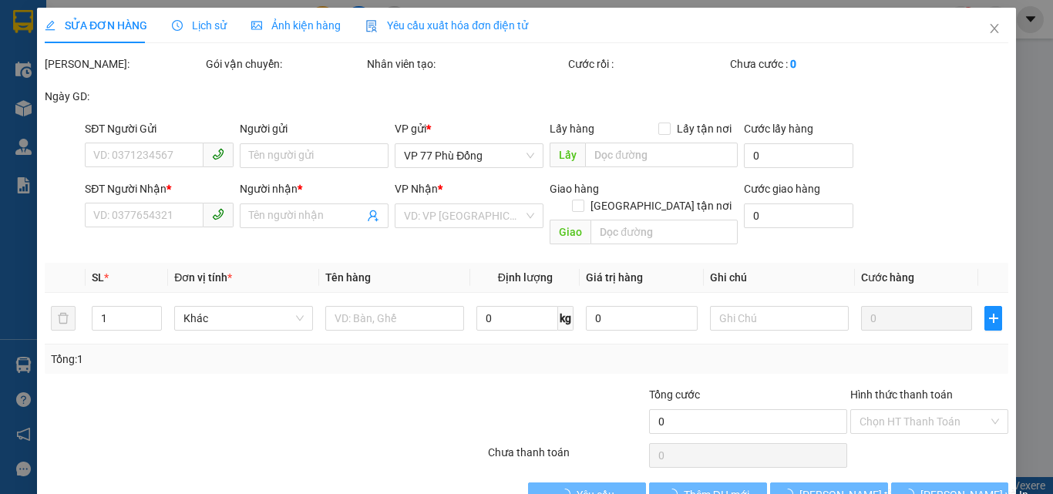
type input "0985052739"
type input "LABO AN VIỆT"
type input "0983234467"
type input "BS KHÁNH"
type input "35.000"
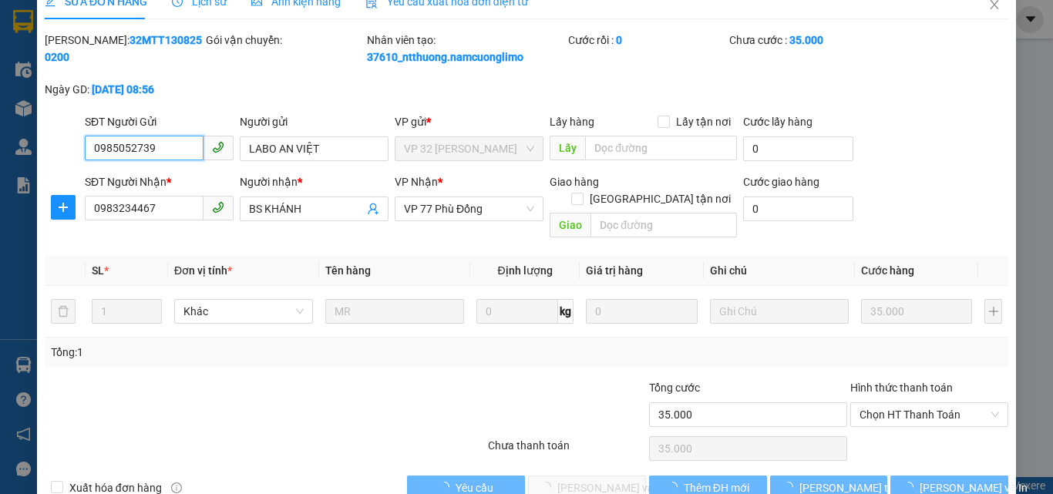
scroll to position [25, 0]
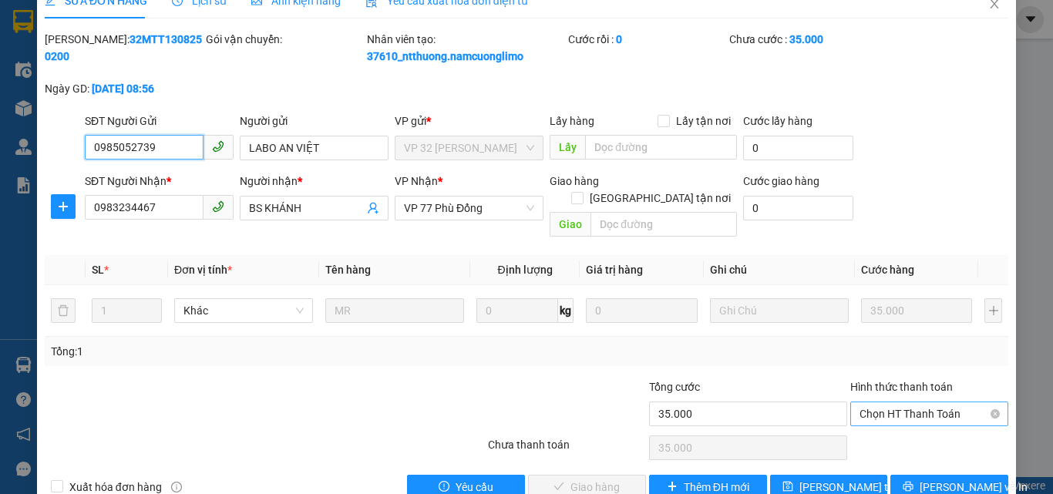
click at [912, 403] on span "Chọn HT Thanh Toán" at bounding box center [930, 414] width 140 height 23
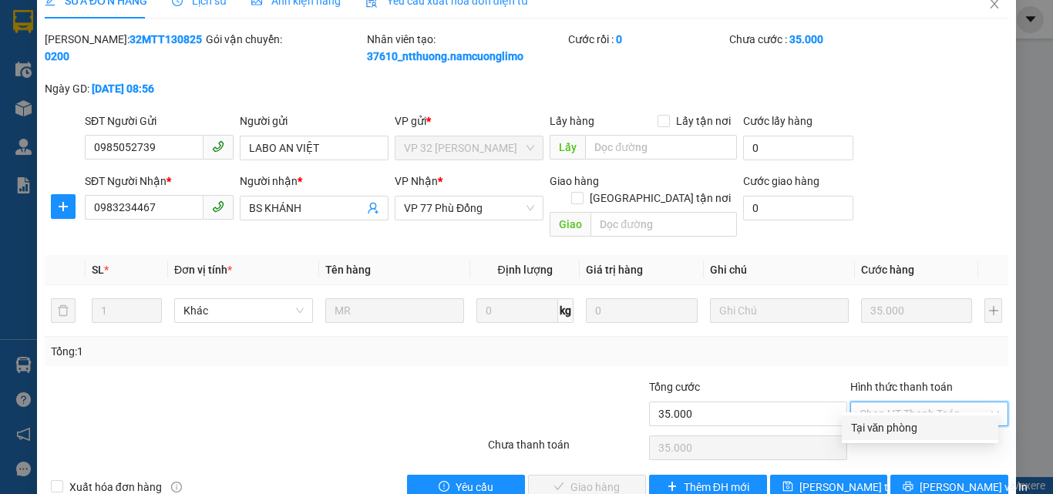
click at [864, 432] on div "Tại văn phòng" at bounding box center [920, 428] width 138 height 17
type input "0"
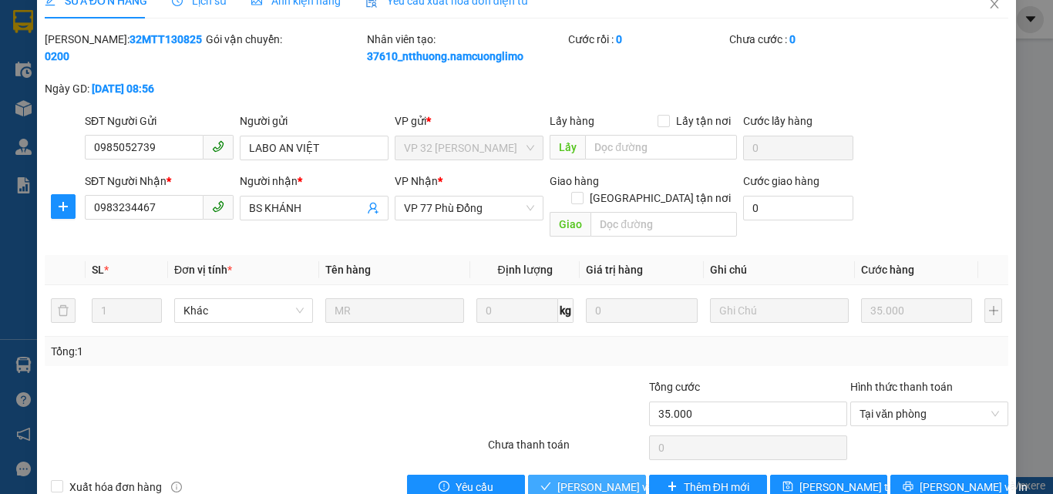
click at [561, 479] on span "[PERSON_NAME] và [PERSON_NAME] hàng" at bounding box center [632, 487] width 148 height 17
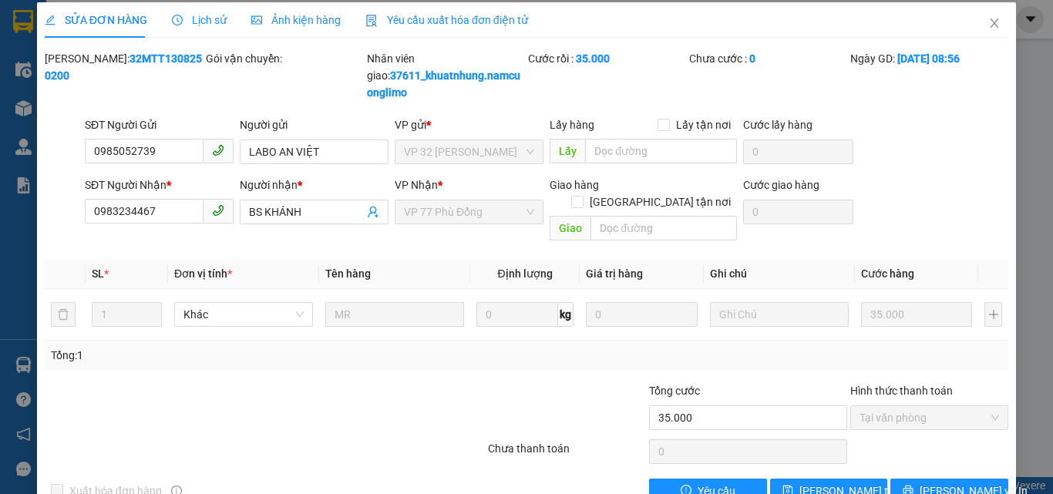
scroll to position [0, 0]
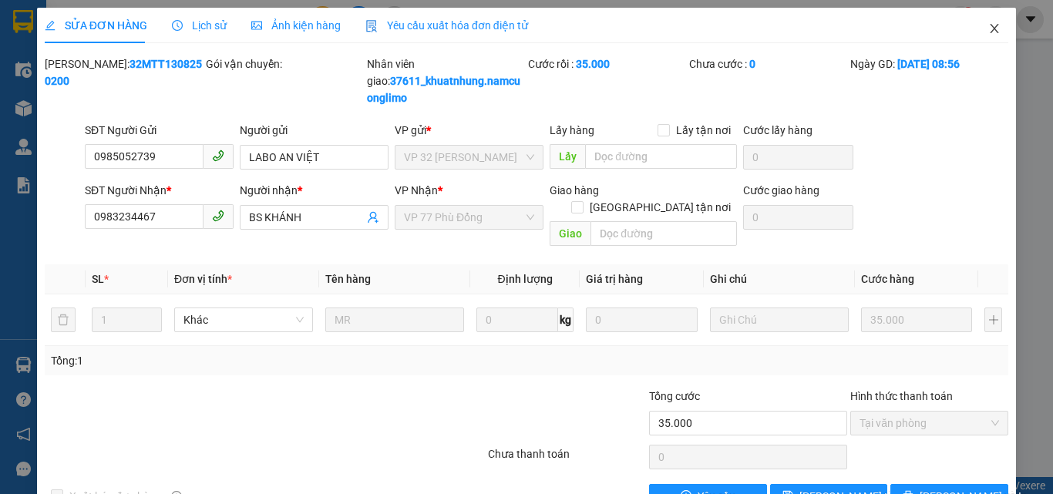
click at [989, 33] on icon "close" at bounding box center [995, 28] width 12 height 12
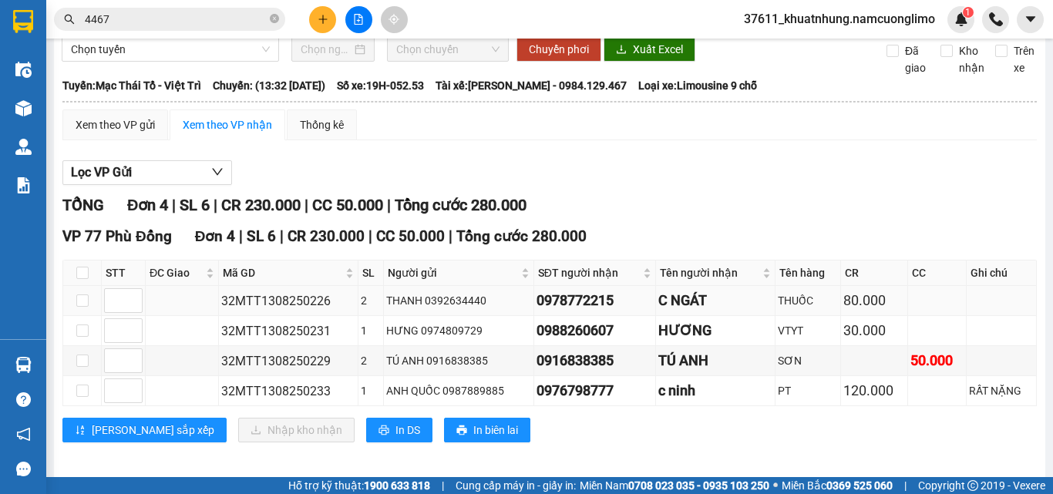
scroll to position [71, 0]
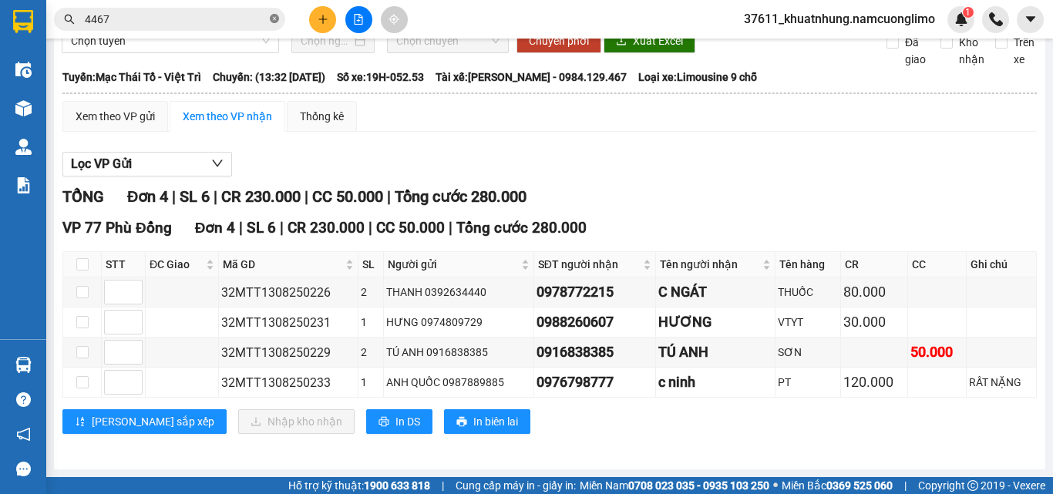
click at [275, 22] on icon "close-circle" at bounding box center [274, 18] width 9 height 9
click at [199, 11] on input "text" at bounding box center [176, 19] width 182 height 17
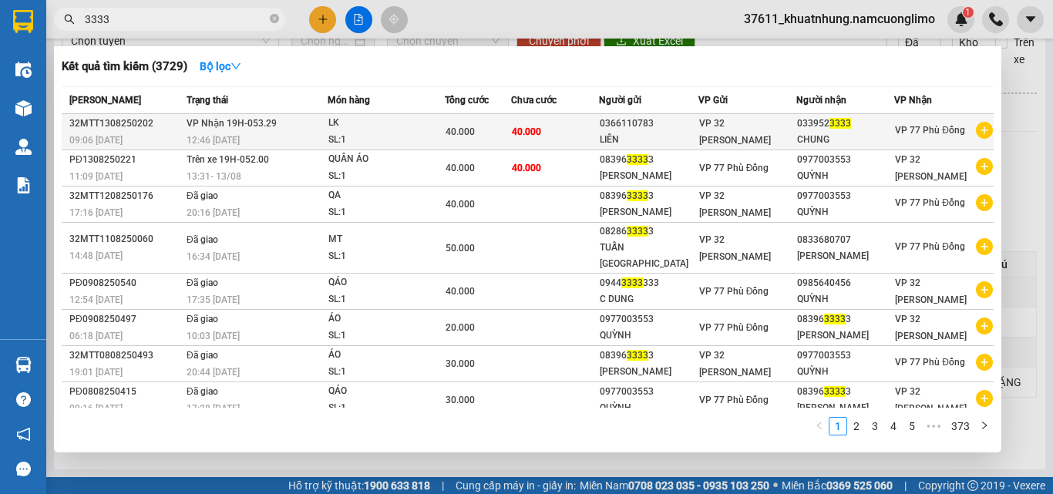
type input "3333"
click at [355, 132] on div "SL: 1" at bounding box center [387, 140] width 116 height 17
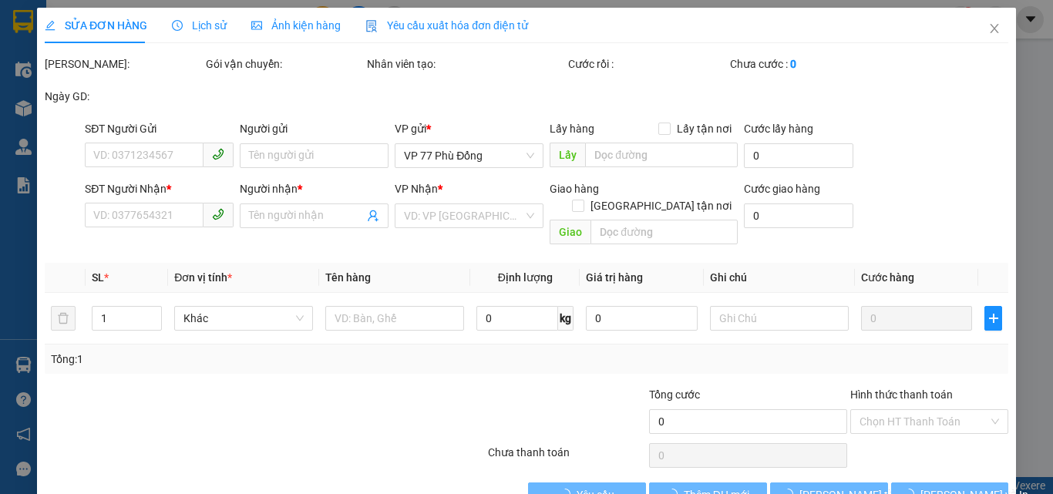
type input "0366110783"
type input "LIÊN"
type input "0339523333"
type input "CHUNG"
type input "40.000"
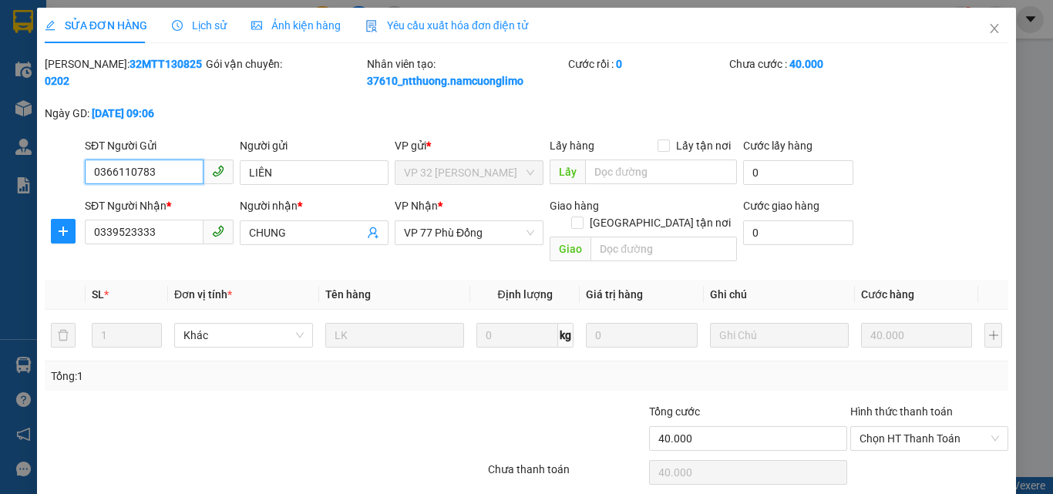
scroll to position [43, 0]
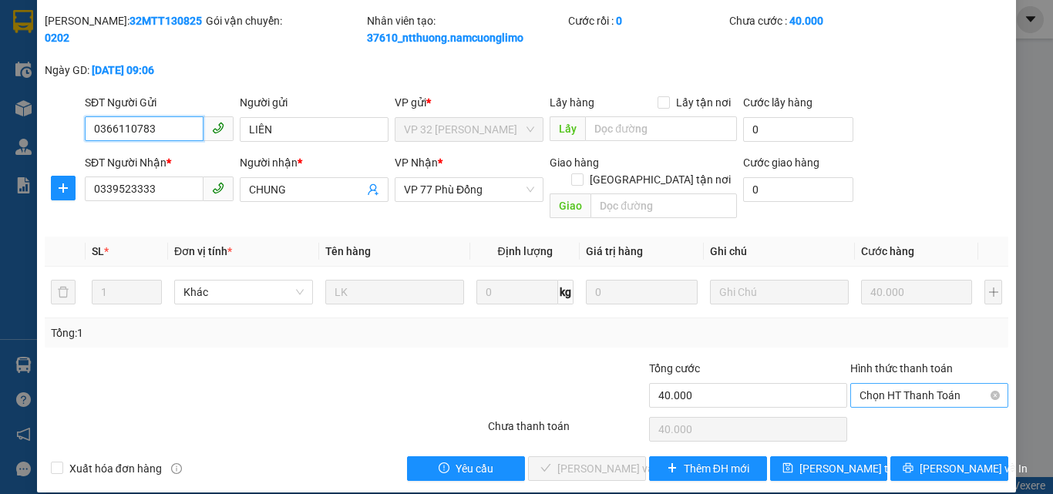
click at [899, 384] on span "Chọn HT Thanh Toán" at bounding box center [930, 395] width 140 height 23
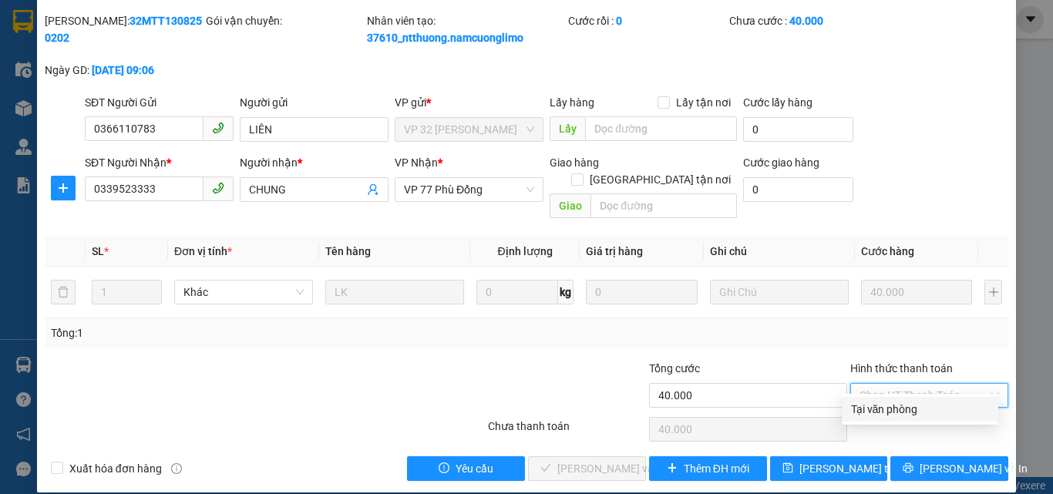
drag, startPoint x: 908, startPoint y: 409, endPoint x: 834, endPoint y: 409, distance: 74.0
click at [902, 409] on div "Tại văn phòng" at bounding box center [920, 409] width 138 height 17
type input "0"
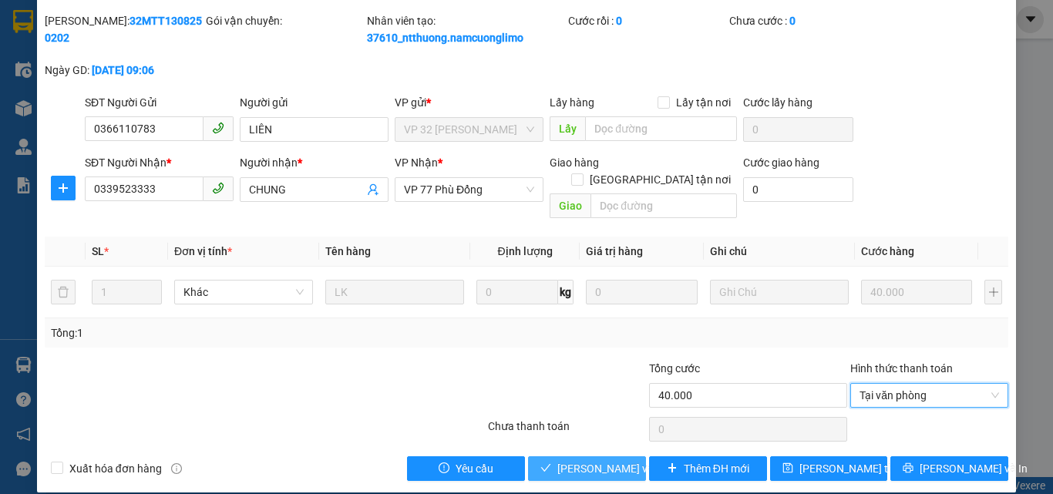
click at [595, 460] on span "[PERSON_NAME] và [PERSON_NAME] hàng" at bounding box center [632, 468] width 148 height 17
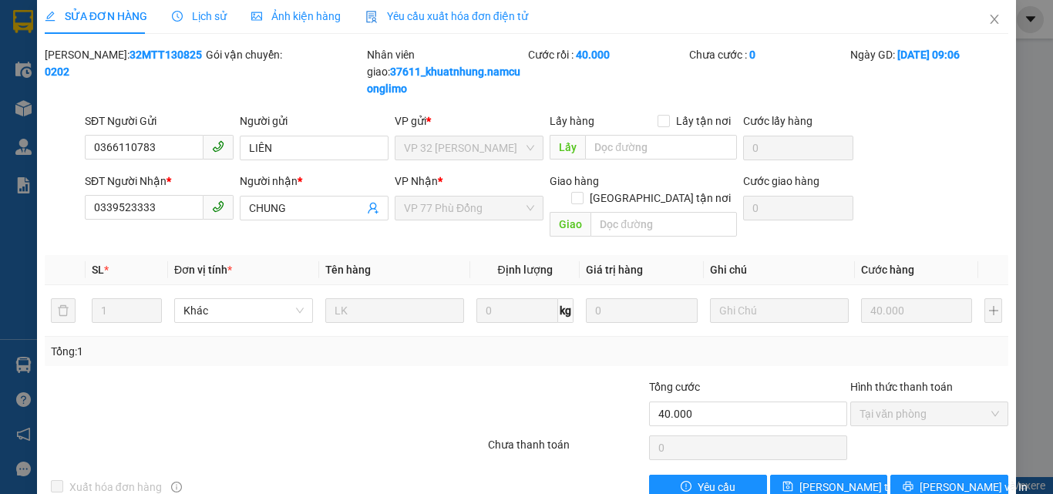
scroll to position [0, 0]
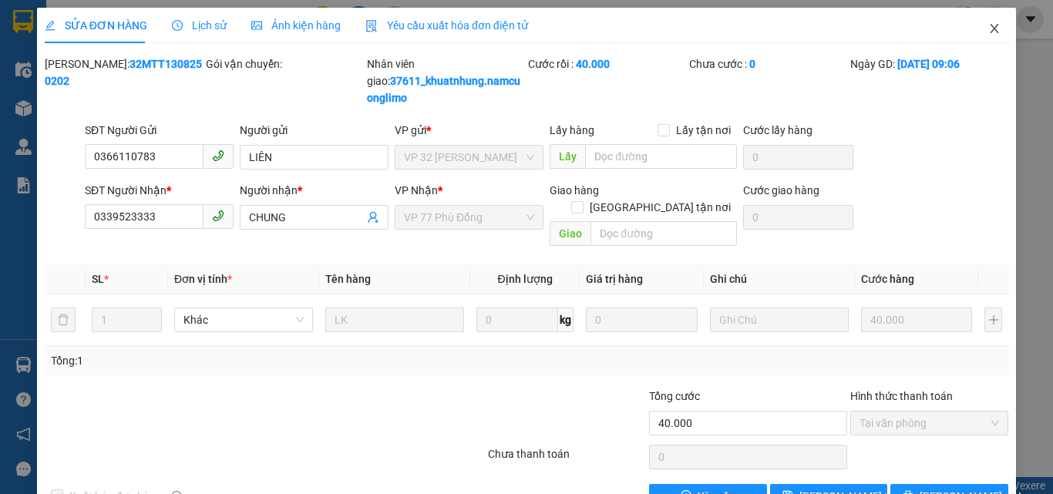
click at [991, 32] on icon "close" at bounding box center [995, 28] width 8 height 9
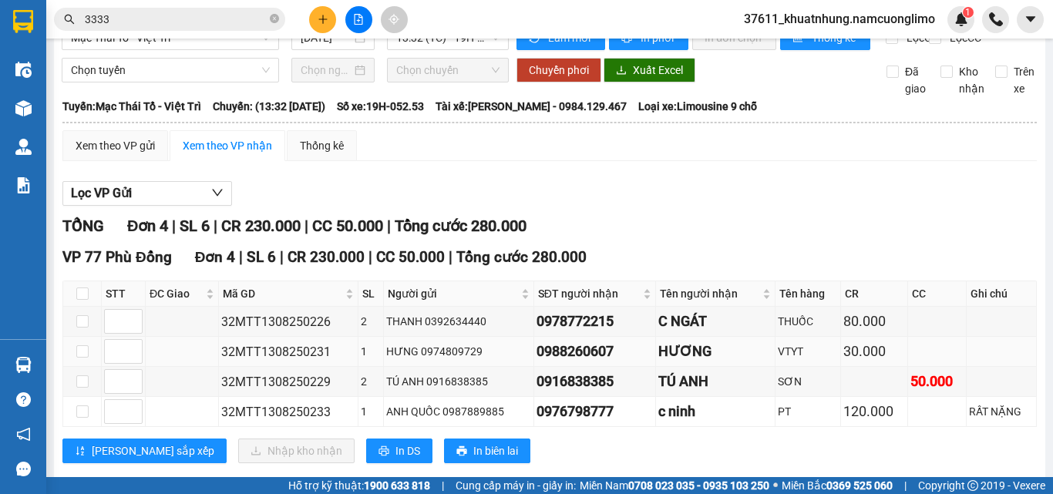
scroll to position [71, 0]
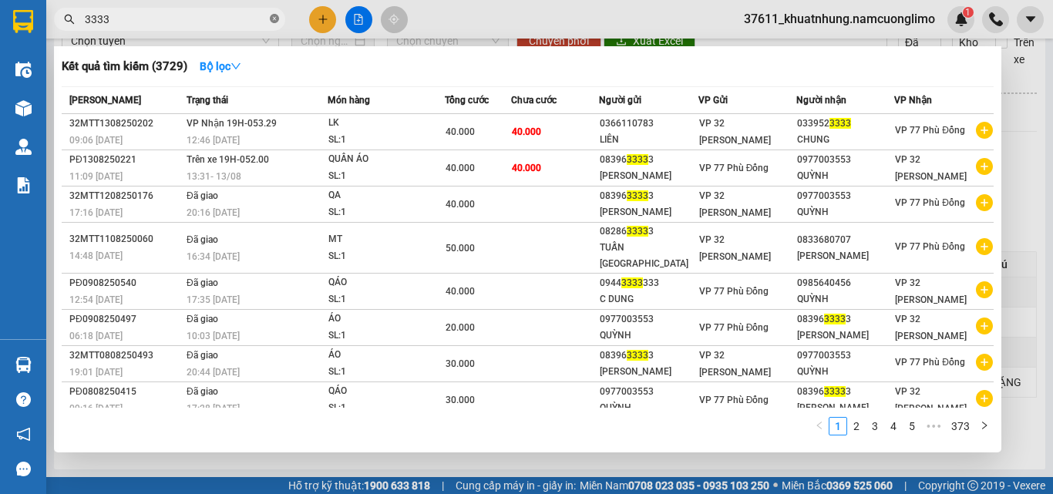
click at [275, 15] on icon "close-circle" at bounding box center [274, 18] width 9 height 9
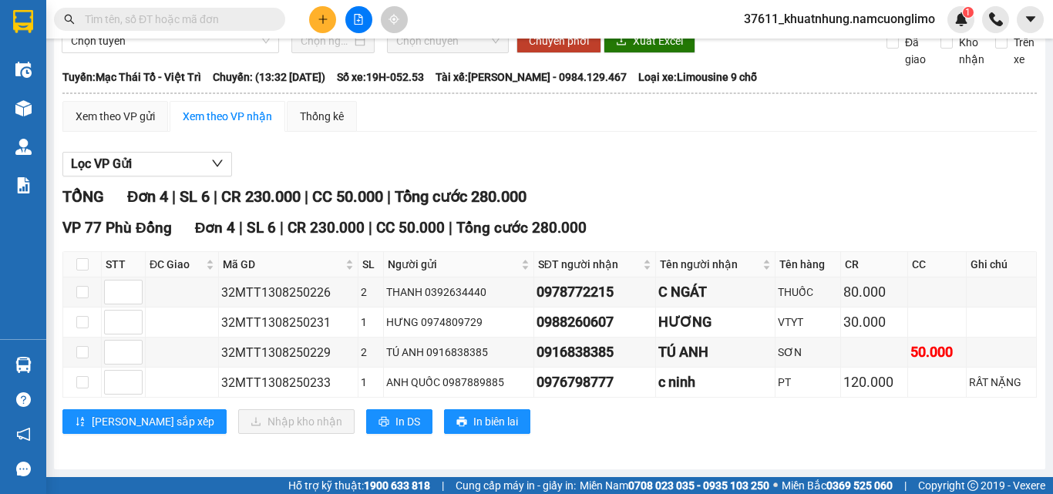
click at [204, 18] on input "text" at bounding box center [176, 19] width 182 height 17
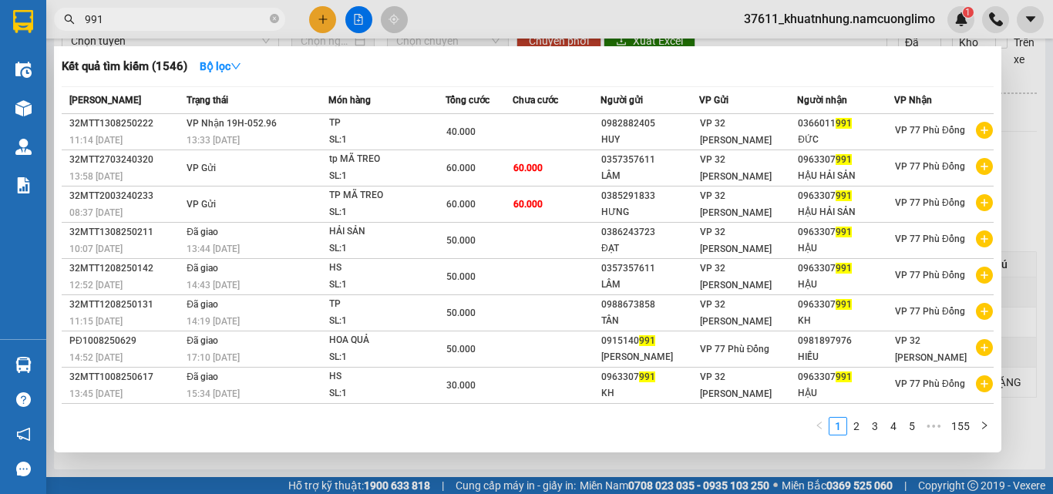
type input "991"
click at [271, 22] on icon "close-circle" at bounding box center [274, 18] width 9 height 9
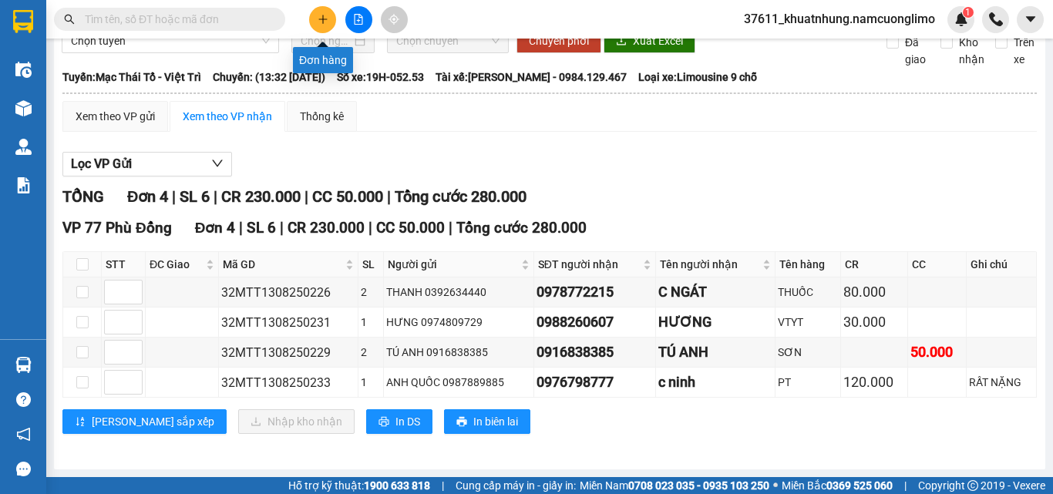
click at [329, 19] on button at bounding box center [322, 19] width 27 height 27
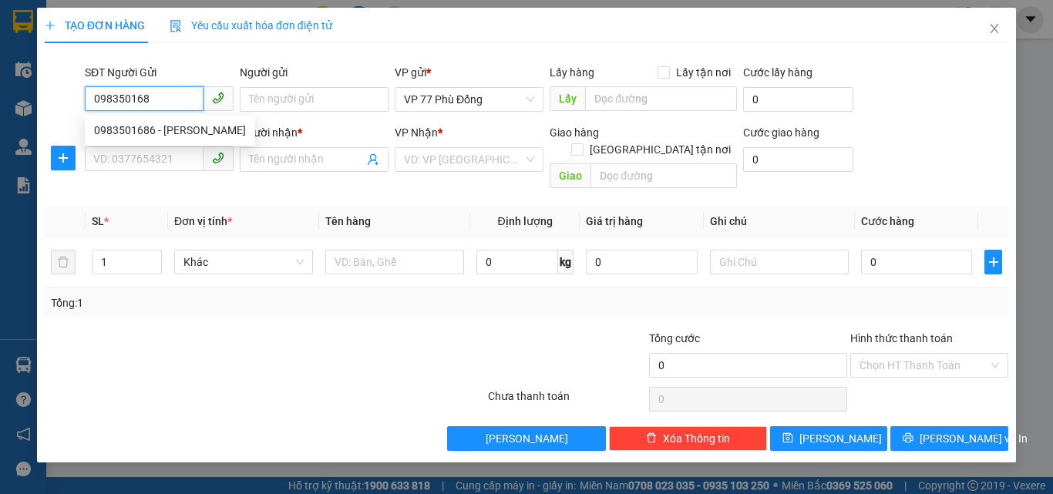
type input "0983501686"
click at [220, 131] on div "0983501686 - NGUYỄN PHƯƠNG" at bounding box center [170, 130] width 152 height 17
type input "[PERSON_NAME]"
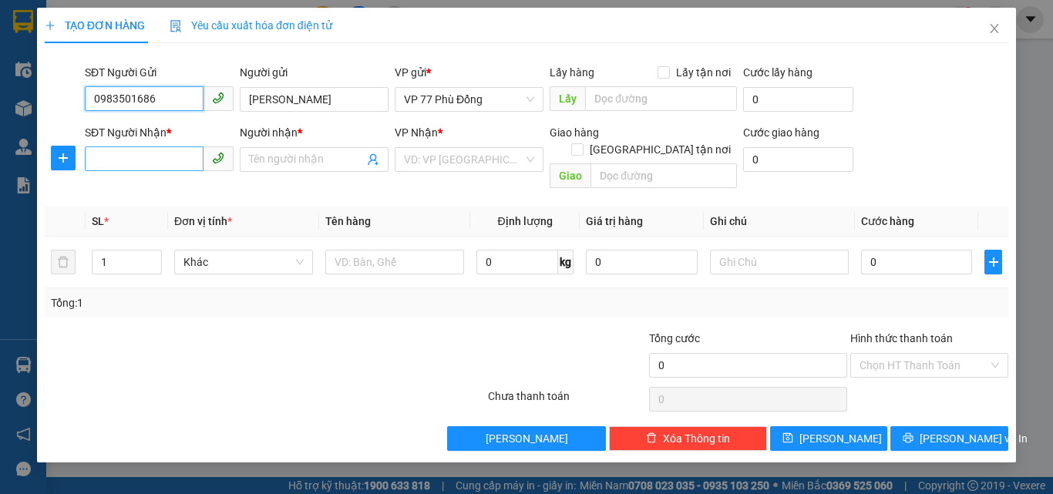
type input "0983501686"
click at [146, 158] on input "SĐT Người Nhận *" at bounding box center [144, 159] width 119 height 25
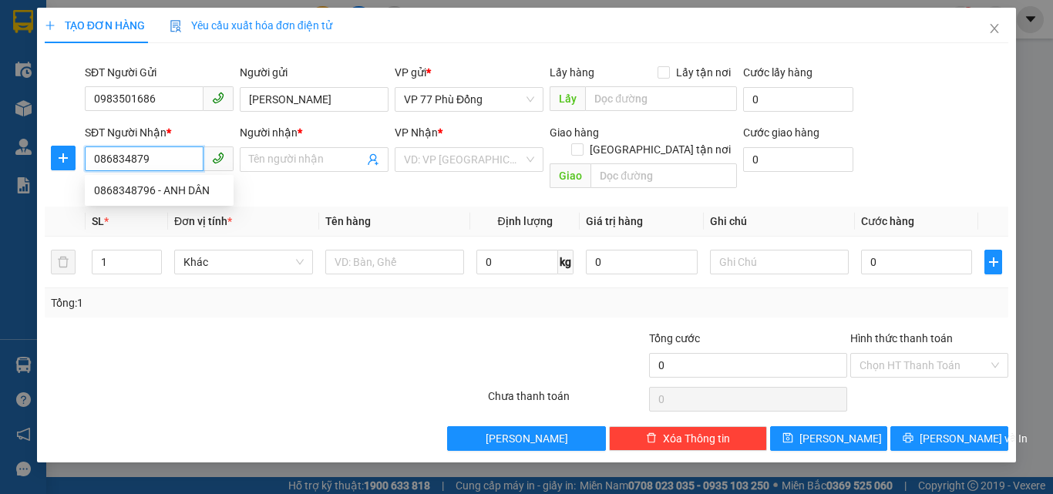
type input "0868348796"
click at [163, 190] on div "0868348796 - ANH DÂN" at bounding box center [159, 190] width 130 height 17
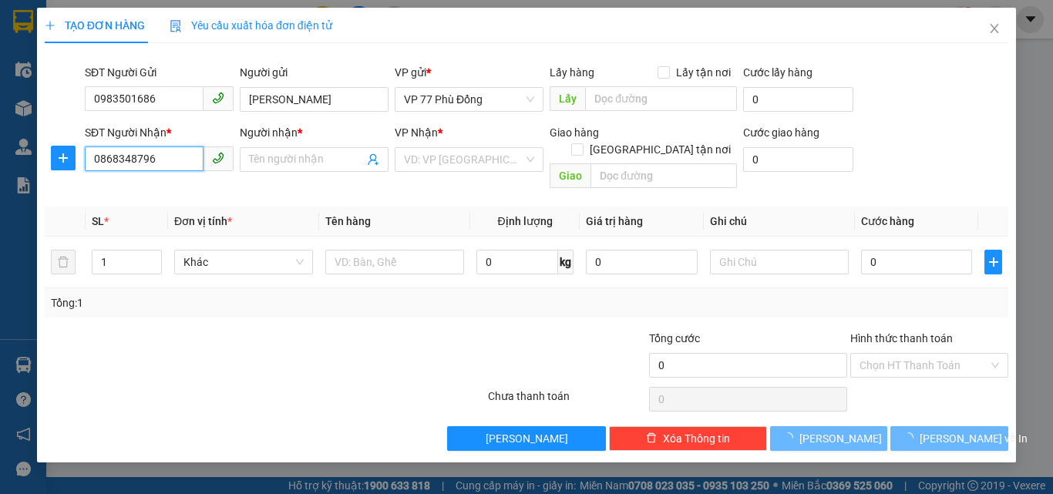
type input "ANH DÂN"
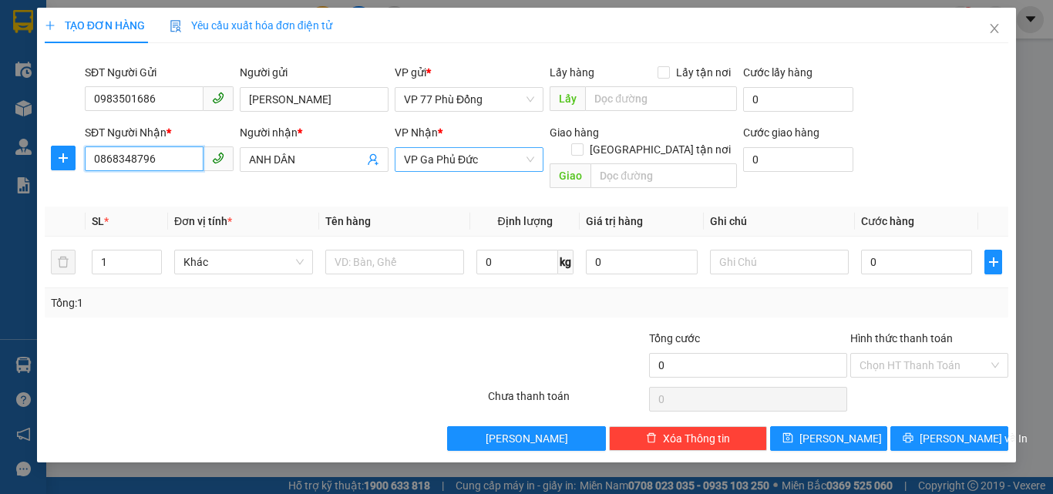
click at [496, 160] on span "VP Ga Phủ Đức" at bounding box center [469, 159] width 130 height 23
type input "0868348796"
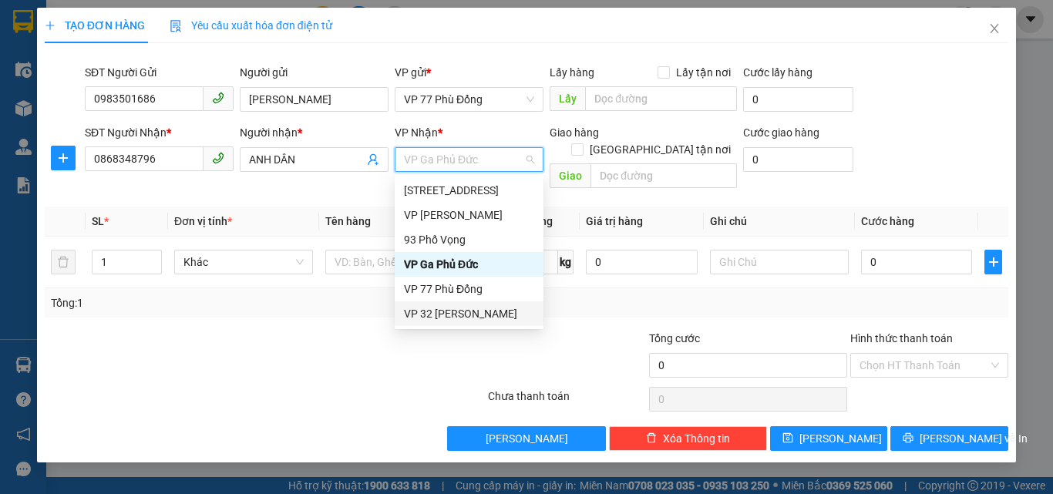
click at [434, 322] on div "VP 32 [PERSON_NAME]" at bounding box center [469, 313] width 130 height 17
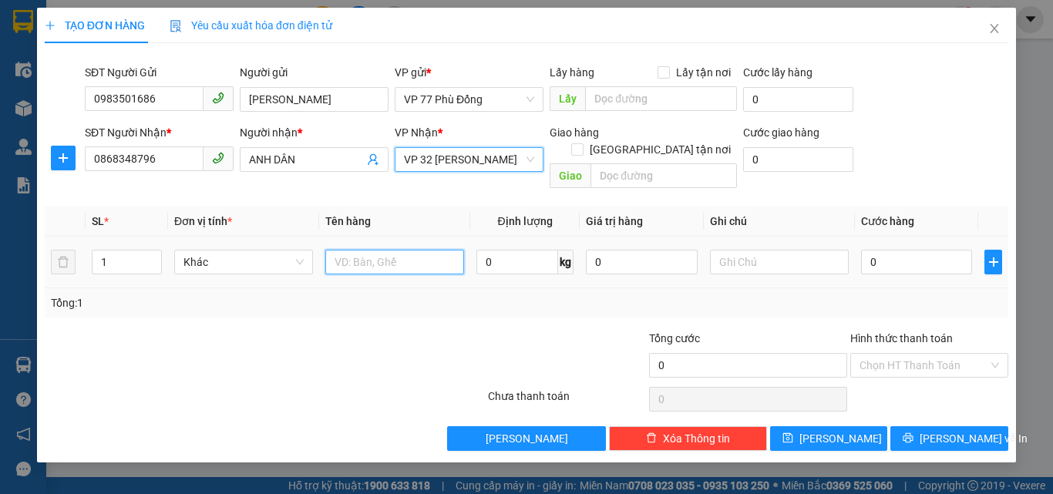
click at [372, 250] on input "text" at bounding box center [394, 262] width 139 height 25
type input "TP"
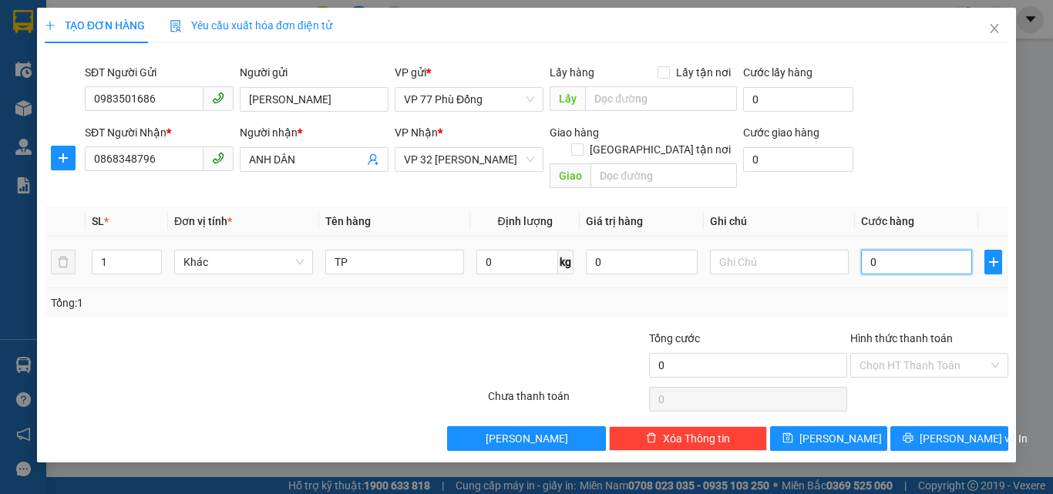
click at [888, 250] on input "0" at bounding box center [916, 262] width 111 height 25
type input "4"
type input "40"
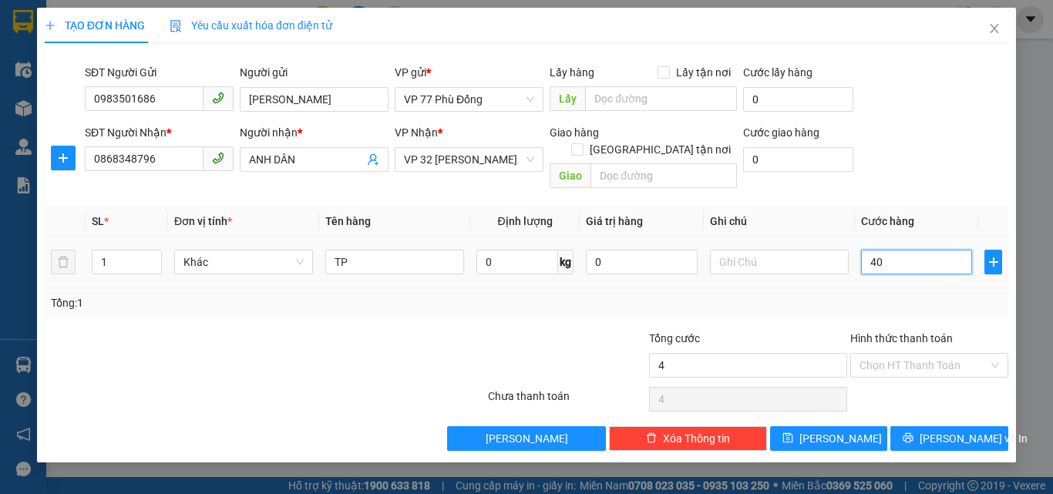
type input "40"
type input "40.000"
click at [911, 354] on input "Hình thức thanh toán" at bounding box center [924, 365] width 129 height 23
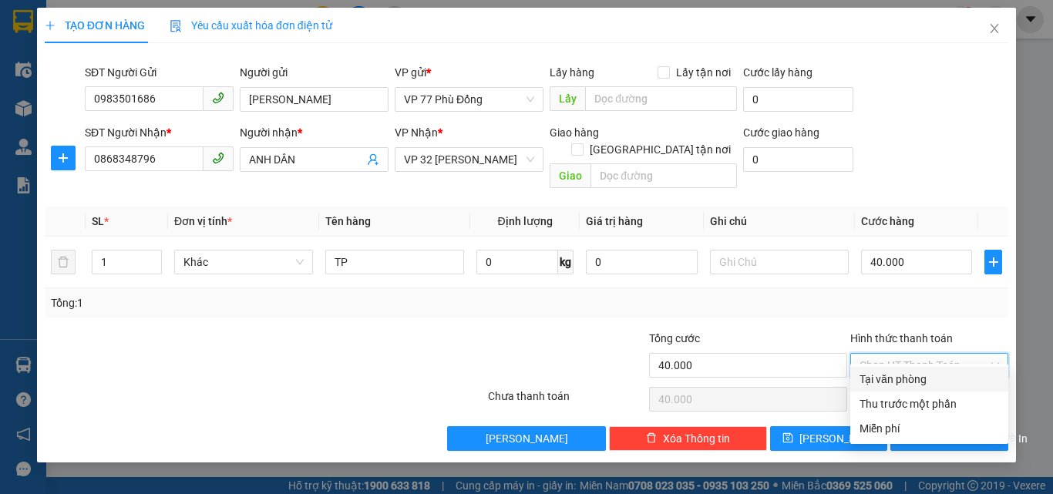
click at [905, 379] on div "Tại văn phòng" at bounding box center [930, 379] width 140 height 17
type input "0"
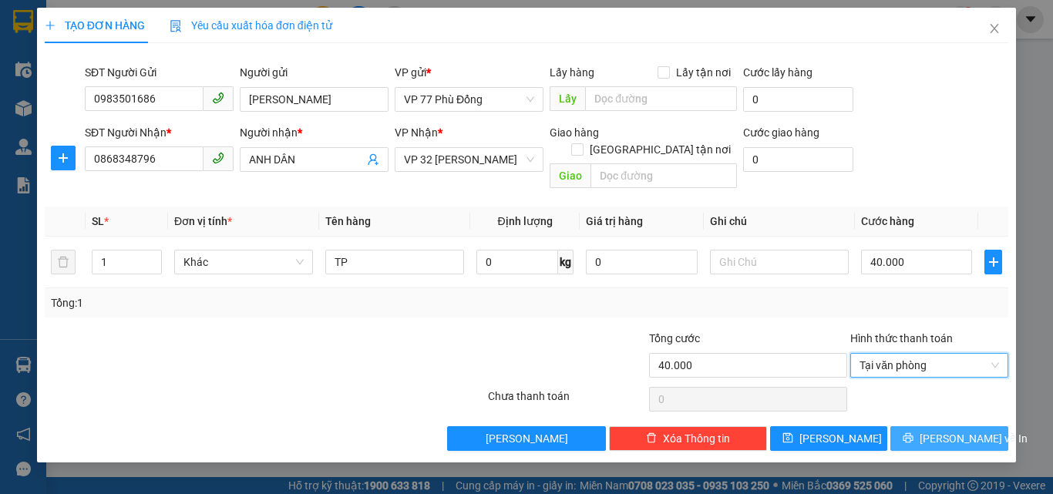
click at [969, 430] on span "[PERSON_NAME] và In" at bounding box center [974, 438] width 108 height 17
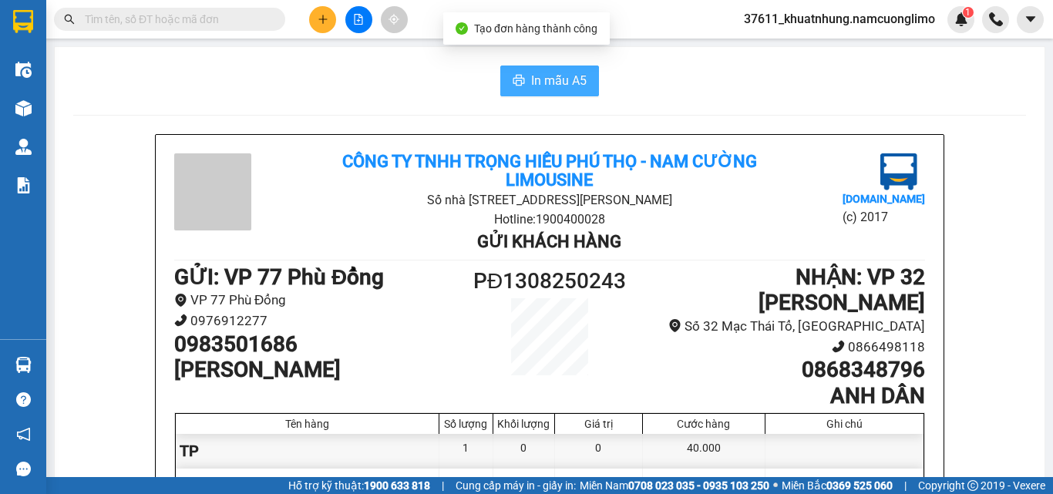
click at [561, 73] on span "In mẫu A5" at bounding box center [559, 80] width 56 height 19
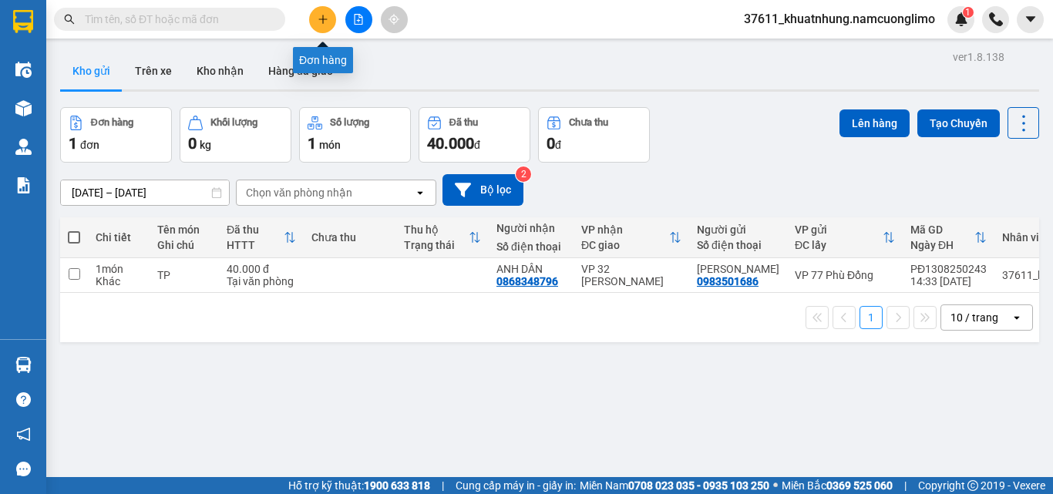
click at [320, 19] on icon "plus" at bounding box center [323, 19] width 11 height 11
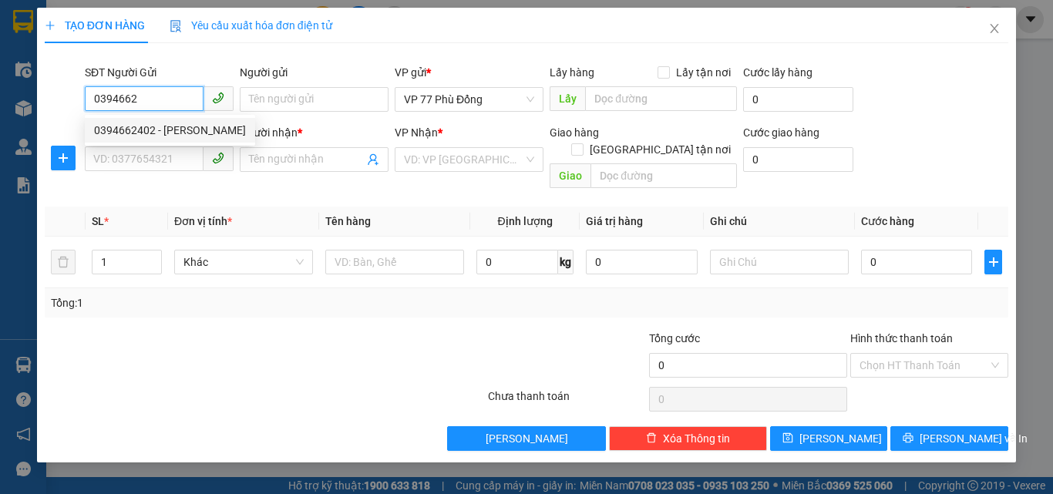
click at [165, 130] on div "0394662402 - VÂN" at bounding box center [170, 130] width 152 height 17
type input "0394662402"
type input "VÂN"
type input "0394662402"
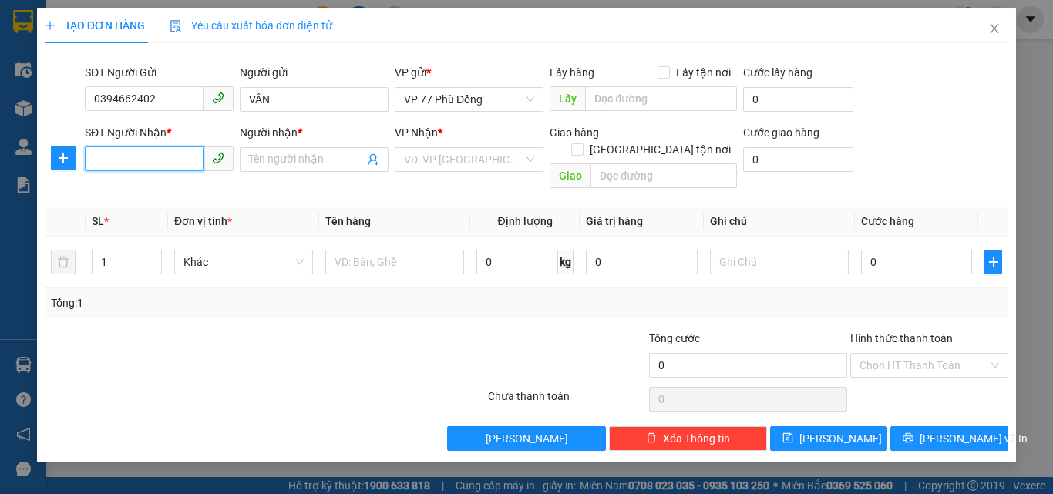
click at [166, 157] on input "SĐT Người Nhận *" at bounding box center [144, 159] width 119 height 25
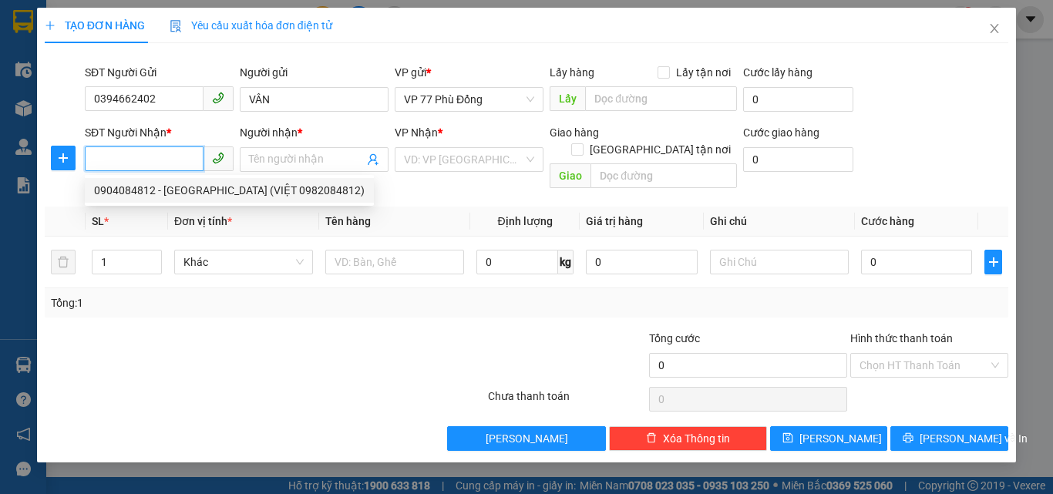
click at [136, 199] on div "0904084812 - HÀ (VIỆT 0982084812)" at bounding box center [229, 190] width 289 height 25
type input "0904084812"
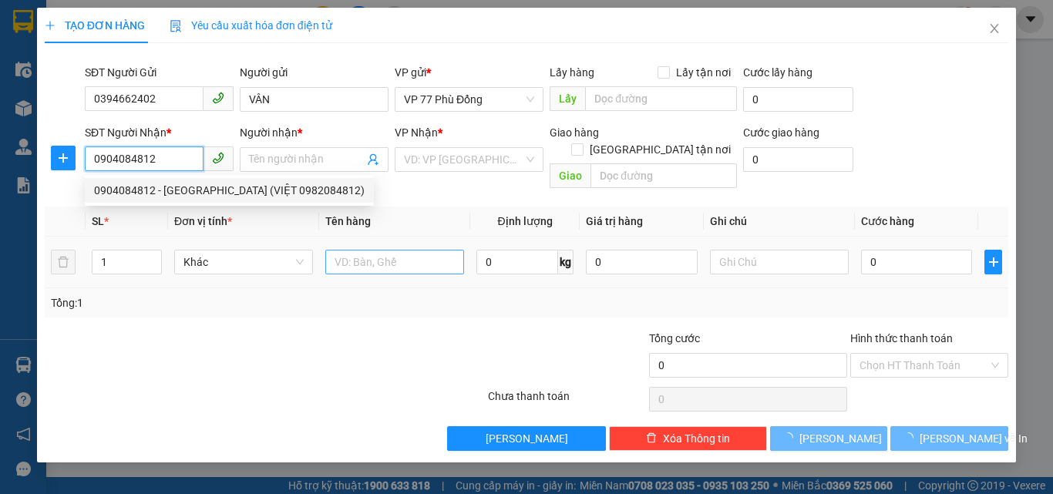
type input "HÀ (VIỆT 0982084812)"
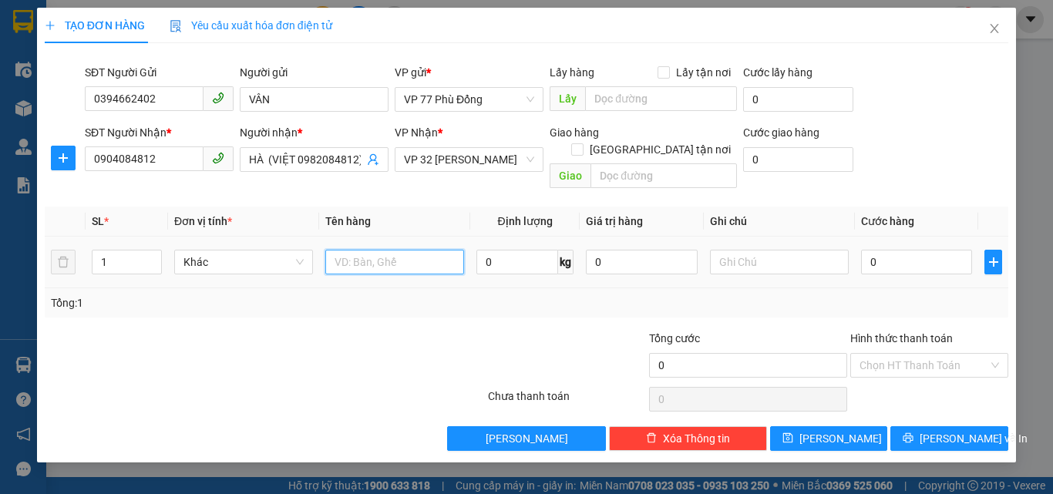
click at [417, 252] on input "text" at bounding box center [394, 262] width 139 height 25
type input "RAU"
click at [948, 250] on input "0" at bounding box center [916, 262] width 111 height 25
type input "5"
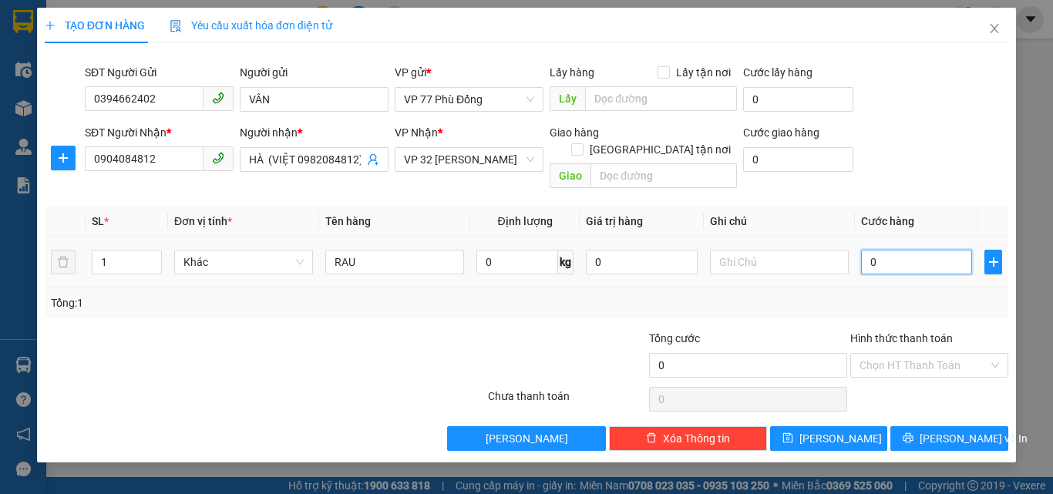
type input "5"
type input "50"
type input "50.000"
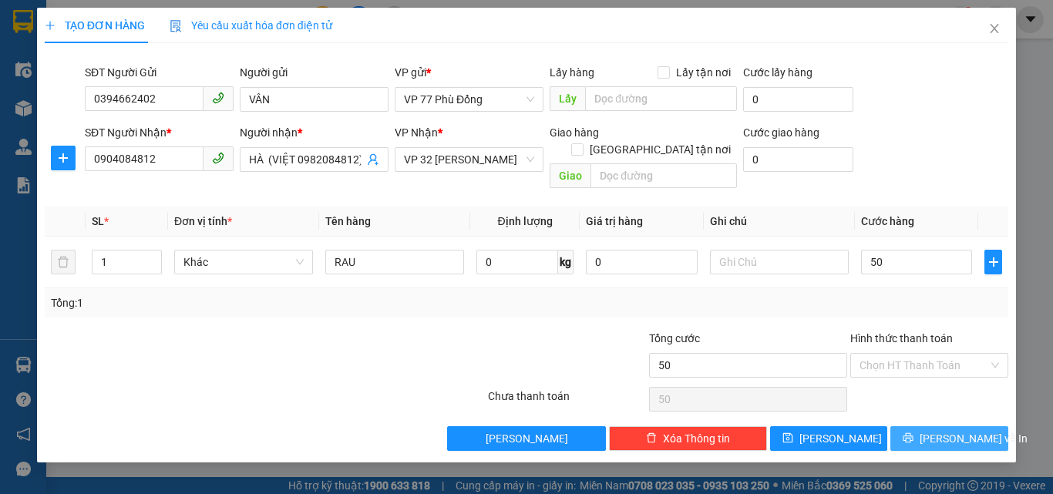
type input "50.000"
click at [969, 430] on span "[PERSON_NAME] và In" at bounding box center [974, 438] width 108 height 17
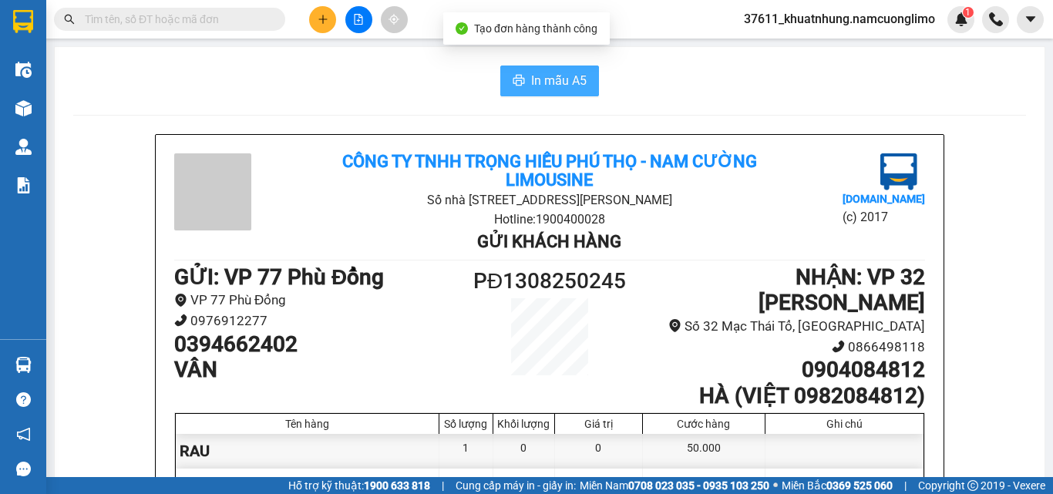
click at [550, 73] on span "In mẫu A5" at bounding box center [559, 80] width 56 height 19
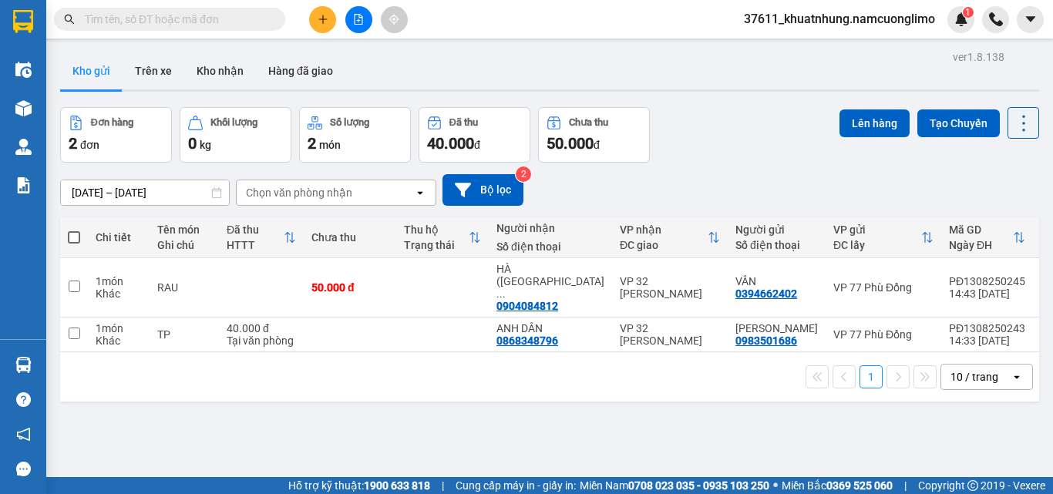
click at [205, 21] on input "text" at bounding box center [176, 19] width 182 height 17
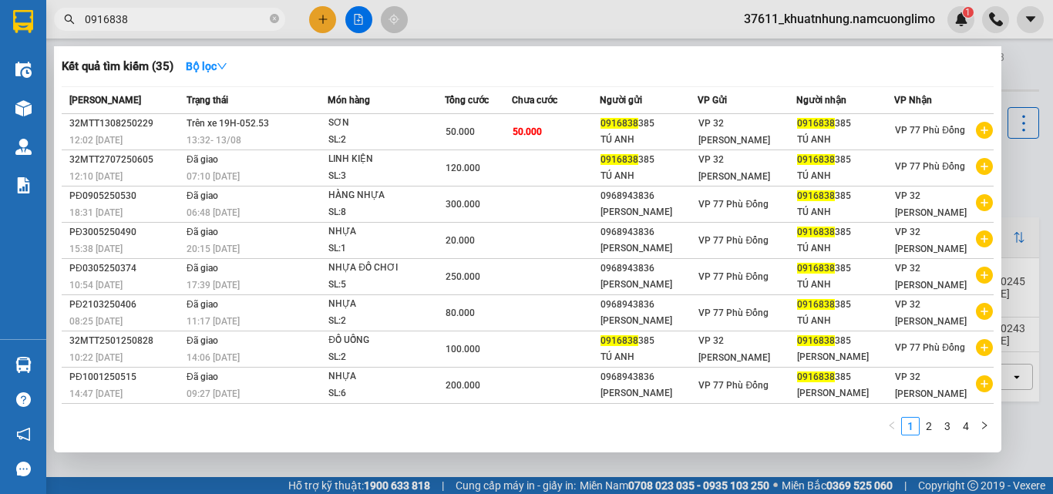
type input "0916838"
drag, startPoint x: 275, startPoint y: 16, endPoint x: 283, endPoint y: 18, distance: 8.6
click at [275, 17] on icon "close-circle" at bounding box center [274, 18] width 9 height 9
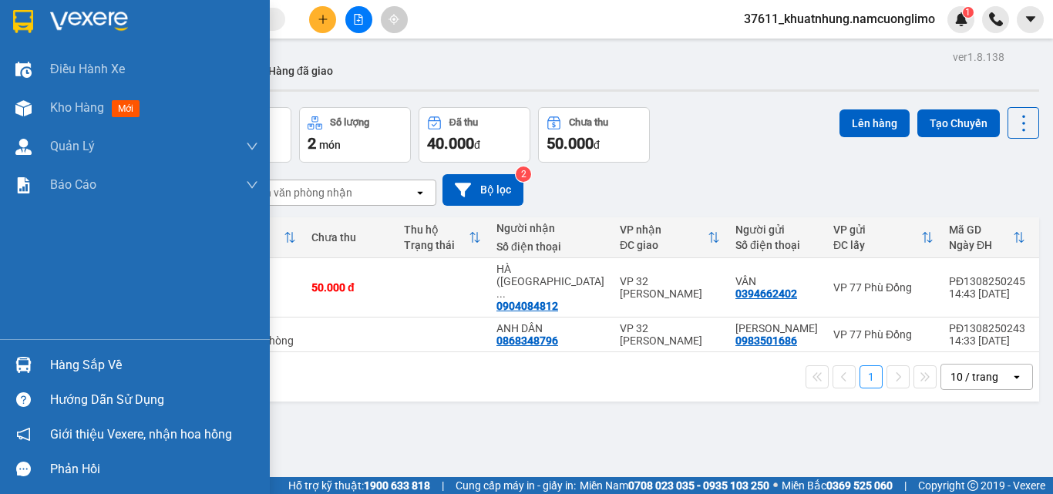
click at [73, 359] on div "Hàng sắp về" at bounding box center [154, 365] width 208 height 23
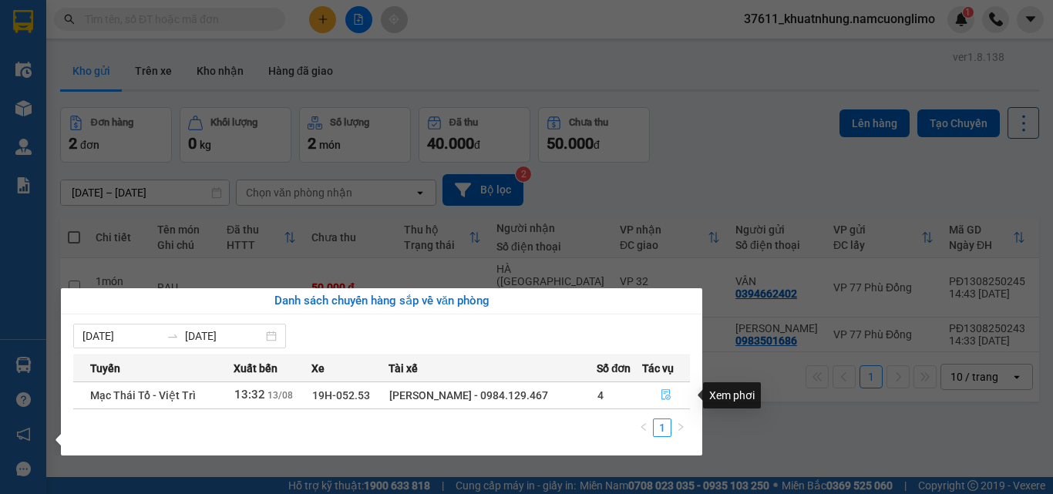
click at [662, 398] on icon "file-done" at bounding box center [666, 394] width 11 height 11
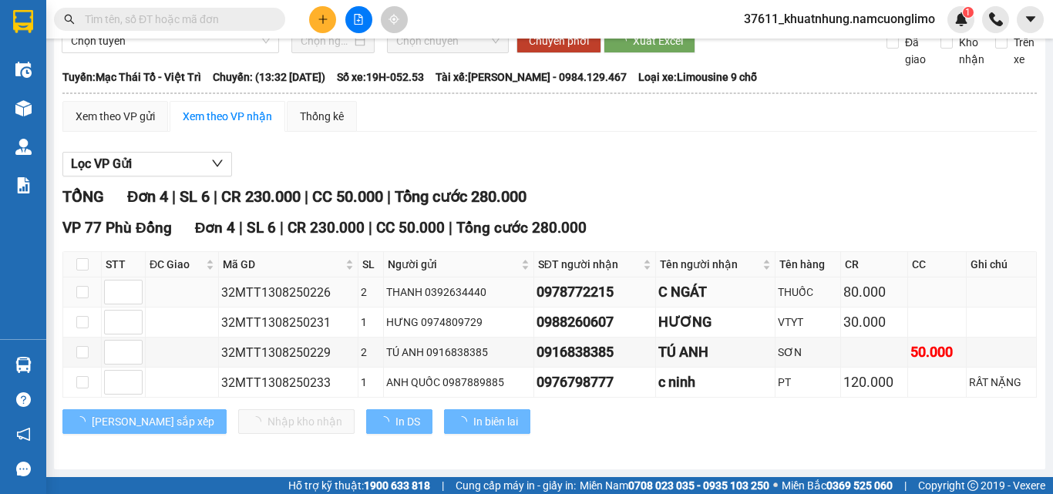
scroll to position [71, 0]
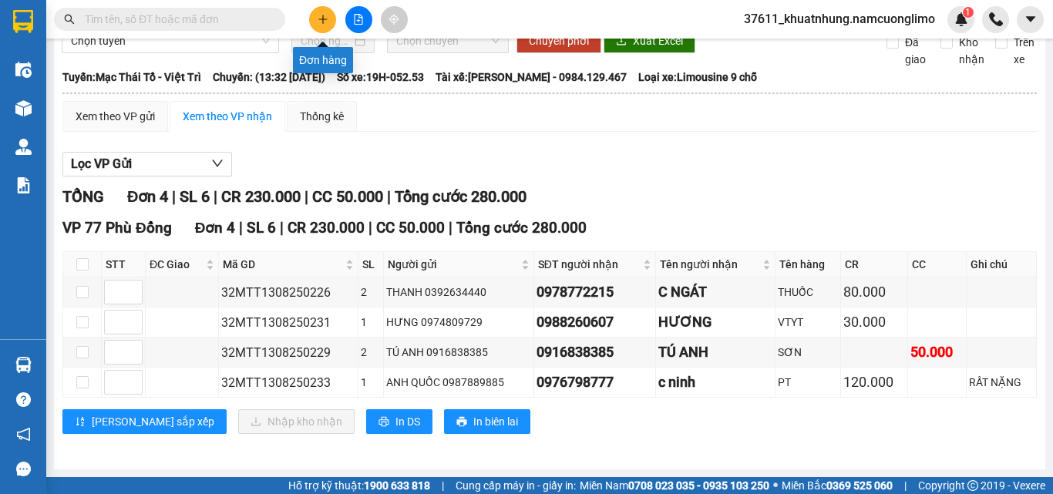
click at [318, 14] on icon "plus" at bounding box center [323, 19] width 11 height 11
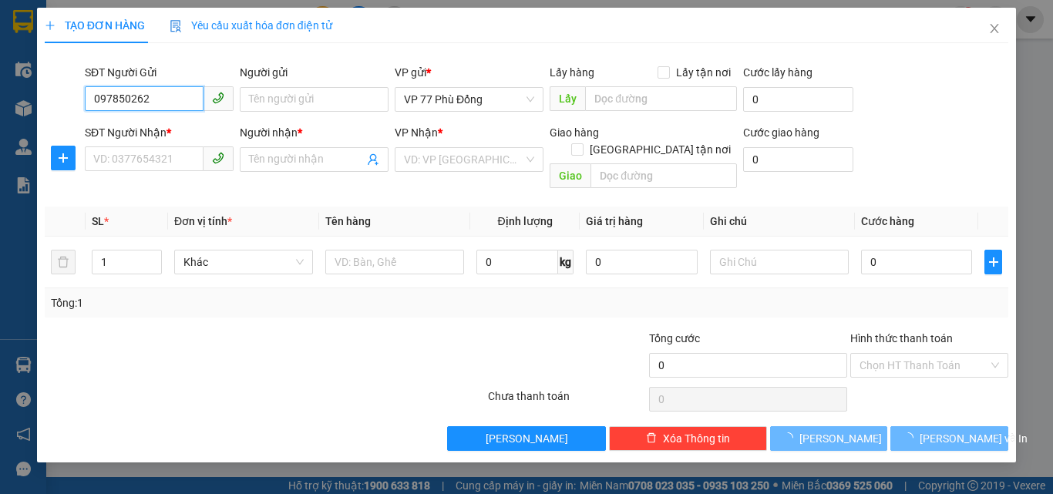
type input "0978502622"
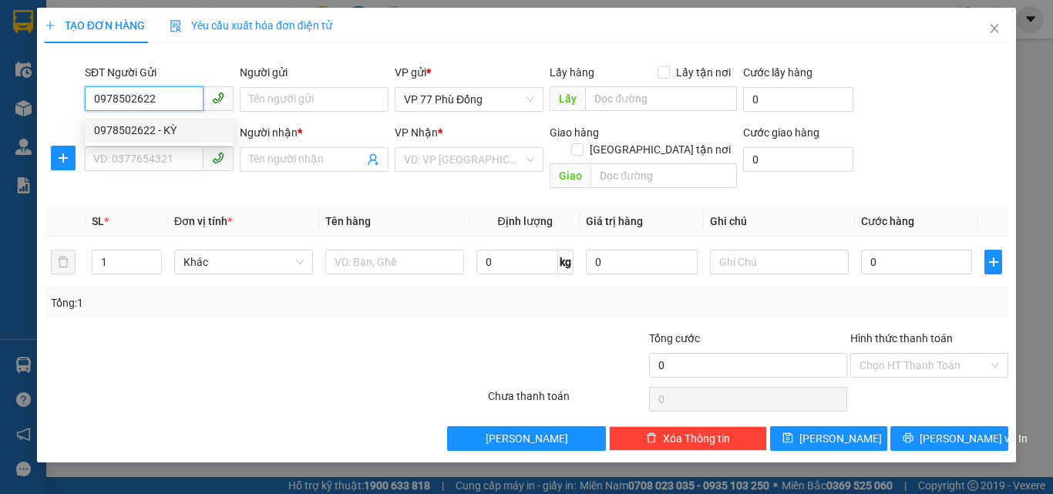
click at [137, 133] on div "0978502622 - KỲ" at bounding box center [159, 130] width 130 height 17
type input "KỲ"
type input "0978502622"
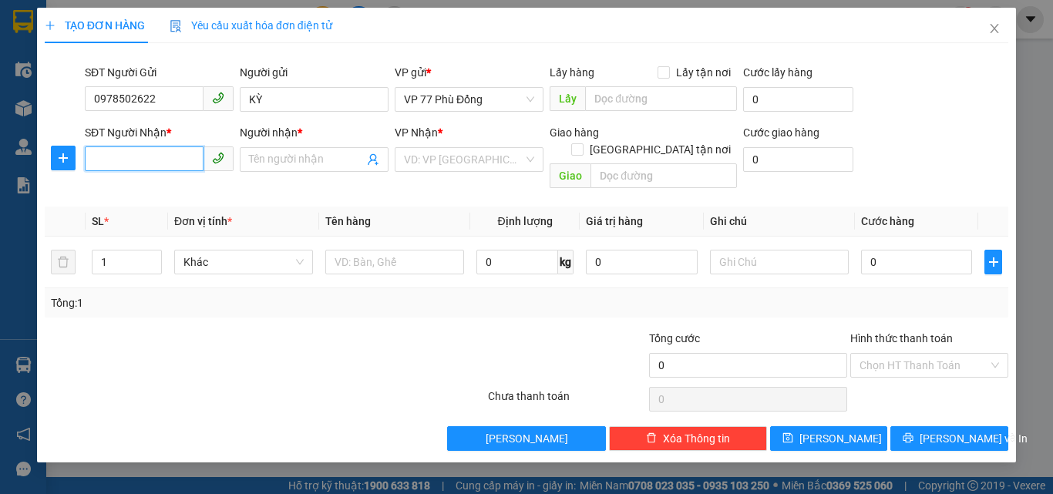
click at [155, 155] on input "SĐT Người Nhận *" at bounding box center [144, 159] width 119 height 25
click at [145, 198] on div "0964681754 - DŨNG" at bounding box center [159, 190] width 130 height 17
type input "0964681754"
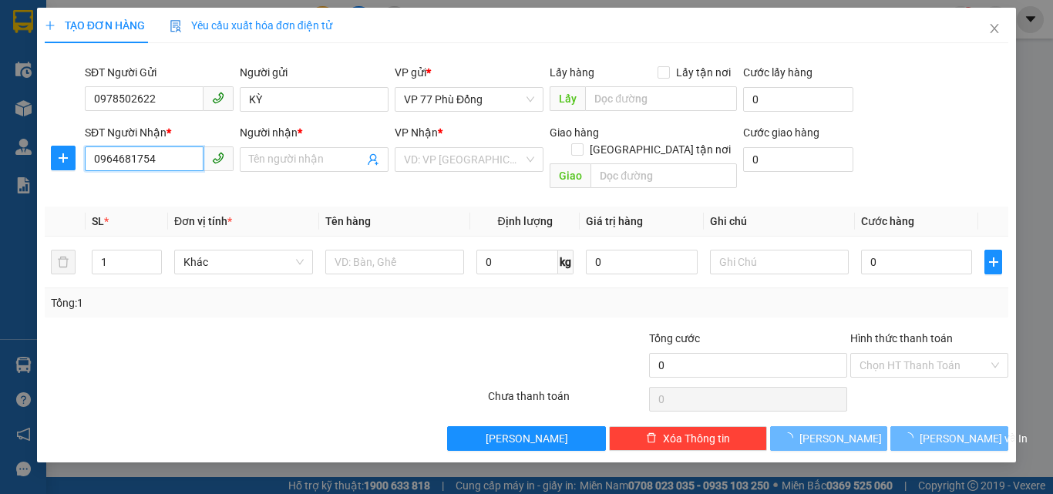
type input "DŨNG"
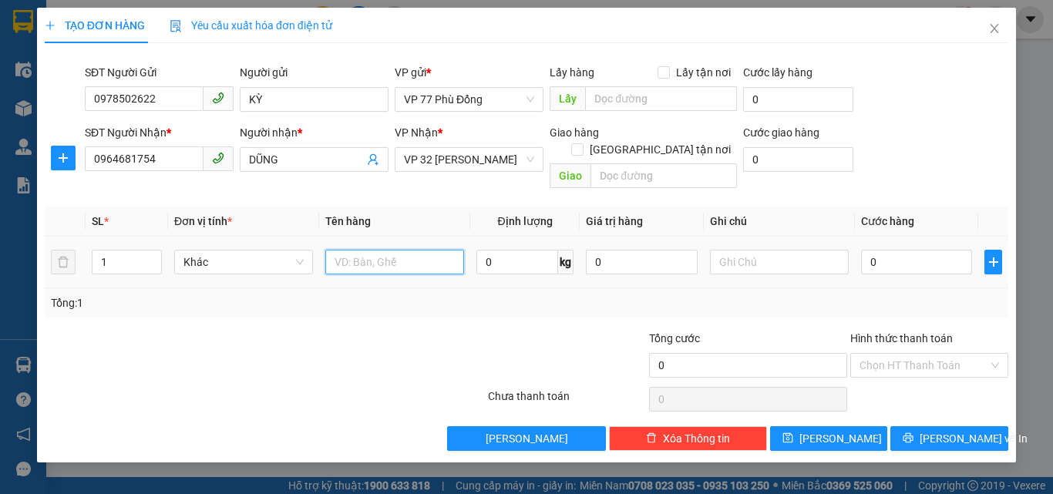
click at [413, 250] on input "text" at bounding box center [394, 262] width 139 height 25
type input "TP"
click at [892, 250] on input "0" at bounding box center [916, 262] width 111 height 25
type input "5"
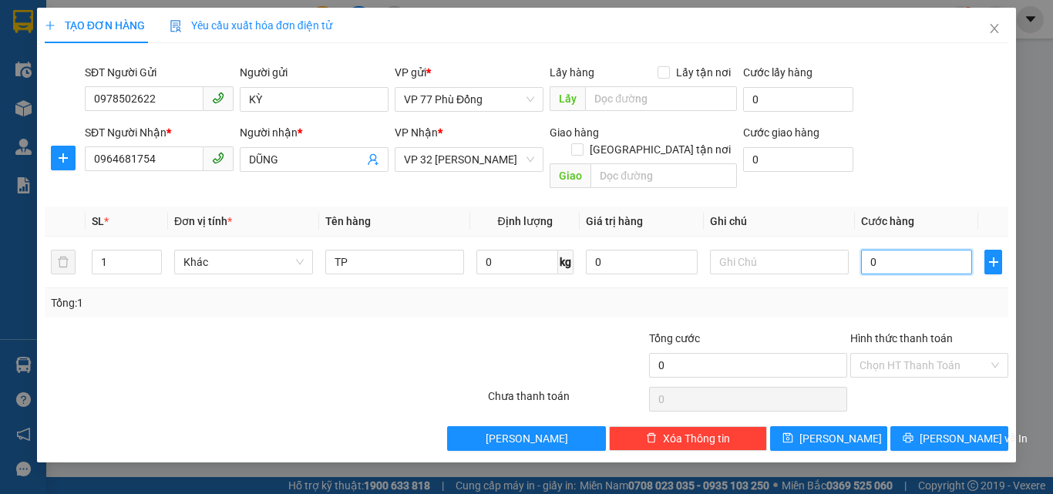
type input "5"
type input "50"
type input "50.000"
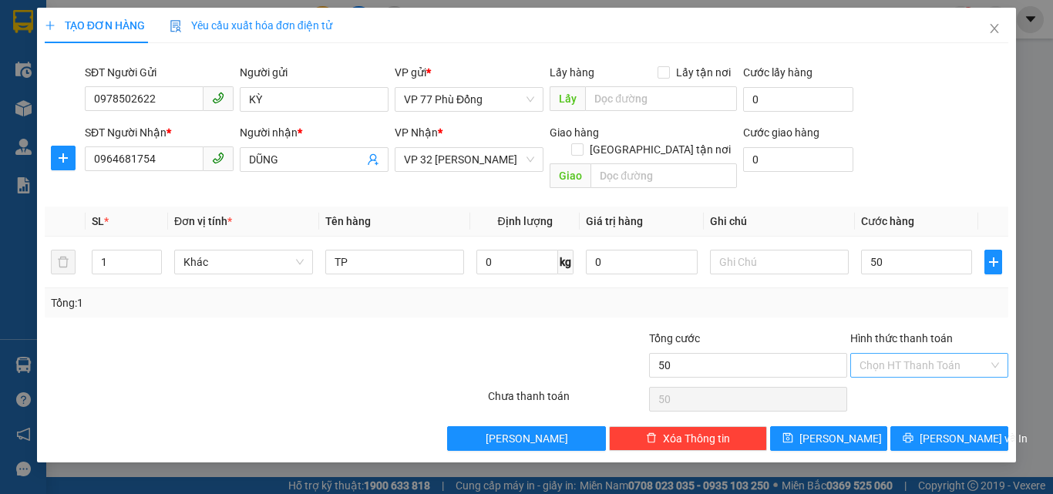
type input "50.000"
click at [912, 354] on input "Hình thức thanh toán" at bounding box center [924, 365] width 129 height 23
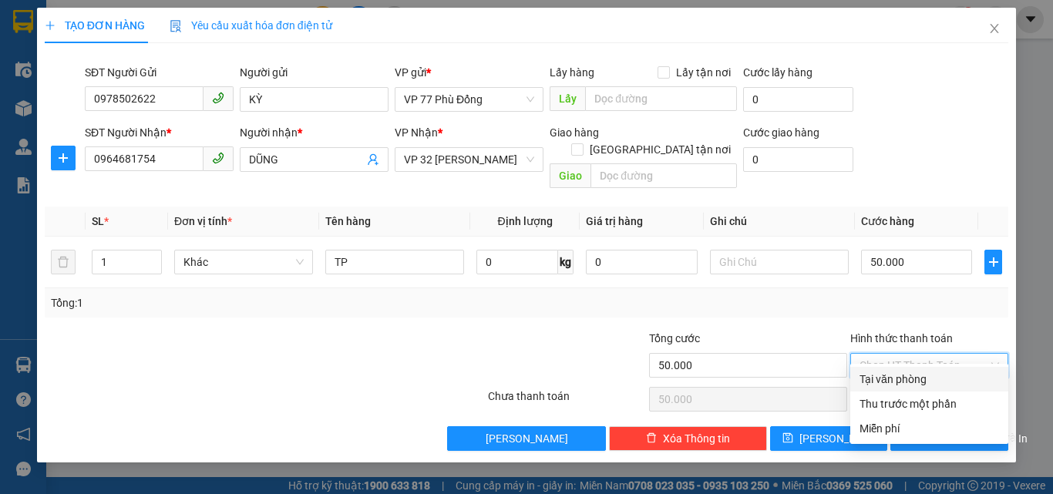
click at [901, 376] on div "Tại văn phòng" at bounding box center [930, 379] width 140 height 17
type input "0"
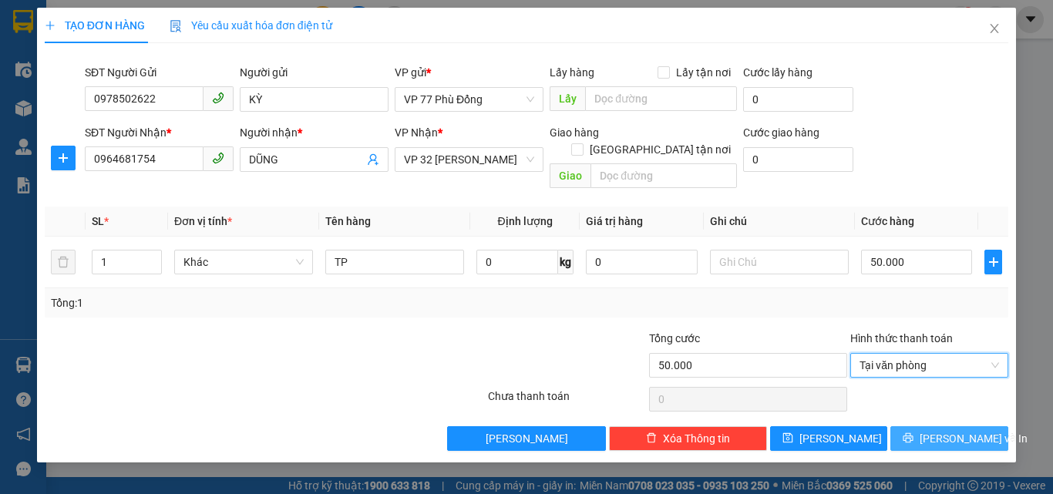
click at [942, 430] on span "[PERSON_NAME] và In" at bounding box center [974, 438] width 108 height 17
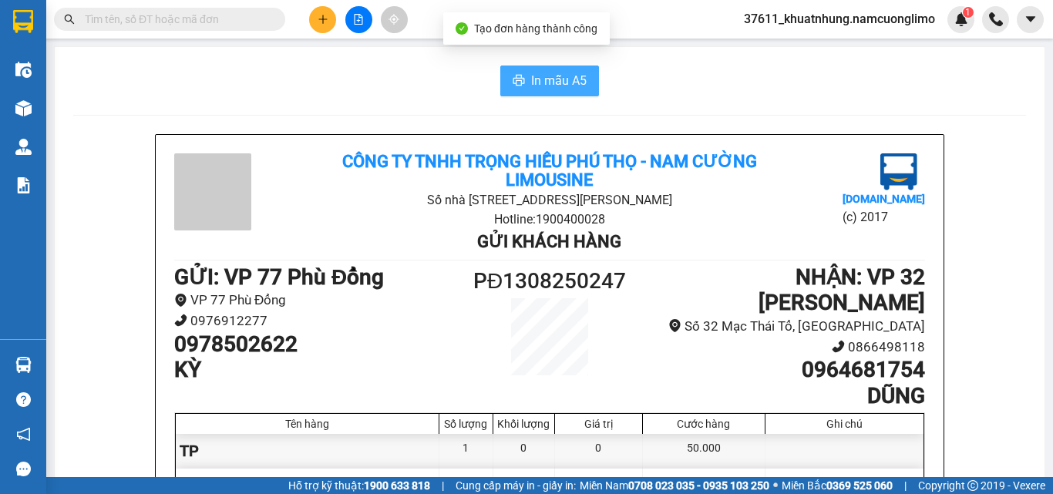
click at [578, 82] on span "In mẫu A5" at bounding box center [559, 80] width 56 height 19
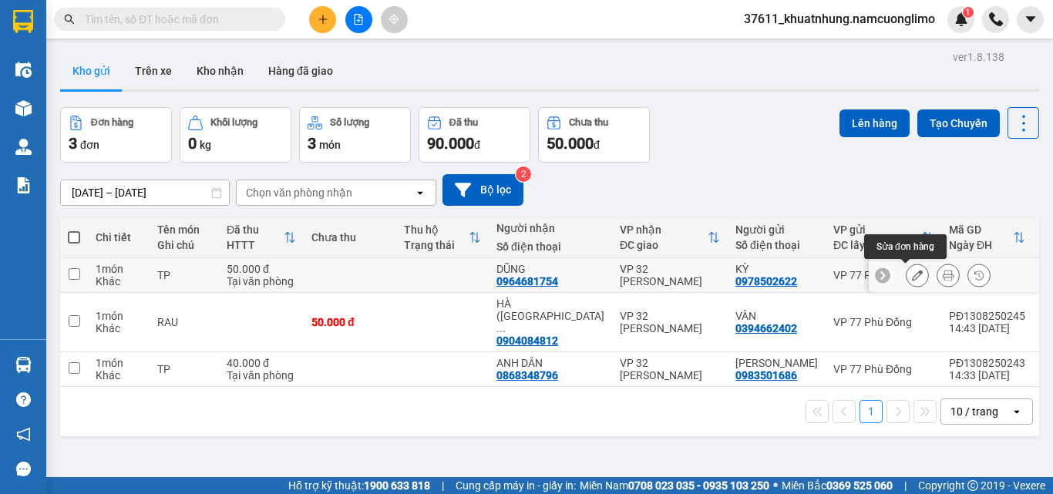
click at [912, 275] on icon at bounding box center [917, 275] width 11 height 11
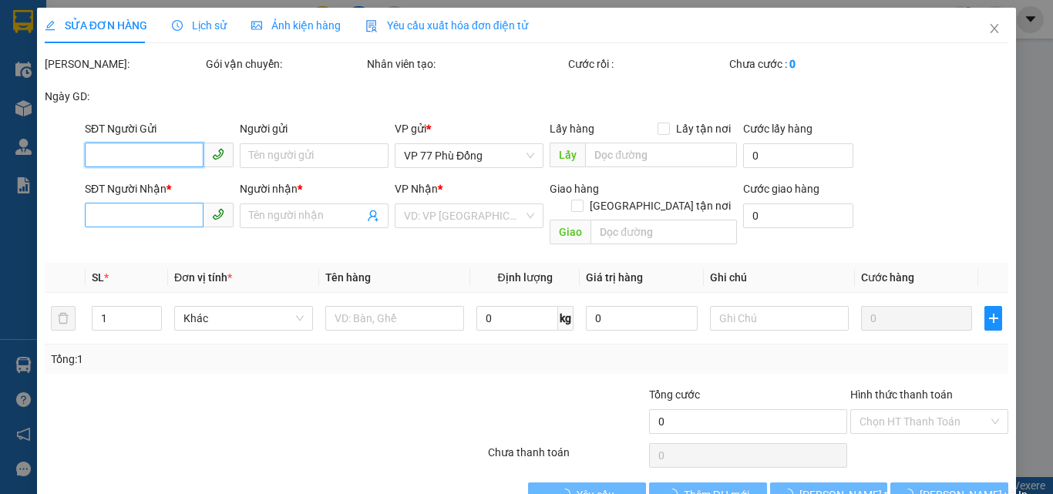
type input "0978502622"
type input "KỲ"
type input "0964681754"
type input "DŨNG"
type input "50.000"
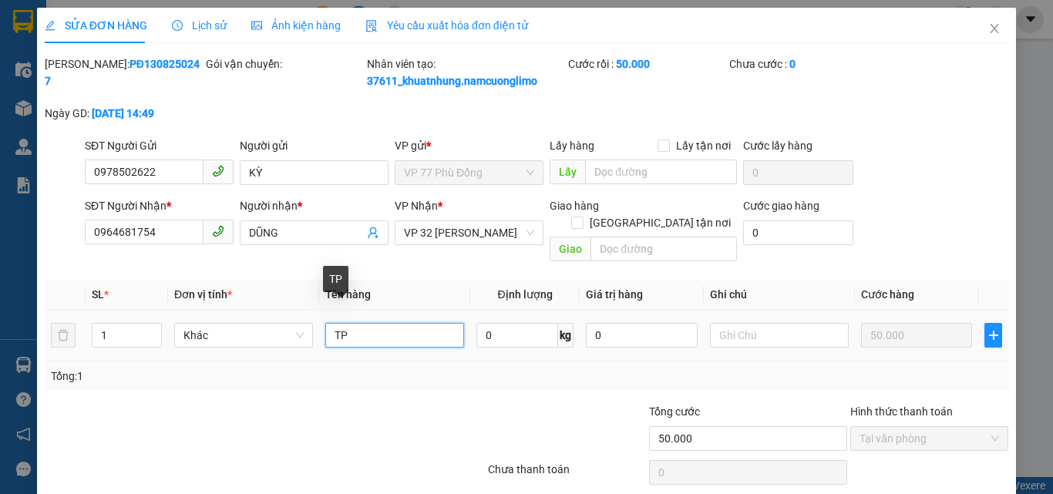
click at [350, 325] on input "TP" at bounding box center [394, 335] width 139 height 25
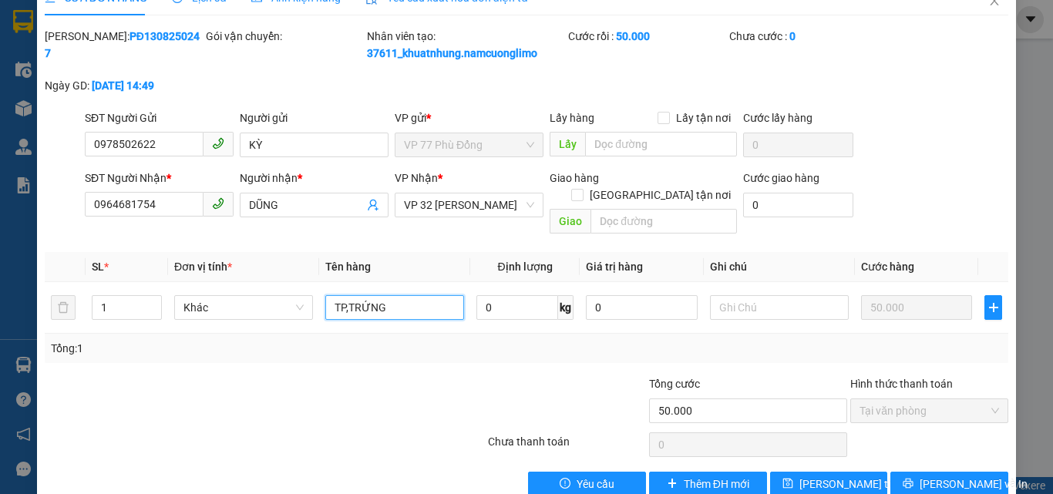
scroll to position [43, 0]
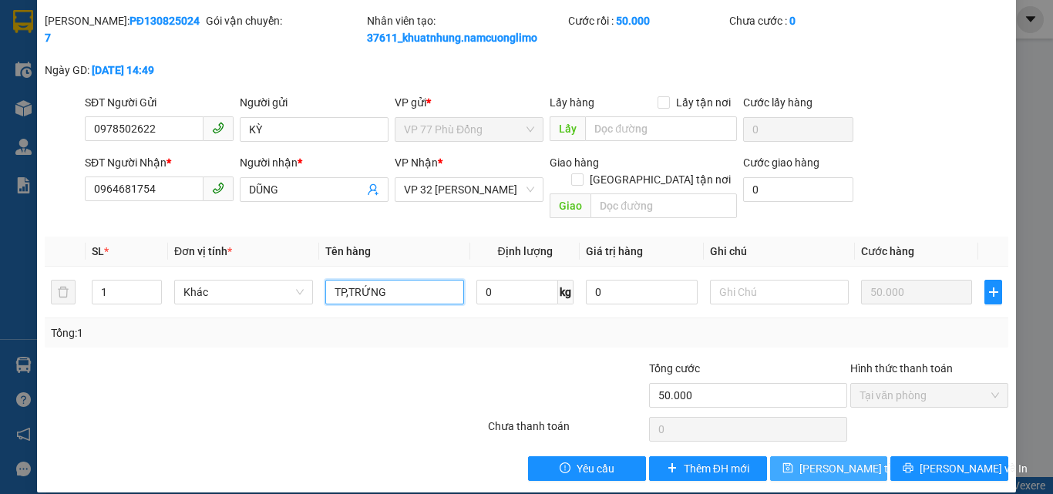
type input "TP,[PERSON_NAME]"
click at [837, 460] on span "[PERSON_NAME] đổi" at bounding box center [861, 468] width 123 height 17
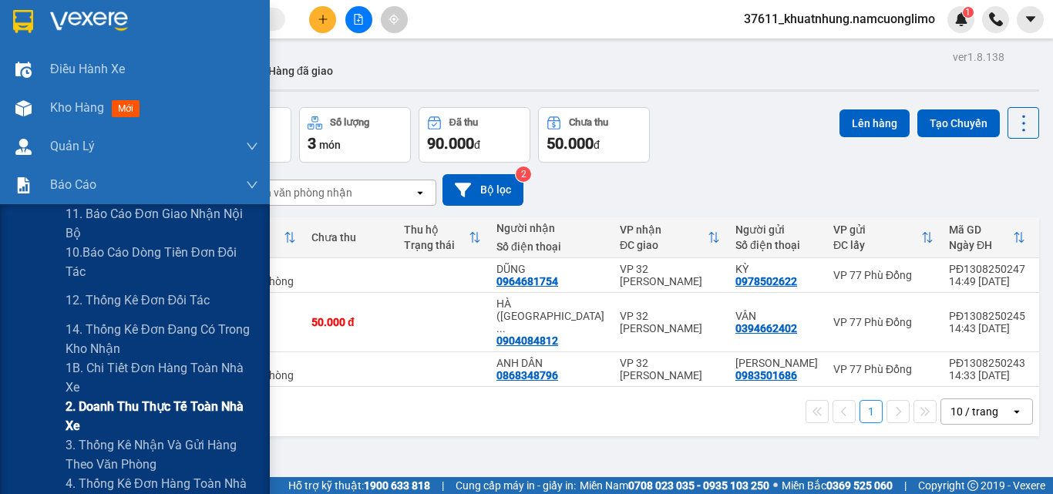
click at [87, 407] on span "2. Doanh thu thực tế toàn nhà xe" at bounding box center [162, 416] width 193 height 39
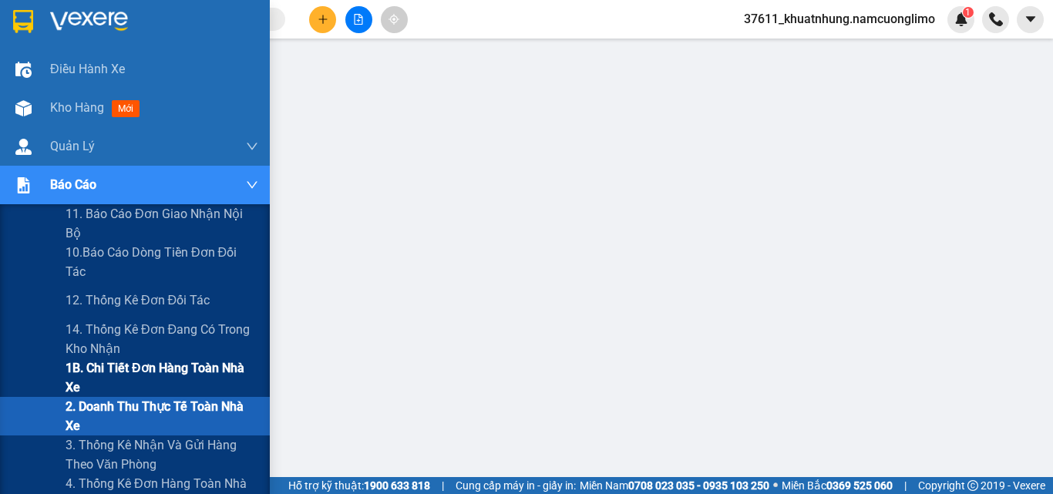
click at [100, 371] on span "1B. Chi tiết đơn hàng toàn nhà xe" at bounding box center [162, 378] width 193 height 39
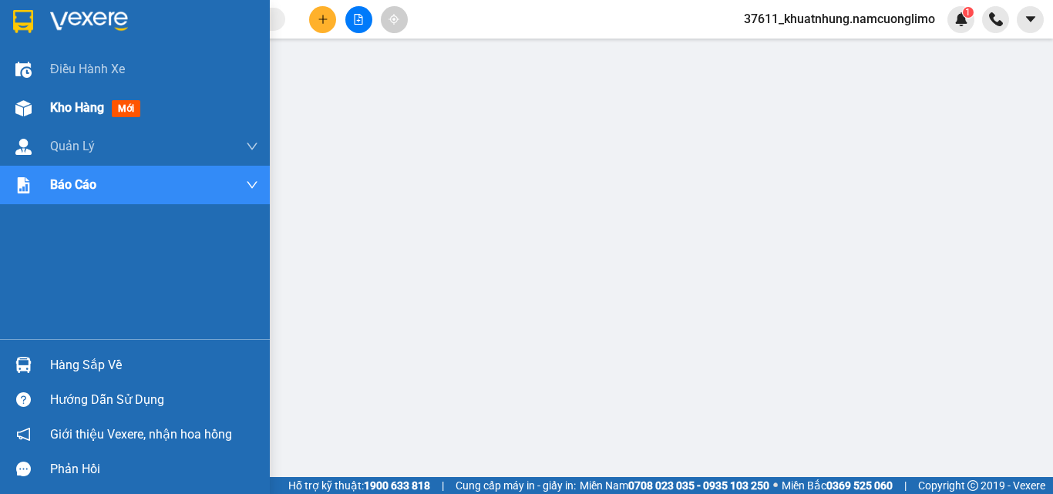
click at [69, 107] on span "Kho hàng" at bounding box center [77, 107] width 54 height 15
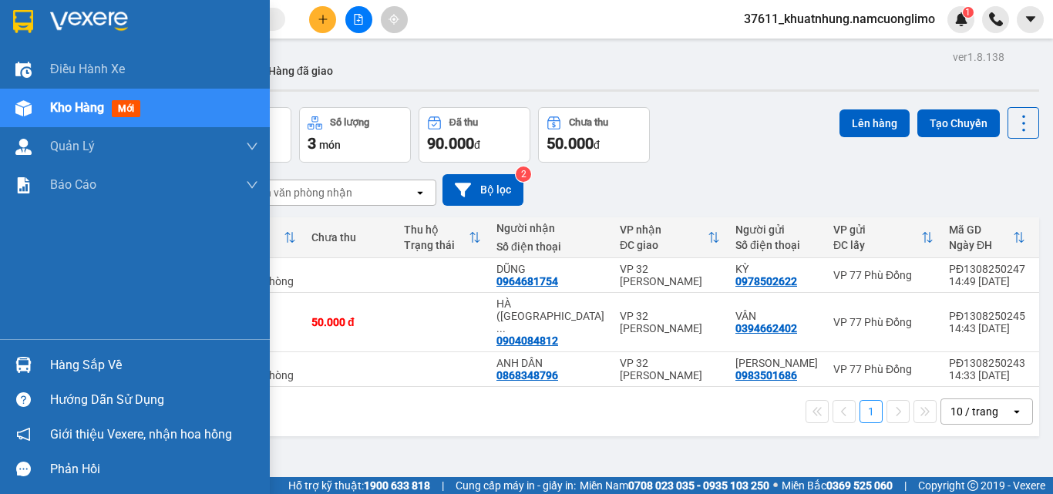
click at [72, 359] on div "Hàng sắp về" at bounding box center [154, 365] width 208 height 23
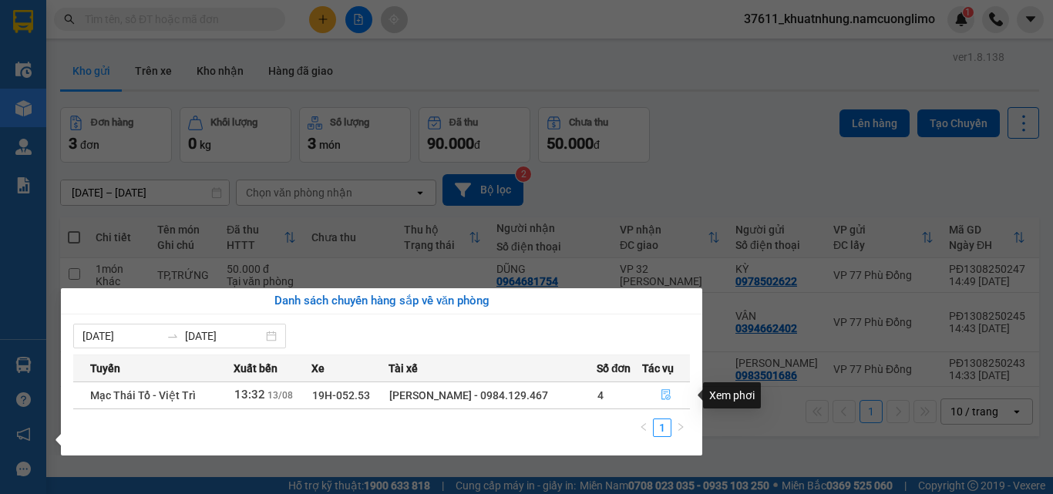
click at [675, 390] on button "button" at bounding box center [666, 395] width 46 height 25
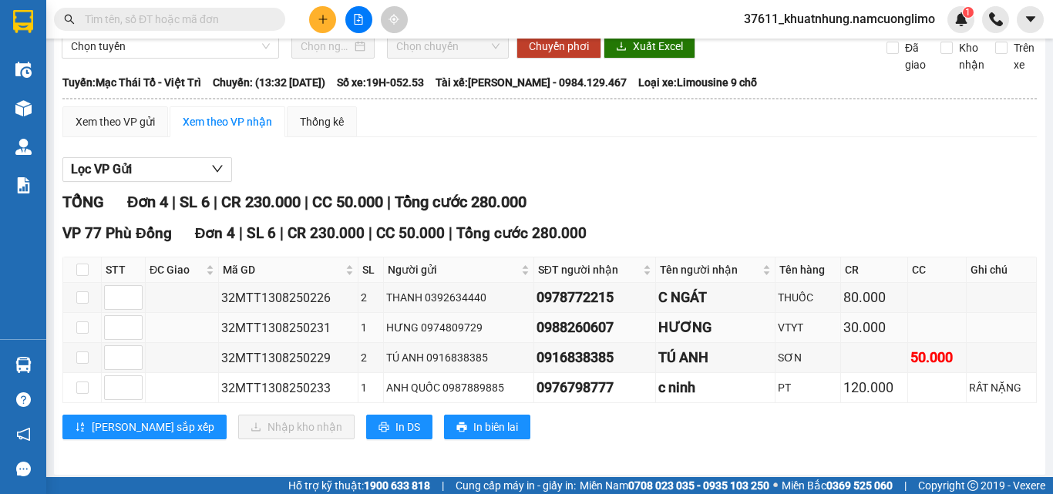
scroll to position [71, 0]
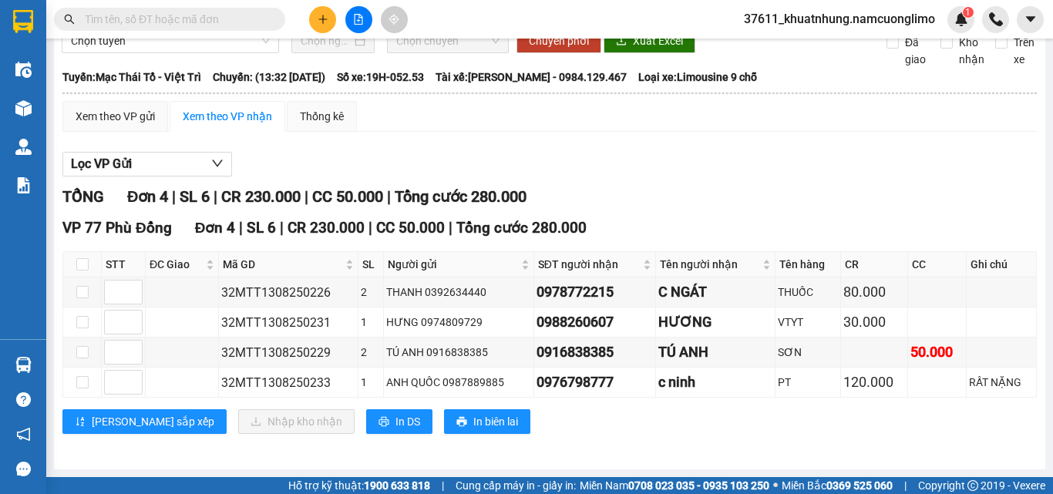
click at [186, 12] on input "text" at bounding box center [176, 19] width 182 height 17
drag, startPoint x: 80, startPoint y: 263, endPoint x: 110, endPoint y: 339, distance: 81.1
click at [80, 267] on input "checkbox" at bounding box center [82, 264] width 12 height 12
checkbox input "true"
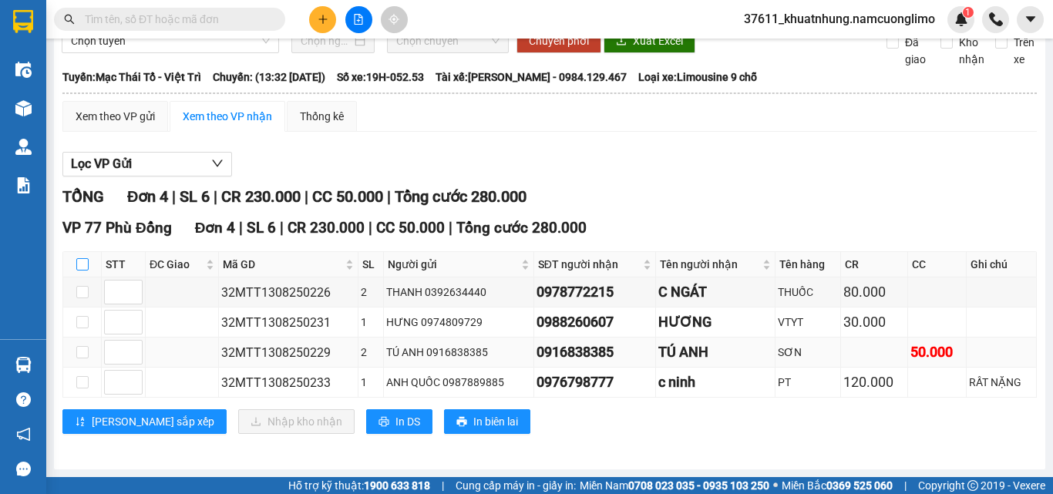
checkbox input "true"
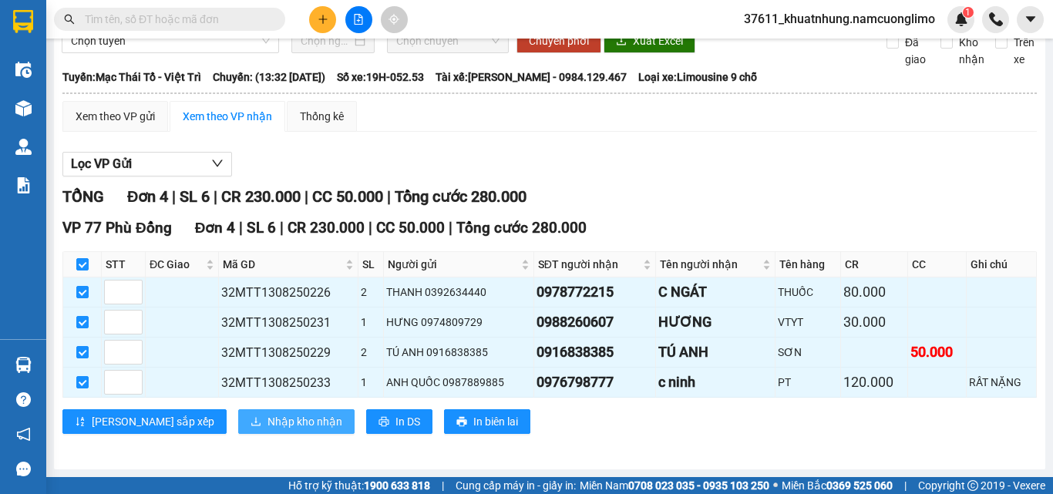
click at [238, 413] on button "Nhập kho nhận" at bounding box center [296, 421] width 116 height 25
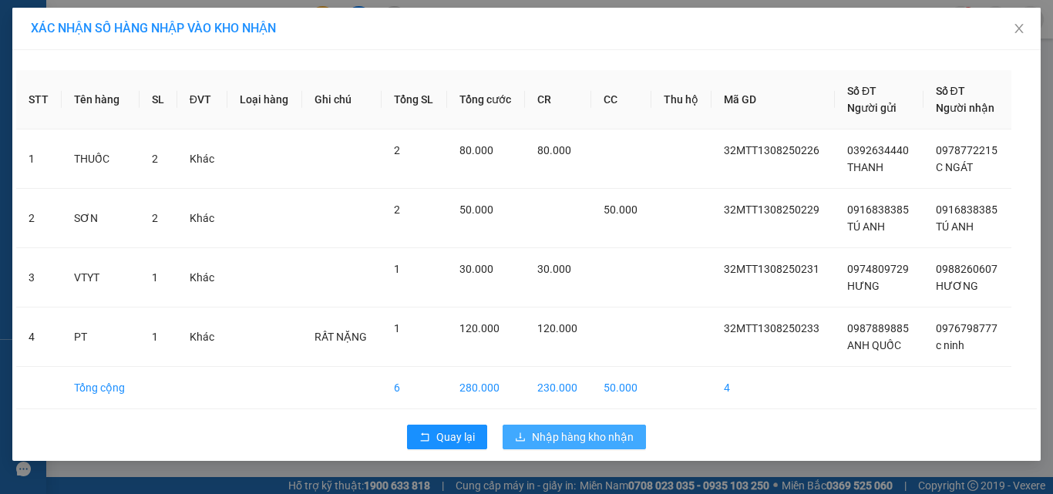
click at [595, 440] on span "Nhập hàng kho nhận" at bounding box center [583, 437] width 102 height 17
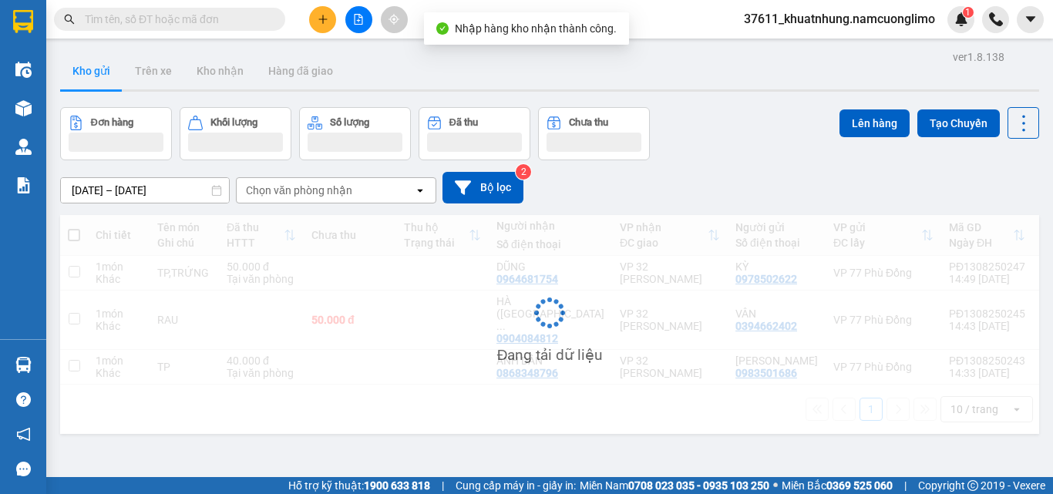
click at [179, 15] on input "text" at bounding box center [176, 19] width 182 height 17
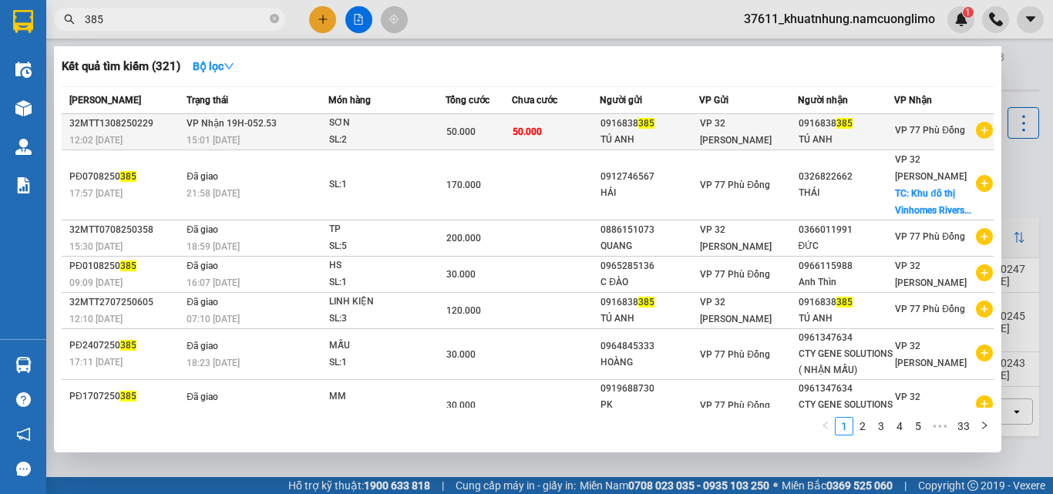
type input "385"
click at [267, 123] on span "VP Nhận 19H-052.53" at bounding box center [232, 123] width 90 height 11
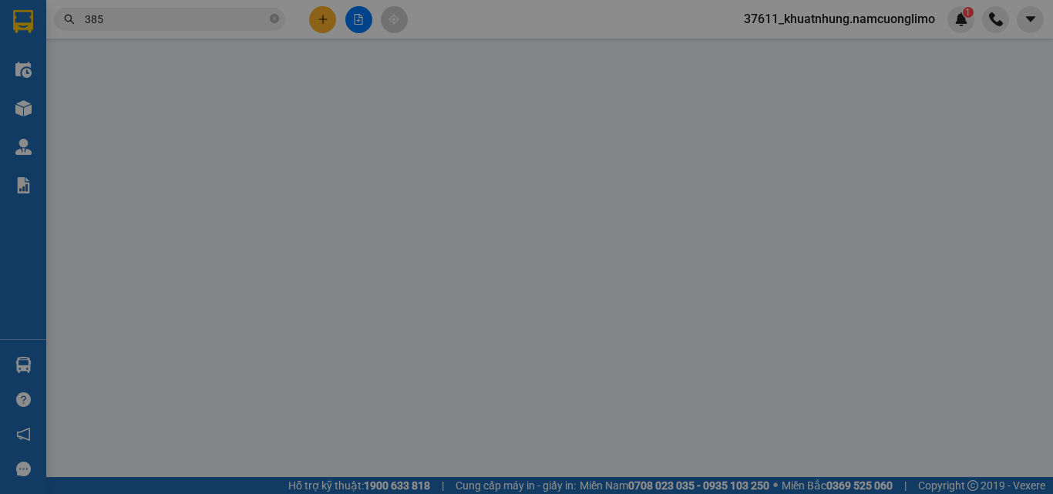
type input "0916838385"
type input "TÚ ANH"
type input "0916838385"
type input "TÚ ANH"
type input "50.000"
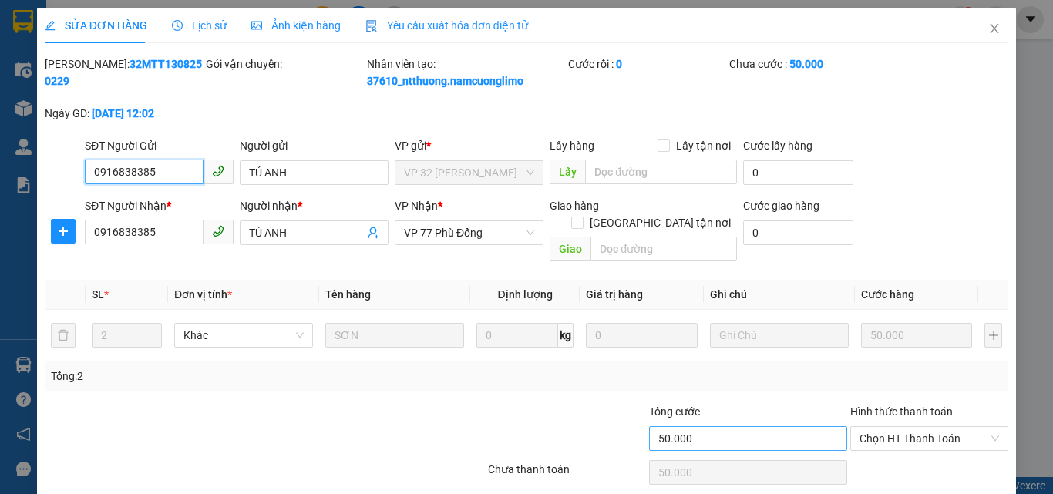
scroll to position [43, 0]
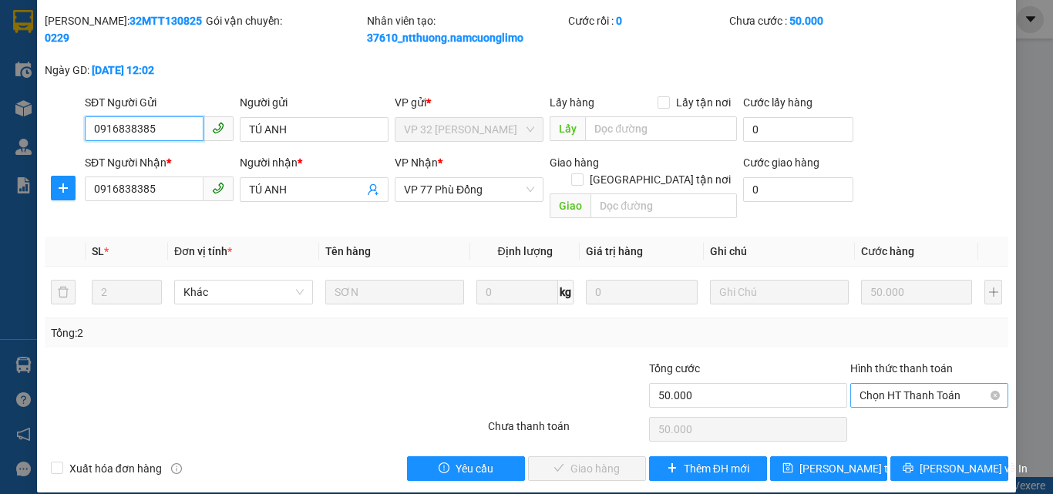
click at [880, 384] on span "Chọn HT Thanh Toán" at bounding box center [930, 395] width 140 height 23
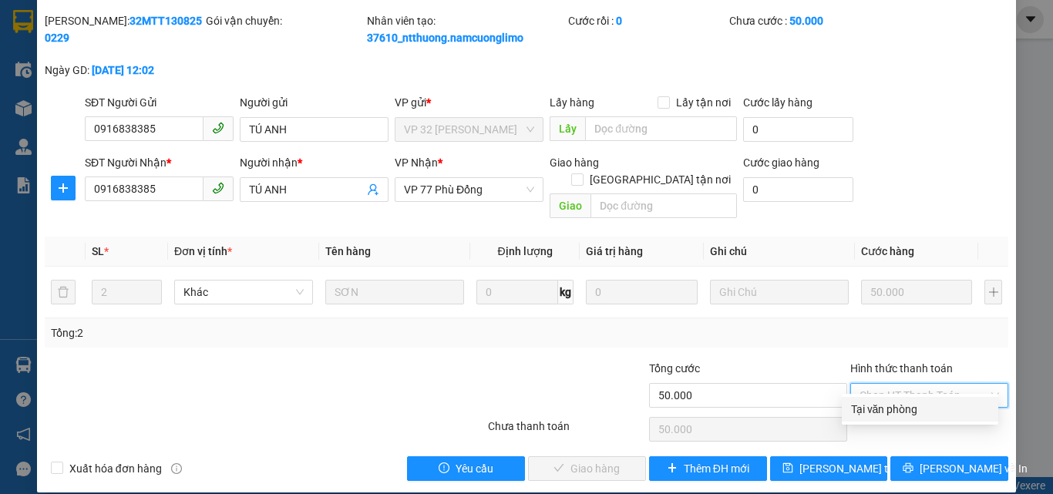
drag, startPoint x: 874, startPoint y: 411, endPoint x: 712, endPoint y: 429, distance: 163.7
click at [869, 410] on div "Tại văn phòng" at bounding box center [920, 409] width 138 height 17
type input "0"
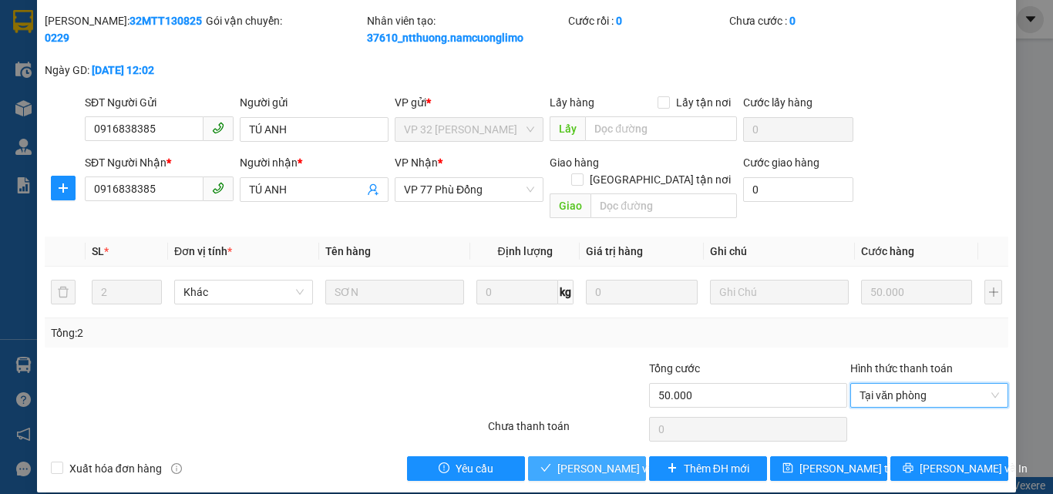
drag, startPoint x: 583, startPoint y: 448, endPoint x: 598, endPoint y: 433, distance: 20.7
click at [583, 460] on span "[PERSON_NAME] và [PERSON_NAME] hàng" at bounding box center [632, 468] width 148 height 17
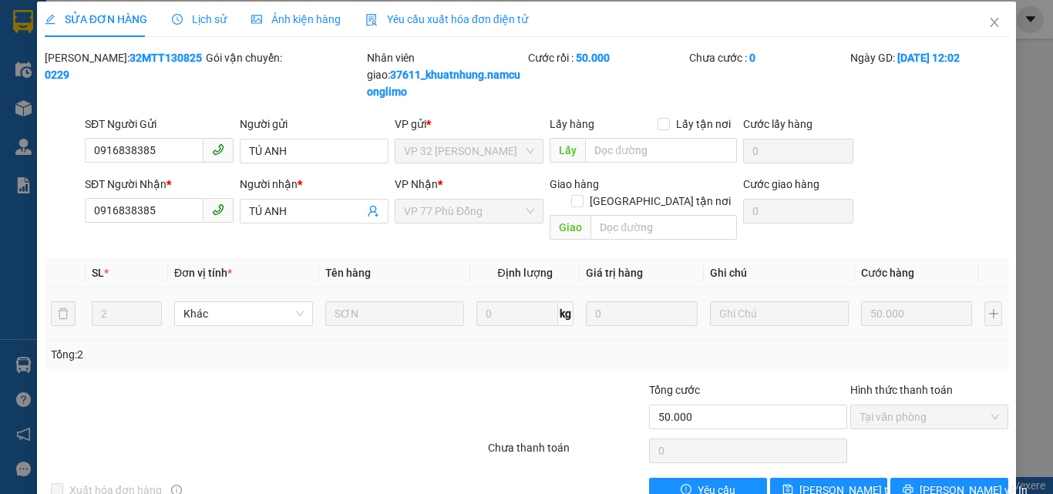
scroll to position [0, 0]
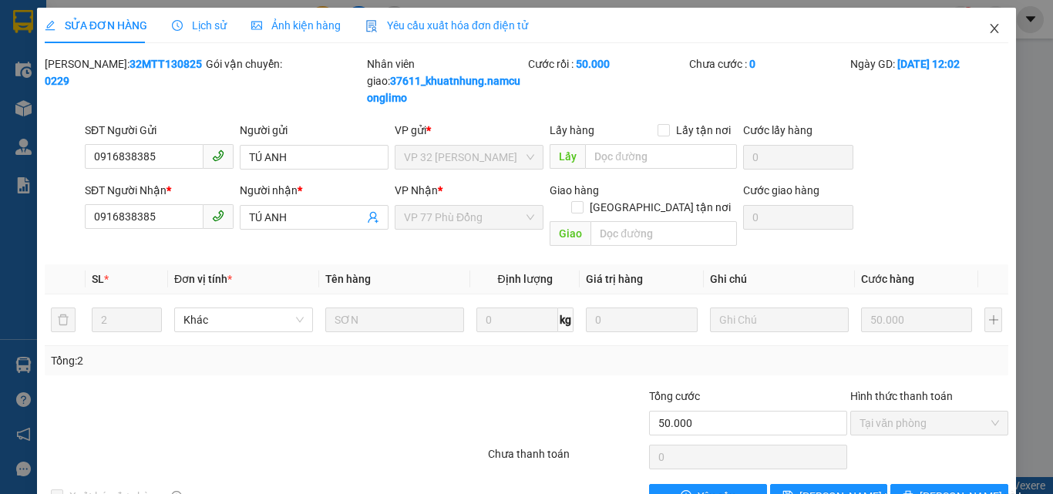
click at [995, 34] on span "Close" at bounding box center [994, 29] width 43 height 43
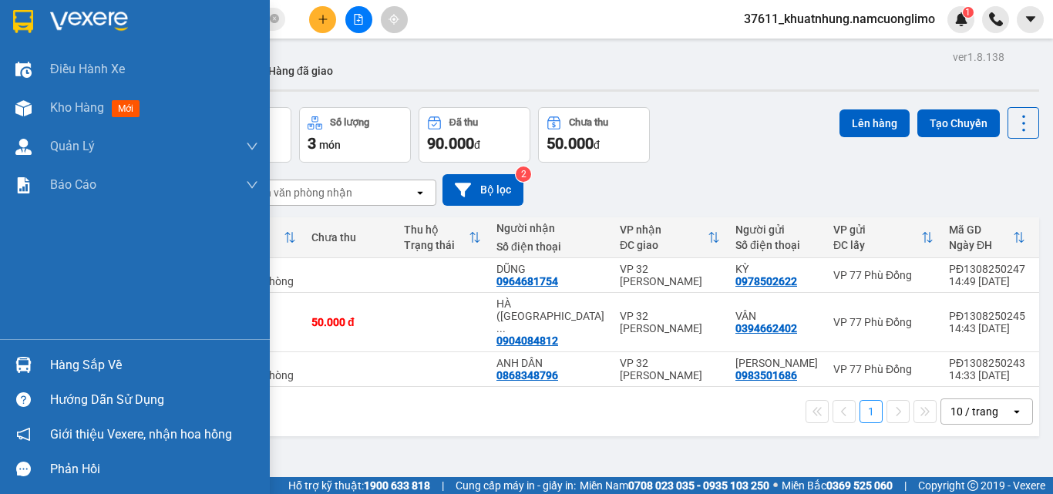
click at [71, 359] on div "Hàng sắp về" at bounding box center [154, 365] width 208 height 23
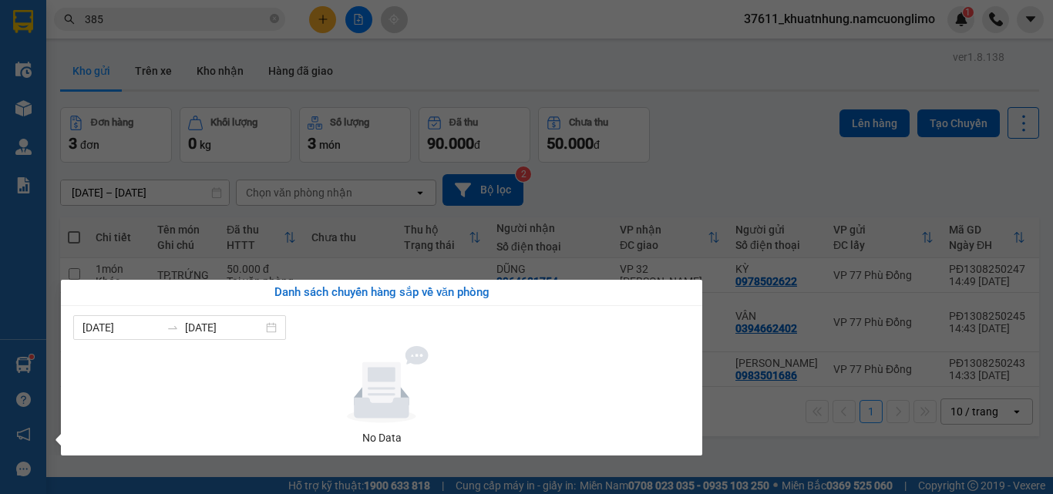
click at [795, 436] on section "Kết quả tìm kiếm ( 321 ) Bộ lọc Mã ĐH Trạng thái Món hàng Tổng cước Chưa cước N…" at bounding box center [526, 247] width 1053 height 494
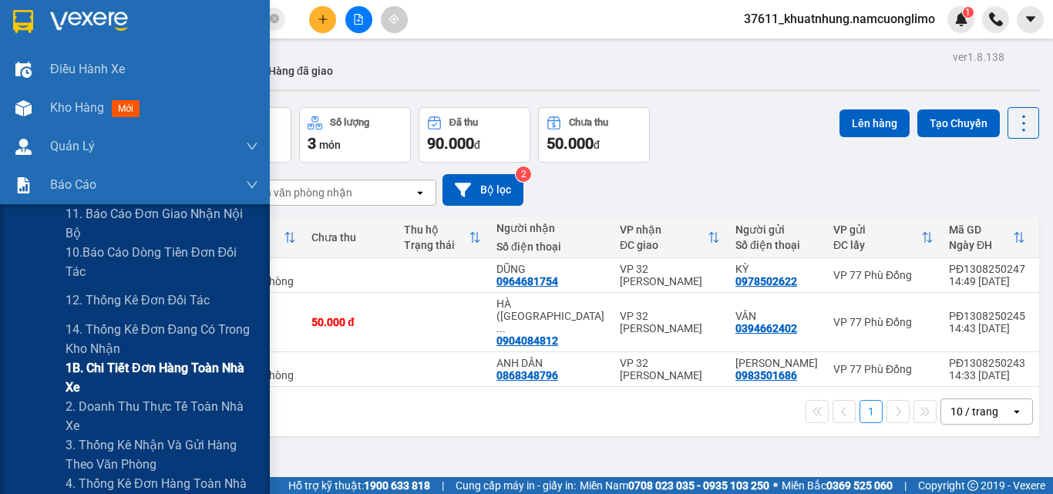
click at [103, 370] on span "1B. Chi tiết đơn hàng toàn nhà xe" at bounding box center [162, 378] width 193 height 39
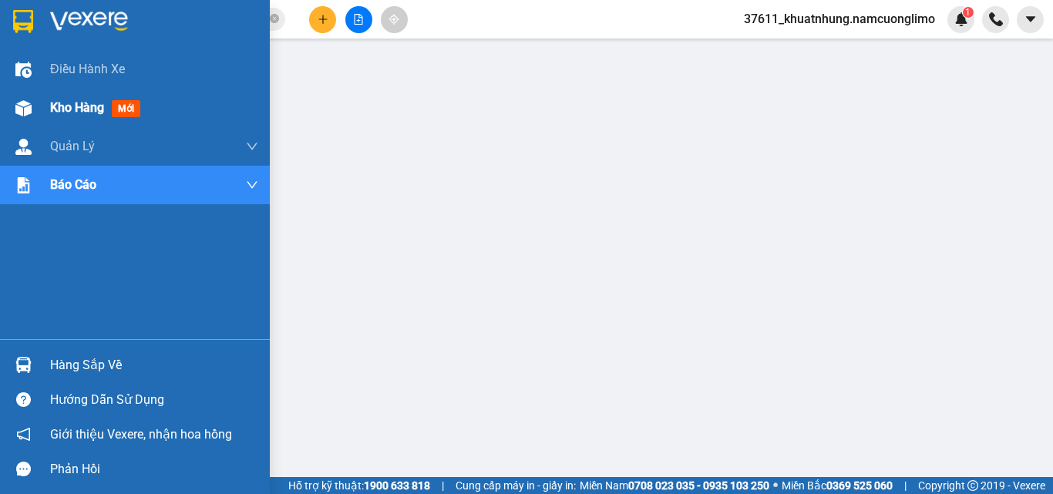
click at [93, 115] on span "Kho hàng" at bounding box center [77, 107] width 54 height 15
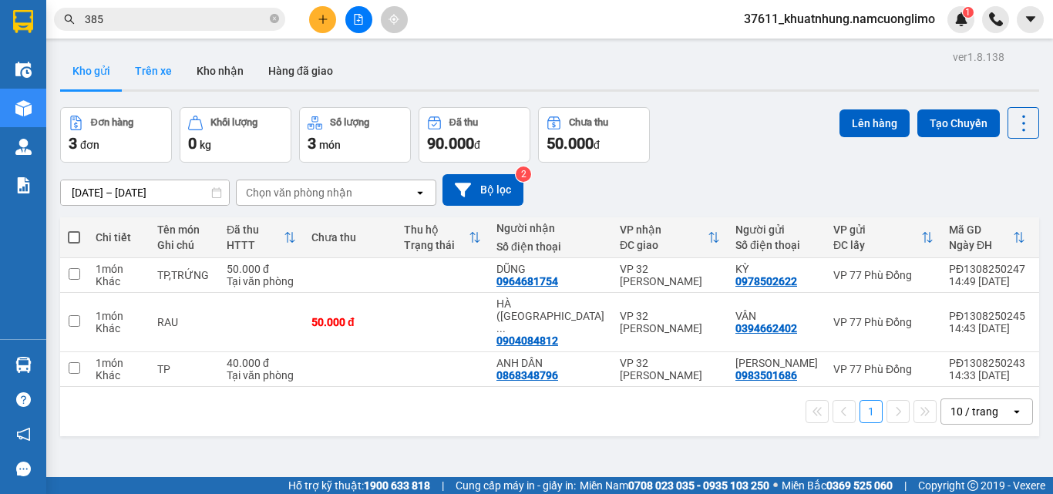
click at [148, 72] on button "Trên xe" at bounding box center [154, 70] width 62 height 37
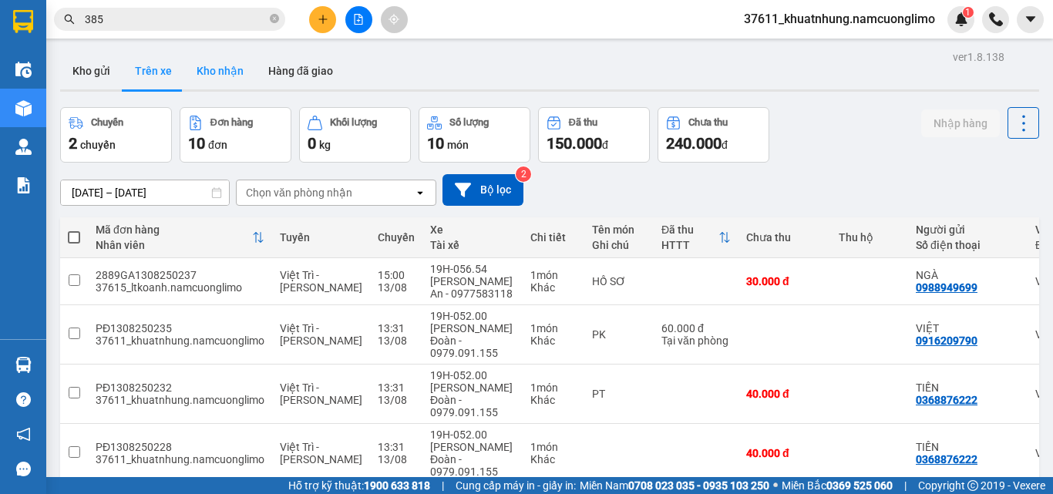
click at [217, 74] on button "Kho nhận" at bounding box center [220, 70] width 72 height 37
type input "[DATE] – [DATE]"
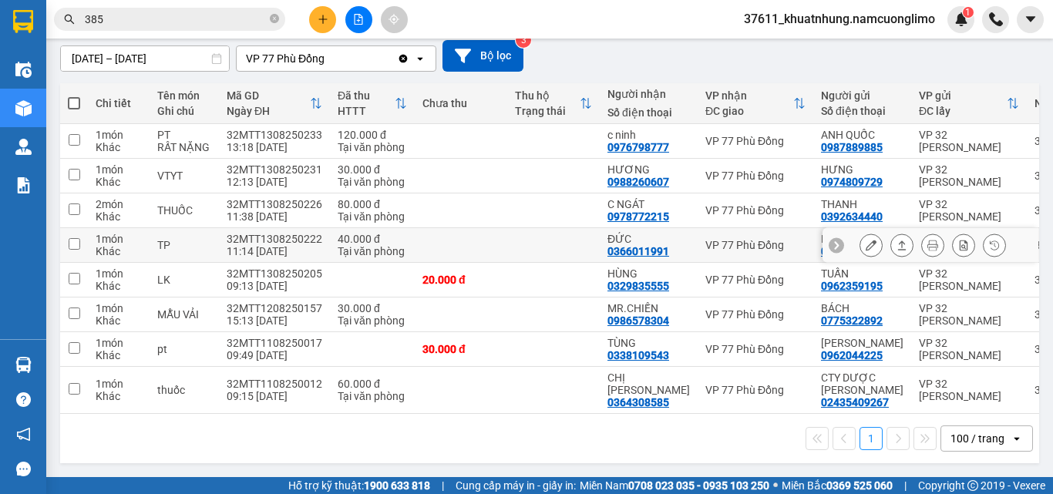
scroll to position [140, 0]
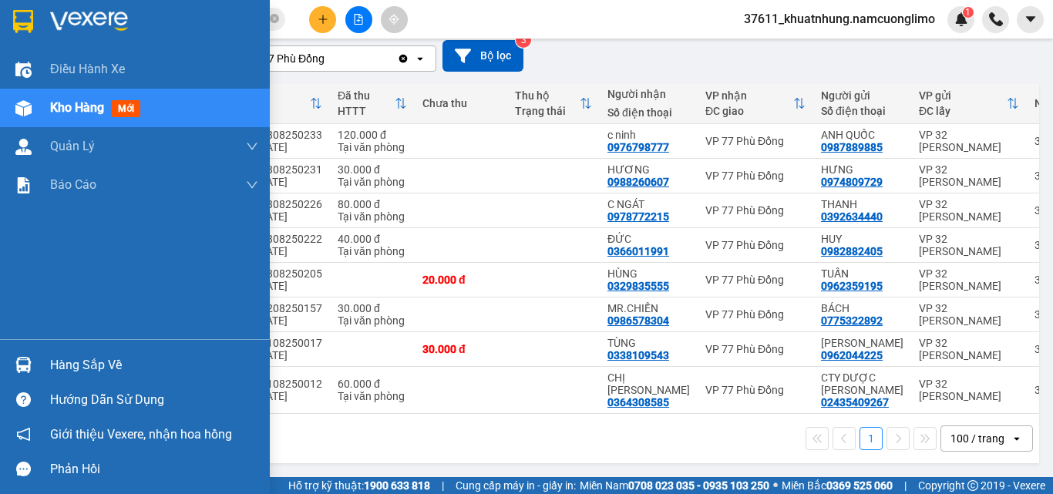
click at [80, 103] on span "Kho hàng" at bounding box center [77, 107] width 54 height 15
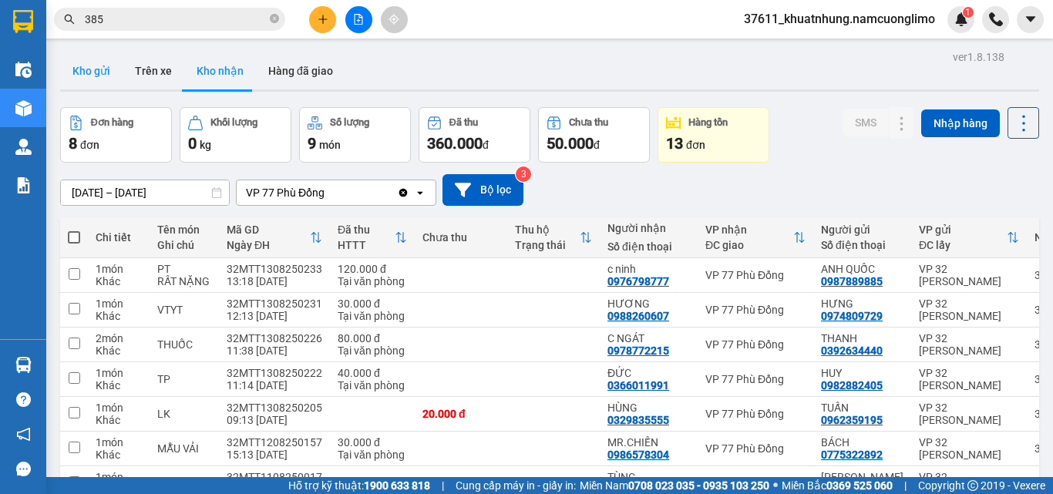
click at [106, 62] on button "Kho gửi" at bounding box center [91, 70] width 62 height 37
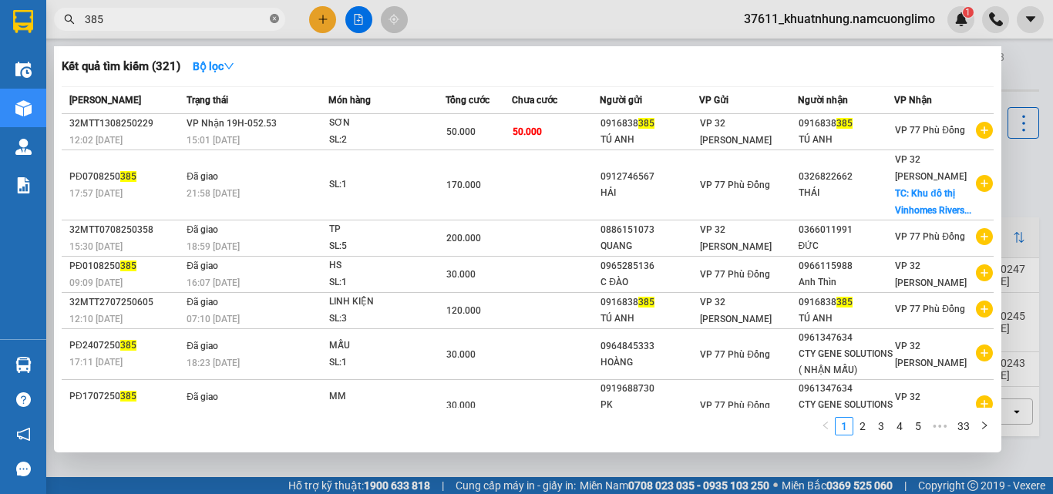
click at [273, 19] on icon "close-circle" at bounding box center [274, 18] width 9 height 9
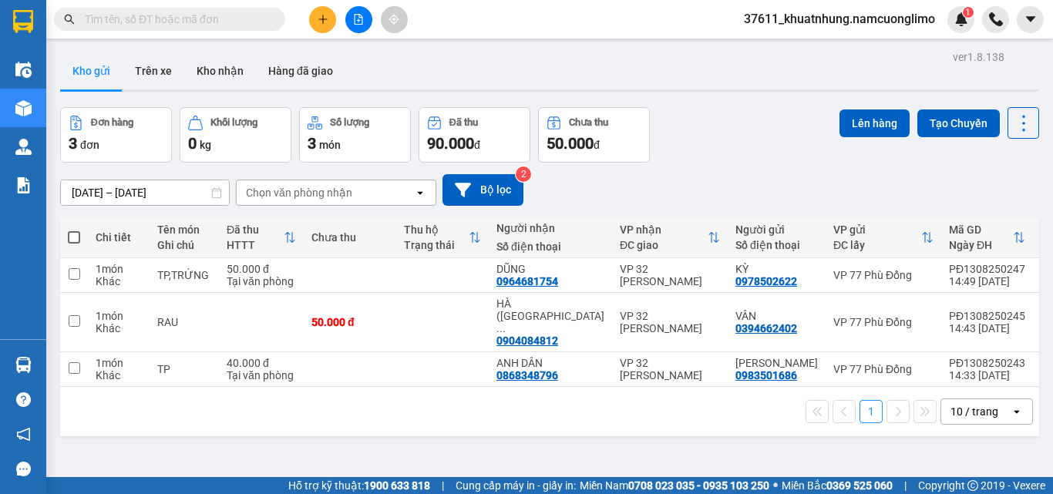
click at [198, 19] on input "text" at bounding box center [176, 19] width 182 height 17
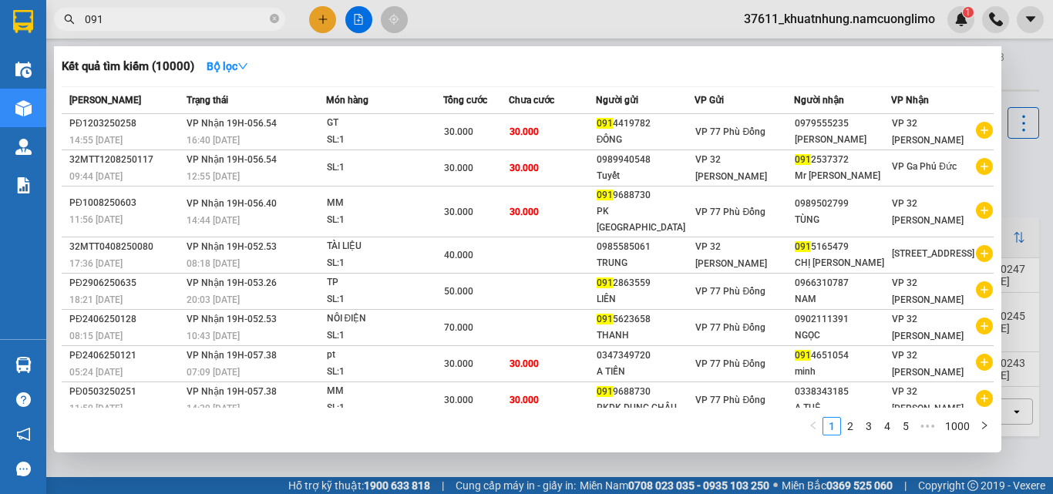
type input "0917"
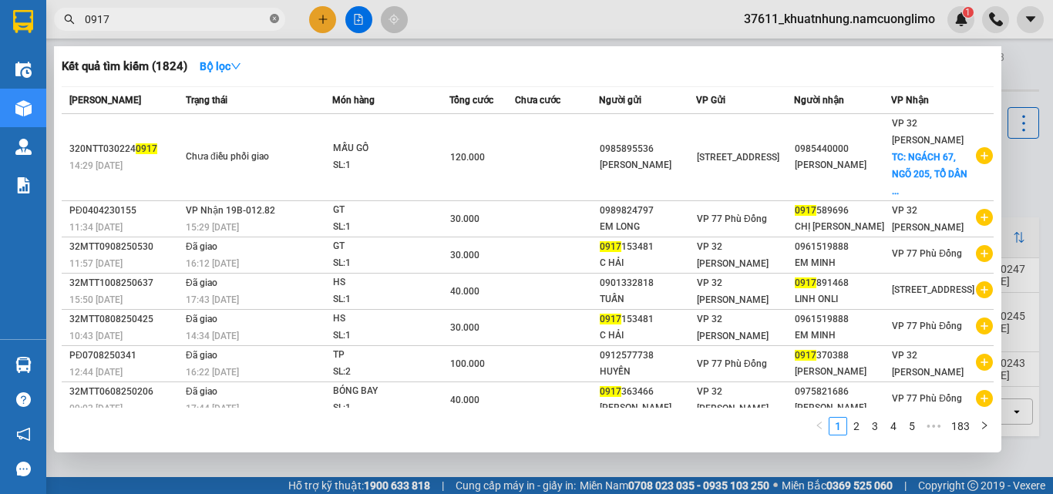
click at [271, 18] on icon "close-circle" at bounding box center [274, 18] width 9 height 9
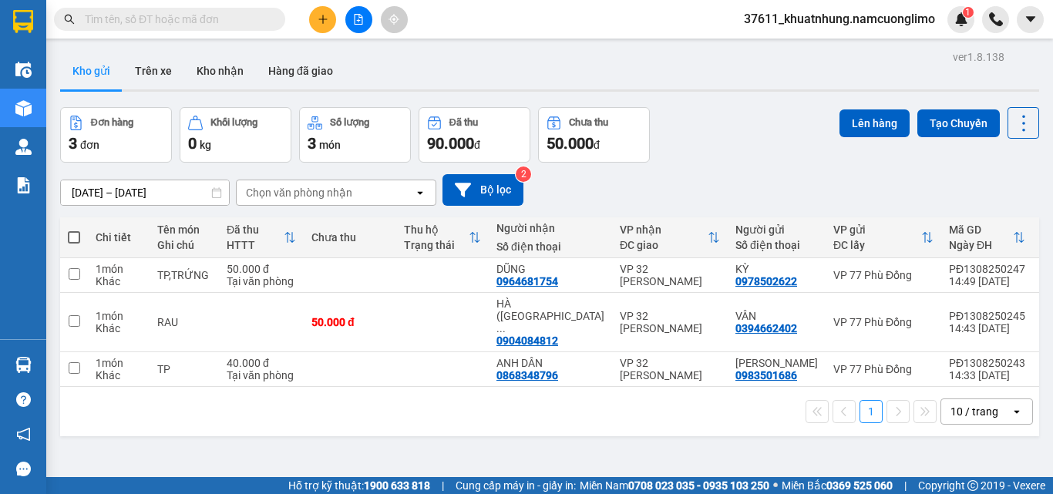
click at [75, 238] on span at bounding box center [74, 237] width 12 height 12
click at [74, 230] on input "checkbox" at bounding box center [74, 230] width 0 height 0
checkbox input "true"
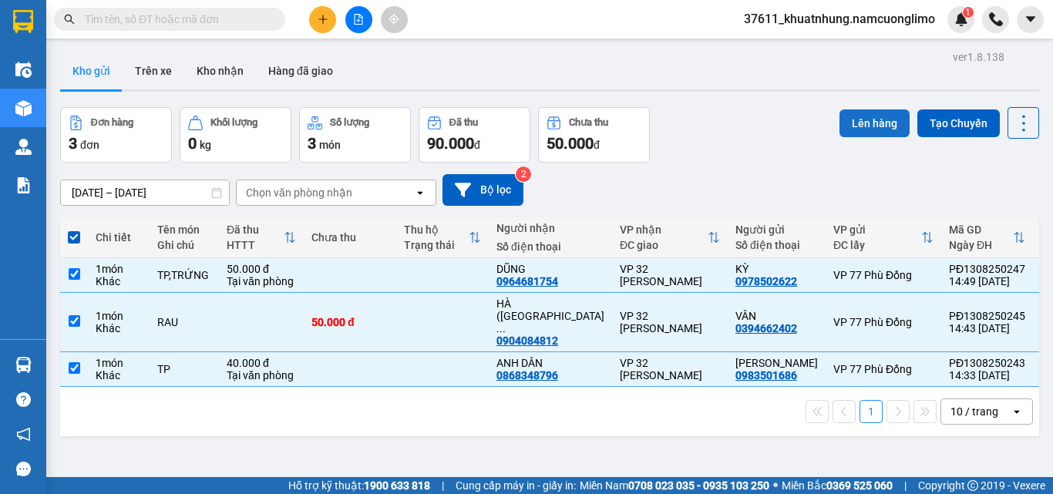
click at [867, 123] on button "Lên hàng" at bounding box center [875, 124] width 70 height 28
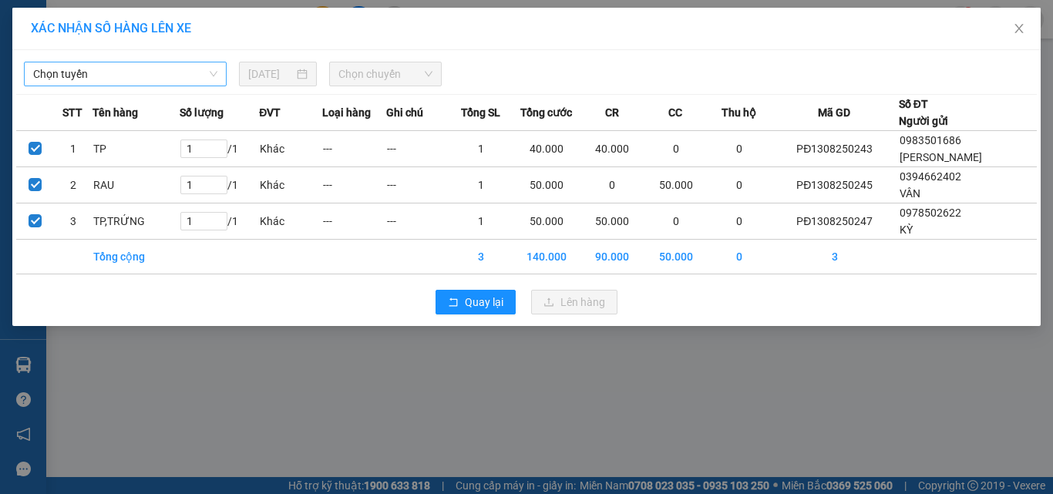
click at [170, 77] on span "Chọn tuyến" at bounding box center [125, 73] width 184 height 23
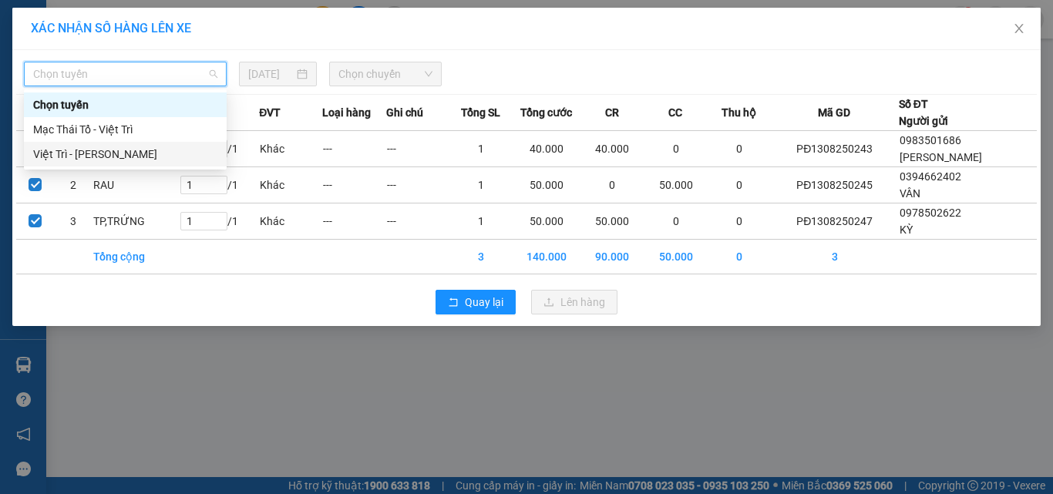
click at [97, 154] on div "Việt Trì - [PERSON_NAME]" at bounding box center [125, 154] width 184 height 17
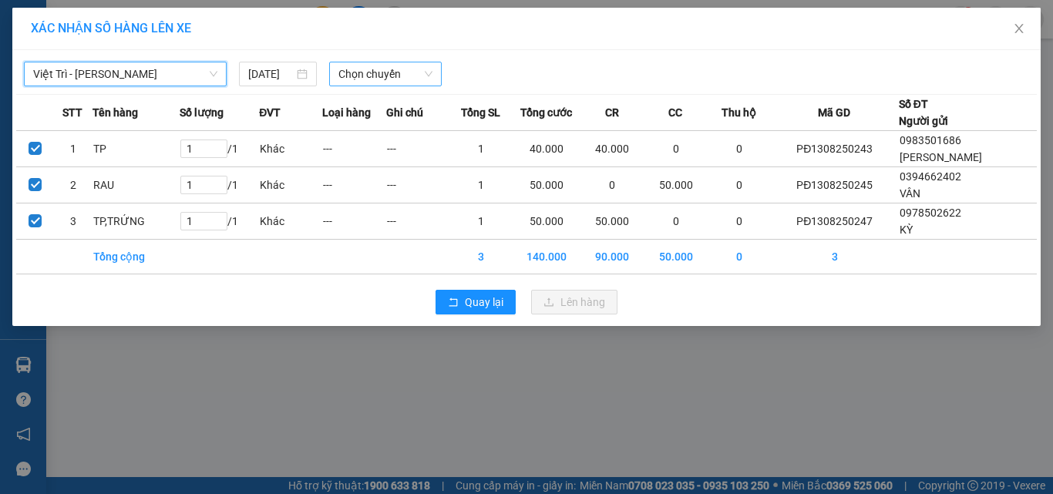
click at [428, 76] on span "Chọn chuyến" at bounding box center [386, 73] width 95 height 23
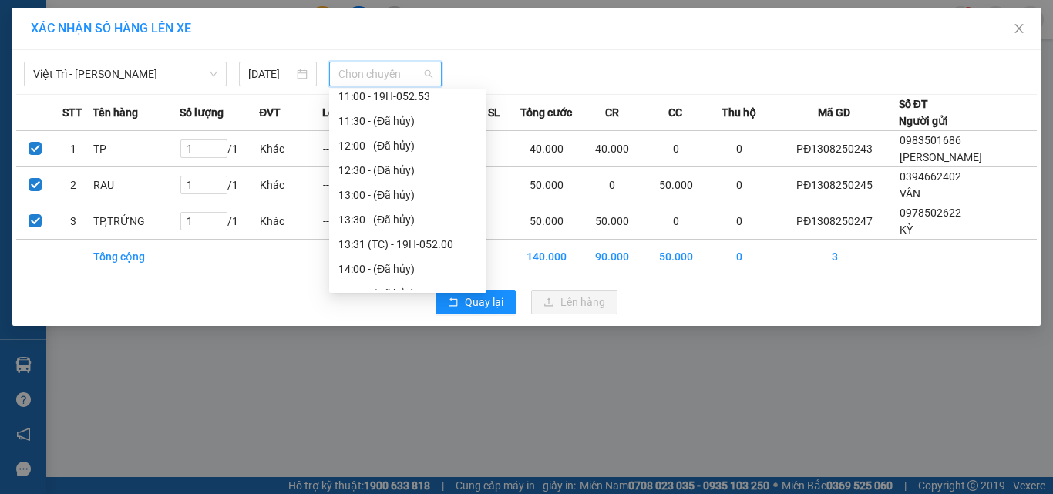
scroll to position [463, 0]
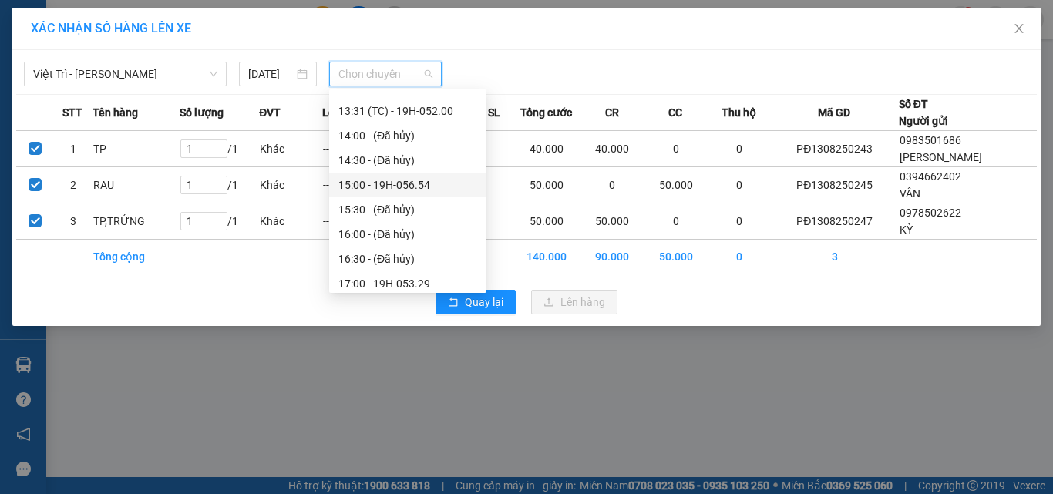
click at [373, 186] on div "15:00 - 19H-056.54" at bounding box center [408, 185] width 139 height 17
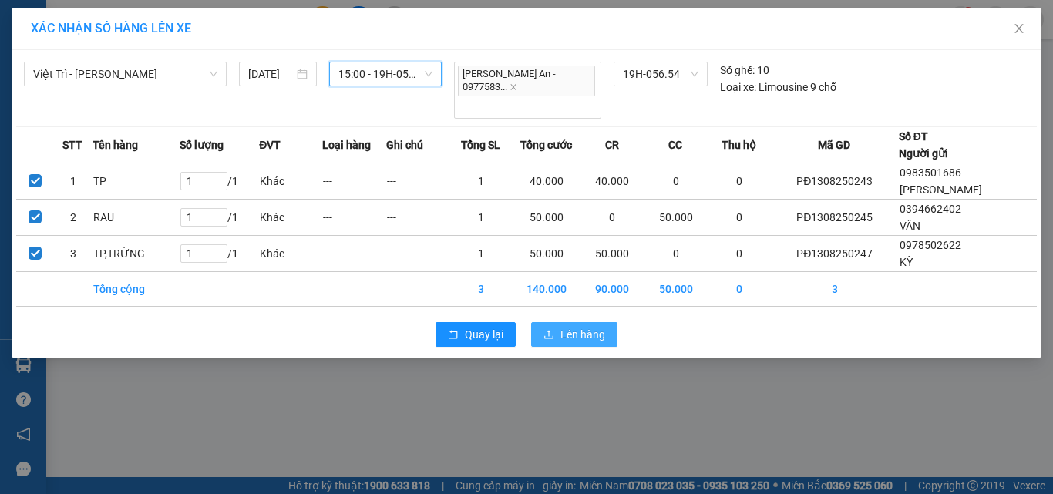
click at [591, 322] on button "Lên hàng" at bounding box center [574, 334] width 86 height 25
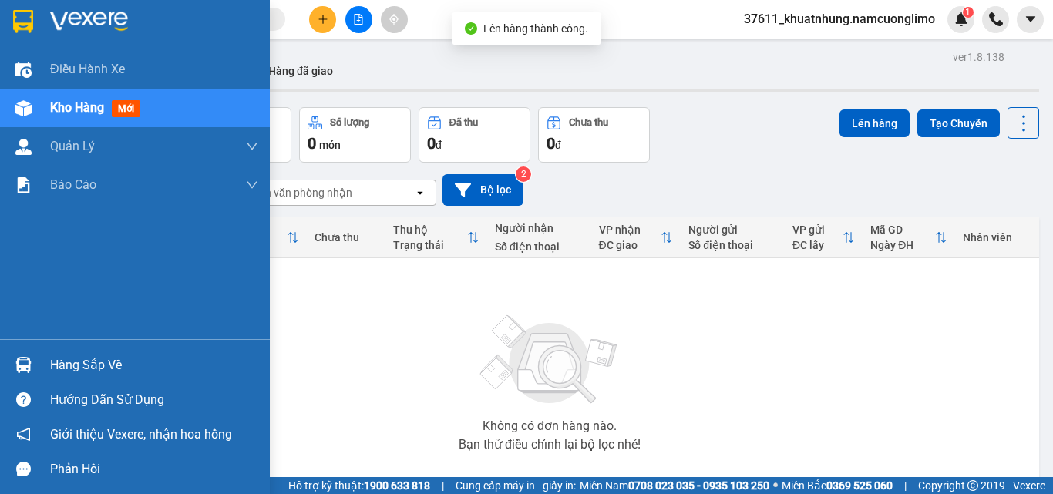
click at [61, 366] on div "Hàng sắp về" at bounding box center [154, 365] width 208 height 23
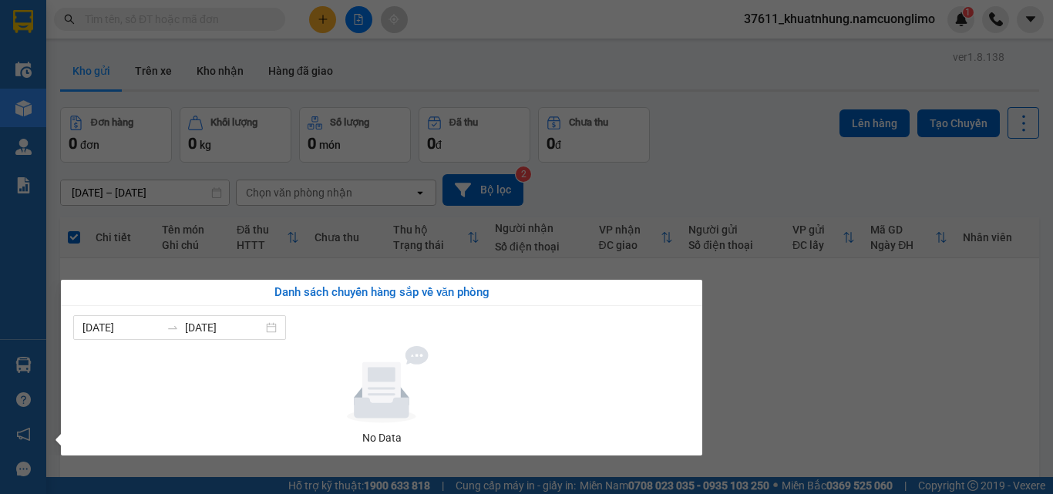
click at [787, 385] on section "Kết quả tìm kiếm ( 1824 ) Bộ lọc Mã ĐH Trạng thái Món hàng Tổng cước Chưa cước …" at bounding box center [526, 247] width 1053 height 494
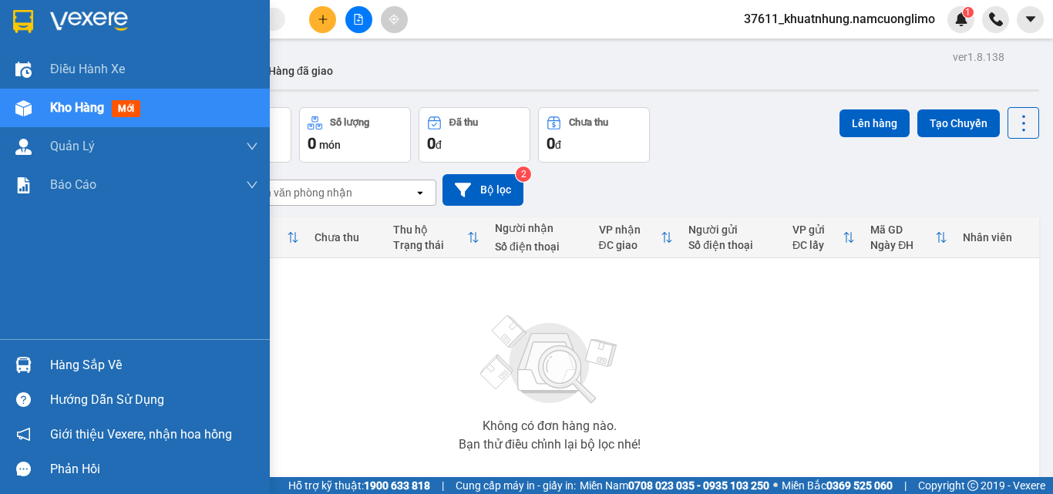
click at [56, 354] on div "Hàng sắp về" at bounding box center [154, 365] width 208 height 23
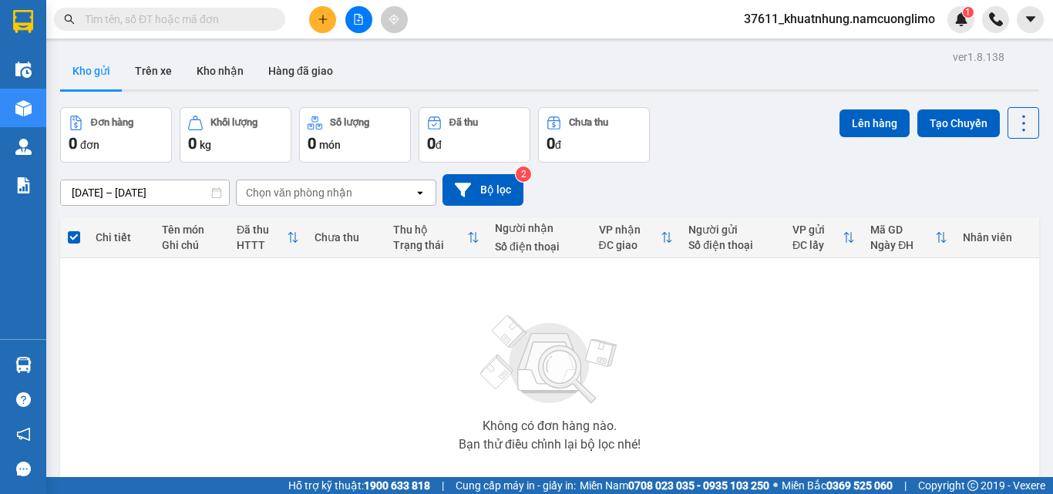
click at [804, 347] on section "Kết quả tìm kiếm ( 1824 ) Bộ lọc Mã ĐH Trạng thái Món hàng Tổng cước Chưa cước …" at bounding box center [526, 247] width 1053 height 494
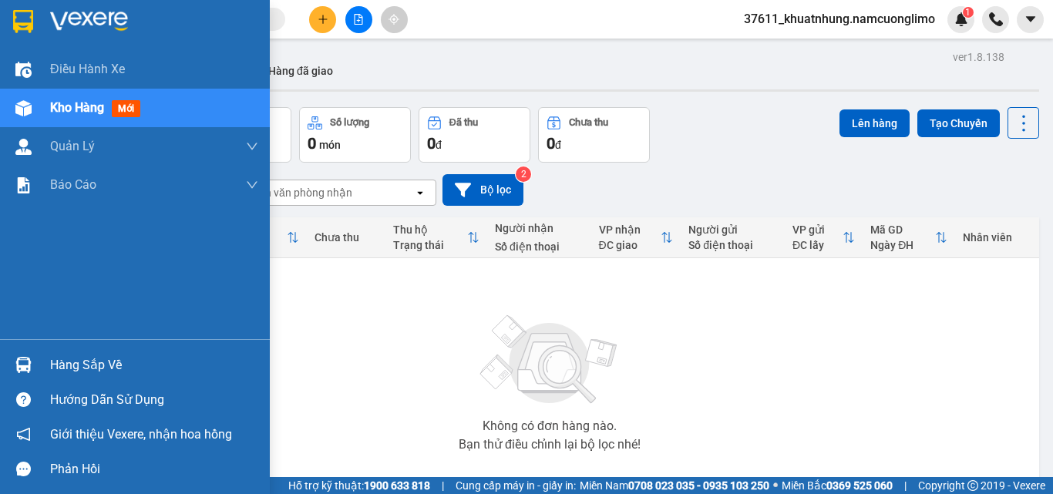
click at [73, 357] on div "Hàng sắp về" at bounding box center [154, 365] width 208 height 23
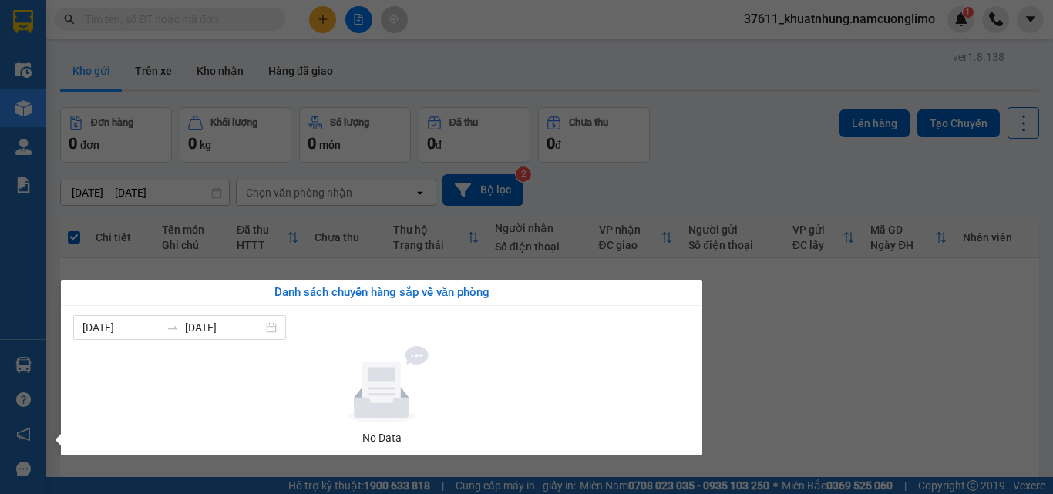
click at [888, 384] on section "Kết quả tìm kiếm ( 1824 ) Bộ lọc Mã ĐH Trạng thái Món hàng Tổng cước Chưa cước …" at bounding box center [526, 247] width 1053 height 494
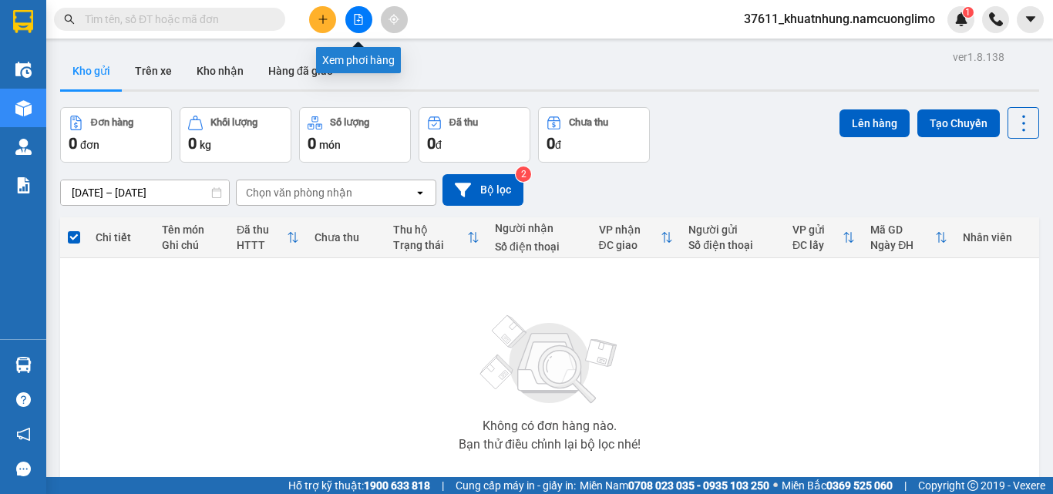
click at [333, 20] on button at bounding box center [322, 19] width 27 height 27
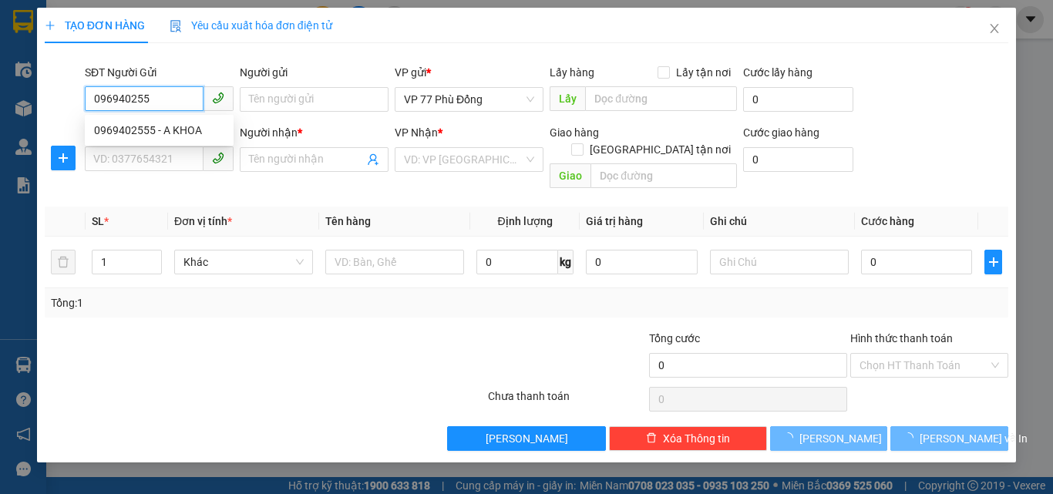
type input "0969402555"
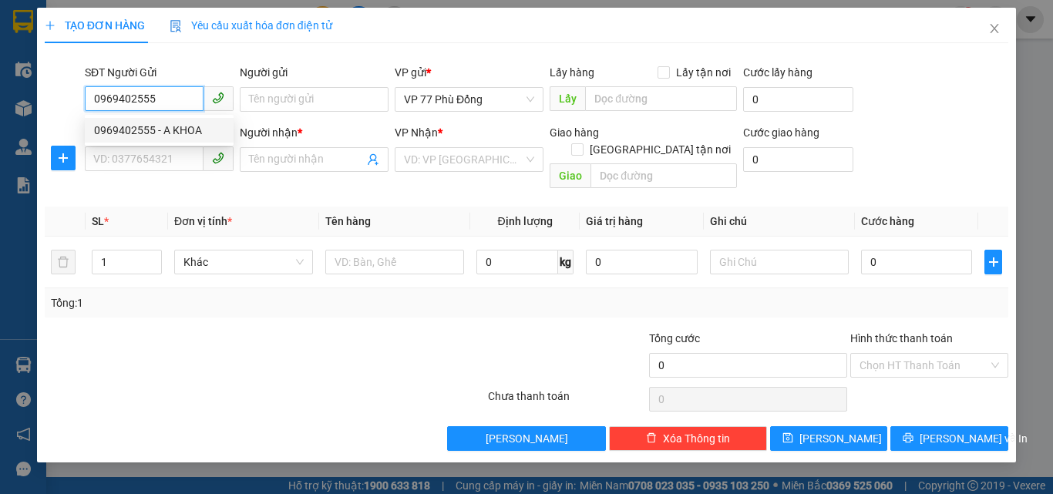
drag, startPoint x: 151, startPoint y: 128, endPoint x: 139, endPoint y: 146, distance: 21.6
click at [150, 130] on div "0969402555 - A KHOA" at bounding box center [159, 130] width 130 height 17
type input "A KHOA"
type input "0969402555"
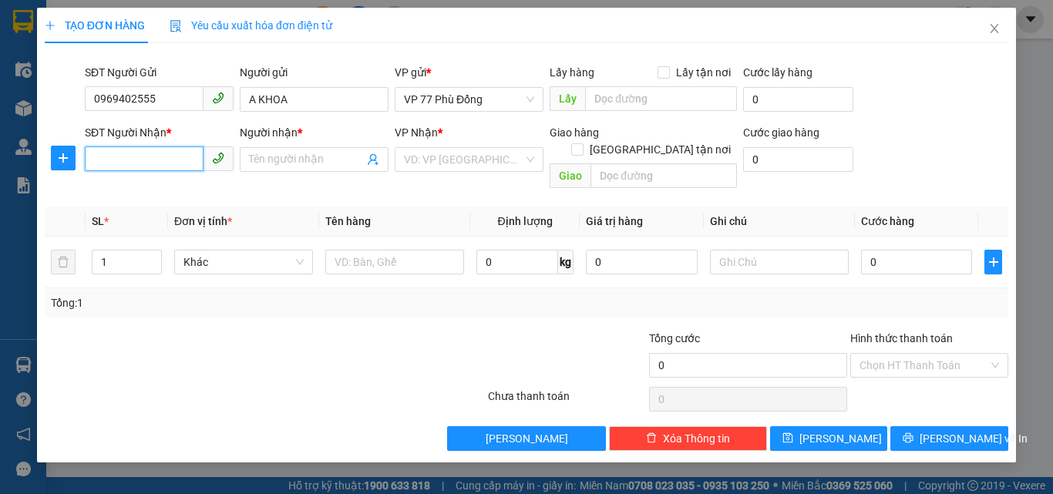
click at [130, 163] on input "SĐT Người Nhận *" at bounding box center [144, 159] width 119 height 25
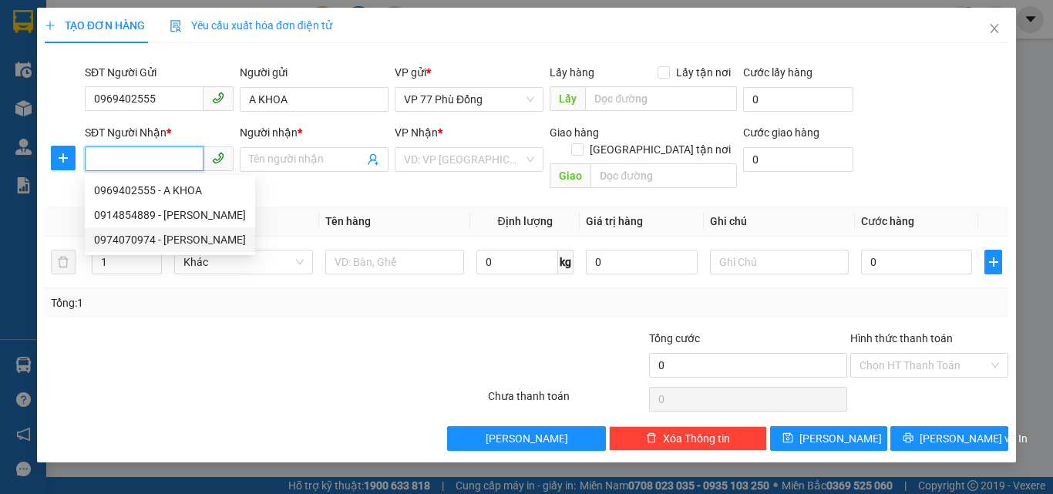
click at [166, 242] on div "0974070974 - HƯNG" at bounding box center [170, 239] width 152 height 17
type input "0974070974"
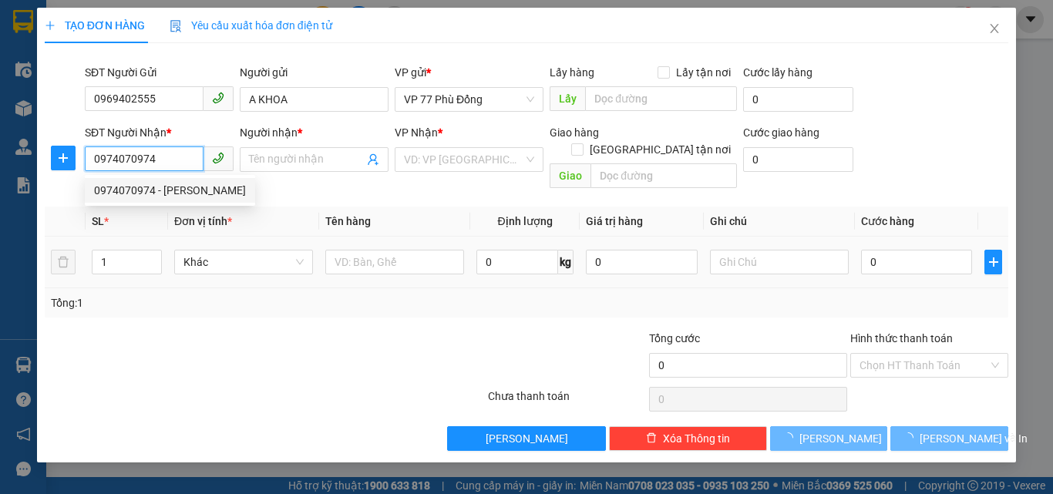
type input "HƯNG"
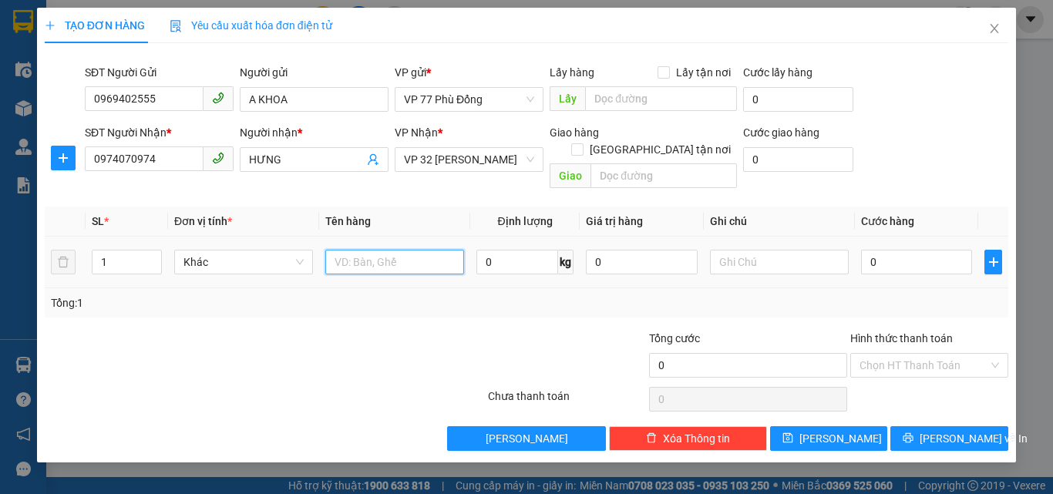
click at [390, 250] on input "text" at bounding box center [394, 262] width 139 height 25
type input "HS"
click at [923, 250] on input "0" at bounding box center [916, 262] width 111 height 25
type input "3"
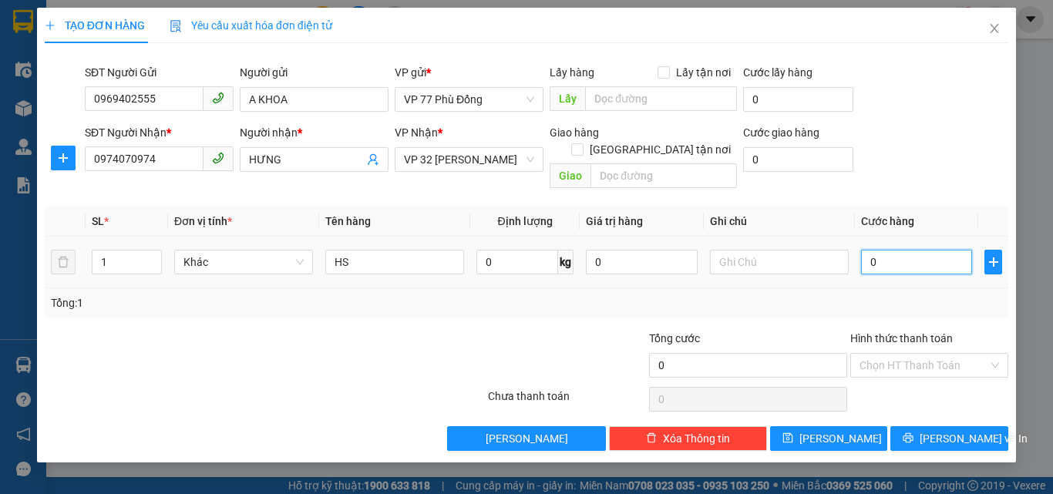
type input "3"
type input "30"
type input "30.000"
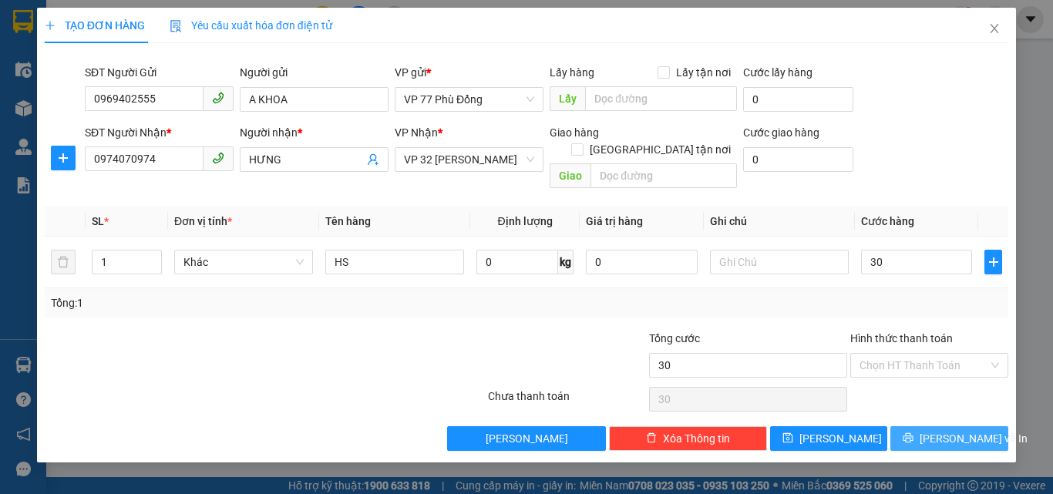
type input "30.000"
click at [949, 430] on span "[PERSON_NAME] và In" at bounding box center [974, 438] width 108 height 17
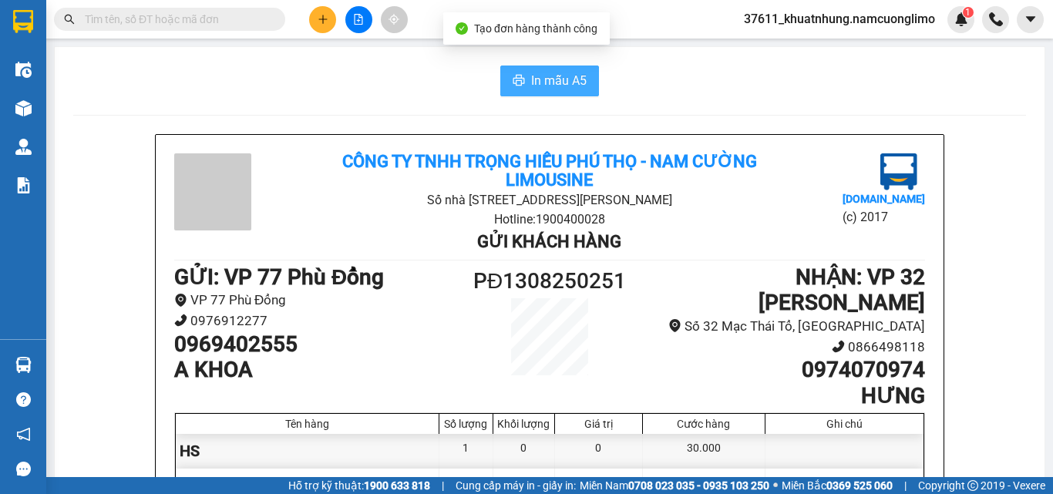
click at [541, 85] on span "In mẫu A5" at bounding box center [559, 80] width 56 height 19
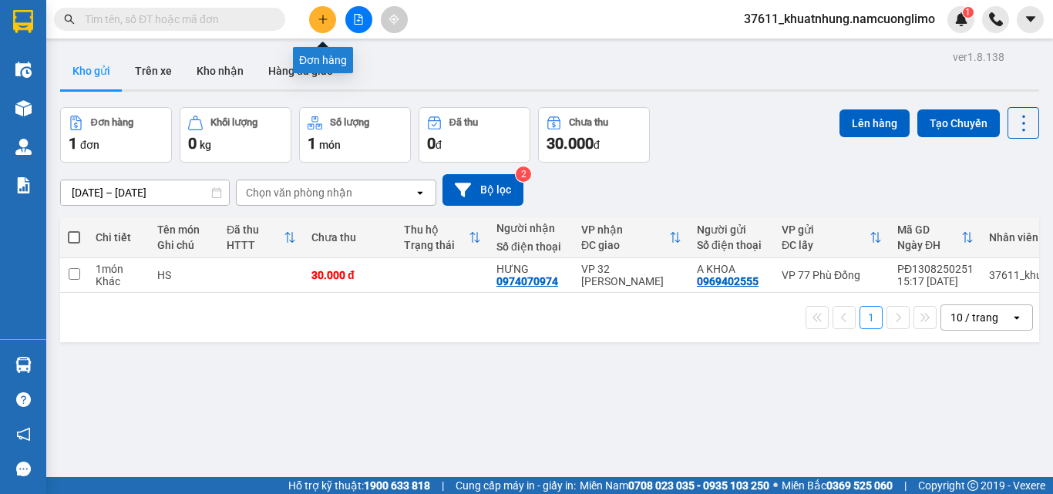
click at [318, 18] on icon "plus" at bounding box center [323, 19] width 11 height 11
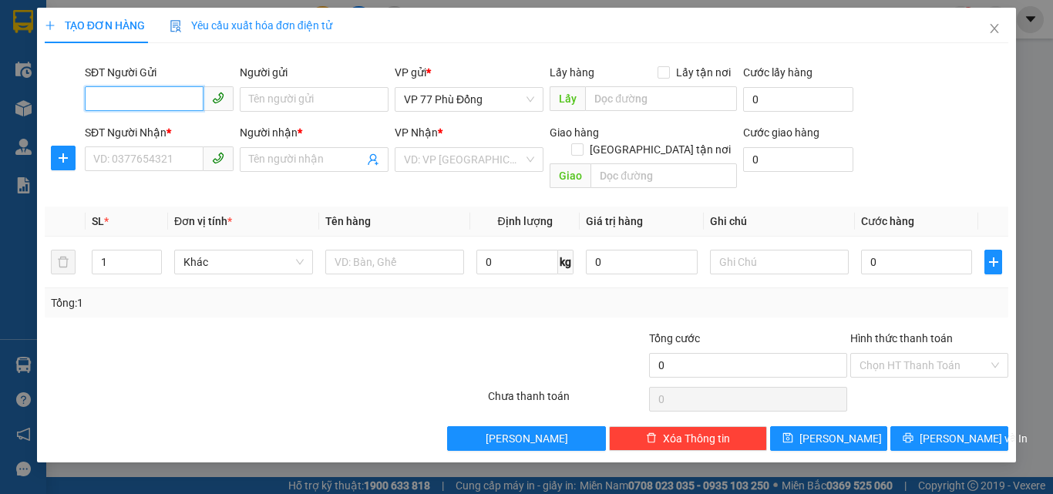
type input "3"
type input "0368"
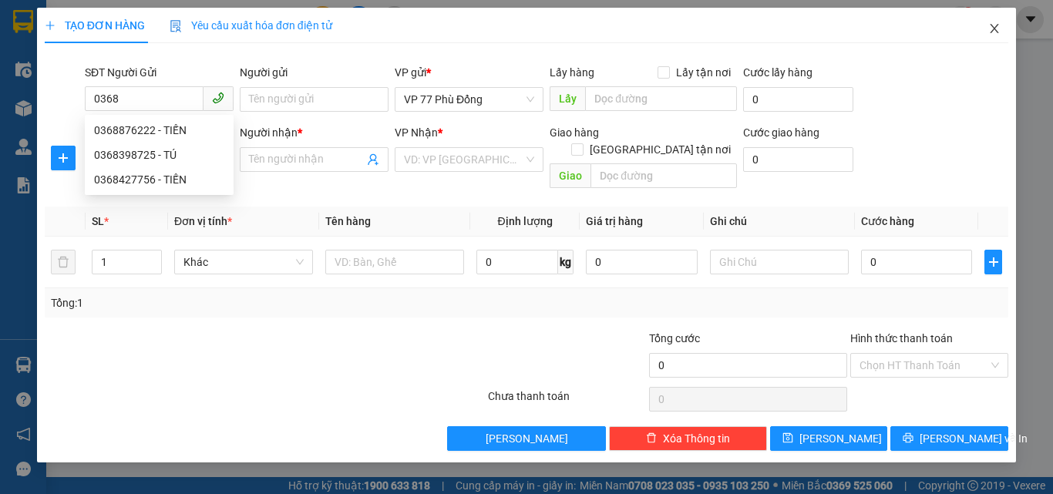
click at [993, 32] on icon "close" at bounding box center [995, 28] width 8 height 9
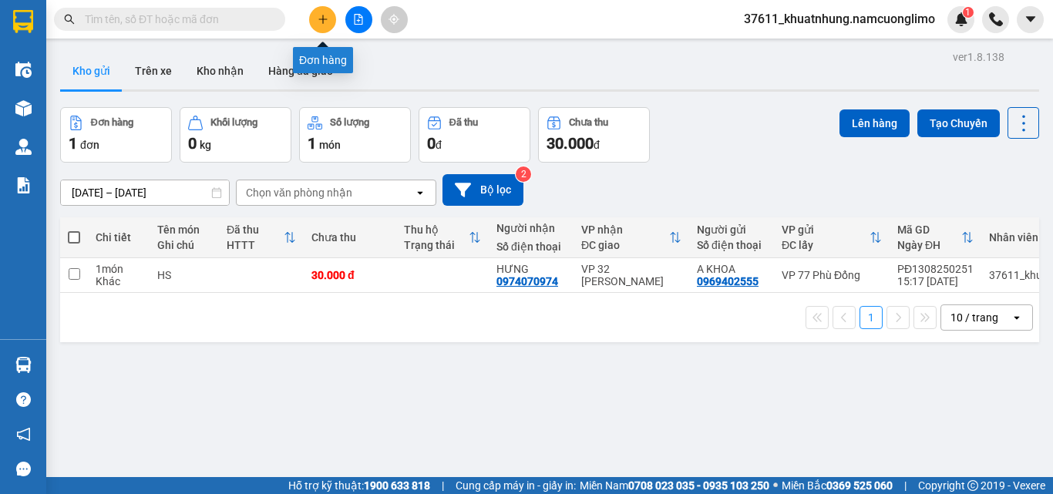
click at [321, 20] on icon "plus" at bounding box center [323, 19] width 11 height 11
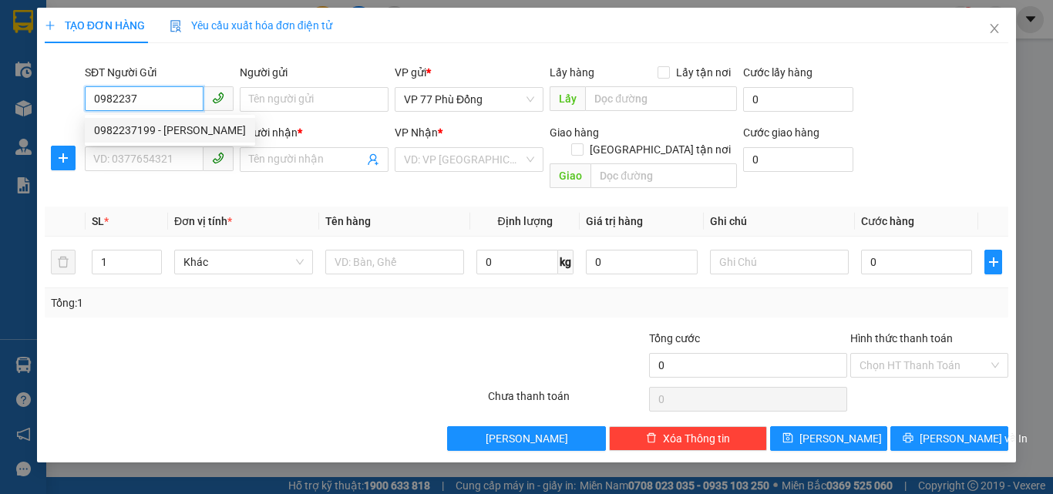
click at [197, 131] on div "0982237199 - NGUYỄN TIẾN THÔNG" at bounding box center [170, 130] width 152 height 17
type input "0982237199"
type input "NGUYỄN TIẾN THÔNG"
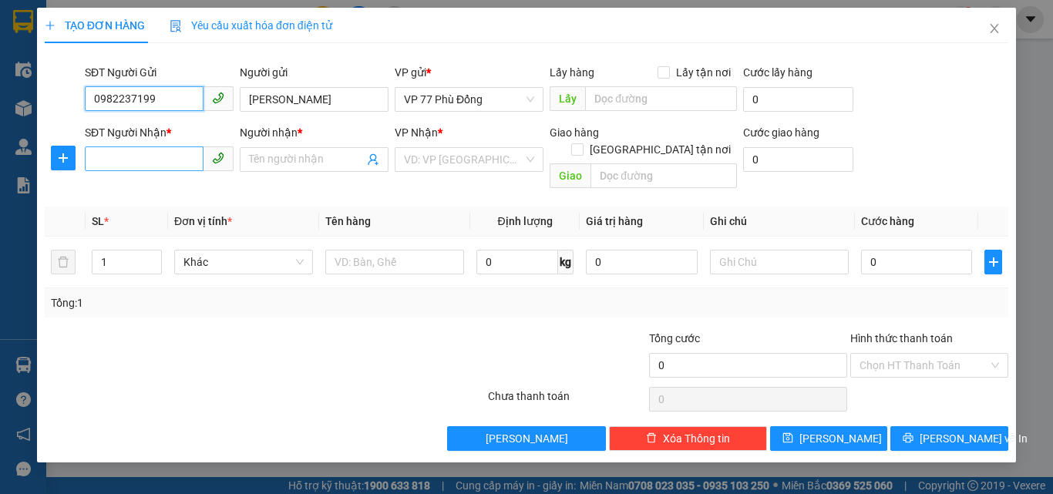
type input "0982237199"
click at [143, 156] on input "SĐT Người Nhận *" at bounding box center [144, 159] width 119 height 25
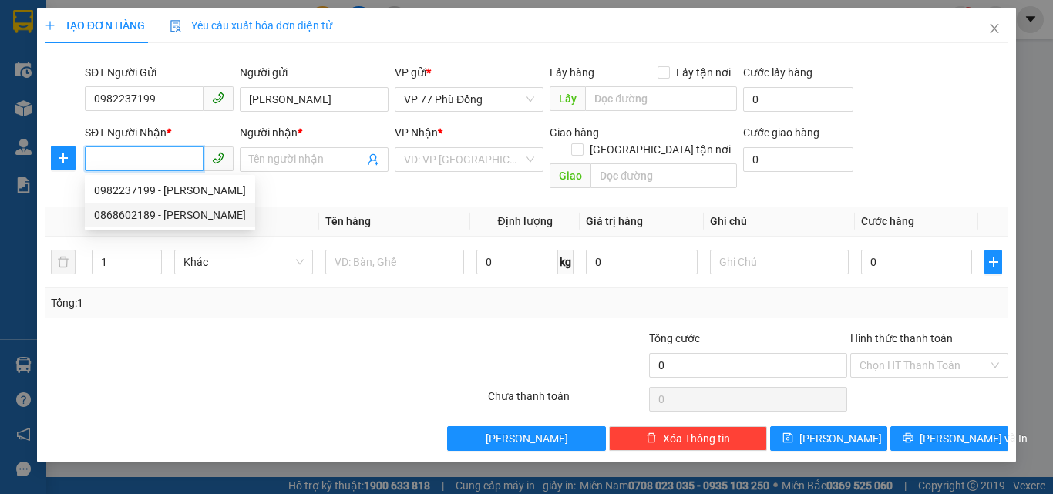
click at [158, 213] on div "0868602189 - NGUYỄN TUẤN ANH" at bounding box center [170, 215] width 152 height 17
type input "0868602189"
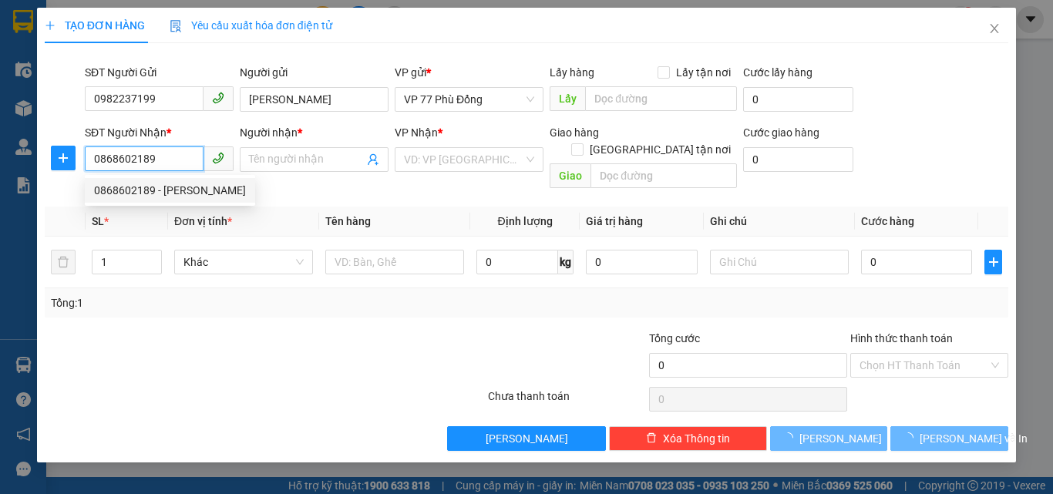
type input "NGUYỄN TUẤN ANH"
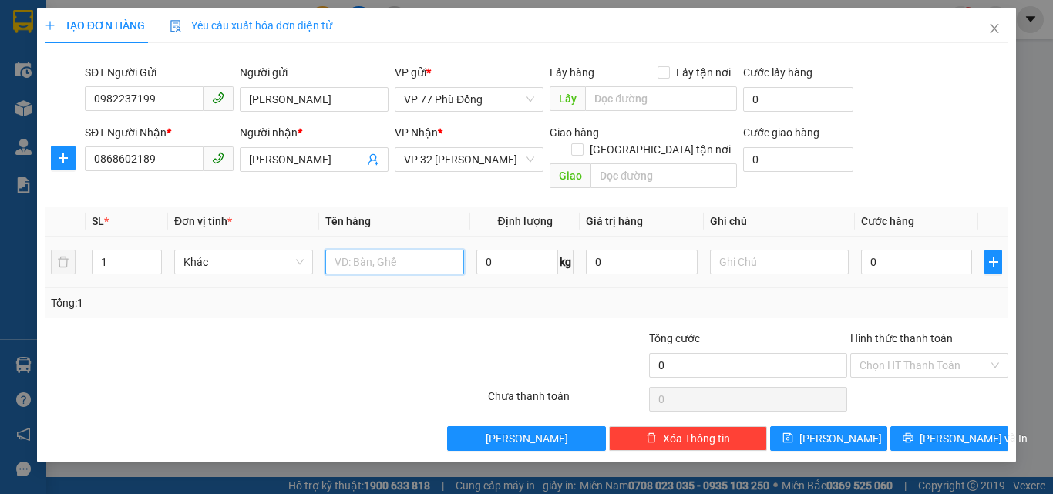
click at [396, 252] on input "text" at bounding box center [394, 262] width 139 height 25
type input "TP"
click at [906, 250] on input "0" at bounding box center [916, 262] width 111 height 25
type input "4"
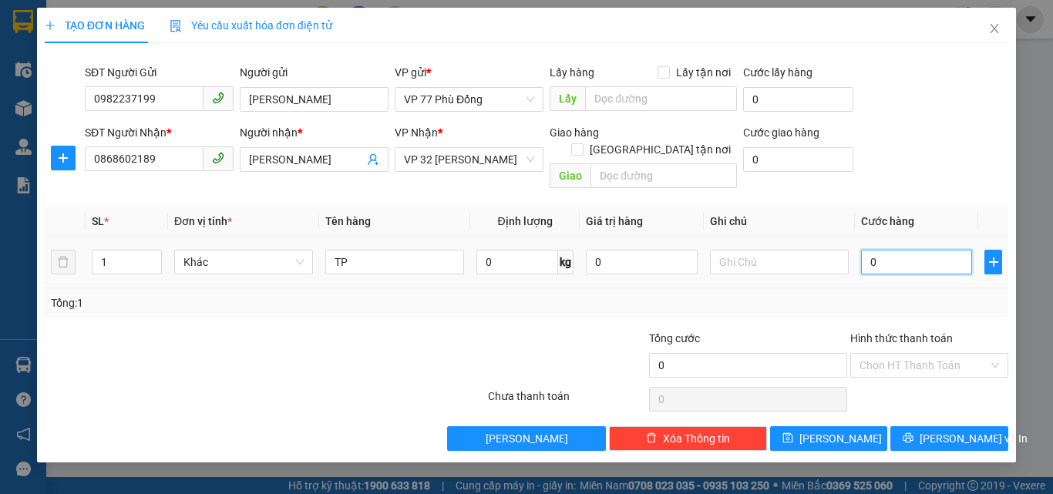
type input "4"
type input "40"
type input "40.000"
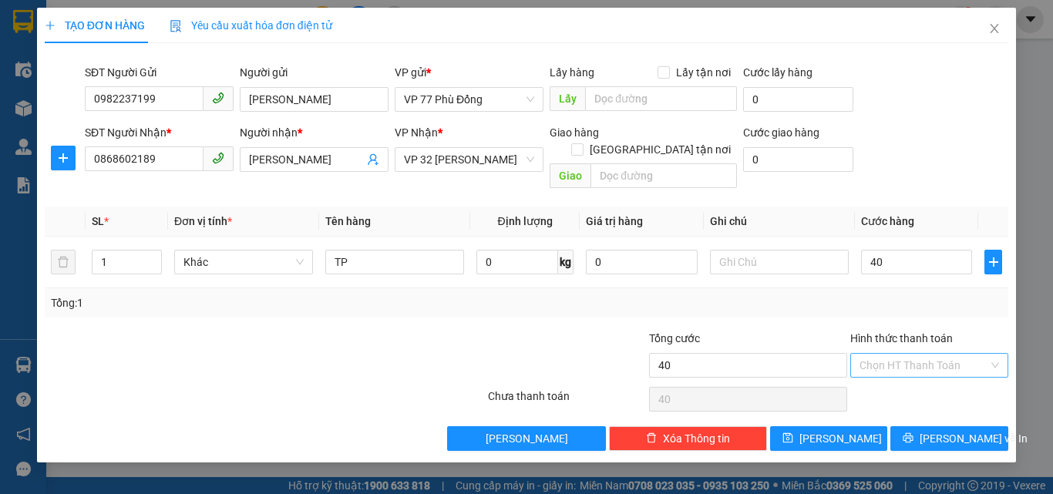
type input "40.000"
click at [907, 354] on input "Hình thức thanh toán" at bounding box center [924, 365] width 129 height 23
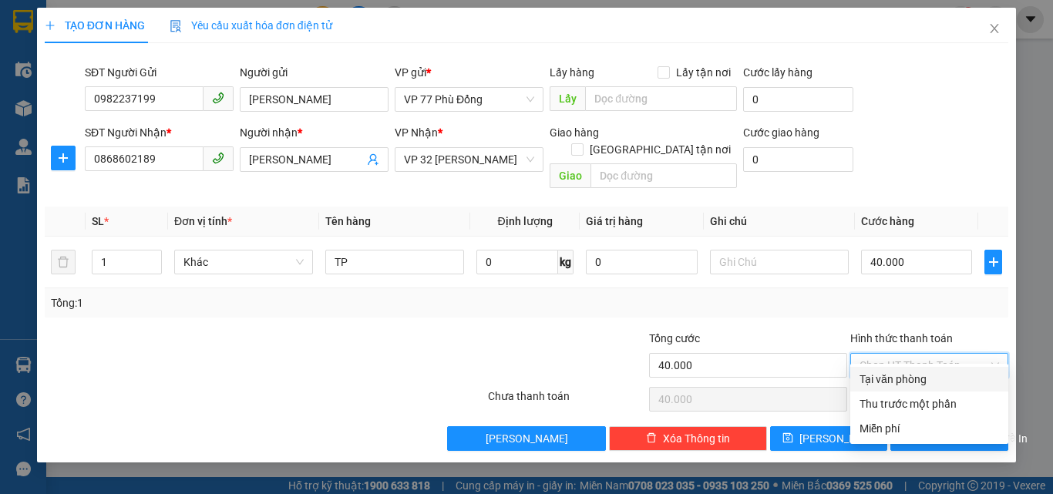
click at [899, 379] on div "Tại văn phòng" at bounding box center [930, 379] width 140 height 17
type input "0"
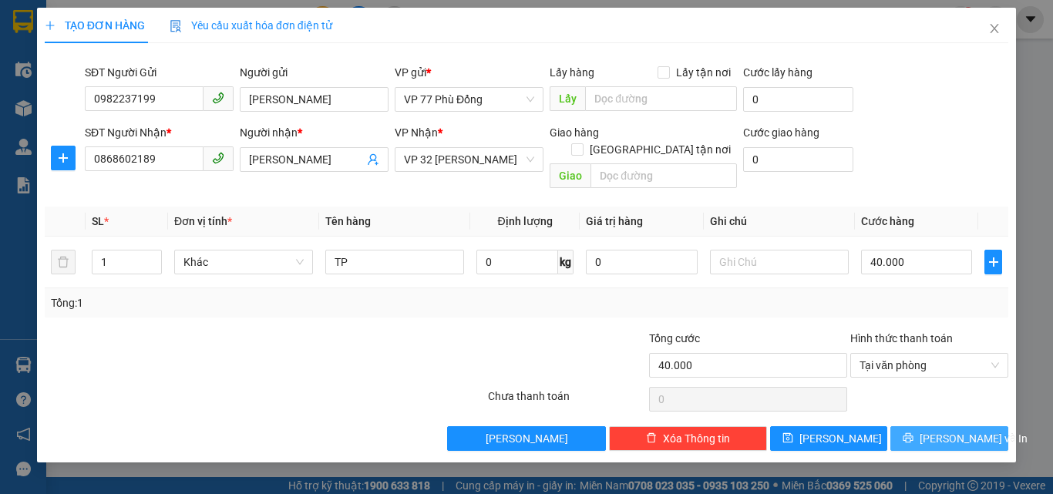
click at [953, 430] on span "[PERSON_NAME] và In" at bounding box center [974, 438] width 108 height 17
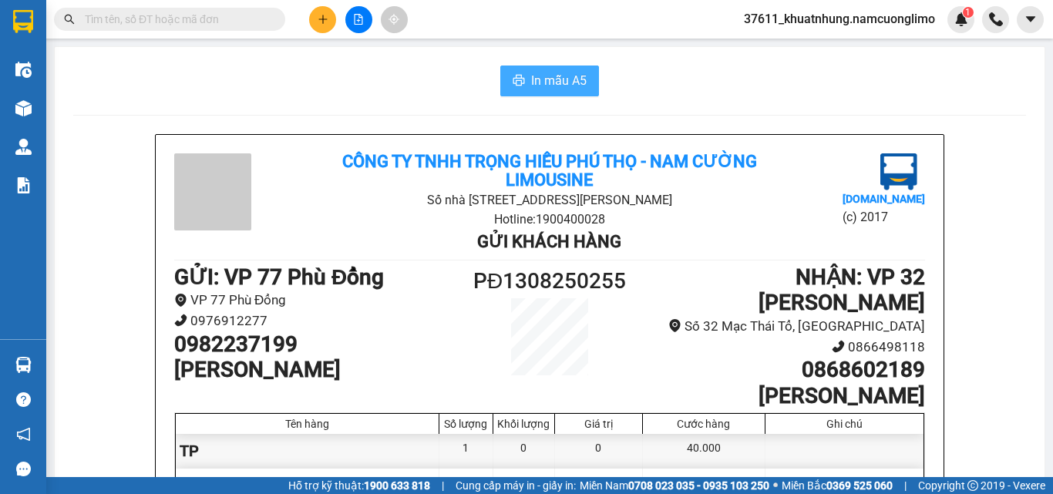
click at [537, 76] on span "In mẫu A5" at bounding box center [559, 80] width 56 height 19
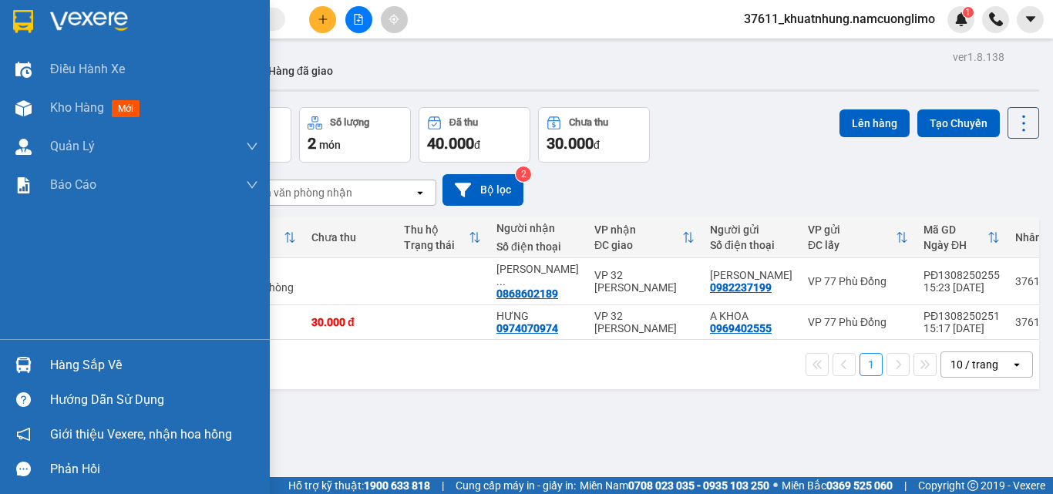
click at [86, 364] on div "Hàng sắp về" at bounding box center [154, 365] width 208 height 23
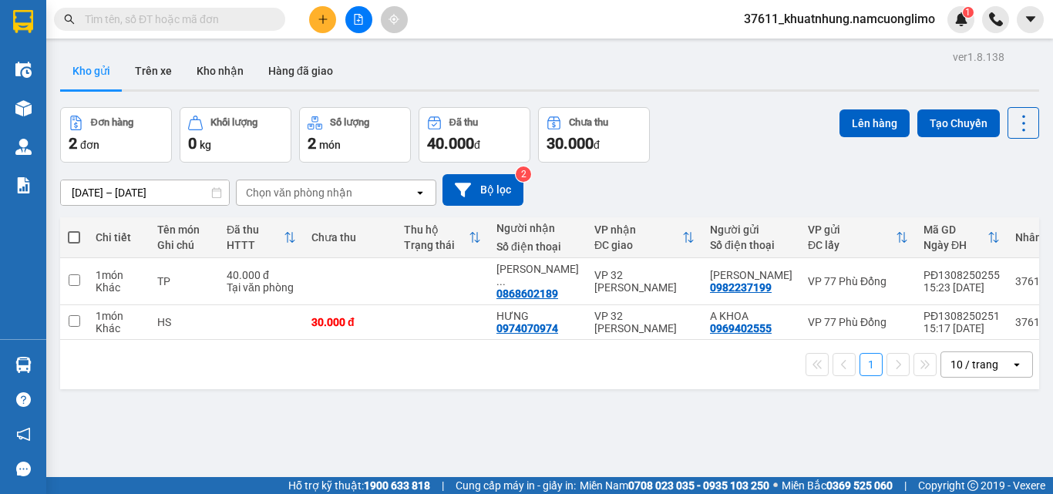
click at [763, 420] on section "Kết quả tìm kiếm ( 1824 ) Bộ lọc Mã ĐH Trạng thái Món hàng Tổng cước Chưa cước …" at bounding box center [526, 247] width 1053 height 494
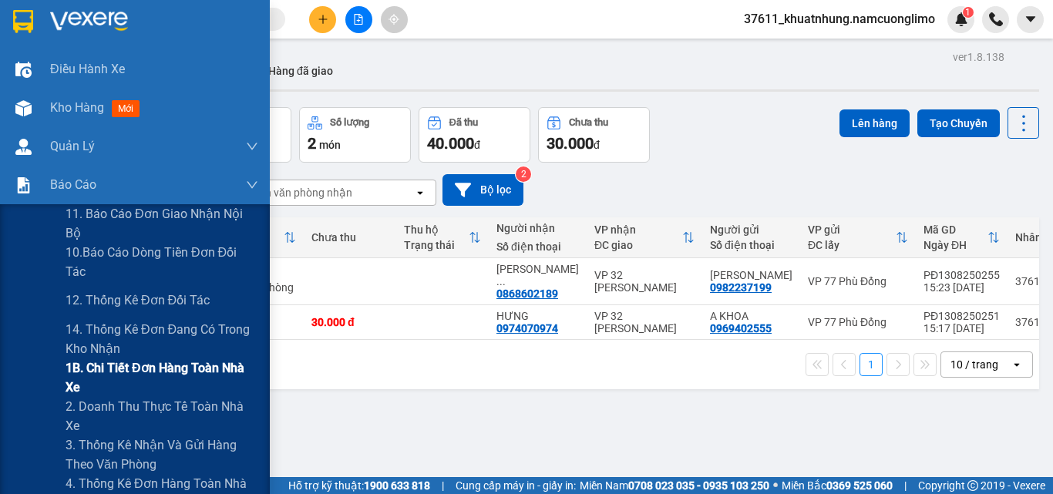
click at [102, 366] on span "1B. Chi tiết đơn hàng toàn nhà xe" at bounding box center [162, 378] width 193 height 39
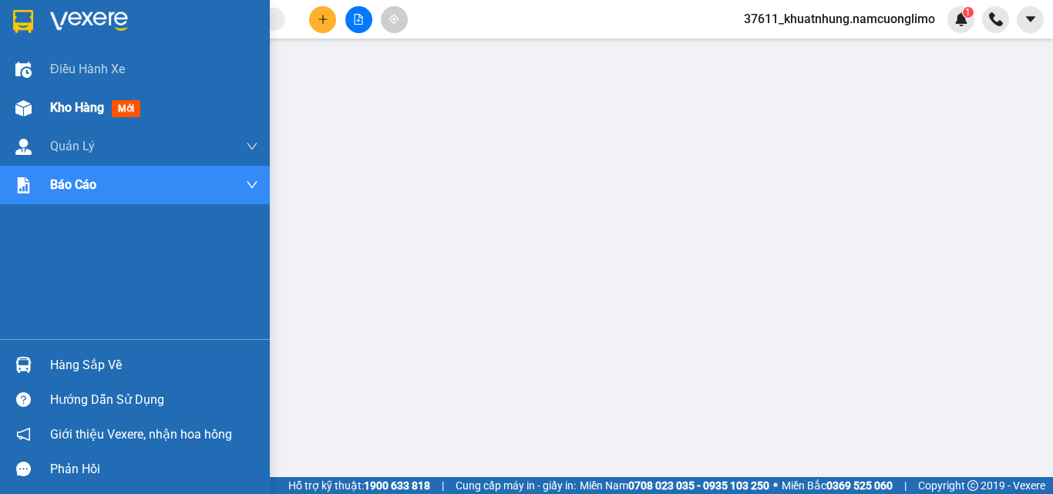
click at [62, 106] on span "Kho hàng" at bounding box center [77, 107] width 54 height 15
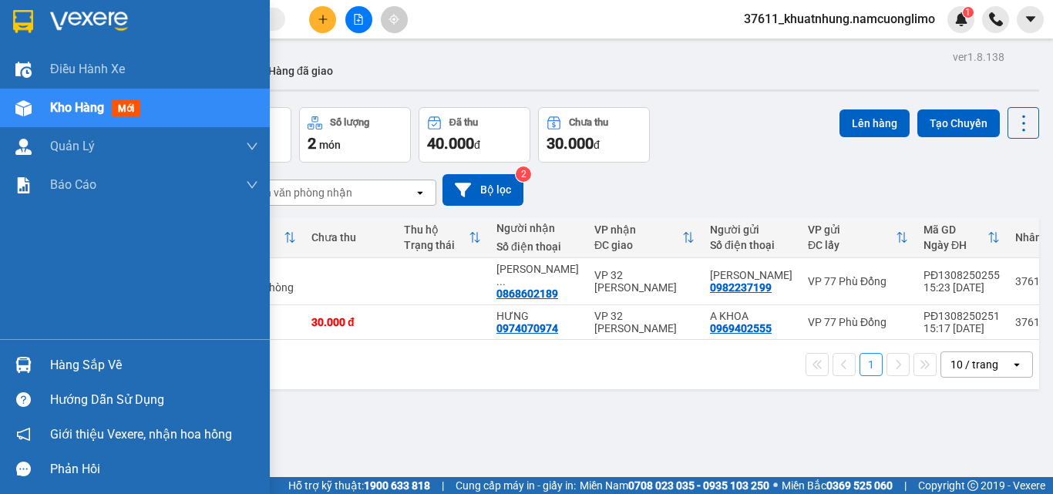
click at [66, 363] on div "Hàng sắp về" at bounding box center [154, 365] width 208 height 23
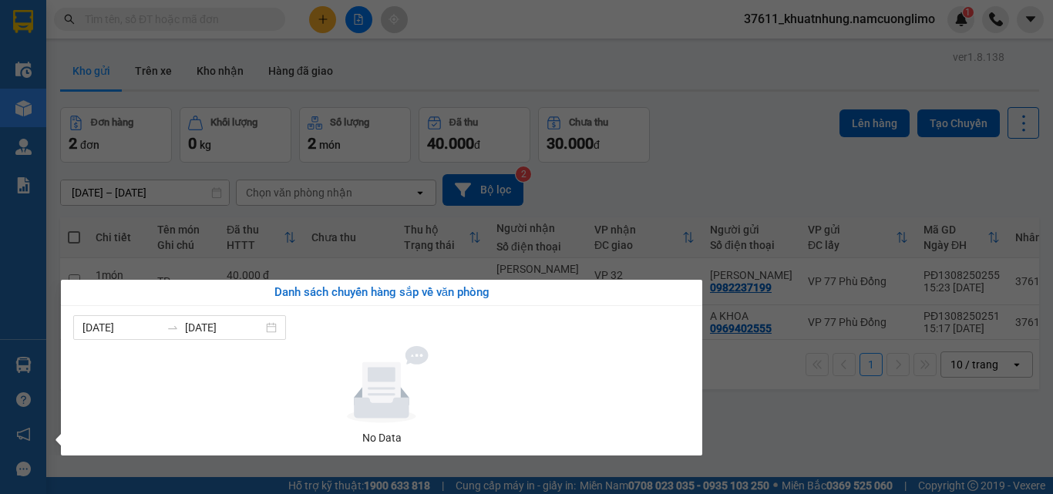
click at [790, 422] on section "Kết quả tìm kiếm ( 1824 ) Bộ lọc Mã ĐH Trạng thái Món hàng Tổng cước Chưa cước …" at bounding box center [526, 247] width 1053 height 494
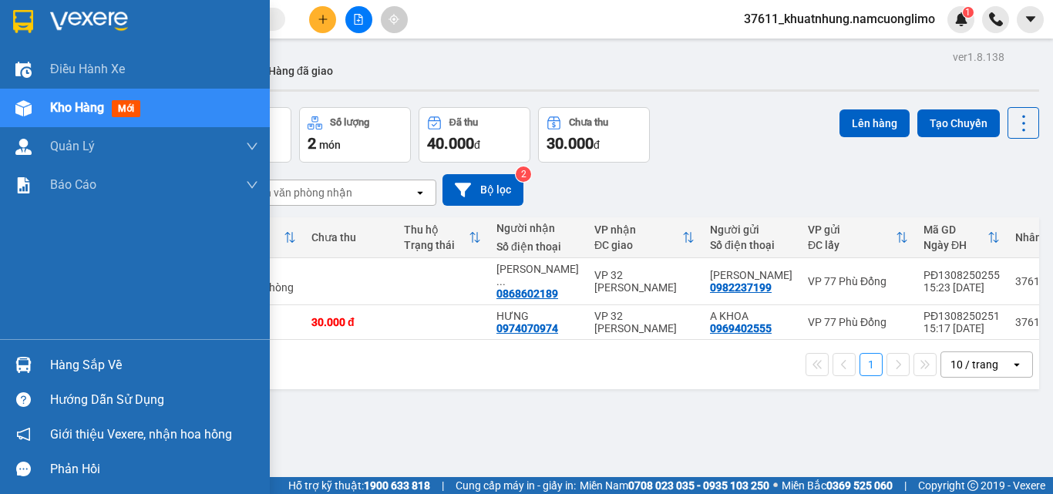
click at [82, 366] on div "Hàng sắp về" at bounding box center [154, 365] width 208 height 23
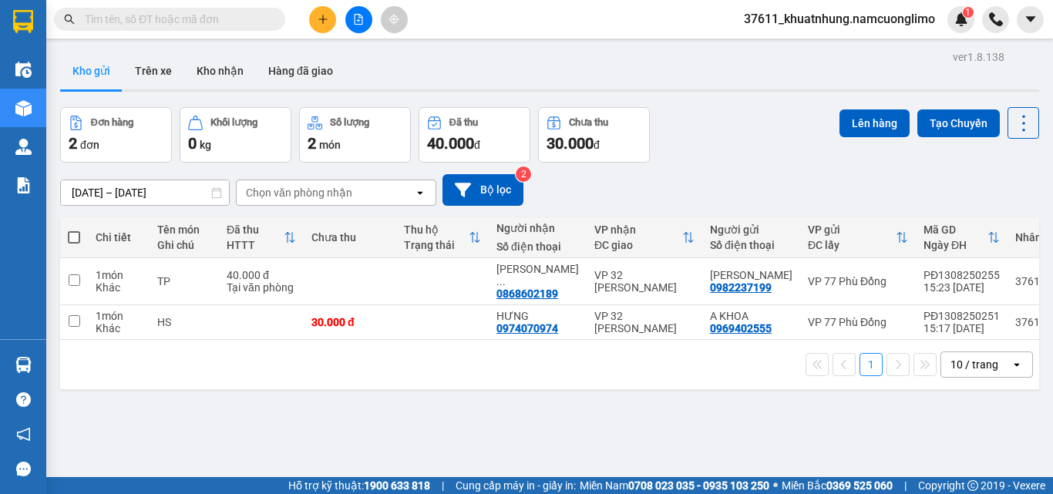
click at [825, 420] on section "Kết quả tìm kiếm ( 1824 ) Bộ lọc Mã ĐH Trạng thái Món hàng Tổng cước Chưa cước …" at bounding box center [526, 247] width 1053 height 494
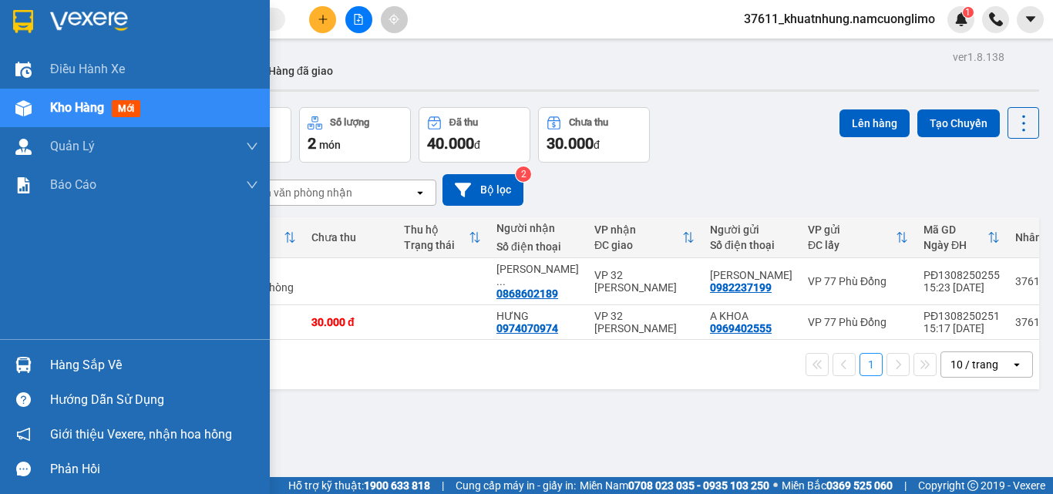
click at [56, 356] on div "Hàng sắp về" at bounding box center [154, 365] width 208 height 23
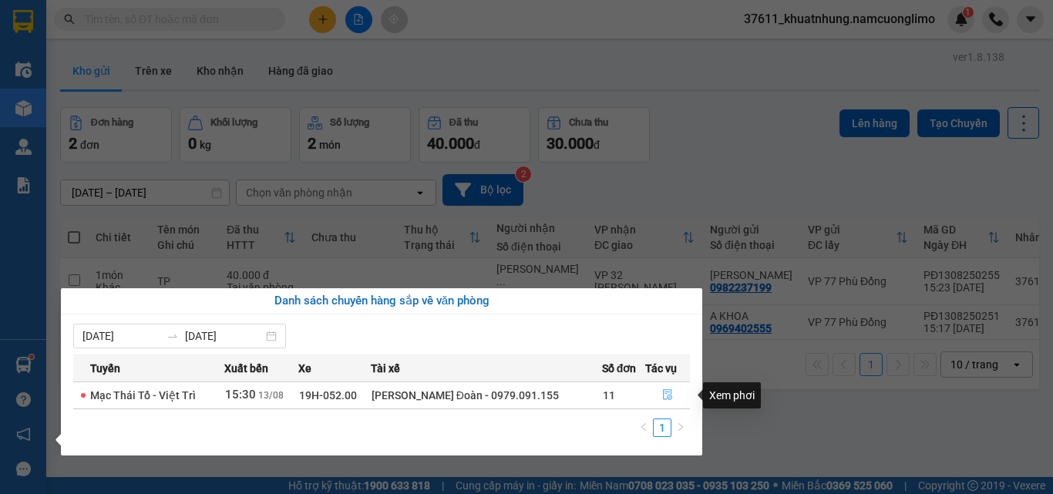
click at [669, 393] on icon "file-done" at bounding box center [667, 395] width 9 height 11
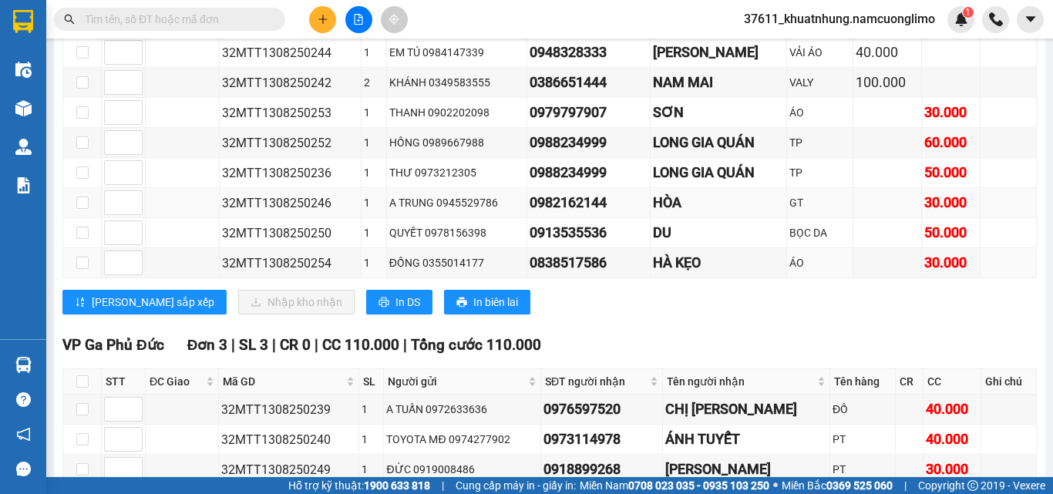
scroll to position [257, 0]
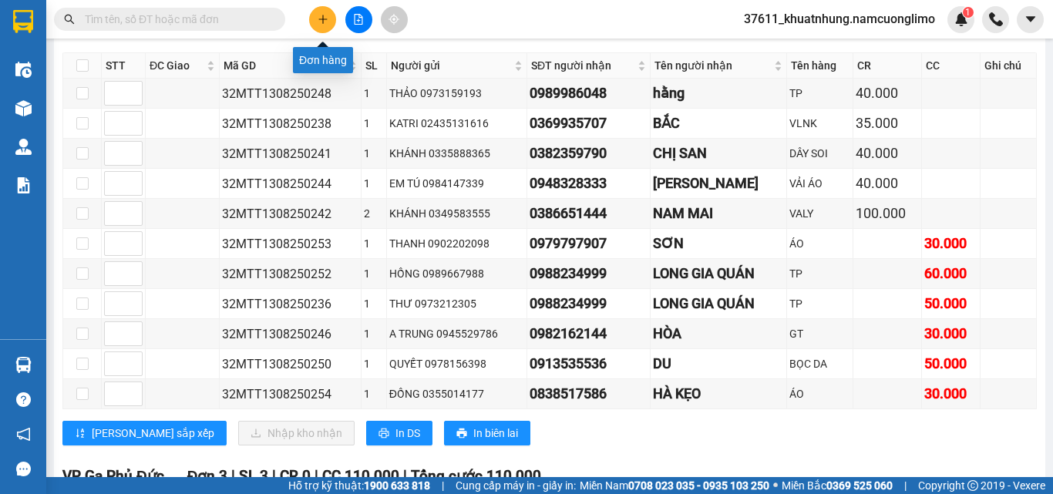
click at [319, 21] on icon "plus" at bounding box center [323, 19] width 11 height 11
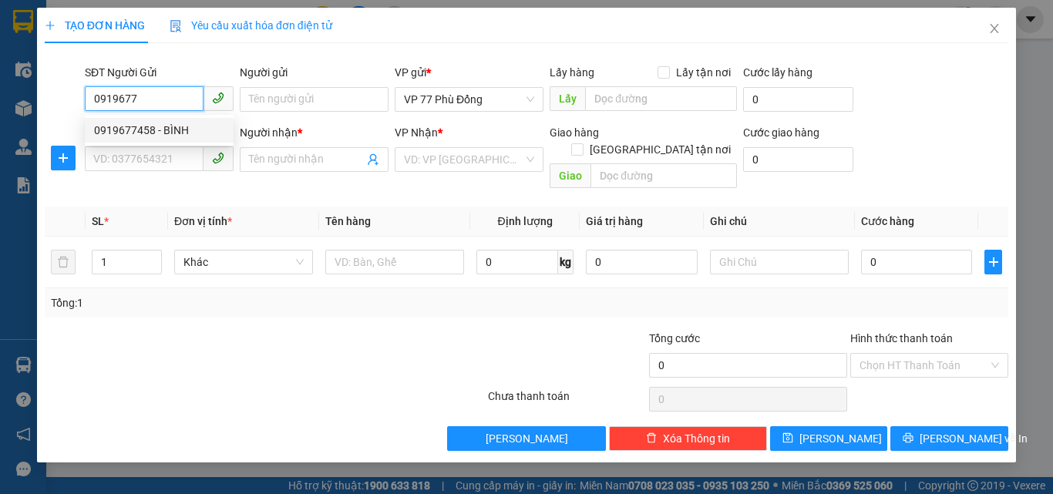
click at [158, 129] on div "0919677458 - BÌNH" at bounding box center [159, 130] width 130 height 17
type input "0919677458"
type input "BÌNH"
type input "0919677458"
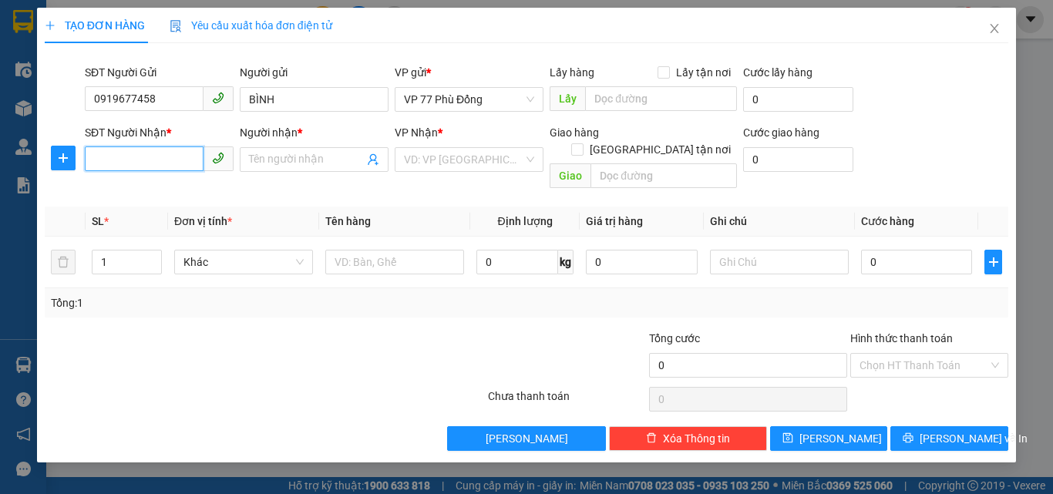
click at [136, 160] on input "SĐT Người Nhận *" at bounding box center [144, 159] width 119 height 25
click at [136, 202] on div "0388618639 - QUÂN" at bounding box center [159, 190] width 149 height 25
type input "0388618639"
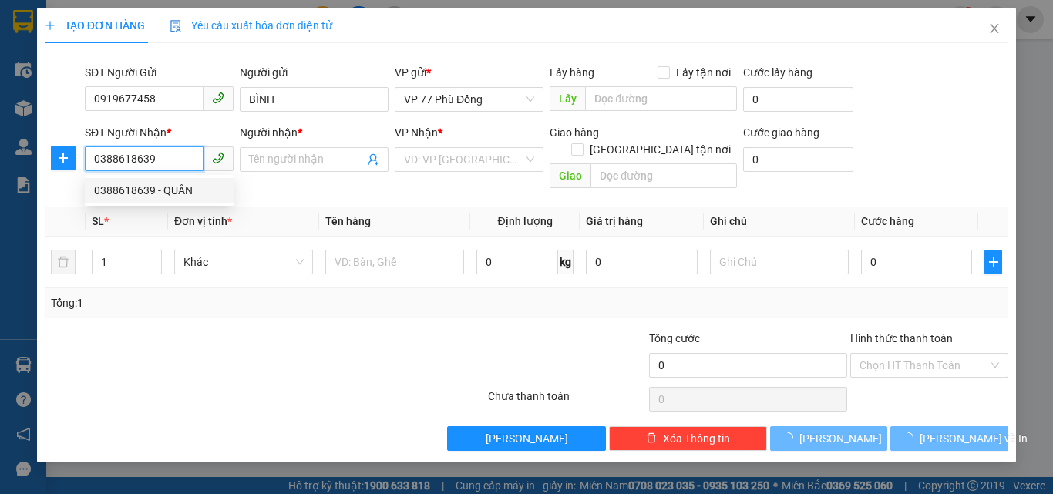
type input "QUÂN"
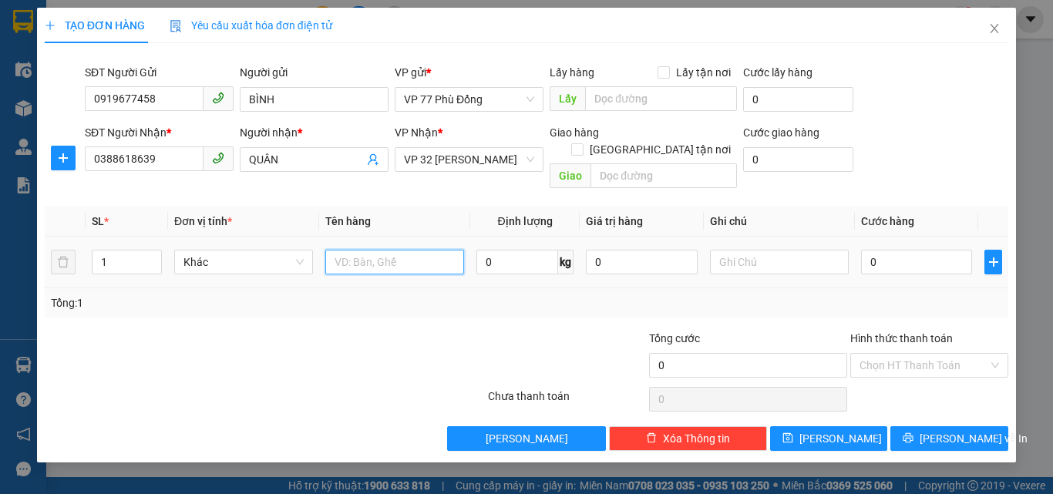
click at [369, 250] on input "text" at bounding box center [394, 262] width 139 height 25
type input "TP"
click at [131, 251] on input "1" at bounding box center [127, 262] width 69 height 23
type input "2"
click at [904, 250] on input "0" at bounding box center [916, 262] width 111 height 25
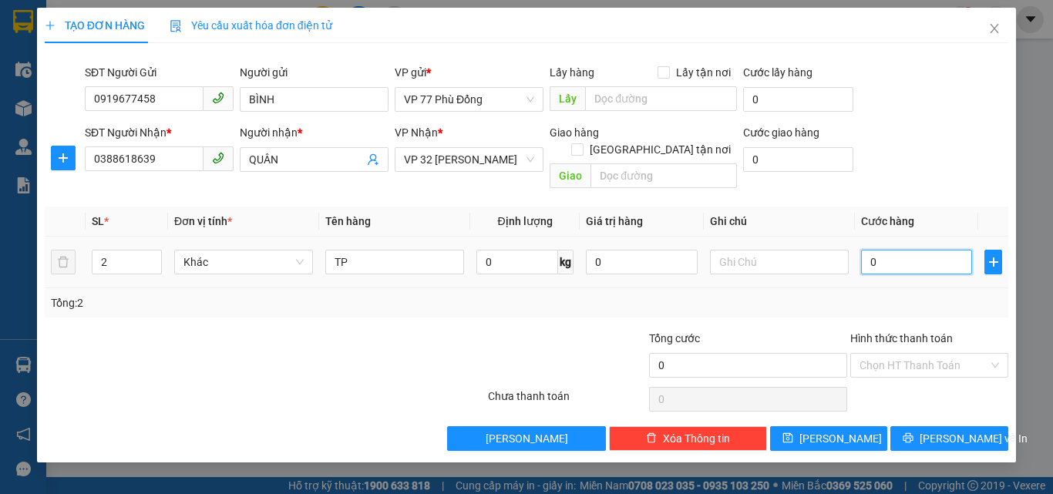
type input "5"
type input "50"
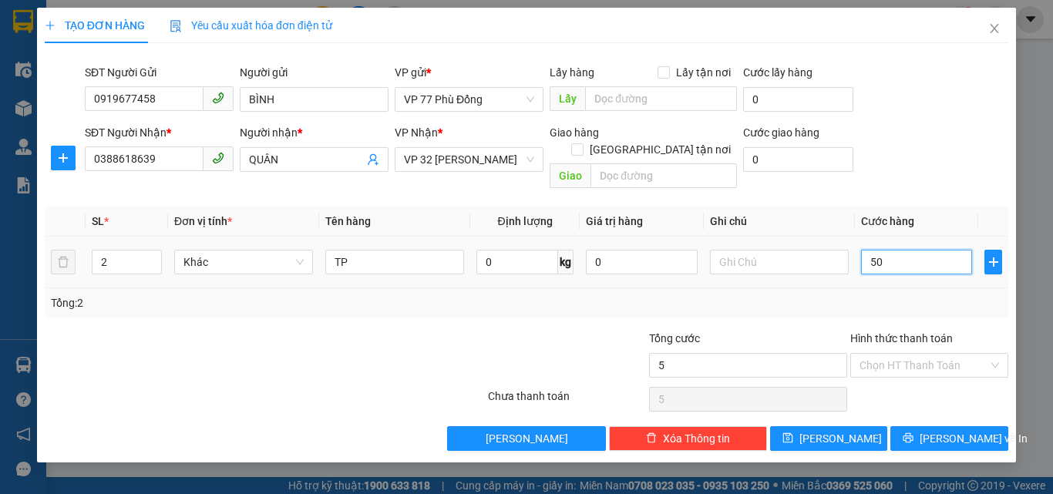
type input "50"
type input "50.000"
click at [905, 354] on input "Hình thức thanh toán" at bounding box center [924, 365] width 129 height 23
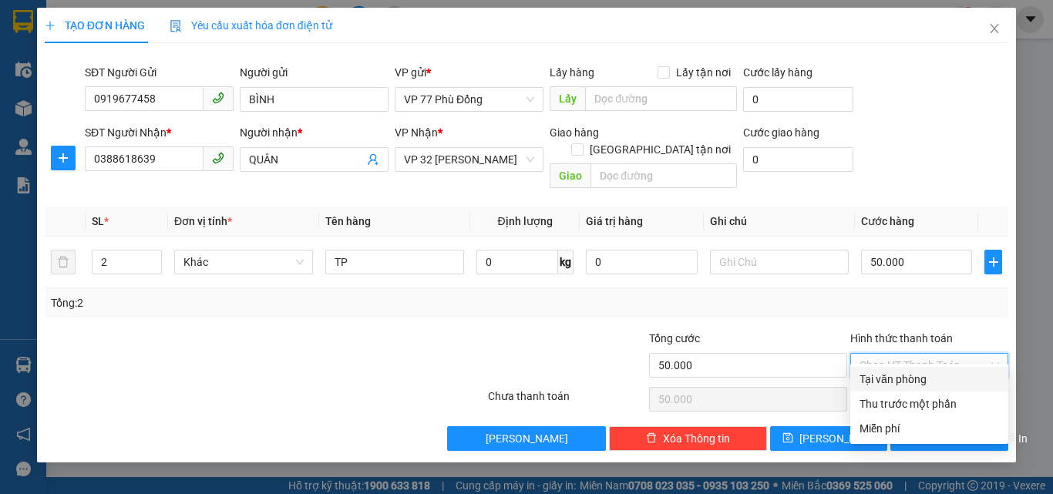
click at [918, 383] on div "Tại văn phòng" at bounding box center [930, 379] width 140 height 17
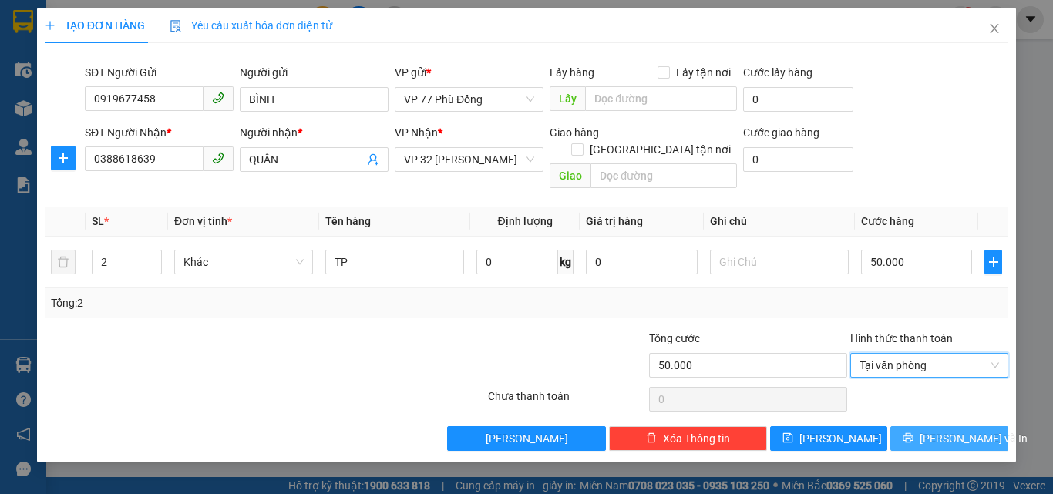
click at [948, 430] on span "[PERSON_NAME] và In" at bounding box center [974, 438] width 108 height 17
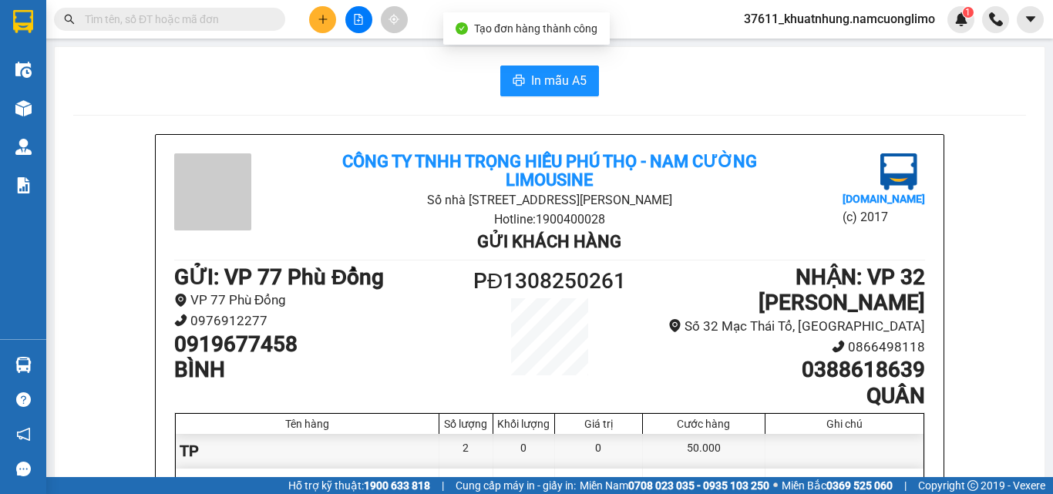
click at [534, 64] on div "In mẫu A5 Công ty TNHH Trọng Hiếu Phú Thọ - Nam Cường Limousine Số nhà 2889, đư…" at bounding box center [550, 435] width 990 height 776
click at [534, 74] on span "In mẫu A5" at bounding box center [559, 80] width 56 height 19
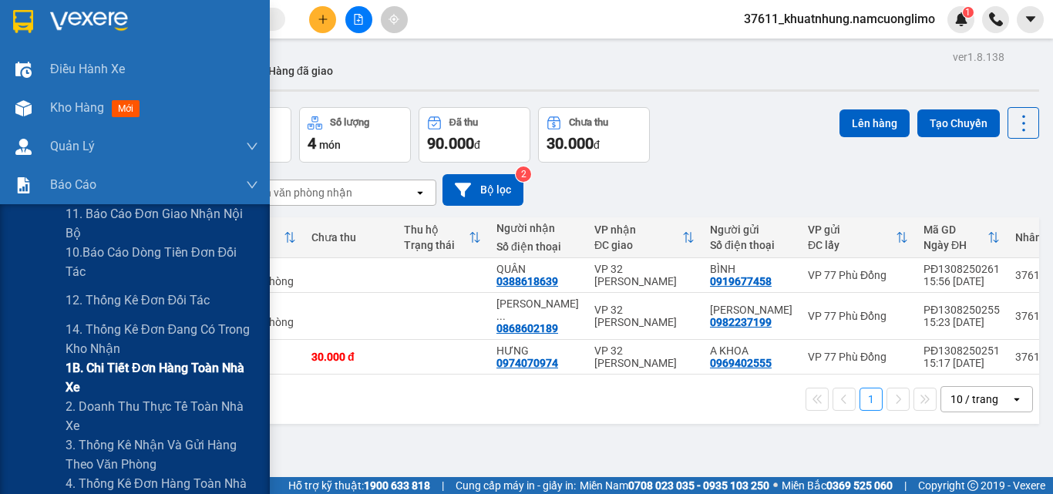
click at [118, 366] on span "1B. Chi tiết đơn hàng toàn nhà xe" at bounding box center [162, 378] width 193 height 39
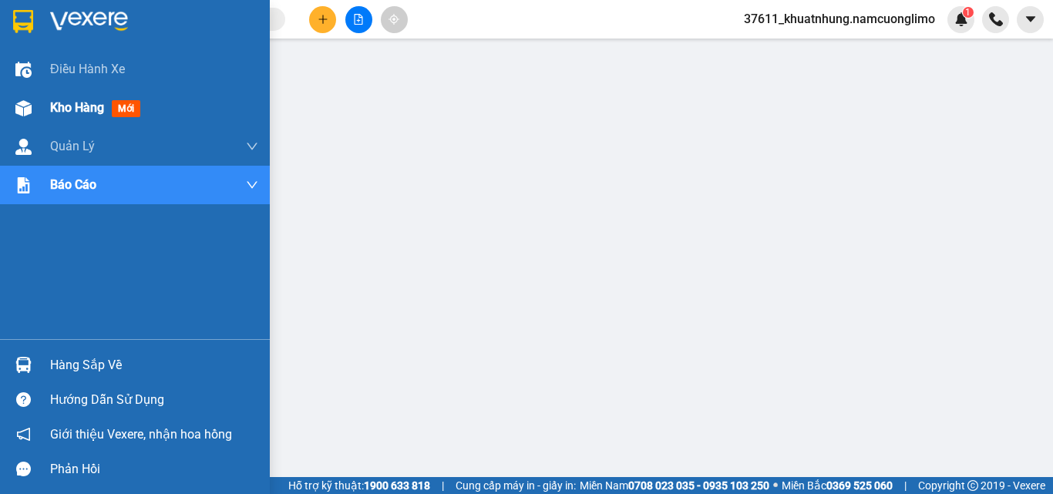
click at [52, 111] on span "Kho hàng" at bounding box center [77, 107] width 54 height 15
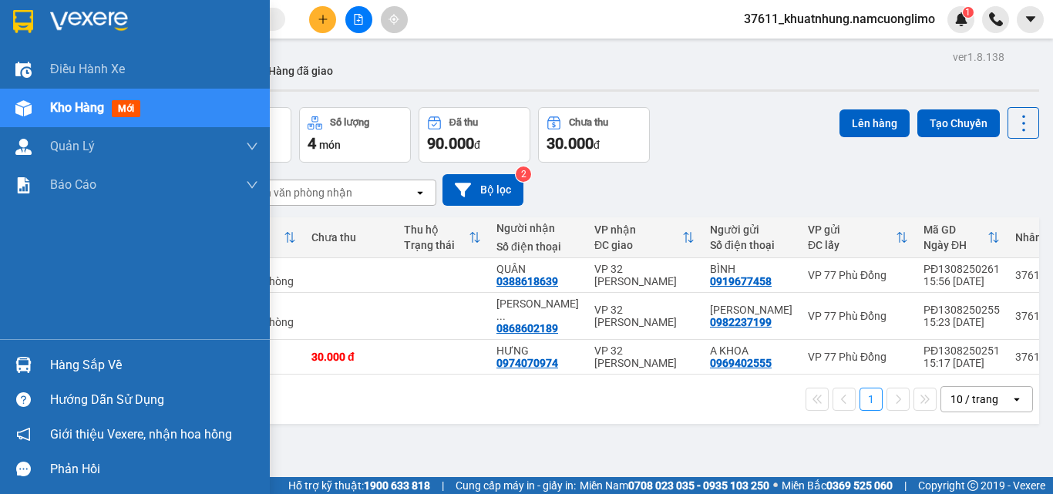
click at [65, 369] on div "Hàng sắp về" at bounding box center [154, 365] width 208 height 23
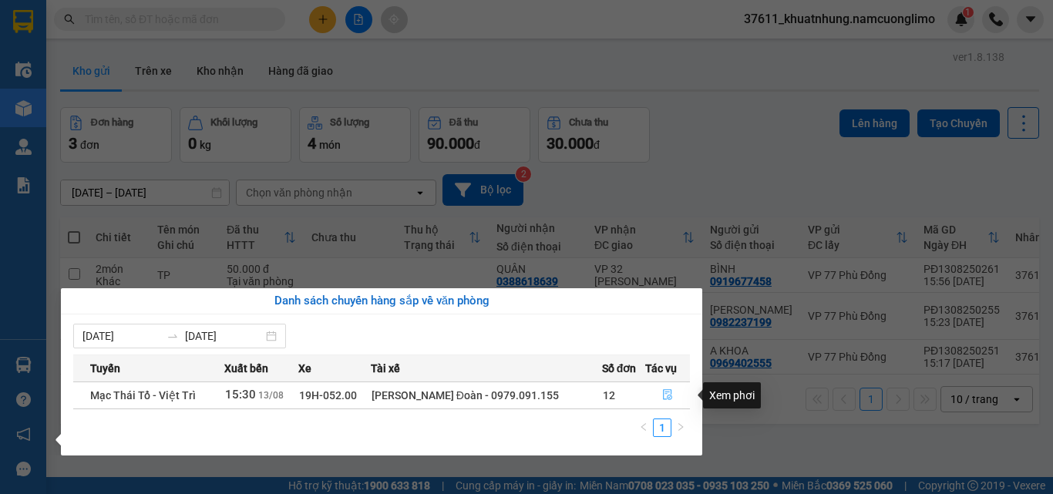
click at [662, 396] on icon "file-done" at bounding box center [667, 394] width 11 height 11
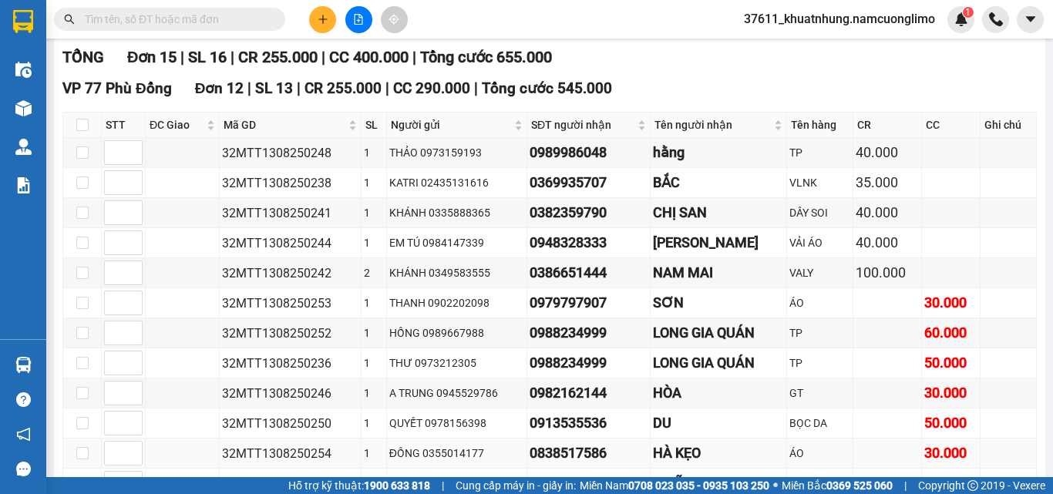
scroll to position [56, 0]
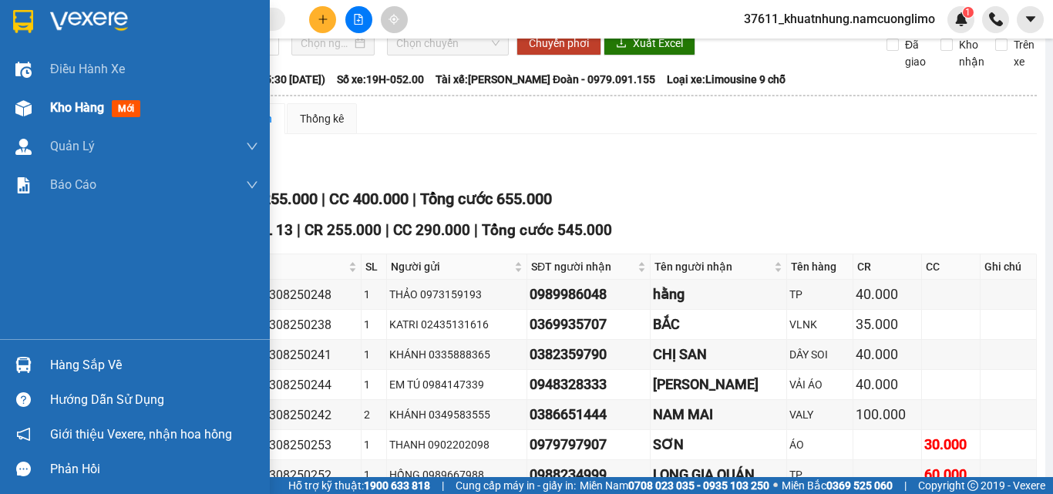
click at [86, 116] on div "Kho hàng mới" at bounding box center [98, 107] width 96 height 19
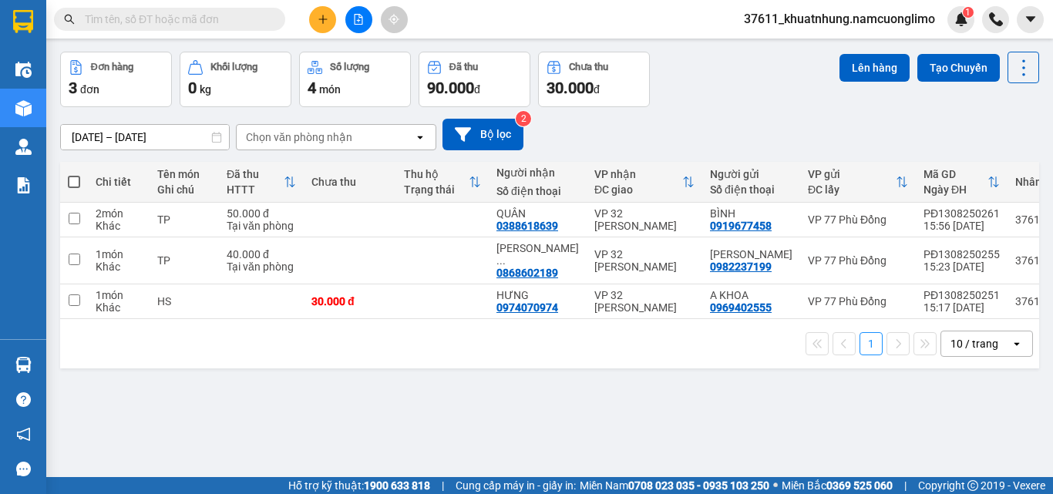
click at [77, 184] on span at bounding box center [74, 182] width 12 height 12
click at [74, 174] on input "checkbox" at bounding box center [74, 174] width 0 height 0
checkbox input "true"
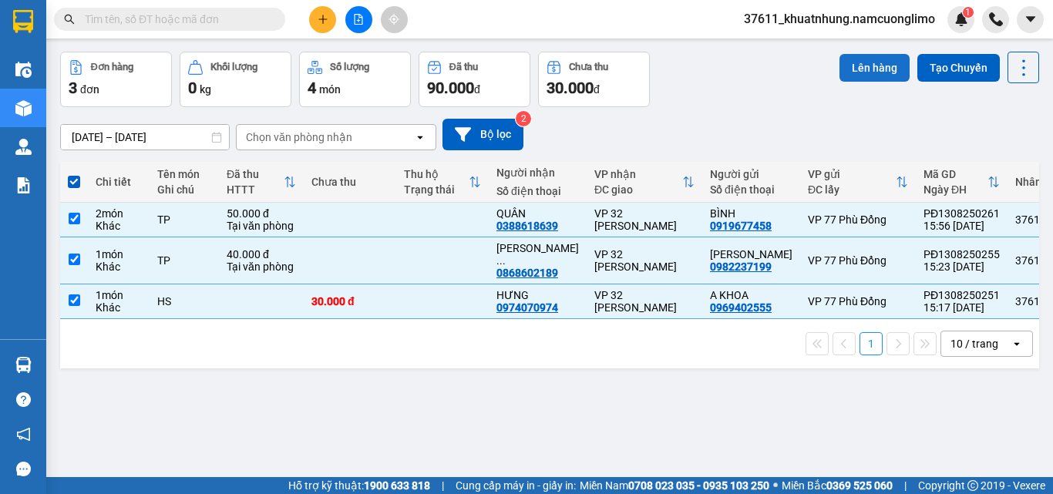
click at [854, 69] on button "Lên hàng" at bounding box center [875, 68] width 70 height 28
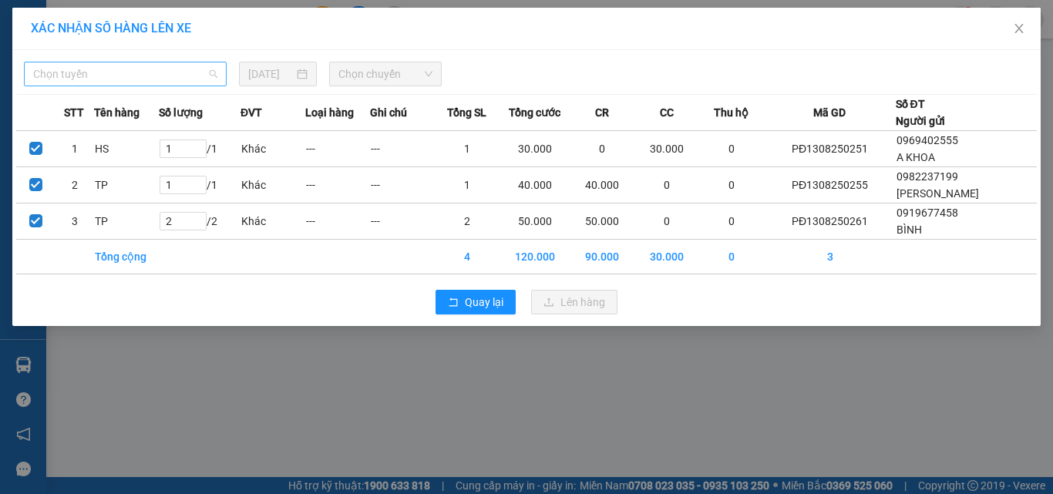
click at [133, 75] on span "Chọn tuyến" at bounding box center [125, 73] width 184 height 23
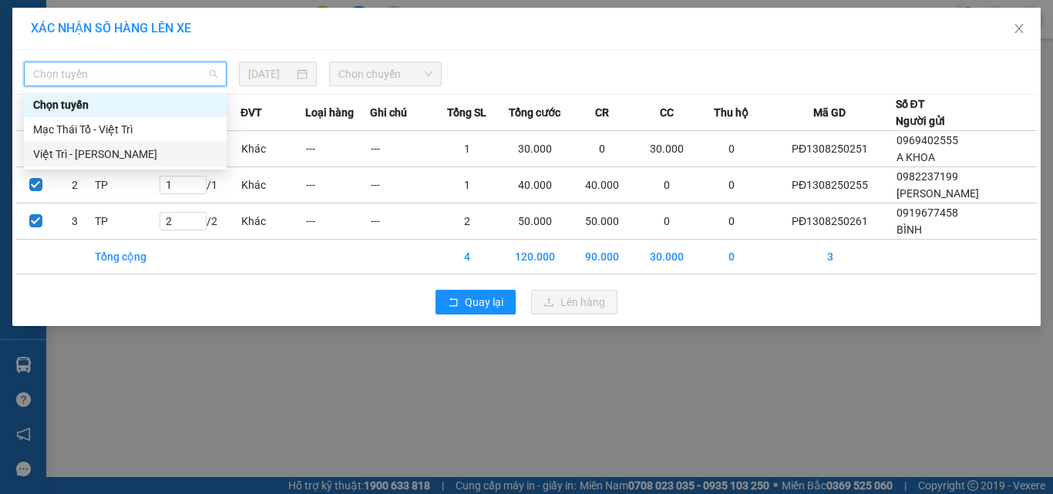
click at [112, 151] on div "Việt Trì - [PERSON_NAME]" at bounding box center [125, 154] width 184 height 17
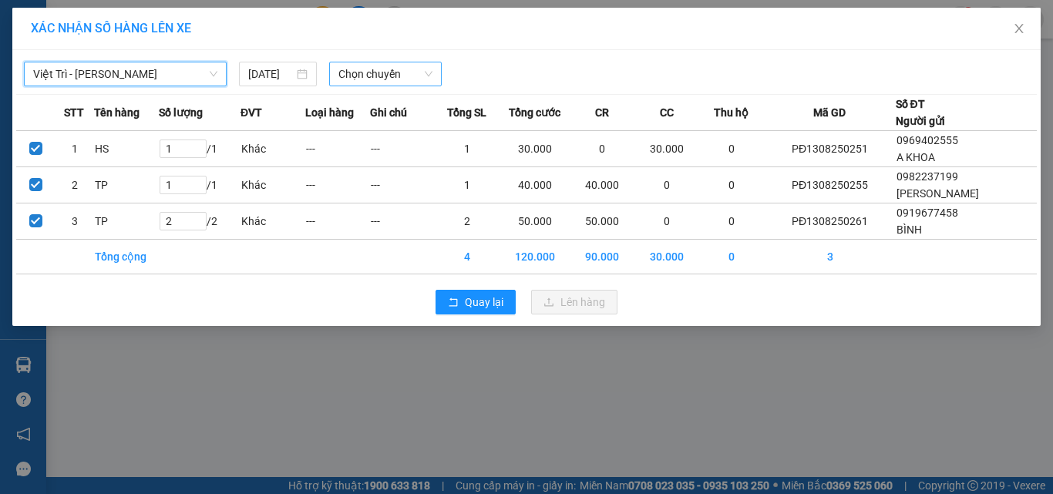
click at [394, 68] on span "Chọn chuyến" at bounding box center [386, 73] width 95 height 23
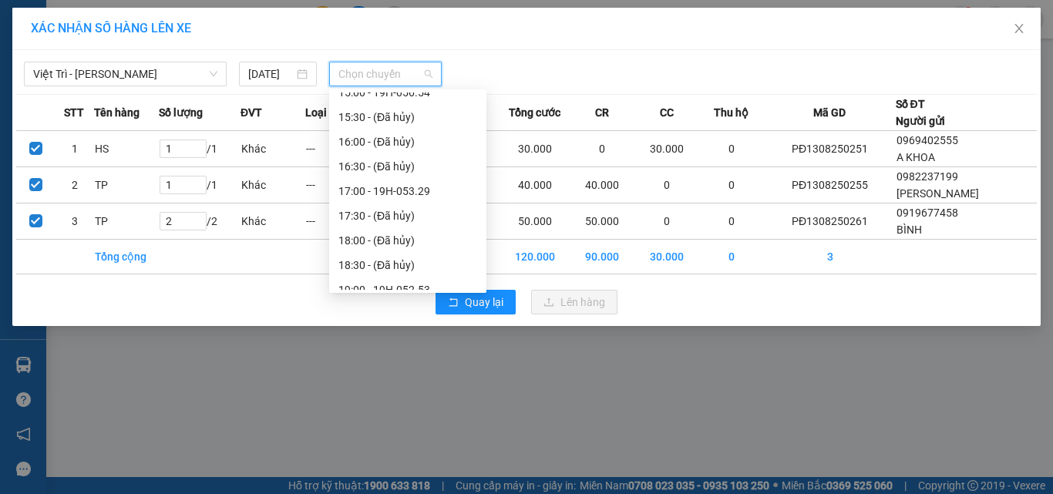
scroll to position [568, 0]
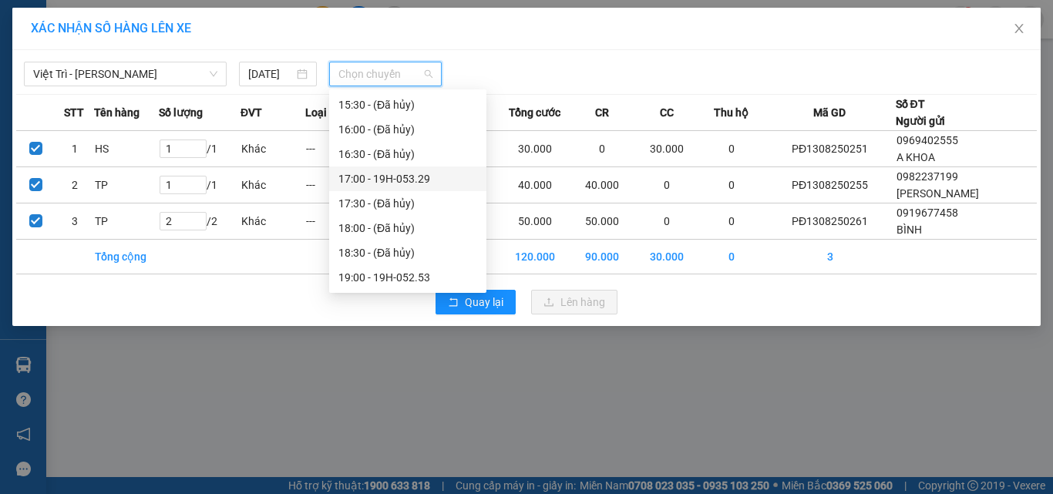
click at [418, 180] on div "17:00 - 19H-053.29" at bounding box center [408, 178] width 139 height 17
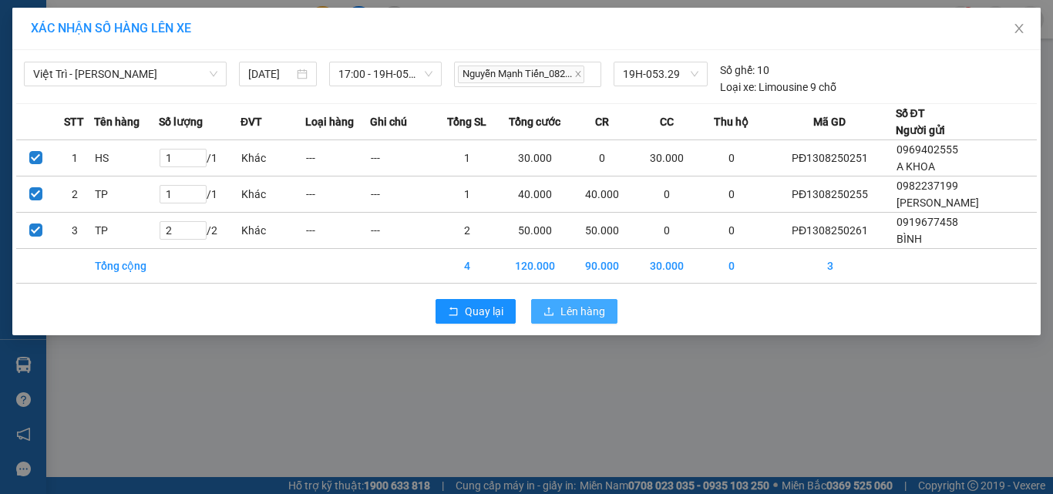
click at [593, 320] on span "Lên hàng" at bounding box center [583, 311] width 45 height 17
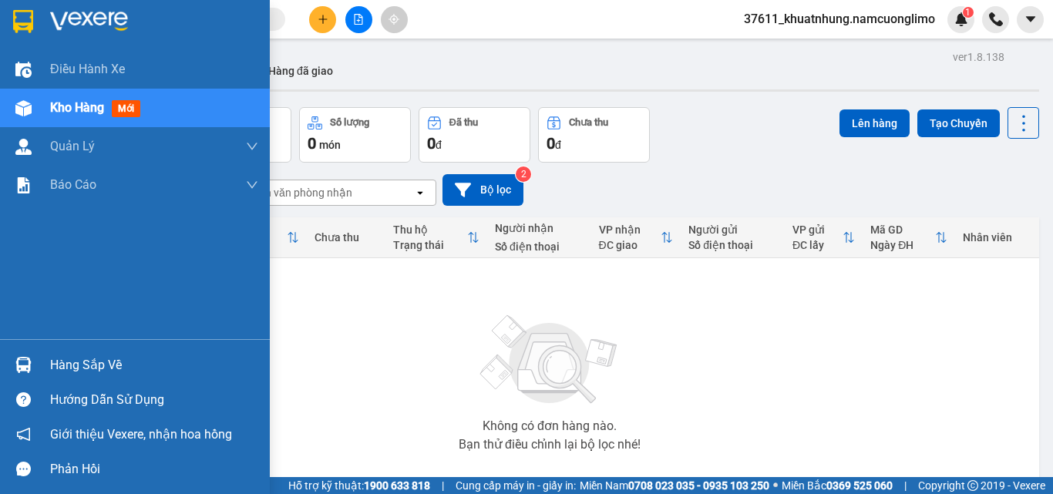
click at [63, 361] on div "Hàng sắp về" at bounding box center [154, 365] width 208 height 23
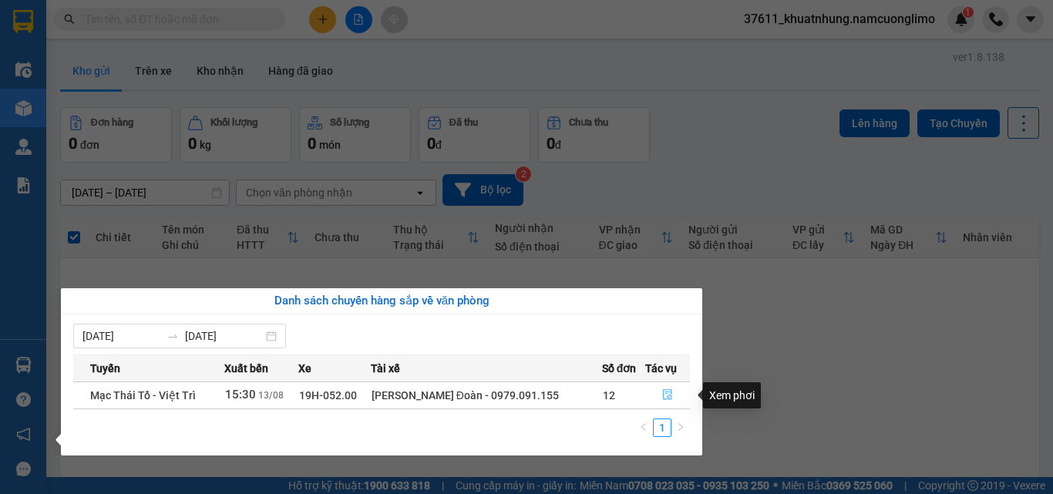
click at [663, 396] on icon "file-done" at bounding box center [667, 395] width 9 height 11
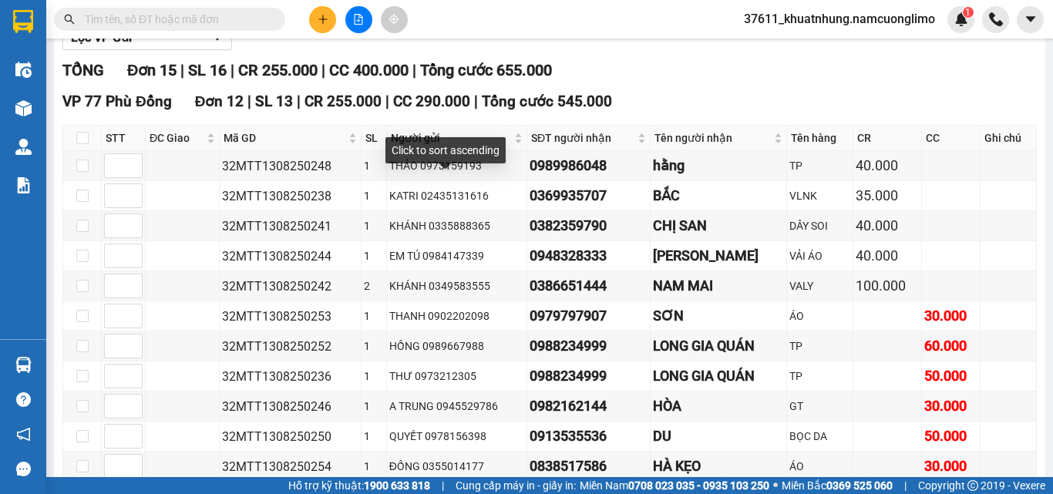
scroll to position [56, 0]
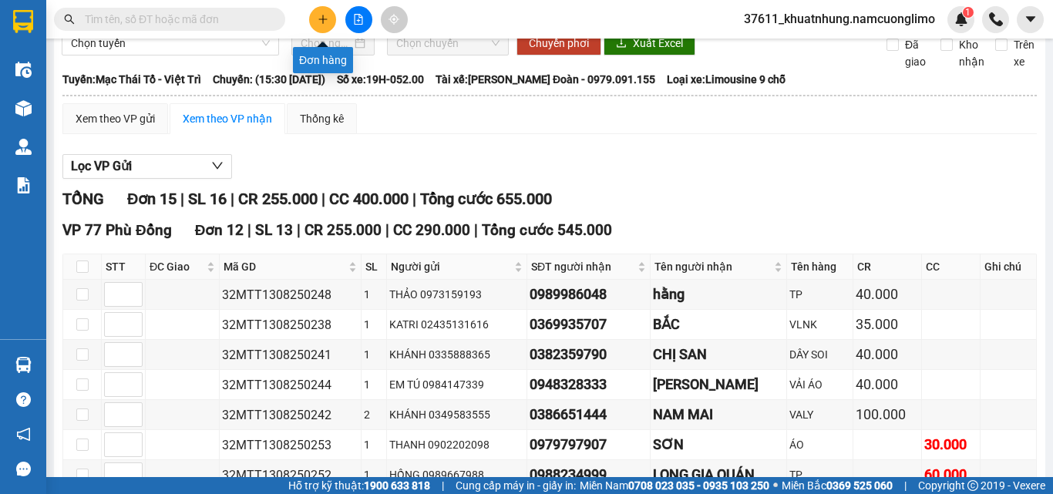
click at [322, 19] on icon "plus" at bounding box center [322, 19] width 8 height 1
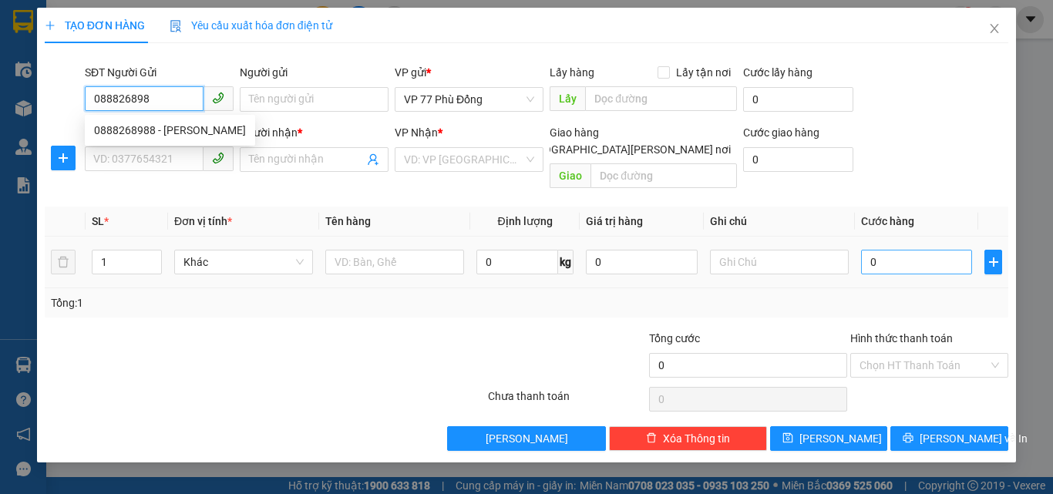
type input "0888268988"
click at [165, 129] on div "0888268988 - [PERSON_NAME]" at bounding box center [170, 130] width 152 height 17
type input "PHƯƠNG"
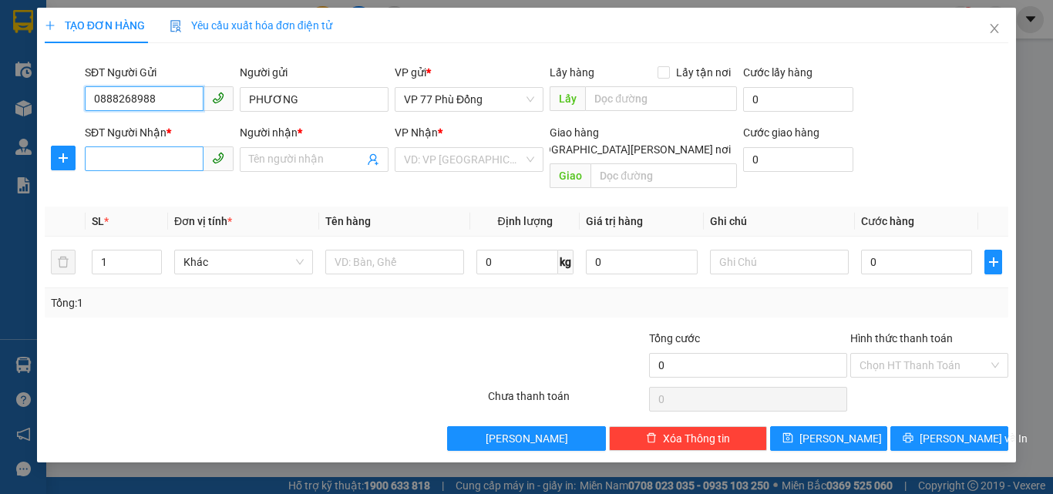
type input "0888268988"
click at [159, 158] on input "SĐT Người Nhận *" at bounding box center [144, 159] width 119 height 25
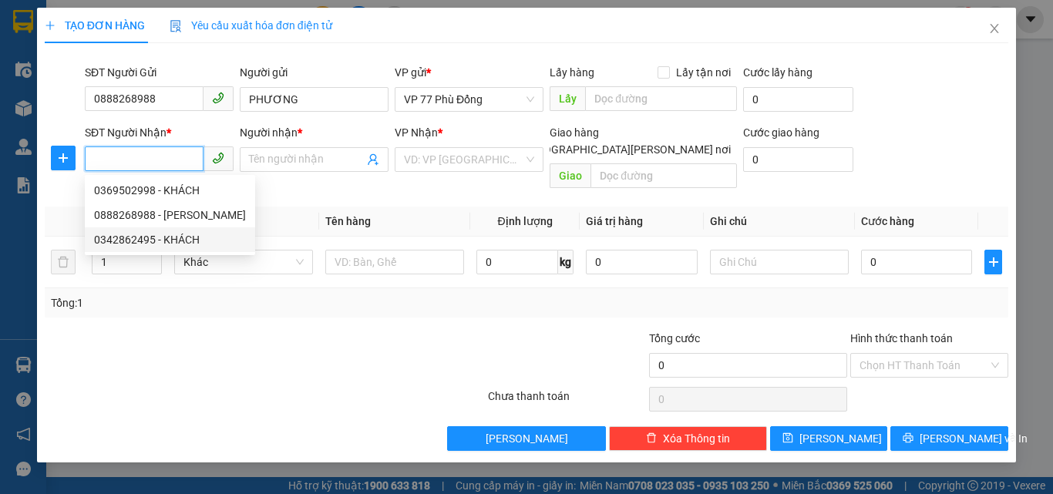
click at [147, 245] on div "0342862495 - KHÁCH" at bounding box center [170, 239] width 152 height 17
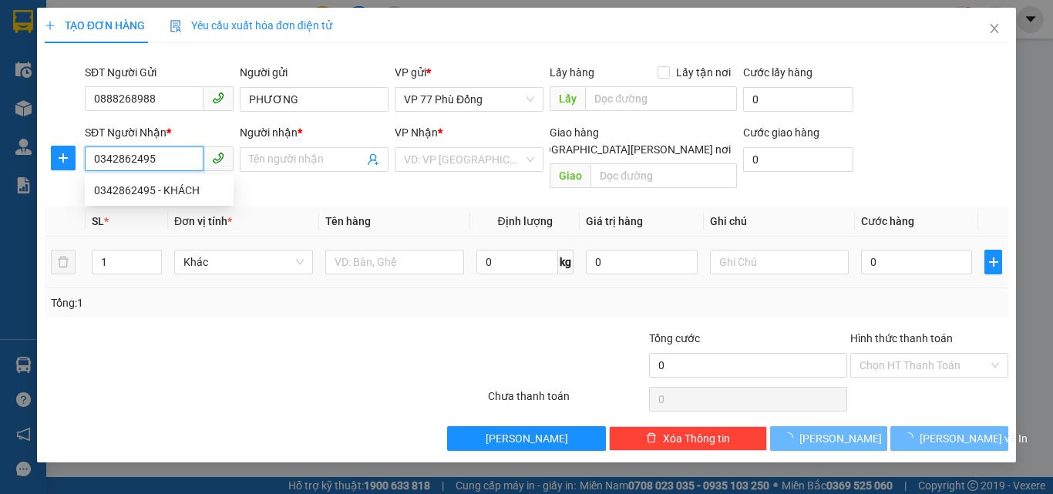
type input "0342862495"
type input "KHÁCH"
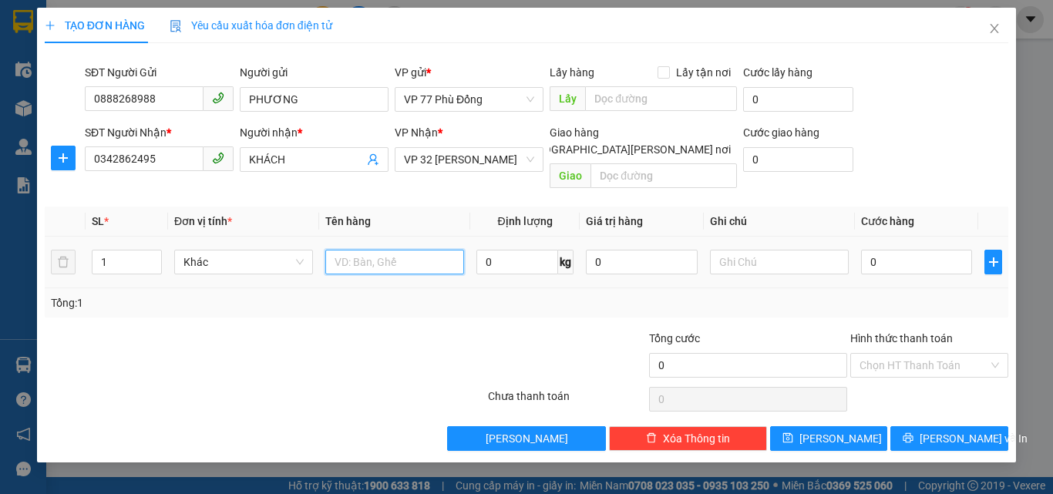
click at [418, 250] on input "text" at bounding box center [394, 262] width 139 height 25
type input "TP"
click at [896, 251] on input "0" at bounding box center [916, 262] width 111 height 25
type input "5"
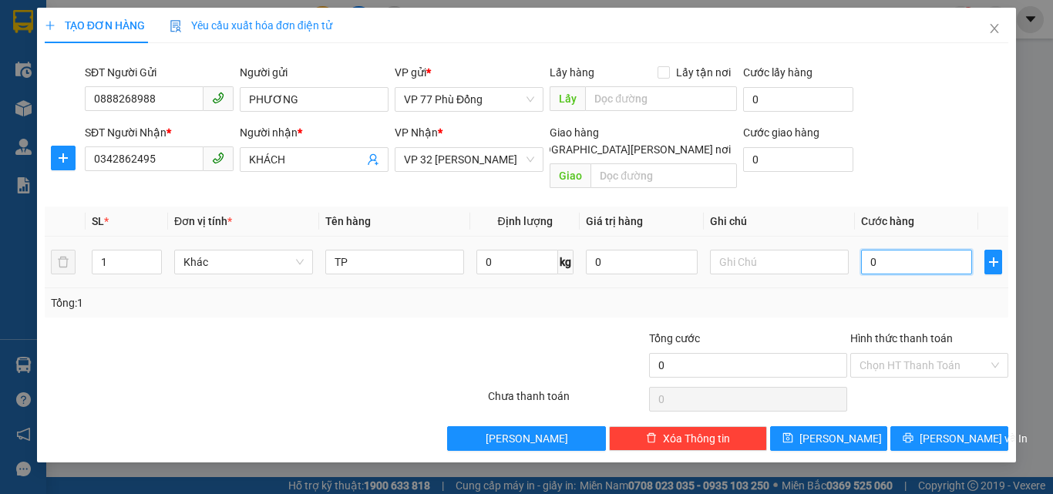
type input "5"
type input "50"
type input "50.000"
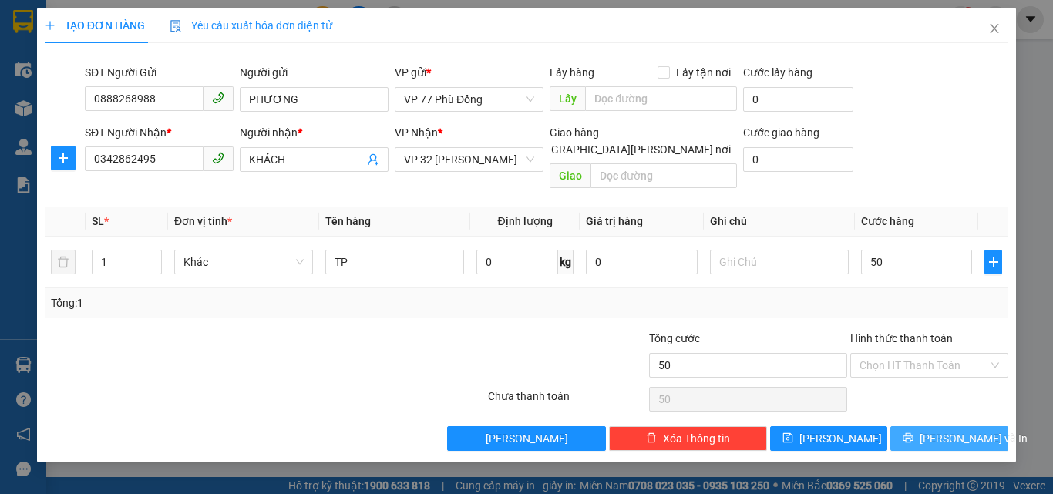
type input "50.000"
click at [952, 430] on span "[PERSON_NAME] và In" at bounding box center [974, 438] width 108 height 17
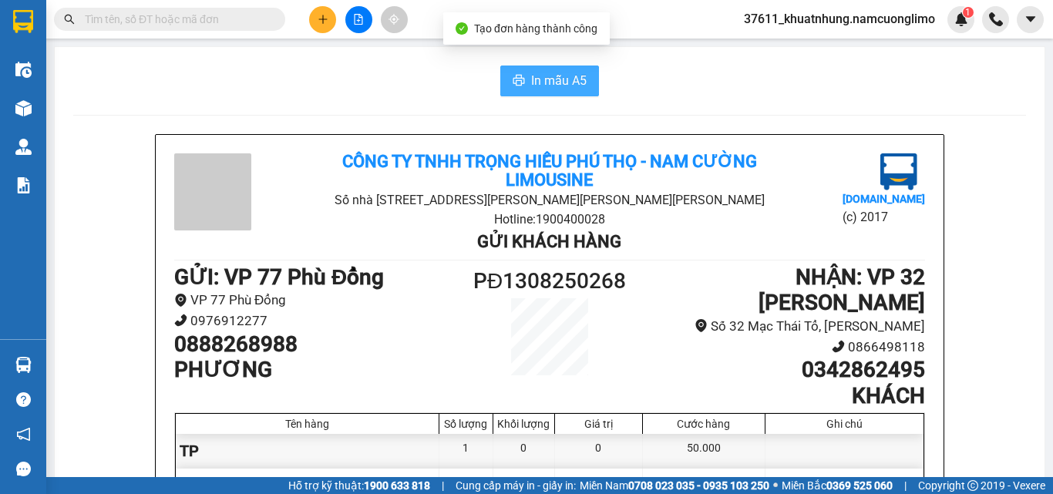
click at [554, 73] on span "In mẫu A5" at bounding box center [559, 80] width 56 height 19
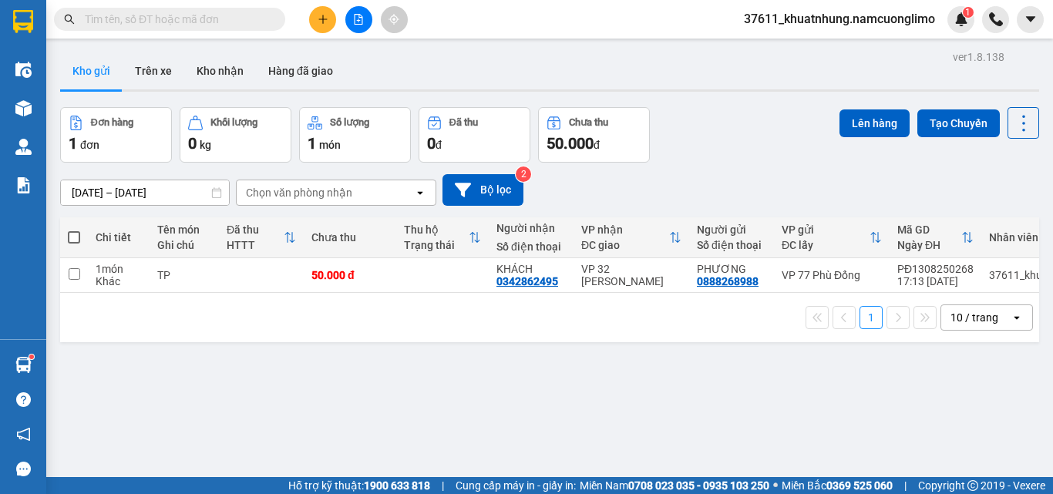
click at [258, 19] on input "text" at bounding box center [176, 19] width 182 height 17
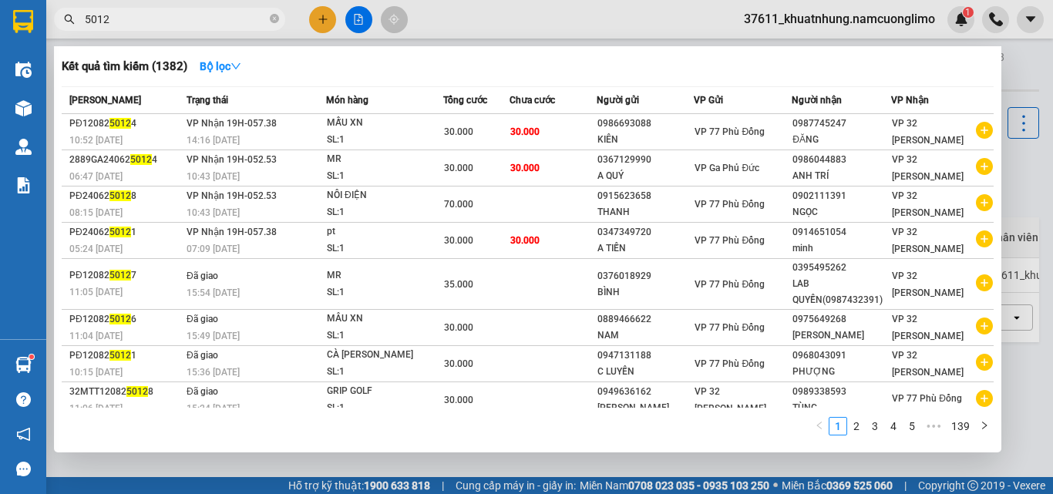
click at [97, 17] on input "5012" at bounding box center [176, 19] width 182 height 17
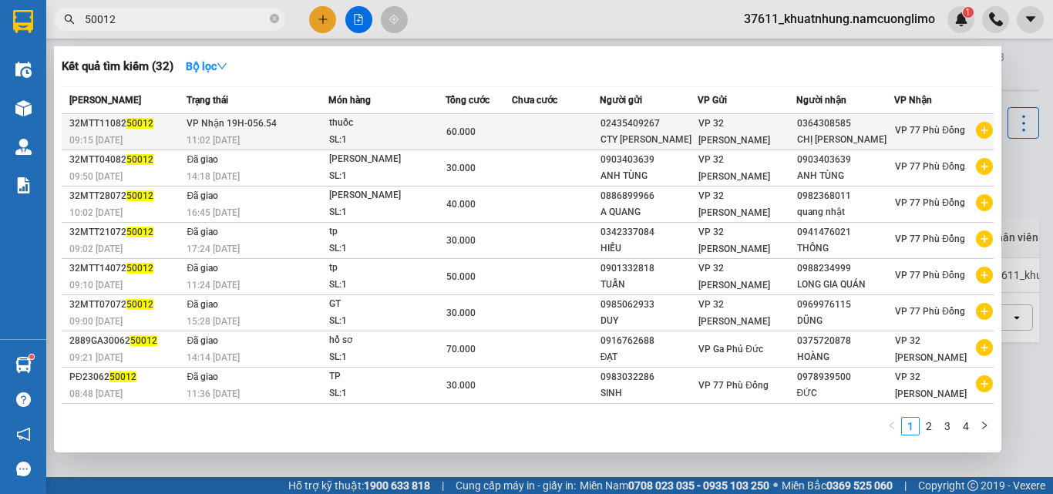
type input "50012"
click at [277, 137] on td "[PERSON_NAME] 19H-056.54 11:02 [DATE]" at bounding box center [255, 132] width 145 height 36
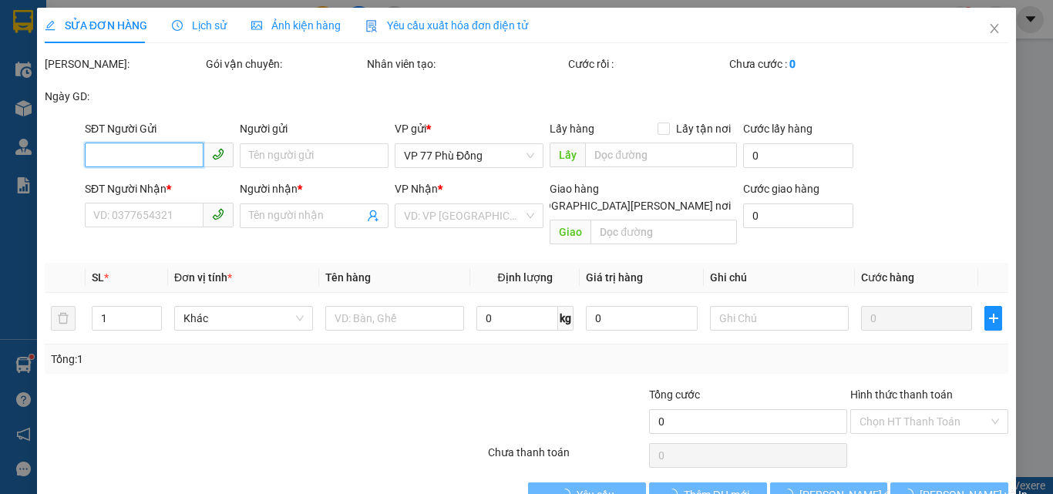
type input "02435409267"
type input "CTY [PERSON_NAME]"
type input "0364308585"
type input "CHỊ [PERSON_NAME]"
type input "60.000"
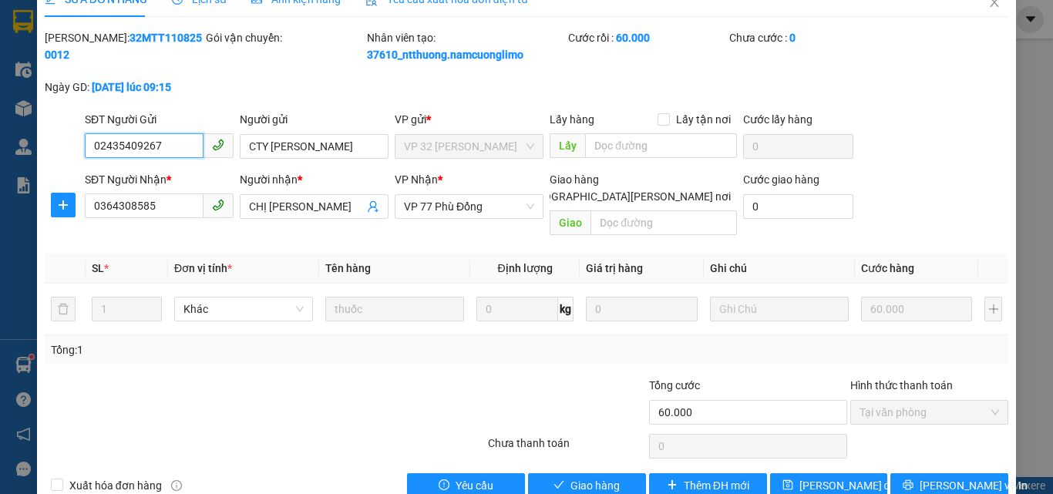
scroll to position [43, 0]
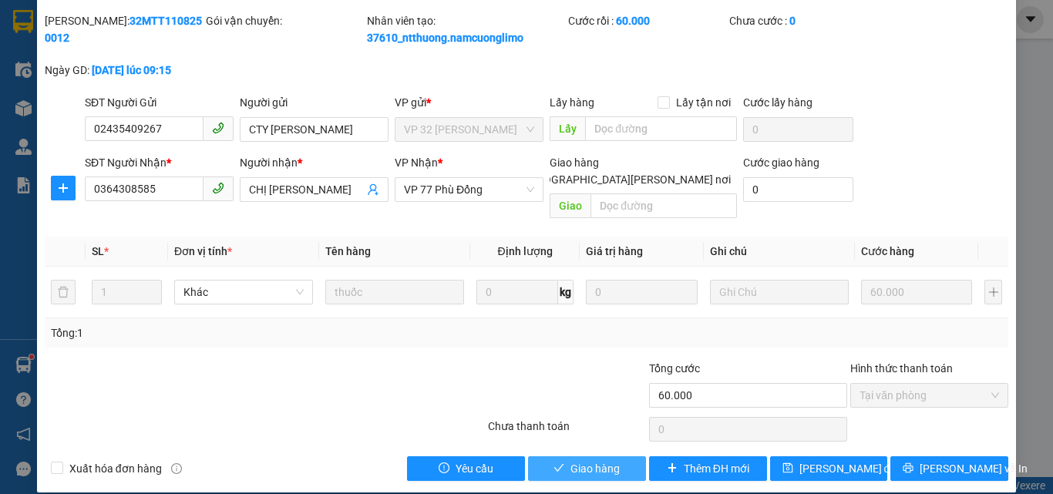
click at [587, 460] on span "Giao hàng" at bounding box center [595, 468] width 49 height 17
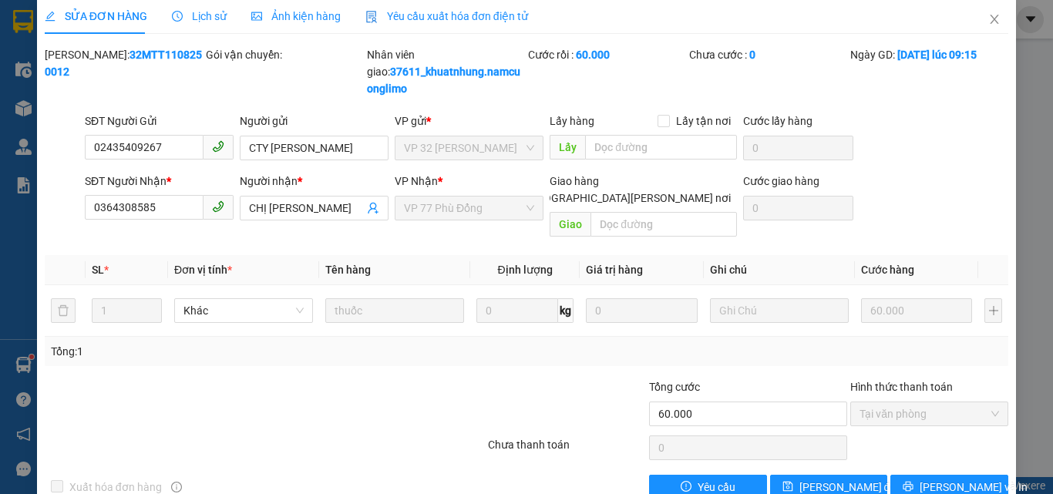
scroll to position [0, 0]
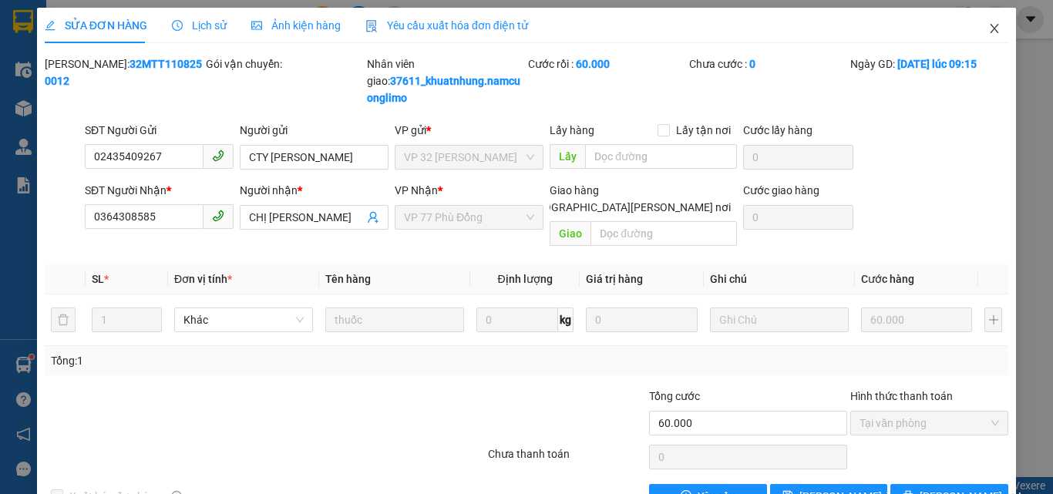
click at [991, 29] on icon "close" at bounding box center [995, 28] width 8 height 9
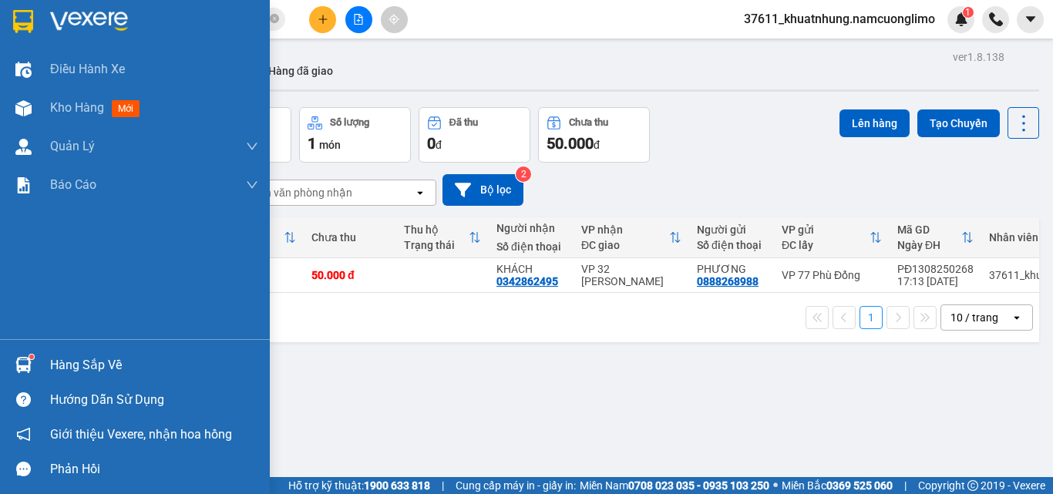
click at [42, 359] on div "Hàng sắp về" at bounding box center [135, 365] width 270 height 35
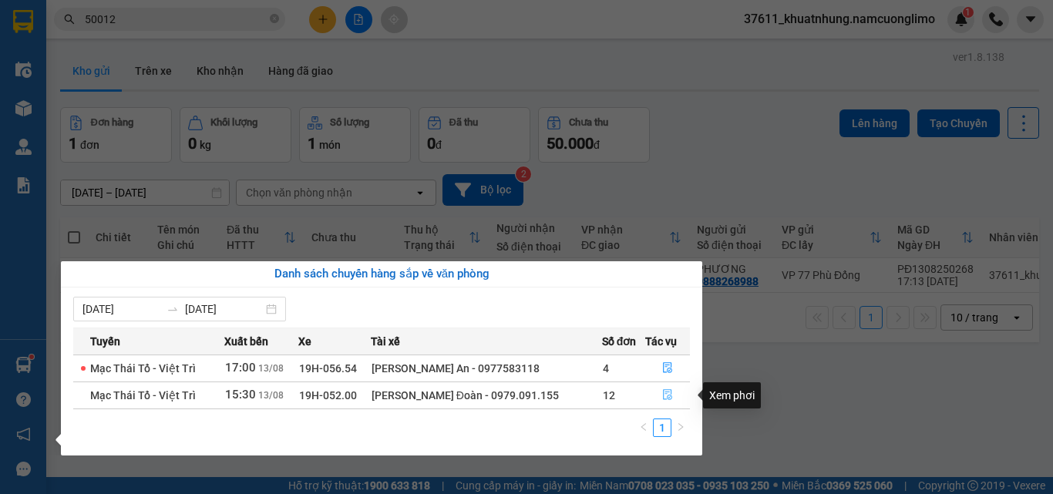
click at [659, 399] on button "button" at bounding box center [668, 395] width 44 height 25
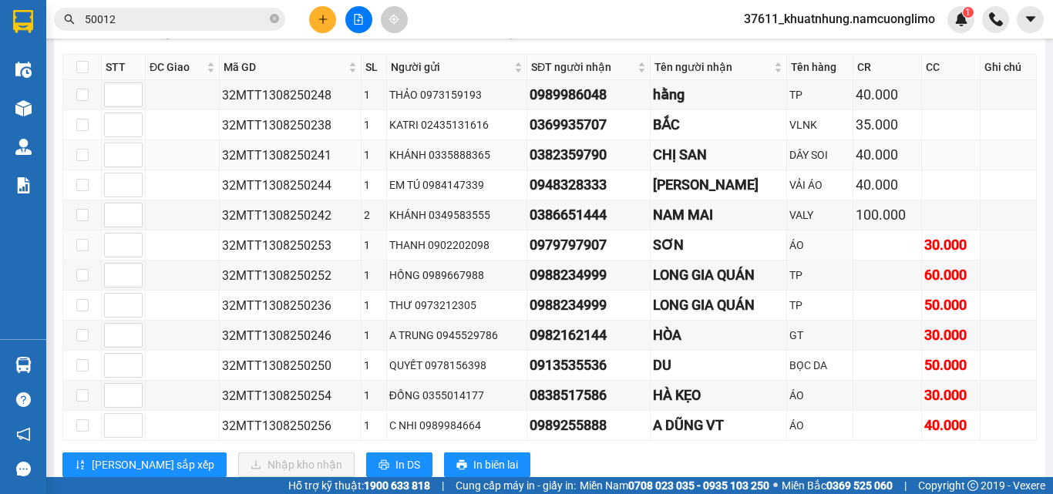
scroll to position [231, 0]
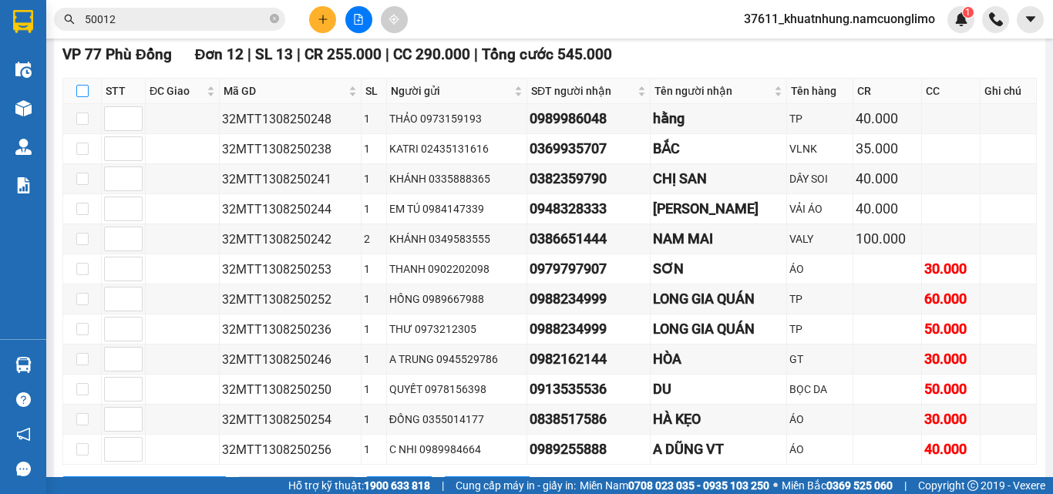
click at [79, 97] on input "checkbox" at bounding box center [82, 91] width 12 height 12
checkbox input "true"
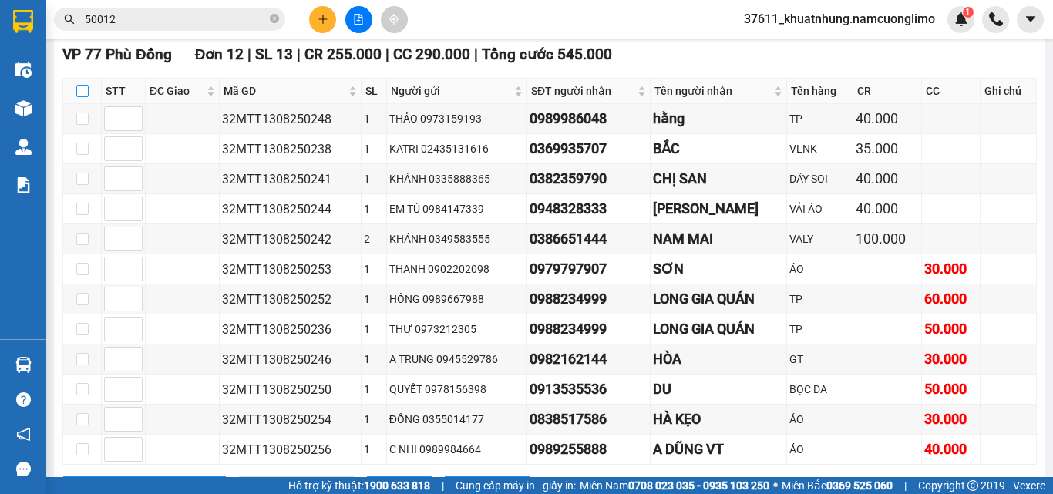
checkbox input "true"
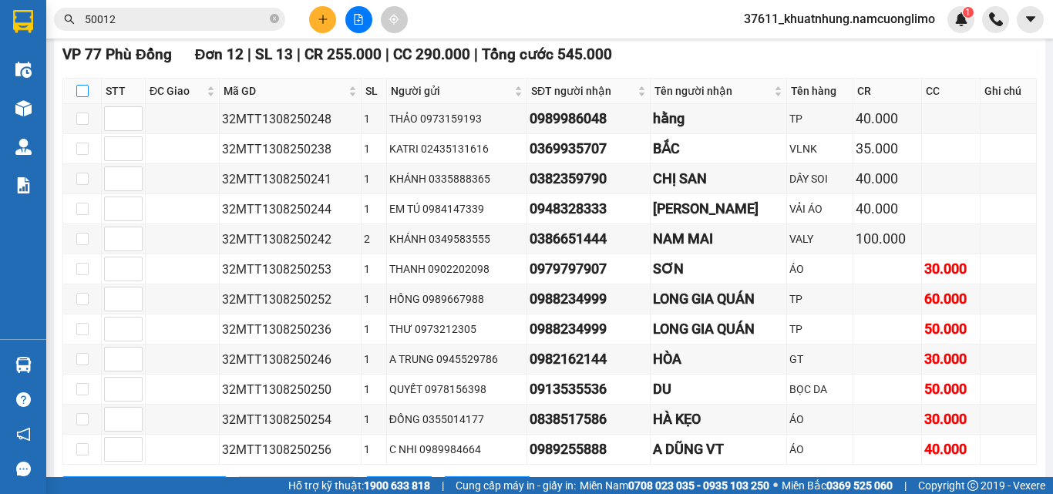
checkbox input "true"
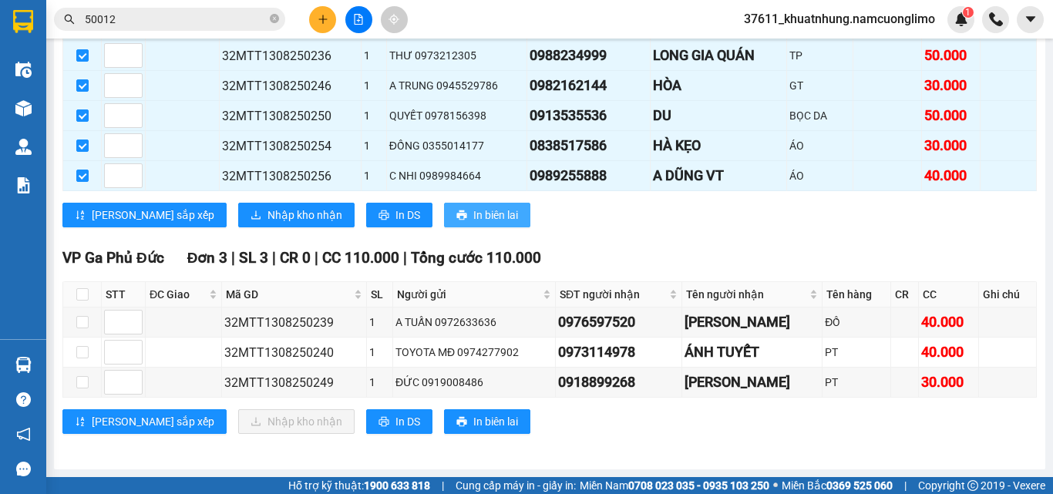
scroll to position [518, 0]
click at [238, 207] on button "Nhập kho nhận" at bounding box center [296, 215] width 116 height 25
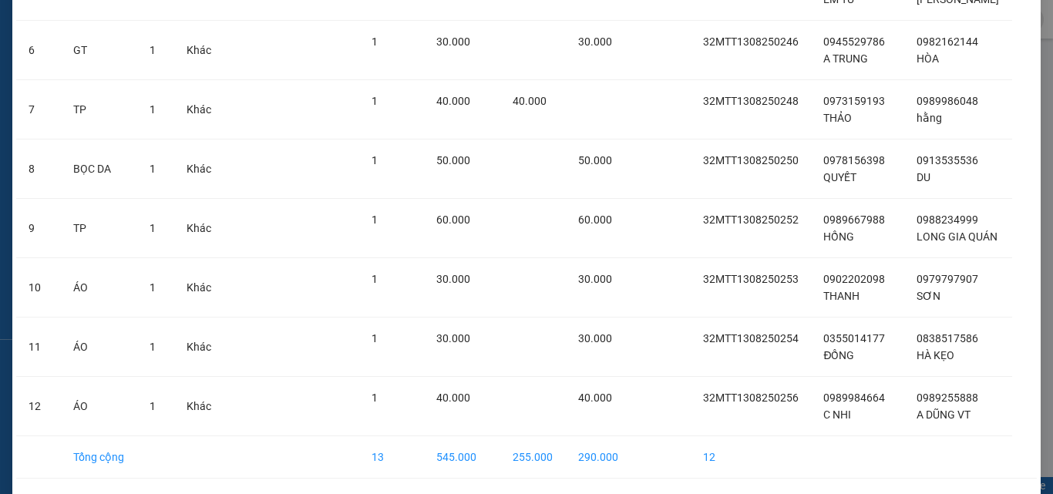
scroll to position [460, 0]
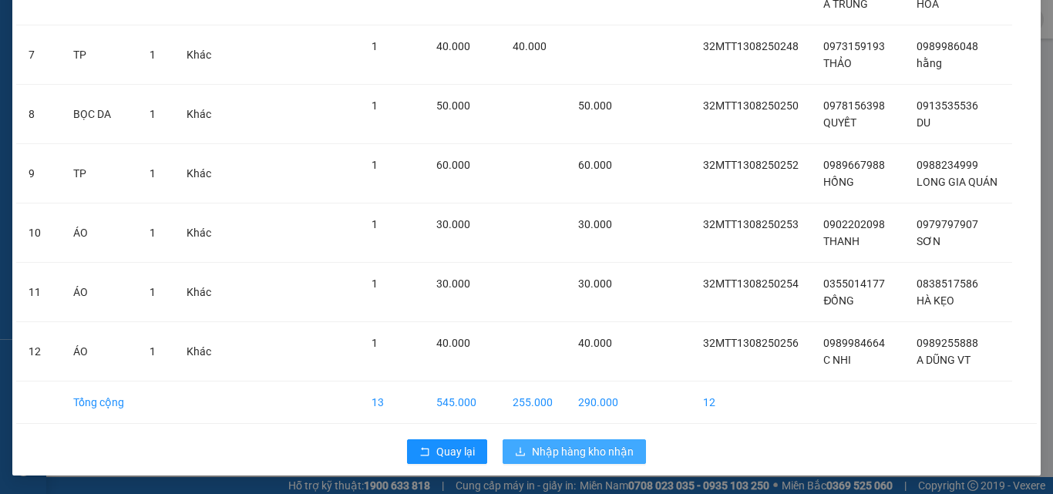
click at [561, 447] on span "Nhập hàng kho nhận" at bounding box center [583, 451] width 102 height 17
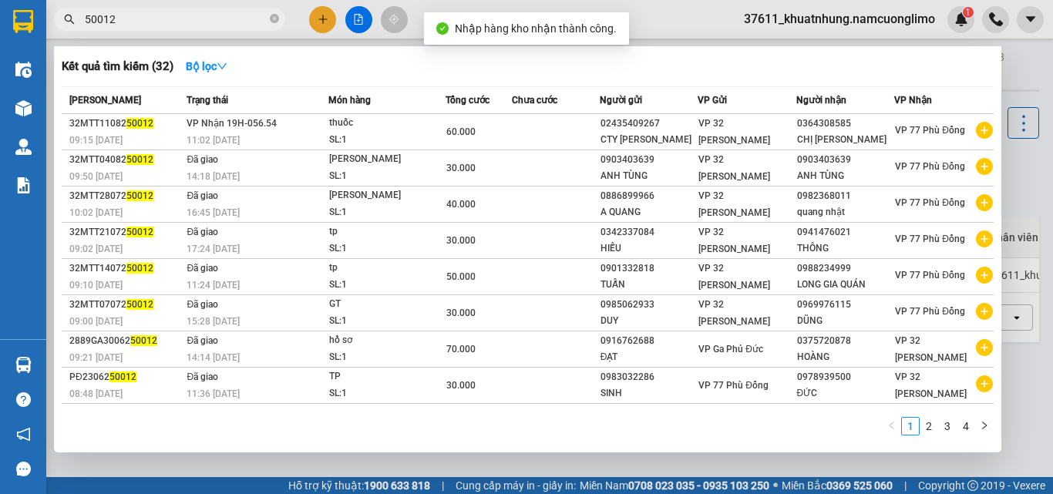
drag, startPoint x: 275, startPoint y: 20, endPoint x: 169, endPoint y: 5, distance: 107.5
click at [270, 20] on icon "close-circle" at bounding box center [274, 18] width 9 height 9
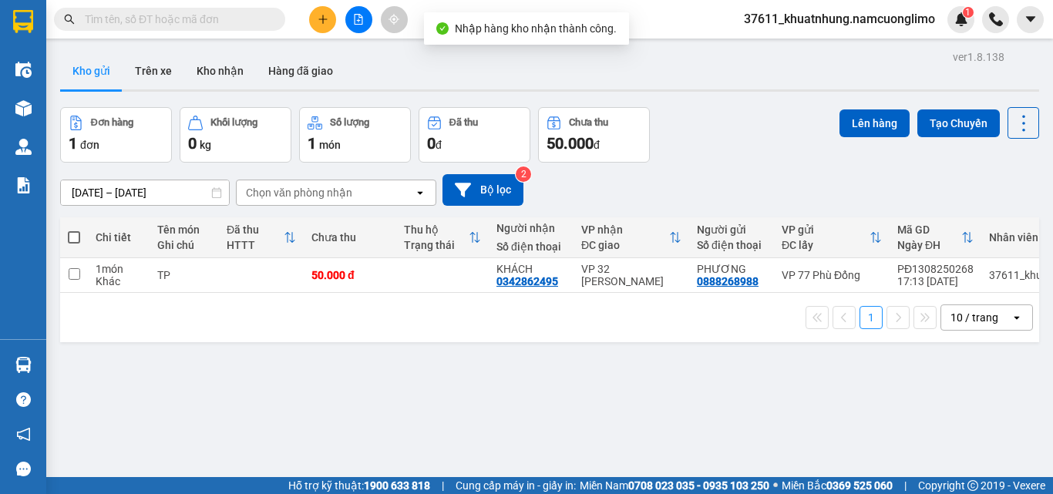
click at [173, 9] on span at bounding box center [169, 19] width 231 height 23
click at [228, 19] on input "text" at bounding box center [176, 19] width 182 height 17
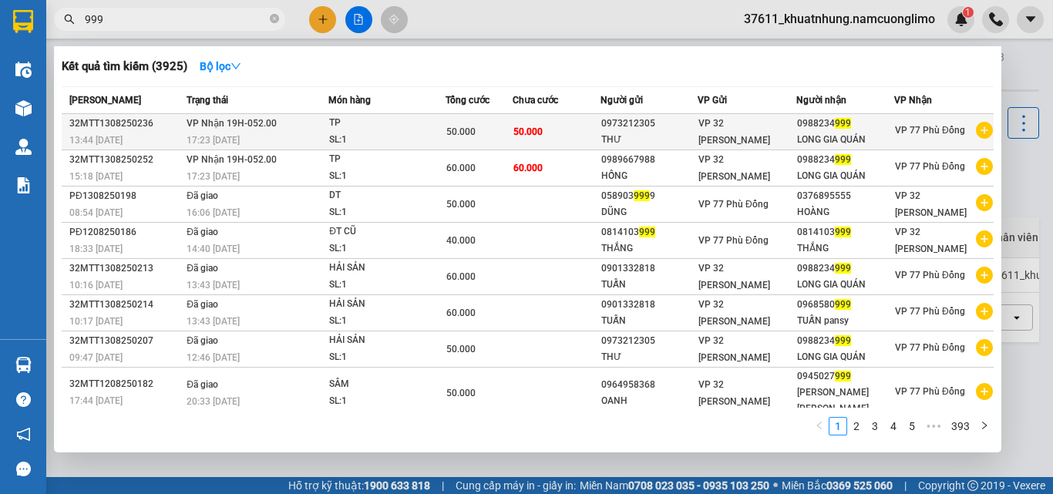
type input "999"
click at [292, 123] on td "[PERSON_NAME] 19H-052.00 17:23 [DATE]" at bounding box center [256, 132] width 146 height 36
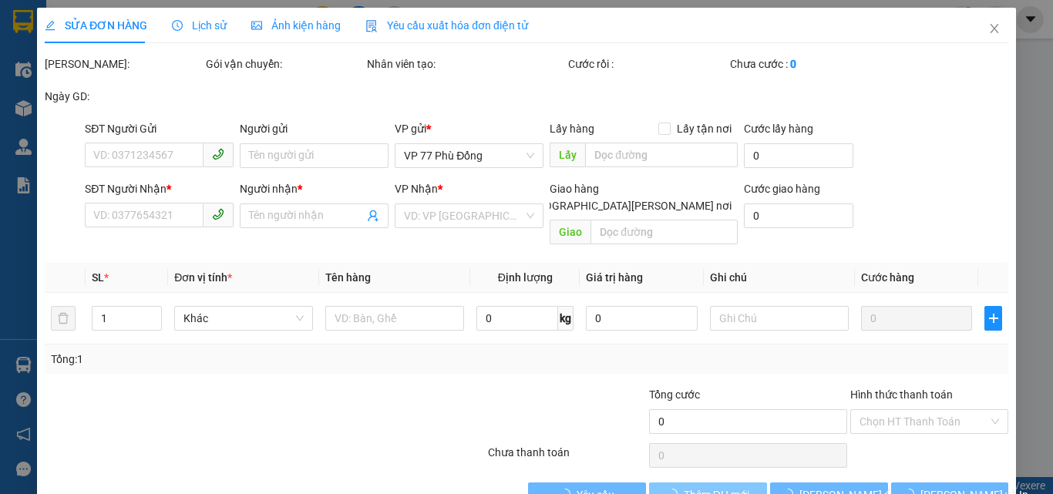
type input "0973212305"
type input "THƯ"
type input "0988234999"
type input "LONG GIA QUÁN"
type input "50.000"
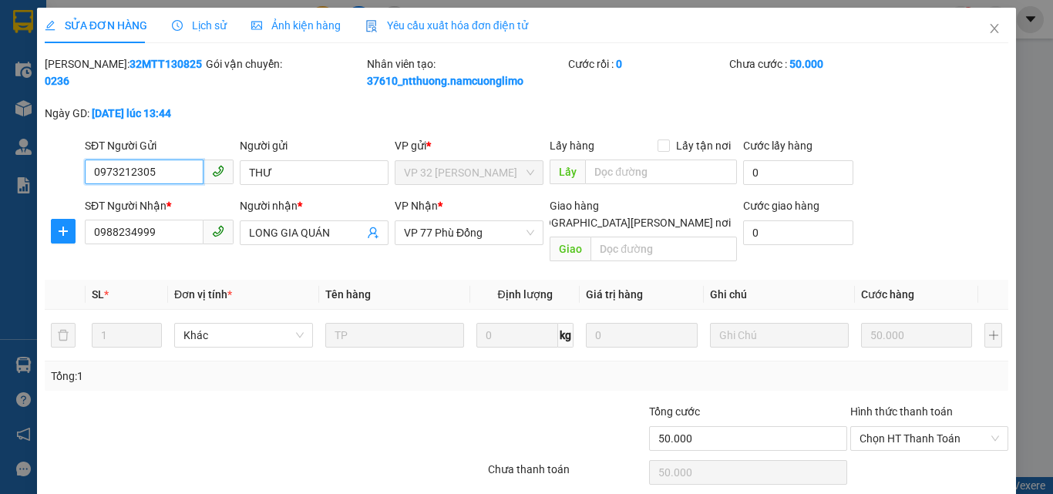
scroll to position [43, 0]
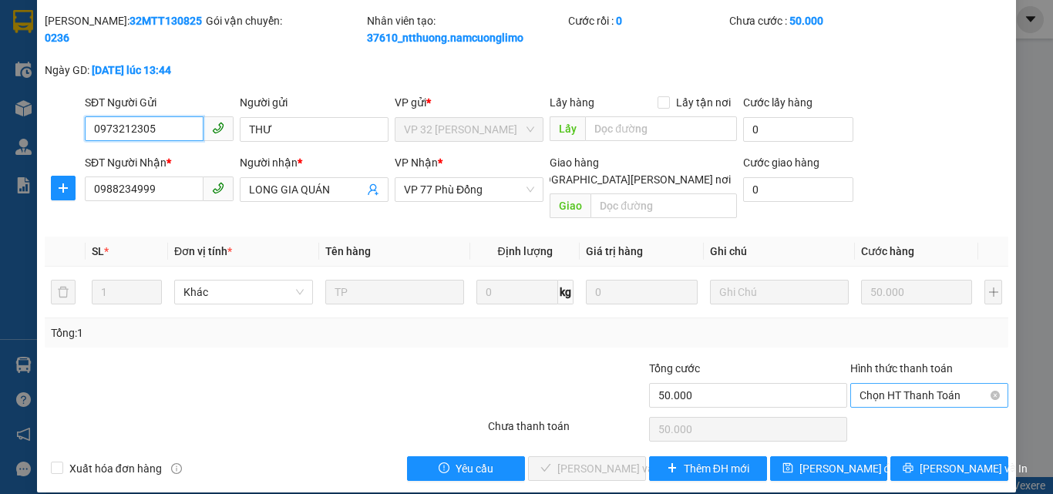
click at [896, 384] on span "Chọn HT Thanh Toán" at bounding box center [930, 395] width 140 height 23
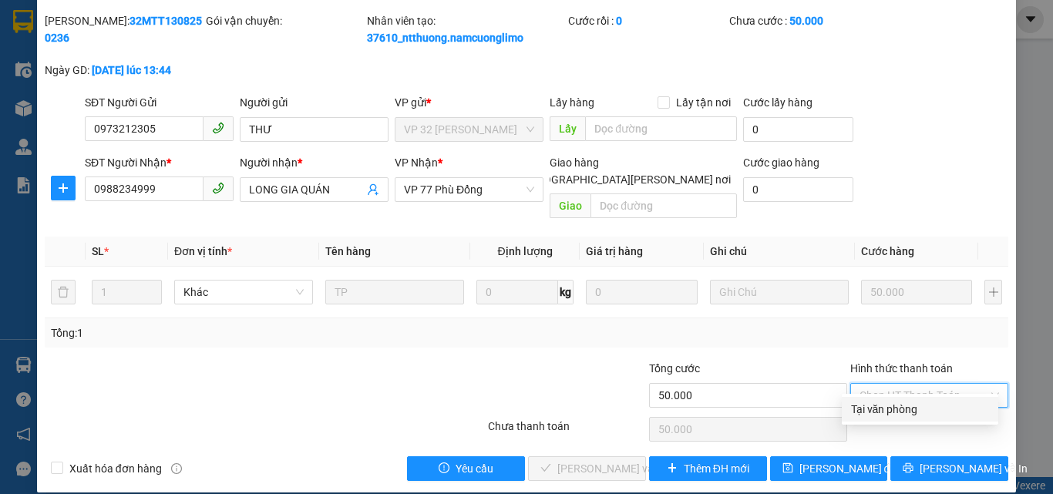
click at [887, 412] on div "Tại văn phòng" at bounding box center [920, 409] width 138 height 17
type input "0"
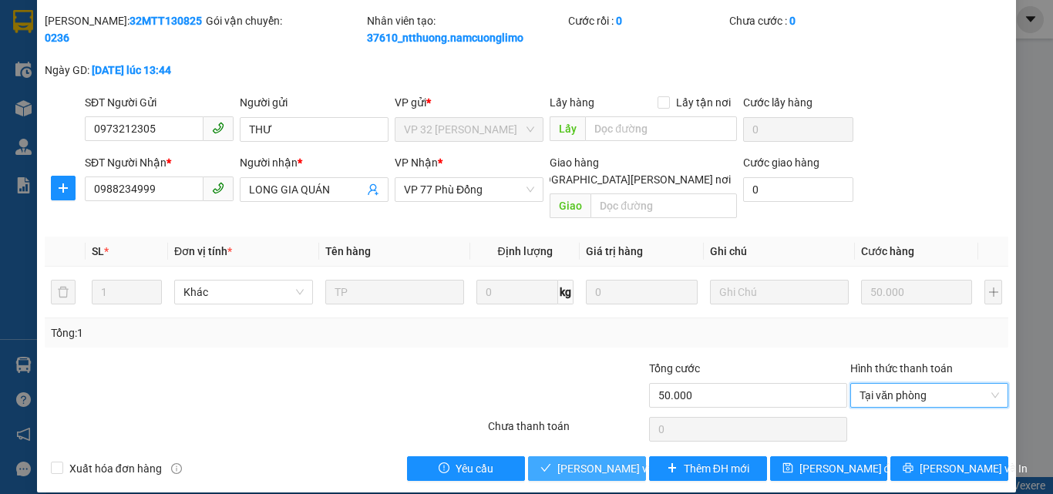
click at [620, 460] on span "[PERSON_NAME] và [PERSON_NAME] hàng" at bounding box center [662, 468] width 208 height 17
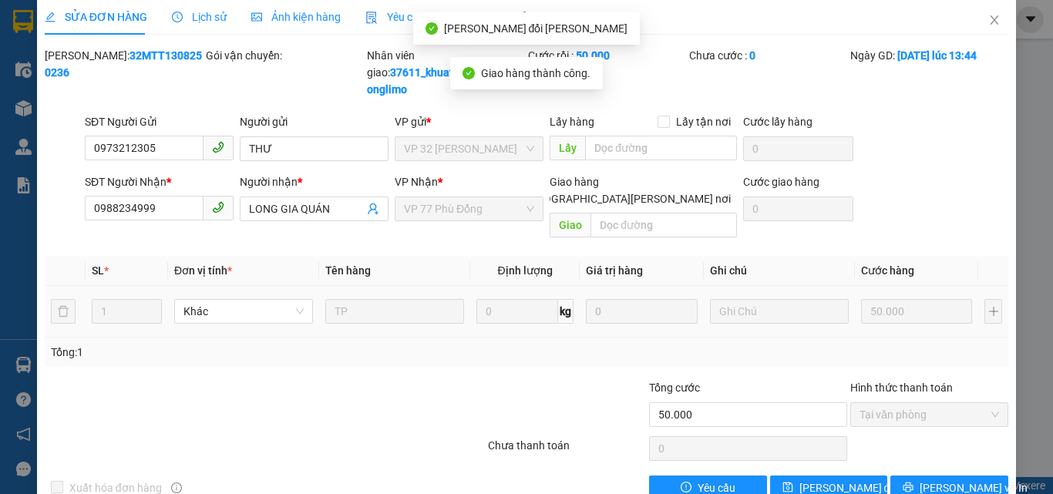
scroll to position [0, 0]
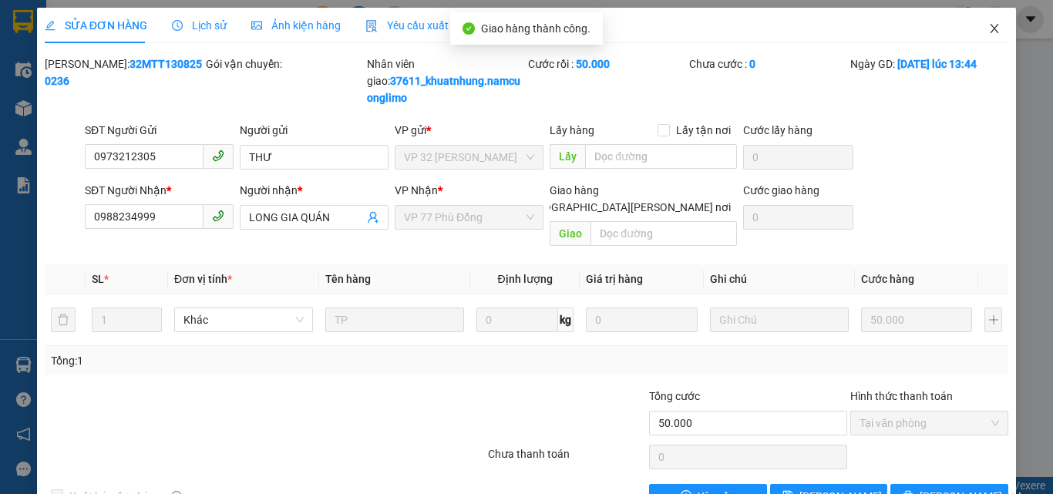
click at [989, 27] on icon "close" at bounding box center [995, 28] width 12 height 12
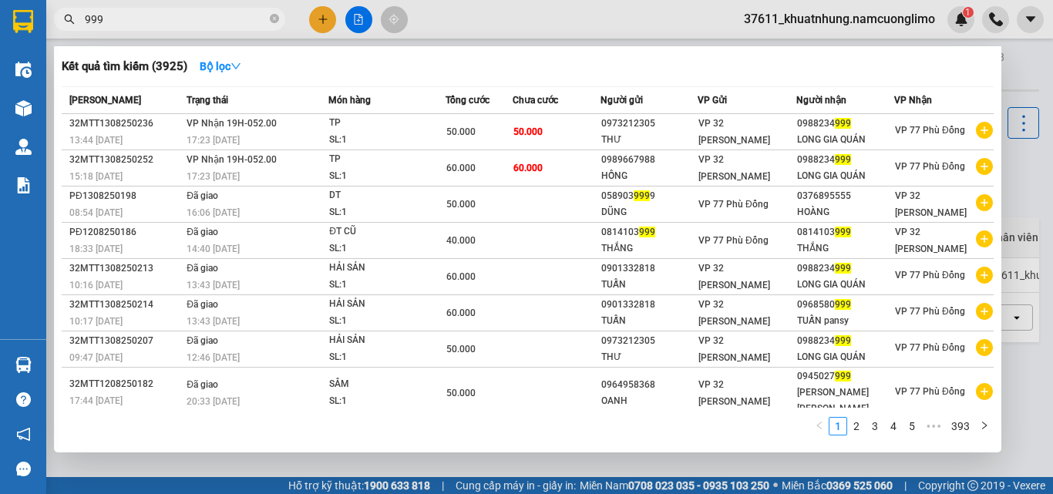
click at [234, 20] on input "999" at bounding box center [176, 19] width 182 height 17
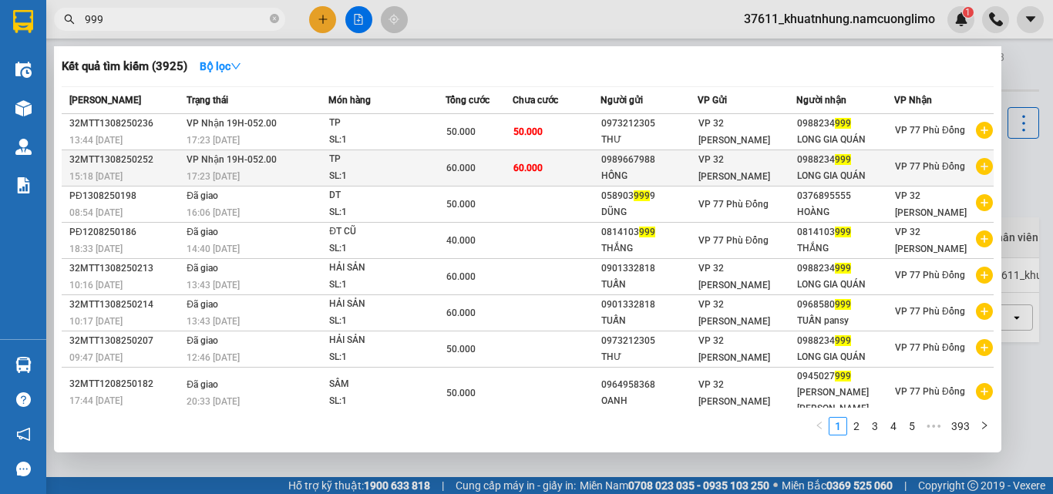
click at [312, 160] on td "[PERSON_NAME] 19H-052.00 17:23 [DATE]" at bounding box center [256, 168] width 146 height 36
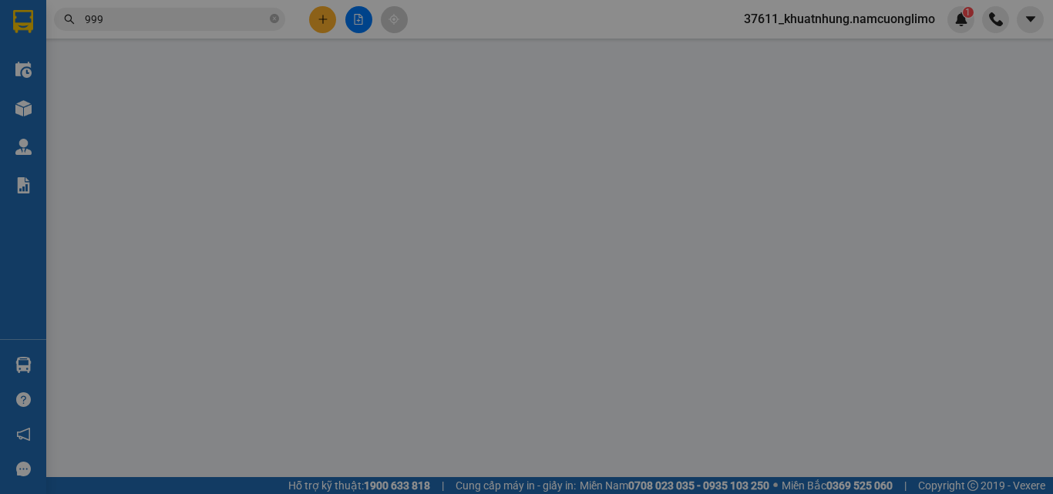
type input "0989667988"
type input "HỒNG"
type input "0988234999"
type input "LONG GIA QUÁN"
type input "60.000"
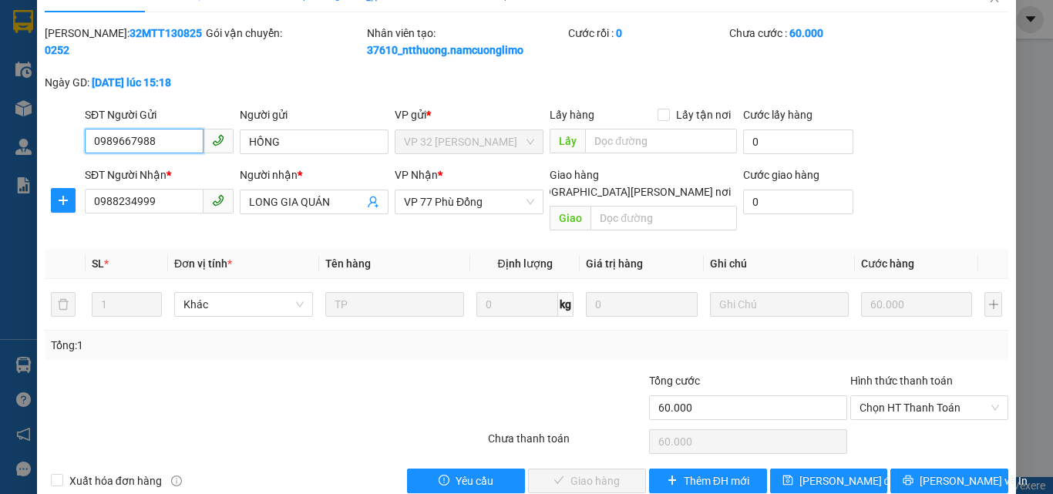
scroll to position [43, 0]
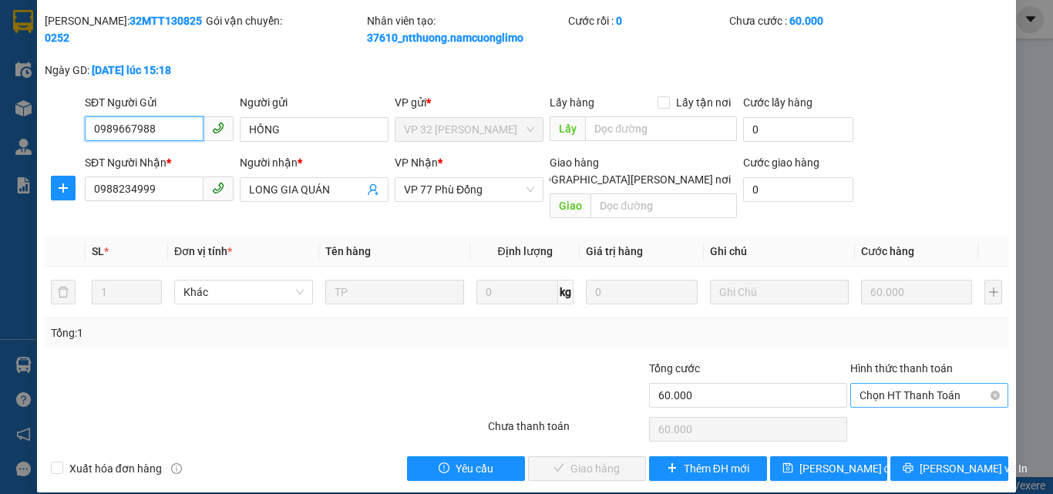
click at [906, 384] on span "Chọn HT Thanh Toán" at bounding box center [930, 395] width 140 height 23
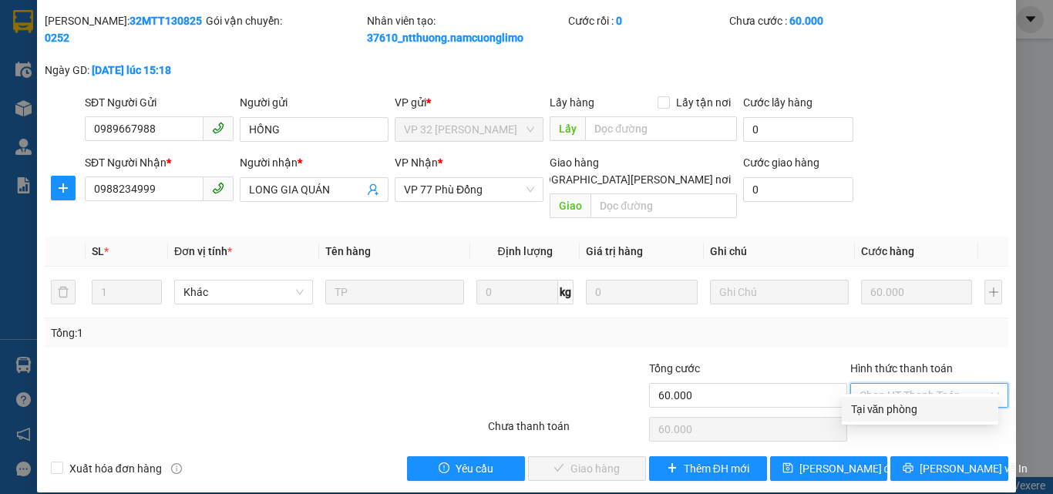
drag, startPoint x: 885, startPoint y: 415, endPoint x: 678, endPoint y: 436, distance: 208.6
click at [882, 415] on div "Tại văn phòng" at bounding box center [920, 409] width 138 height 17
type input "0"
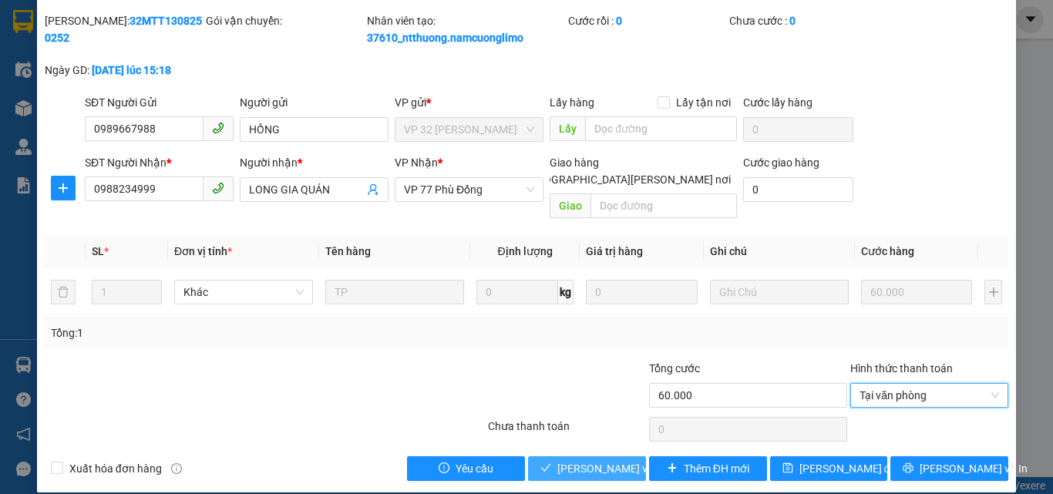
drag, startPoint x: 606, startPoint y: 447, endPoint x: 611, endPoint y: 436, distance: 12.5
click at [606, 460] on span "[PERSON_NAME] và [PERSON_NAME] hàng" at bounding box center [662, 468] width 208 height 17
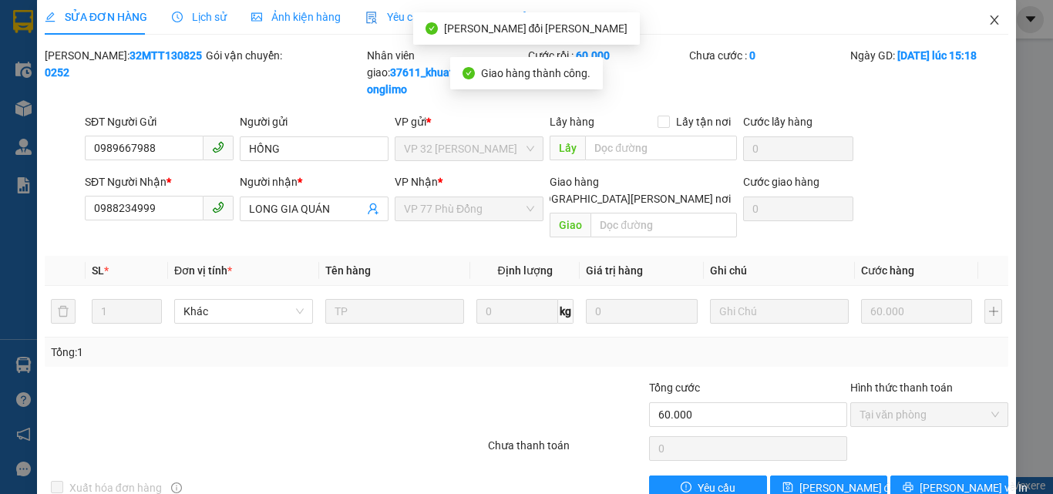
scroll to position [0, 0]
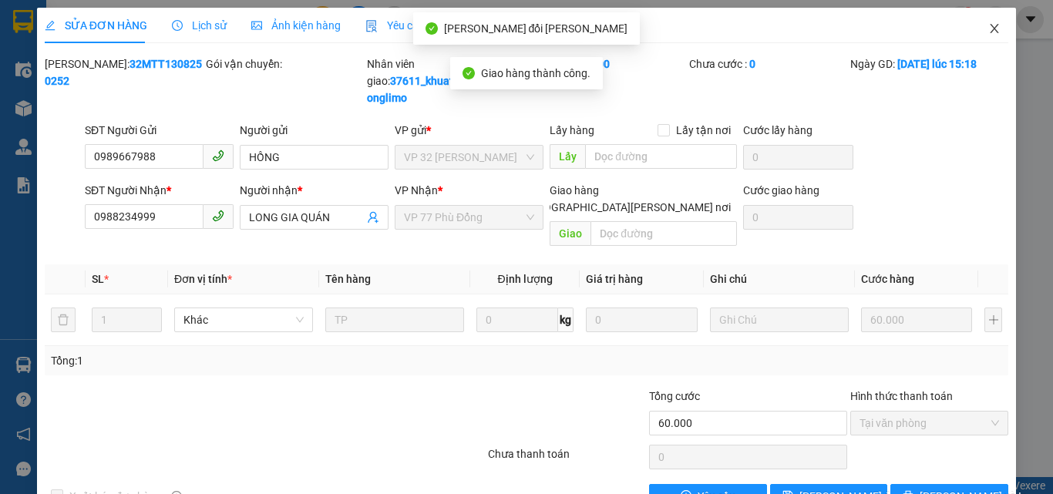
click at [989, 28] on icon "close" at bounding box center [995, 28] width 12 height 12
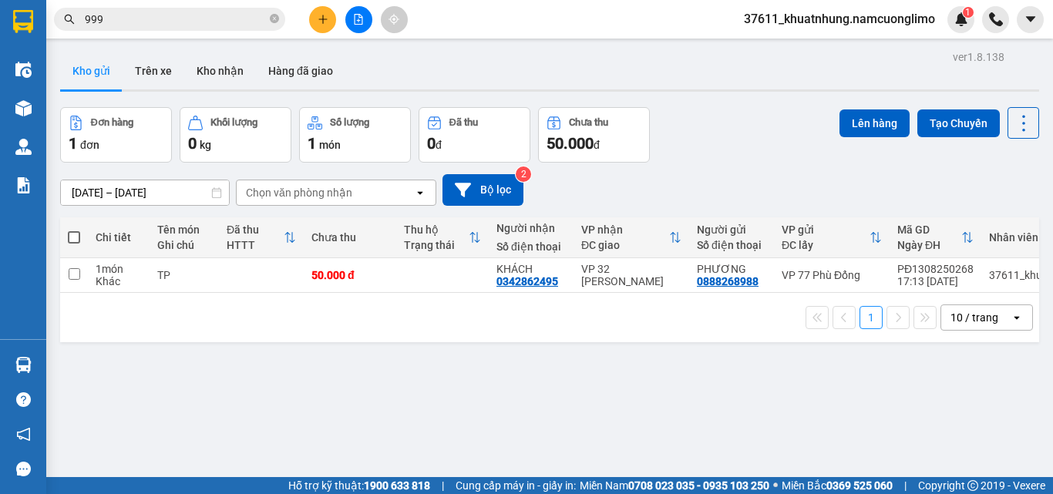
click at [178, 17] on input "999" at bounding box center [176, 19] width 182 height 17
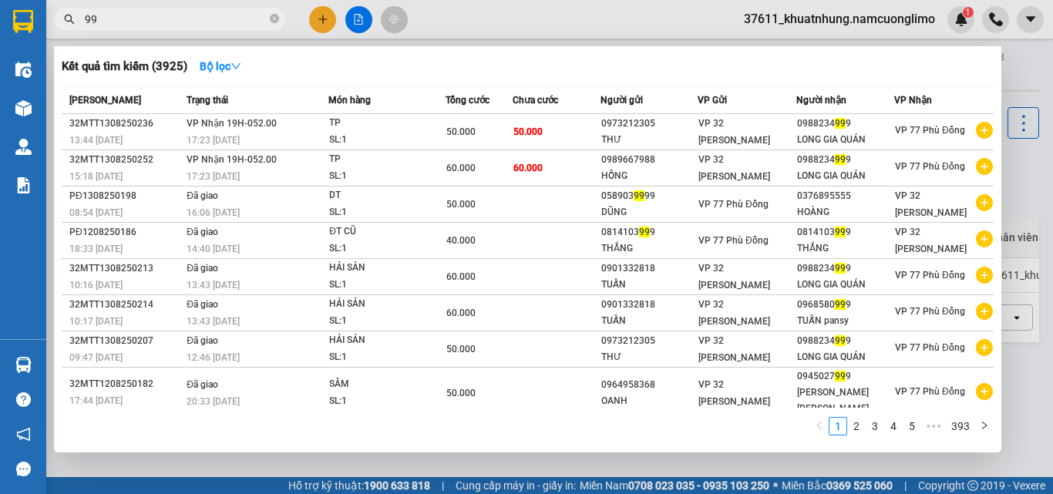
type input "9"
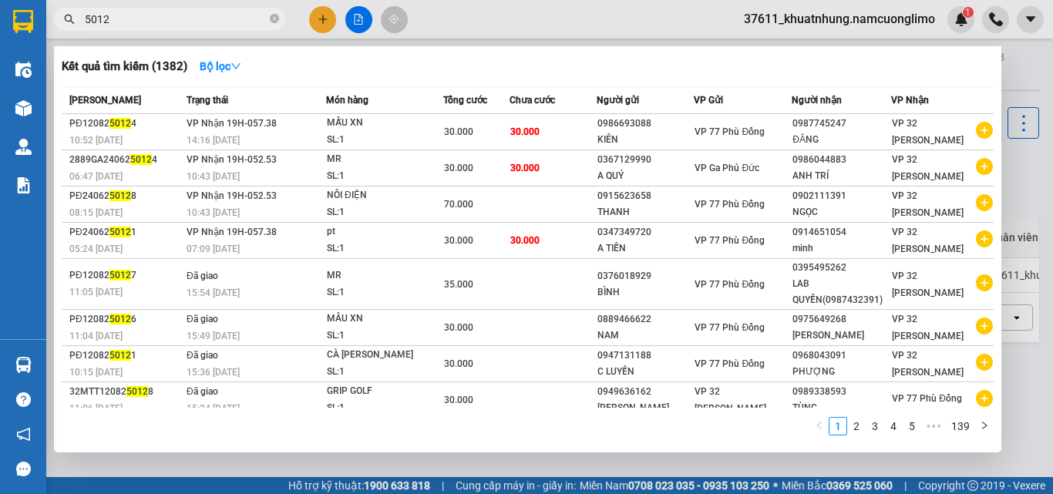
click at [96, 19] on input "5012" at bounding box center [176, 19] width 182 height 17
type input "50012"
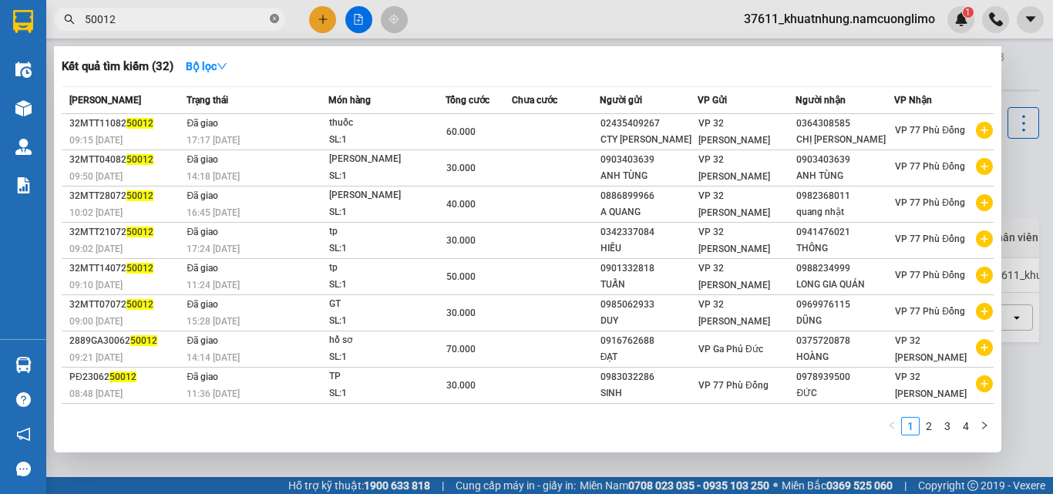
click at [272, 18] on icon "close-circle" at bounding box center [274, 18] width 9 height 9
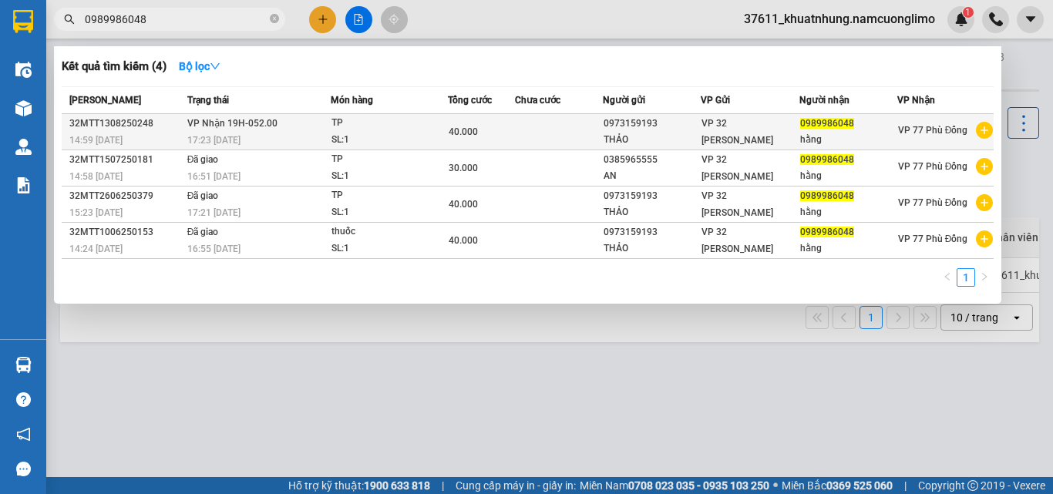
type input "0989986048"
click at [314, 125] on td "[PERSON_NAME] 19H-052.00 17:23 [DATE]" at bounding box center [257, 132] width 147 height 36
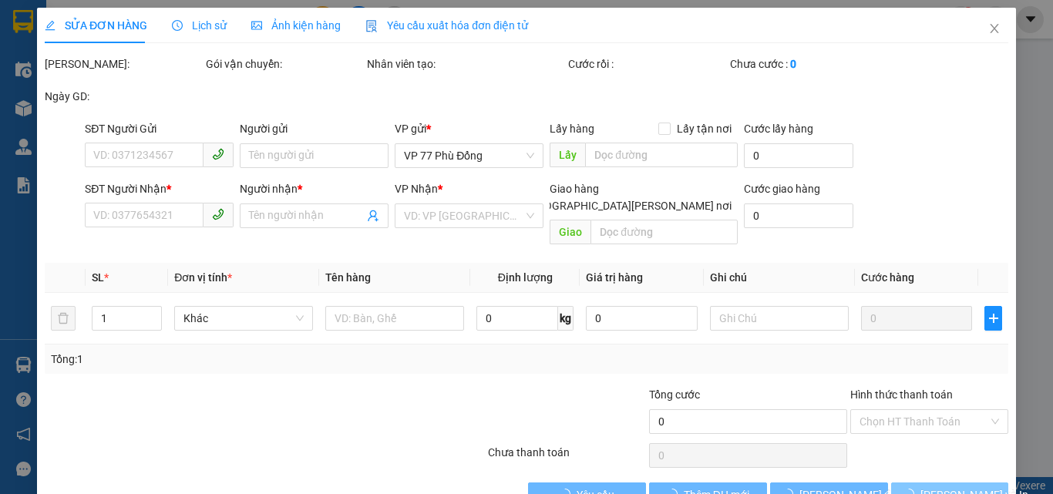
type input "0973159193"
type input "THẢO"
type input "0989986048"
type input "hằng"
type input "40.000"
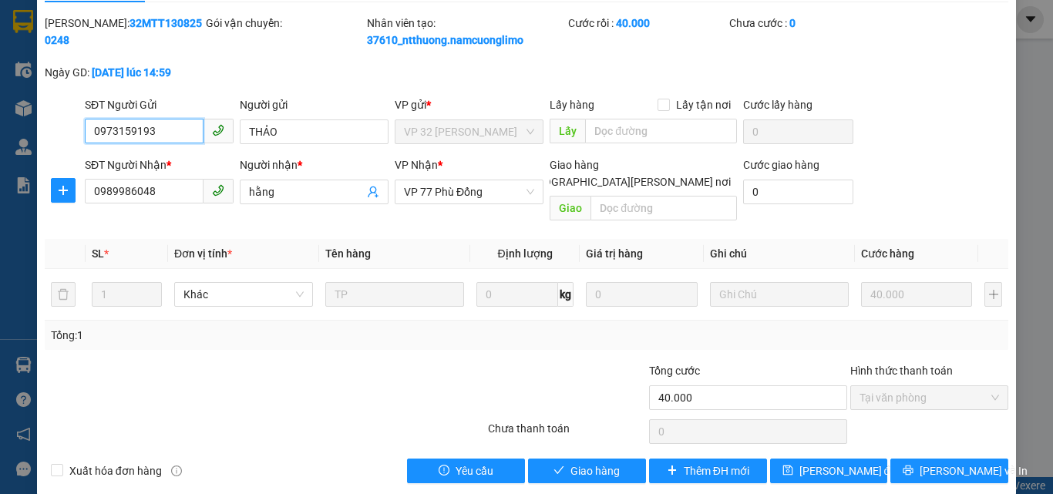
scroll to position [43, 0]
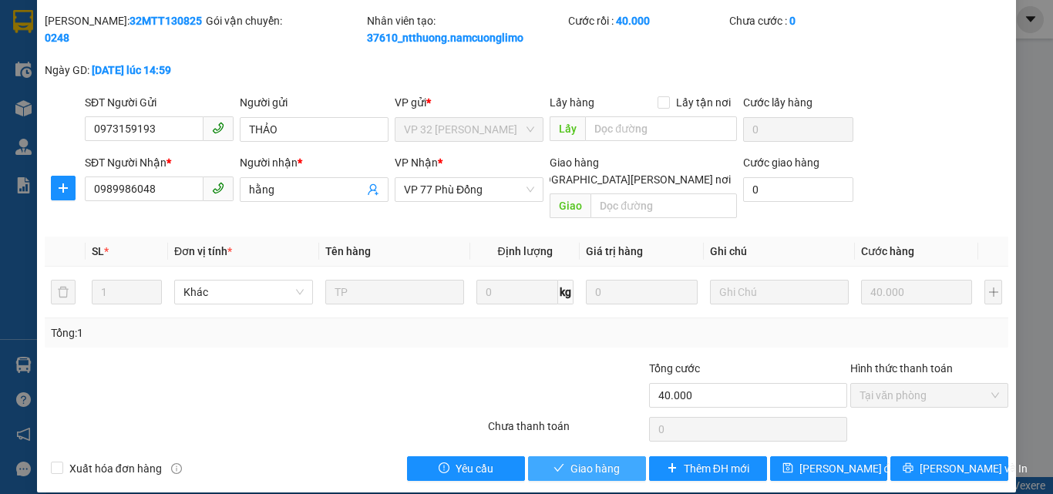
click at [606, 460] on span "Giao hàng" at bounding box center [595, 468] width 49 height 17
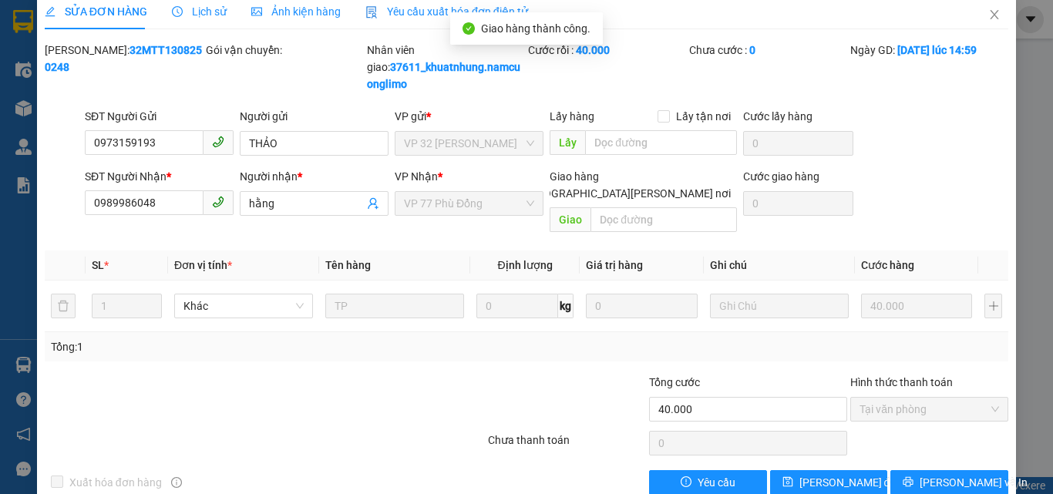
scroll to position [0, 0]
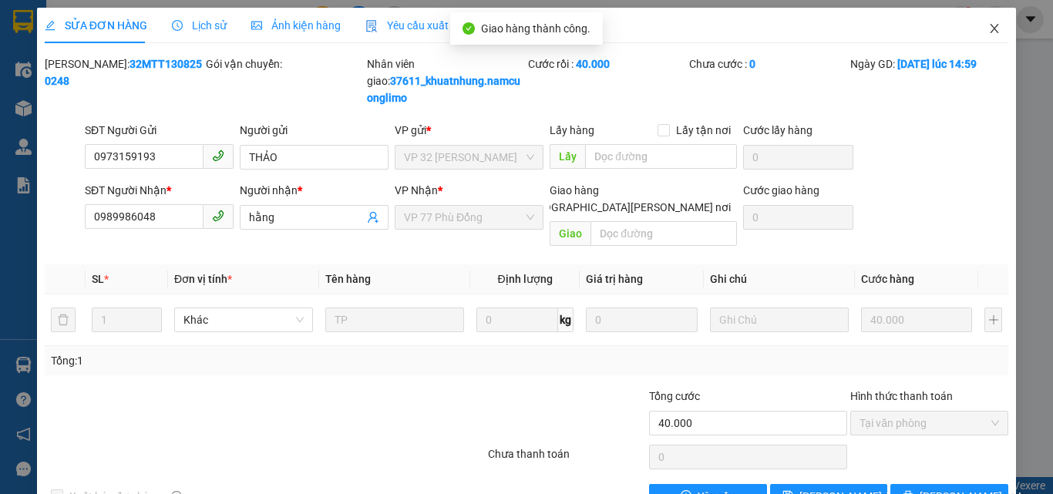
click at [990, 26] on span "Close" at bounding box center [994, 29] width 43 height 43
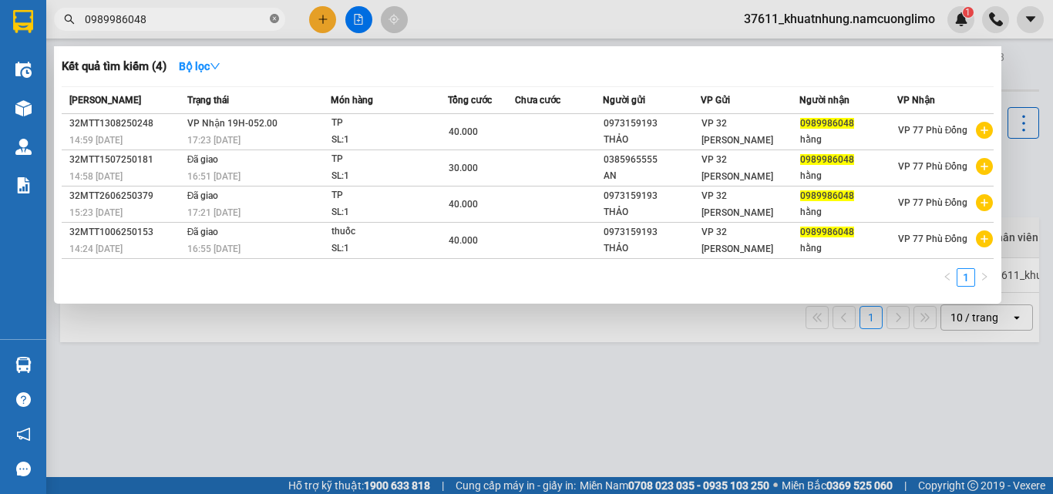
click at [271, 23] on icon "close-circle" at bounding box center [274, 18] width 9 height 9
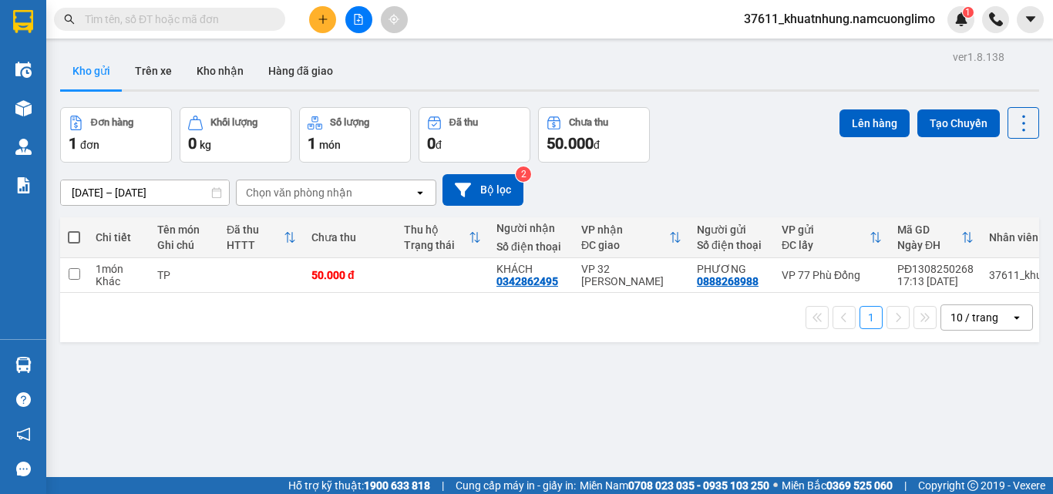
click at [246, 17] on input "text" at bounding box center [176, 19] width 182 height 17
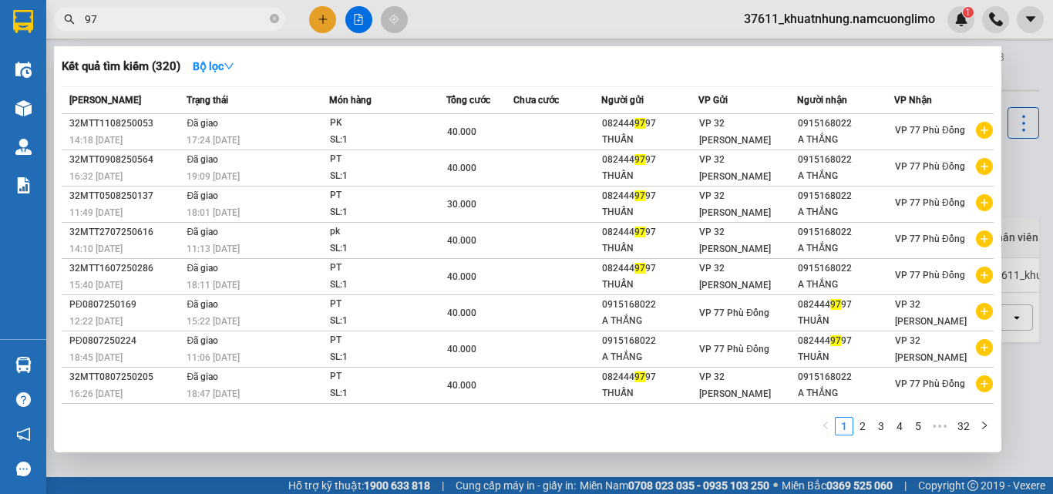
type input "9"
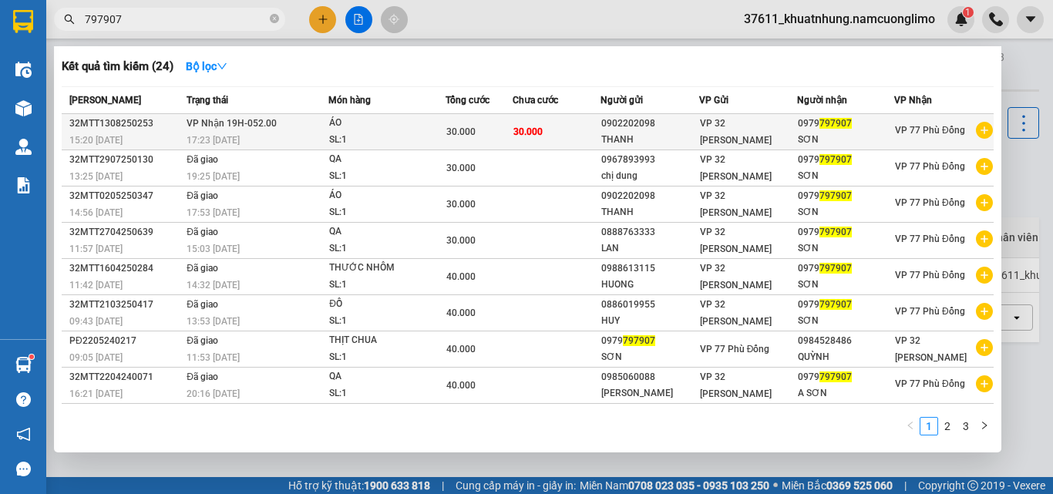
type input "797907"
click at [364, 125] on div "ÁO" at bounding box center [387, 123] width 116 height 17
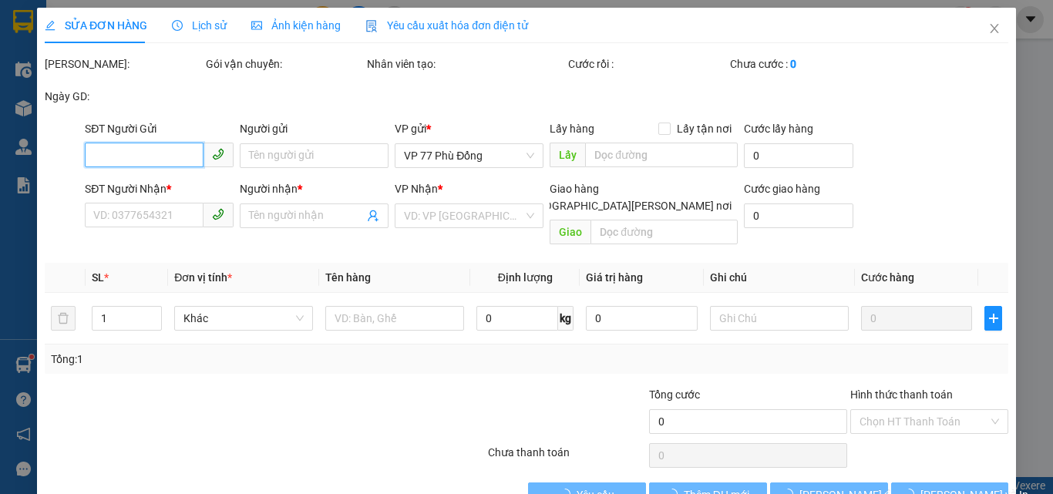
type input "0902202098"
type input "THANH"
type input "0979797907"
type input "SƠN"
type input "30.000"
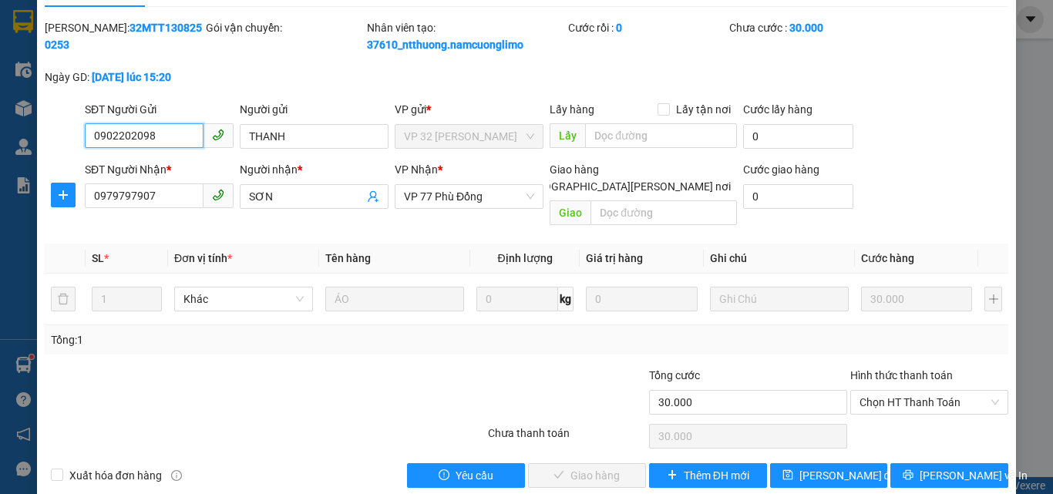
scroll to position [43, 0]
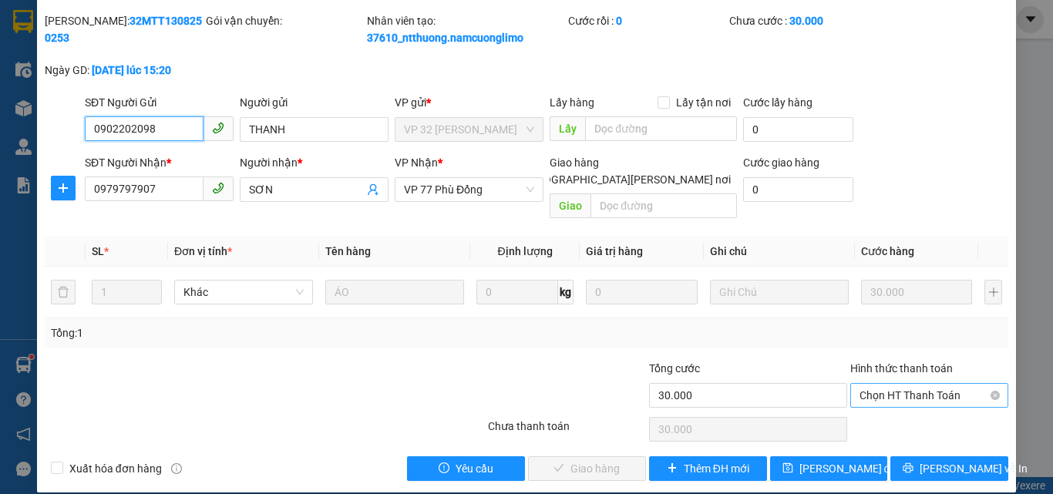
click at [881, 384] on span "Chọn HT Thanh Toán" at bounding box center [930, 395] width 140 height 23
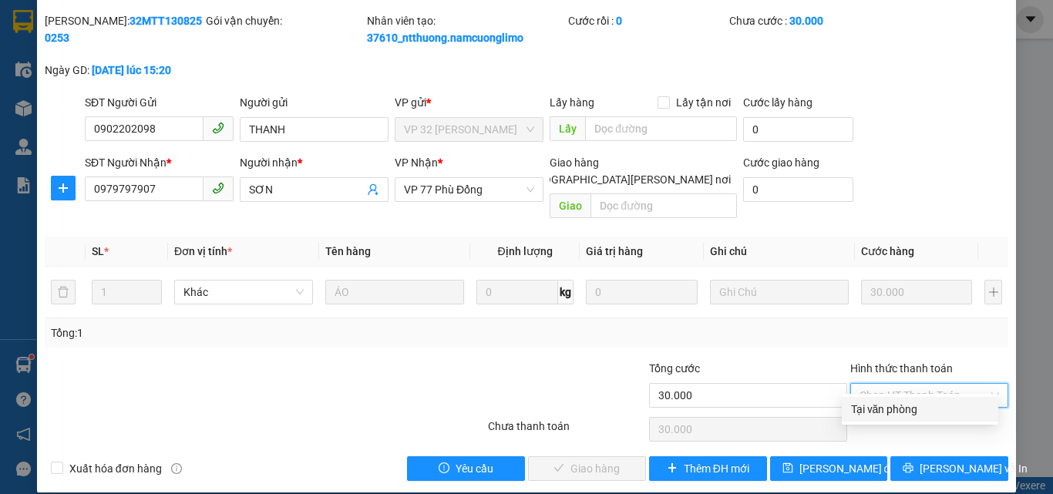
click at [886, 409] on div "Tại văn phòng" at bounding box center [920, 409] width 138 height 17
type input "0"
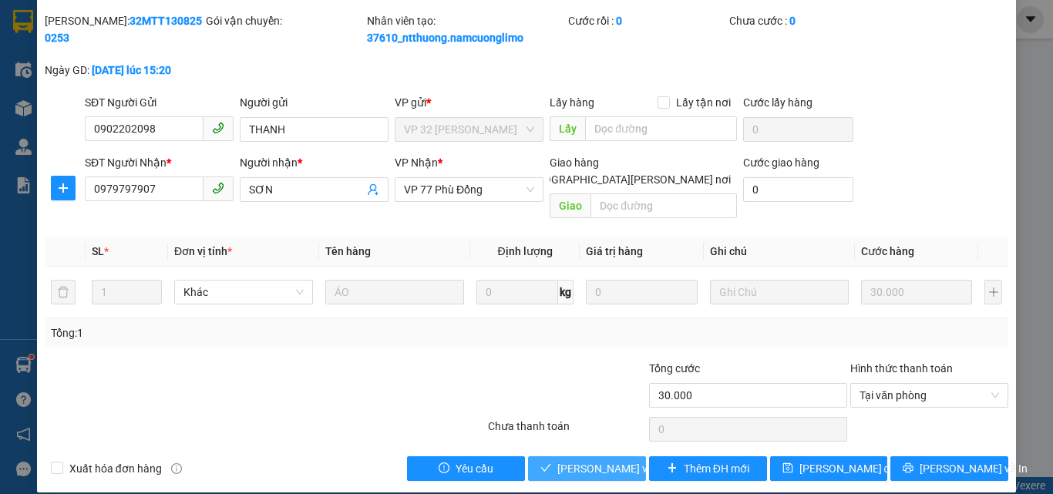
click at [562, 460] on span "[PERSON_NAME] và [PERSON_NAME] hàng" at bounding box center [662, 468] width 208 height 17
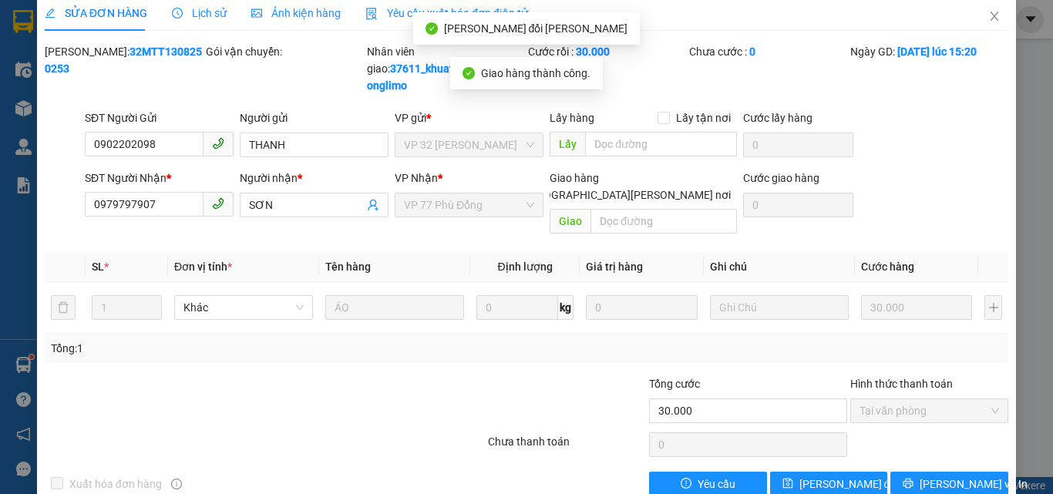
scroll to position [0, 0]
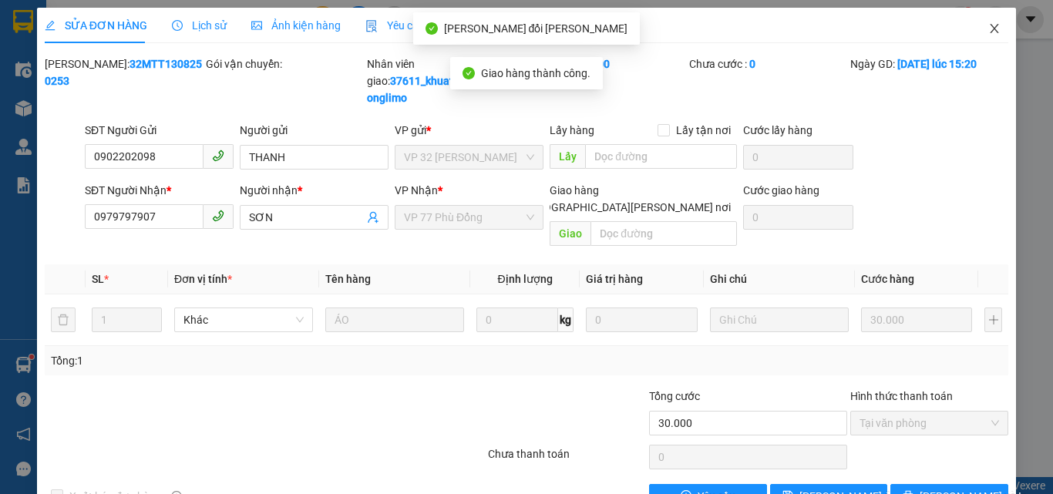
click at [973, 31] on span "Close" at bounding box center [994, 29] width 43 height 43
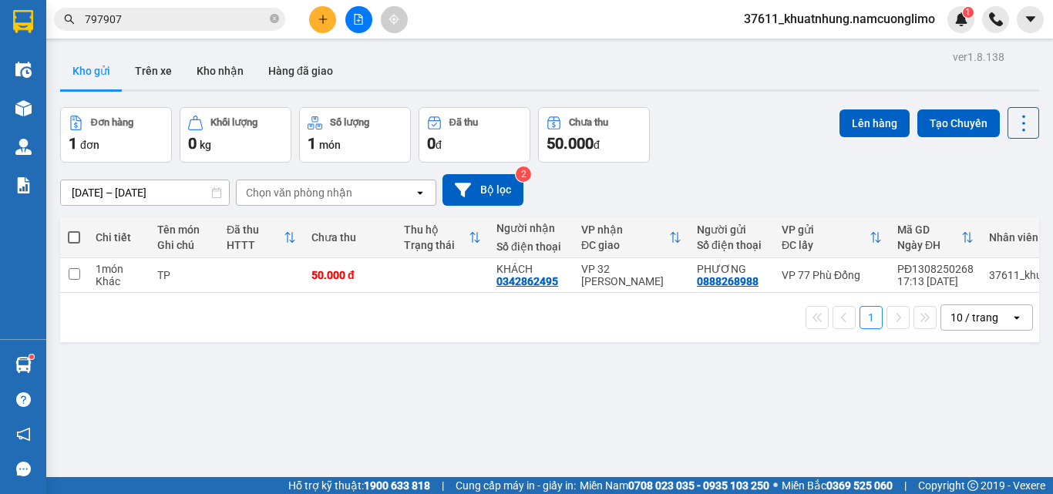
click at [318, 19] on icon "plus" at bounding box center [323, 19] width 11 height 11
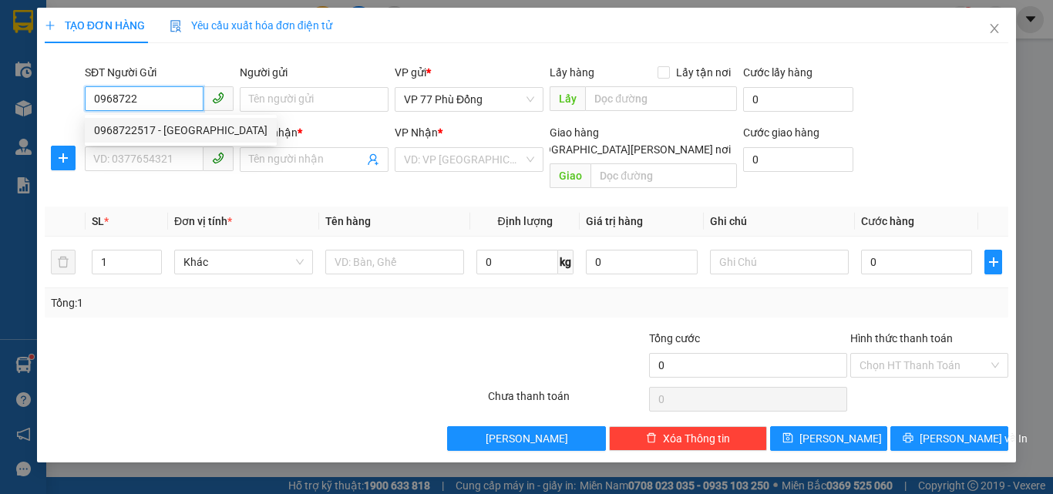
click at [140, 136] on div "0968722517 - [GEOGRAPHIC_DATA]" at bounding box center [181, 130] width 174 height 17
type input "0968722517"
type input "ĐỨC"
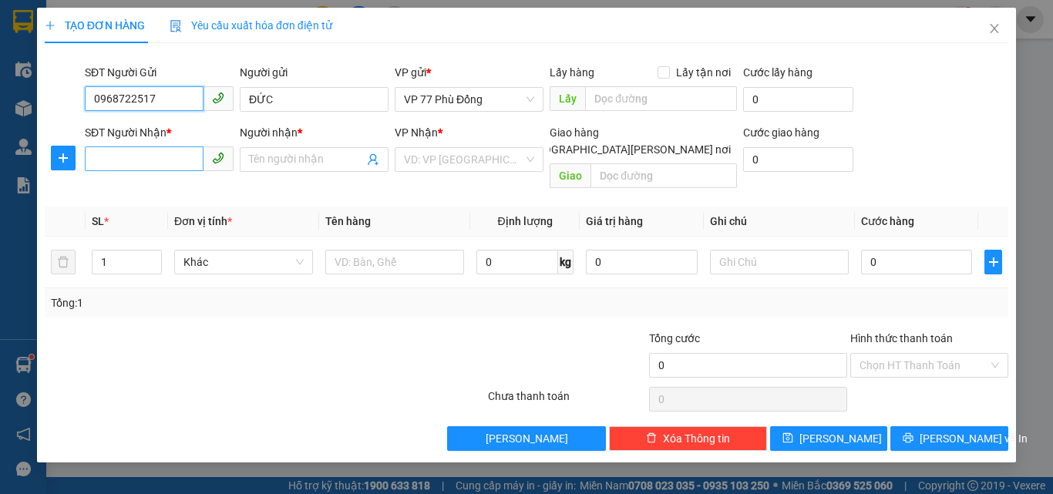
type input "0968722517"
click at [157, 162] on input "SĐT Người Nhận *" at bounding box center [144, 159] width 119 height 25
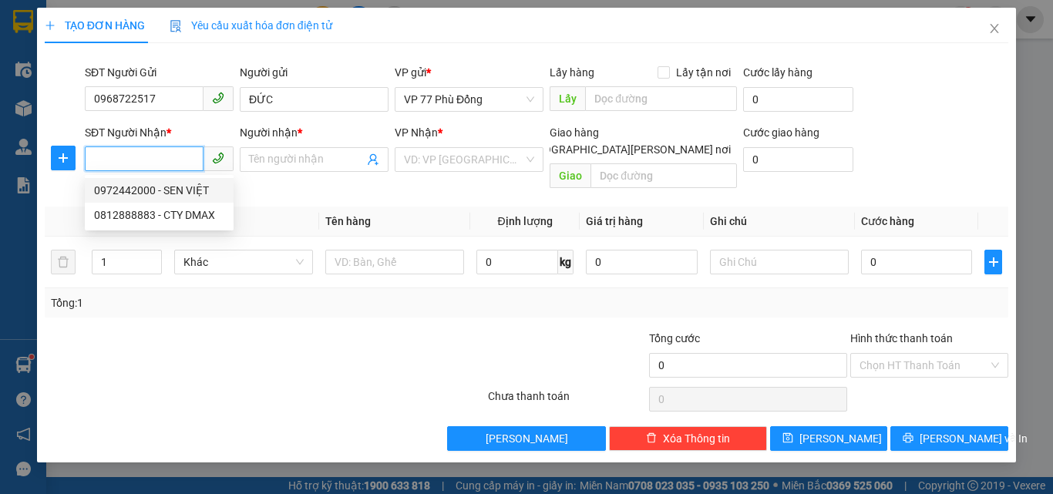
click at [157, 188] on div "0972442000 - SEN VIỆT" at bounding box center [159, 190] width 130 height 17
type input "0972442000"
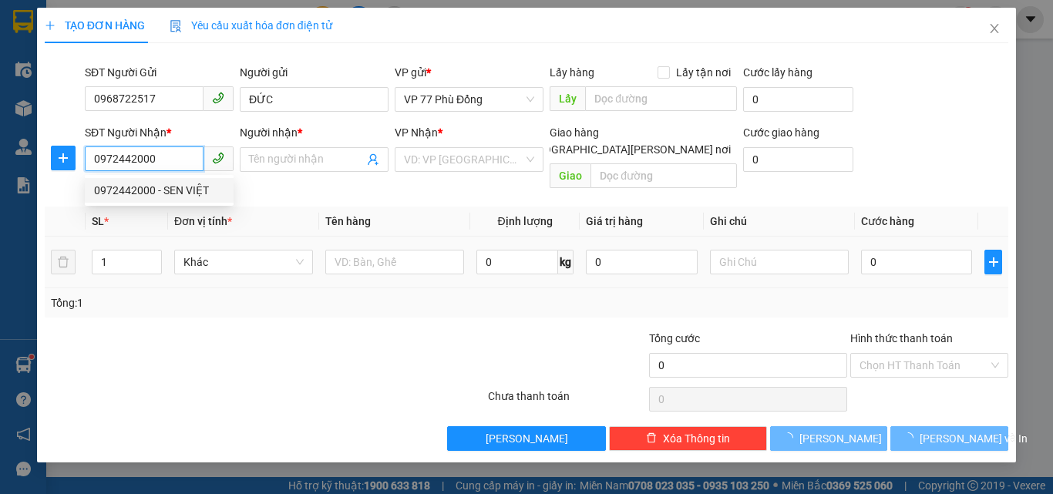
type input "SEN VIỆT"
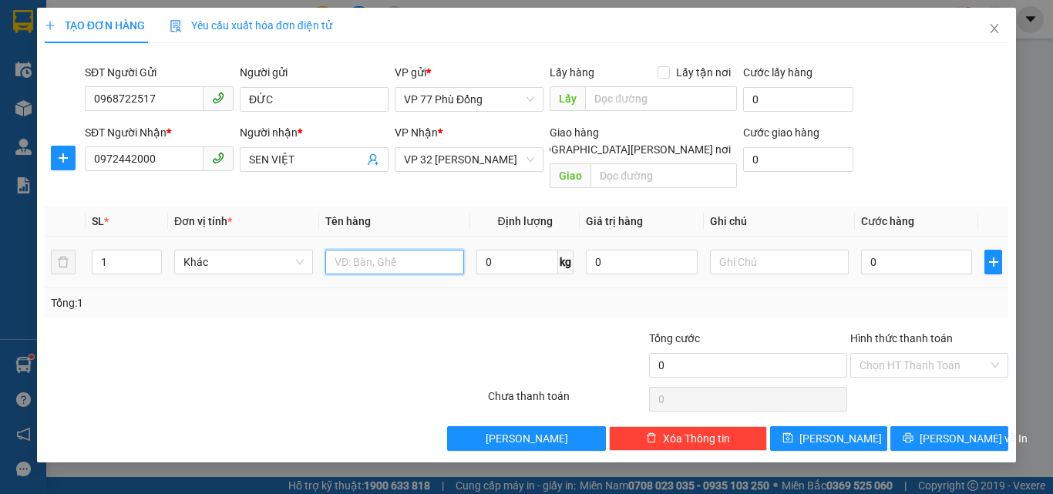
click at [410, 250] on input "text" at bounding box center [394, 262] width 139 height 25
type input "MR"
click at [925, 256] on input "0" at bounding box center [916, 262] width 111 height 25
type input "3"
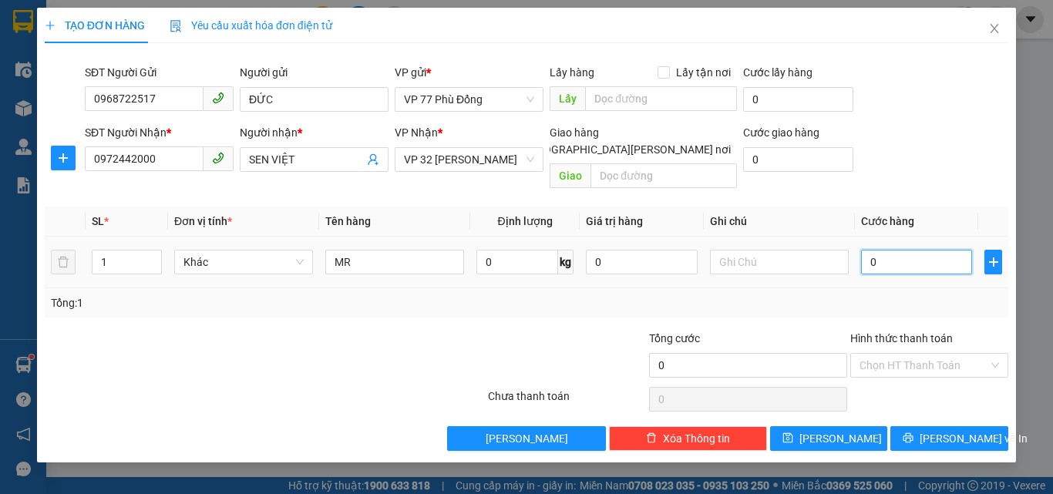
type input "3"
type input "35"
type input "35.000"
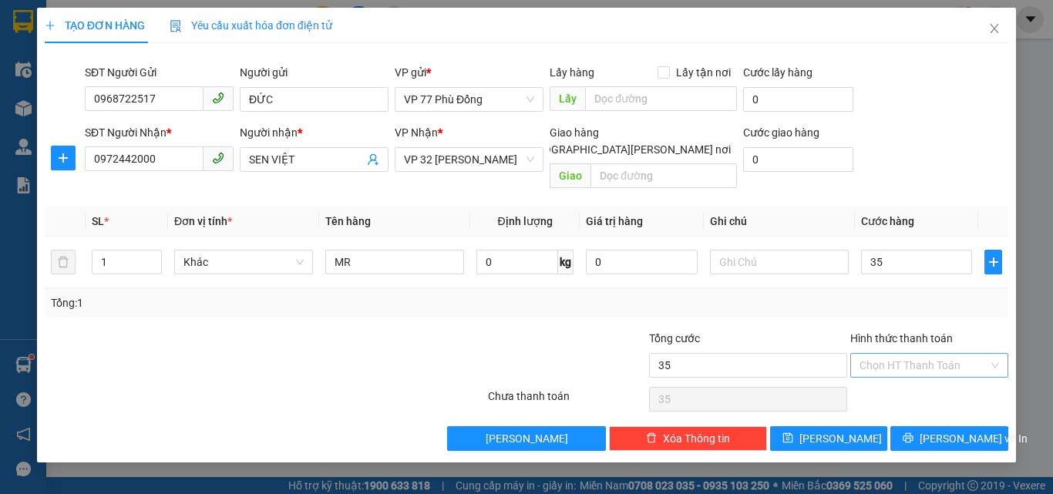
type input "35.000"
click at [936, 354] on input "Hình thức thanh toán" at bounding box center [924, 365] width 129 height 23
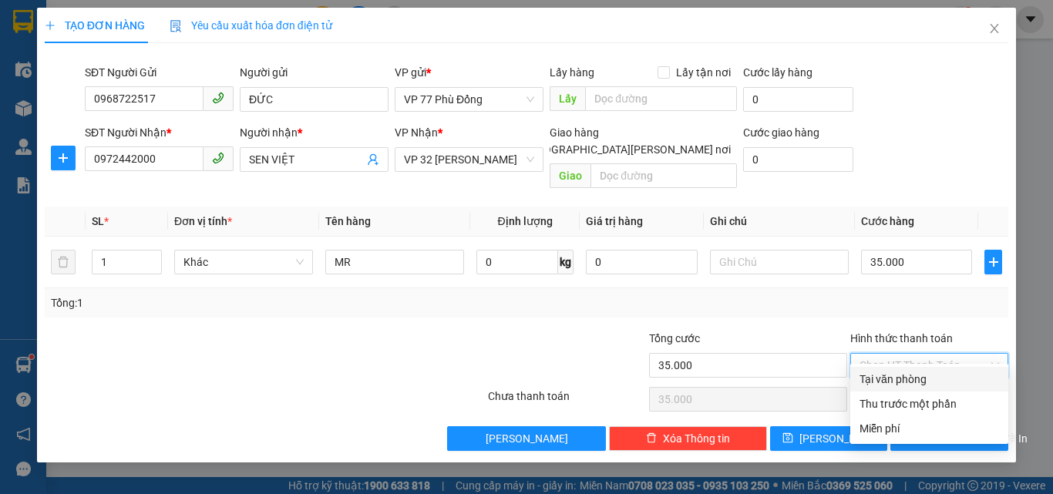
click at [888, 381] on div "Tại văn phòng" at bounding box center [930, 379] width 140 height 17
type input "0"
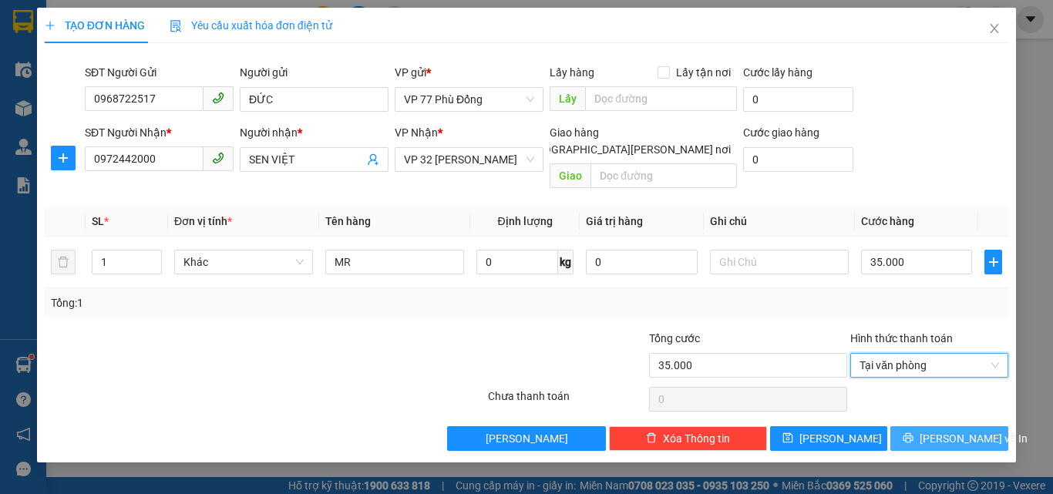
click at [951, 430] on span "[PERSON_NAME] và In" at bounding box center [974, 438] width 108 height 17
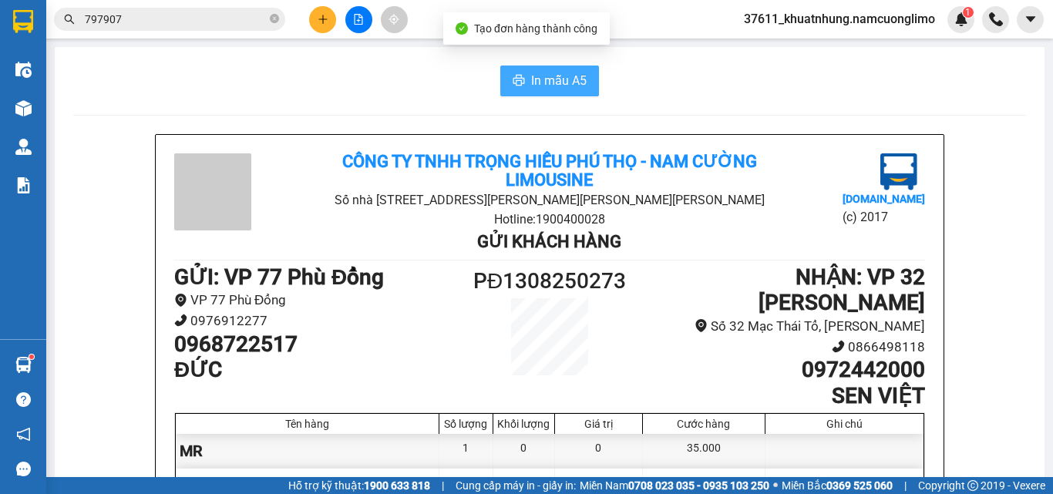
click at [542, 77] on span "In mẫu A5" at bounding box center [559, 80] width 56 height 19
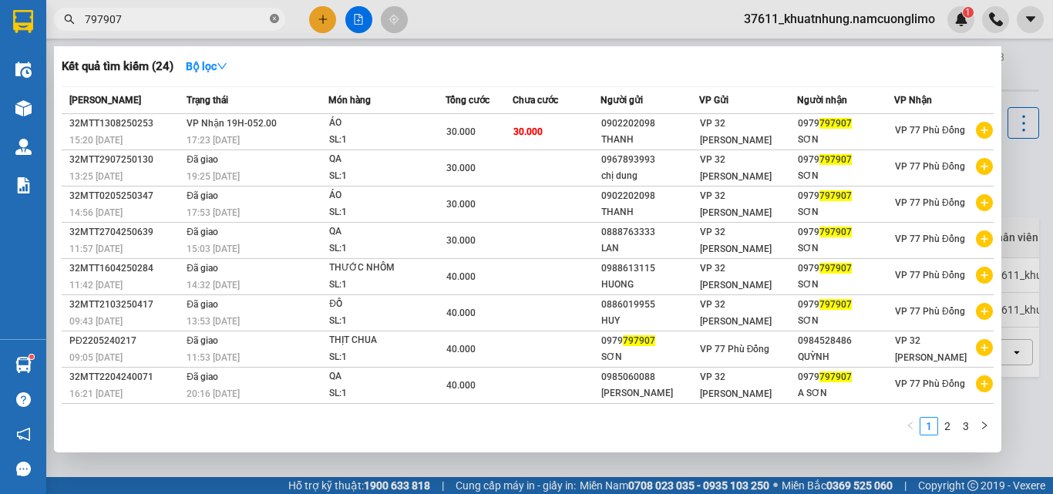
click at [273, 22] on icon "close-circle" at bounding box center [274, 18] width 9 height 9
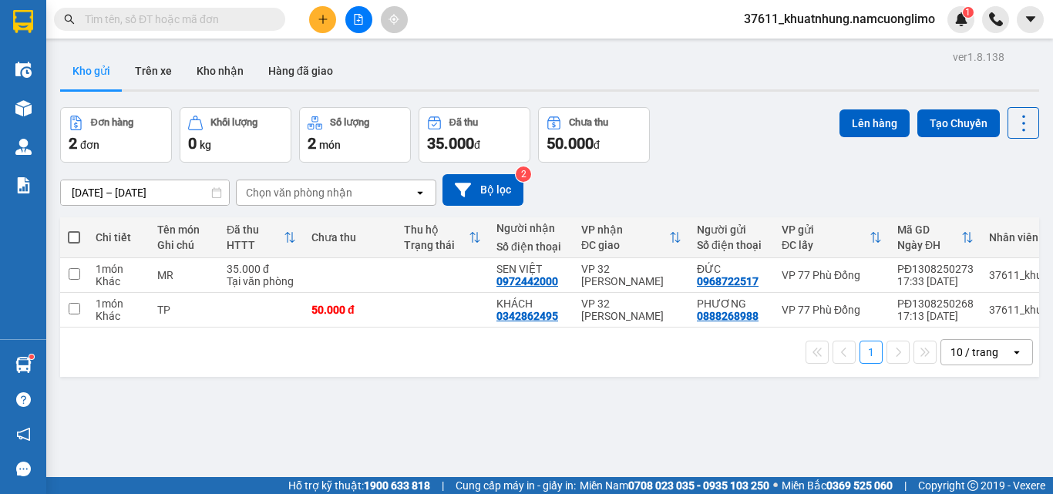
click at [241, 13] on input "text" at bounding box center [176, 19] width 182 height 17
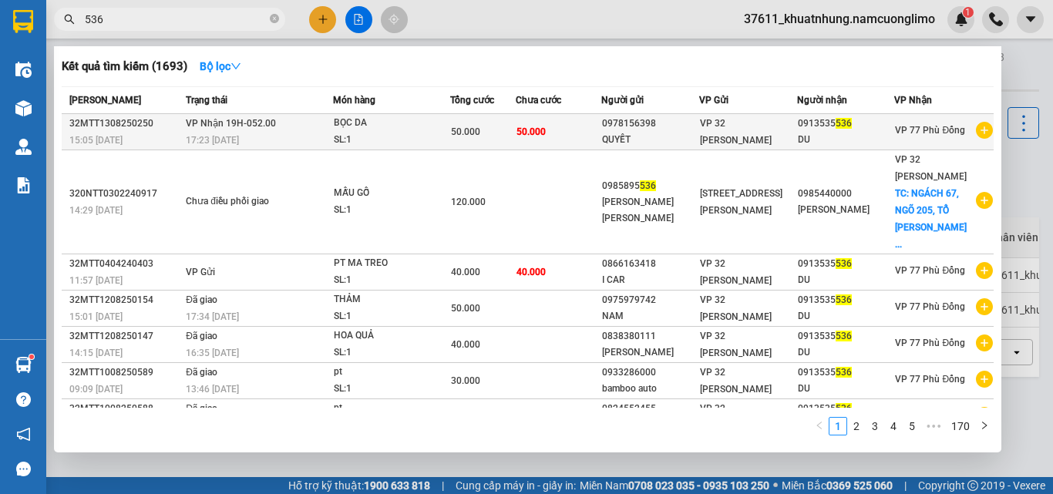
type input "536"
click at [288, 131] on td "[PERSON_NAME] 19H-052.00 17:23 [DATE]" at bounding box center [257, 132] width 150 height 36
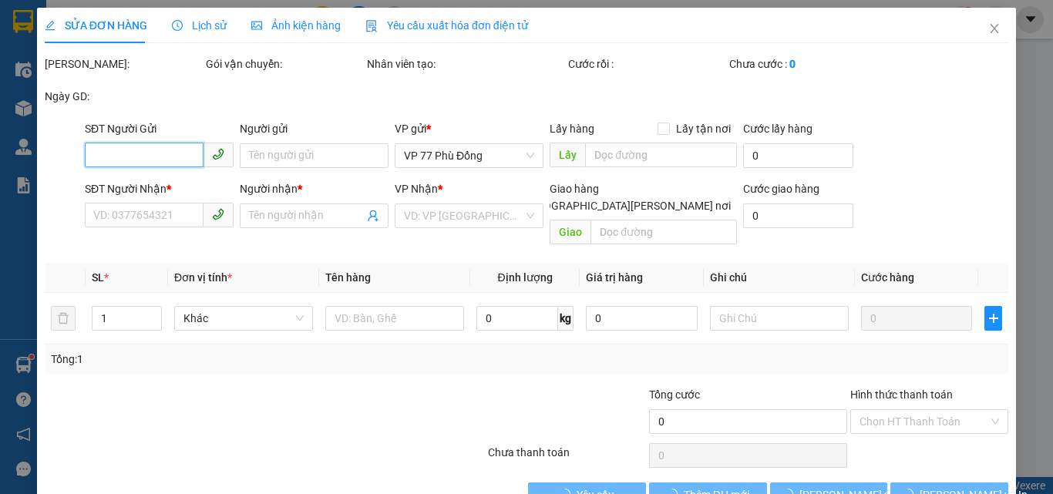
type input "0978156398"
type input "QUYẾT"
type input "0913535536"
type input "DU"
type input "50.000"
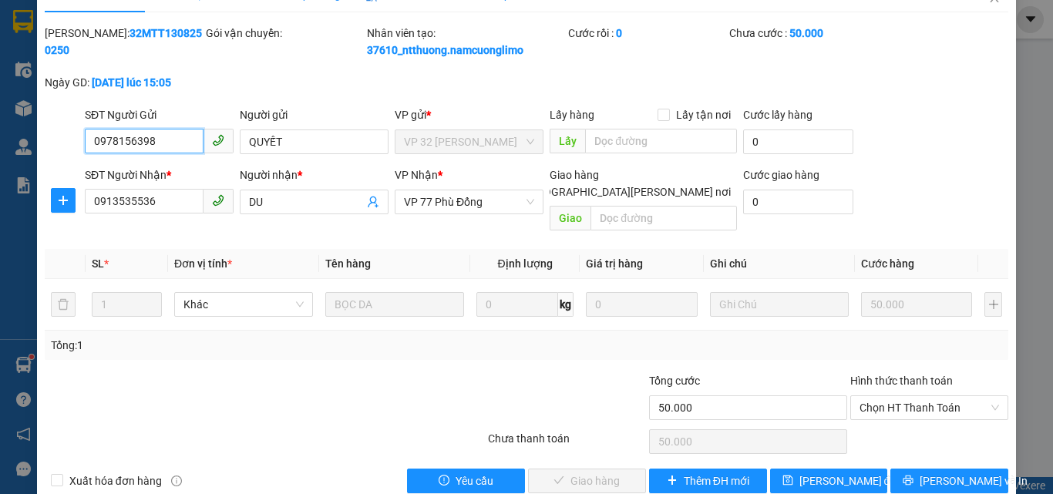
scroll to position [43, 0]
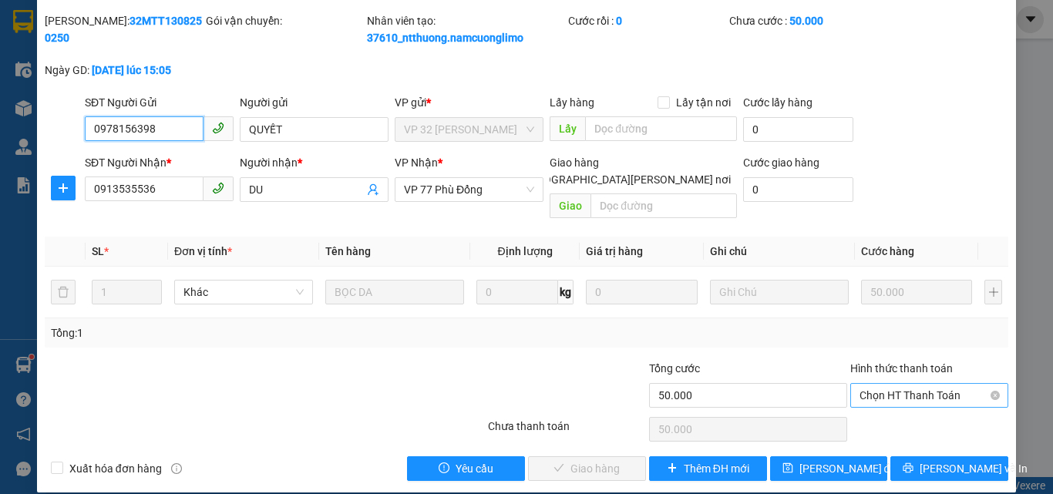
click at [881, 384] on span "Chọn HT Thanh Toán" at bounding box center [930, 395] width 140 height 23
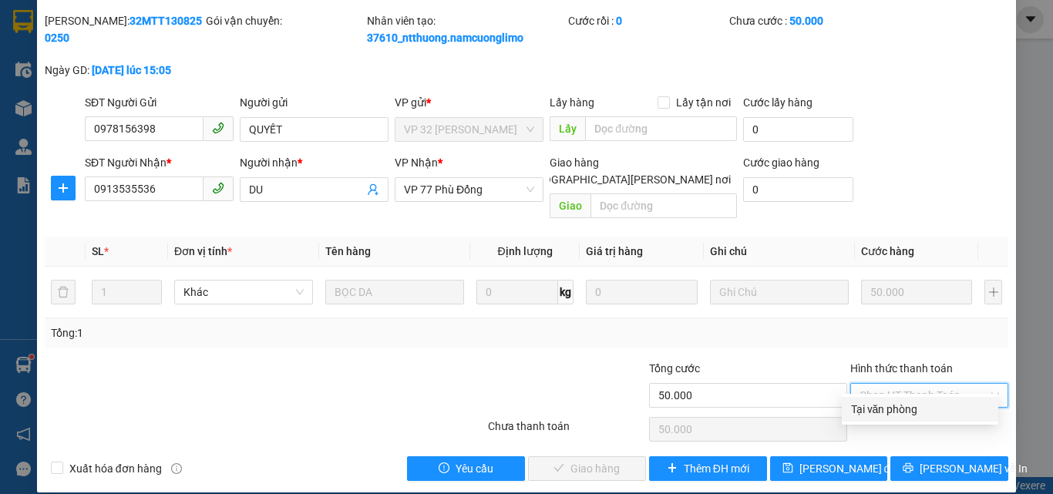
click at [888, 409] on div "Tại văn phòng" at bounding box center [920, 409] width 138 height 17
type input "0"
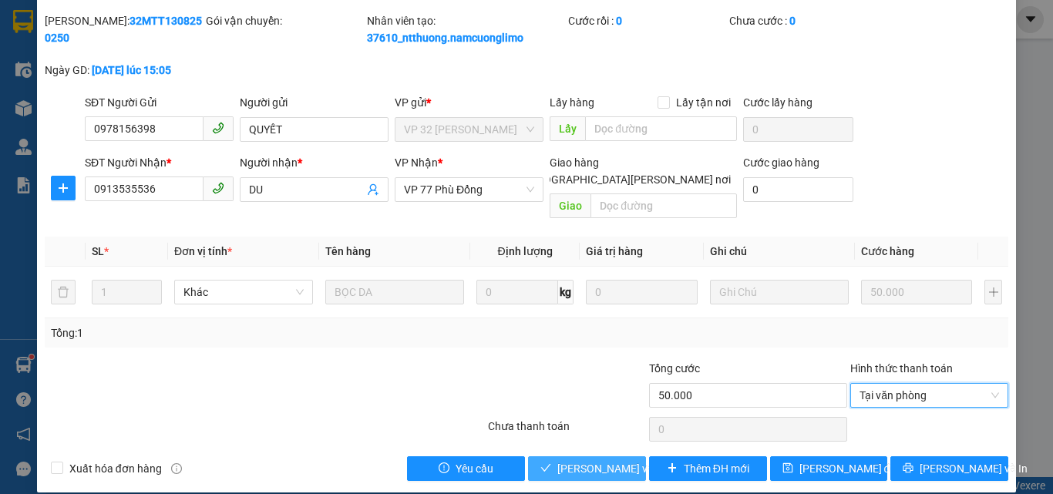
click at [593, 460] on span "[PERSON_NAME] và [PERSON_NAME] hàng" at bounding box center [662, 468] width 208 height 17
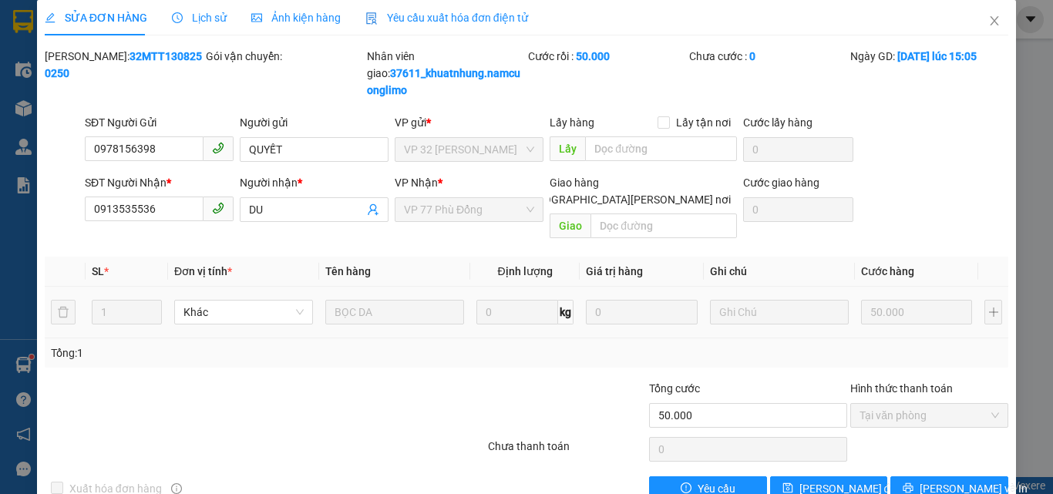
scroll to position [0, 0]
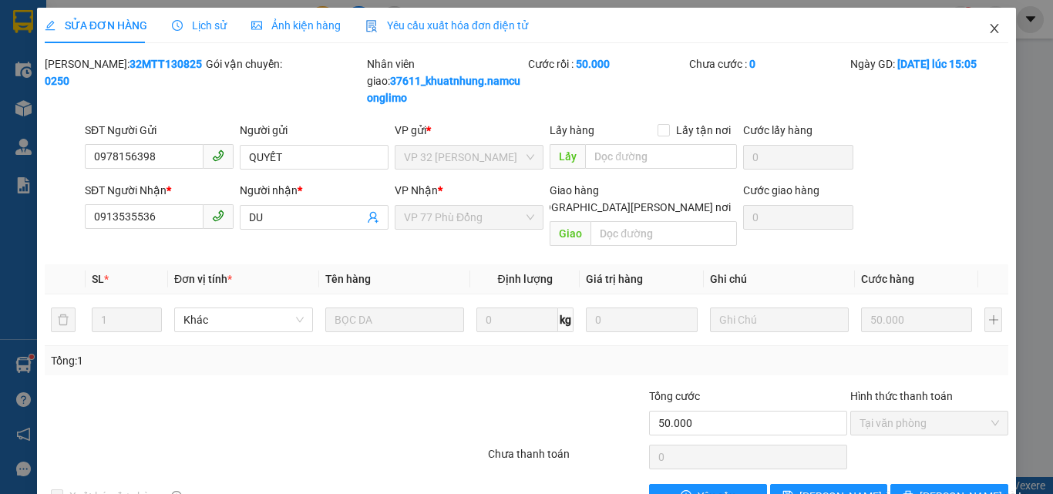
click at [989, 32] on icon "close" at bounding box center [995, 28] width 12 height 12
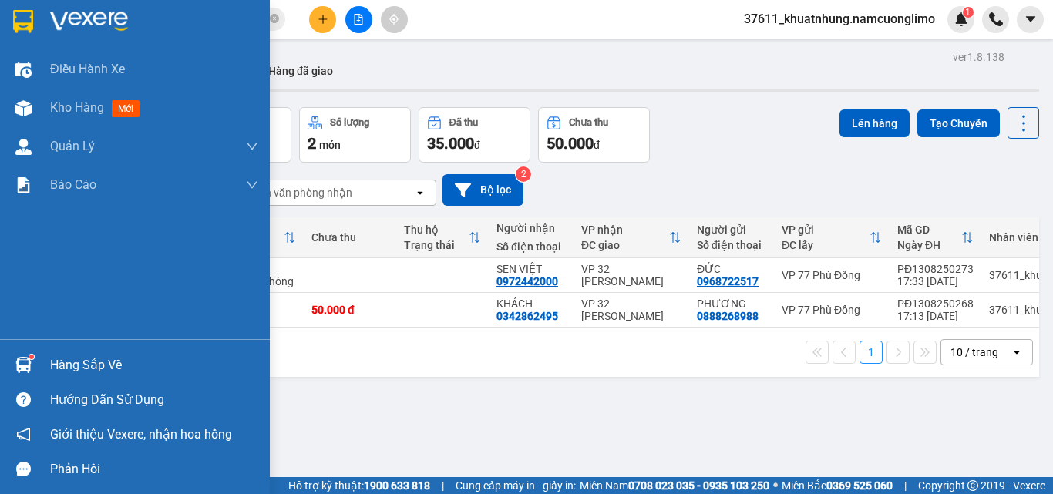
click at [57, 363] on div "Hàng sắp về" at bounding box center [154, 365] width 208 height 23
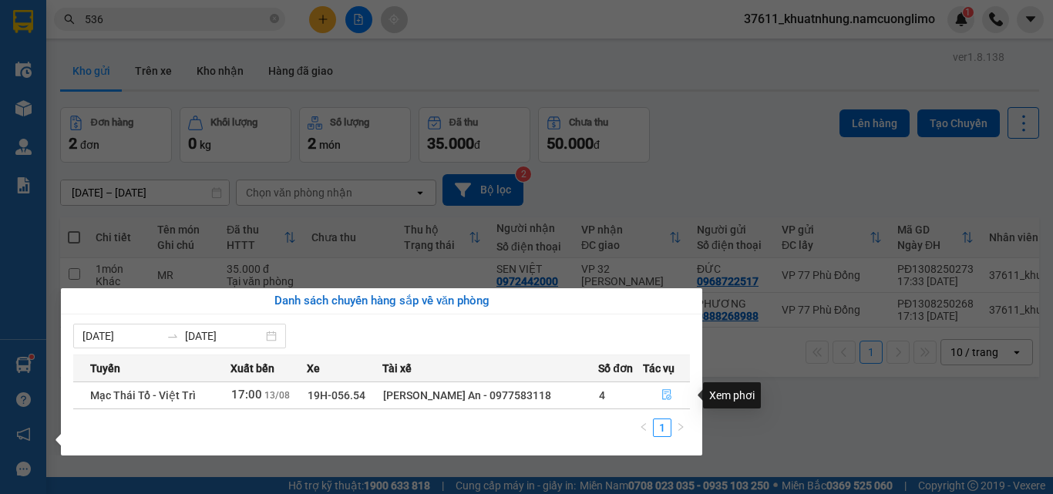
click at [662, 397] on icon "file-done" at bounding box center [666, 395] width 9 height 11
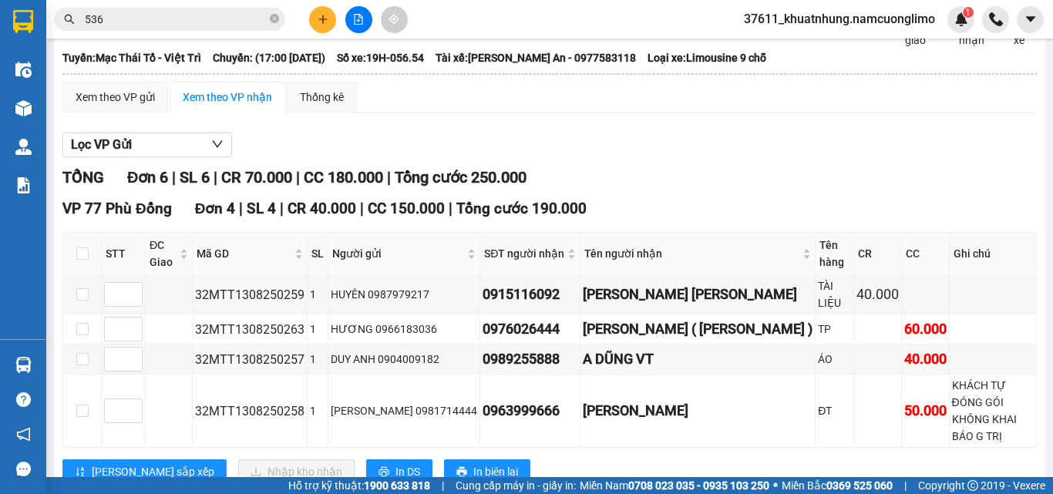
scroll to position [154, 0]
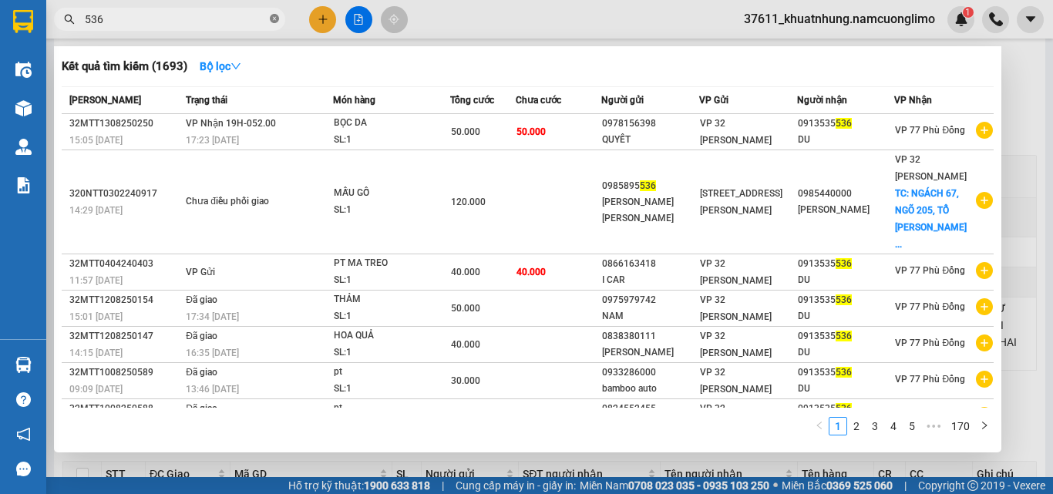
click at [272, 19] on icon "close-circle" at bounding box center [274, 18] width 9 height 9
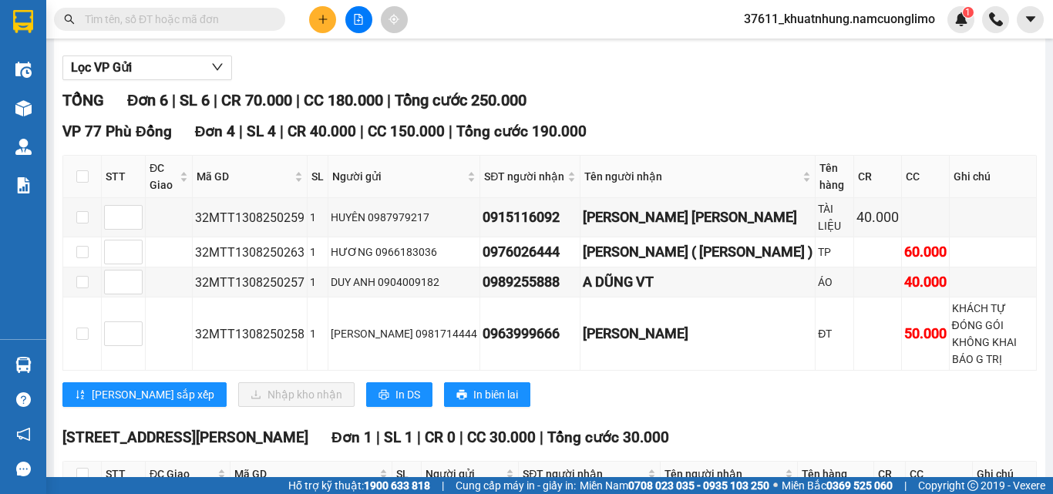
click at [231, 18] on input "text" at bounding box center [176, 19] width 182 height 17
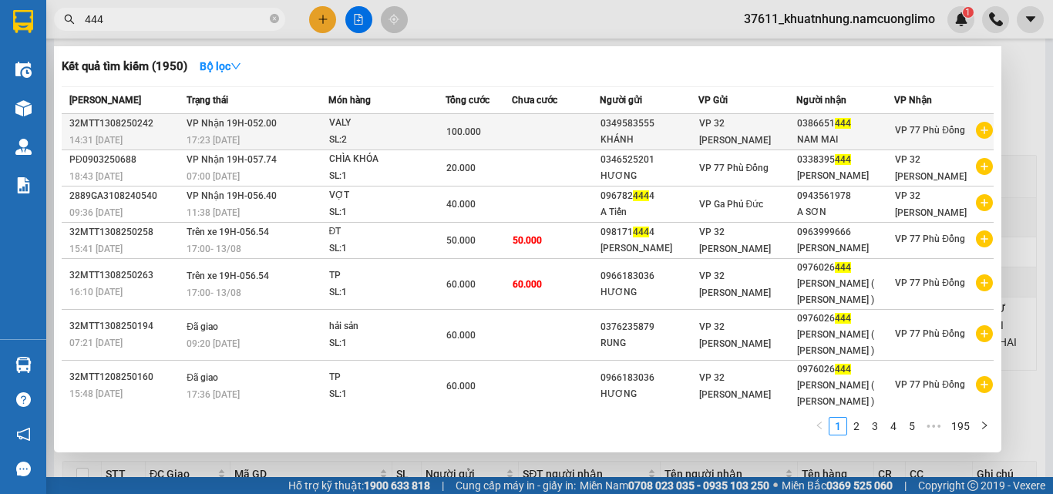
type input "444"
click at [316, 123] on td "[PERSON_NAME] 19H-052.00 17:23 [DATE]" at bounding box center [255, 132] width 145 height 36
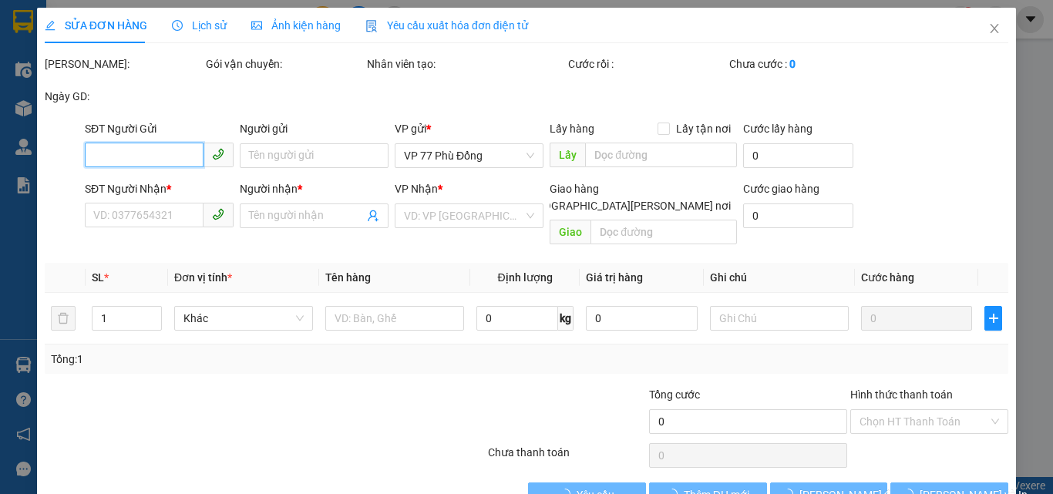
type input "0349583555"
type input "KHÁNH"
type input "0386651444"
type input "NAM MAI"
type input "100.000"
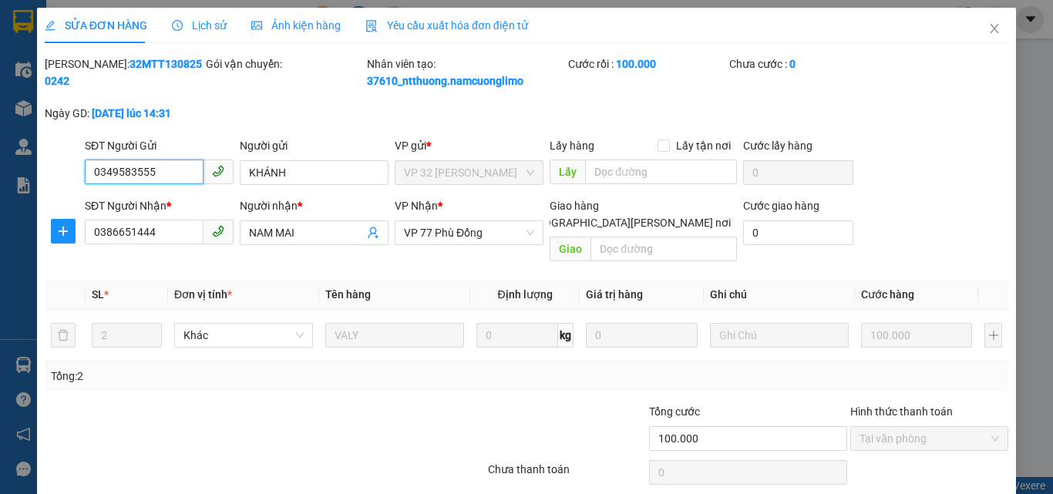
scroll to position [26, 0]
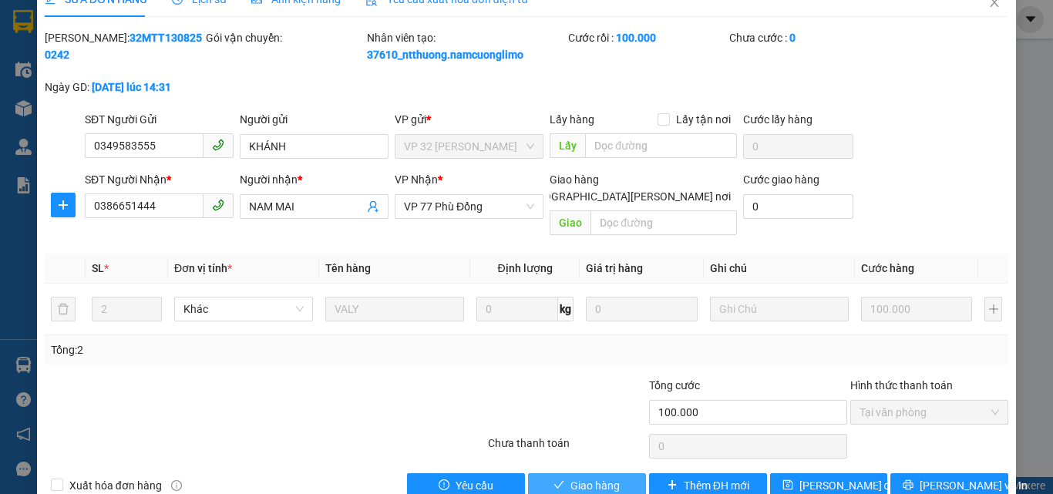
click at [601, 477] on span "Giao hàng" at bounding box center [595, 485] width 49 height 17
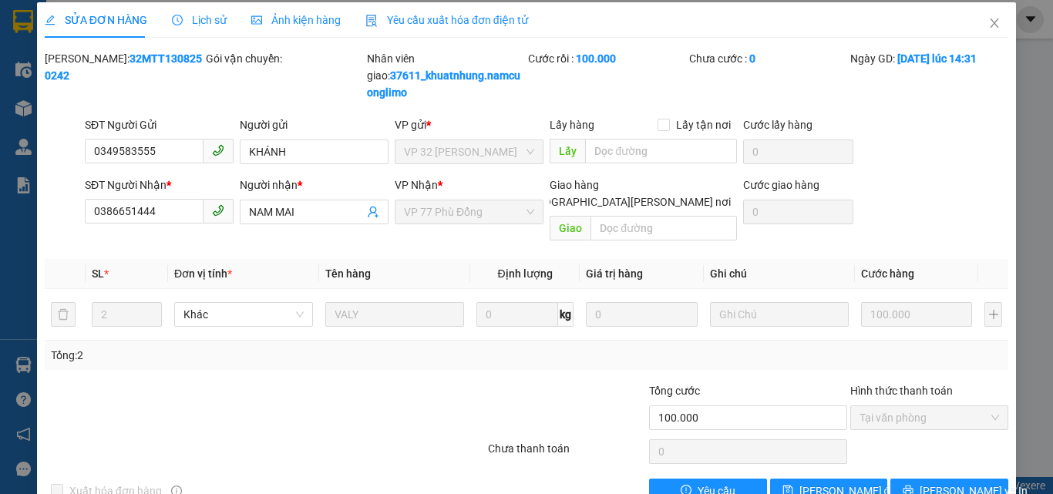
scroll to position [0, 0]
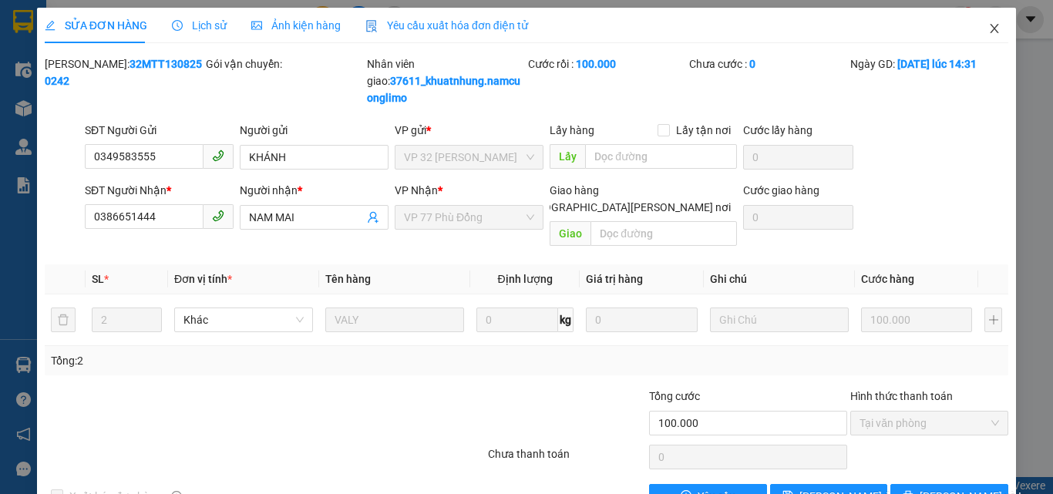
click at [989, 28] on icon "close" at bounding box center [995, 28] width 12 height 12
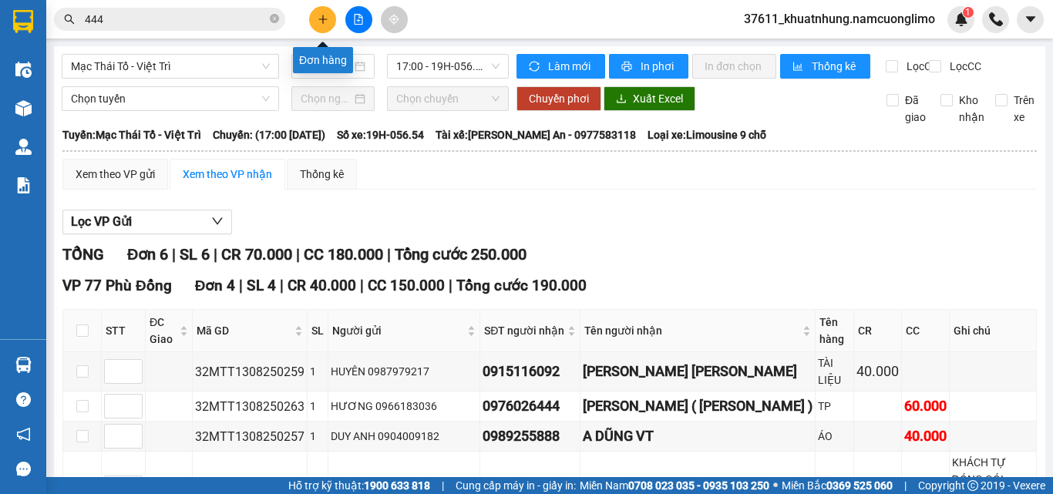
click at [320, 18] on icon "plus" at bounding box center [323, 19] width 11 height 11
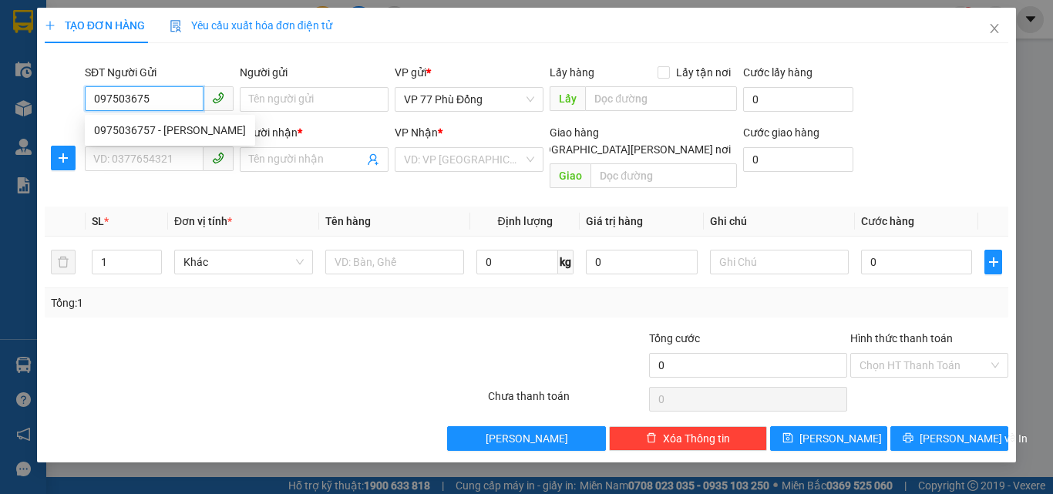
type input "0975036757"
click at [202, 134] on div "0975036757 - C CHUNG" at bounding box center [170, 130] width 152 height 17
type input "[PERSON_NAME]"
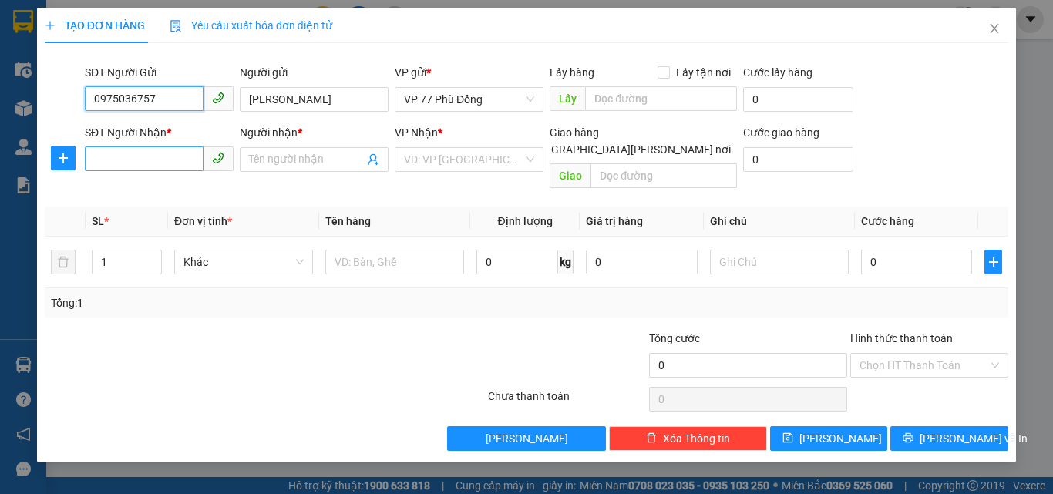
type input "0975036757"
click at [152, 161] on input "SĐT Người Nhận *" at bounding box center [144, 159] width 119 height 25
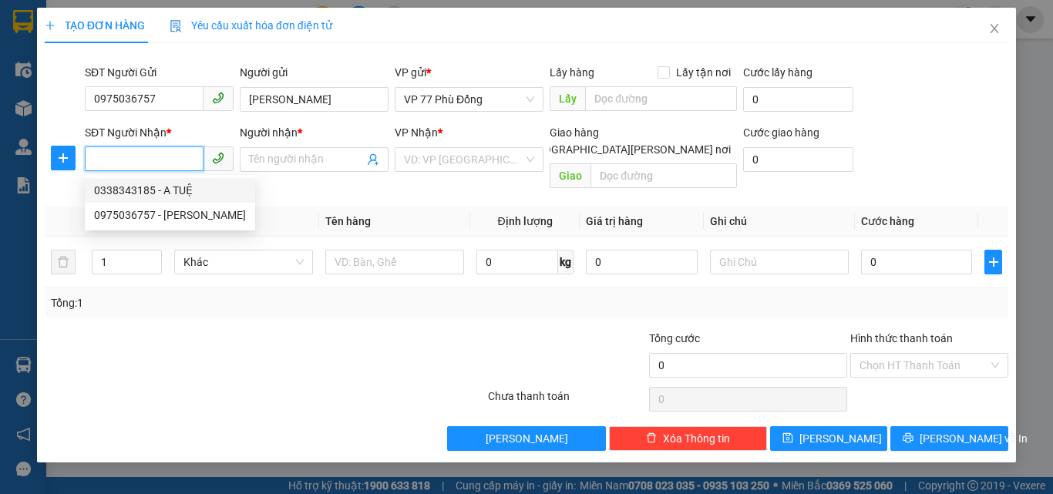
click at [166, 191] on div "0338343185 - A TUỆ" at bounding box center [170, 190] width 152 height 17
type input "0338343185"
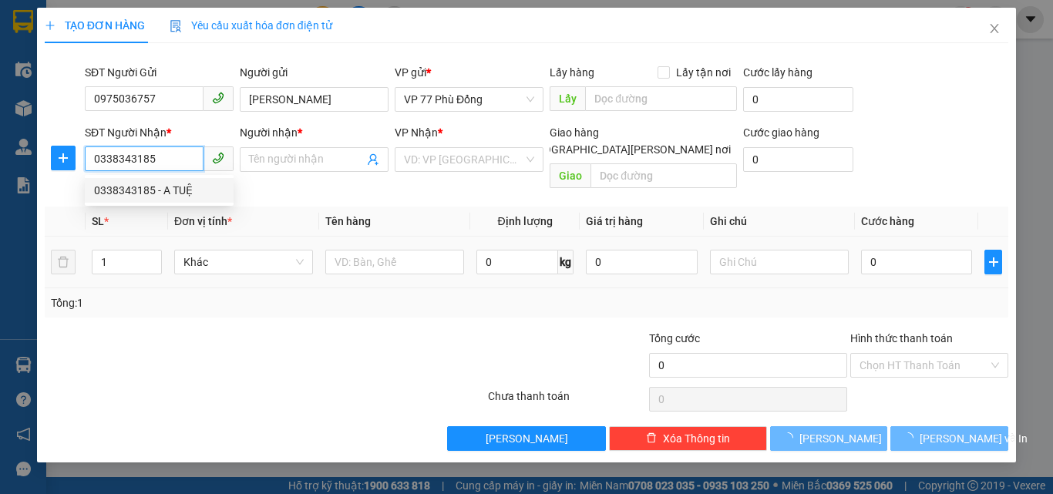
type input "A TUỆ"
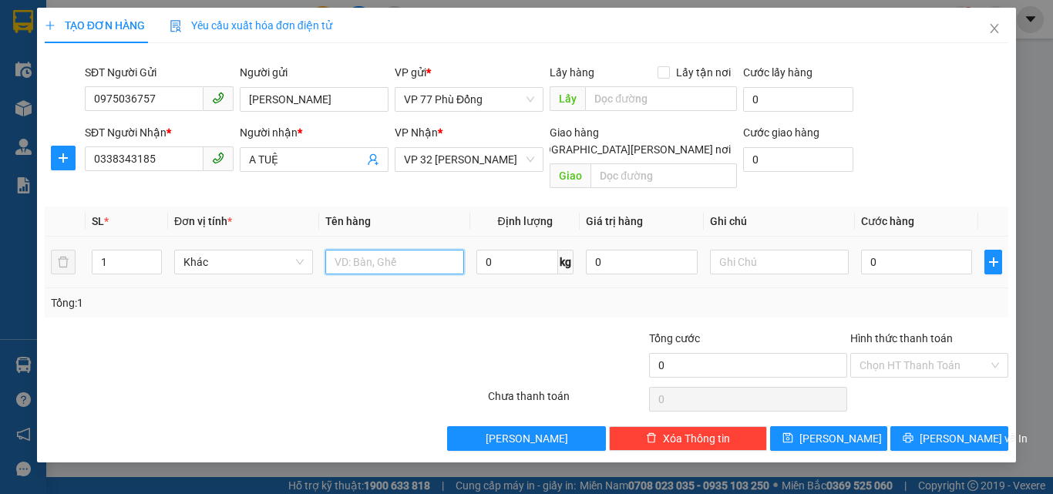
click at [406, 250] on input "text" at bounding box center [394, 262] width 139 height 25
type input "MẪU XN"
click at [916, 250] on input "0" at bounding box center [916, 262] width 111 height 25
type input "3"
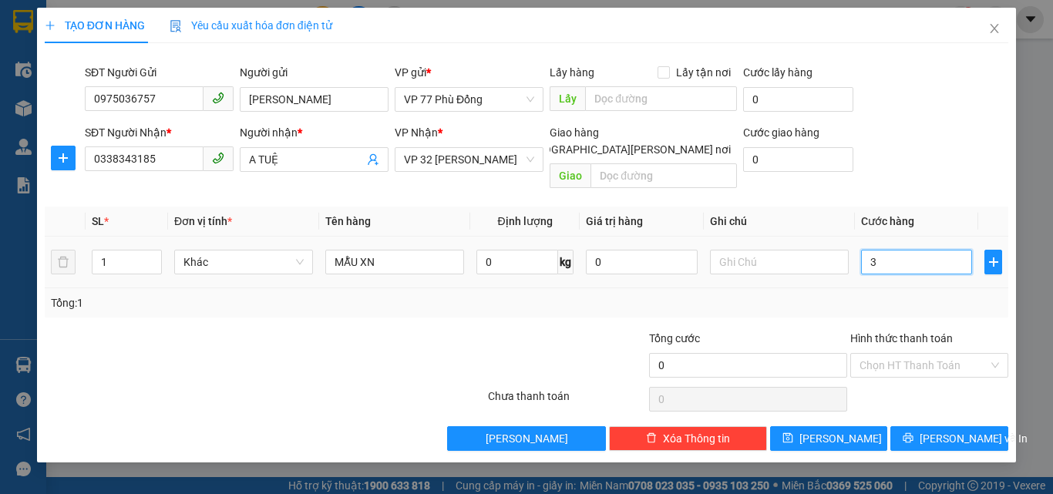
type input "3"
type input "30"
type input "30.000"
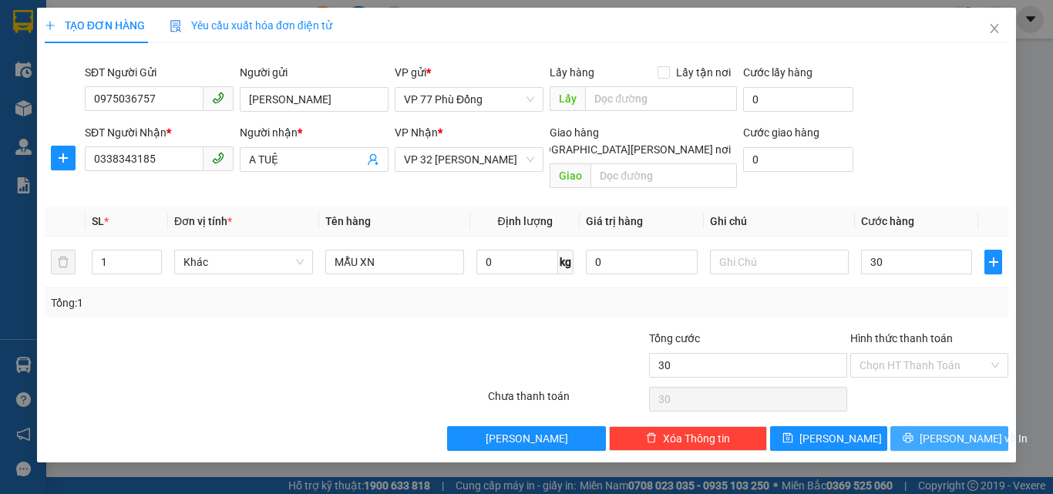
type input "30.000"
click at [979, 430] on span "[PERSON_NAME] và In" at bounding box center [974, 438] width 108 height 17
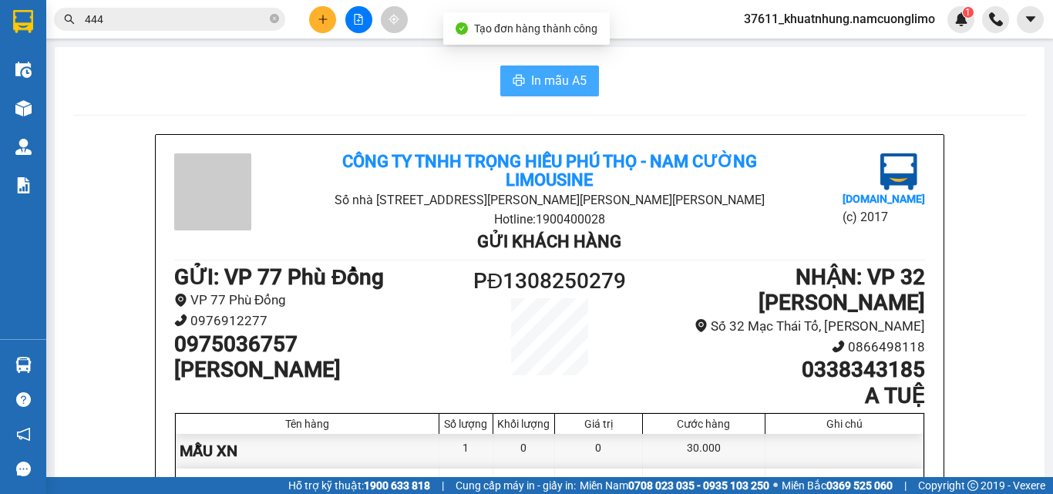
click at [519, 71] on button "In mẫu A5" at bounding box center [549, 81] width 99 height 31
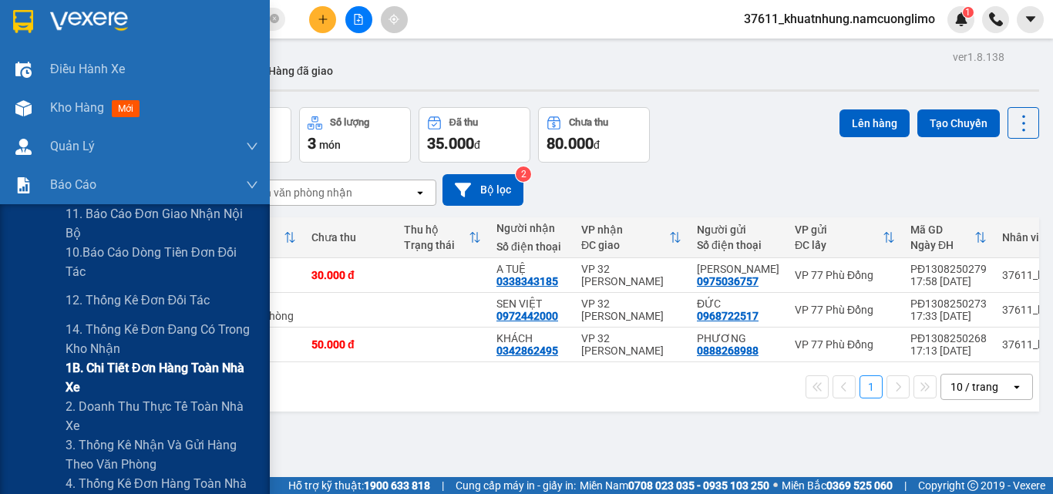
click at [93, 368] on span "1B. Chi tiết đơn hàng toàn nhà xe" at bounding box center [162, 378] width 193 height 39
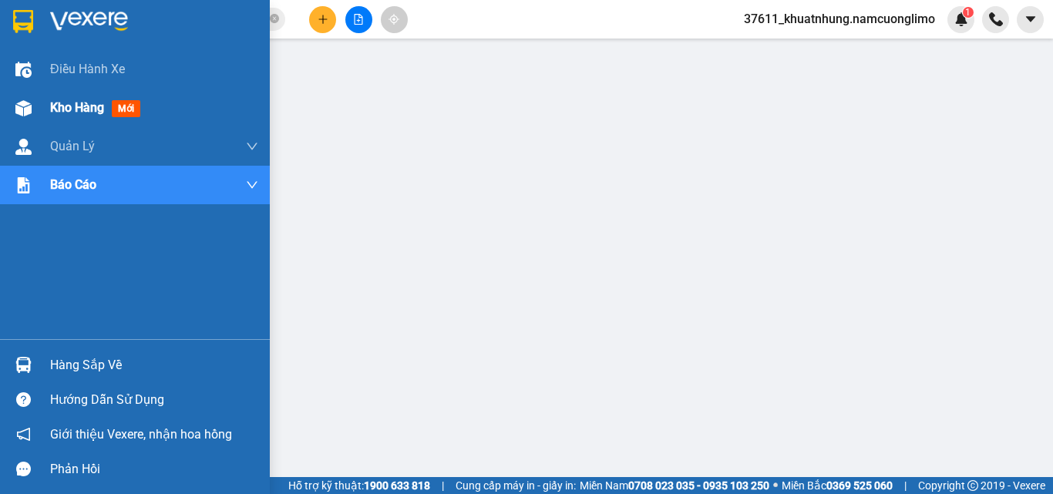
click at [62, 102] on span "Kho hàng" at bounding box center [77, 107] width 54 height 15
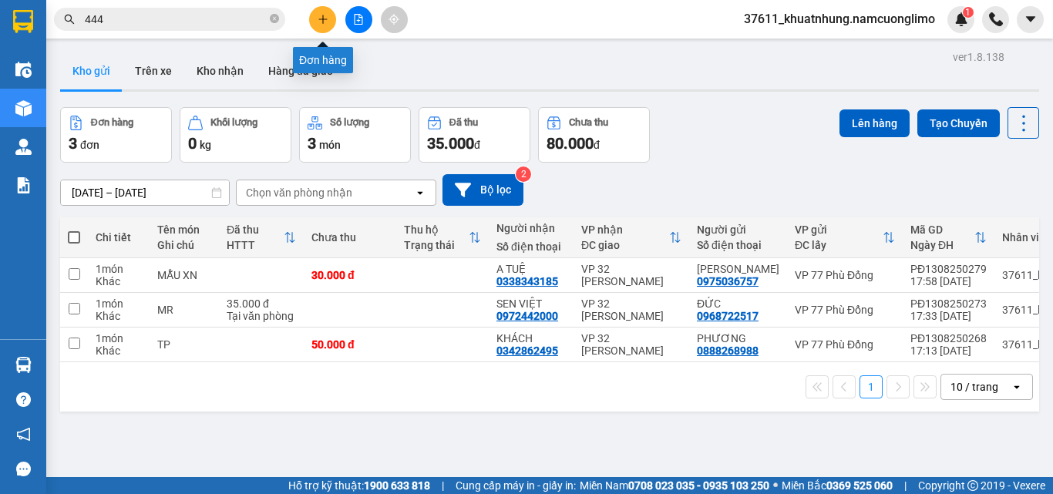
click at [320, 19] on icon "plus" at bounding box center [323, 19] width 11 height 11
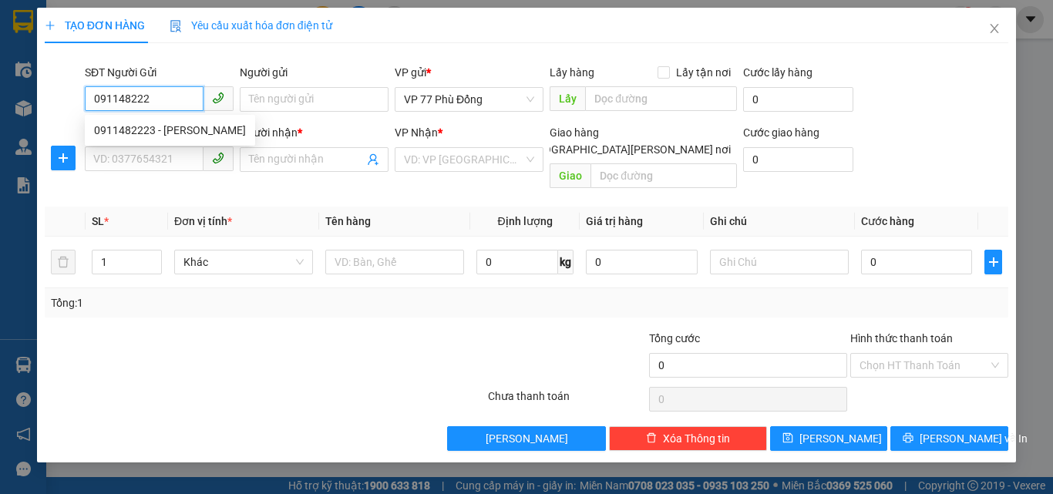
type input "0911482223"
click at [165, 135] on div "0911482223 - GIANG" at bounding box center [170, 130] width 152 height 17
type input "GIANG"
type input "0911482223"
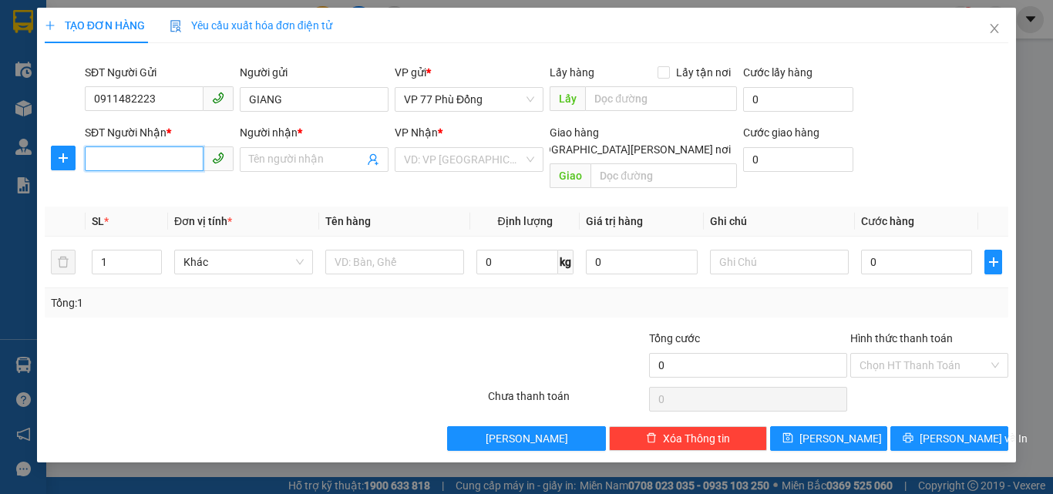
click at [182, 163] on input "SĐT Người Nhận *" at bounding box center [144, 159] width 119 height 25
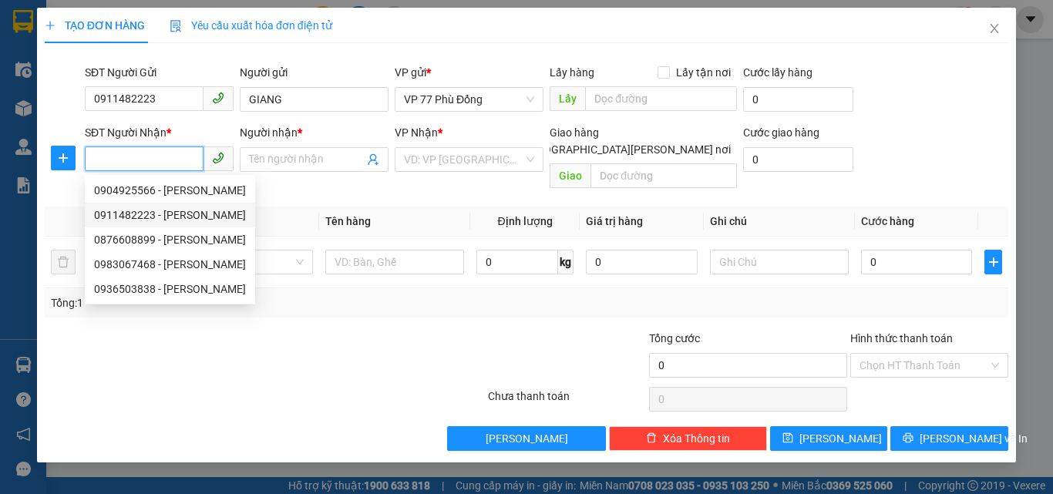
click at [167, 213] on div "0911482223 - GIANG" at bounding box center [170, 215] width 152 height 17
type input "0911482223"
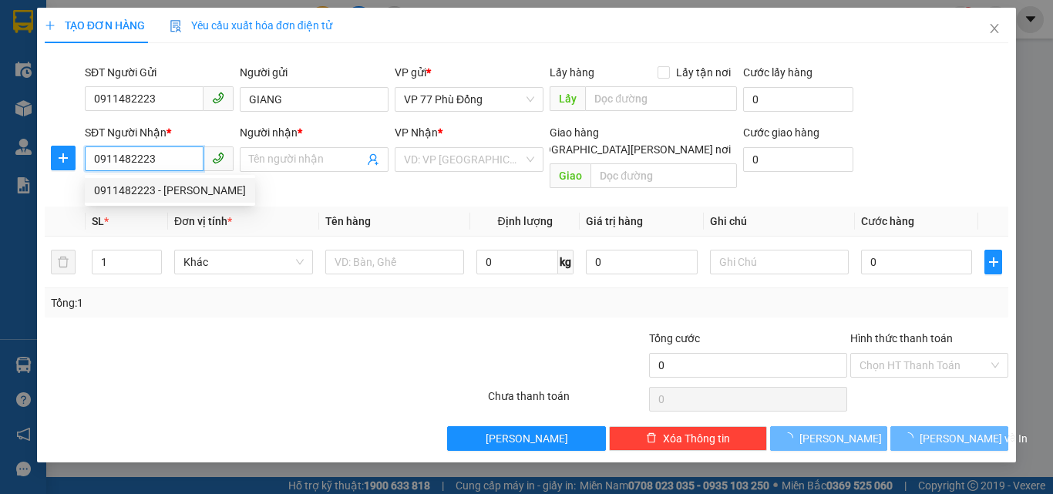
type input "GIANG"
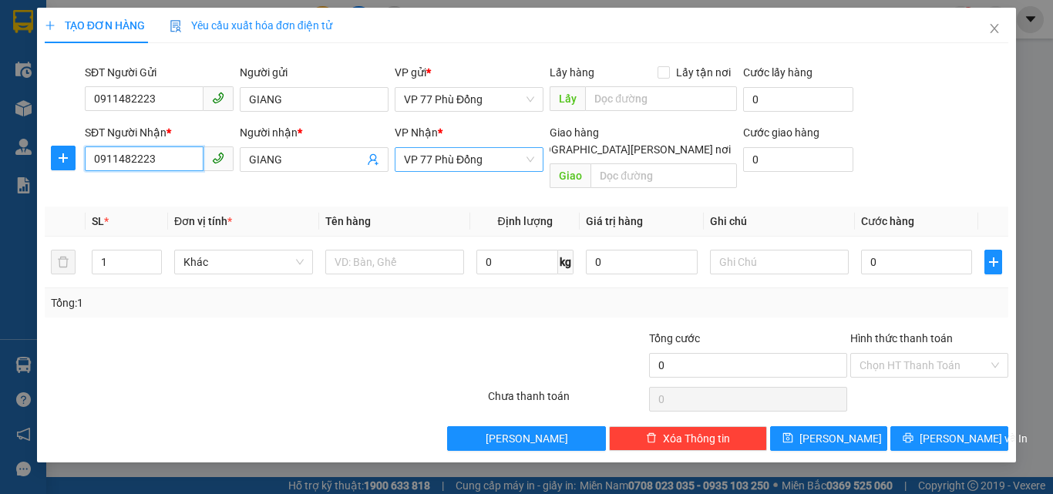
click at [487, 162] on span "VP 77 Phù Đổng" at bounding box center [469, 159] width 130 height 23
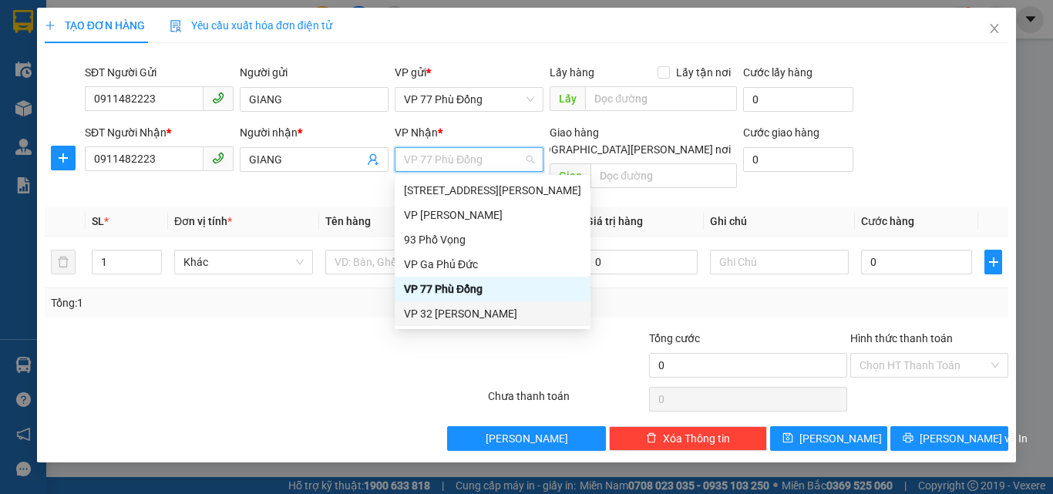
click at [444, 316] on div "VP 32 [PERSON_NAME]" at bounding box center [492, 313] width 177 height 17
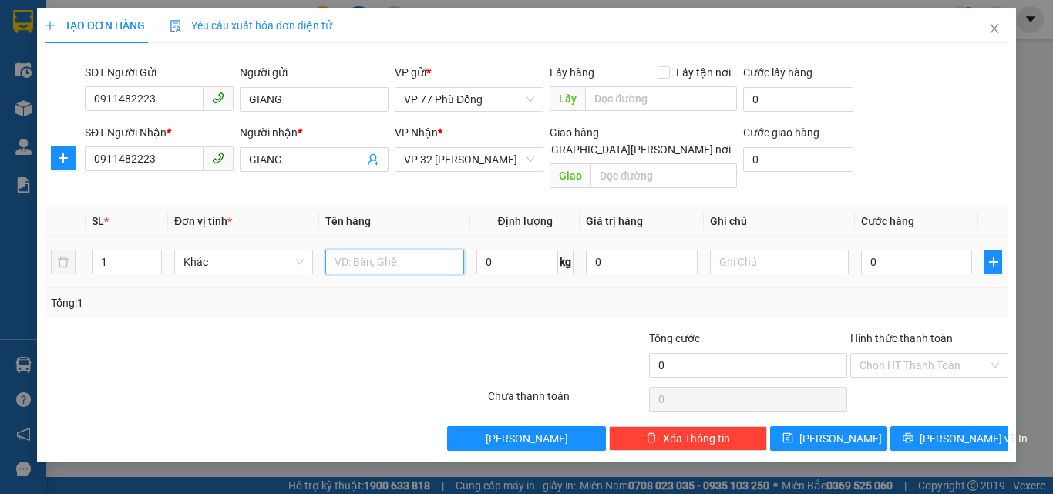
click at [394, 250] on input "text" at bounding box center [394, 262] width 139 height 25
type input "CHÌA KHÓA"
click at [909, 250] on input "0" at bounding box center [916, 262] width 111 height 25
type input "2"
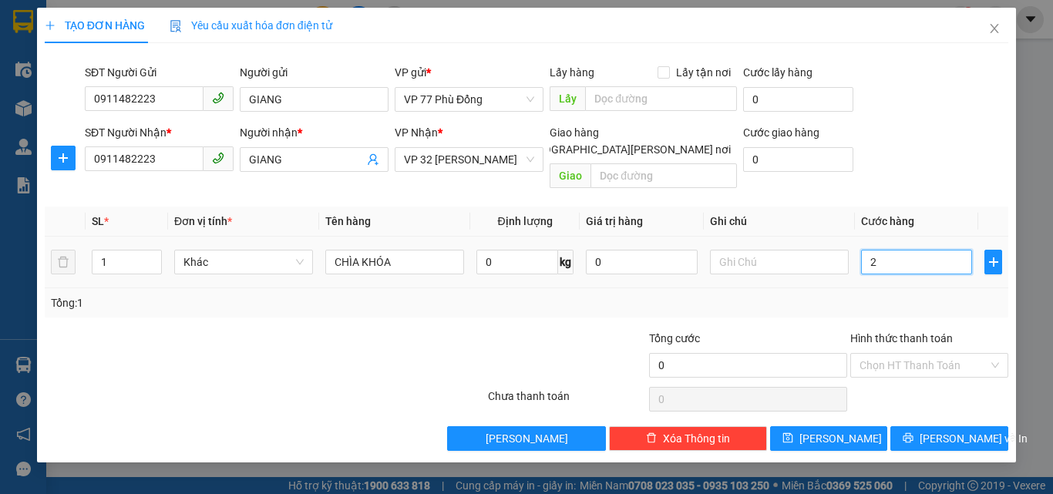
type input "2"
type input "20"
type input "20.000"
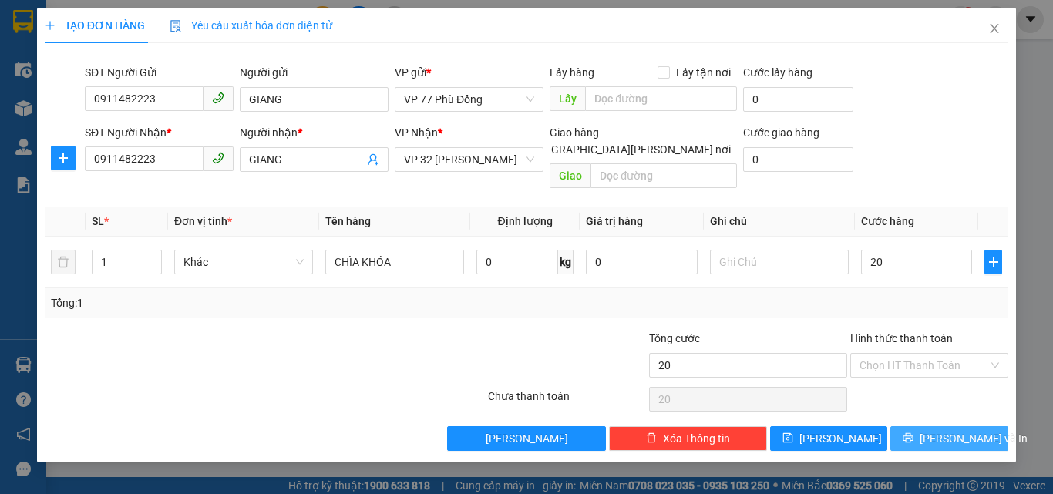
type input "20.000"
click at [972, 430] on span "[PERSON_NAME] và In" at bounding box center [974, 438] width 108 height 17
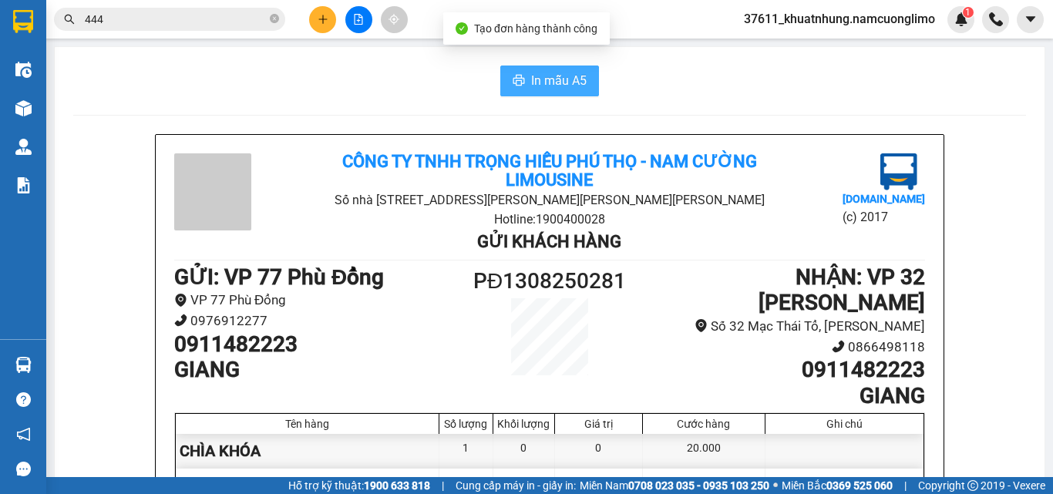
click at [537, 81] on span "In mẫu A5" at bounding box center [559, 80] width 56 height 19
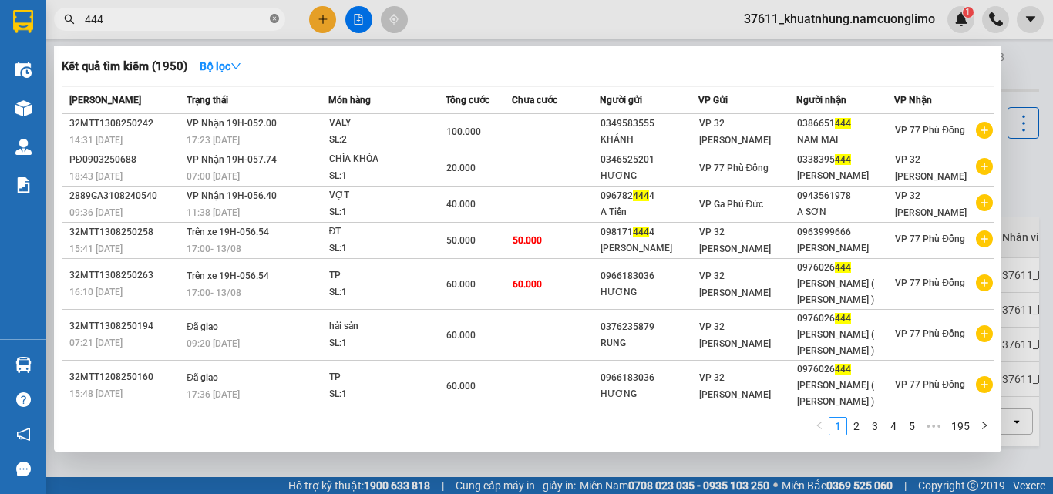
click at [274, 19] on icon "close-circle" at bounding box center [274, 18] width 9 height 9
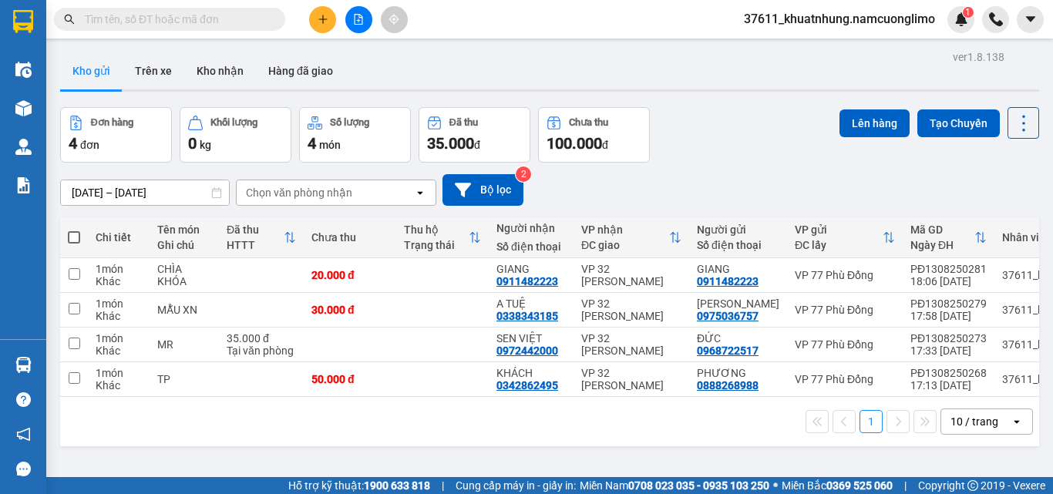
click at [242, 19] on input "text" at bounding box center [176, 19] width 182 height 17
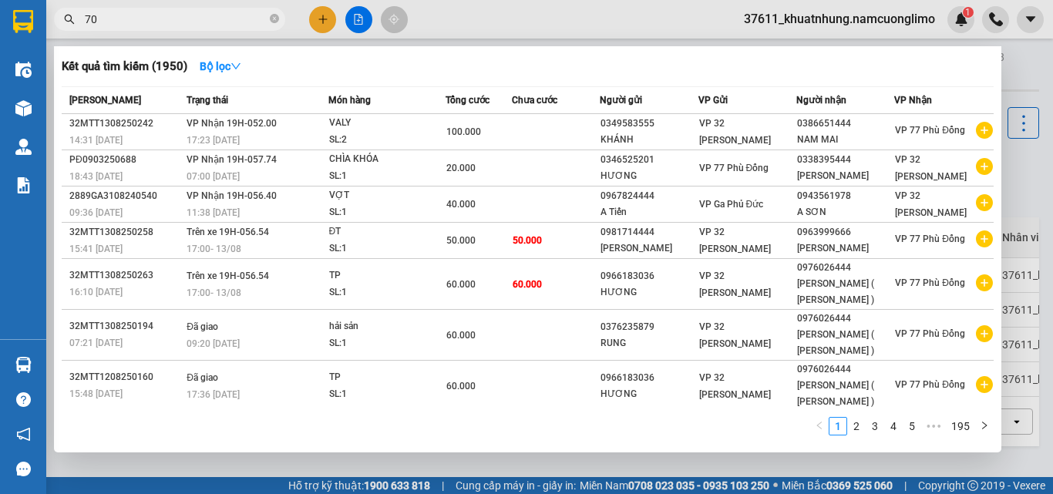
type input "707"
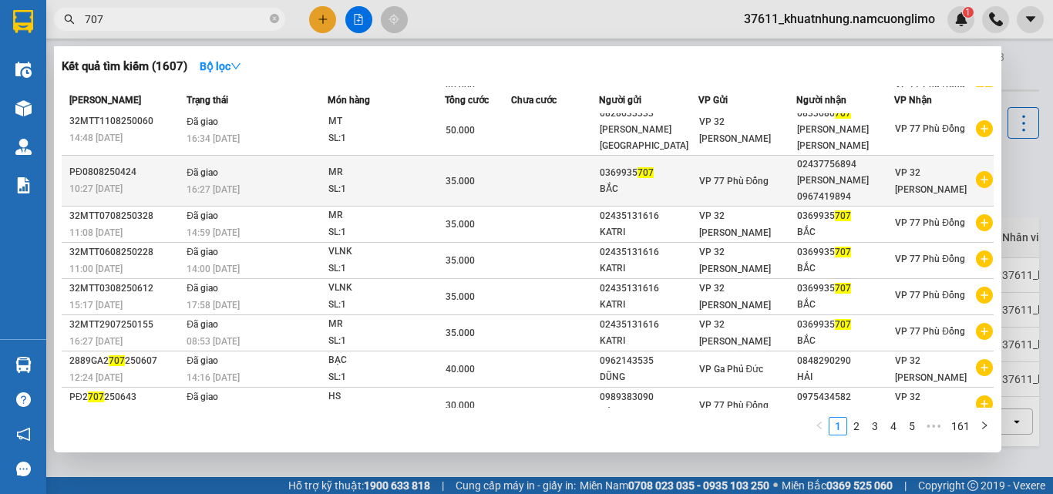
scroll to position [83, 0]
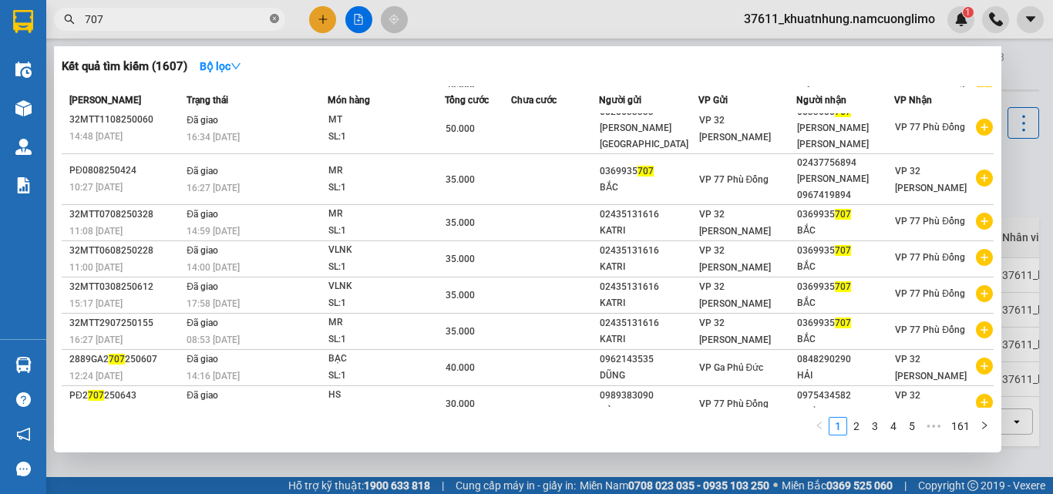
click at [276, 17] on icon "close-circle" at bounding box center [274, 18] width 9 height 9
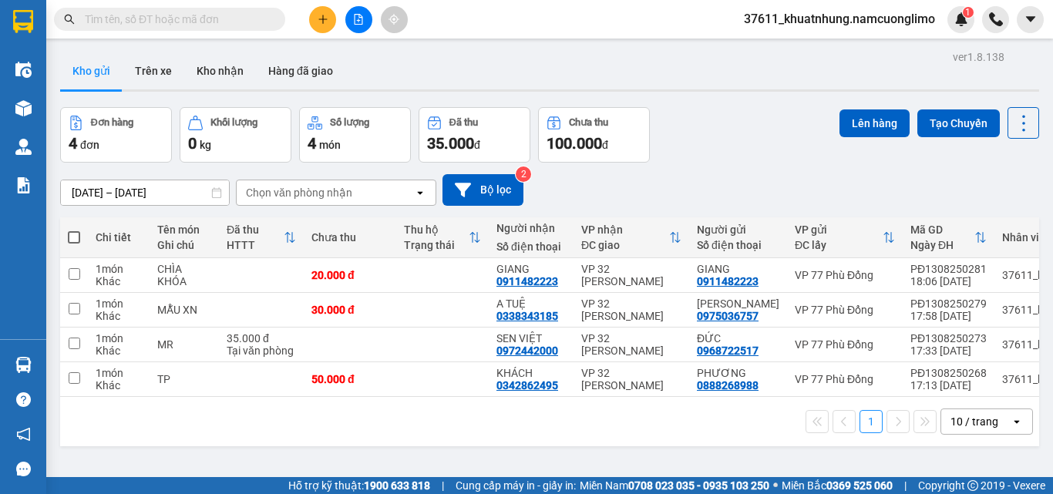
click at [253, 12] on input "text" at bounding box center [176, 19] width 182 height 17
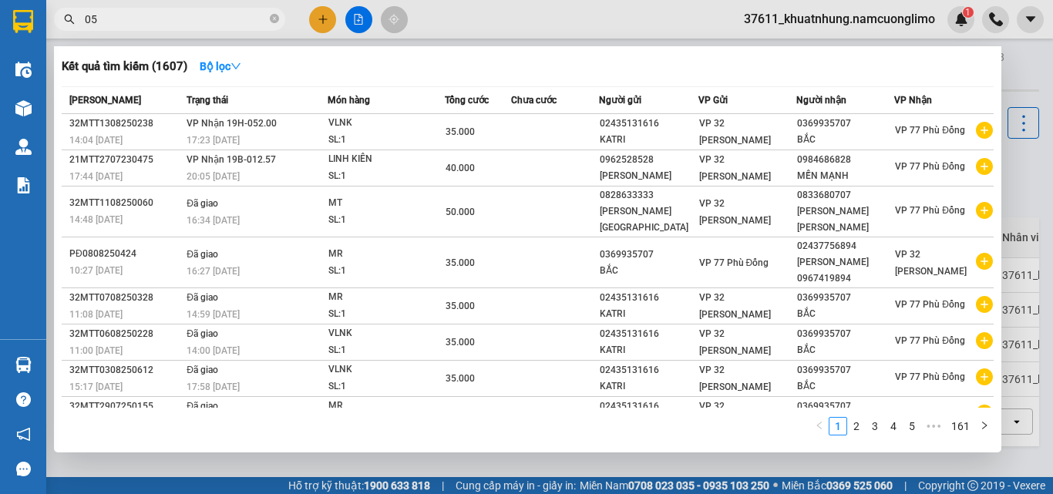
type input "050"
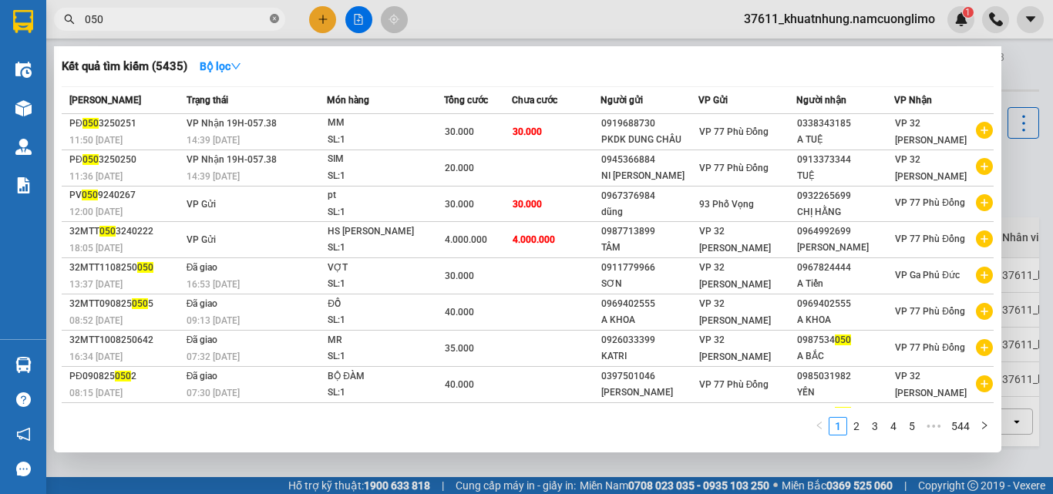
click at [275, 13] on span at bounding box center [274, 19] width 9 height 15
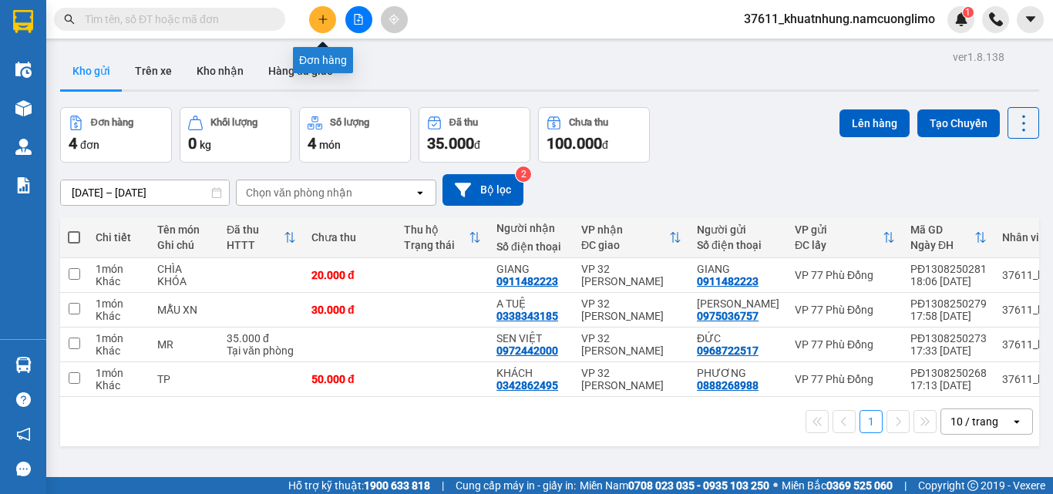
click at [318, 19] on icon "plus" at bounding box center [323, 19] width 11 height 11
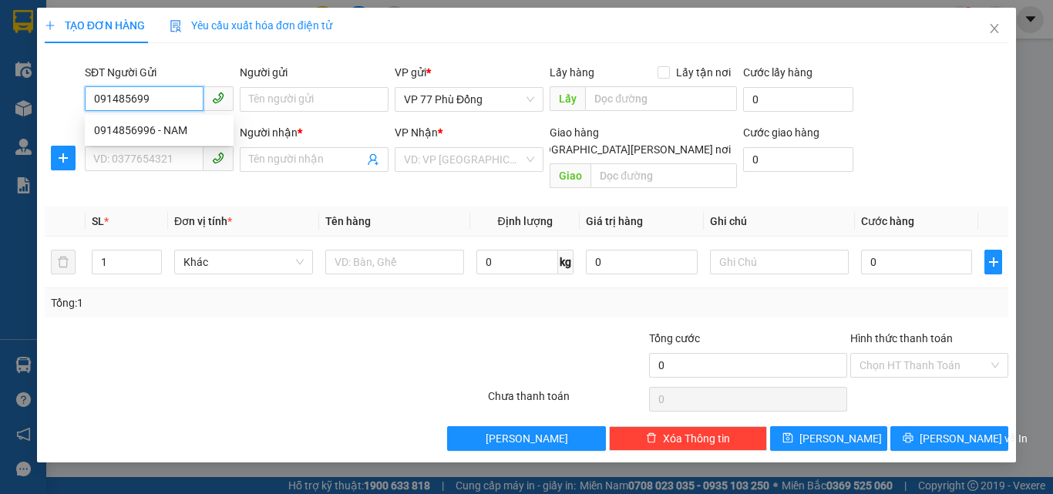
type input "0914856996"
click at [163, 130] on div "0914856996 - NAM" at bounding box center [159, 130] width 130 height 17
type input "NAM"
type input "0914856996"
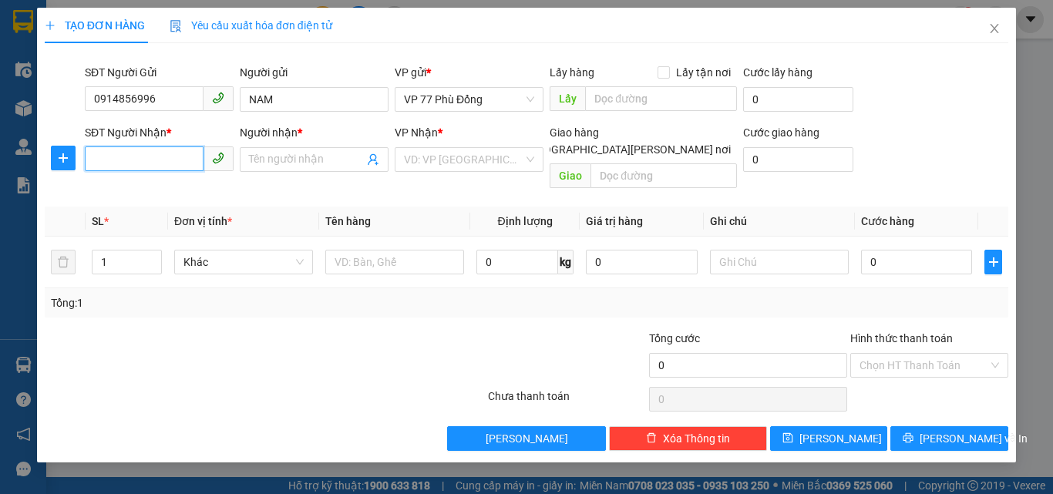
click at [143, 166] on input "SĐT Người Nhận *" at bounding box center [144, 159] width 119 height 25
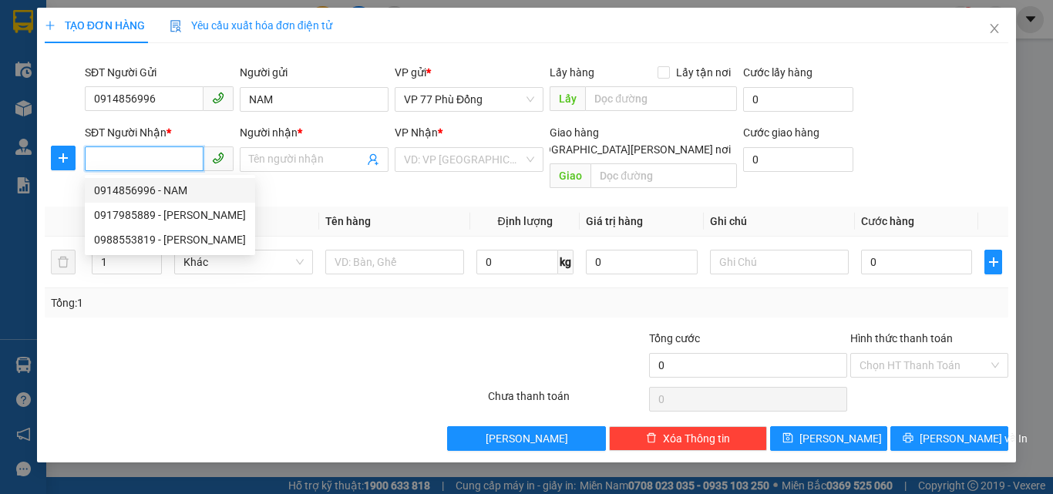
click at [140, 194] on div "0914856996 - NAM" at bounding box center [170, 190] width 152 height 17
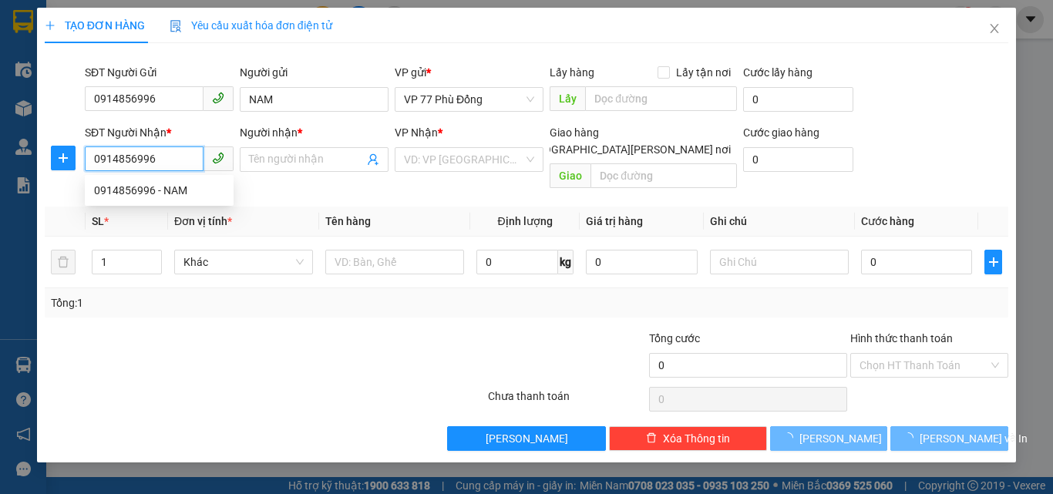
type input "0914856996"
type input "NAM"
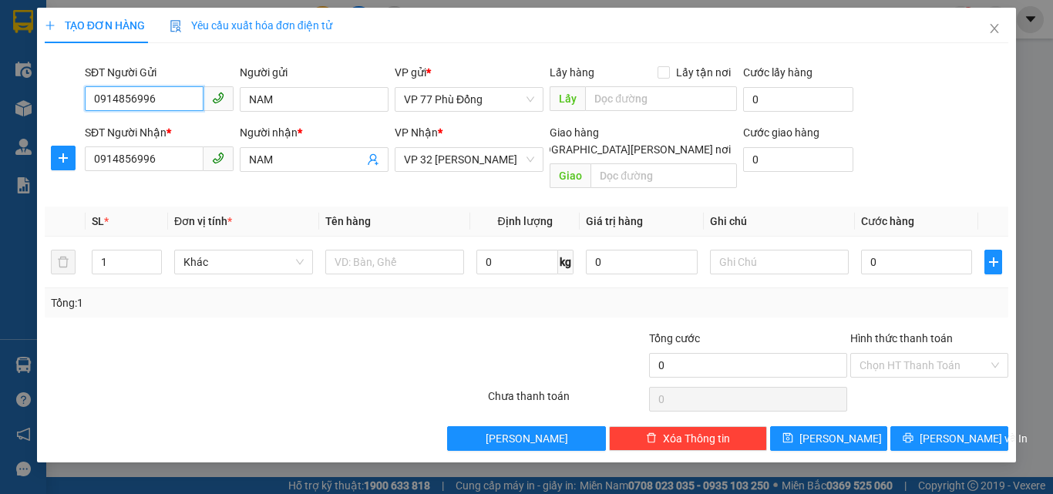
click at [185, 99] on input "0914856996" at bounding box center [144, 98] width 119 height 25
type input "0"
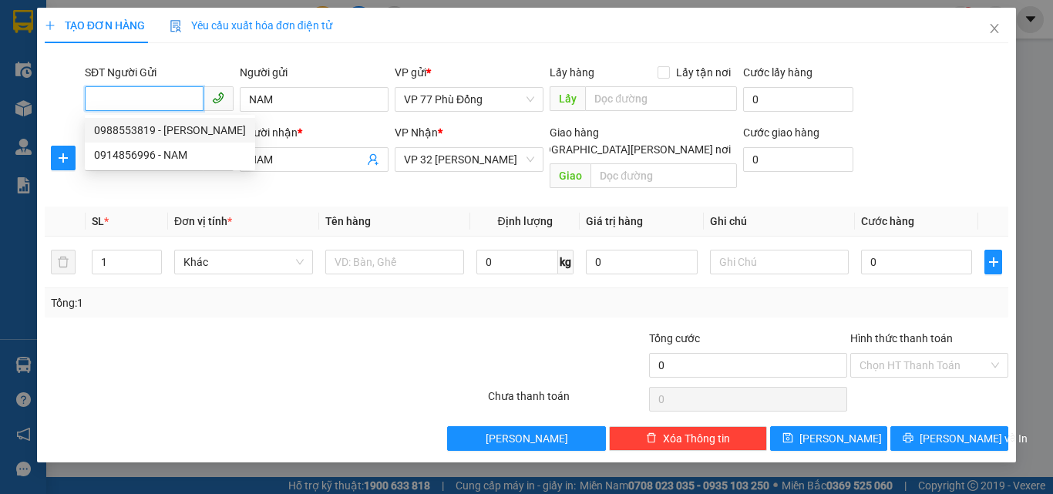
click at [180, 133] on div "0988553819 - THANH" at bounding box center [170, 130] width 152 height 17
type input "0988553819"
type input "THANH"
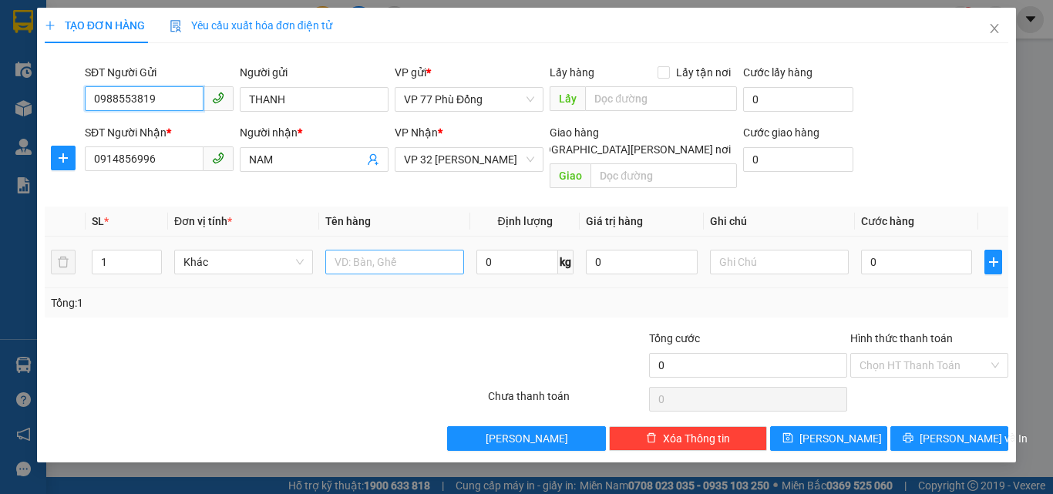
type input "0988553819"
click at [415, 253] on input "text" at bounding box center [394, 262] width 139 height 25
type input "GIÀY"
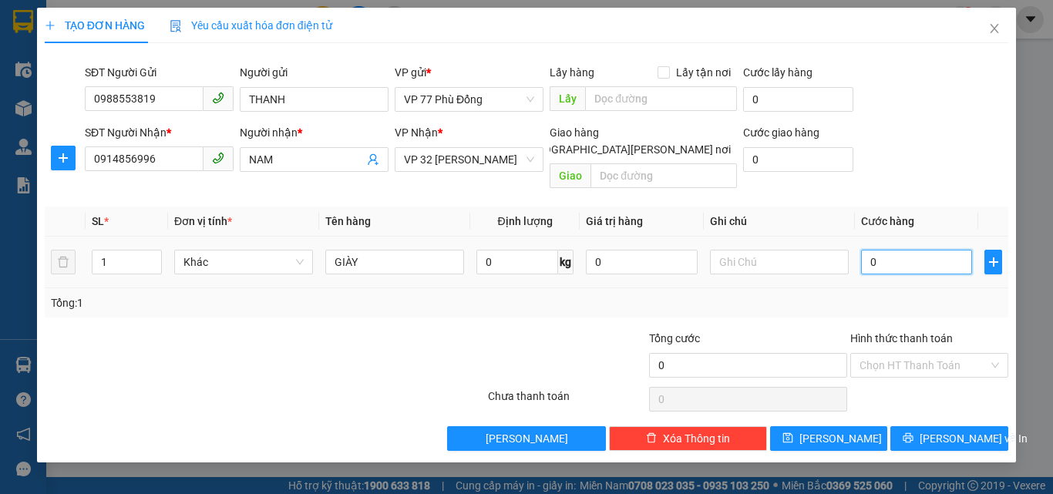
click at [903, 250] on input "0" at bounding box center [916, 262] width 111 height 25
type input "4"
type input "40"
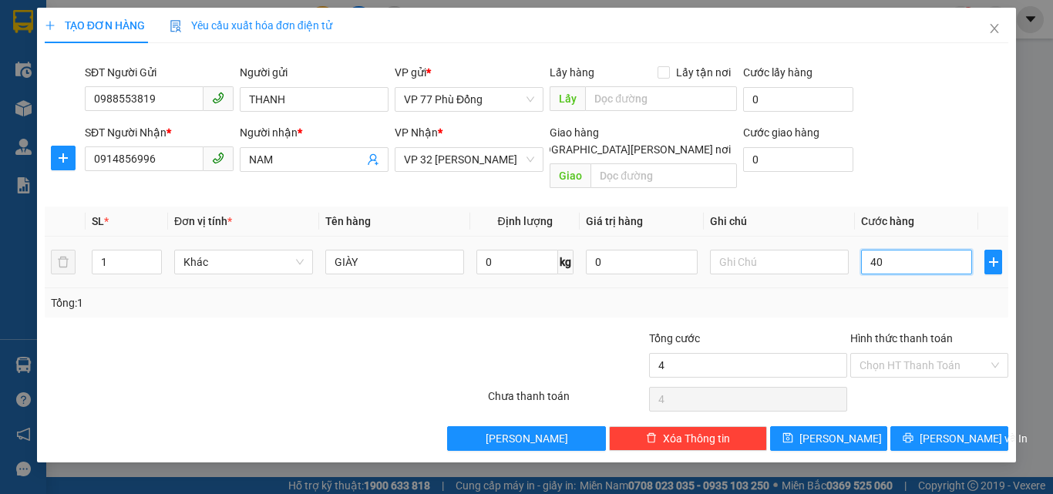
type input "40"
type input "40.000"
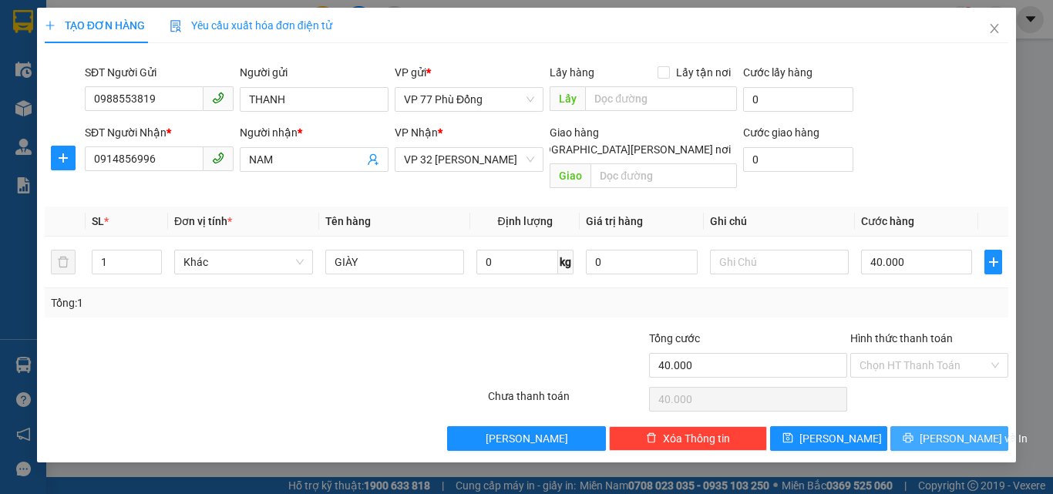
click at [961, 430] on span "[PERSON_NAME] và In" at bounding box center [974, 438] width 108 height 17
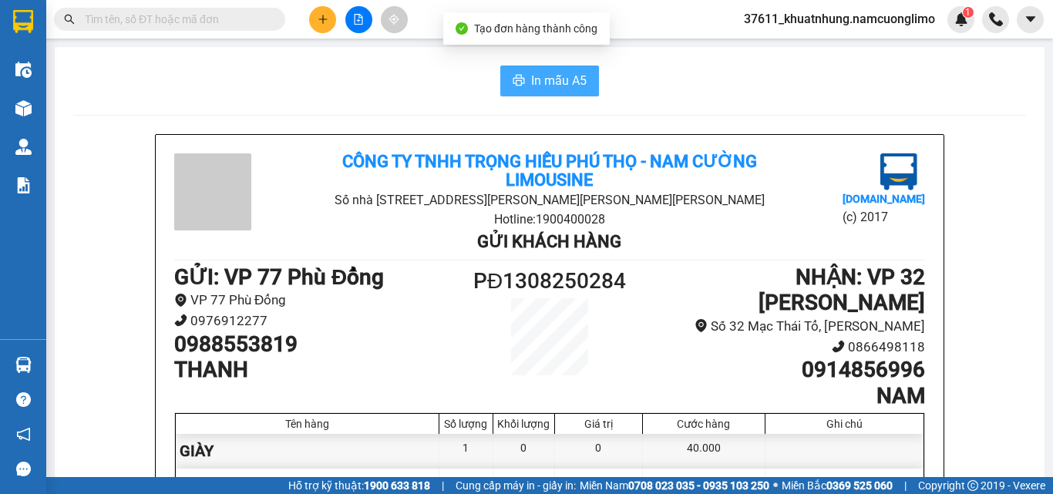
click at [566, 73] on span "In mẫu A5" at bounding box center [559, 80] width 56 height 19
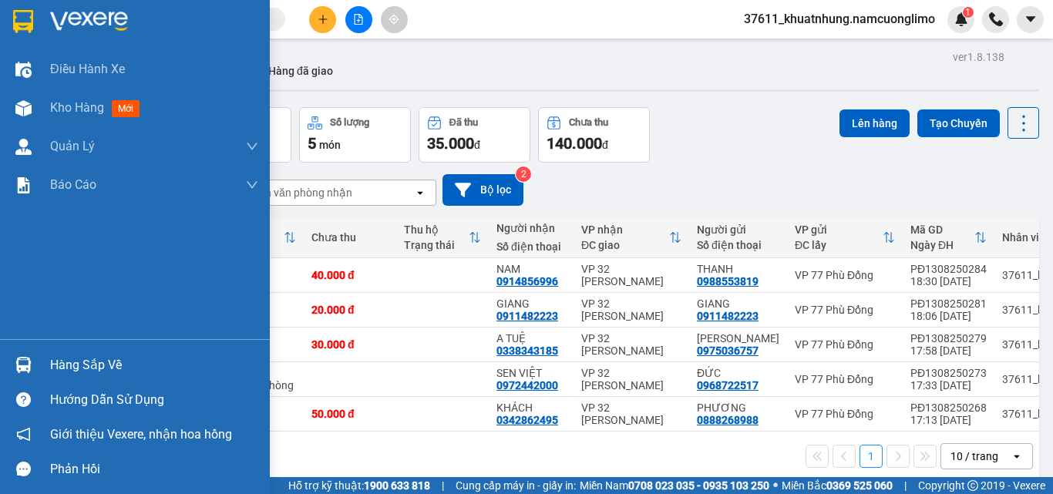
click at [69, 365] on div "Hàng sắp về" at bounding box center [154, 365] width 208 height 23
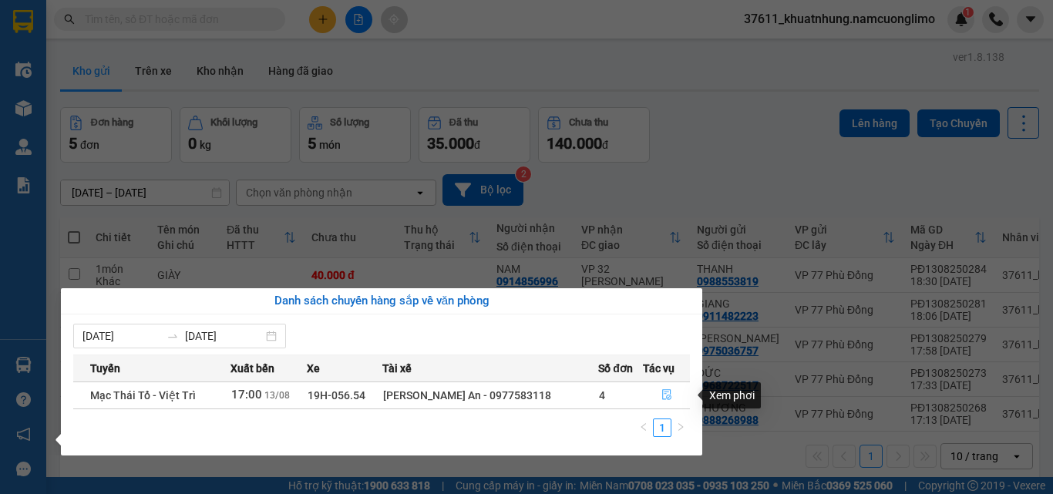
click at [658, 391] on button "button" at bounding box center [666, 395] width 45 height 25
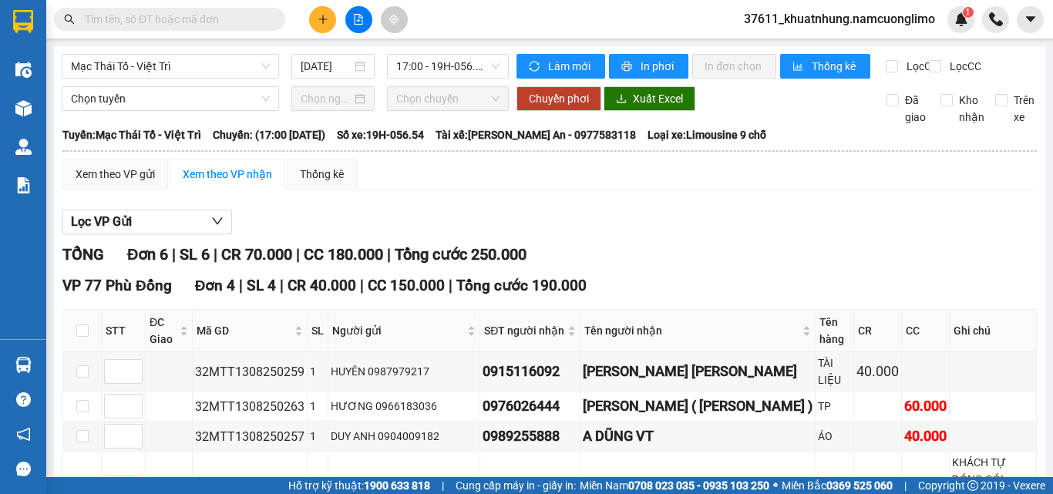
scroll to position [77, 0]
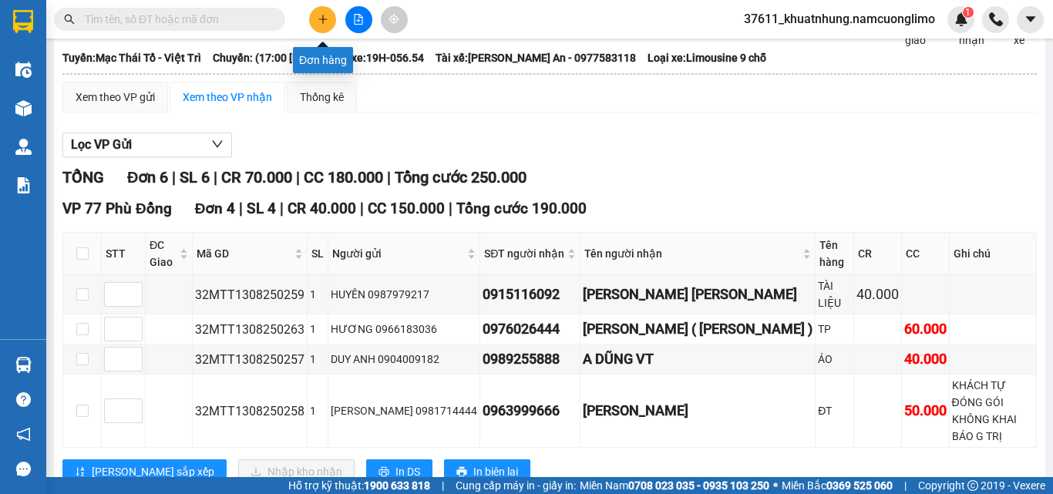
click at [319, 16] on icon "plus" at bounding box center [323, 19] width 11 height 11
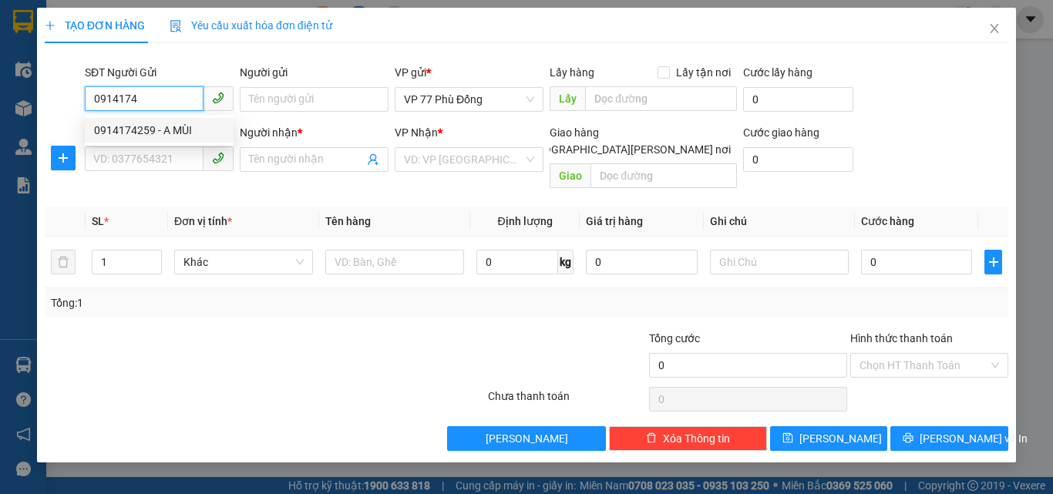
click at [150, 129] on div "0914174259 - A MÙI" at bounding box center [159, 130] width 130 height 17
type input "0914174259"
type input "A MÙI"
type input "0914174259"
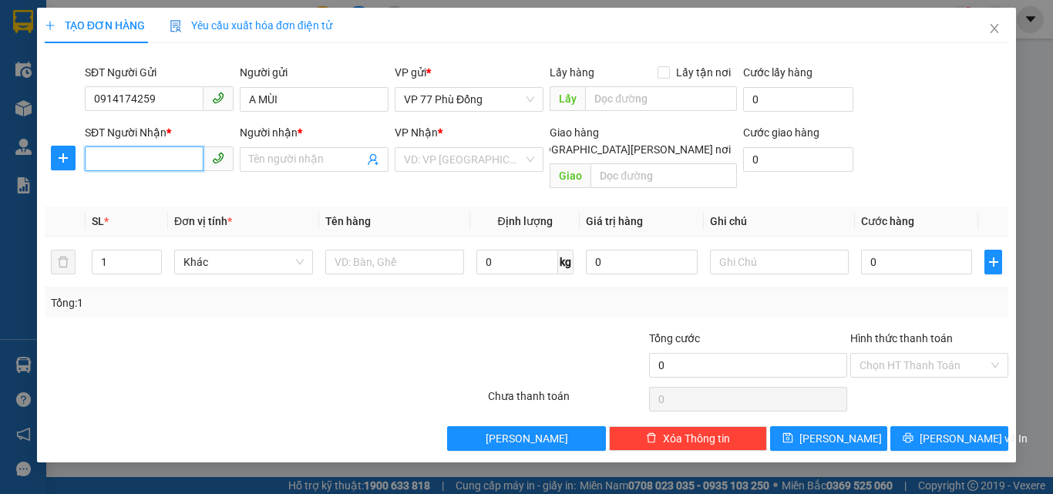
click at [130, 160] on input "SĐT Người Nhận *" at bounding box center [144, 159] width 119 height 25
type input "0946831980"
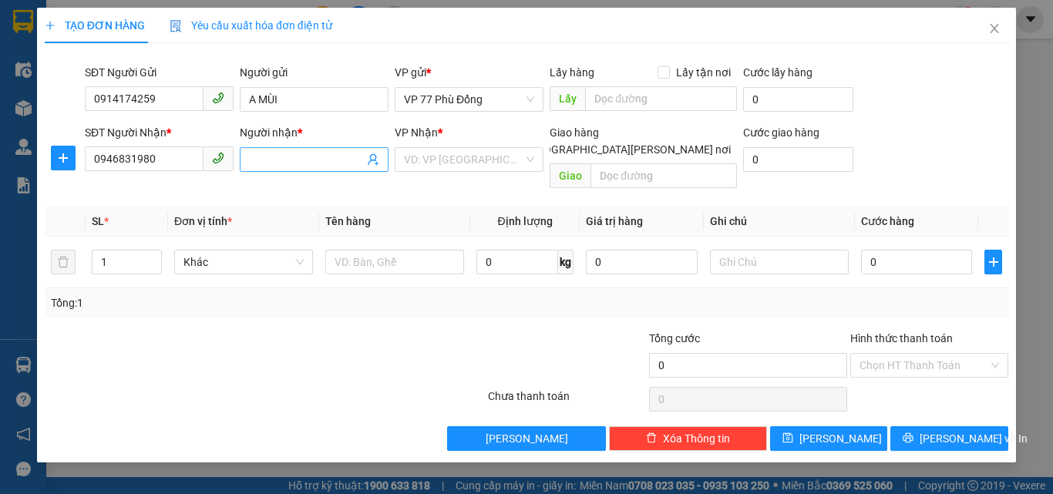
click at [318, 167] on span at bounding box center [314, 159] width 149 height 25
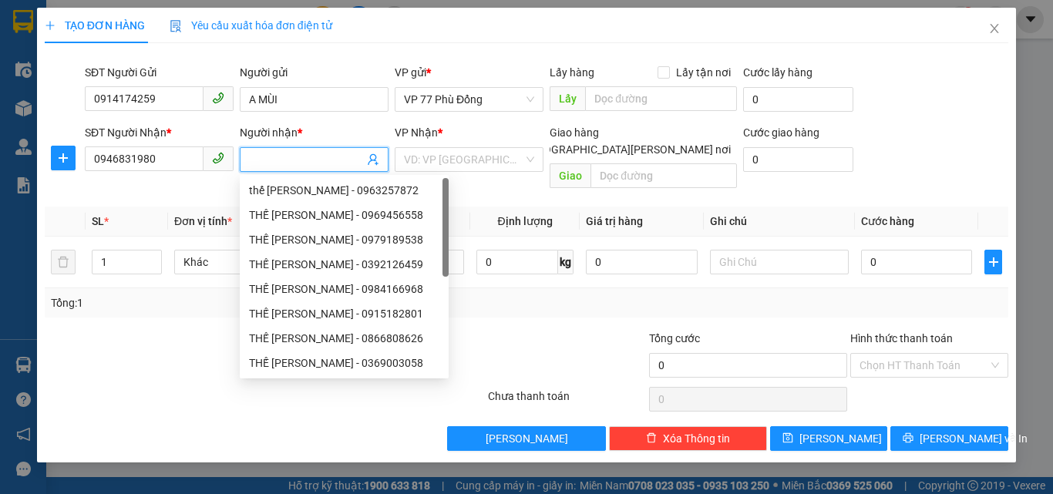
type input "D"
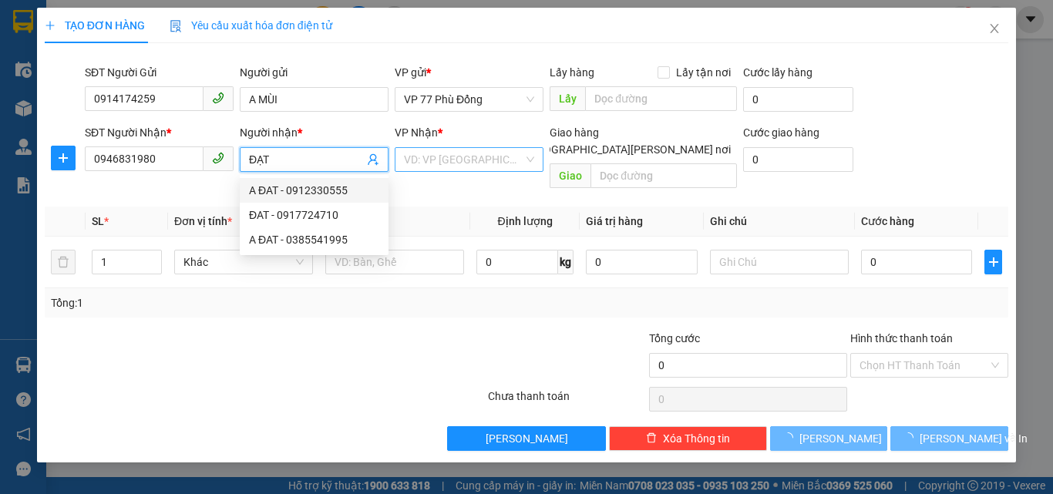
type input "ĐẠT"
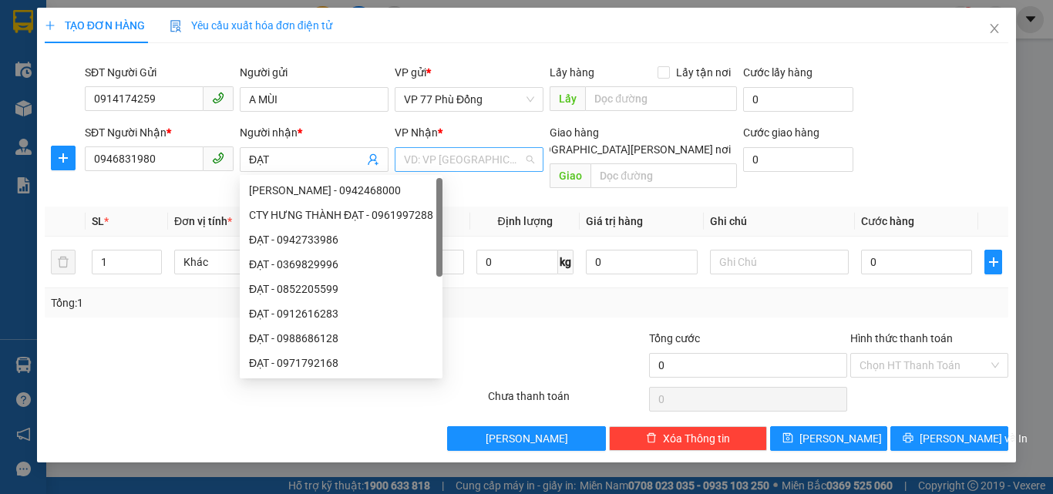
click at [467, 154] on input "search" at bounding box center [464, 159] width 120 height 23
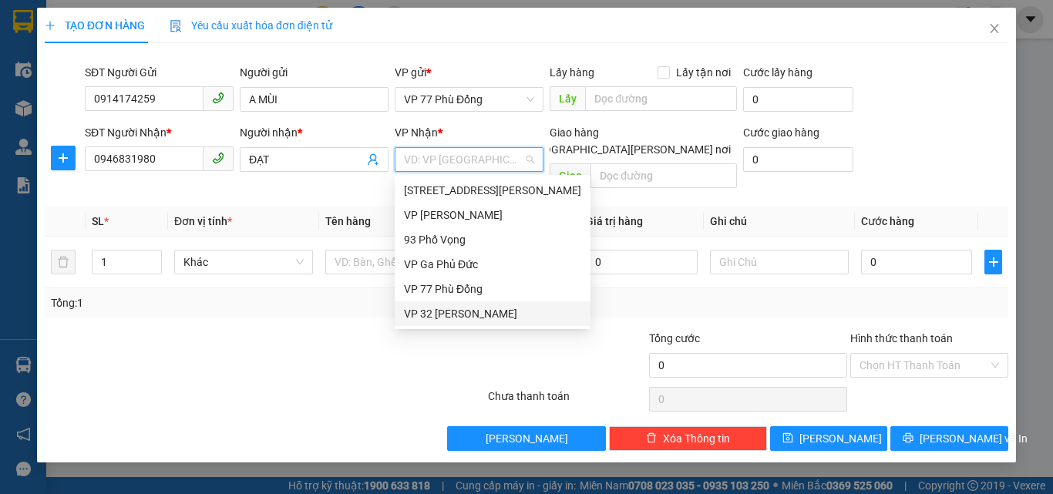
click at [445, 311] on div "VP 32 [PERSON_NAME]" at bounding box center [492, 313] width 177 height 17
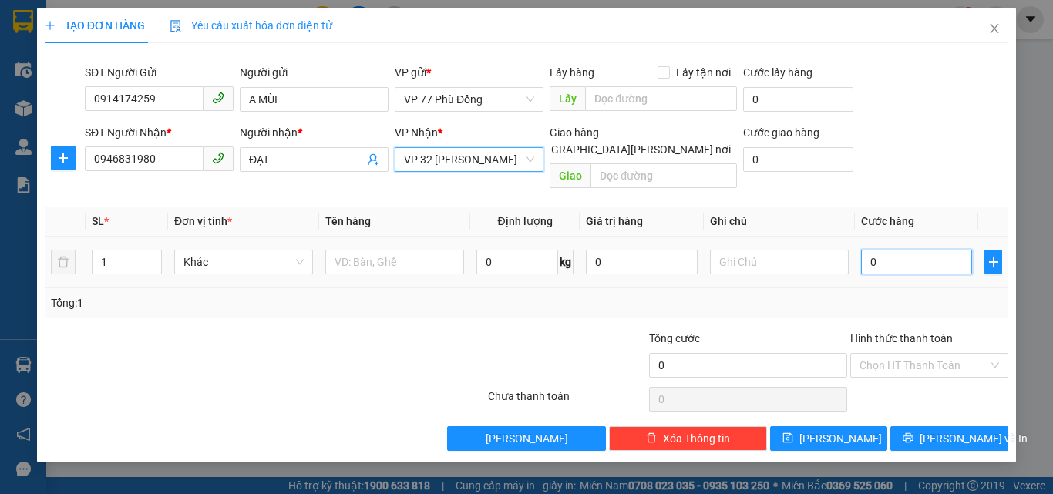
click at [895, 251] on input "0" at bounding box center [916, 262] width 111 height 25
type input "3"
type input "30"
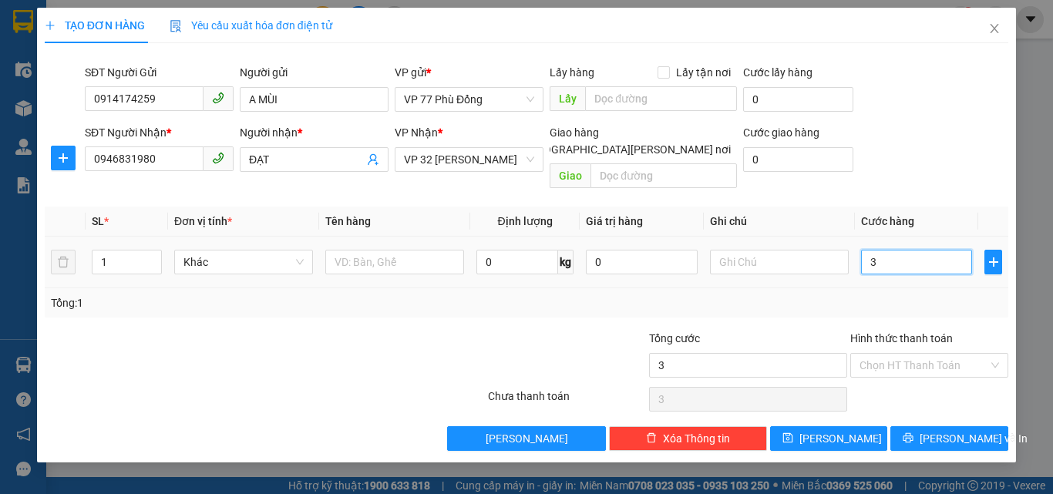
type input "30"
type input "30.000"
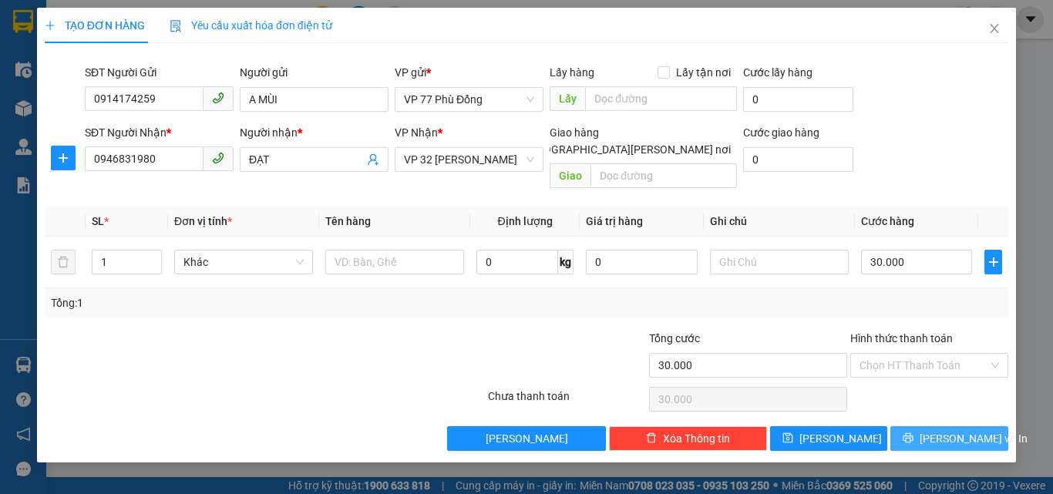
click at [958, 430] on span "[PERSON_NAME] và In" at bounding box center [974, 438] width 108 height 17
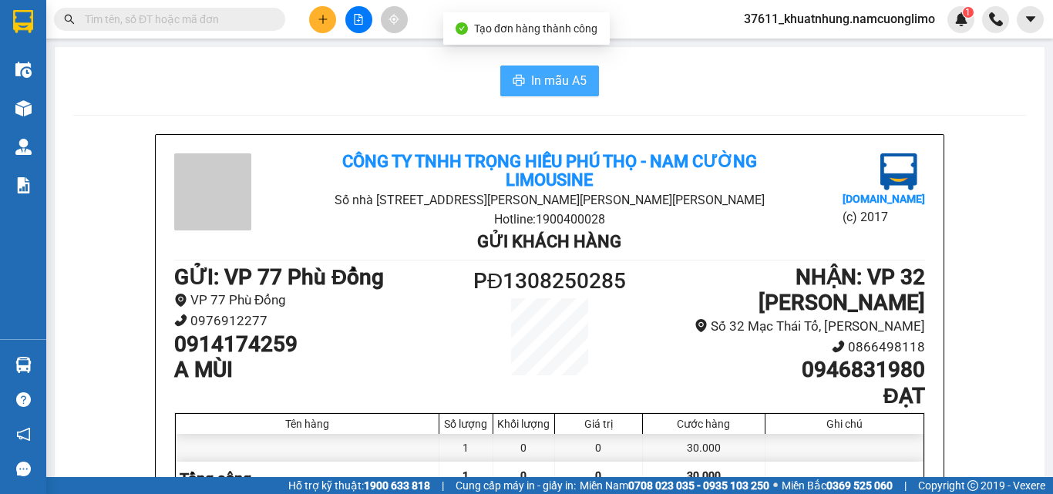
click at [543, 76] on span "In mẫu A5" at bounding box center [559, 80] width 56 height 19
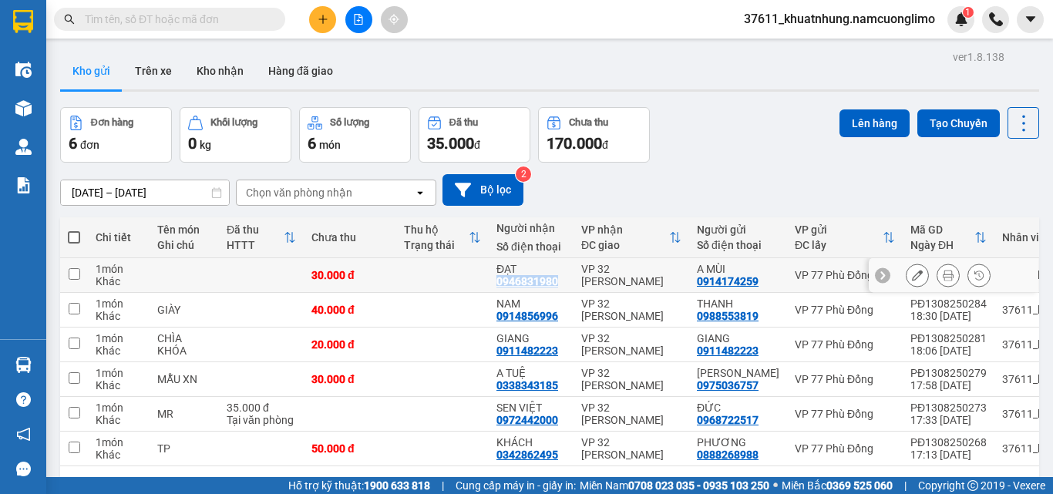
drag, startPoint x: 567, startPoint y: 281, endPoint x: 496, endPoint y: 278, distance: 71.0
click at [496, 278] on td "ĐẠT 0946831980" at bounding box center [531, 275] width 85 height 35
checkbox input "true"
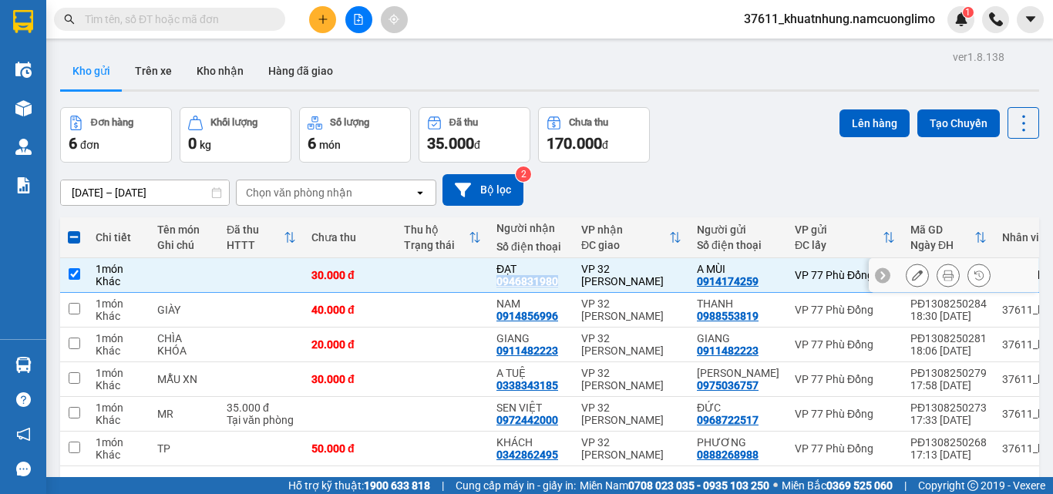
copy div "0946831980"
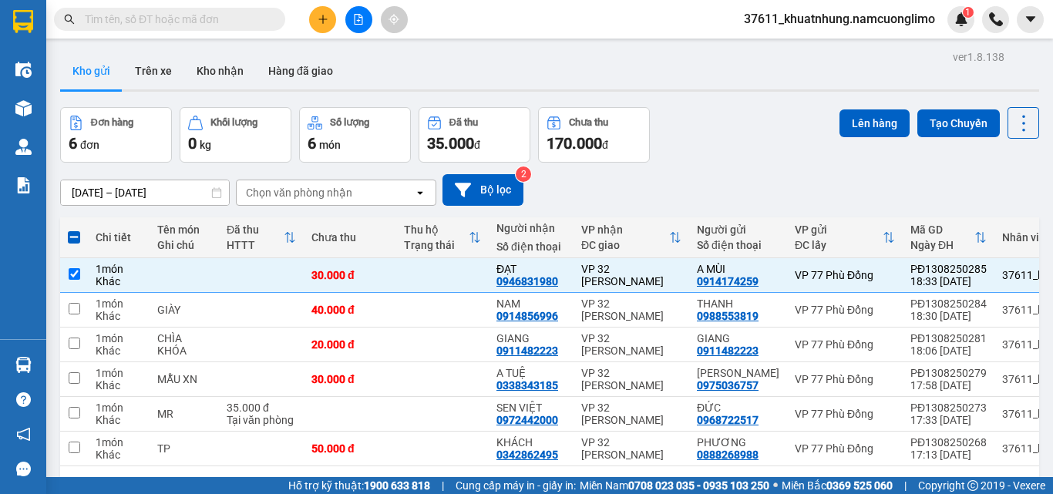
click at [229, 18] on input "text" at bounding box center [176, 19] width 182 height 17
paste input "0946831980"
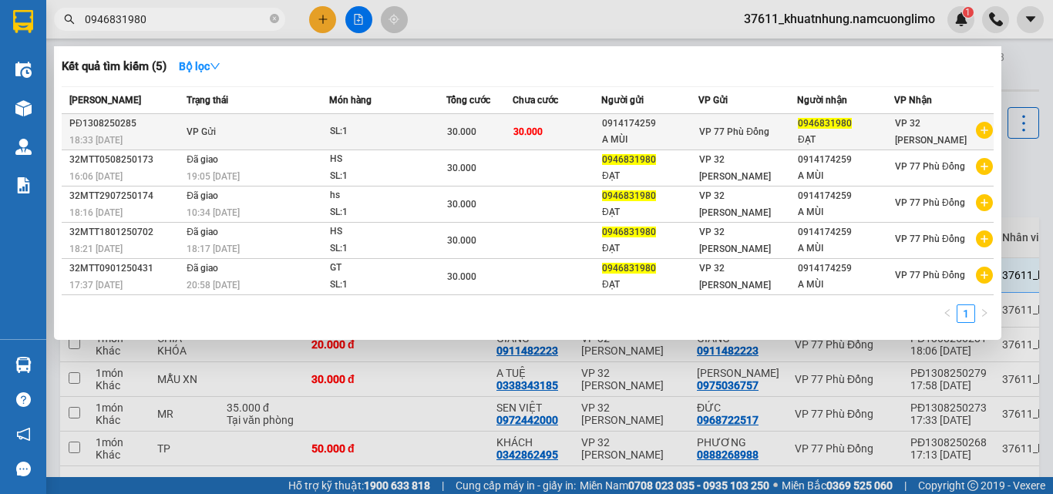
type input "0946831980"
click at [300, 131] on td "VP Gửi" at bounding box center [256, 132] width 146 height 36
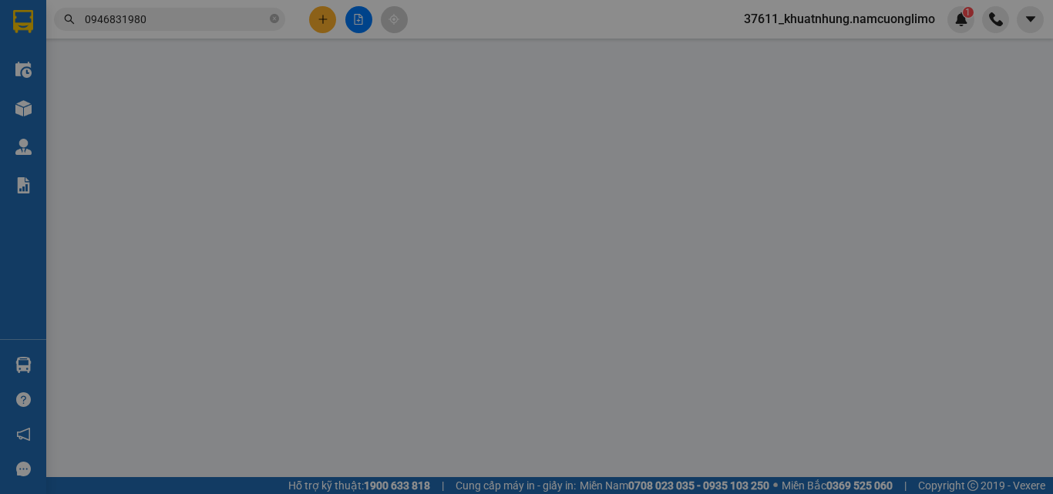
type input "0914174259"
type input "A MÙI"
type input "0946831980"
type input "ĐẠT"
type input "30.000"
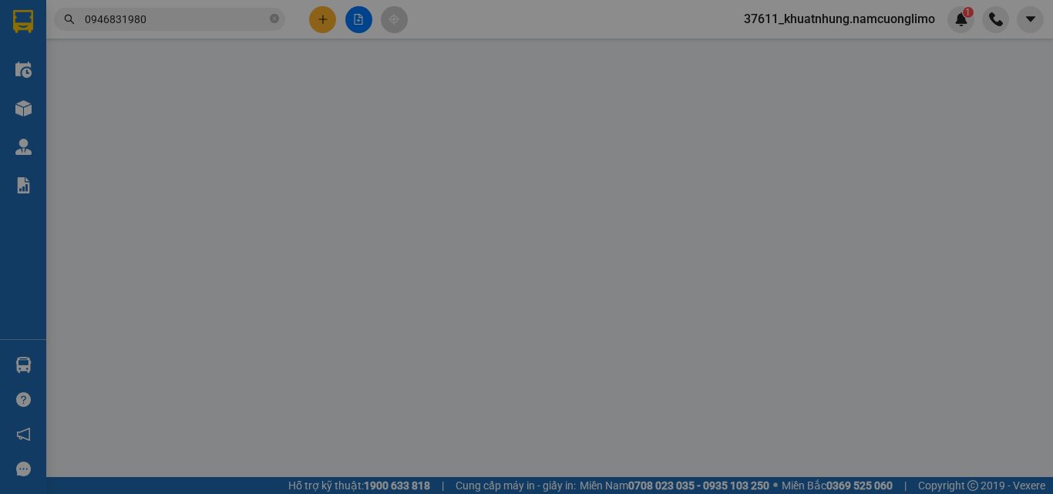
type input "30.000"
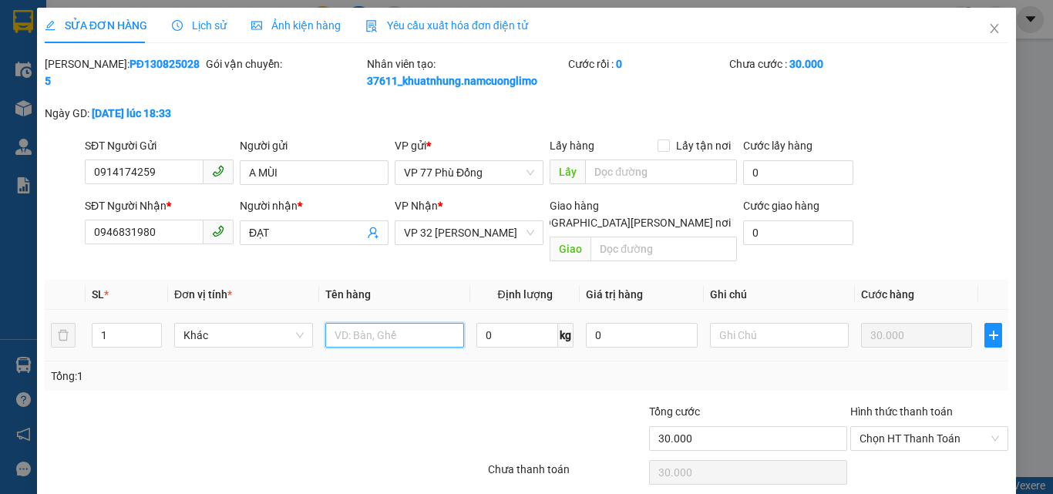
click at [380, 328] on input "text" at bounding box center [394, 335] width 139 height 25
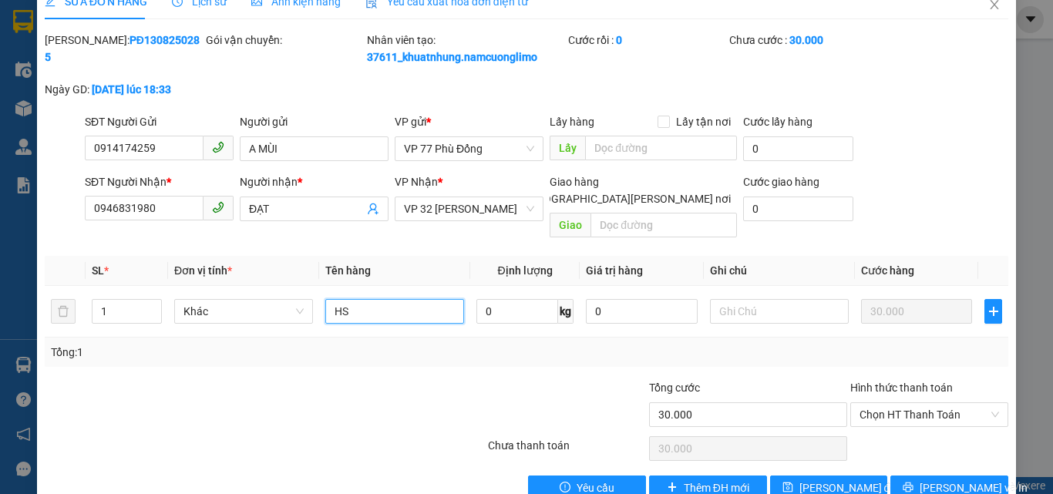
scroll to position [43, 0]
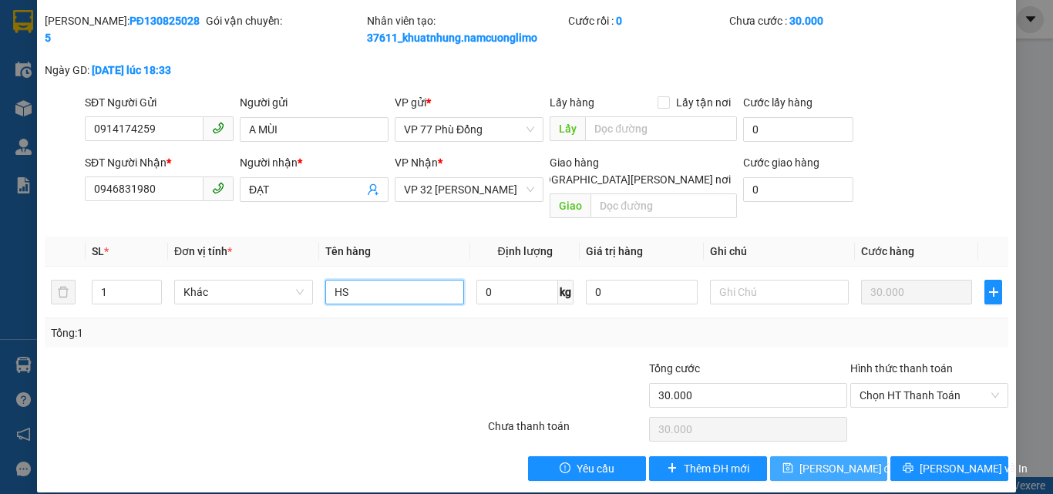
type input "HS"
click at [835, 460] on span "[PERSON_NAME] đổi" at bounding box center [849, 468] width 99 height 17
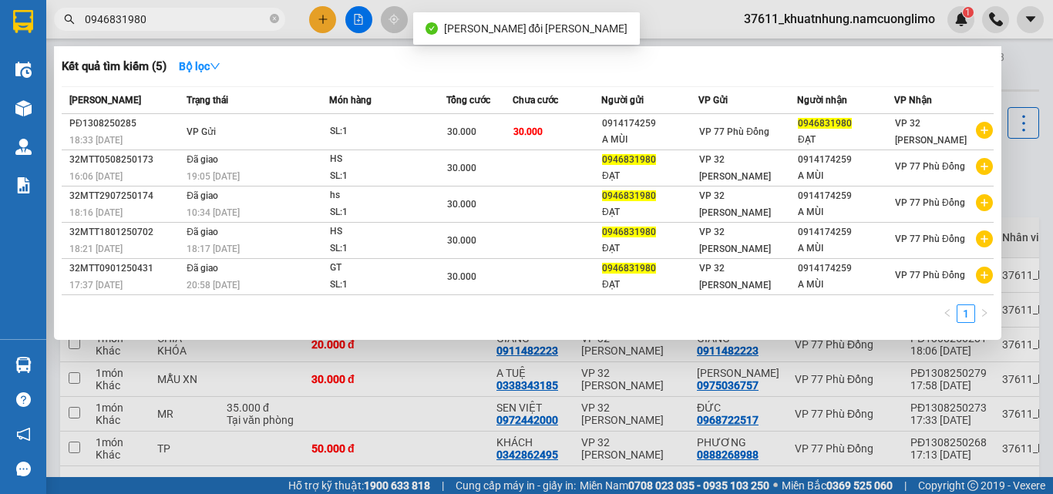
click at [185, 15] on input "0946831980" at bounding box center [176, 19] width 182 height 17
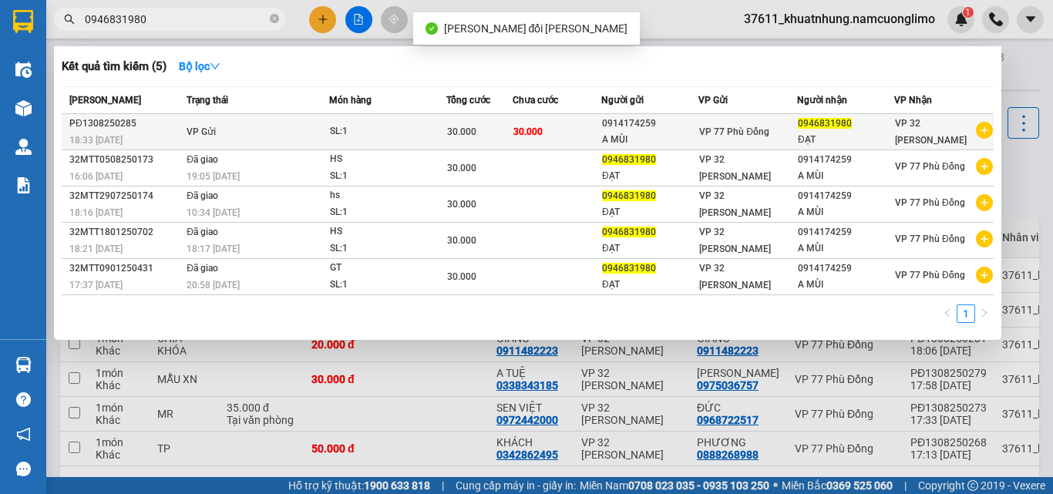
click at [520, 126] on span "30.000" at bounding box center [528, 131] width 29 height 11
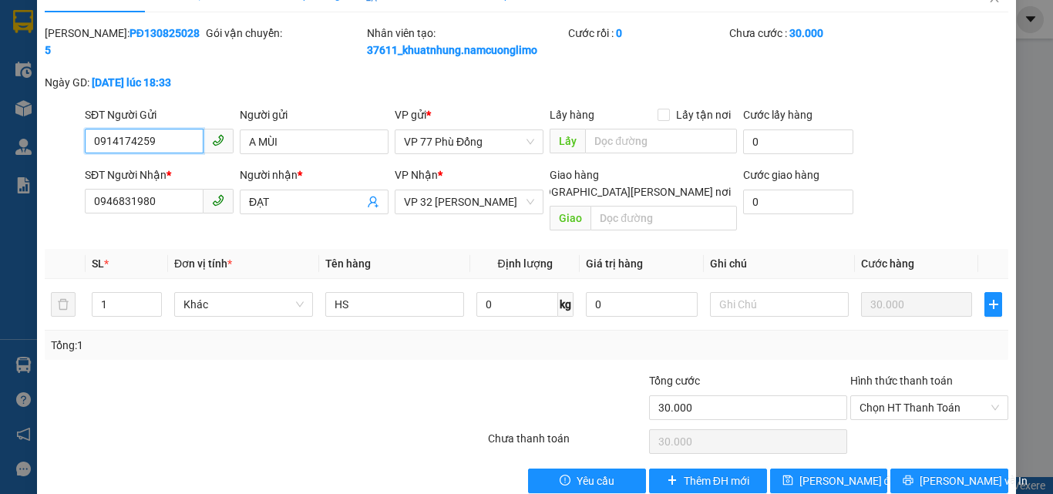
scroll to position [43, 0]
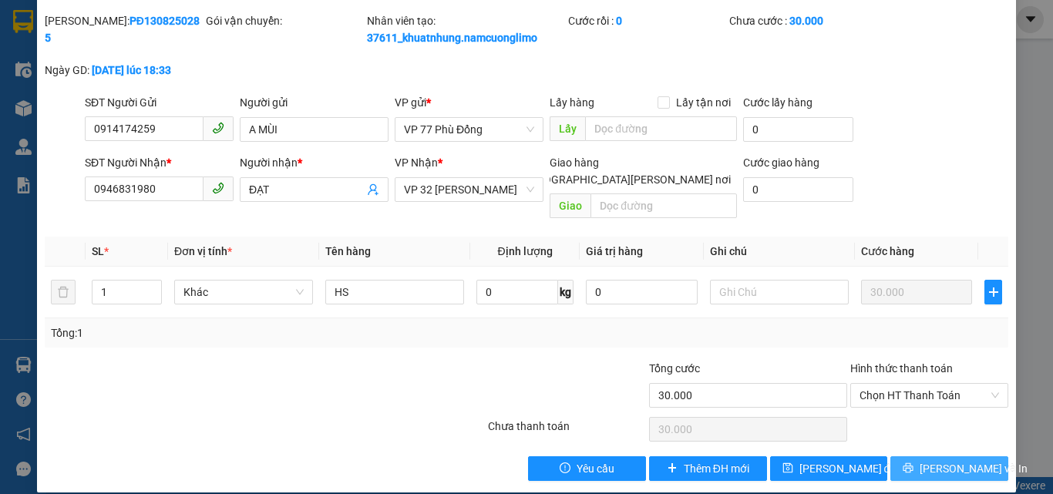
click at [943, 460] on span "[PERSON_NAME] và In" at bounding box center [974, 468] width 108 height 17
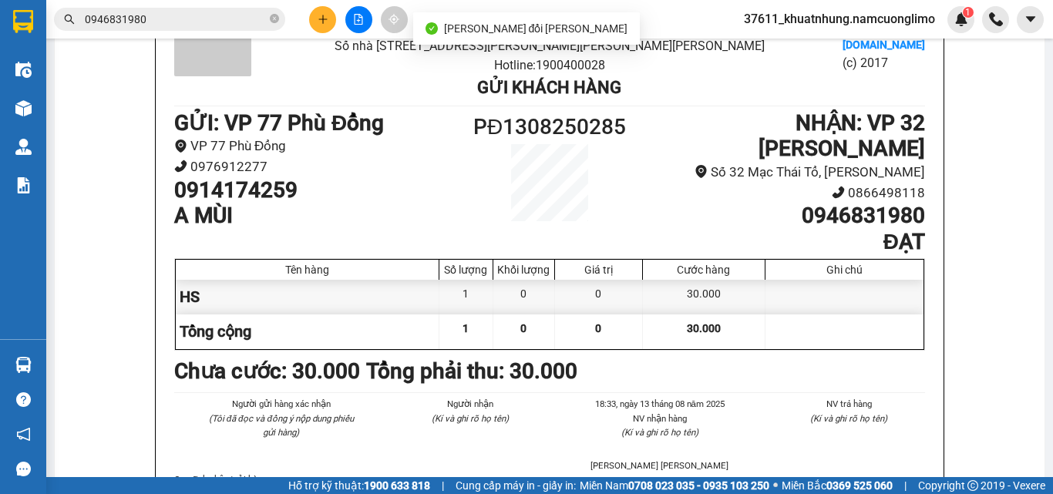
scroll to position [77, 0]
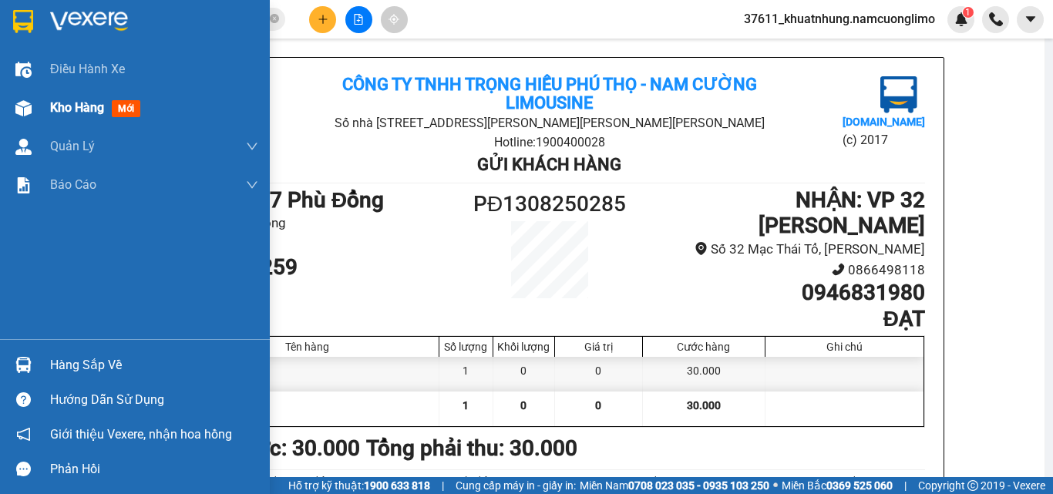
click at [73, 112] on span "Kho hàng" at bounding box center [77, 107] width 54 height 15
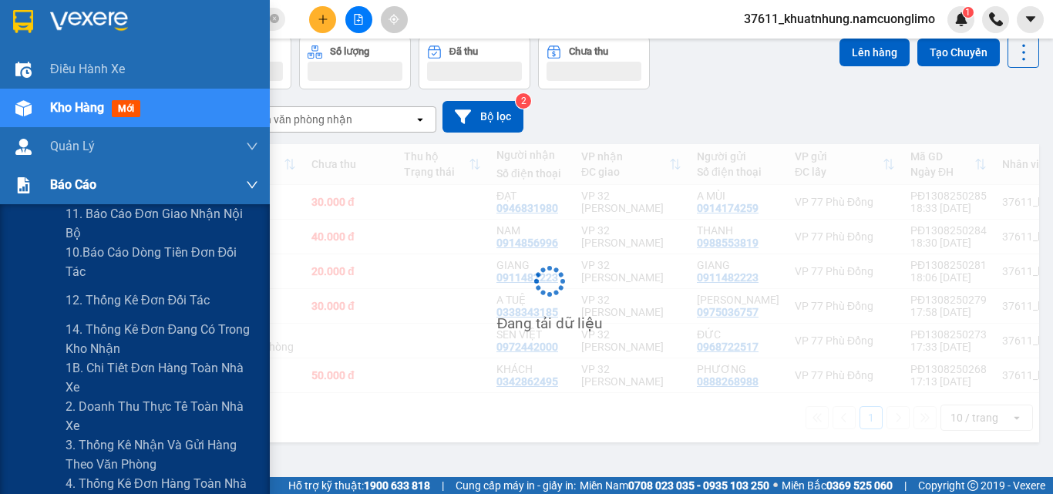
scroll to position [71, 0]
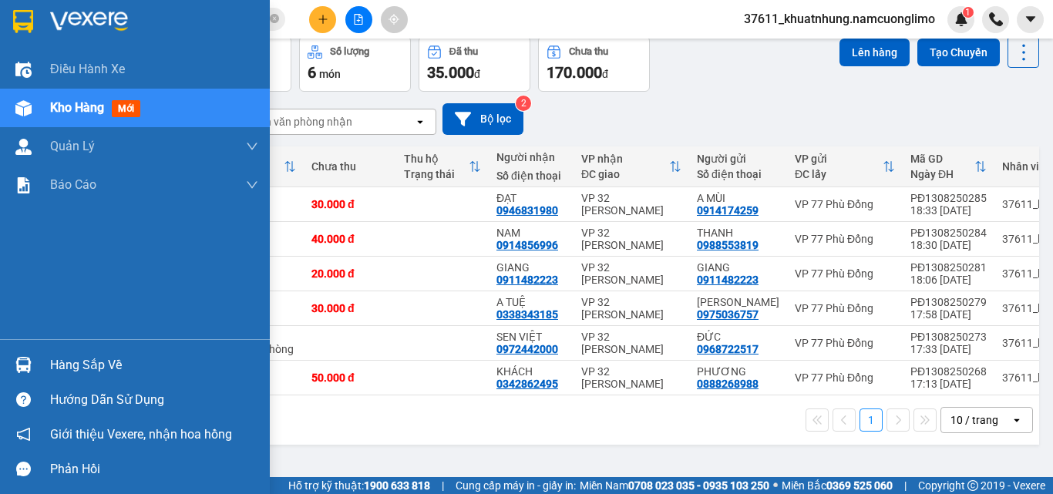
click at [89, 363] on div "Hàng sắp về" at bounding box center [154, 365] width 208 height 23
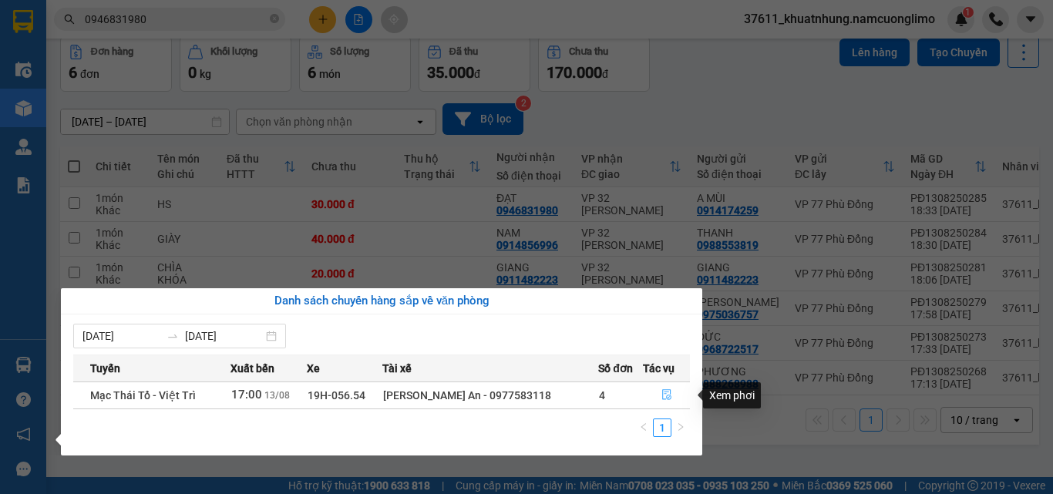
click at [665, 393] on icon "file-done" at bounding box center [666, 395] width 9 height 11
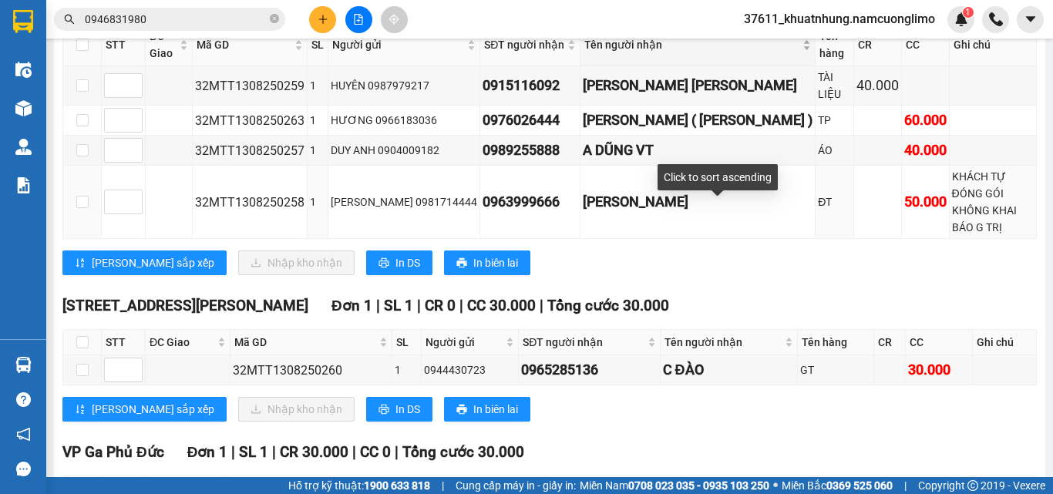
scroll to position [154, 0]
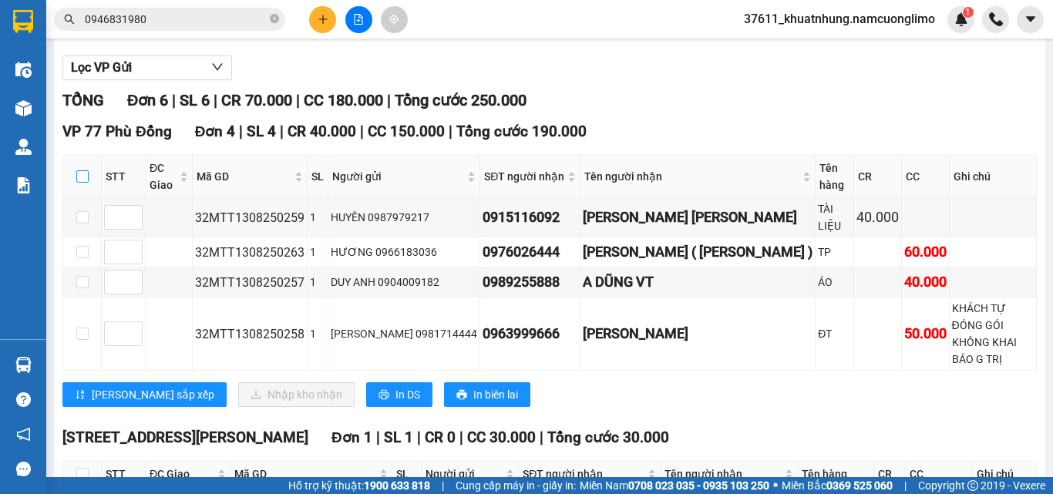
drag, startPoint x: 85, startPoint y: 192, endPoint x: 83, endPoint y: 203, distance: 11.0
click at [84, 183] on input "checkbox" at bounding box center [82, 176] width 12 height 12
checkbox input "true"
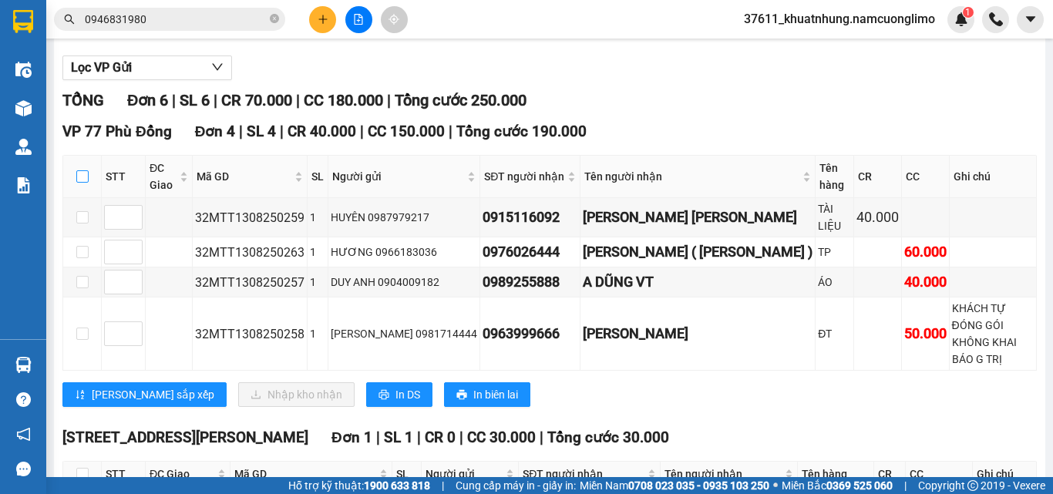
checkbox input "true"
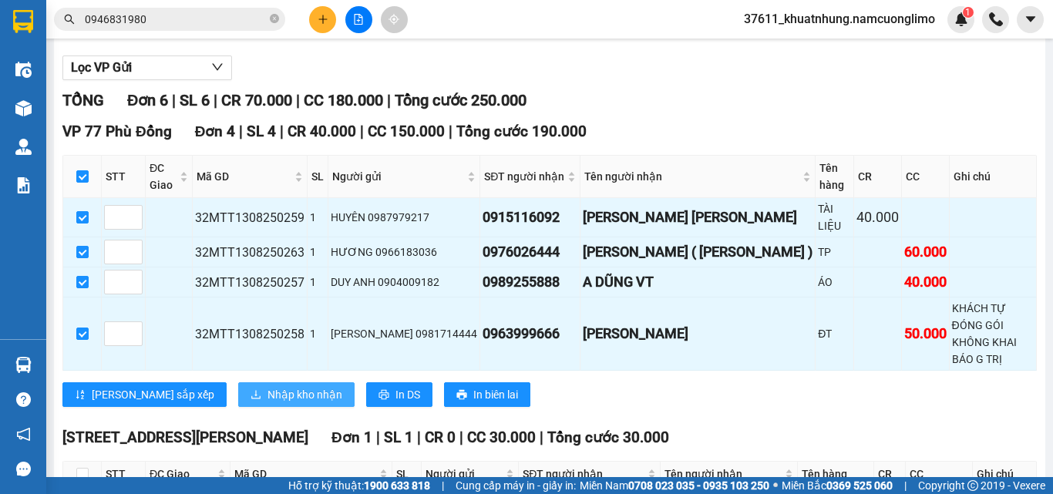
click at [268, 386] on span "Nhập kho nhận" at bounding box center [305, 394] width 75 height 17
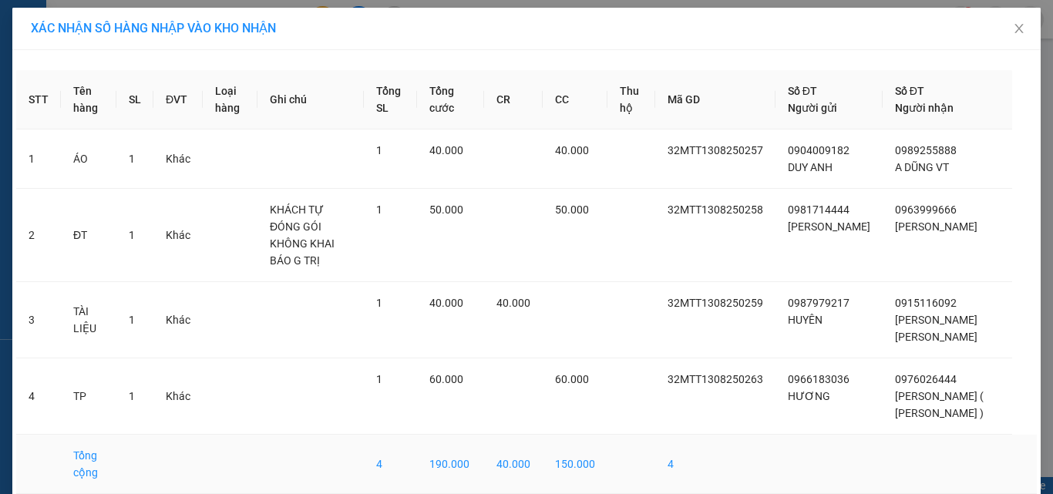
scroll to position [53, 0]
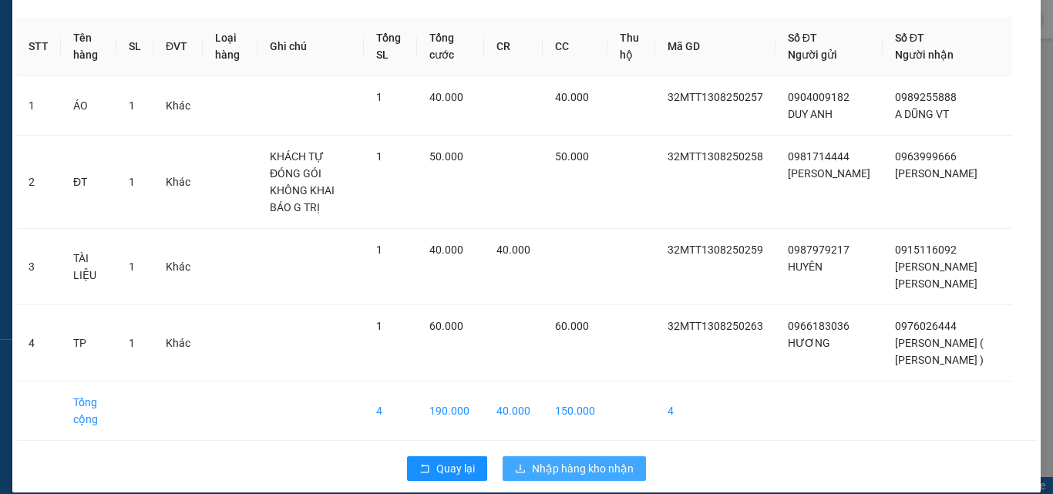
click at [607, 460] on span "Nhập hàng kho nhận" at bounding box center [583, 468] width 102 height 17
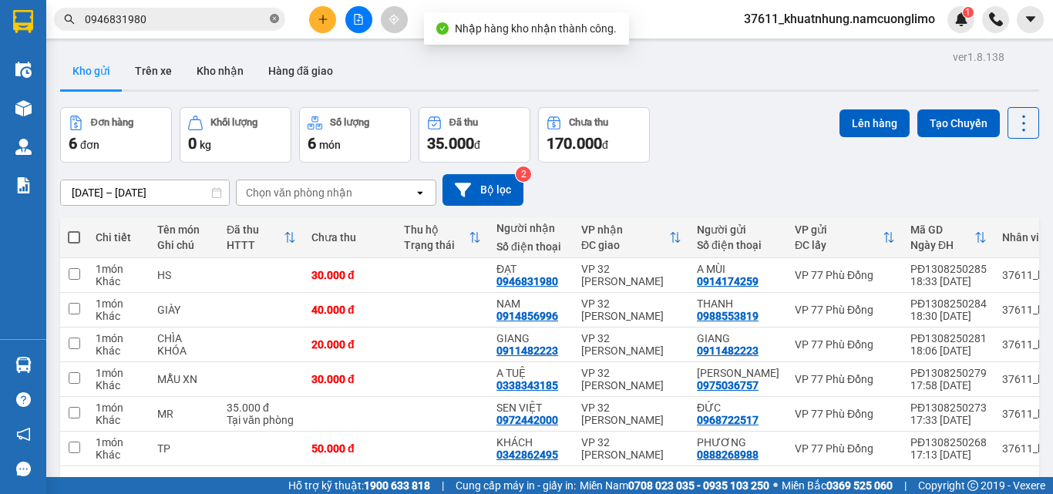
click at [275, 22] on icon "close-circle" at bounding box center [274, 18] width 9 height 9
click at [325, 17] on icon "plus" at bounding box center [323, 19] width 11 height 11
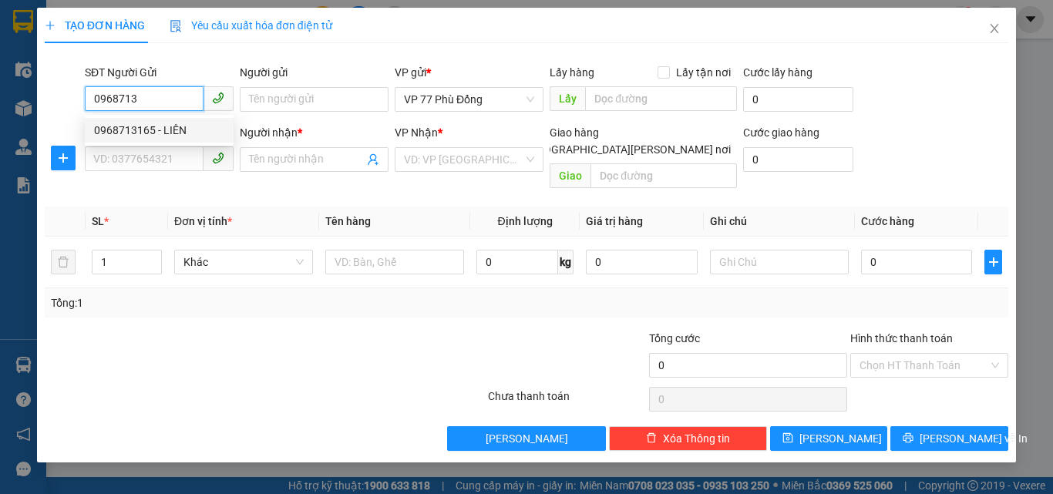
click at [169, 125] on div "0968713165 - LIÊN" at bounding box center [159, 130] width 130 height 17
type input "0968713165"
type input "LIÊN"
type input "0968713165"
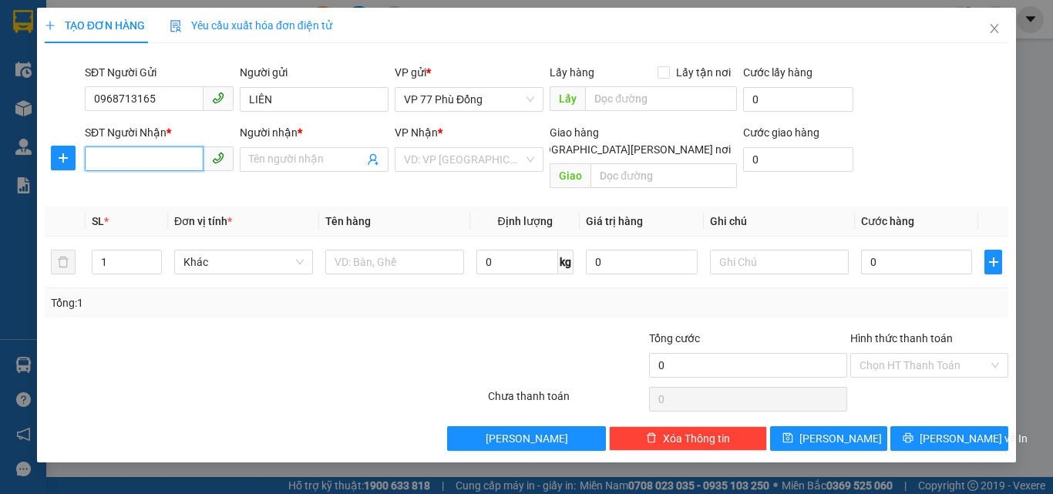
click at [139, 150] on input "SĐT Người Nhận *" at bounding box center [144, 159] width 119 height 25
click at [184, 188] on div "0338343185 - A TUỆ" at bounding box center [159, 190] width 130 height 17
type input "0338343185"
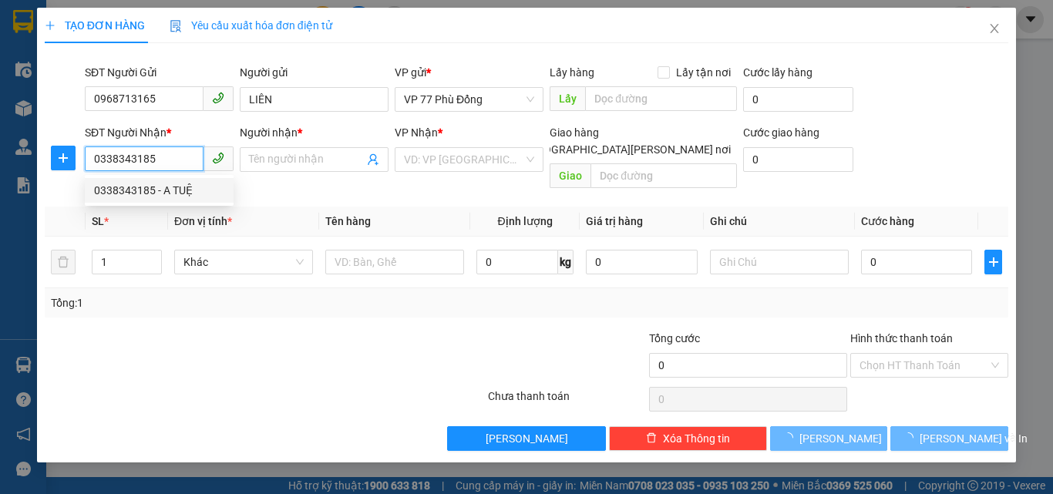
type input "A TUỆ"
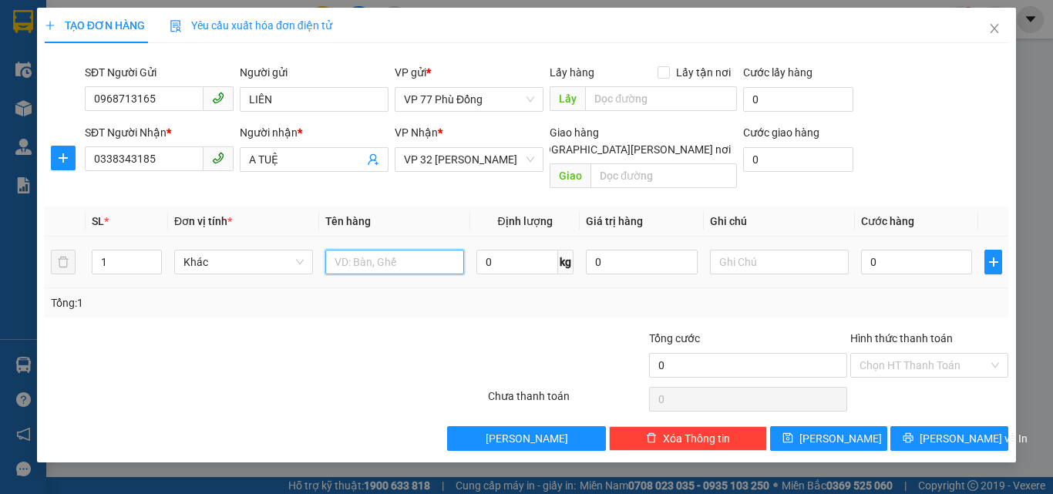
click at [399, 250] on input "text" at bounding box center [394, 262] width 139 height 25
type input "MẪU XN"
click at [933, 250] on input "0" at bounding box center [916, 262] width 111 height 25
type input "3"
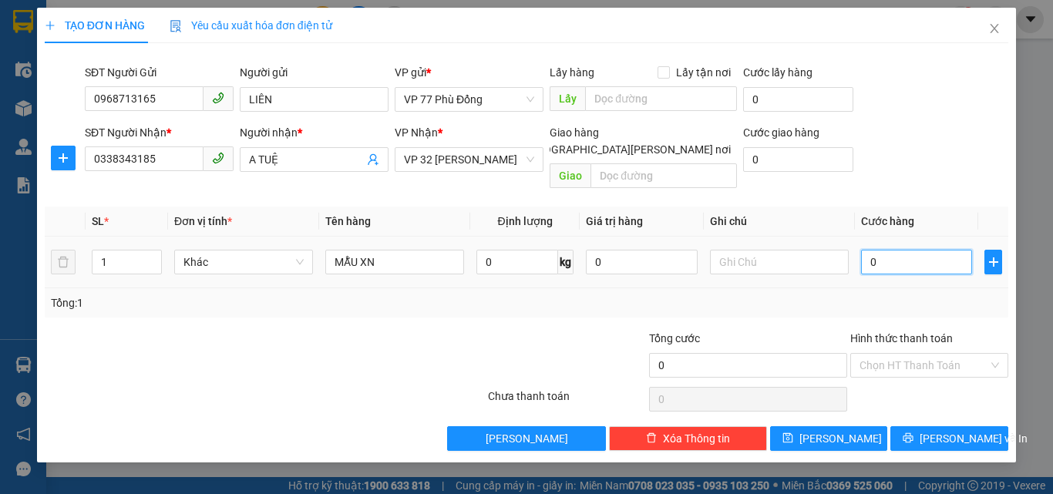
type input "3"
type input "30"
type input "30.000"
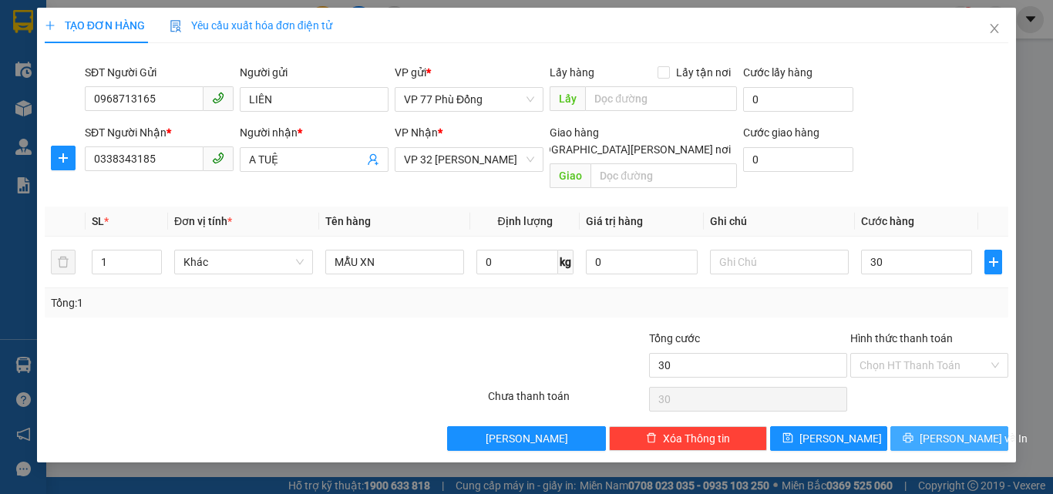
type input "30.000"
click at [979, 426] on button "[PERSON_NAME] và In" at bounding box center [950, 438] width 118 height 25
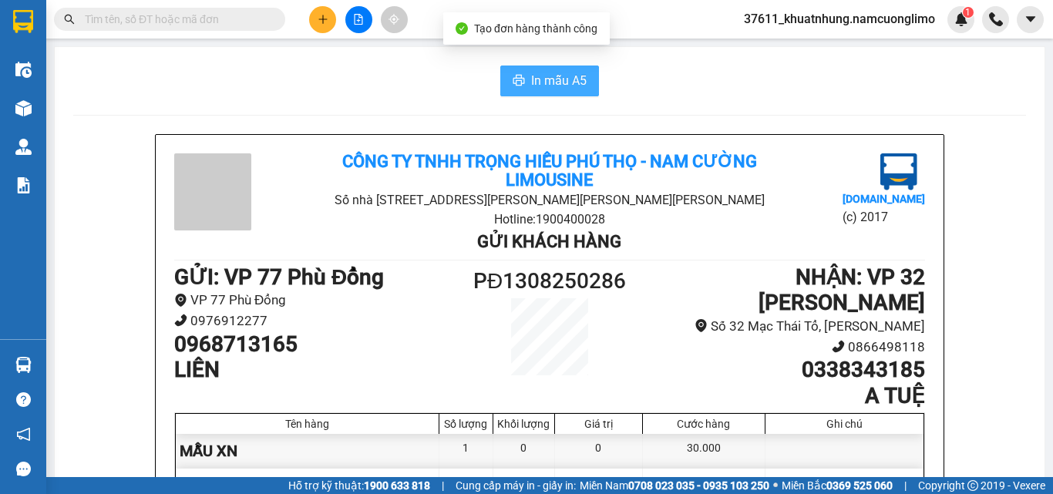
click at [542, 72] on span "In mẫu A5" at bounding box center [559, 80] width 56 height 19
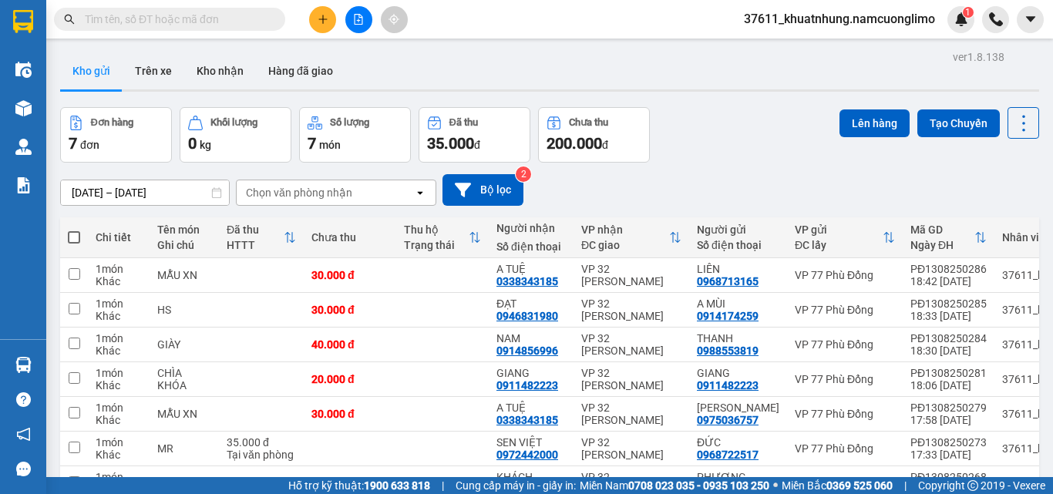
click at [231, 19] on input "text" at bounding box center [176, 19] width 182 height 17
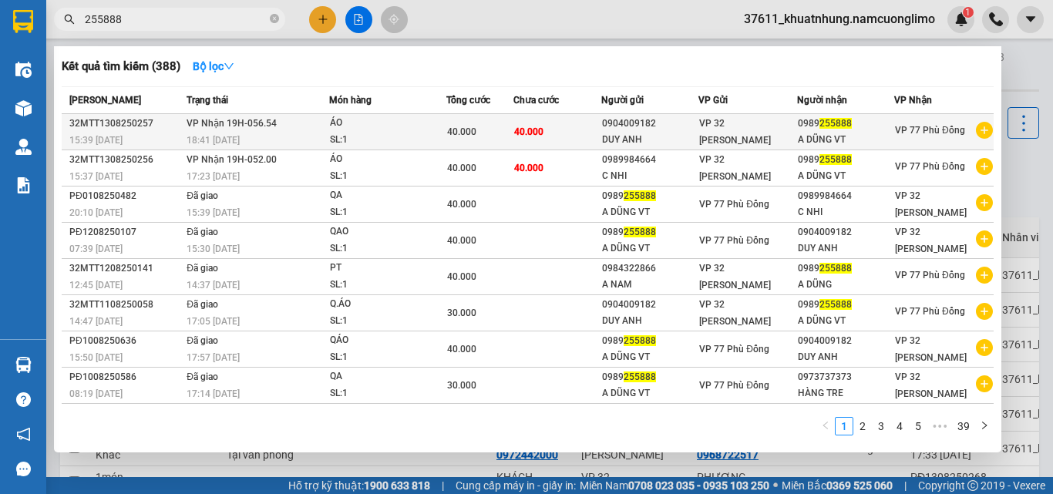
type input "255888"
click at [261, 119] on span "VP Nhận 19H-056.54" at bounding box center [232, 123] width 90 height 11
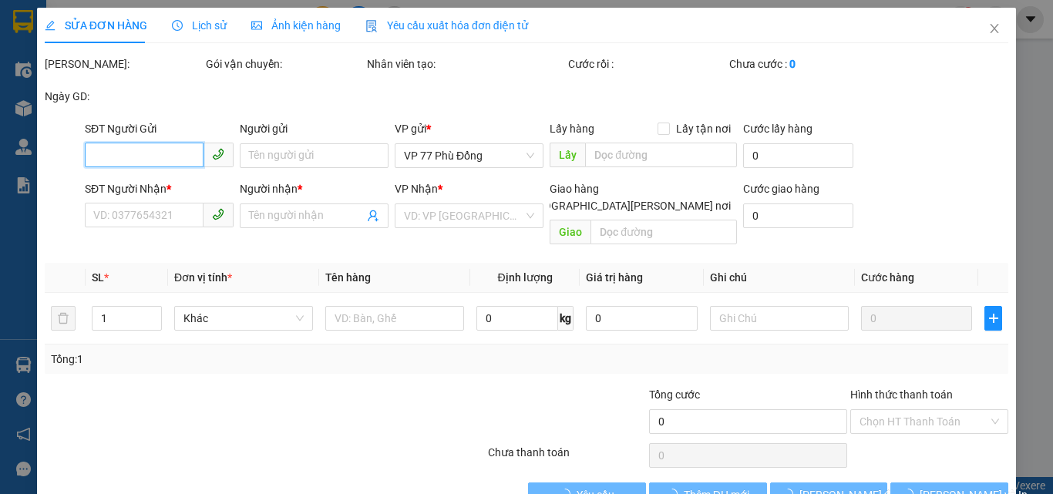
type input "0904009182"
type input "DUY ANH"
type input "0989255888"
type input "A DŨNG VT"
type input "40.000"
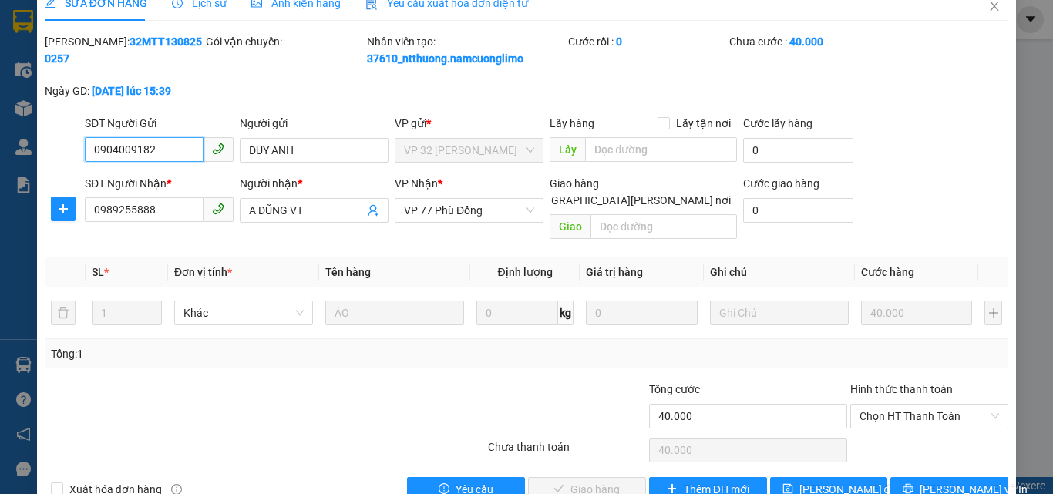
scroll to position [43, 0]
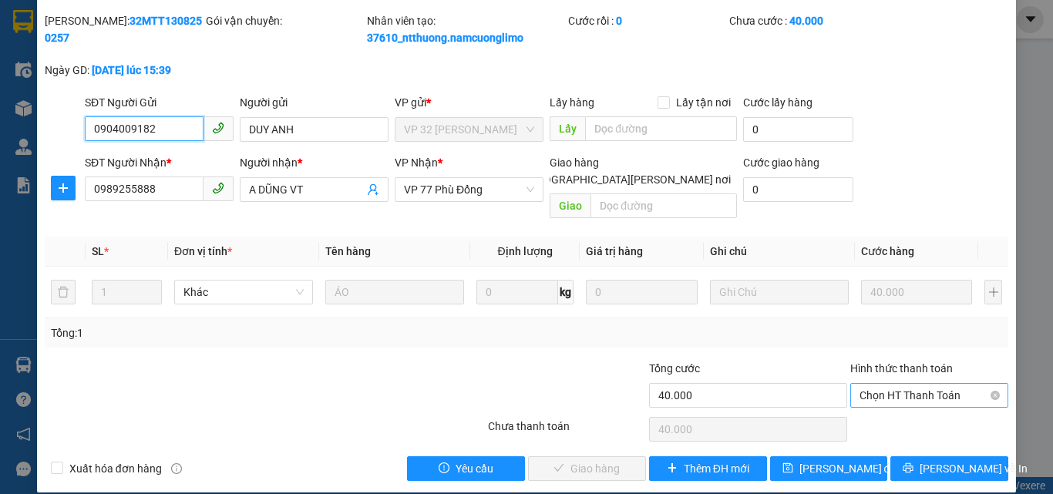
click at [890, 384] on span "Chọn HT Thanh Toán" at bounding box center [930, 395] width 140 height 23
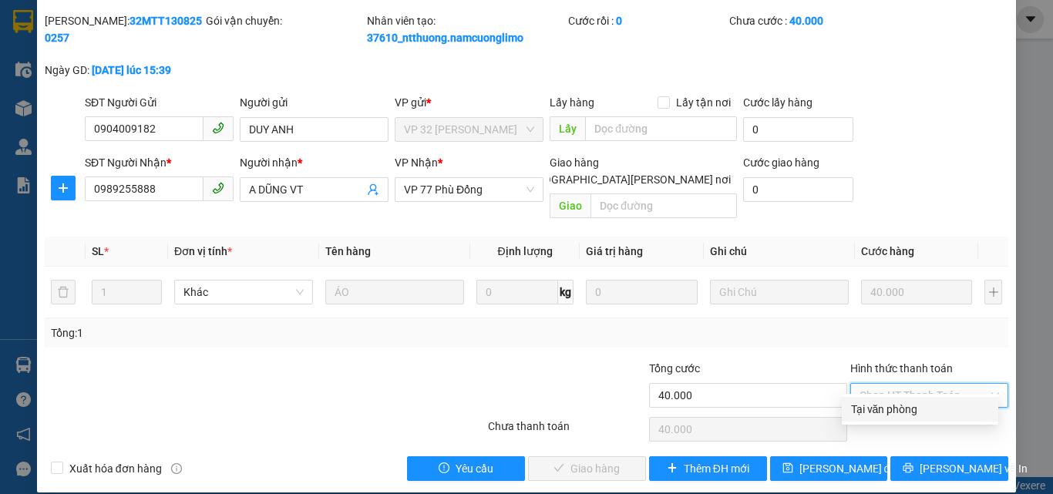
drag, startPoint x: 893, startPoint y: 409, endPoint x: 836, endPoint y: 426, distance: 59.8
click at [888, 412] on div "Tại văn phòng" at bounding box center [920, 409] width 138 height 17
type input "0"
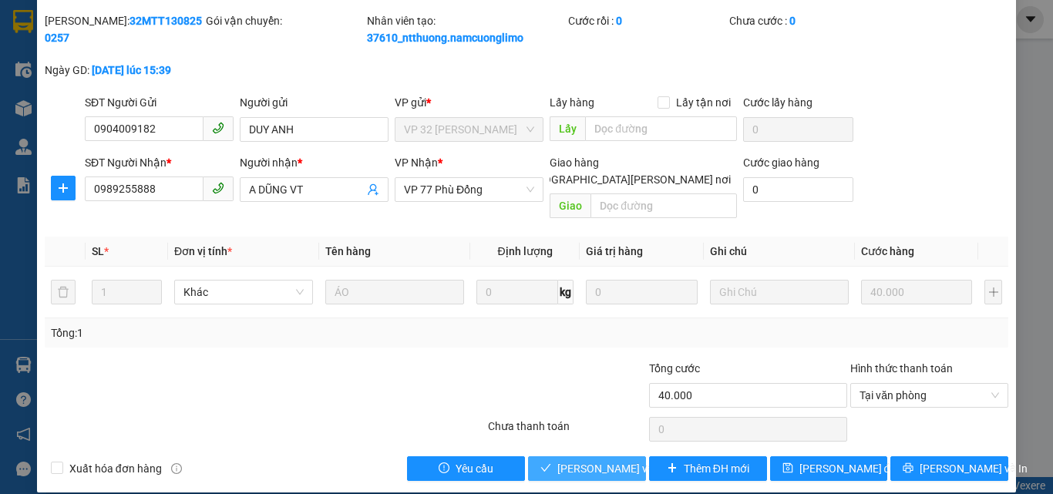
drag, startPoint x: 608, startPoint y: 457, endPoint x: 597, endPoint y: 452, distance: 12.1
click at [607, 460] on span "[PERSON_NAME] và [PERSON_NAME] hàng" at bounding box center [662, 468] width 208 height 17
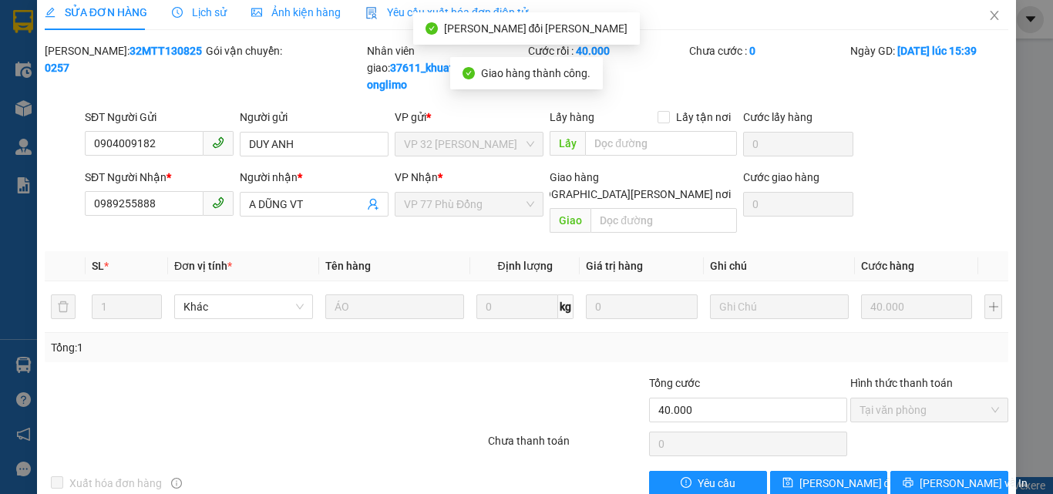
scroll to position [0, 0]
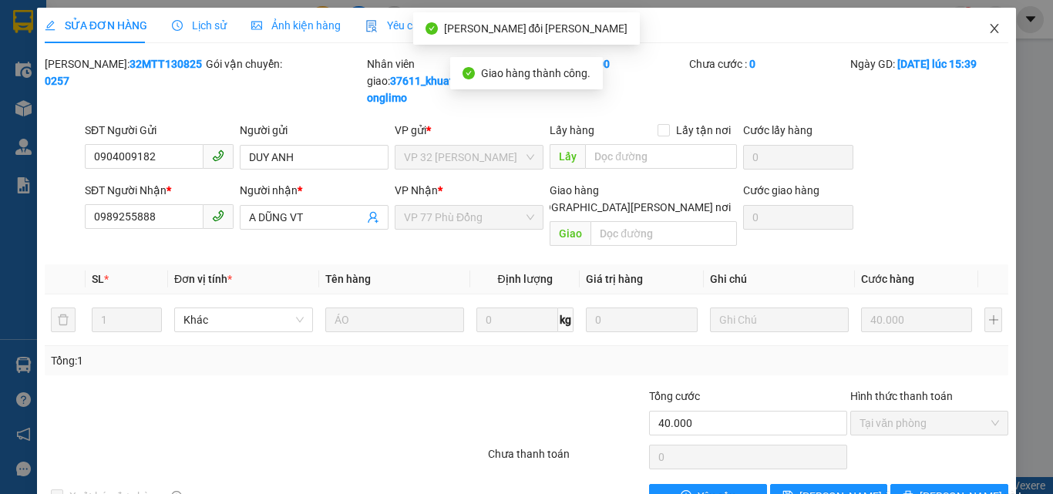
click at [994, 22] on span "Close" at bounding box center [994, 29] width 43 height 43
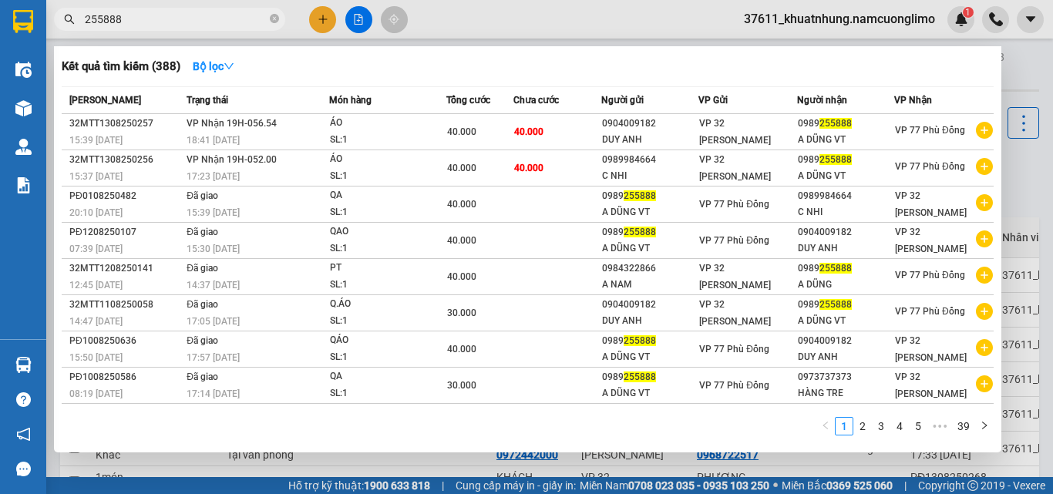
click at [187, 8] on span "255888" at bounding box center [169, 19] width 231 height 23
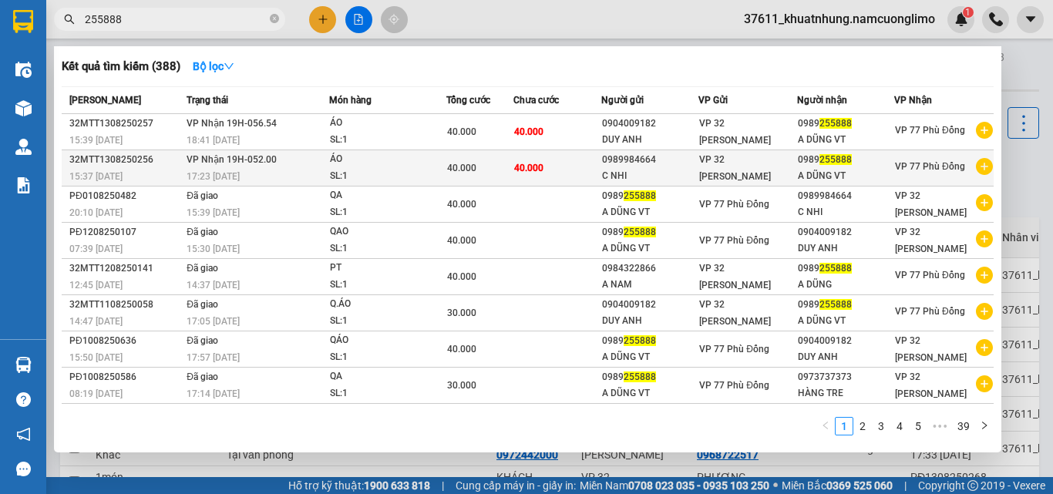
click at [248, 159] on span "VP Nhận 19H-052.00" at bounding box center [232, 159] width 90 height 11
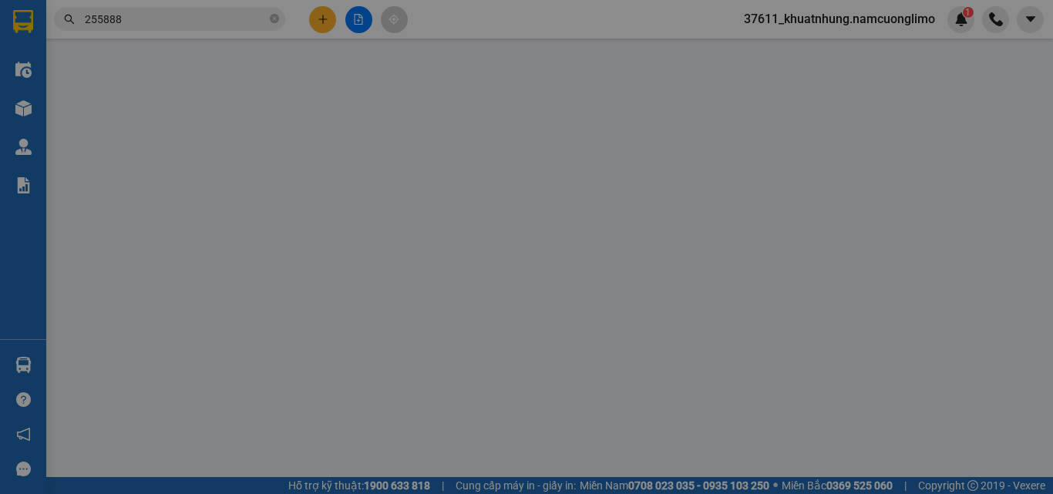
type input "0989984664"
type input "C NHI"
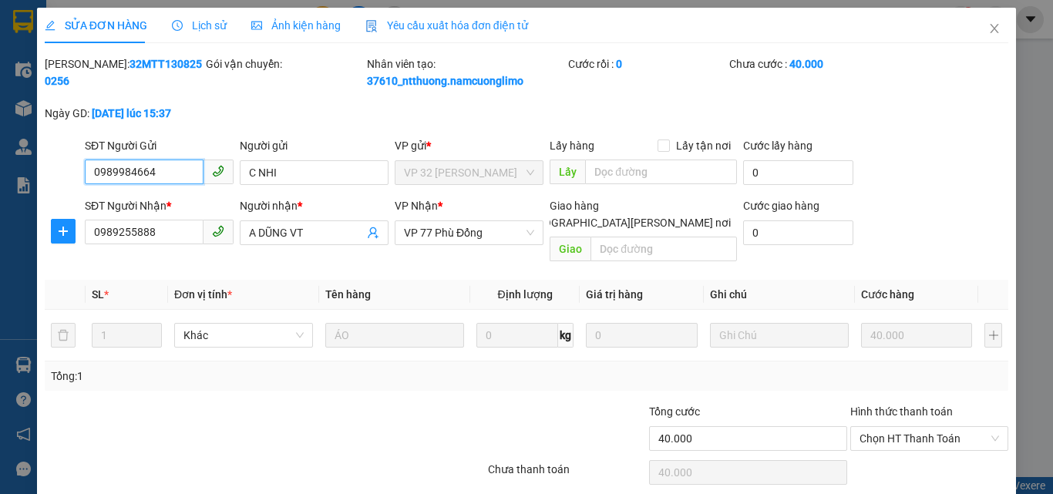
scroll to position [43, 0]
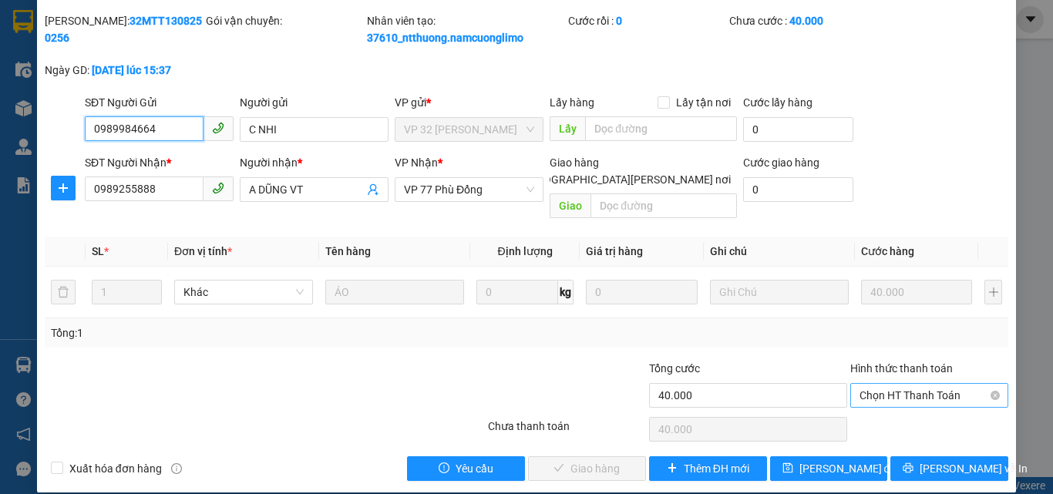
click at [908, 384] on span "Chọn HT Thanh Toán" at bounding box center [930, 395] width 140 height 23
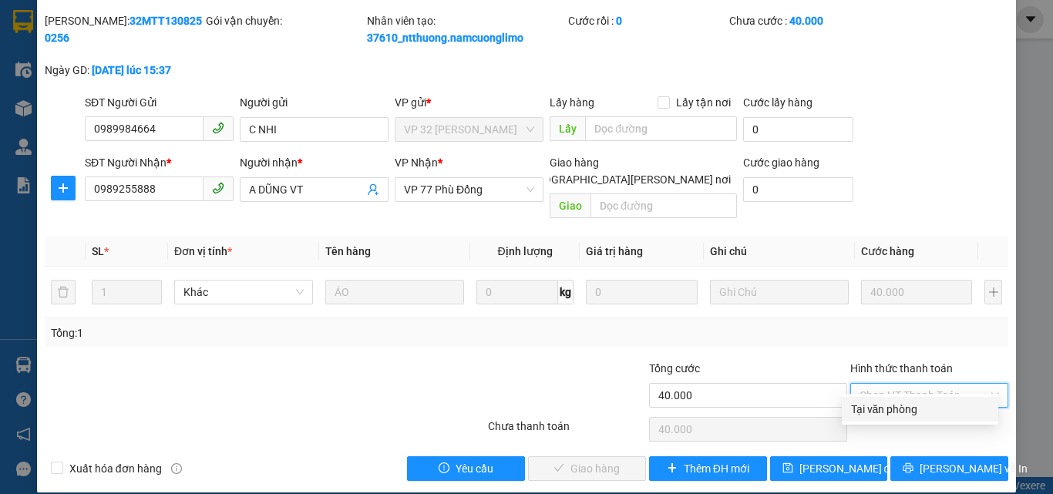
drag, startPoint x: 900, startPoint y: 415, endPoint x: 870, endPoint y: 417, distance: 30.2
click at [898, 415] on div "Tại văn phòng" at bounding box center [920, 409] width 138 height 17
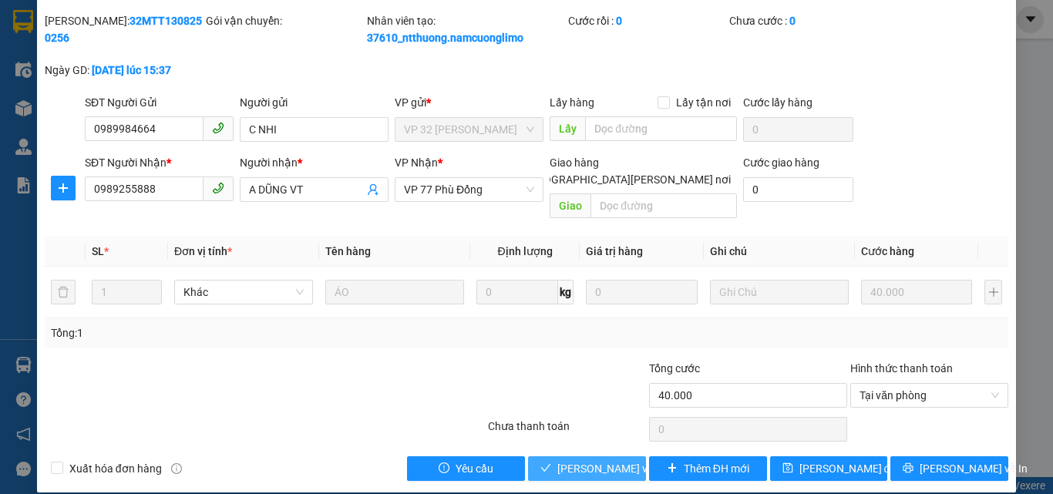
click at [576, 460] on span "[PERSON_NAME] và [PERSON_NAME] hàng" at bounding box center [662, 468] width 208 height 17
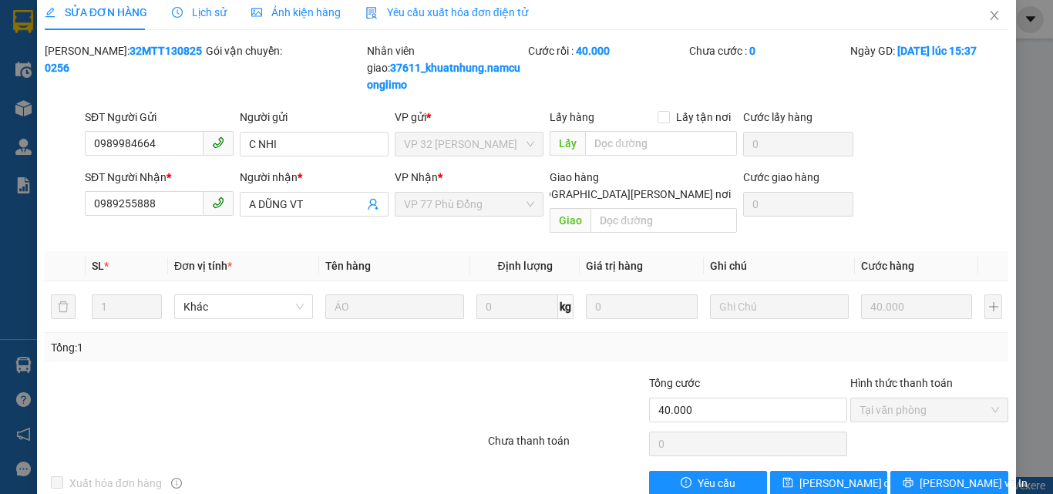
scroll to position [0, 0]
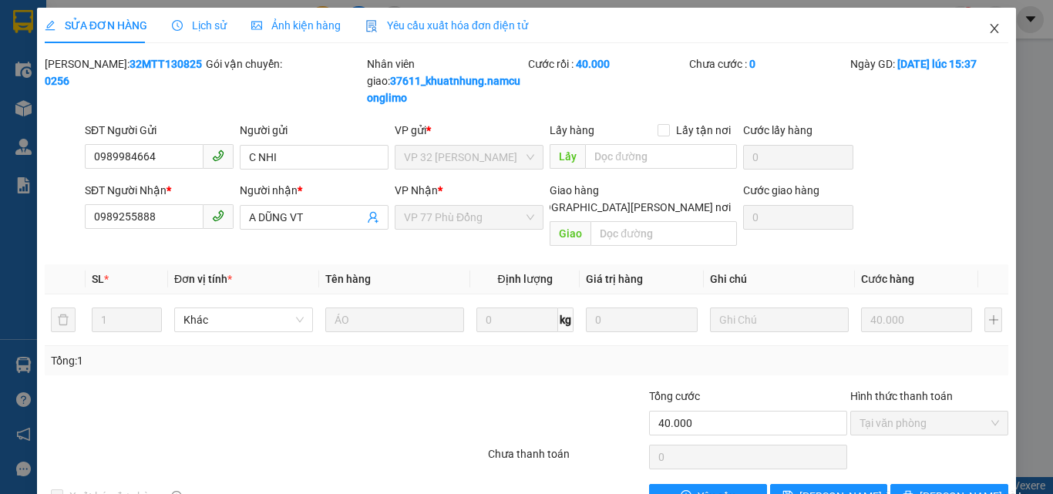
click at [978, 22] on span "Close" at bounding box center [994, 29] width 43 height 43
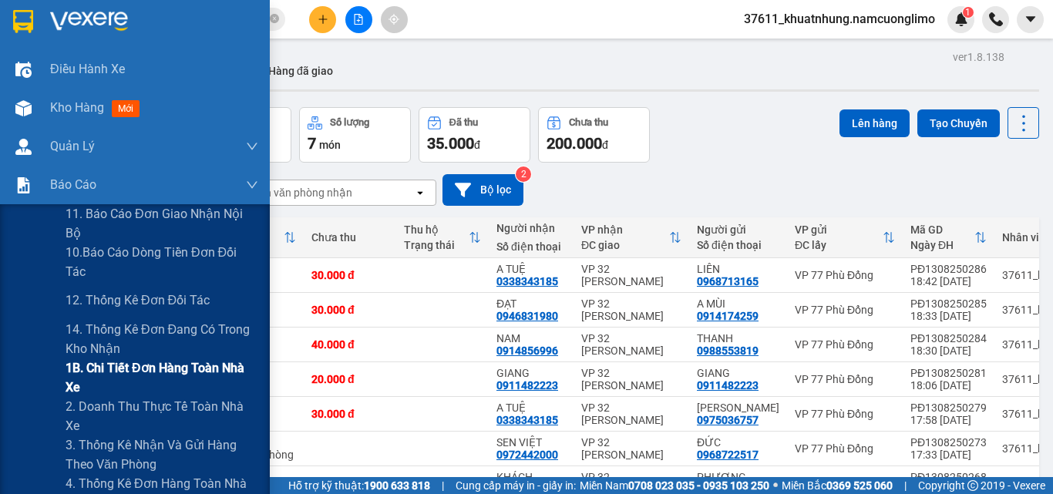
click at [110, 371] on span "1B. Chi tiết đơn hàng toàn nhà xe" at bounding box center [162, 378] width 193 height 39
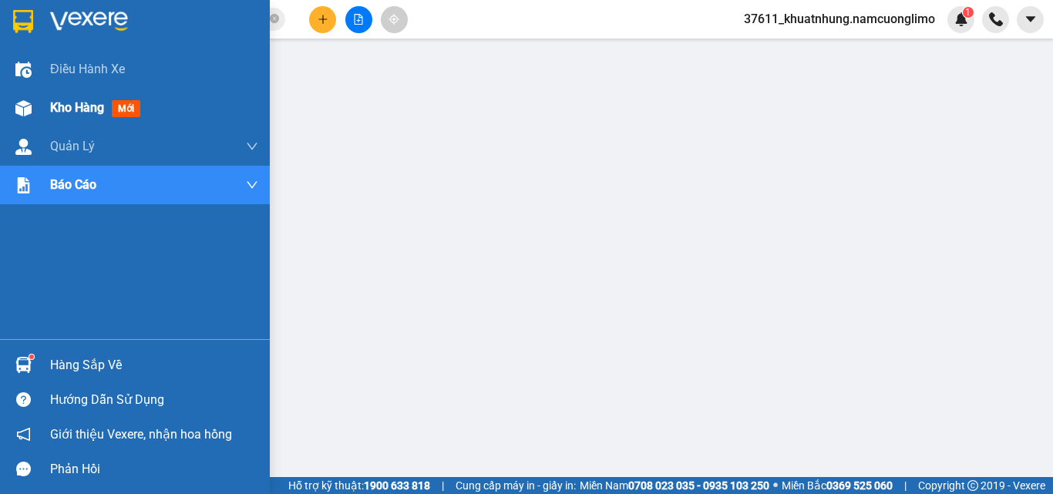
click at [76, 106] on span "Kho hàng" at bounding box center [77, 107] width 54 height 15
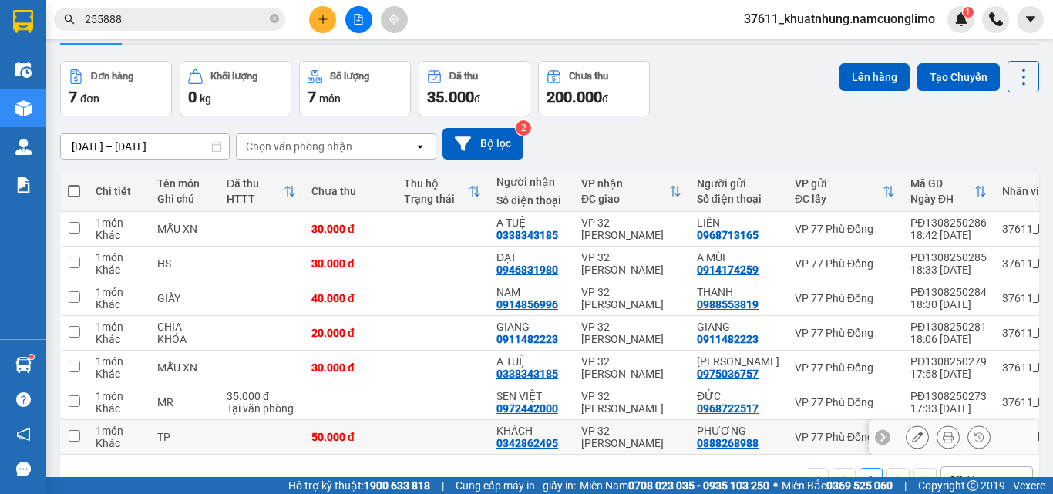
scroll to position [93, 0]
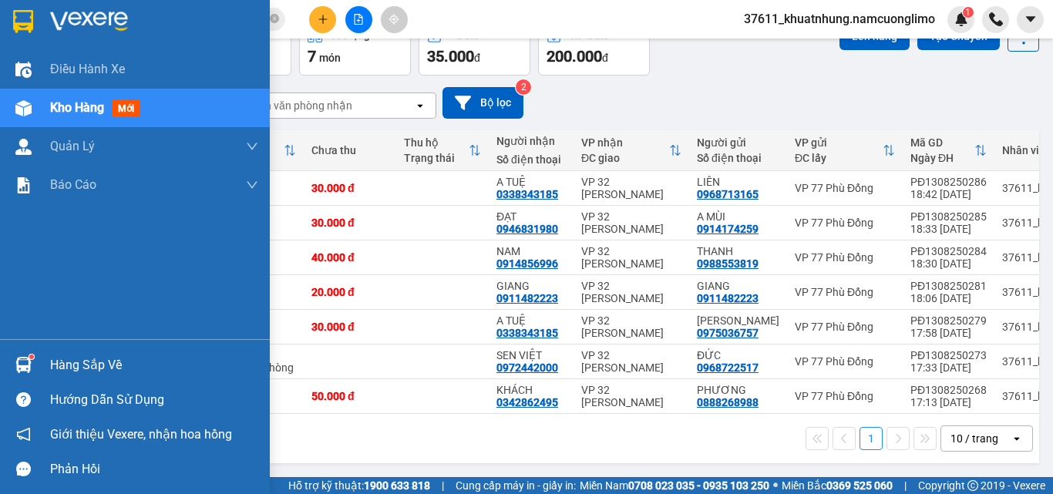
click at [79, 367] on div "Hàng sắp về" at bounding box center [154, 365] width 208 height 23
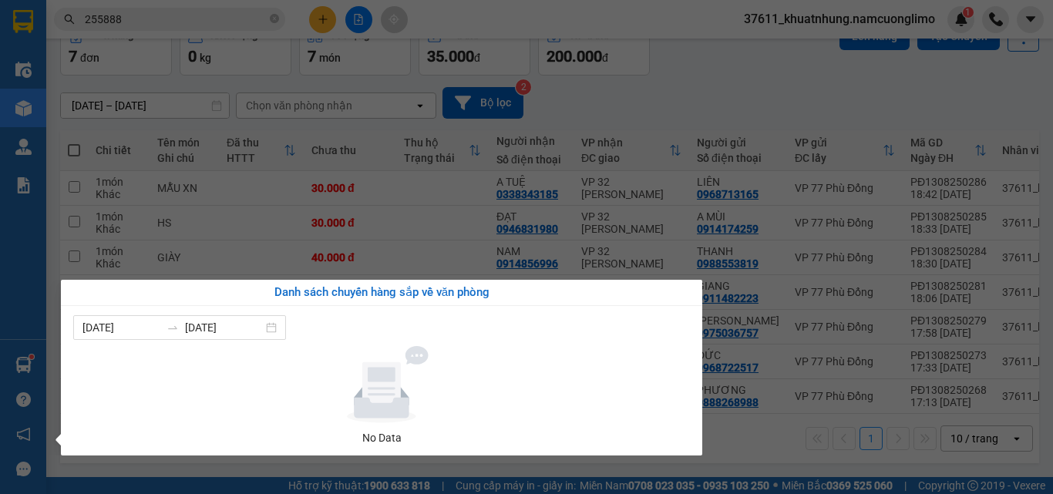
click at [756, 436] on section "Kết quả tìm kiếm ( 388 ) Bộ lọc Mã ĐH Trạng thái Món hàng Tổng cước Chưa cước N…" at bounding box center [526, 247] width 1053 height 494
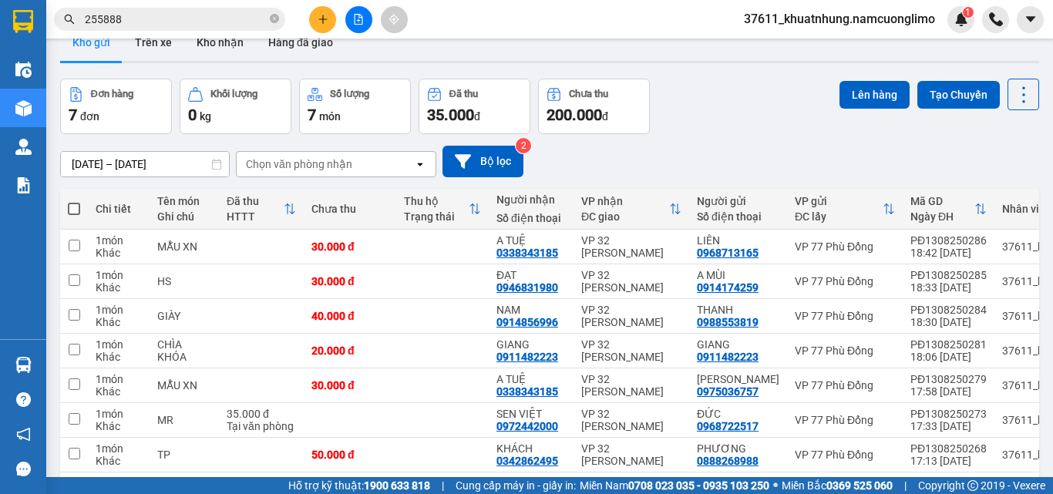
scroll to position [0, 0]
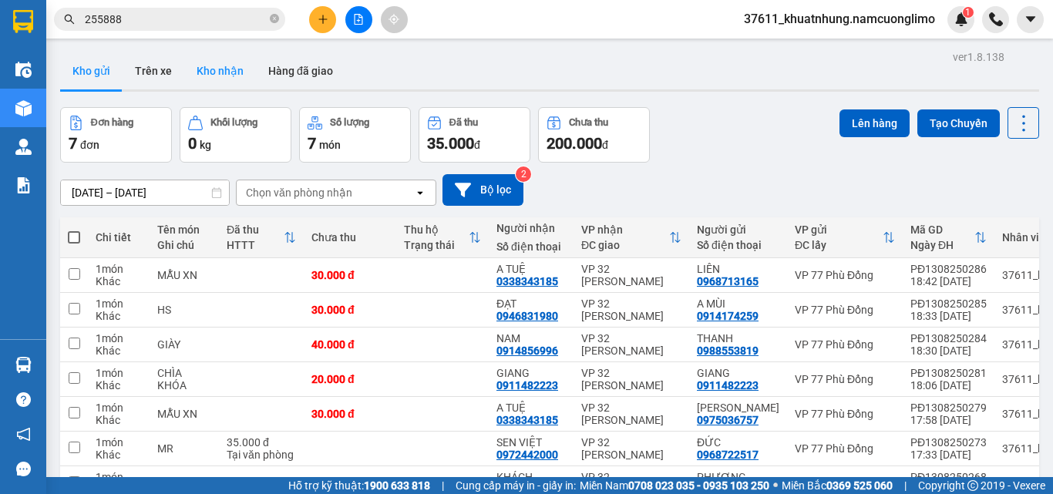
click at [212, 74] on button "Kho nhận" at bounding box center [220, 70] width 72 height 37
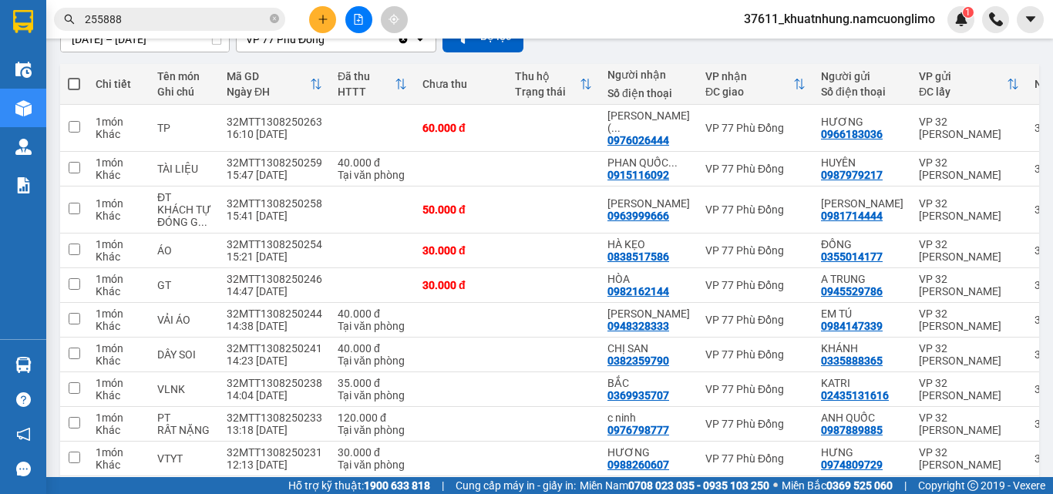
scroll to position [154, 0]
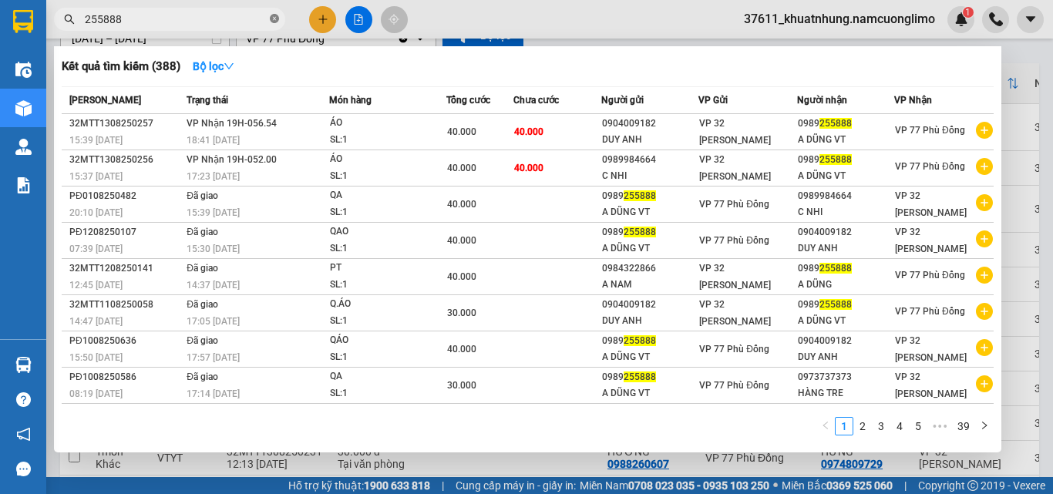
click at [277, 18] on icon "close-circle" at bounding box center [274, 18] width 9 height 9
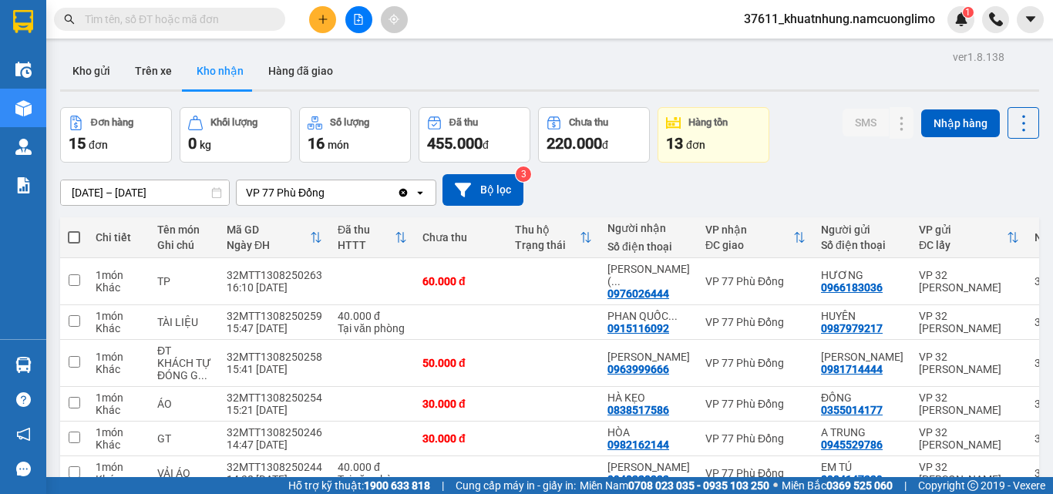
scroll to position [154, 0]
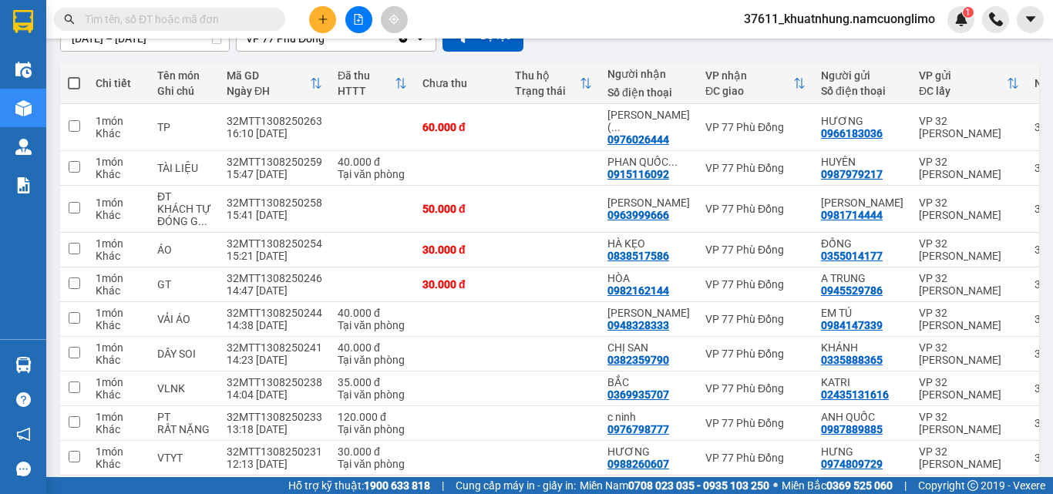
click at [241, 15] on input "text" at bounding box center [176, 19] width 182 height 17
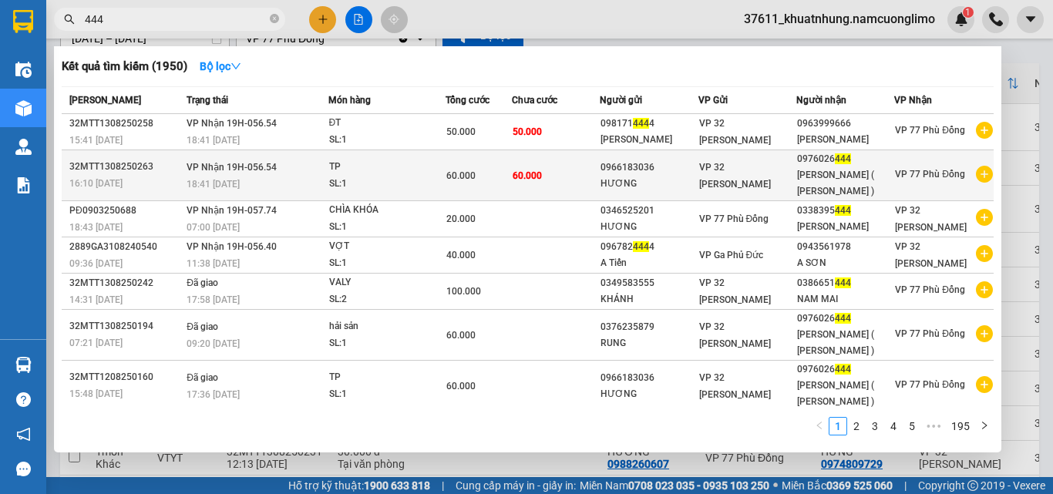
type input "444"
click at [263, 176] on div "18:41 [DATE]" at bounding box center [257, 184] width 140 height 17
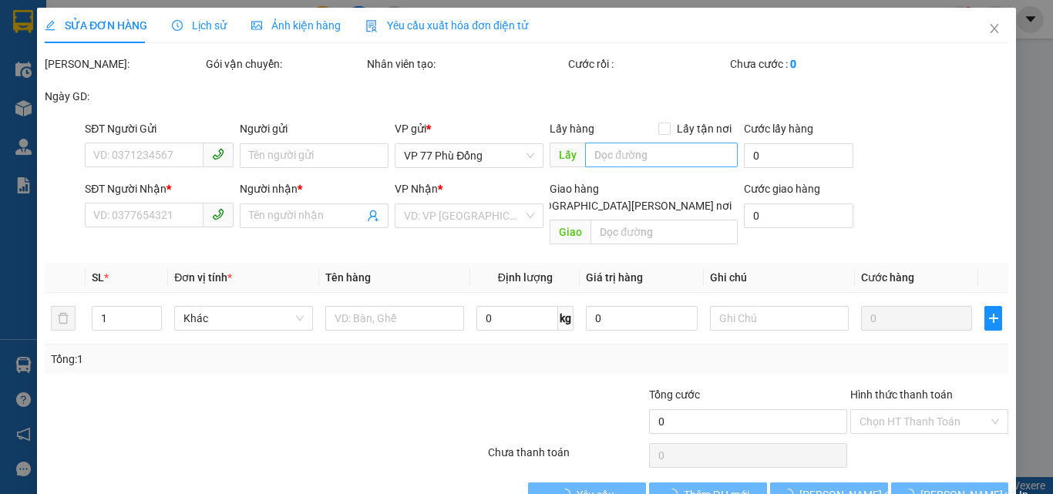
type input "0966183036"
type input "HƯƠNG"
type input "0976026444"
type input "[PERSON_NAME] ( [PERSON_NAME] )"
type input "60.000"
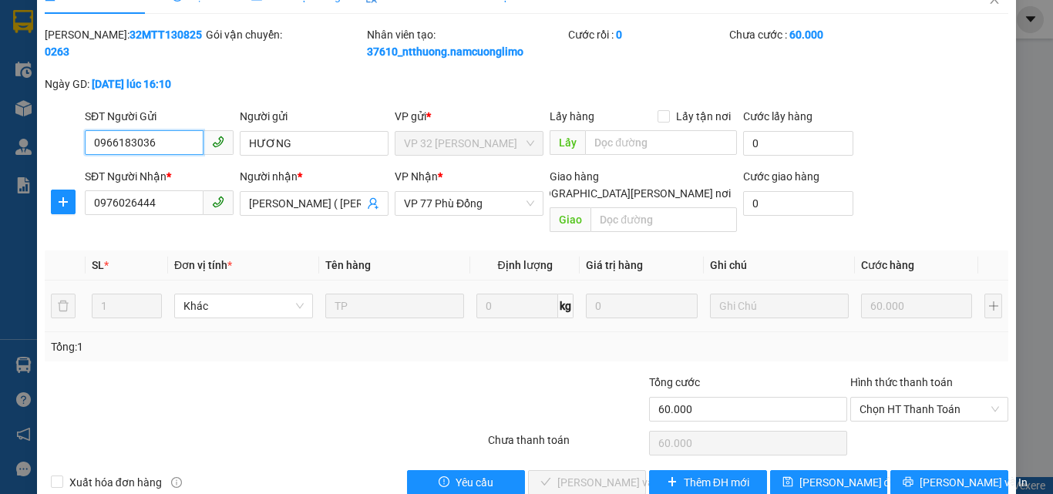
scroll to position [43, 0]
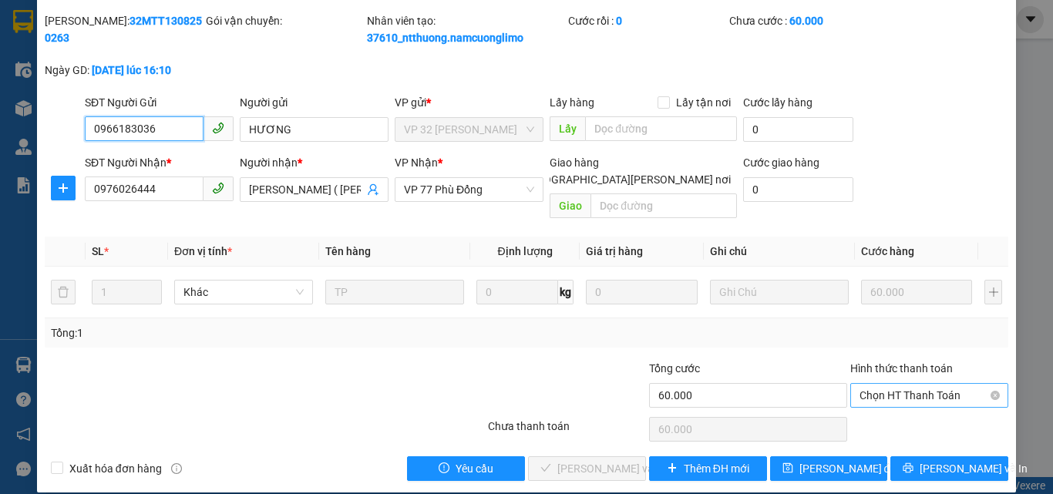
click at [905, 384] on span "Chọn HT Thanh Toán" at bounding box center [930, 395] width 140 height 23
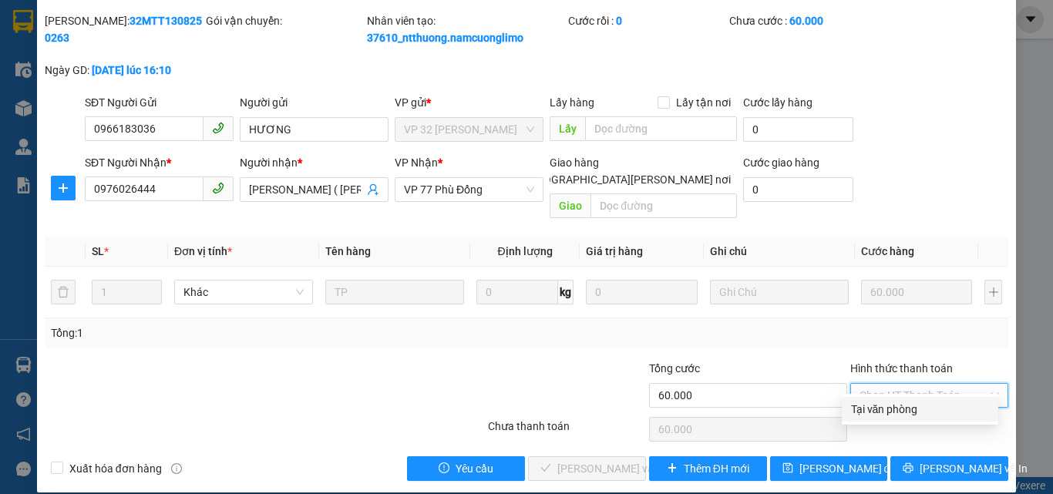
click at [881, 417] on div "Tại văn phòng" at bounding box center [920, 409] width 138 height 17
type input "0"
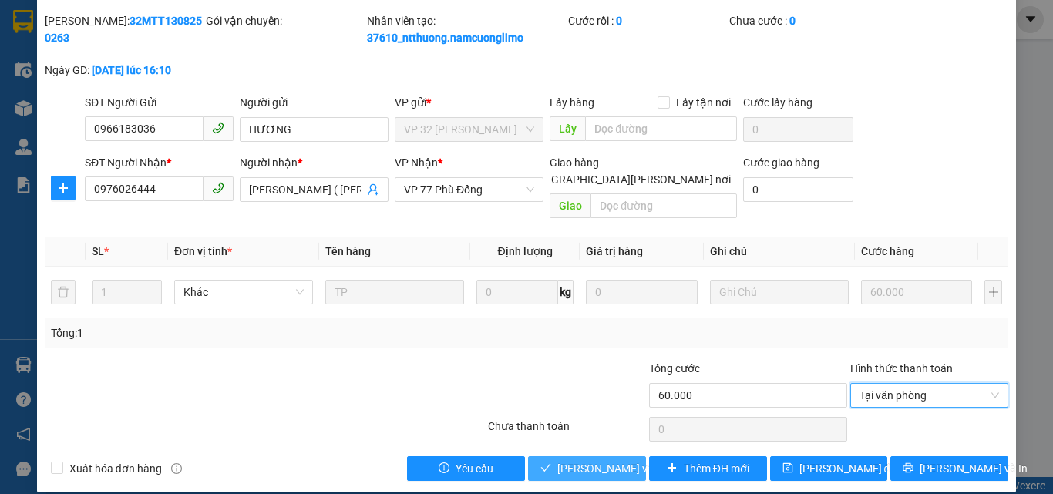
click at [582, 457] on button "[PERSON_NAME] và [PERSON_NAME] hàng" at bounding box center [587, 469] width 118 height 25
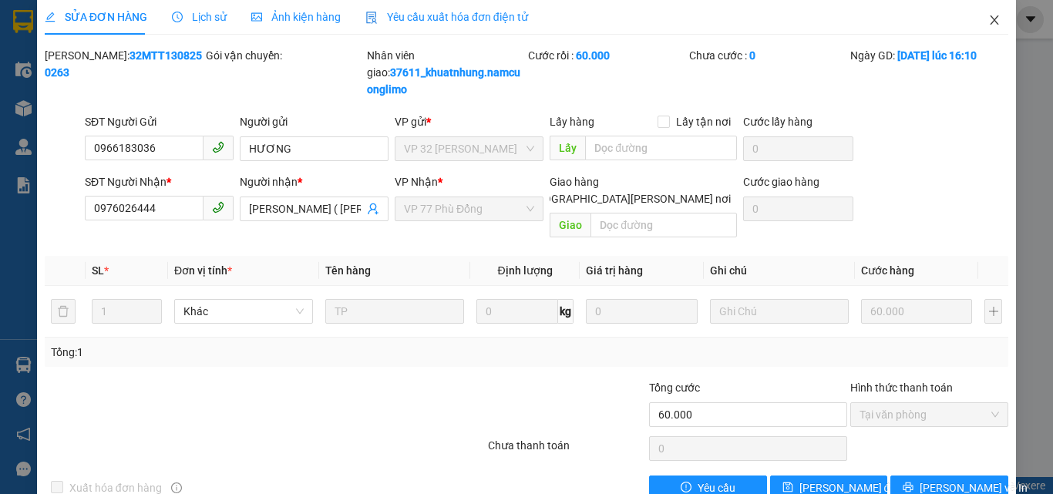
scroll to position [0, 0]
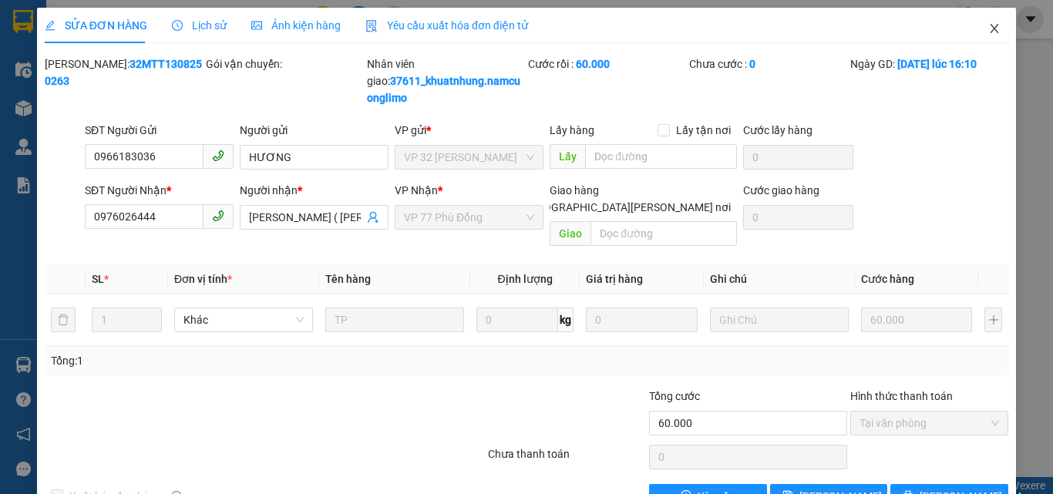
click at [989, 29] on icon "close" at bounding box center [995, 28] width 12 height 12
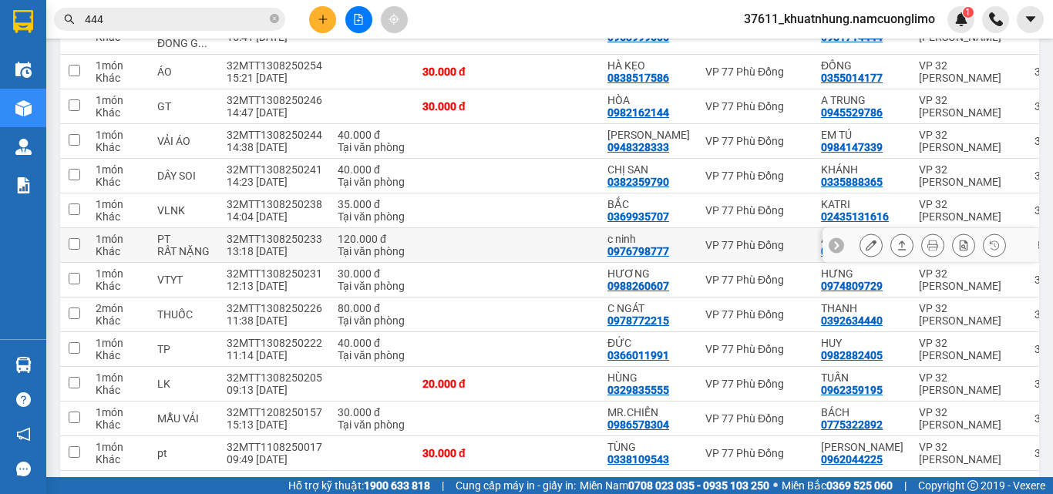
scroll to position [308, 0]
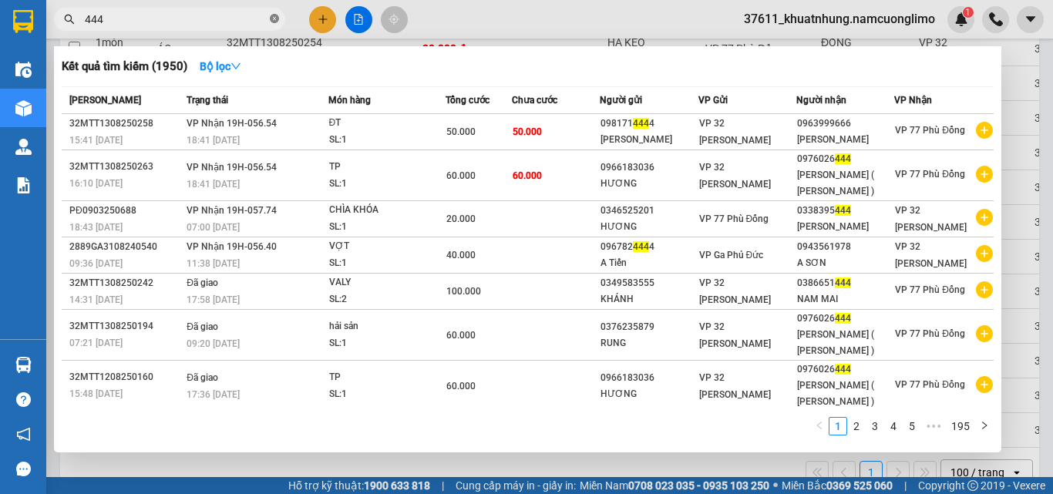
click at [271, 17] on icon "close-circle" at bounding box center [274, 18] width 9 height 9
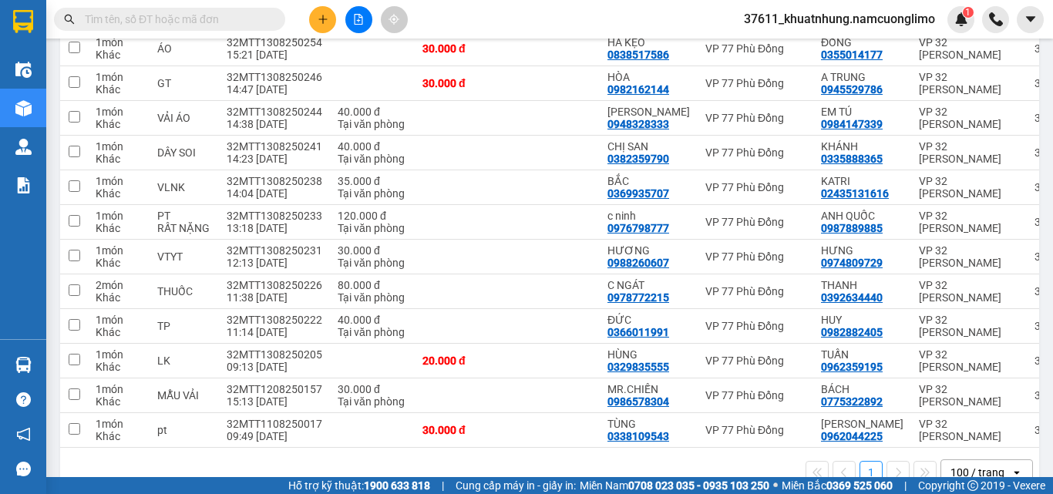
click at [250, 10] on span at bounding box center [169, 19] width 231 height 23
click at [238, 22] on input "text" at bounding box center [176, 19] width 182 height 17
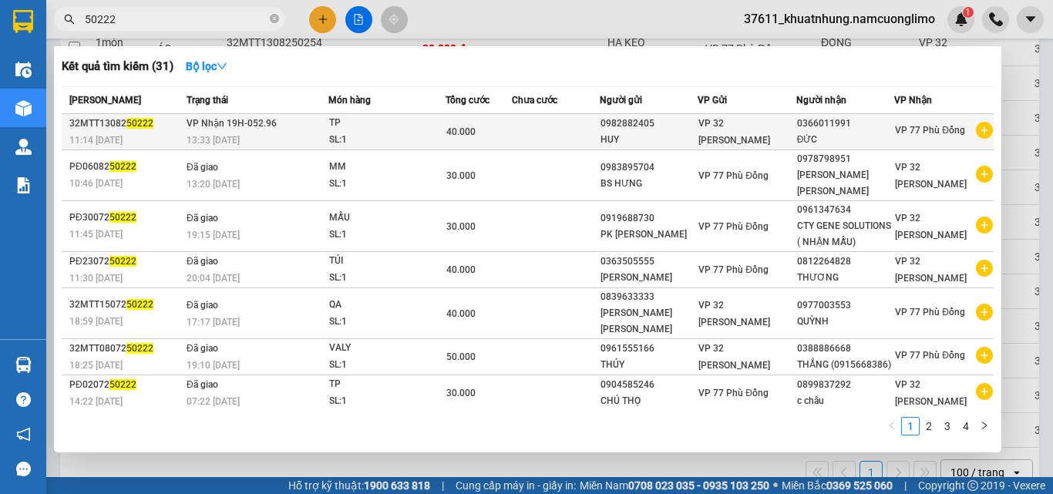
type input "50222"
click at [292, 130] on td "[PERSON_NAME] 19H-052.96 13:33 [DATE]" at bounding box center [256, 132] width 146 height 36
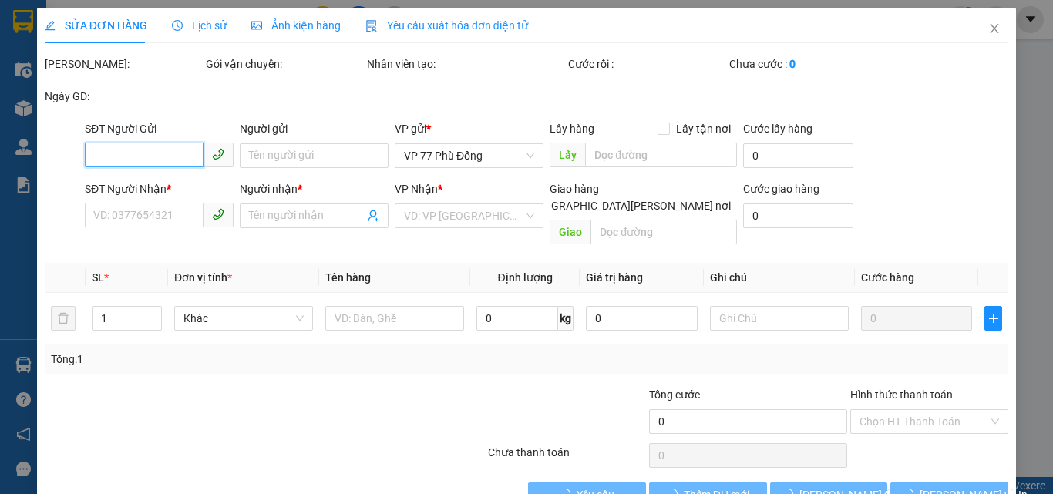
type input "0982882405"
type input "HUY"
type input "0366011991"
type input "ĐỨC"
type input "40.000"
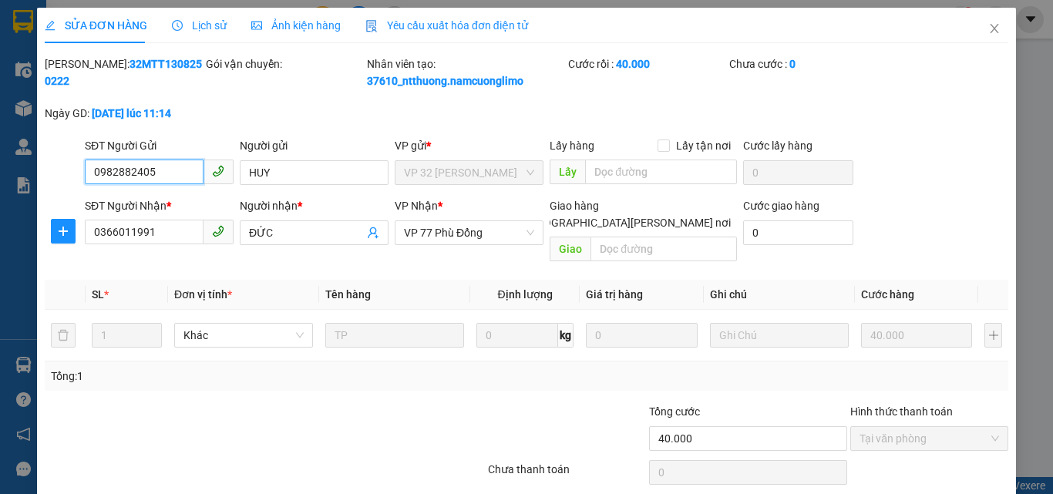
scroll to position [43, 0]
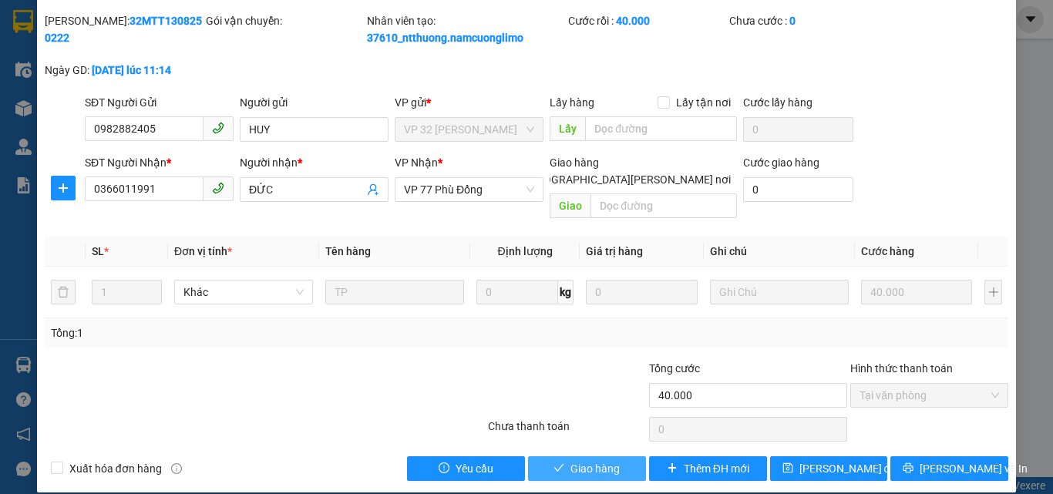
click at [595, 460] on span "Giao hàng" at bounding box center [595, 468] width 49 height 17
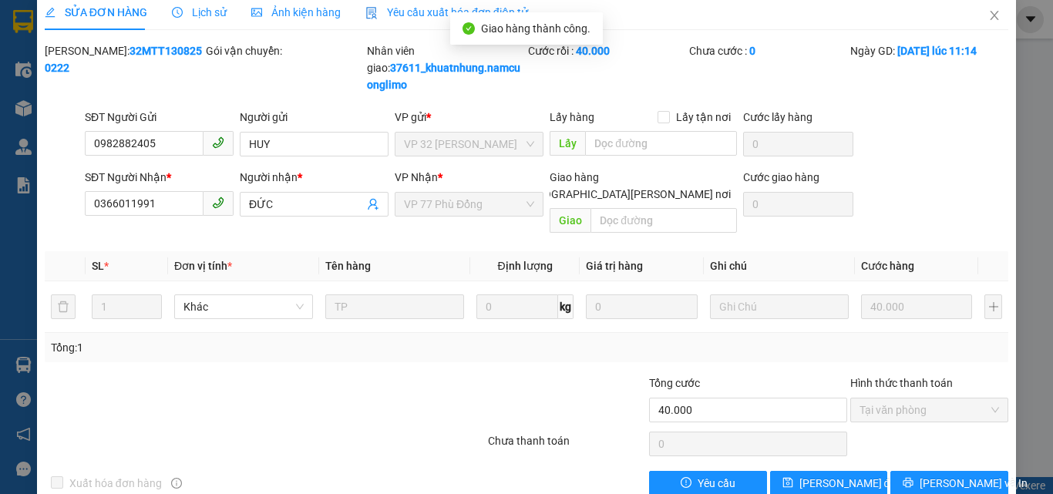
scroll to position [0, 0]
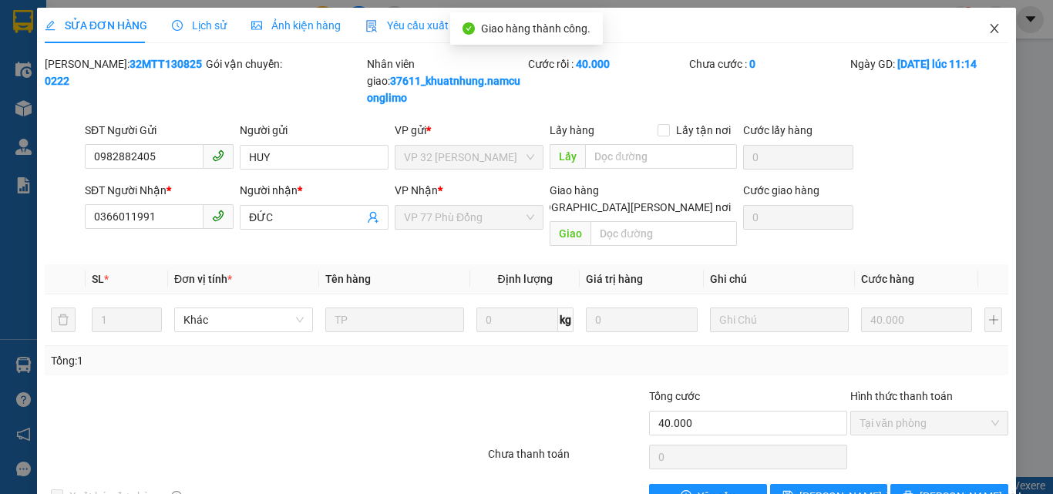
click at [973, 27] on span "Close" at bounding box center [994, 29] width 43 height 43
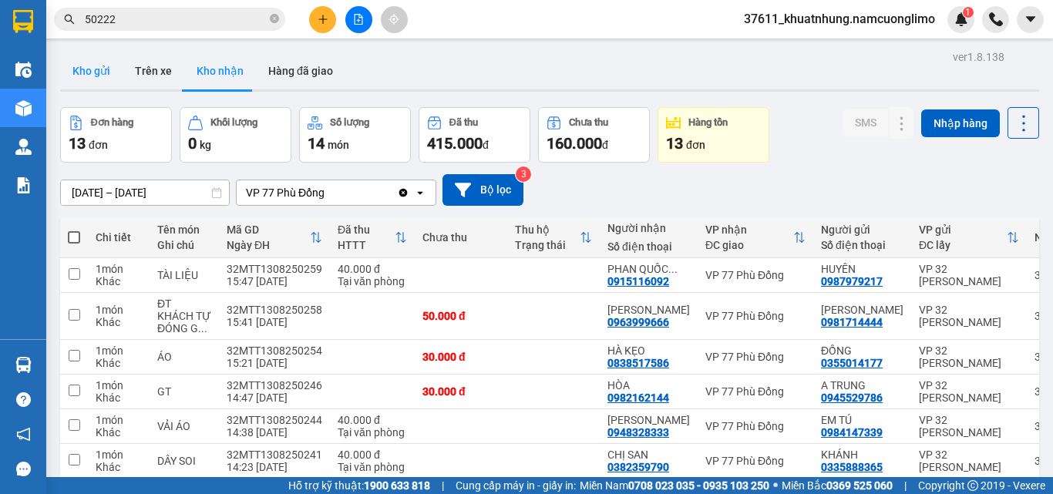
click at [103, 64] on button "Kho gửi" at bounding box center [91, 70] width 62 height 37
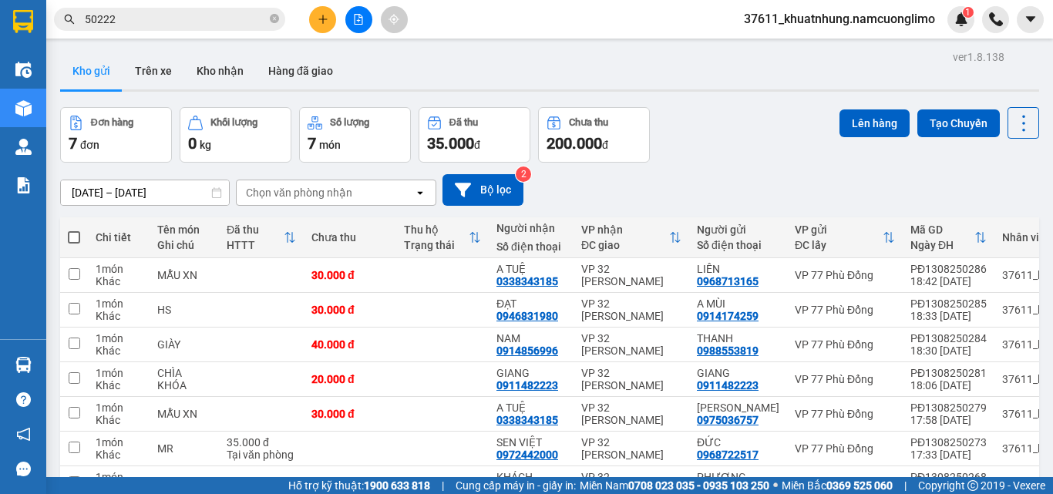
click at [76, 238] on span at bounding box center [74, 237] width 12 height 12
click at [74, 230] on input "checkbox" at bounding box center [74, 230] width 0 height 0
checkbox input "true"
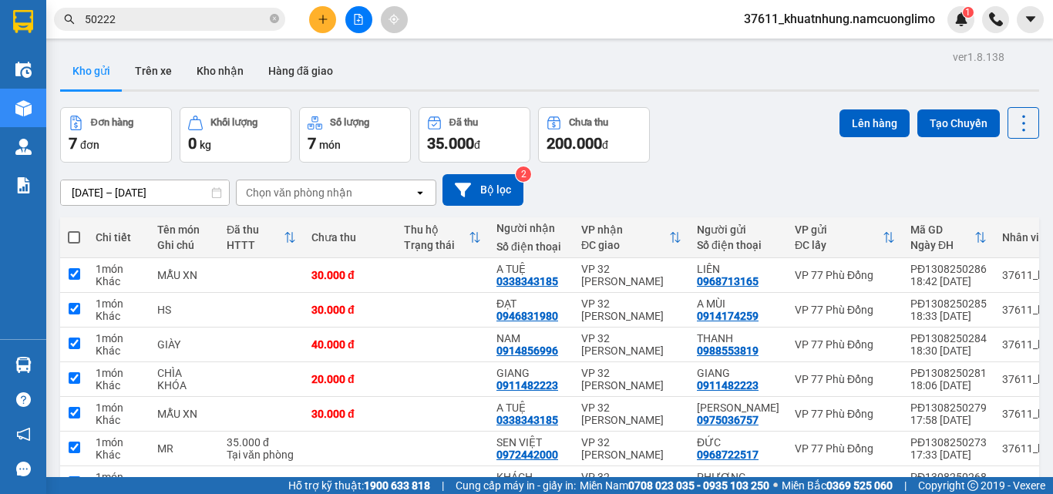
checkbox input "true"
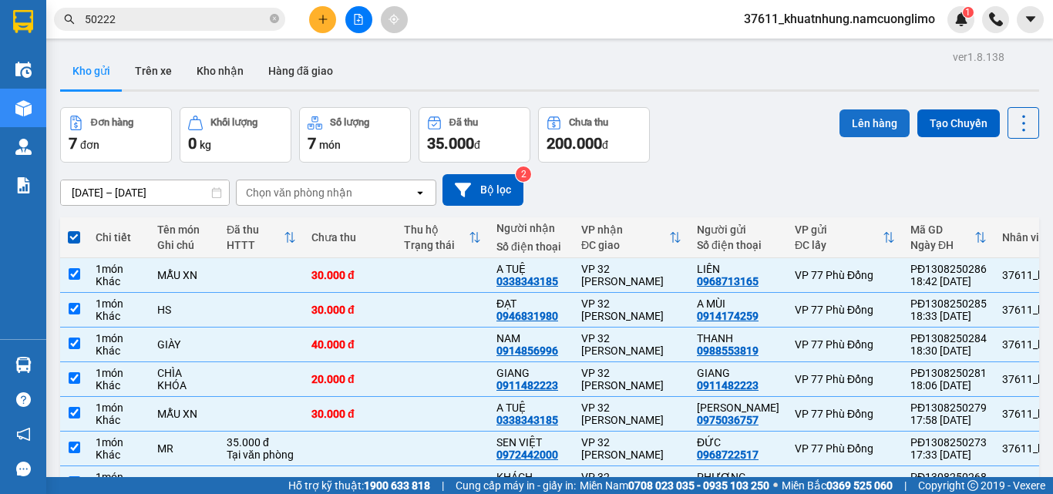
click at [858, 126] on button "Lên hàng" at bounding box center [875, 124] width 70 height 28
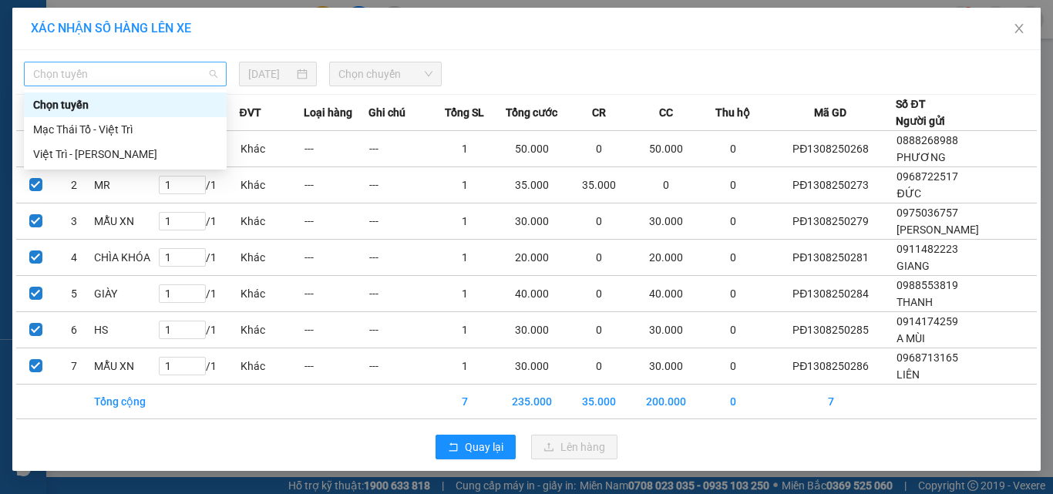
click at [120, 73] on span "Chọn tuyến" at bounding box center [125, 73] width 184 height 23
click at [90, 153] on div "Việt Trì - [PERSON_NAME]" at bounding box center [125, 154] width 184 height 17
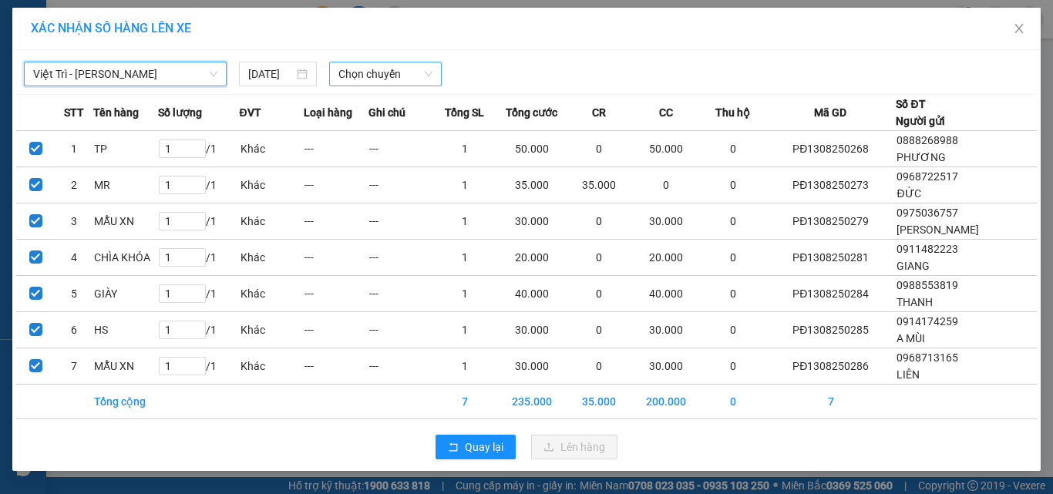
click at [399, 69] on span "Chọn chuyến" at bounding box center [386, 73] width 95 height 23
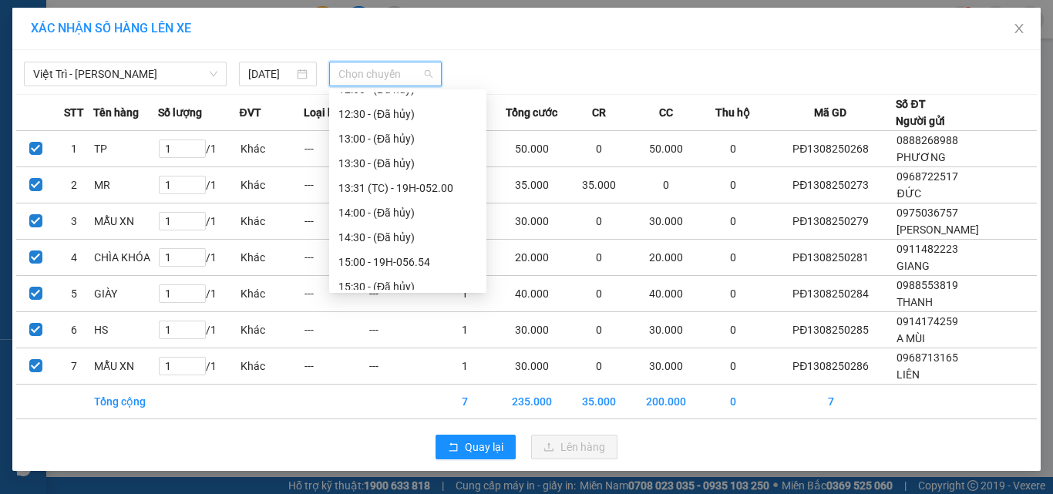
scroll to position [568, 0]
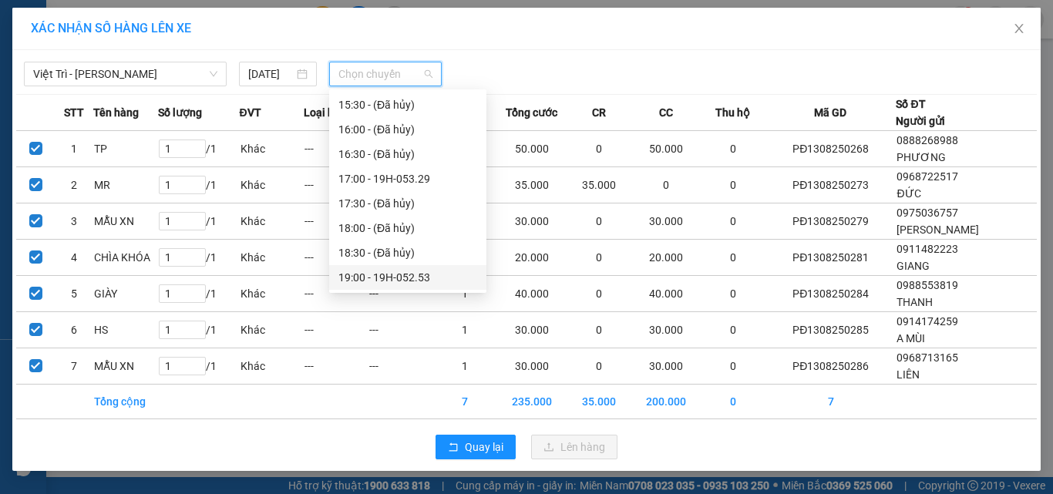
click at [386, 270] on div "19:00 - 19H-052.53" at bounding box center [408, 277] width 139 height 17
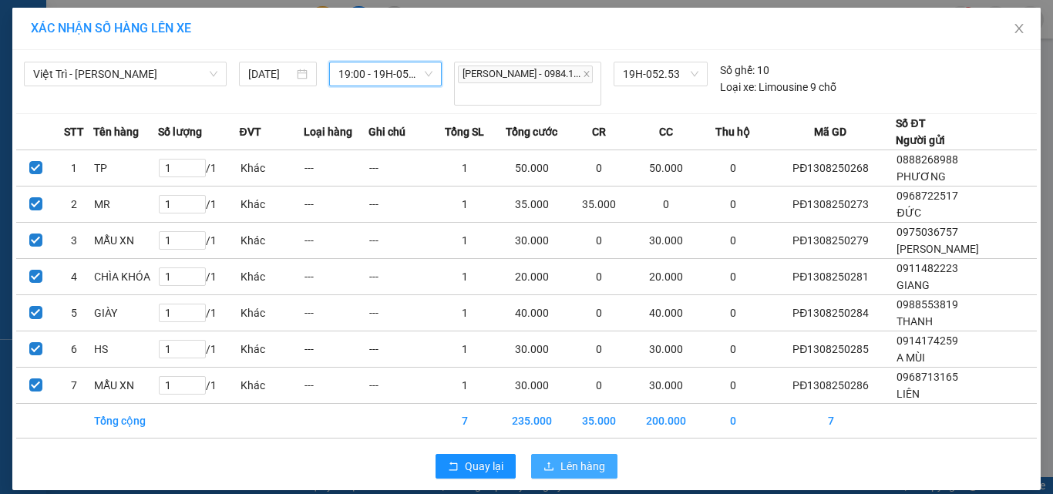
click at [564, 460] on span "Lên hàng" at bounding box center [583, 466] width 45 height 17
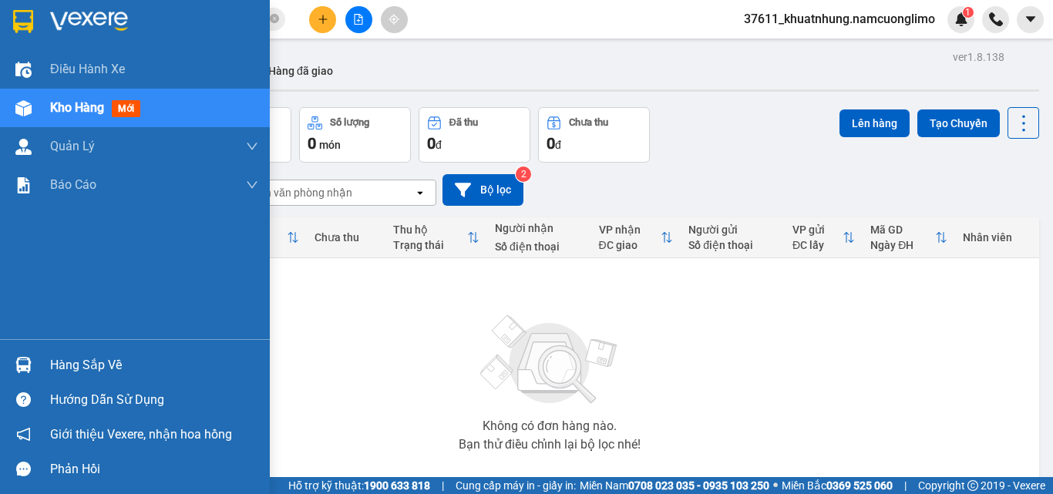
click at [70, 372] on div "Hàng sắp về" at bounding box center [154, 365] width 208 height 23
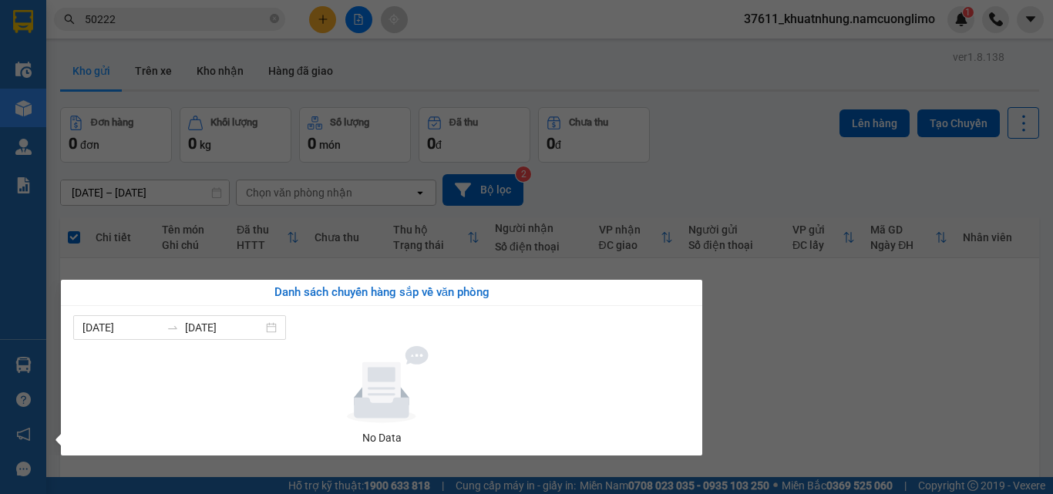
click at [884, 388] on section "Kết quả [PERSON_NAME] ( 31 ) Bộ lọc Mã ĐH Trạng thái Món hàng [PERSON_NAME] [PE…" at bounding box center [526, 247] width 1053 height 494
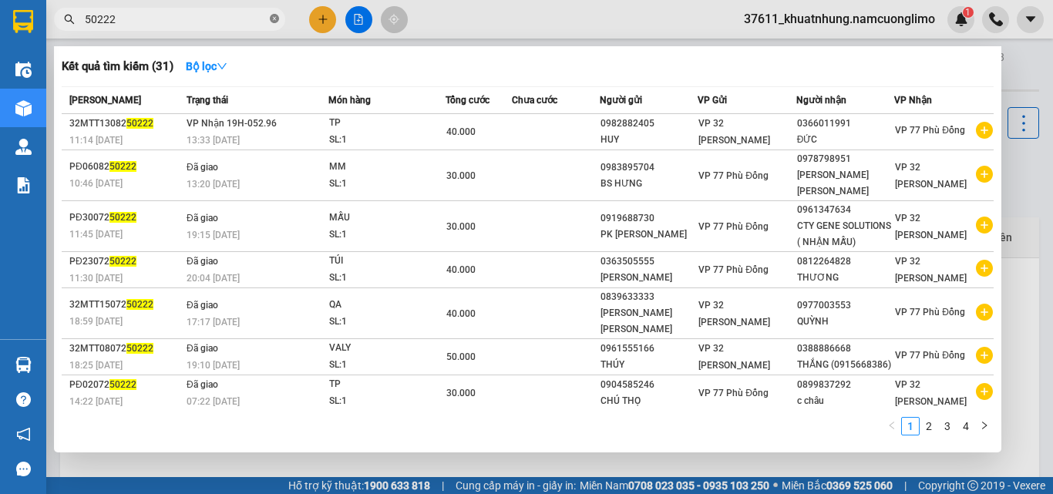
click at [271, 19] on icon "close-circle" at bounding box center [274, 18] width 9 height 9
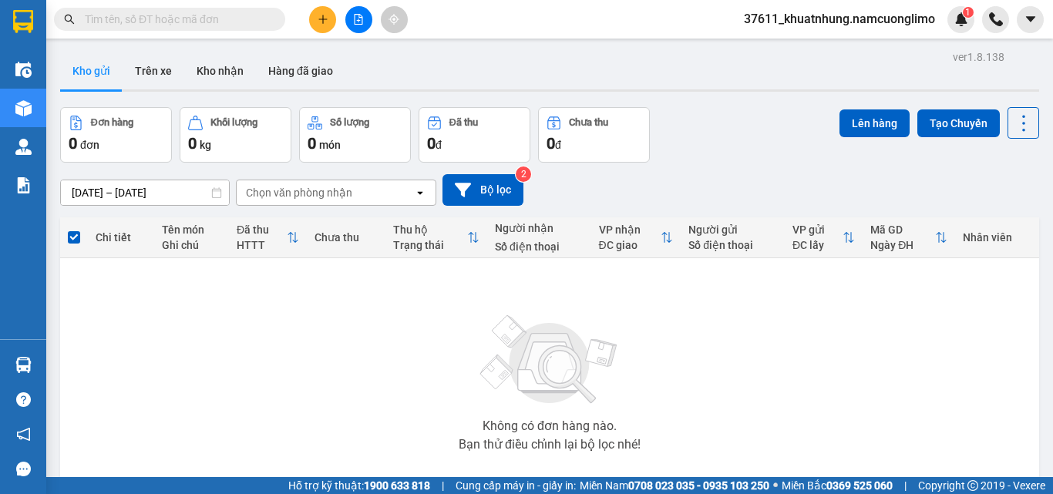
click at [207, 17] on input "text" at bounding box center [176, 19] width 182 height 17
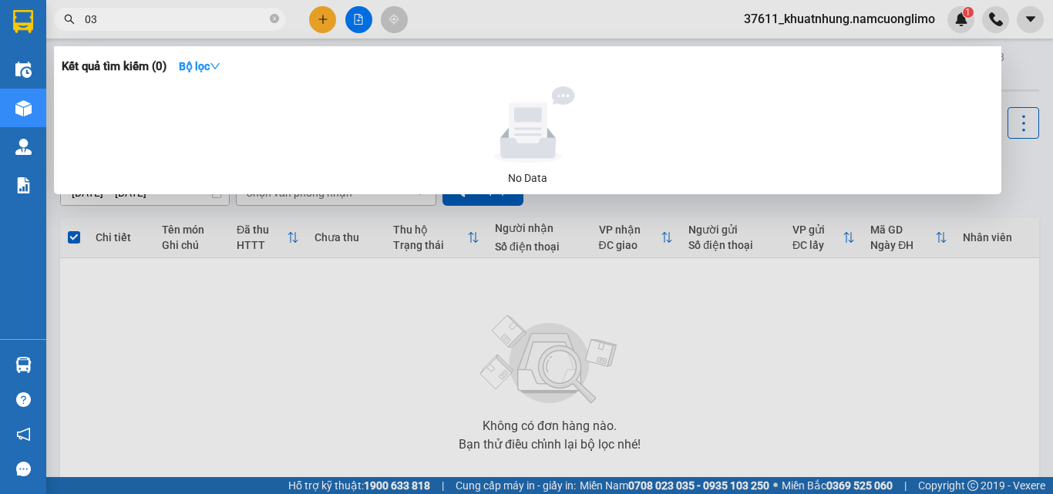
type input "0"
type input "5555"
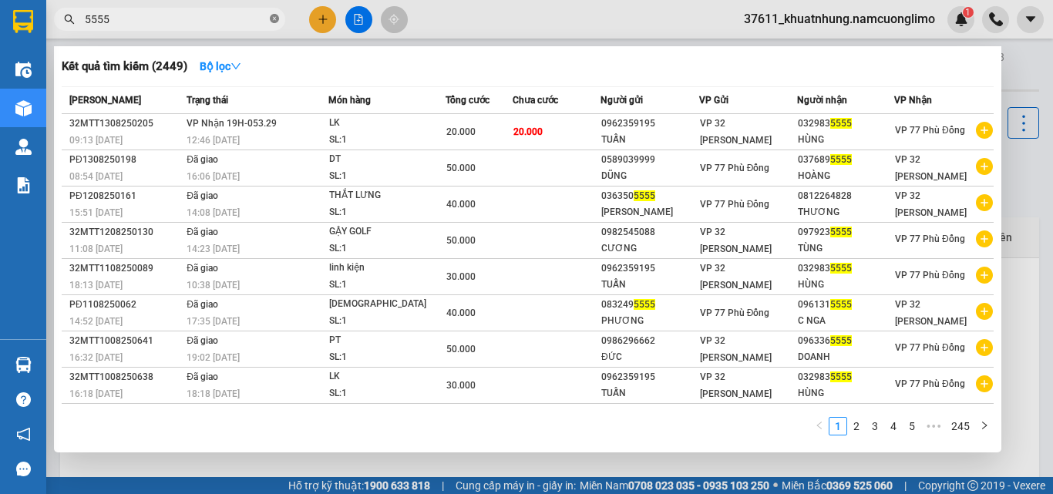
click at [272, 19] on icon "close-circle" at bounding box center [274, 18] width 9 height 9
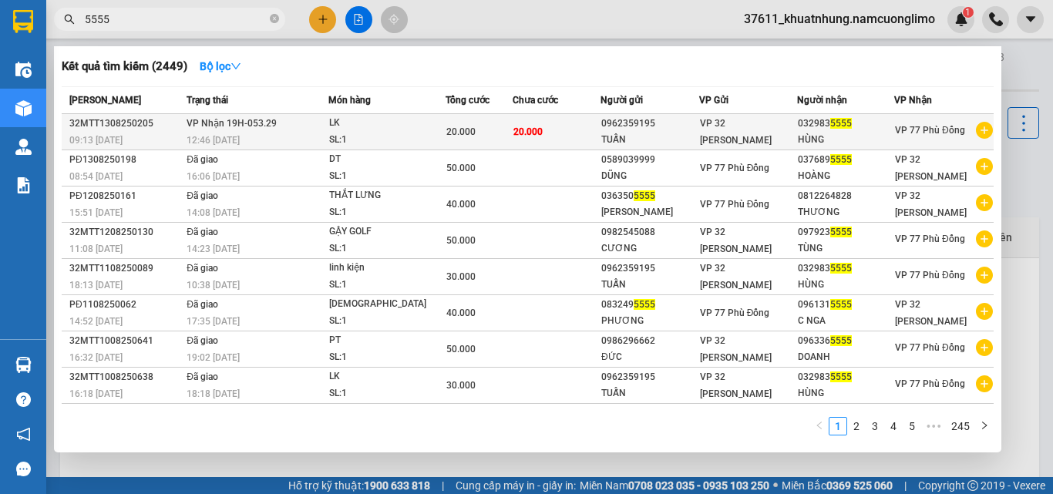
type input "5555"
click at [369, 126] on div "LK" at bounding box center [387, 123] width 116 height 17
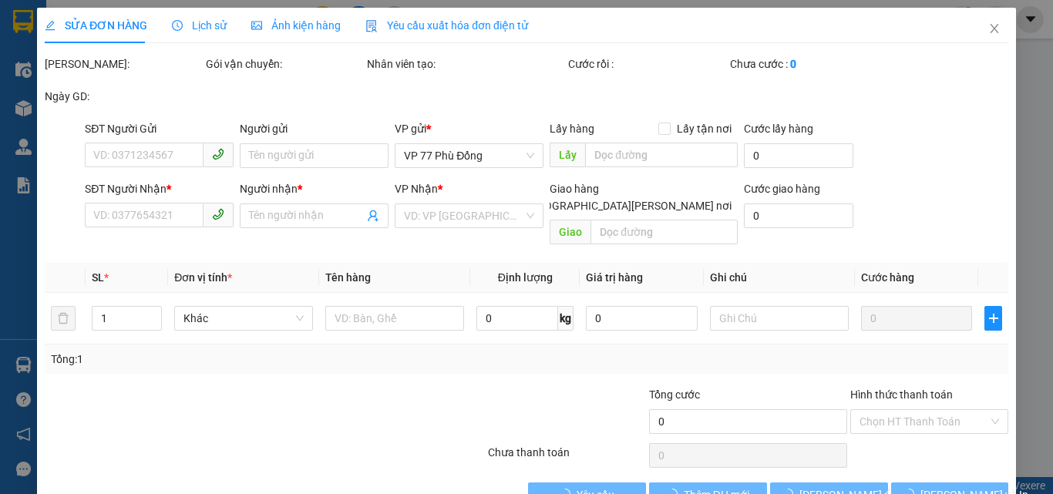
type input "0962359195"
type input "TUẤN"
type input "0329835555"
type input "HÙNG"
type input "20.000"
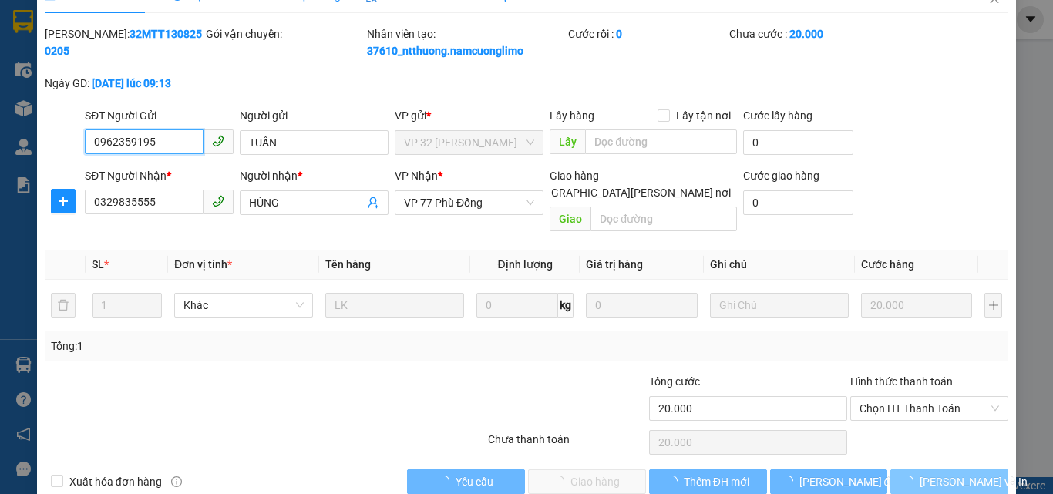
scroll to position [43, 0]
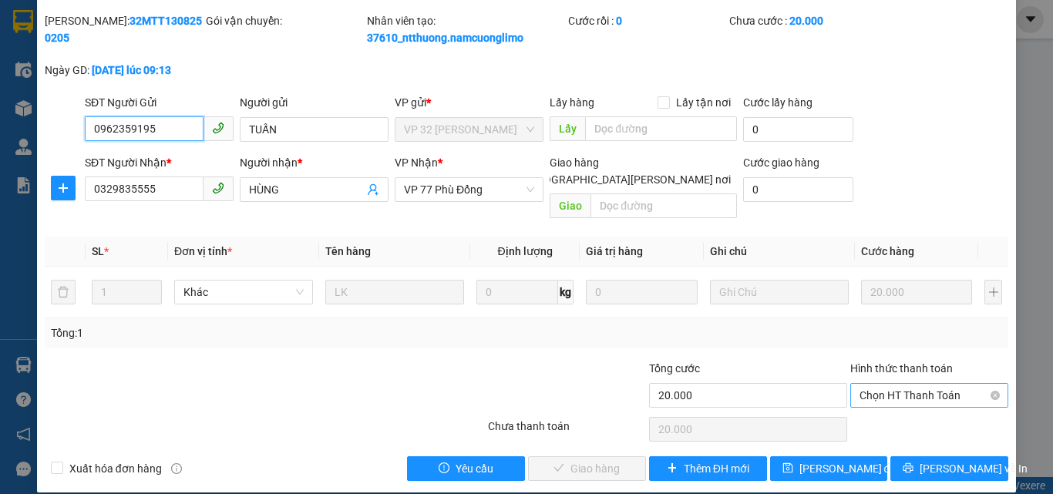
click at [902, 384] on span "Chọn HT Thanh Toán" at bounding box center [930, 395] width 140 height 23
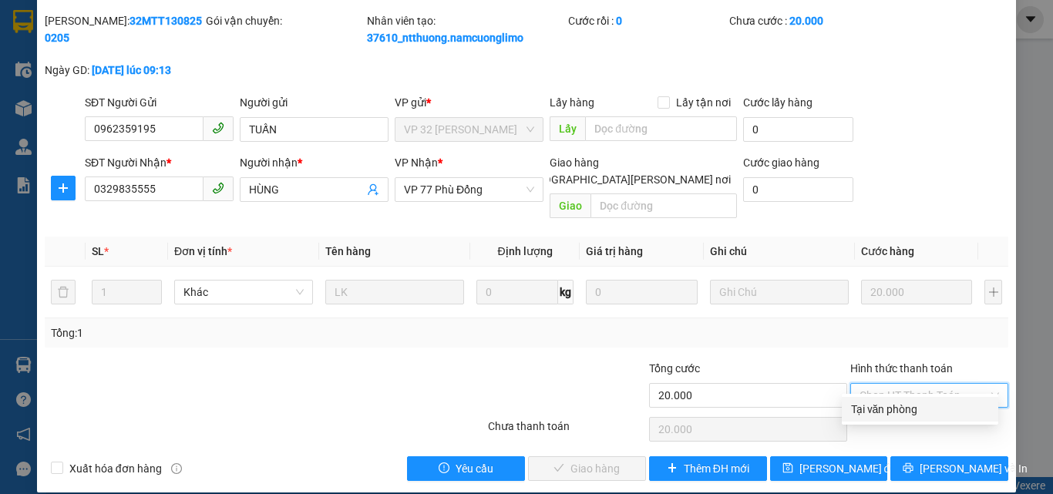
click at [871, 411] on div "Tại văn phòng" at bounding box center [920, 409] width 138 height 17
type input "0"
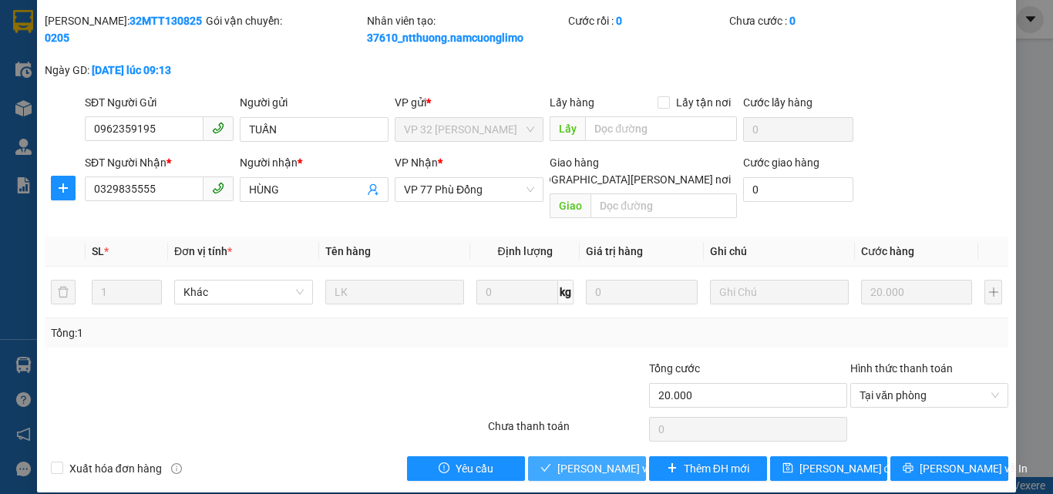
click at [580, 460] on span "[PERSON_NAME] và [PERSON_NAME] hàng" at bounding box center [662, 468] width 208 height 17
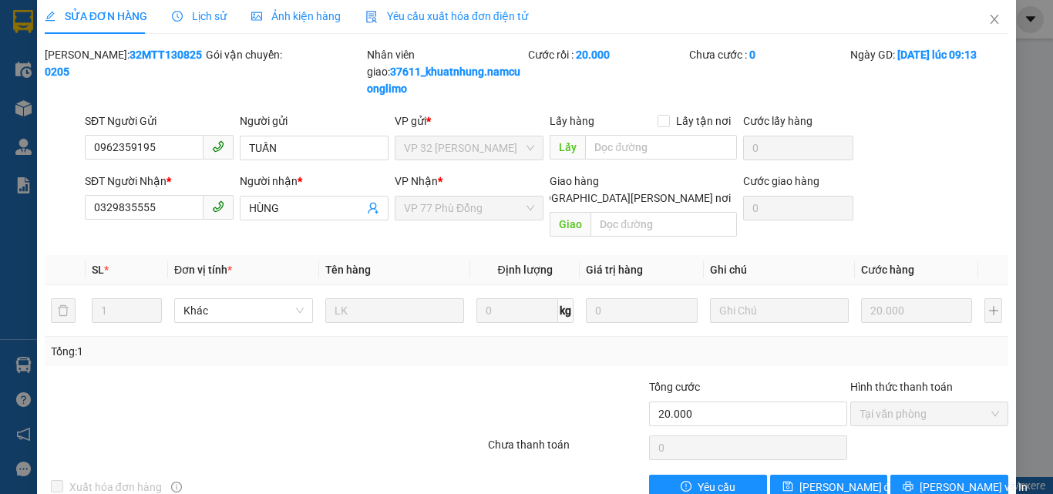
scroll to position [0, 0]
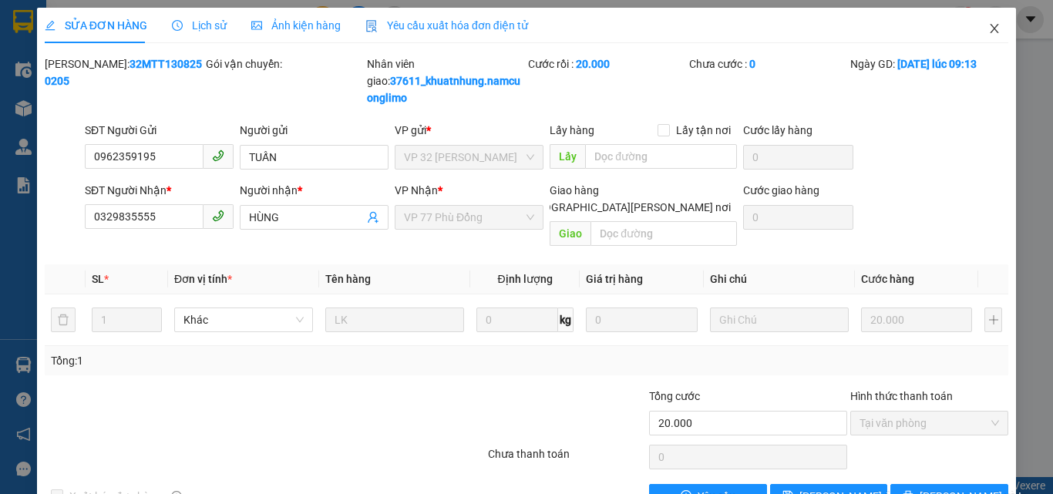
click at [991, 36] on span "Close" at bounding box center [994, 29] width 43 height 43
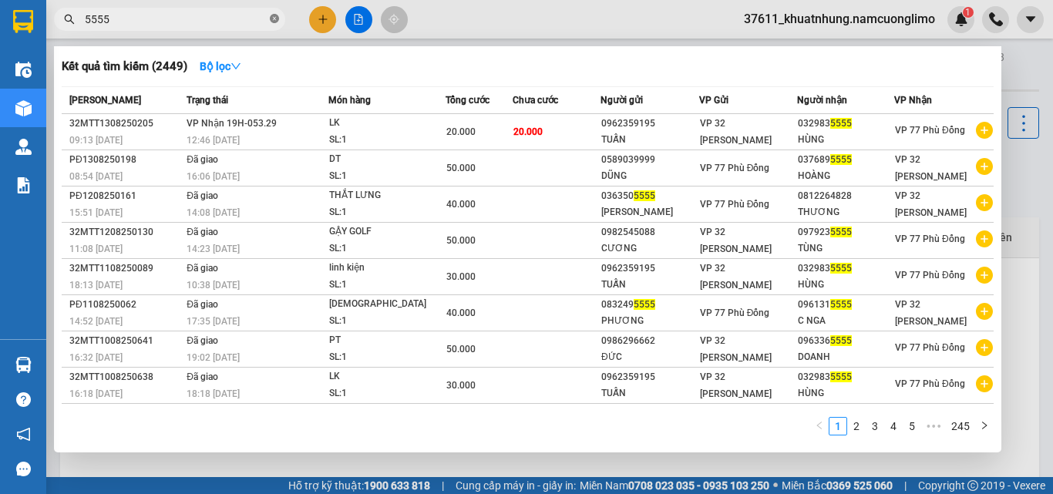
click at [274, 25] on span at bounding box center [274, 19] width 9 height 15
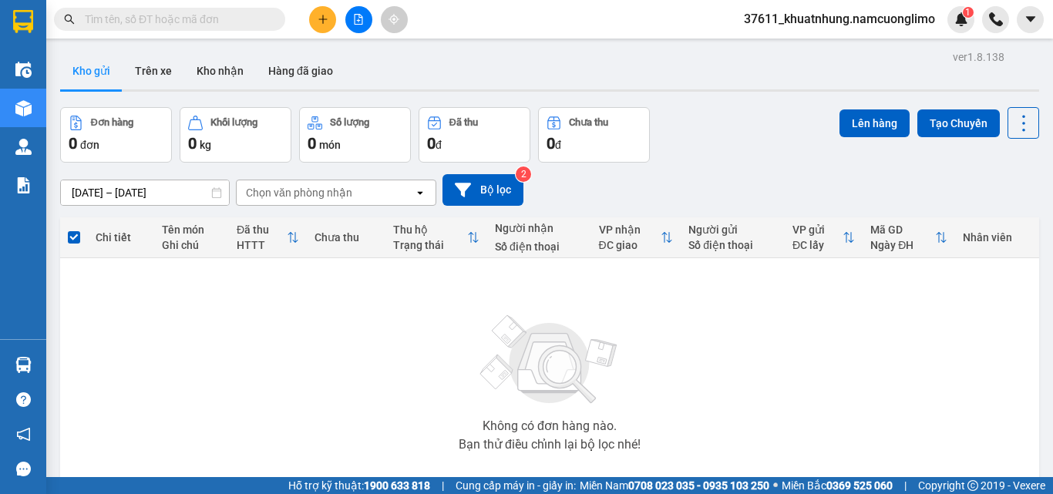
click at [235, 22] on input "text" at bounding box center [176, 19] width 182 height 17
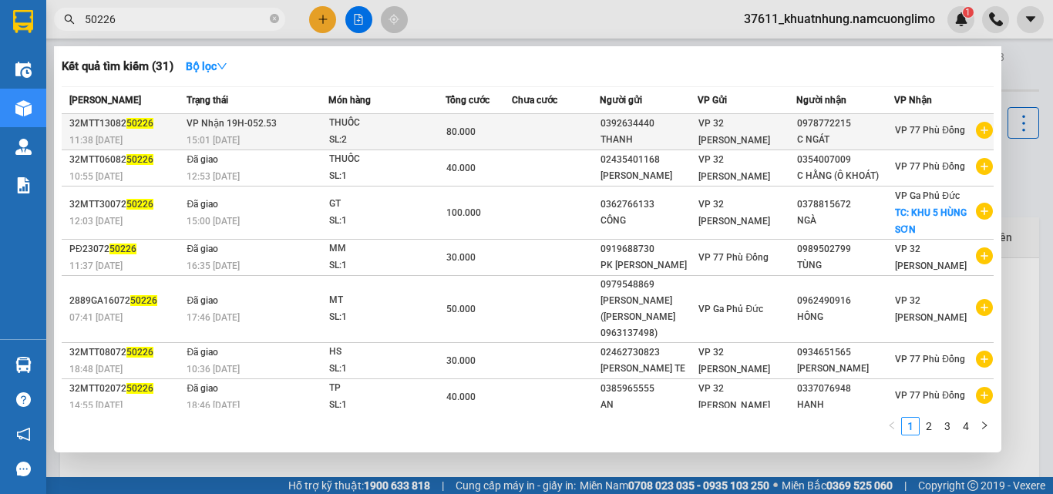
type input "50226"
click at [254, 124] on span "VP Nhận 19H-052.53" at bounding box center [232, 123] width 90 height 11
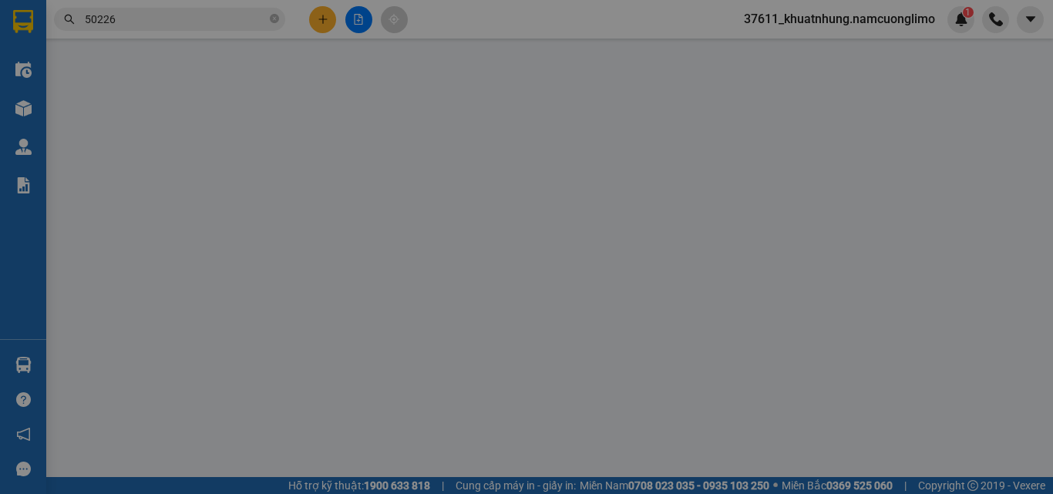
type input "0392634440"
type input "THANH"
type input "0978772215"
type input "C NGÁT"
type input "80.000"
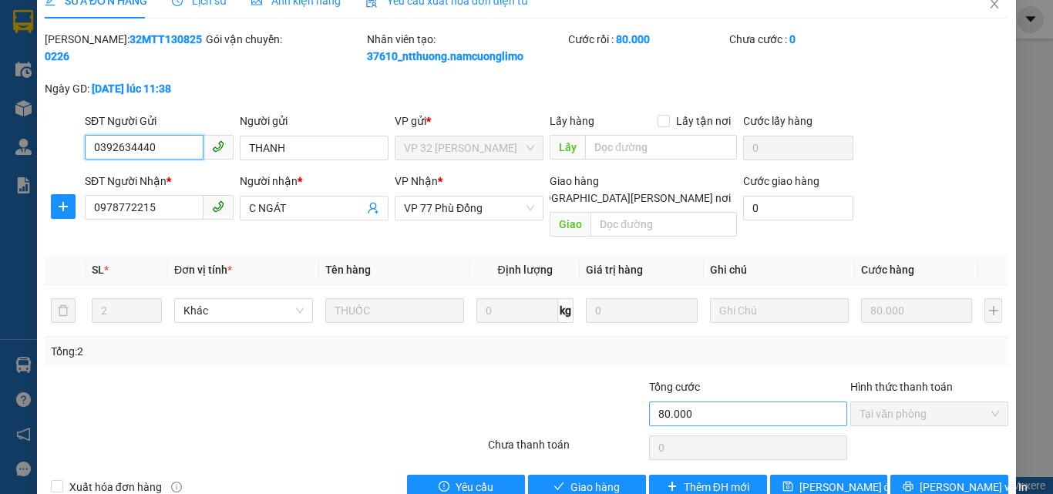
scroll to position [43, 0]
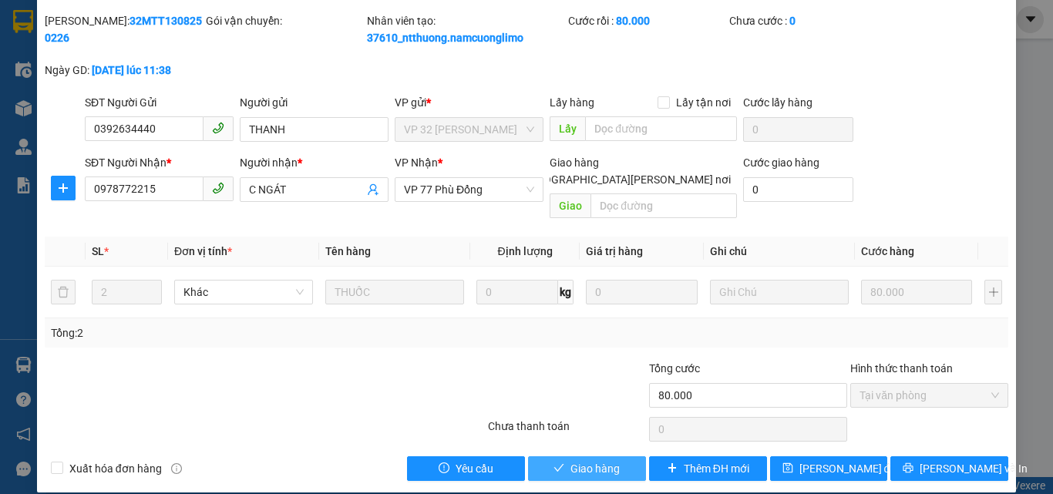
click at [583, 460] on span "Giao hàng" at bounding box center [595, 468] width 49 height 17
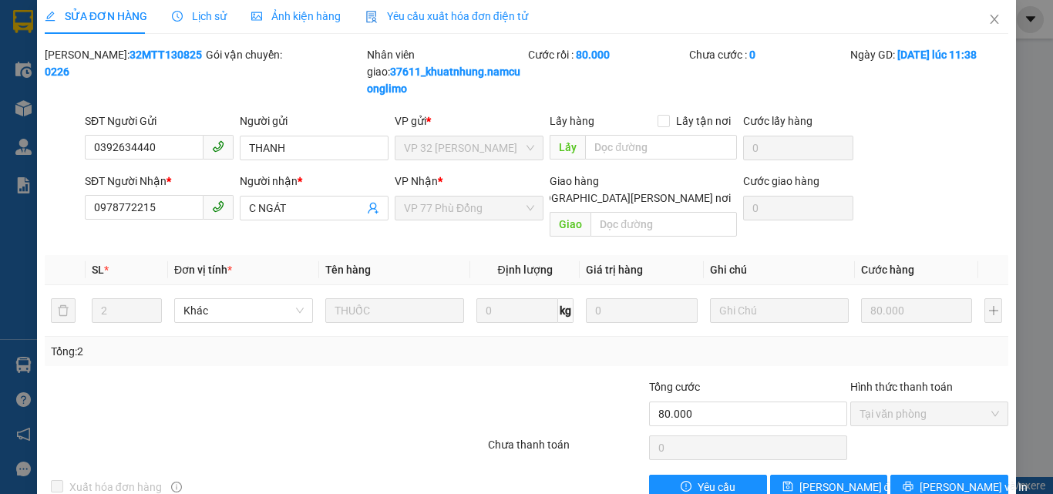
scroll to position [0, 0]
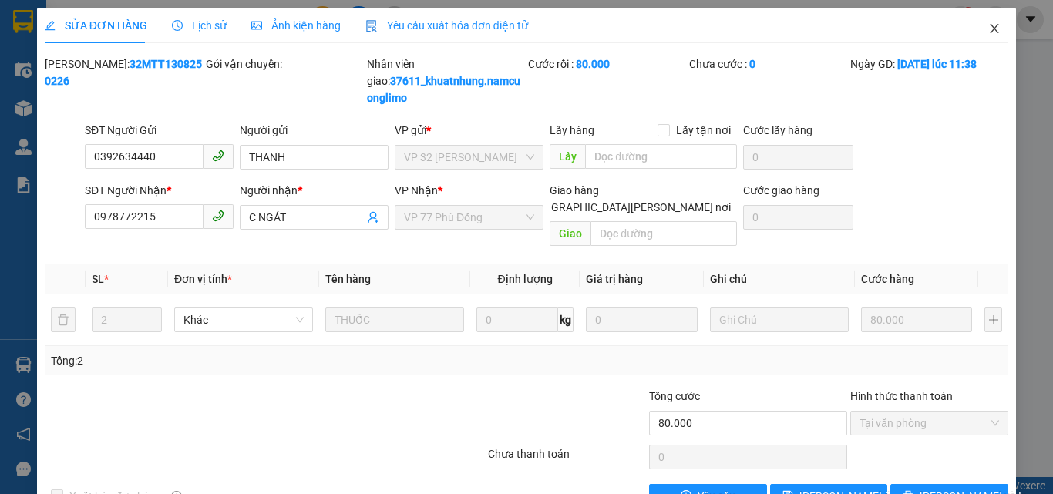
click at [973, 30] on span "Close" at bounding box center [994, 29] width 43 height 43
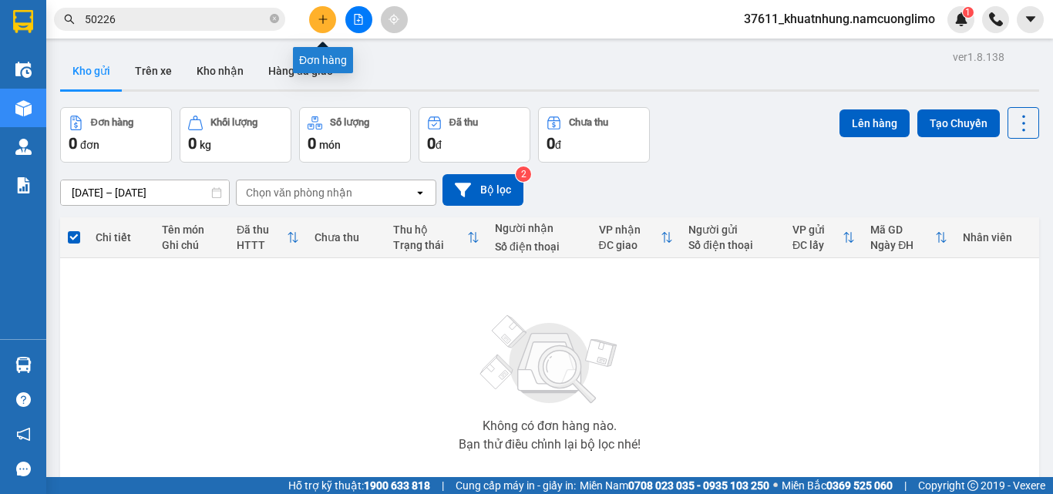
click at [322, 19] on icon "plus" at bounding box center [322, 19] width 8 height 1
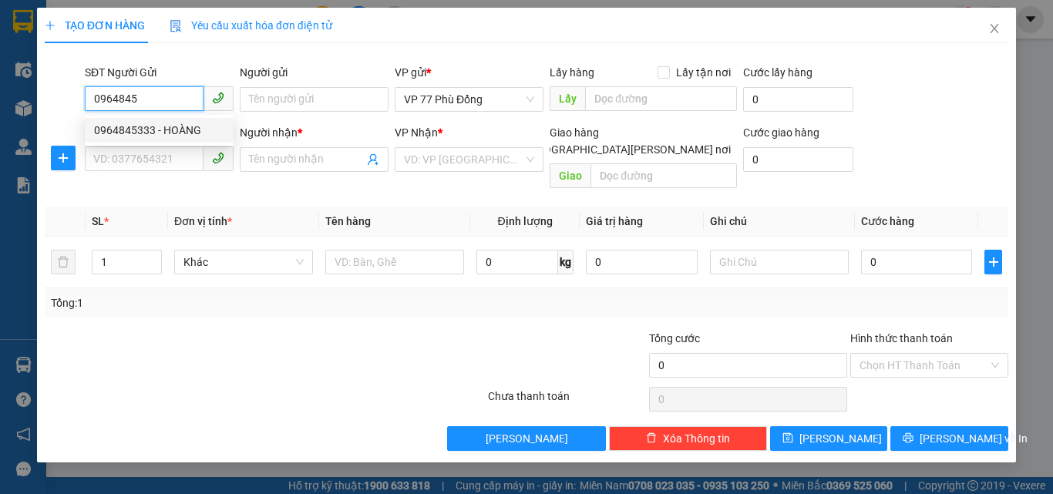
click at [140, 126] on div "0964845333 - HOÀNG" at bounding box center [159, 130] width 130 height 17
type input "0964845333"
type input "HOÀNG"
type input "0964845333"
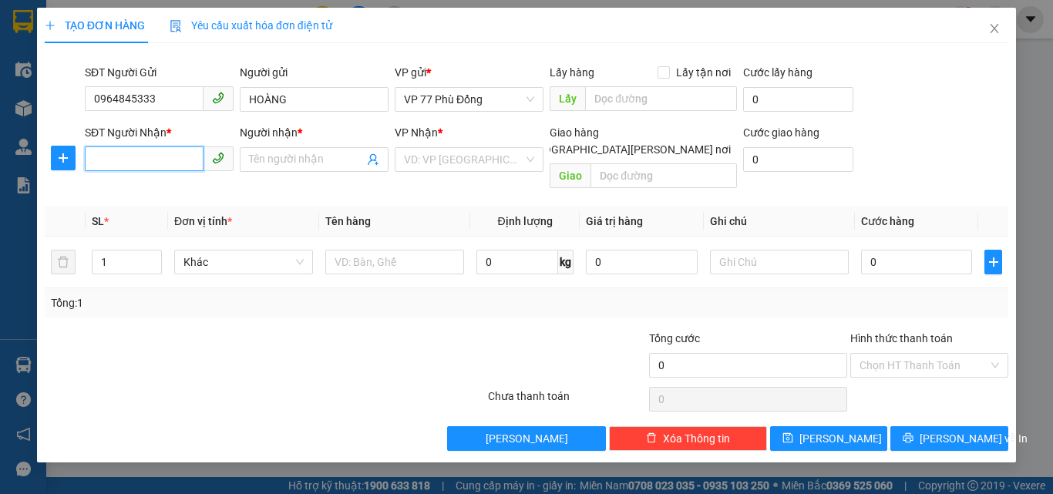
click at [170, 163] on input "SĐT Người Nhận *" at bounding box center [144, 159] width 119 height 25
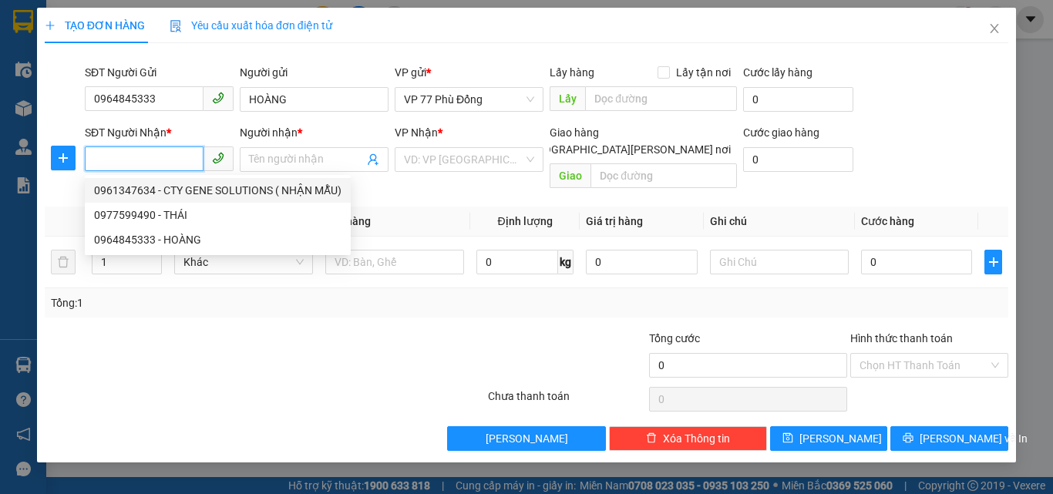
click at [251, 199] on div "0961347634 - CTY GENE SOLUTIONS ( NHẬN MẪU)" at bounding box center [218, 190] width 266 height 25
type input "0961347634"
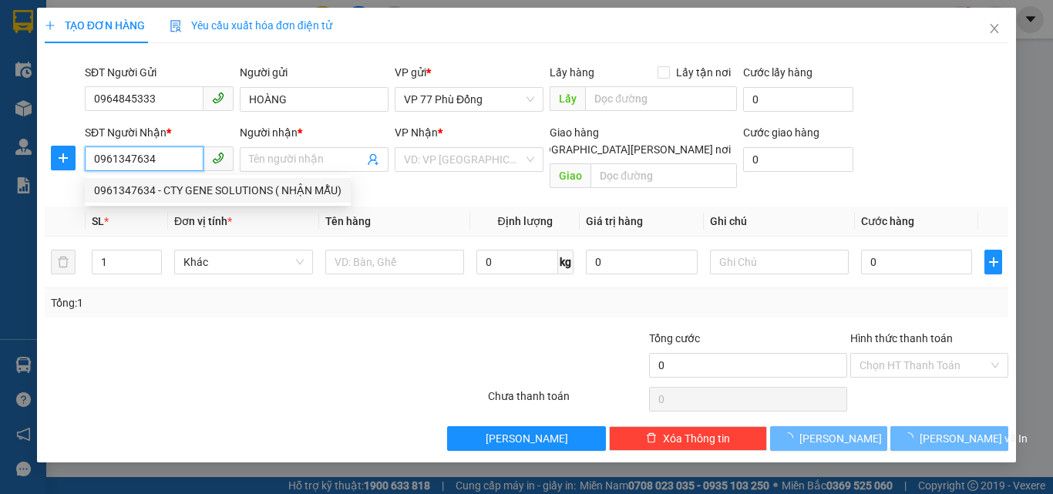
type input "CTY GENE SOLUTIONS ( NHẬN MẪU)"
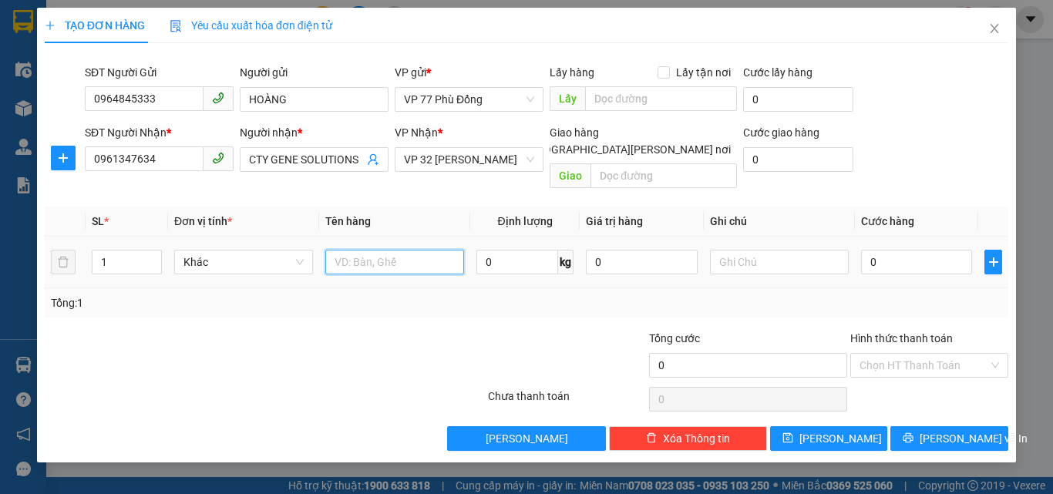
click at [404, 250] on input "text" at bounding box center [394, 262] width 139 height 25
type input "MẪU XN"
click at [883, 250] on input "0" at bounding box center [916, 262] width 111 height 25
type input "3"
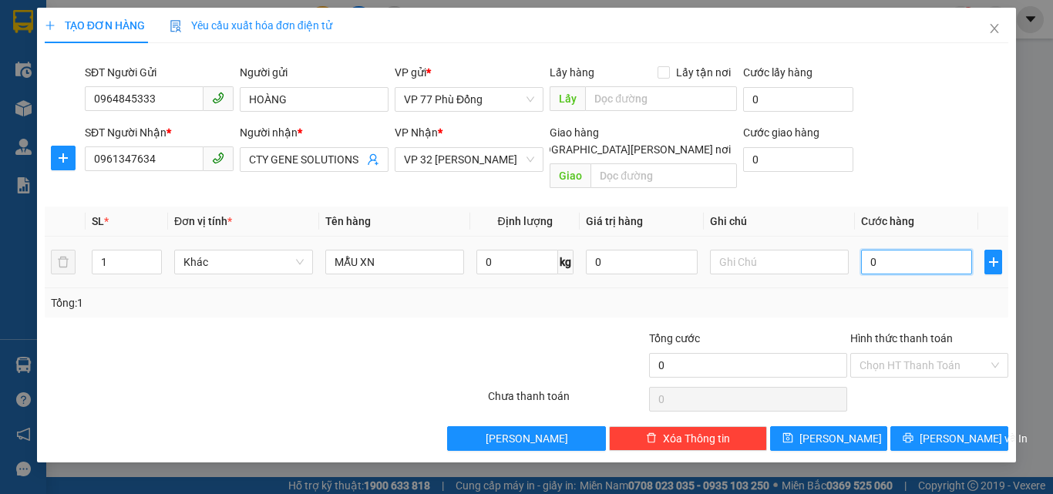
type input "3"
type input "30"
type input "30.000"
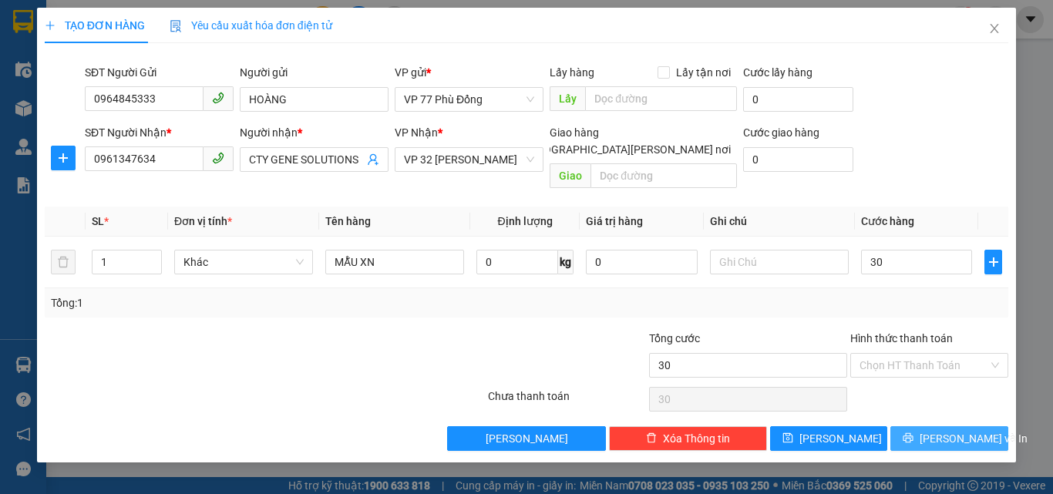
type input "30.000"
click at [960, 430] on span "[PERSON_NAME] và In" at bounding box center [974, 438] width 108 height 17
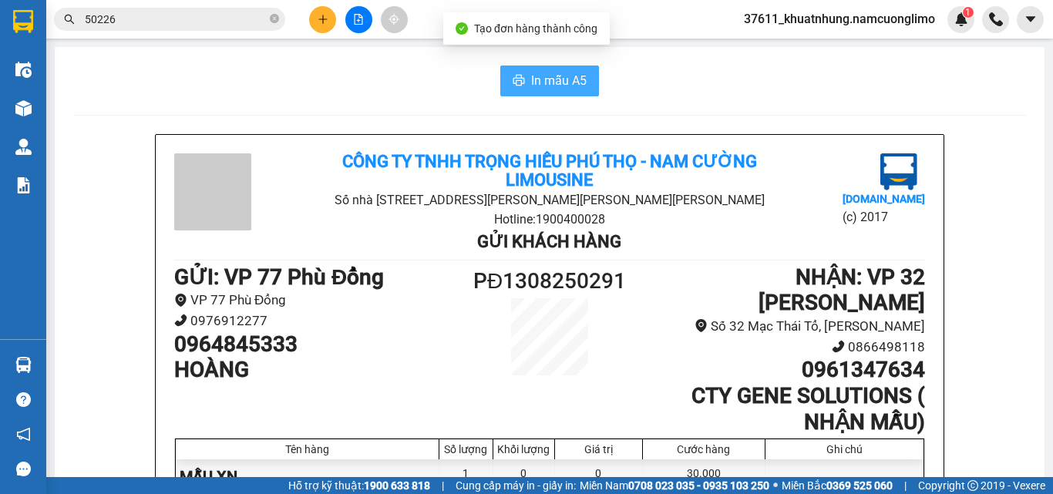
click at [531, 89] on span "In mẫu A5" at bounding box center [559, 80] width 56 height 19
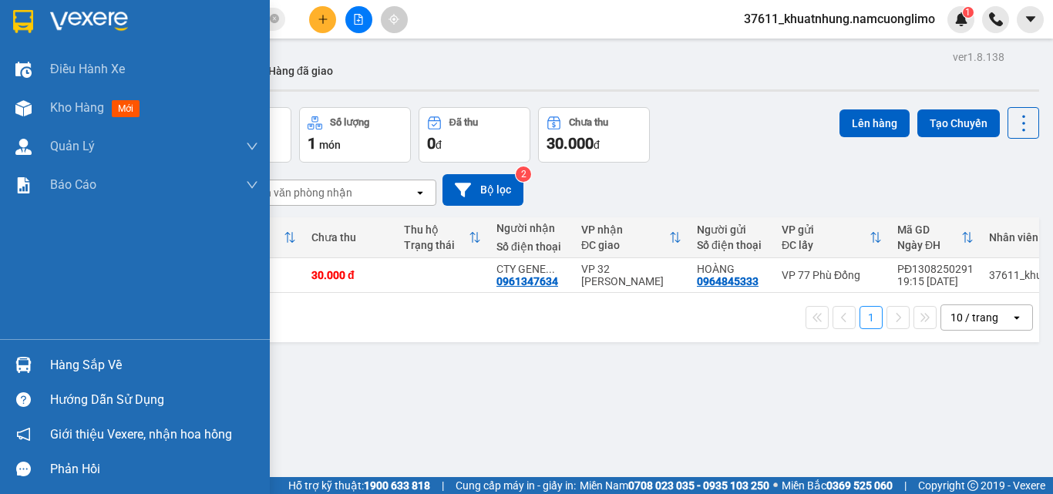
click at [81, 365] on div "Hàng sắp về" at bounding box center [154, 365] width 208 height 23
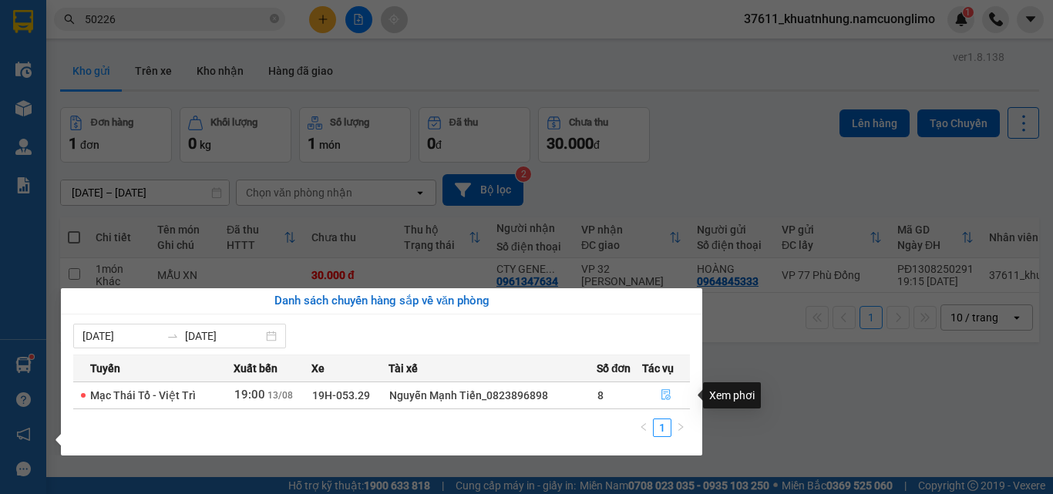
click at [662, 390] on icon "file-done" at bounding box center [666, 395] width 9 height 11
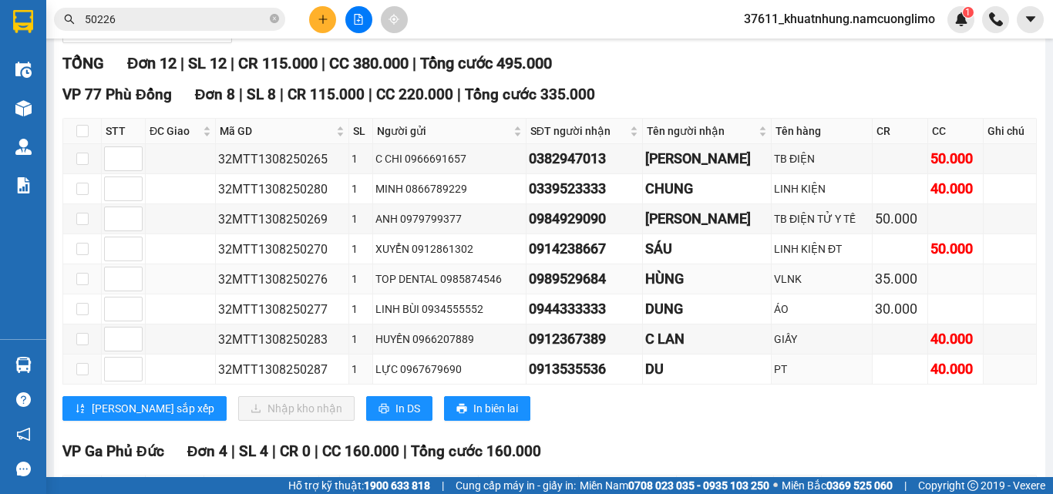
scroll to position [154, 0]
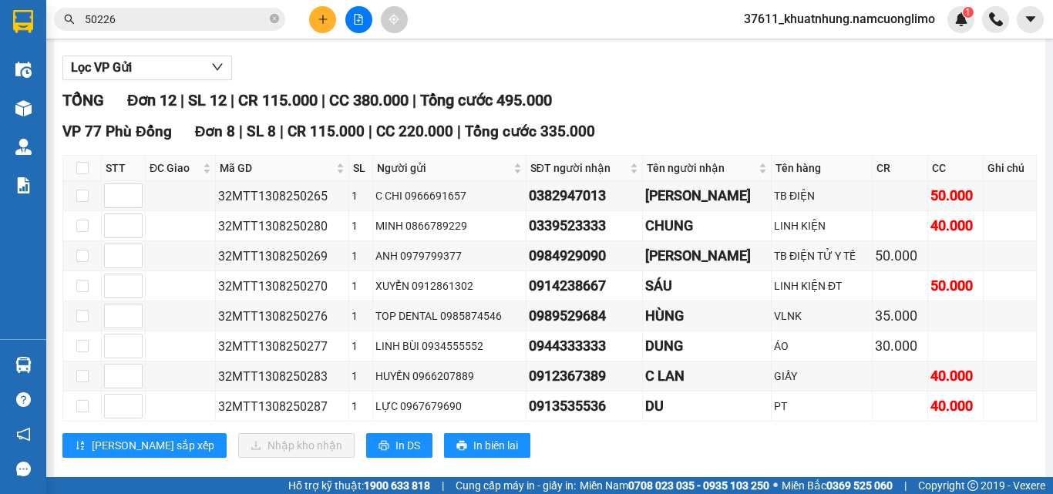
click at [272, 18] on icon "close-circle" at bounding box center [274, 18] width 9 height 9
click at [221, 23] on input "text" at bounding box center [176, 19] width 182 height 17
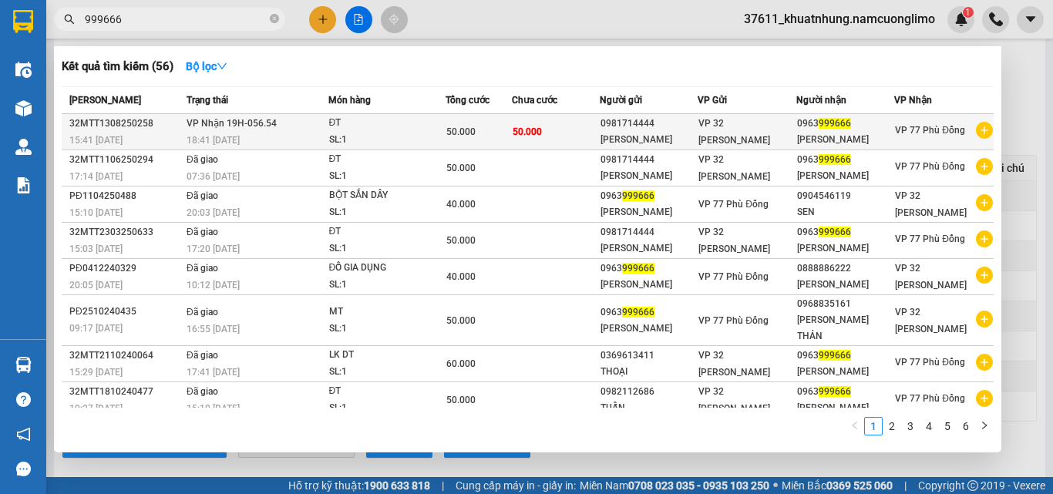
type input "999666"
click at [298, 128] on td "[PERSON_NAME] 19H-056.54 18:41 [DATE]" at bounding box center [255, 132] width 145 height 36
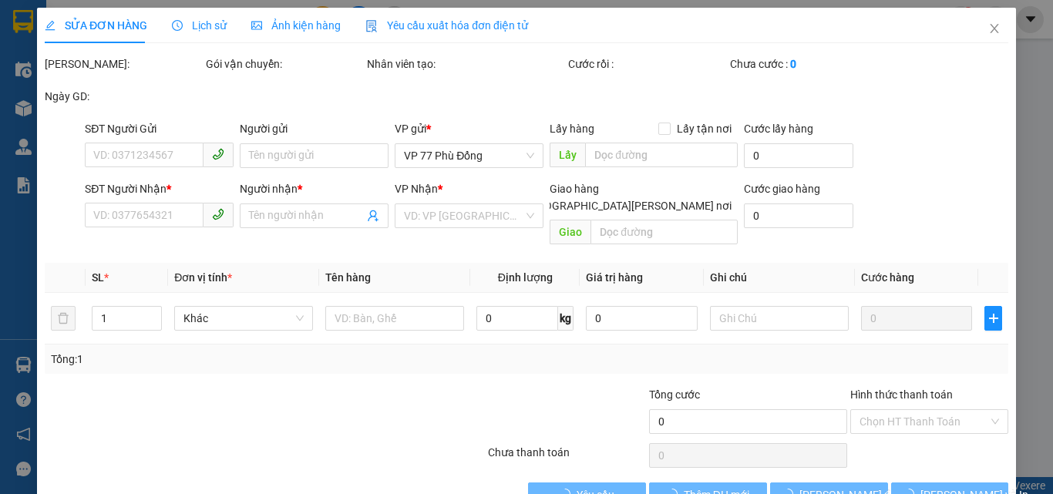
type input "0981714444"
type input "[PERSON_NAME]"
type input "0963999666"
type input "[PERSON_NAME]"
type input "50.000"
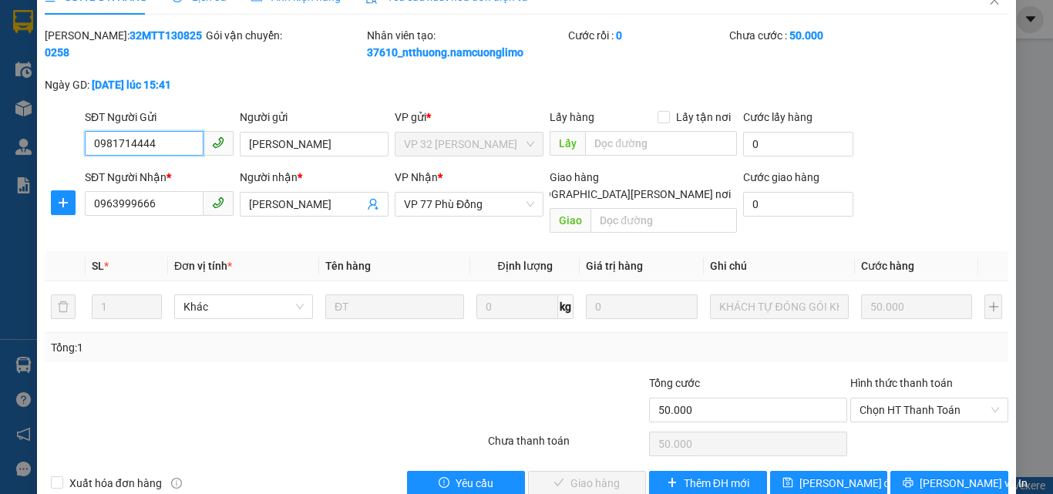
scroll to position [43, 0]
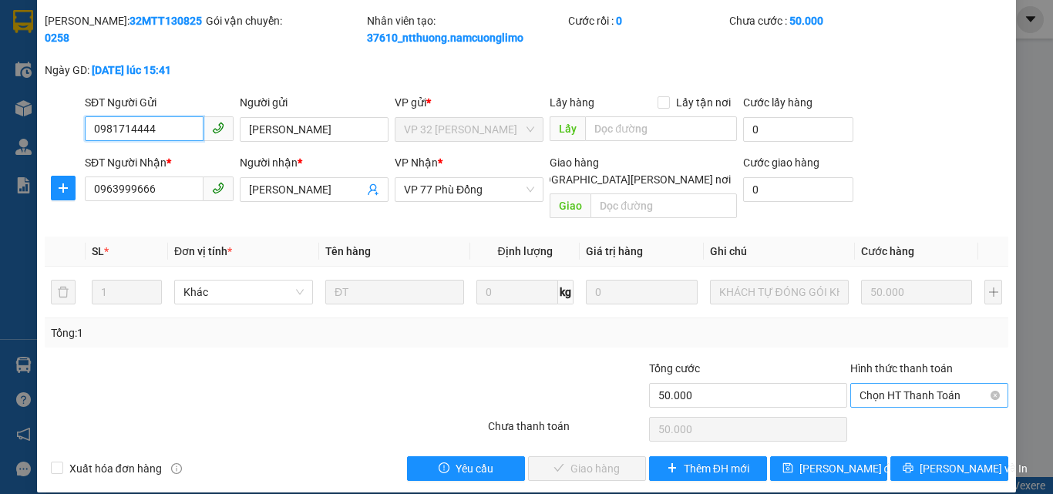
click at [906, 384] on span "Chọn HT Thanh Toán" at bounding box center [930, 395] width 140 height 23
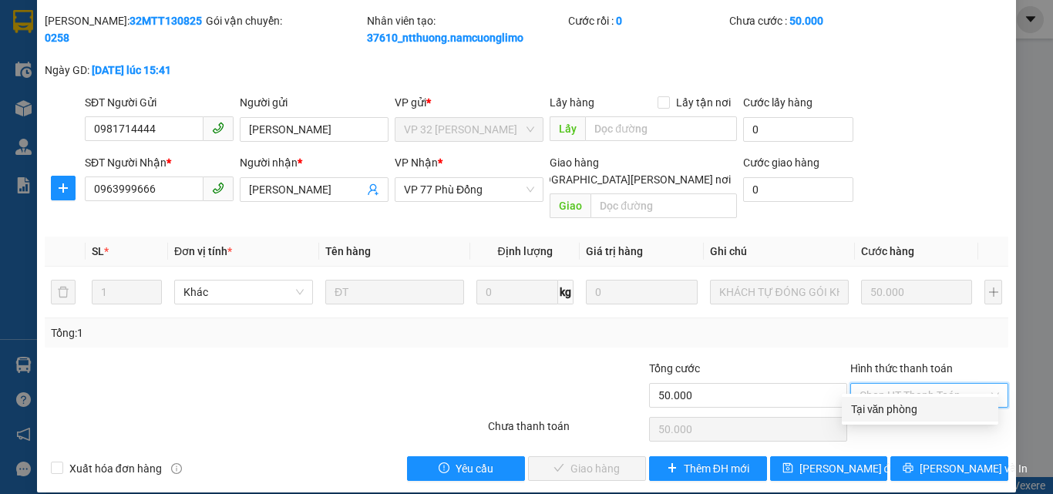
click at [902, 410] on div "Tại văn phòng" at bounding box center [920, 409] width 138 height 17
type input "0"
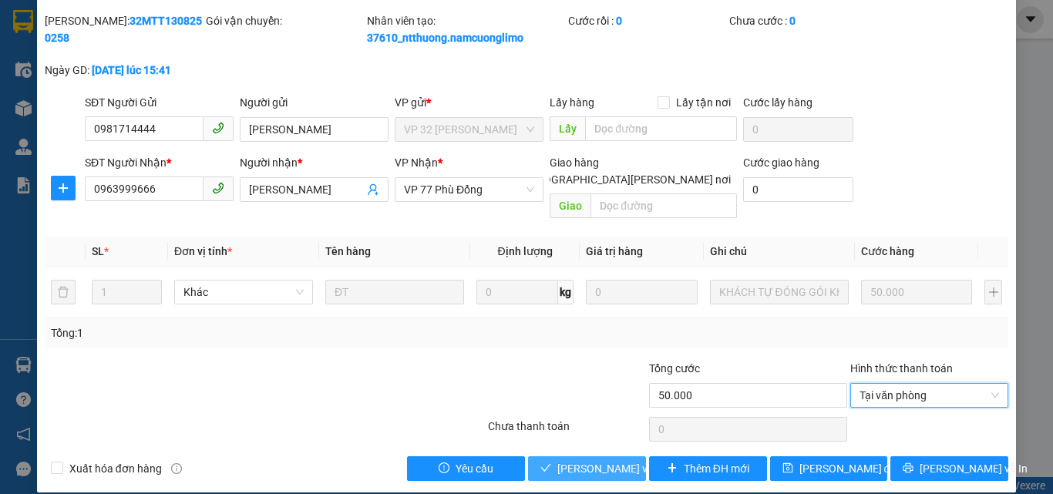
click at [565, 460] on span "[PERSON_NAME] và [PERSON_NAME] hàng" at bounding box center [662, 468] width 208 height 17
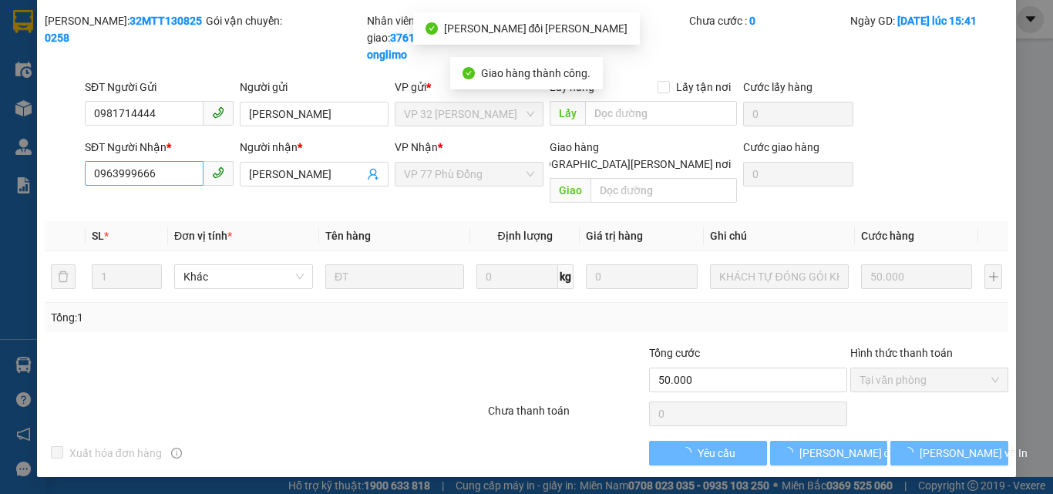
scroll to position [28, 0]
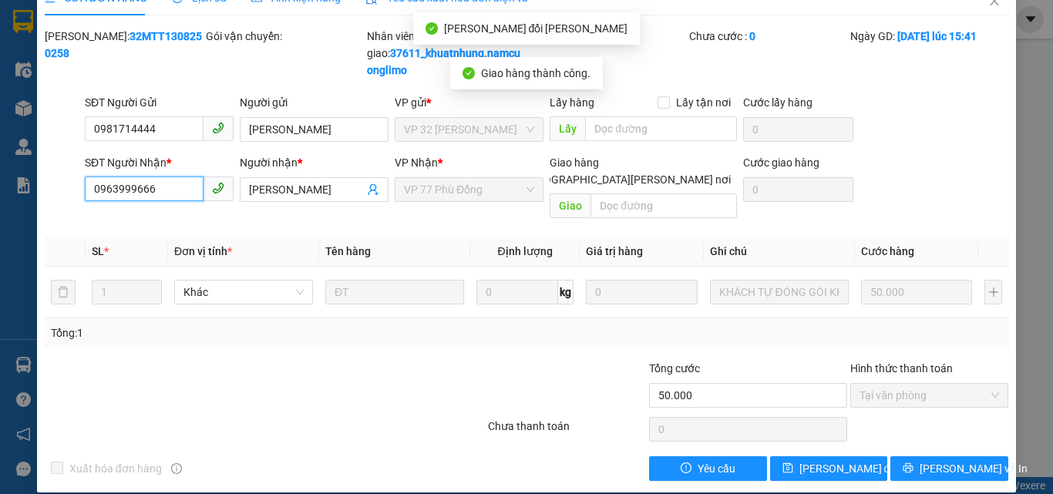
drag, startPoint x: 160, startPoint y: 191, endPoint x: 83, endPoint y: 190, distance: 77.1
click at [83, 190] on div "SĐT Người [PERSON_NAME] * 0963999666 0963999666" at bounding box center [159, 189] width 155 height 71
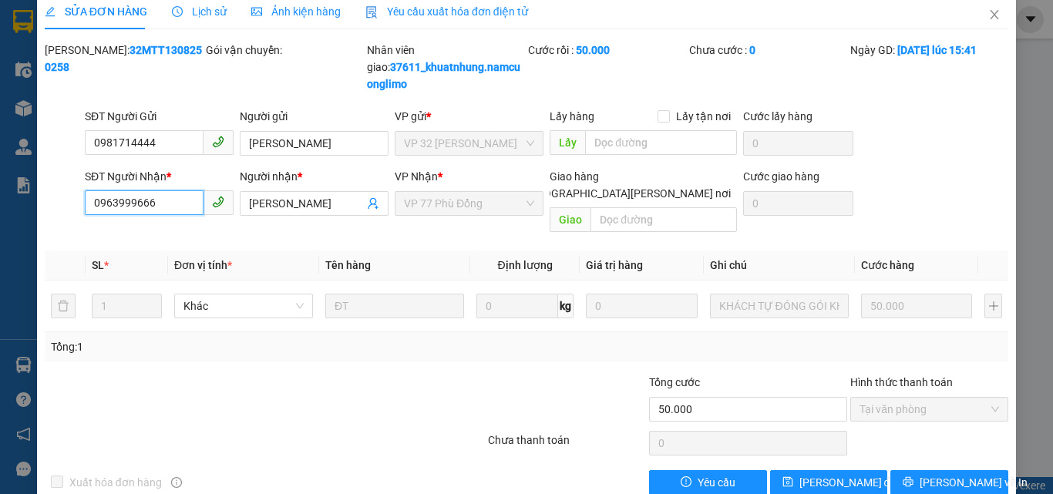
scroll to position [0, 0]
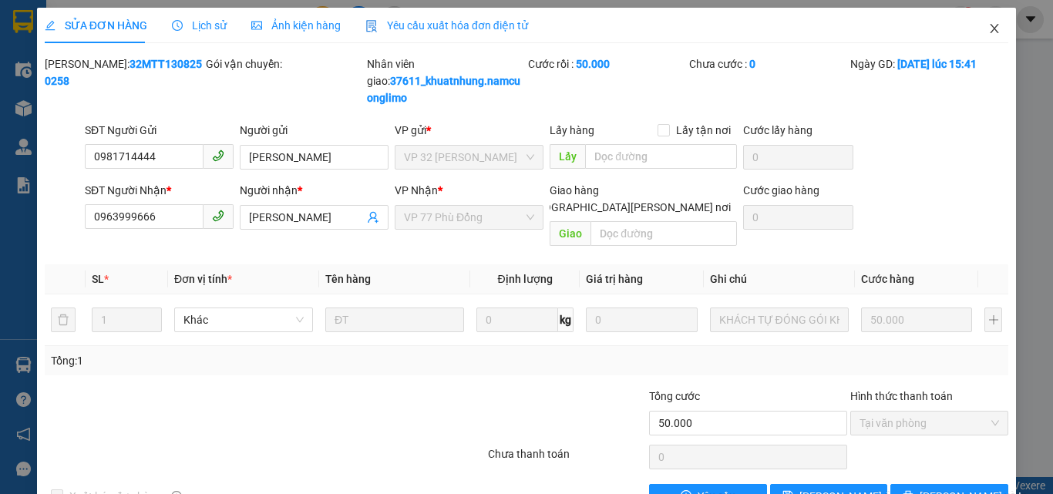
click at [989, 29] on icon "close" at bounding box center [995, 28] width 12 height 12
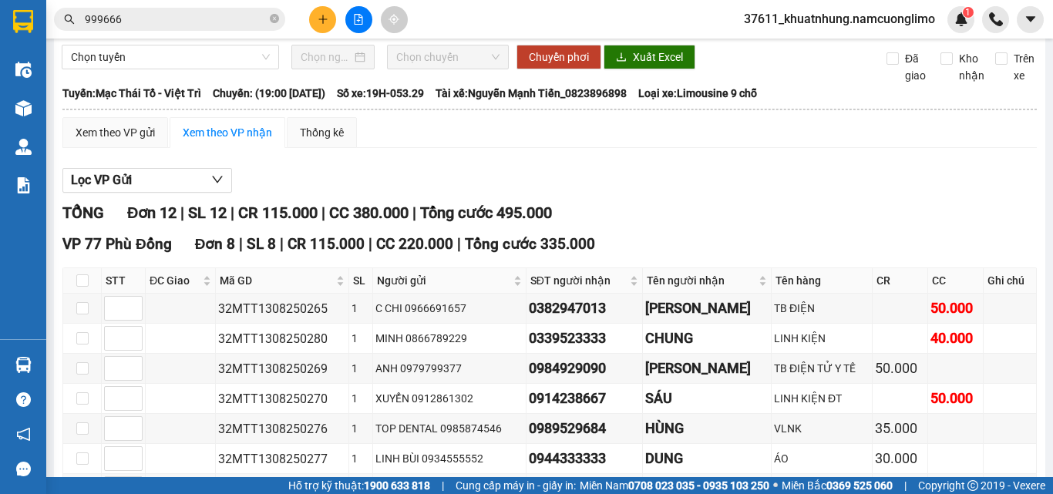
scroll to position [77, 0]
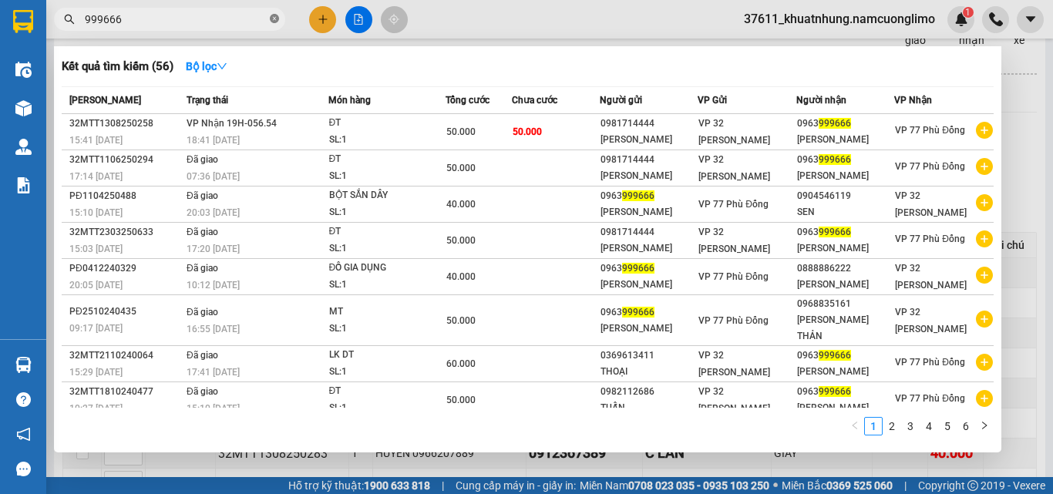
click at [274, 19] on icon "close-circle" at bounding box center [274, 18] width 9 height 9
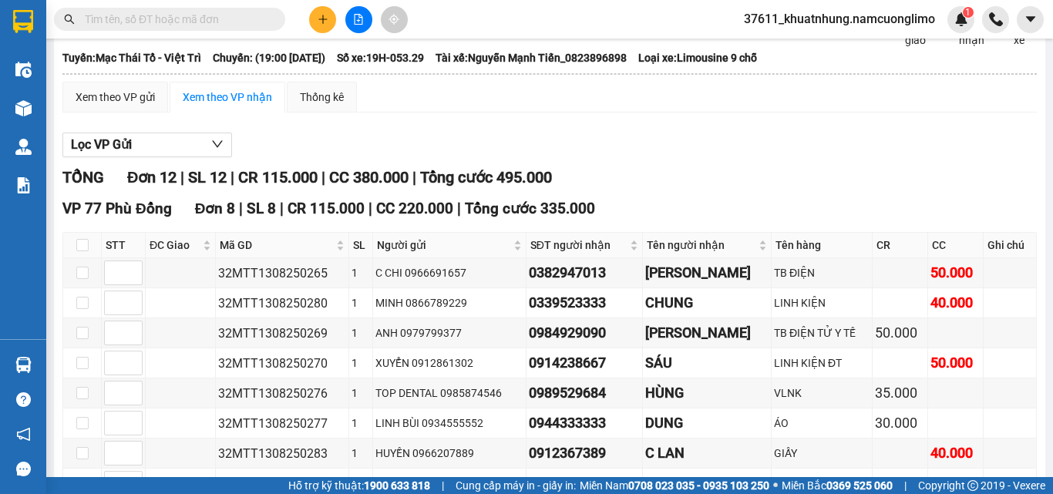
click at [258, 14] on input "text" at bounding box center [176, 19] width 182 height 17
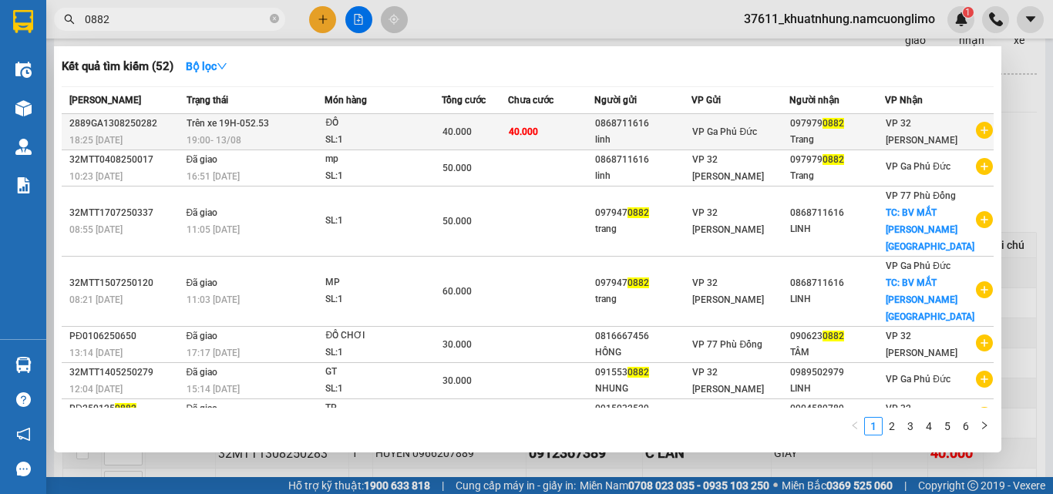
type input "0882"
click at [363, 133] on div "SL: 1" at bounding box center [383, 140] width 116 height 17
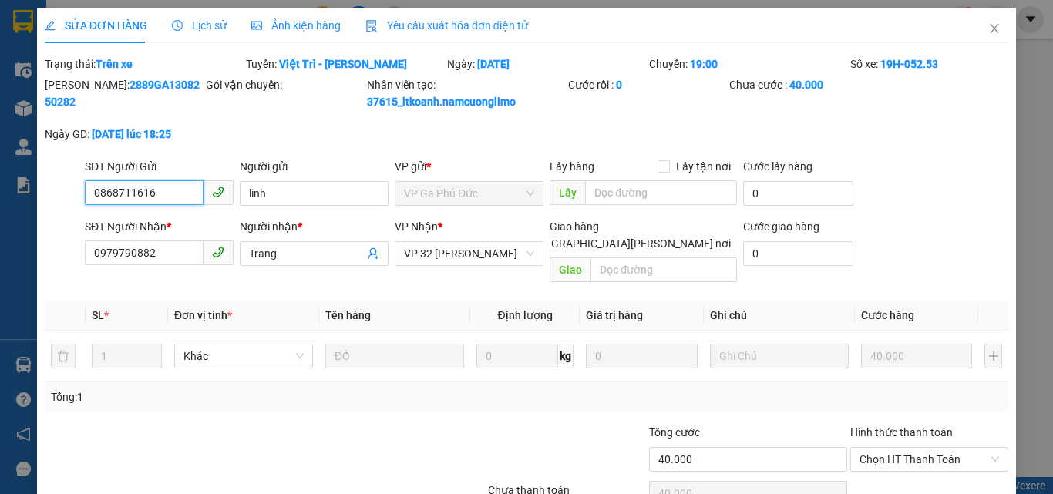
type input "0868711616"
type input "linh"
type input "0979790882"
type input "Trang"
type input "40.000"
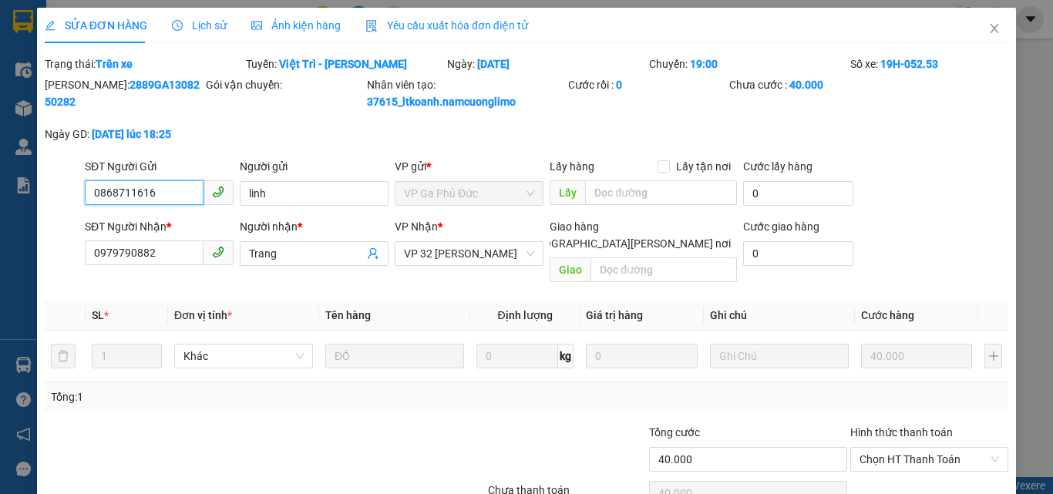
type input "40.000"
drag, startPoint x: 177, startPoint y: 192, endPoint x: 87, endPoint y: 193, distance: 90.2
click at [87, 193] on input "0868711616" at bounding box center [144, 192] width 119 height 25
click at [989, 33] on icon "close" at bounding box center [995, 28] width 12 height 12
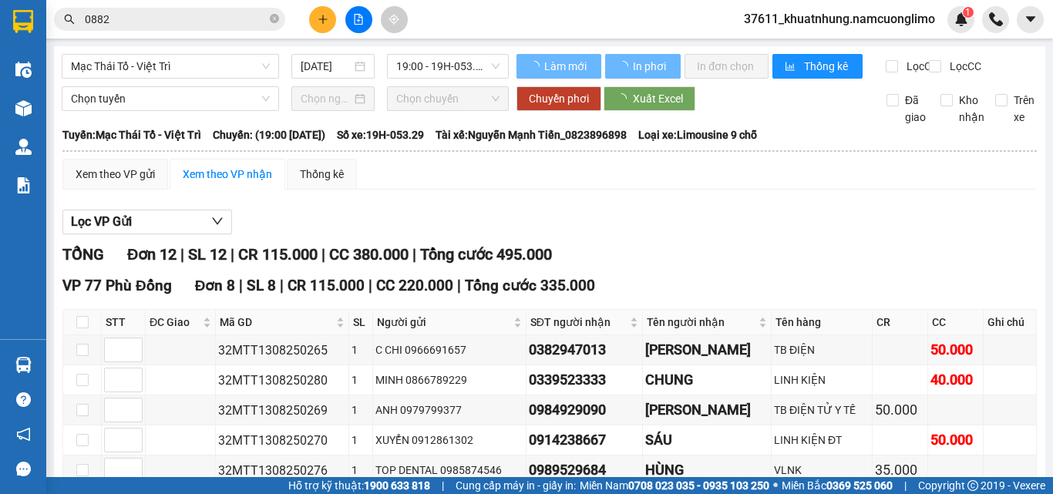
click at [271, 18] on span at bounding box center [274, 19] width 9 height 15
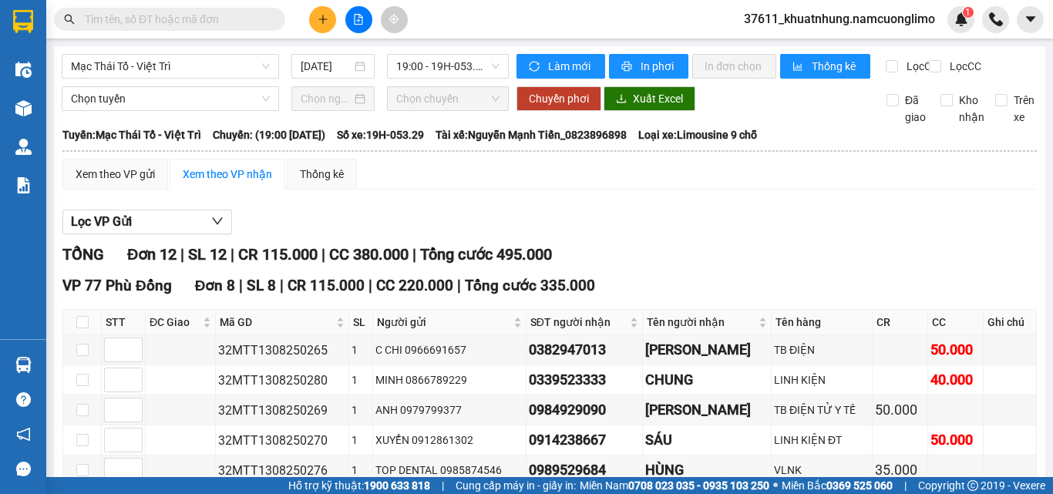
paste input "0868711616"
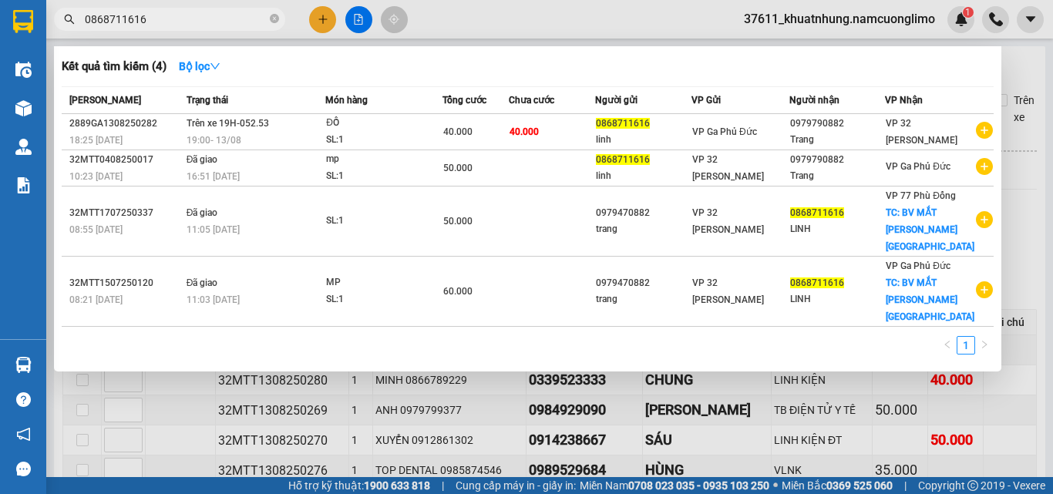
type input "0868711616"
click at [275, 19] on icon "close-circle" at bounding box center [274, 18] width 9 height 9
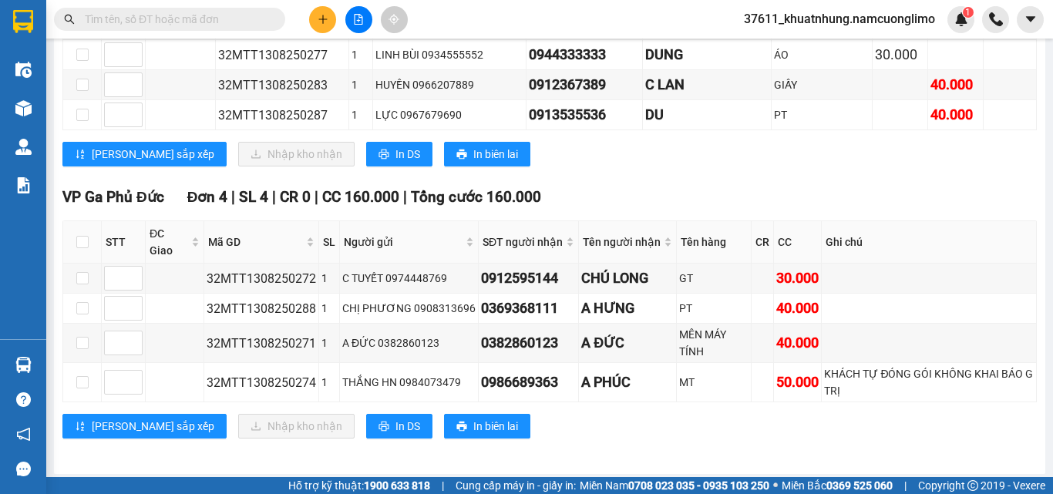
scroll to position [463, 0]
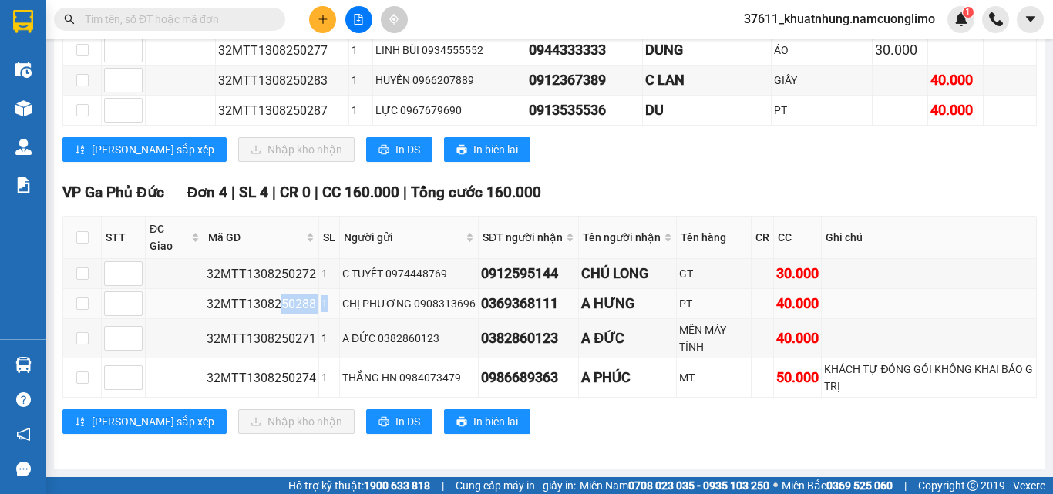
drag, startPoint x: 322, startPoint y: 305, endPoint x: 278, endPoint y: 308, distance: 44.0
click at [278, 308] on tr "32MTT1308250288 1 [PERSON_NAME] 0908313696 0369368111 A HƯNG PT 40.000" at bounding box center [550, 304] width 974 height 30
copy tr "50288 1"
click at [131, 17] on input "text" at bounding box center [176, 19] width 182 height 17
paste input "50288 1"
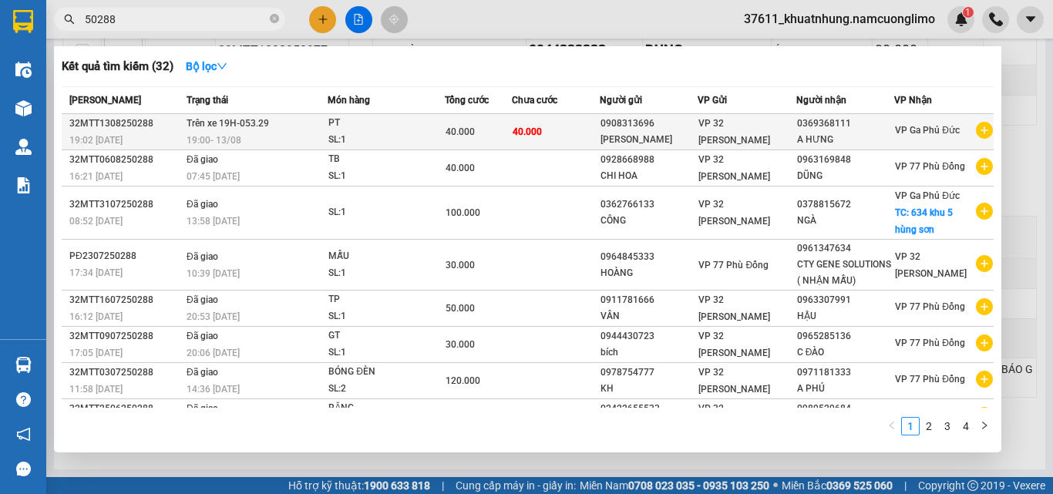
type input "50288"
click at [308, 130] on td "Trên xe 19H-053.29 19:00 [DATE]" at bounding box center [255, 132] width 145 height 36
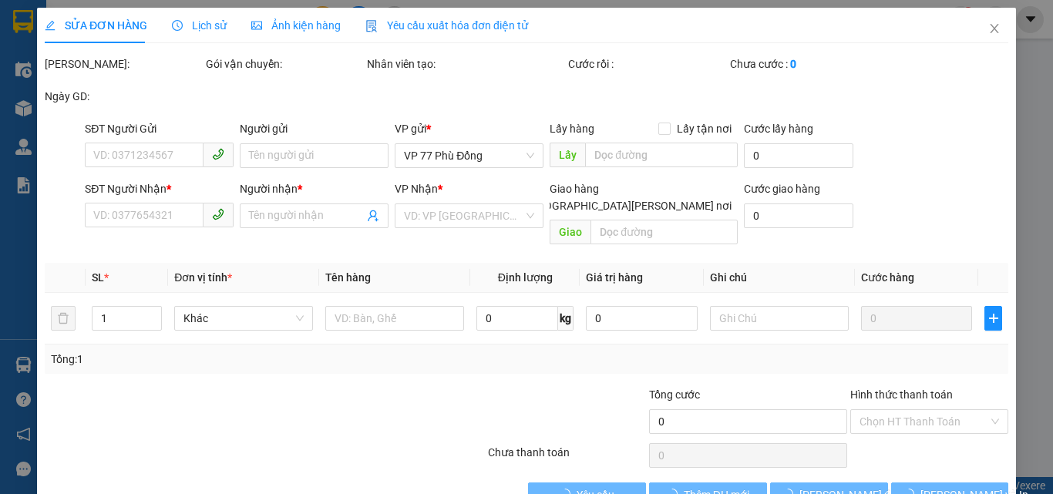
type input "0908313696"
type input "[PERSON_NAME]"
type input "0369368111"
type input "A HƯNG"
type input "40.000"
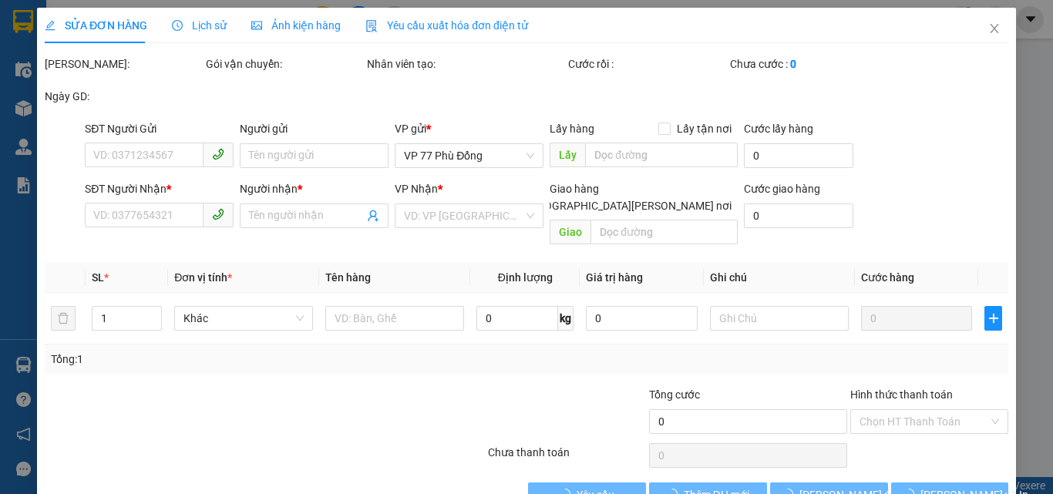
type input "40.000"
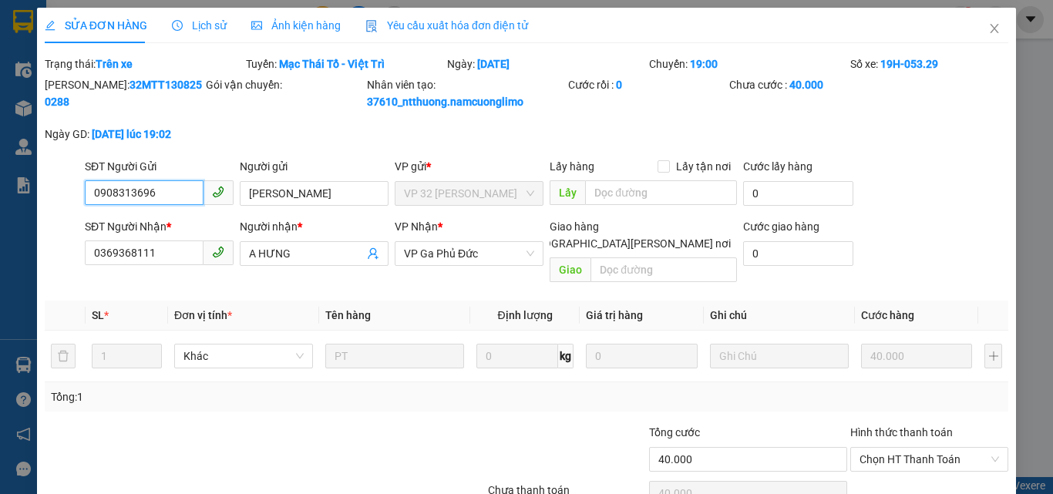
scroll to position [64, 0]
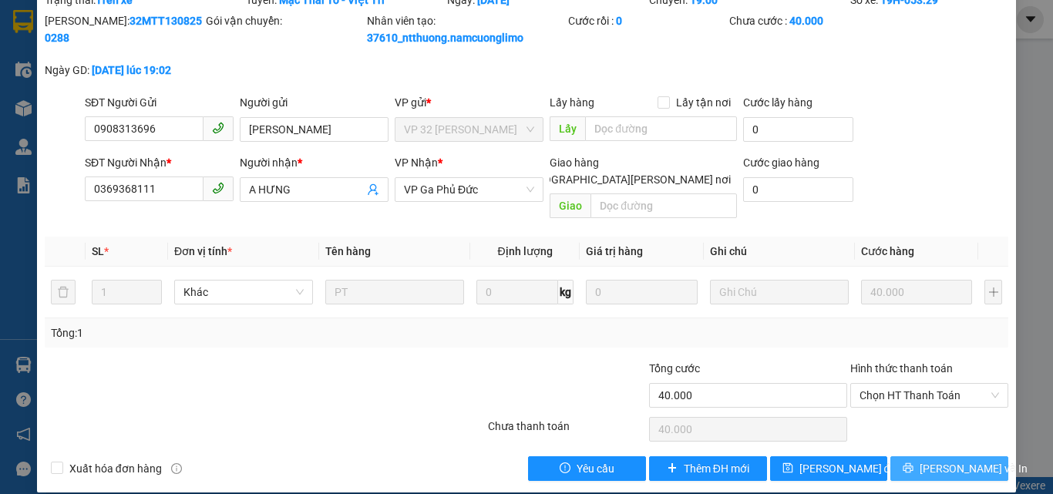
click at [953, 460] on span "[PERSON_NAME] và In" at bounding box center [974, 468] width 108 height 17
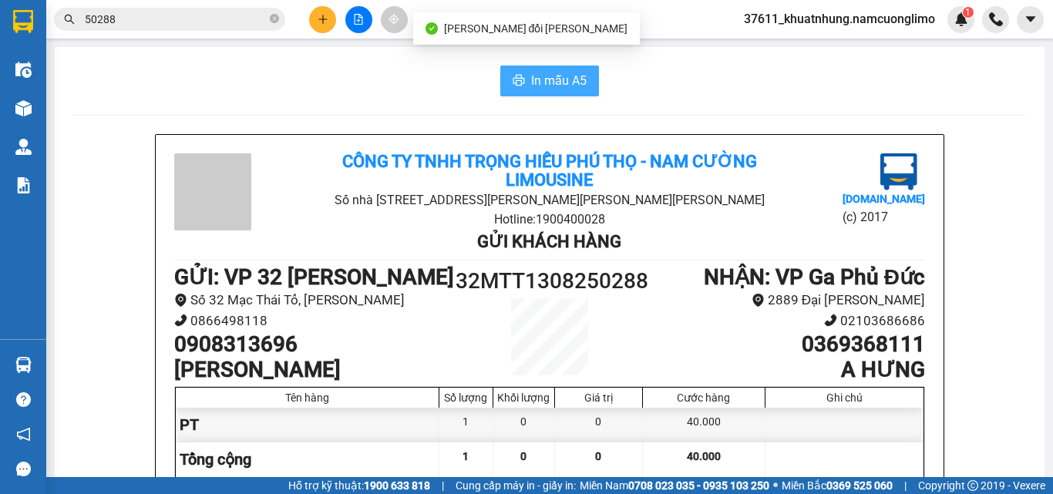
click at [537, 82] on span "In mẫu A5" at bounding box center [559, 80] width 56 height 19
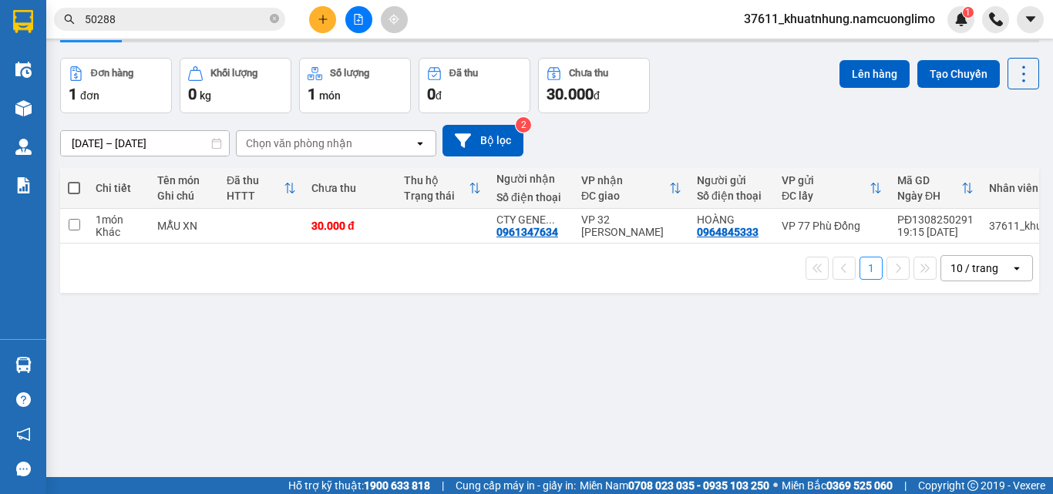
scroll to position [71, 0]
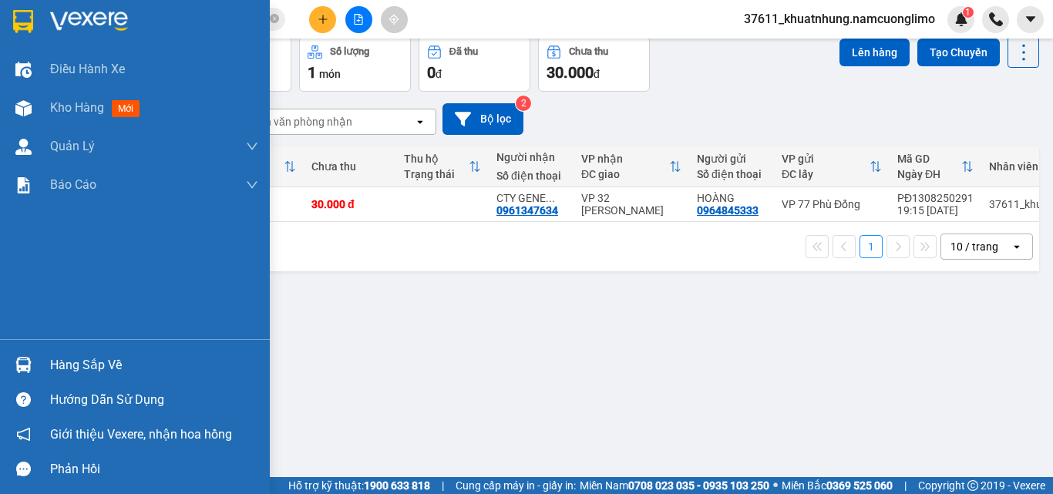
click at [79, 363] on div "Hàng sắp về" at bounding box center [154, 365] width 208 height 23
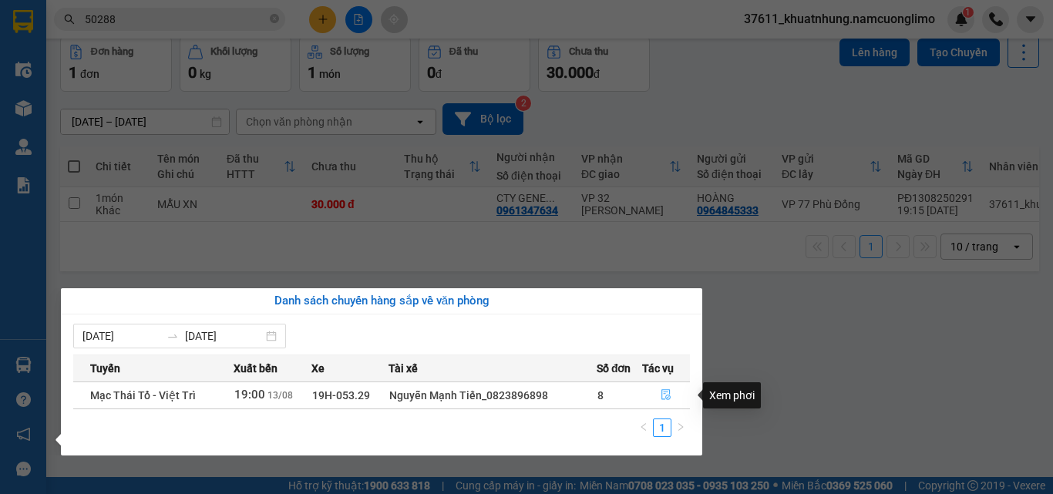
click at [667, 396] on icon "file-done" at bounding box center [666, 394] width 11 height 11
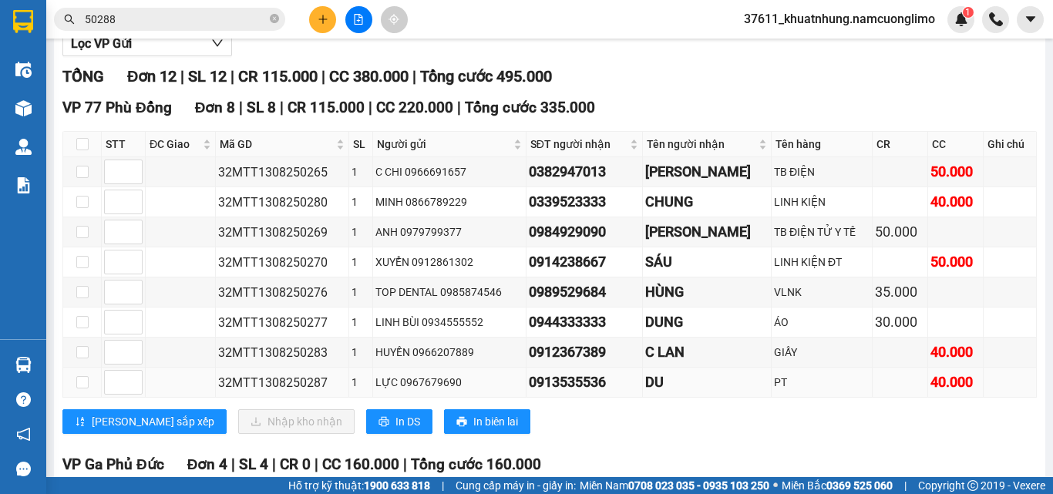
scroll to position [155, 0]
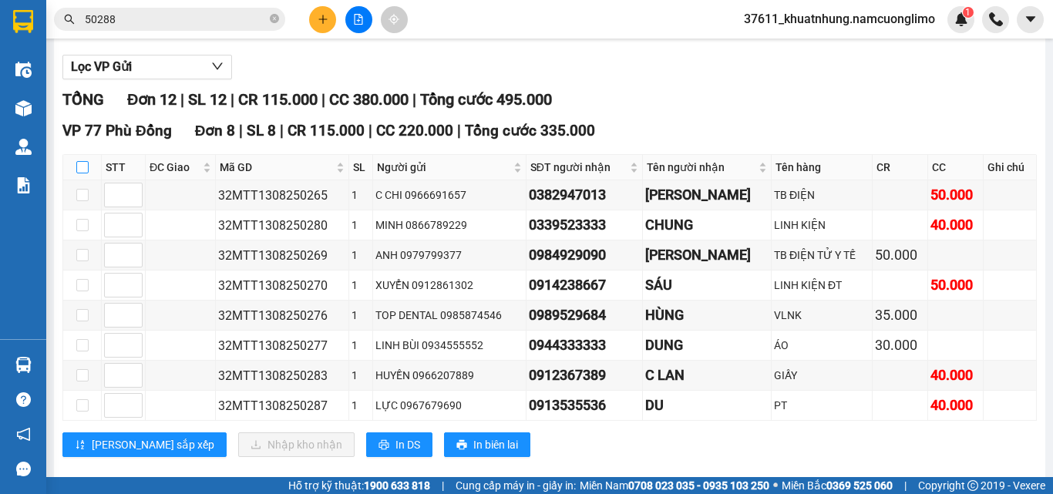
click at [86, 174] on input "checkbox" at bounding box center [82, 167] width 12 height 12
checkbox input "true"
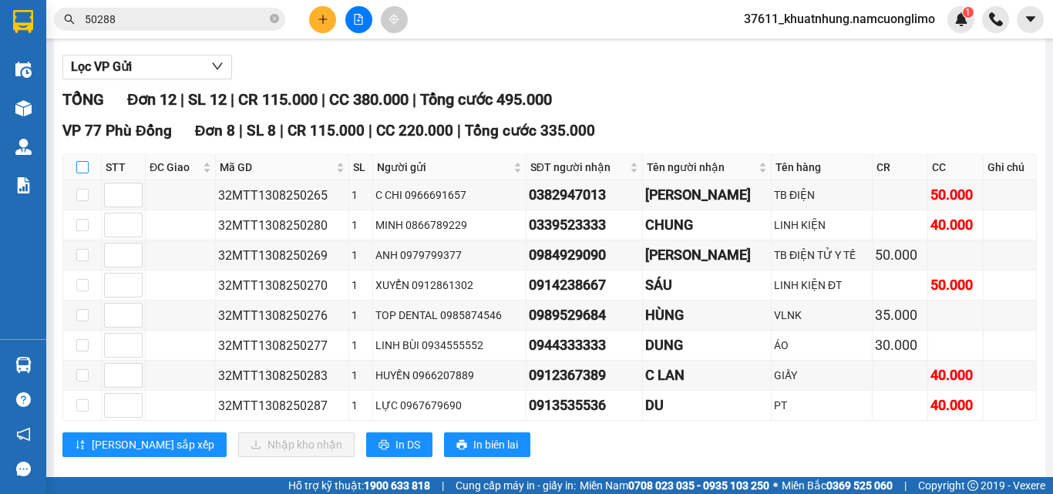
checkbox input "true"
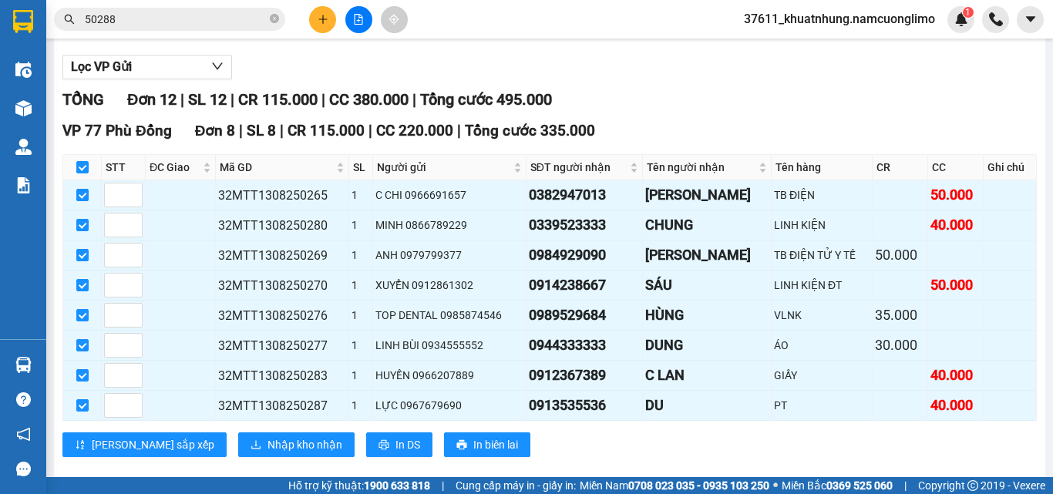
scroll to position [463, 0]
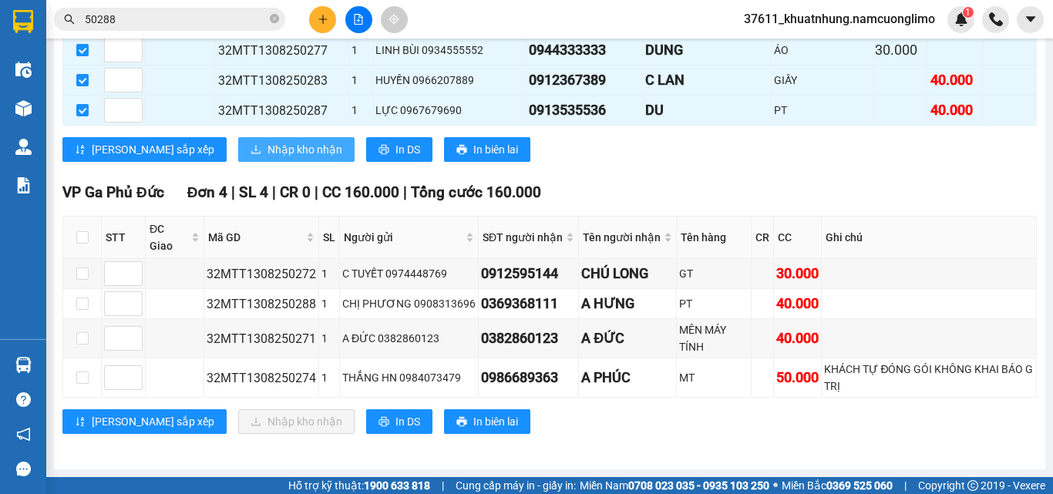
click at [268, 146] on span "Nhập kho nhận" at bounding box center [305, 149] width 75 height 17
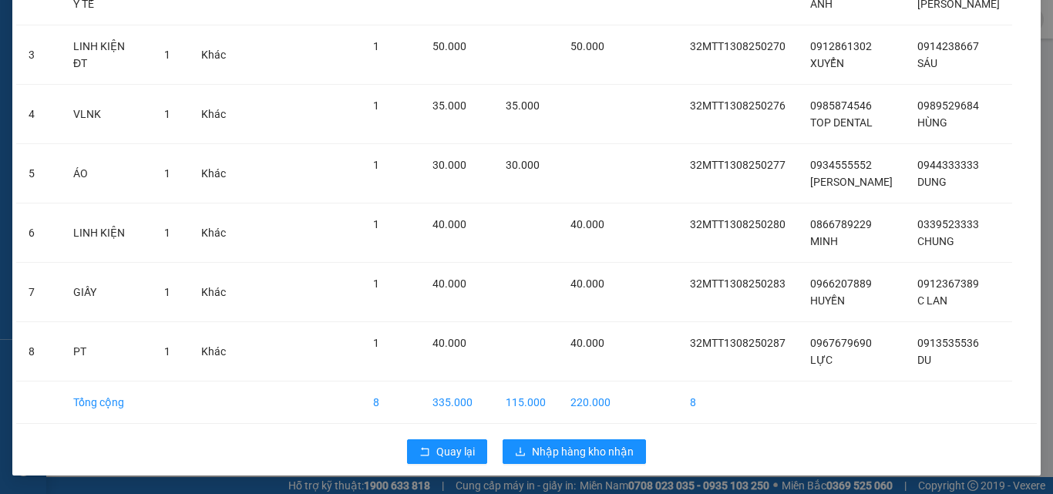
scroll to position [257, 0]
click at [576, 454] on span "Nhập hàng kho nhận" at bounding box center [583, 451] width 102 height 17
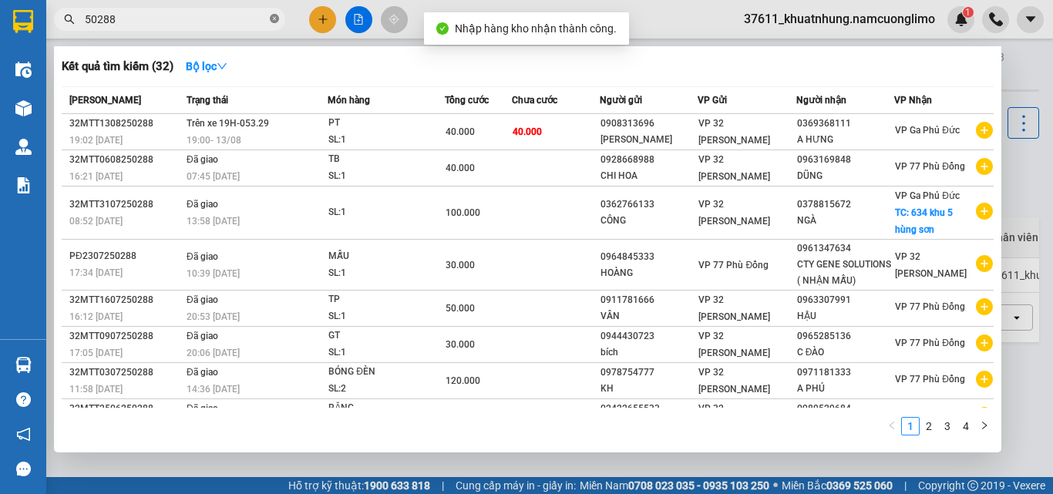
click at [275, 18] on icon "close-circle" at bounding box center [274, 18] width 9 height 9
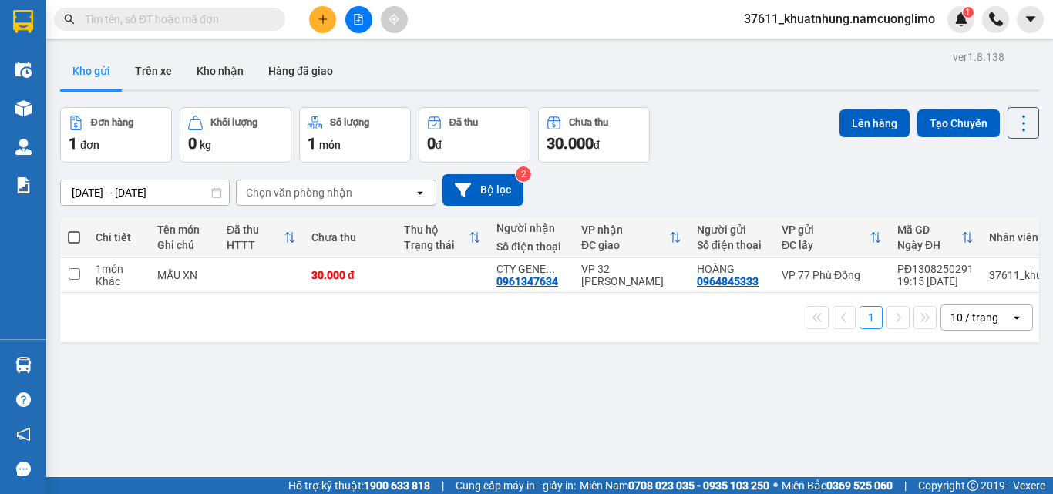
click at [233, 17] on input "text" at bounding box center [176, 19] width 182 height 17
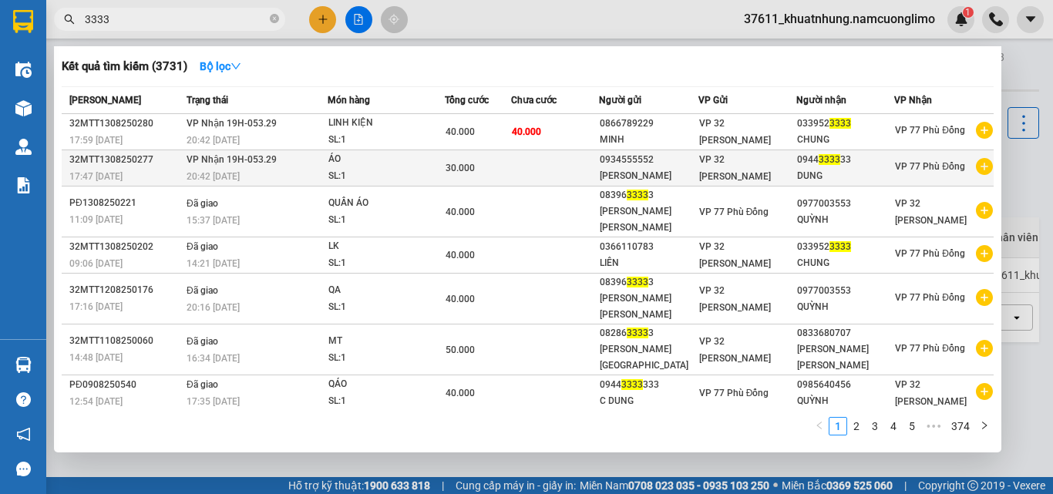
type input "3333"
click at [265, 157] on span "VP Nhận 19H-053.29" at bounding box center [232, 159] width 90 height 11
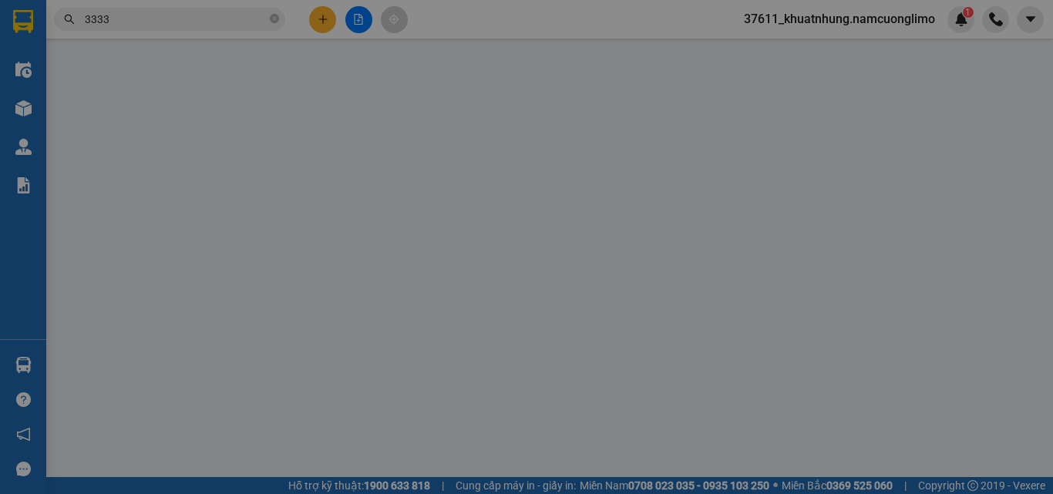
type input "0934555552"
type input "[PERSON_NAME]"
type input "0944333333"
type input "DUNG"
type input "30.000"
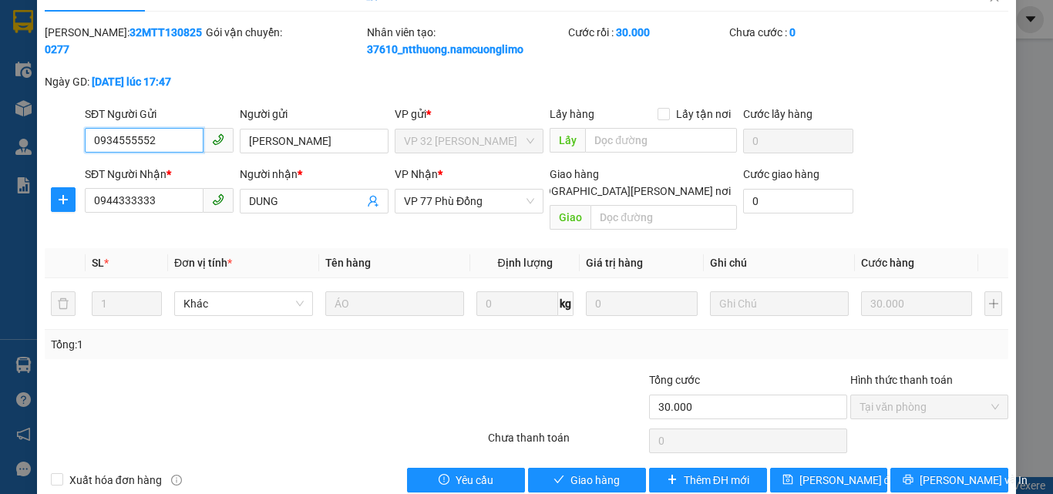
scroll to position [43, 0]
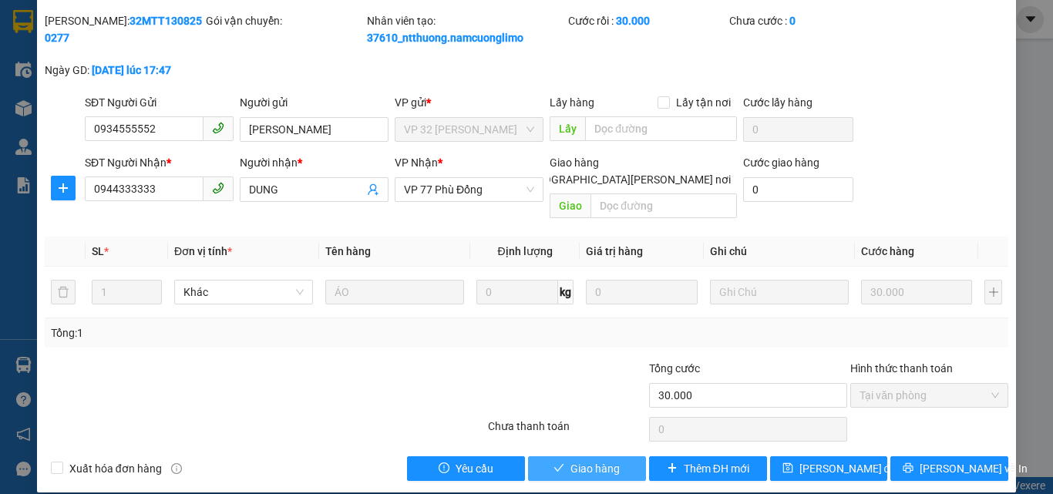
click at [596, 460] on span "Giao hàng" at bounding box center [595, 468] width 49 height 17
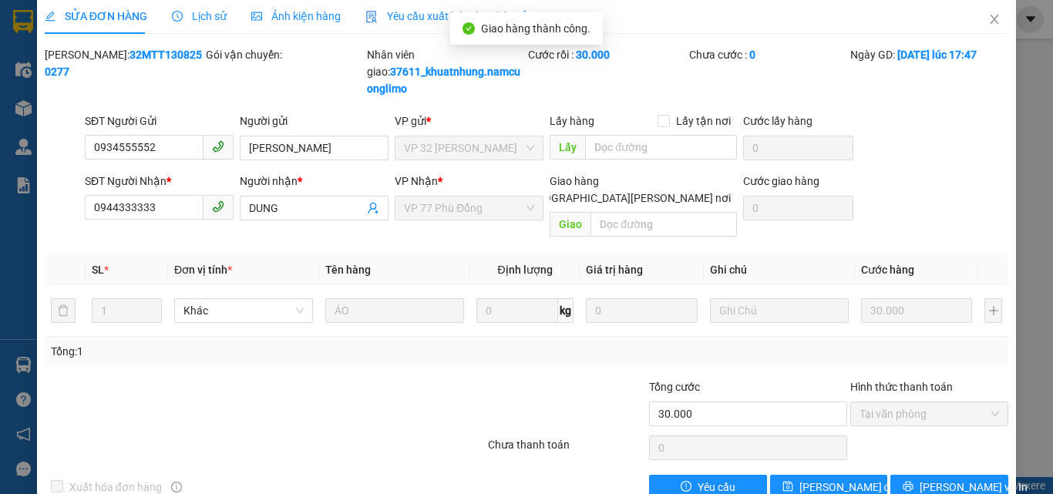
scroll to position [0, 0]
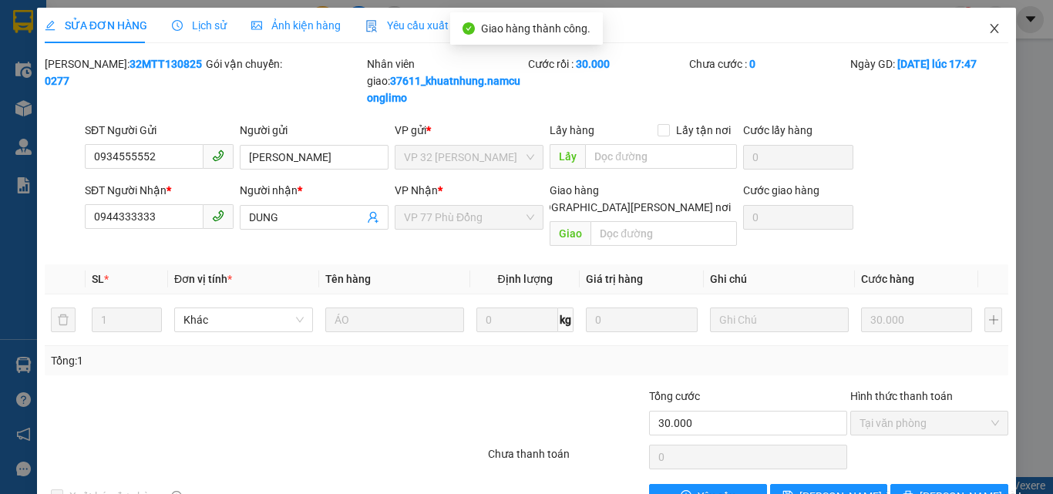
click at [987, 22] on span "Close" at bounding box center [994, 29] width 43 height 43
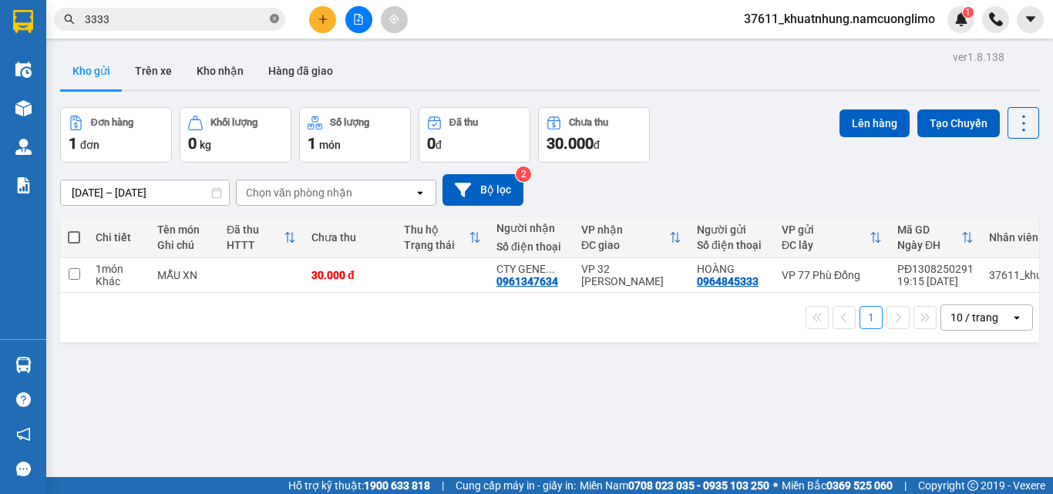
click at [275, 19] on icon "close-circle" at bounding box center [274, 18] width 9 height 9
click at [231, 19] on input "text" at bounding box center [176, 19] width 182 height 17
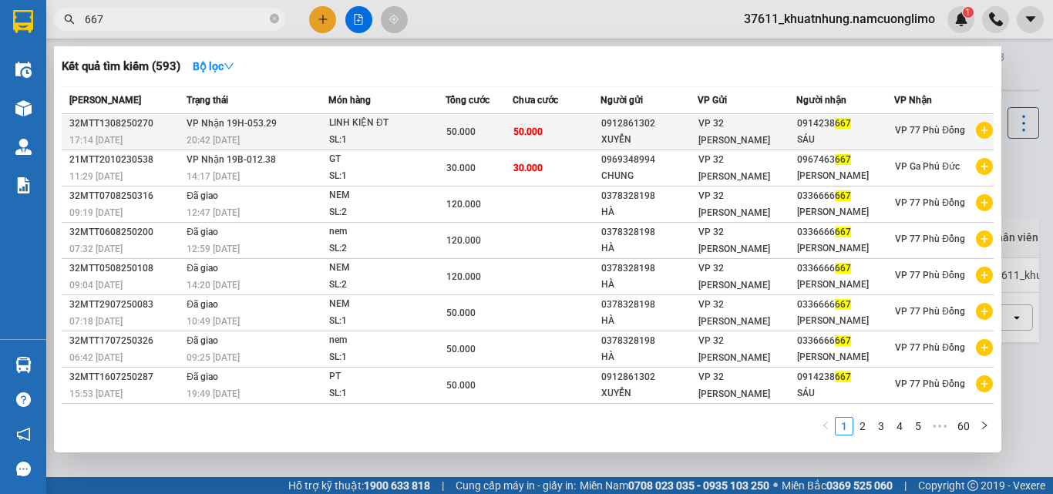
type input "667"
click at [292, 119] on td "[PERSON_NAME] 19H-053.29 20:42 [DATE]" at bounding box center [256, 132] width 146 height 36
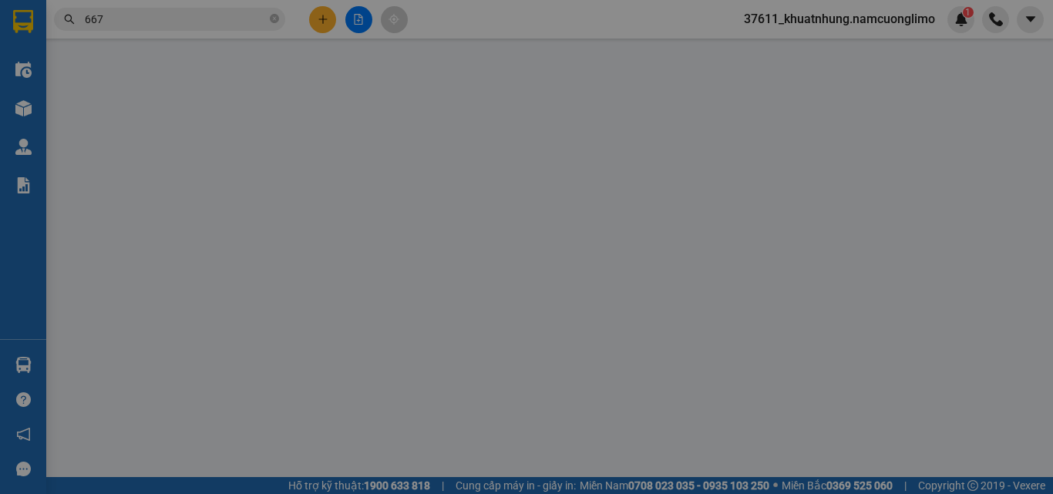
type input "0912861302"
type input "XUYỂN"
type input "0914238667"
type input "SÁU"
type input "50.000"
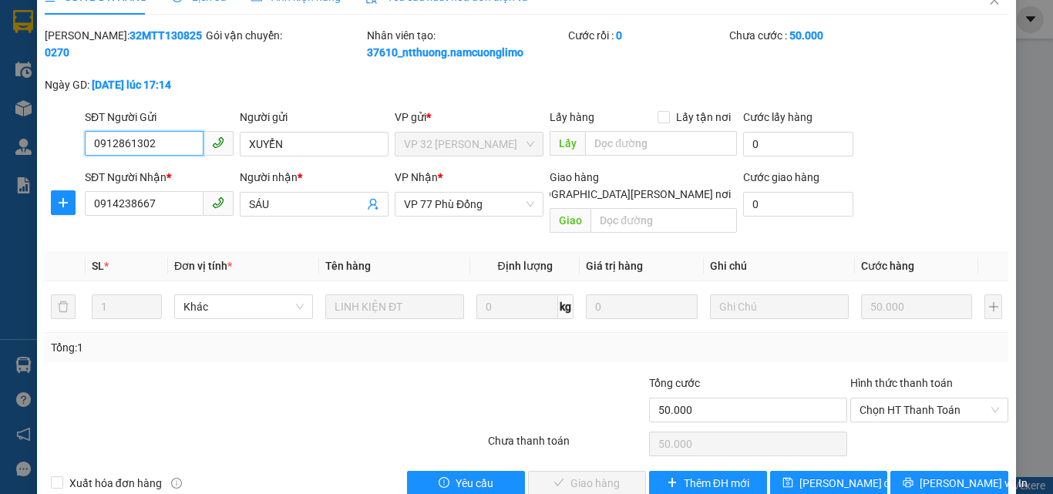
scroll to position [43, 0]
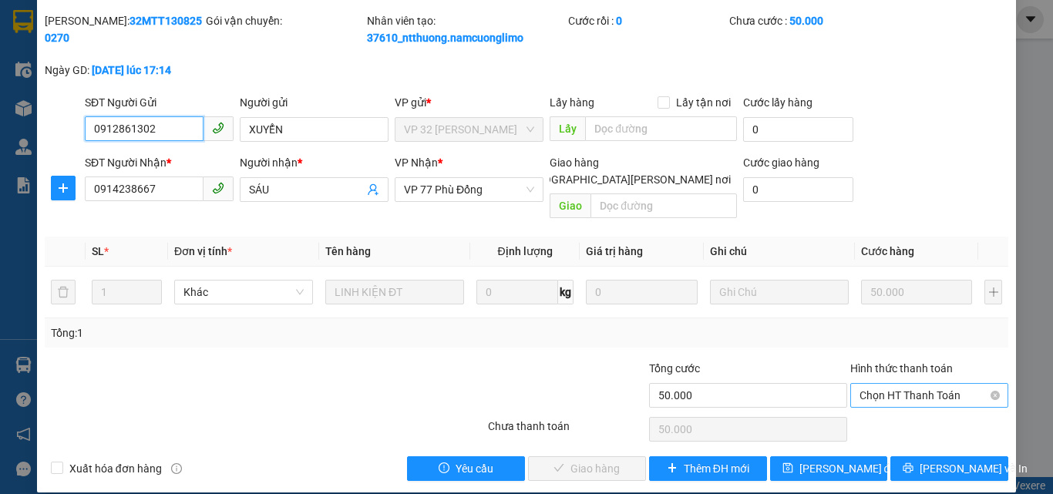
click at [877, 384] on span "Chọn HT Thanh Toán" at bounding box center [930, 395] width 140 height 23
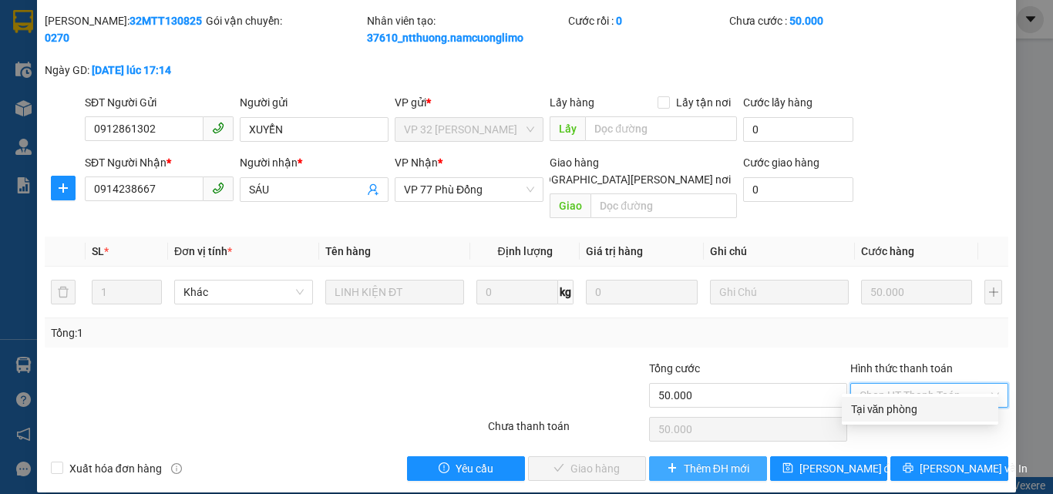
drag, startPoint x: 877, startPoint y: 406, endPoint x: 675, endPoint y: 450, distance: 206.8
click at [870, 409] on div "Tại văn phòng" at bounding box center [920, 409] width 138 height 17
type input "0"
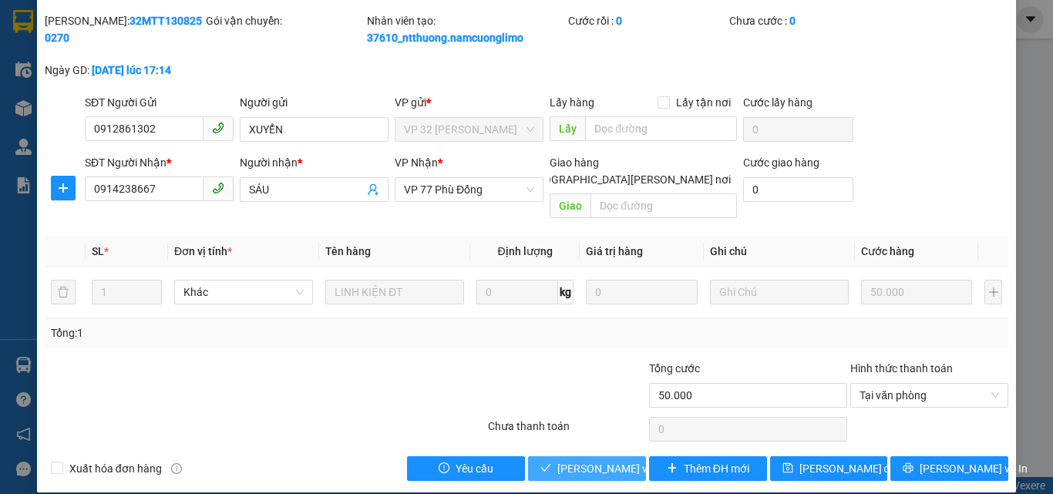
click at [587, 460] on span "[PERSON_NAME] và [PERSON_NAME] hàng" at bounding box center [662, 468] width 208 height 17
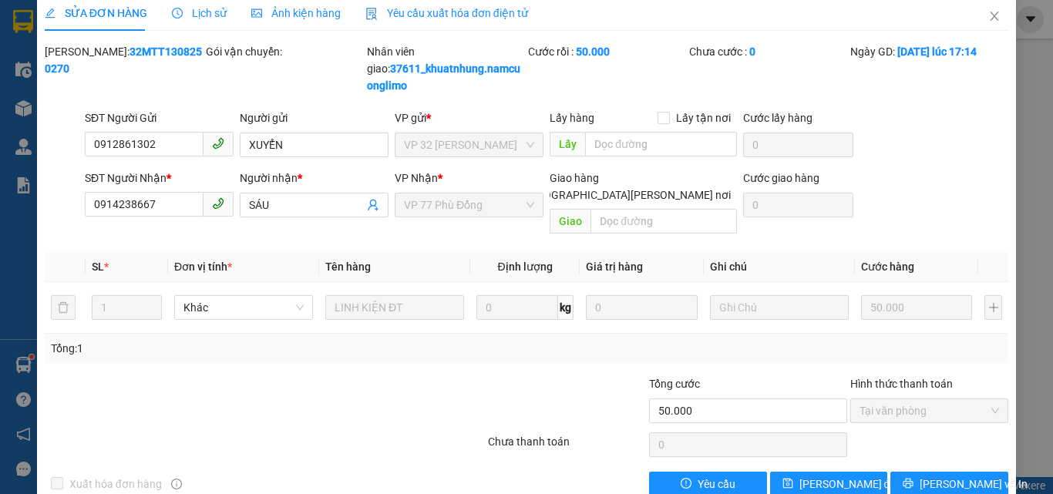
scroll to position [0, 0]
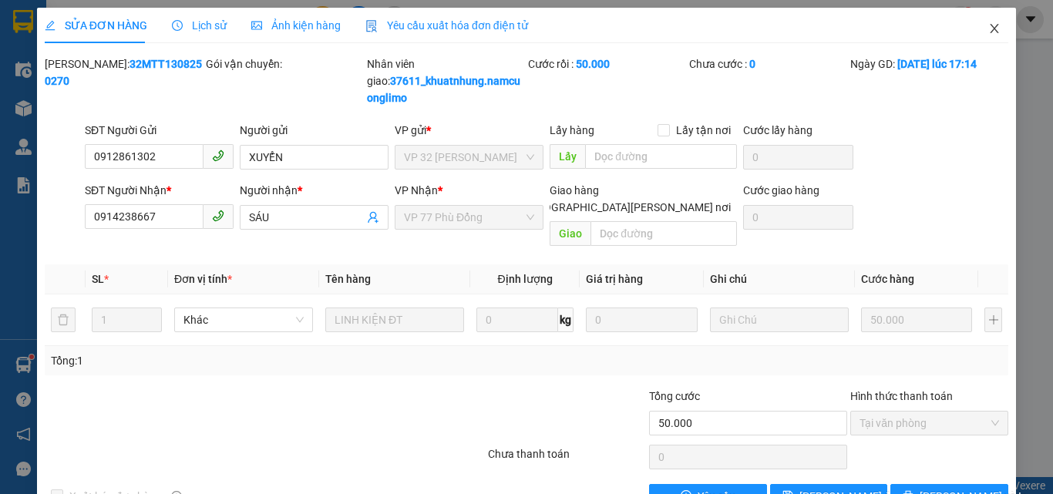
click at [989, 24] on icon "close" at bounding box center [995, 28] width 12 height 12
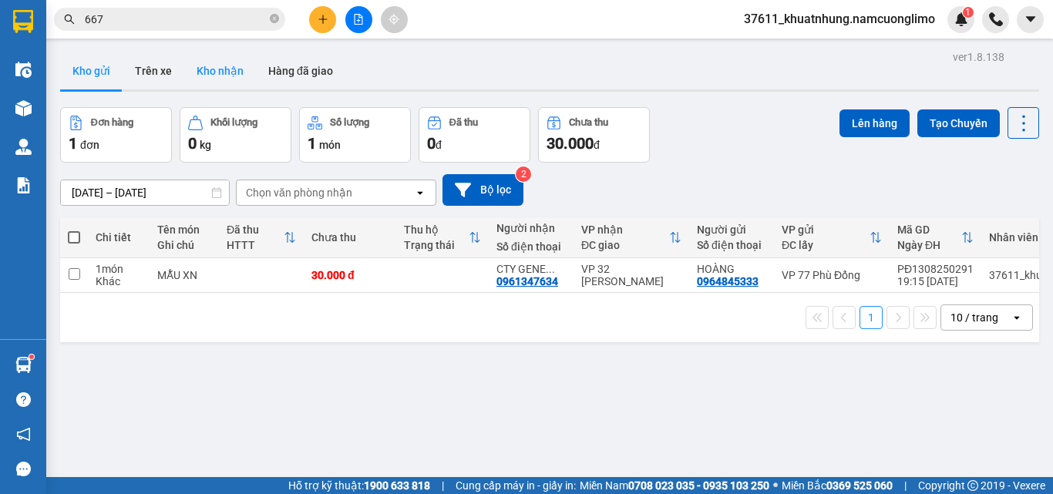
click at [215, 64] on button "Kho nhận" at bounding box center [220, 70] width 72 height 37
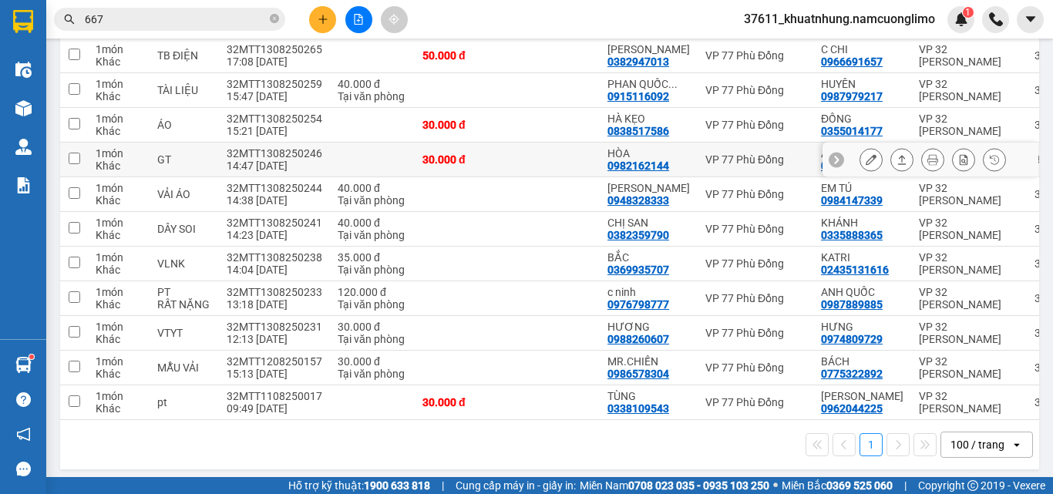
scroll to position [20, 0]
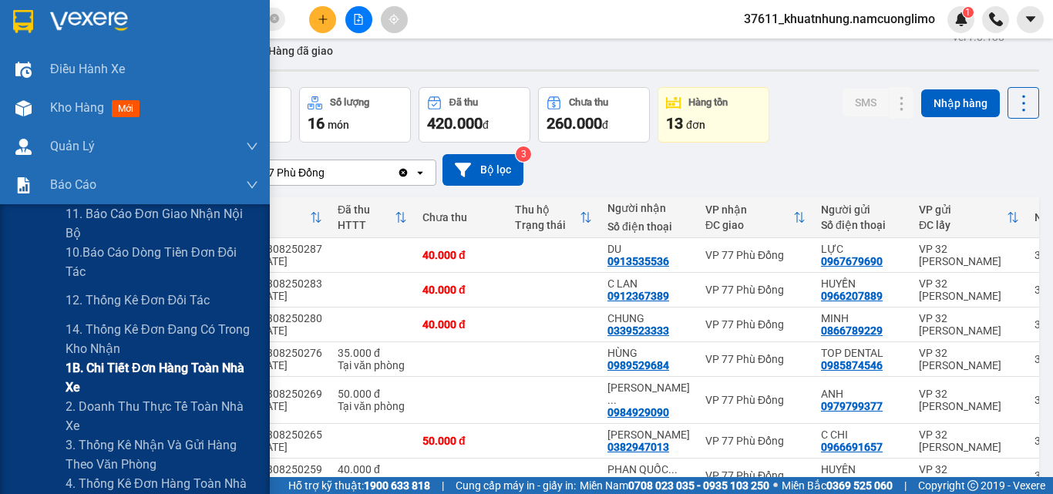
click at [99, 374] on span "1B. Chi tiết đơn hàng toàn nhà xe" at bounding box center [162, 378] width 193 height 39
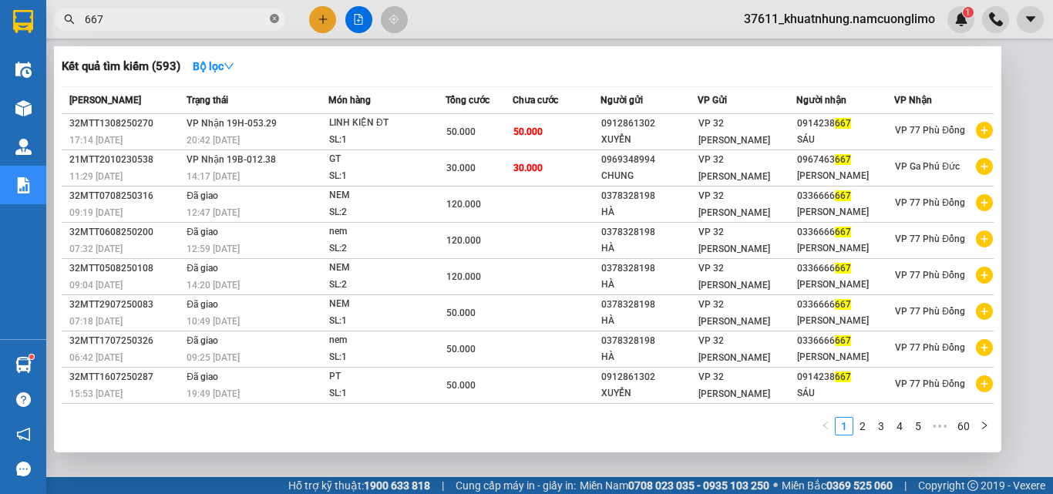
click at [275, 19] on icon "close-circle" at bounding box center [274, 18] width 9 height 9
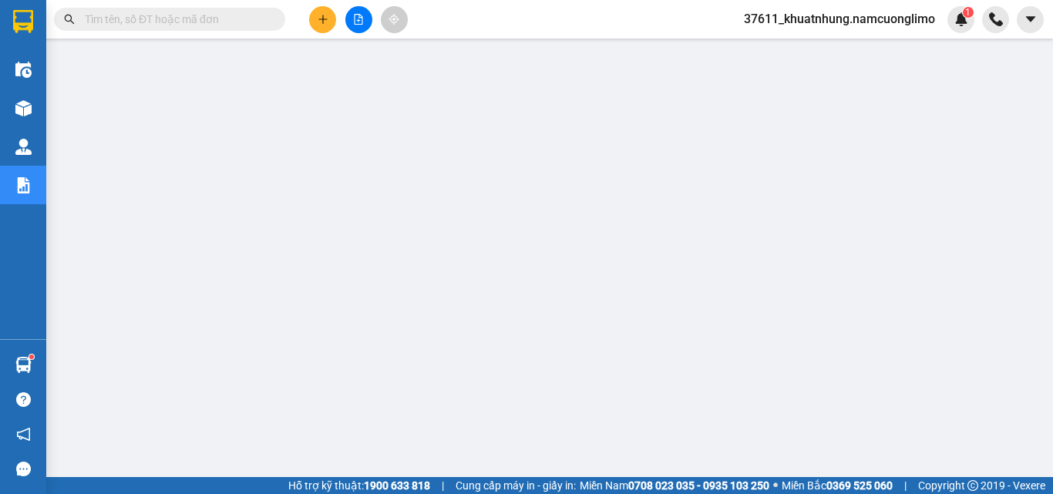
click at [216, 19] on input "text" at bounding box center [176, 19] width 182 height 17
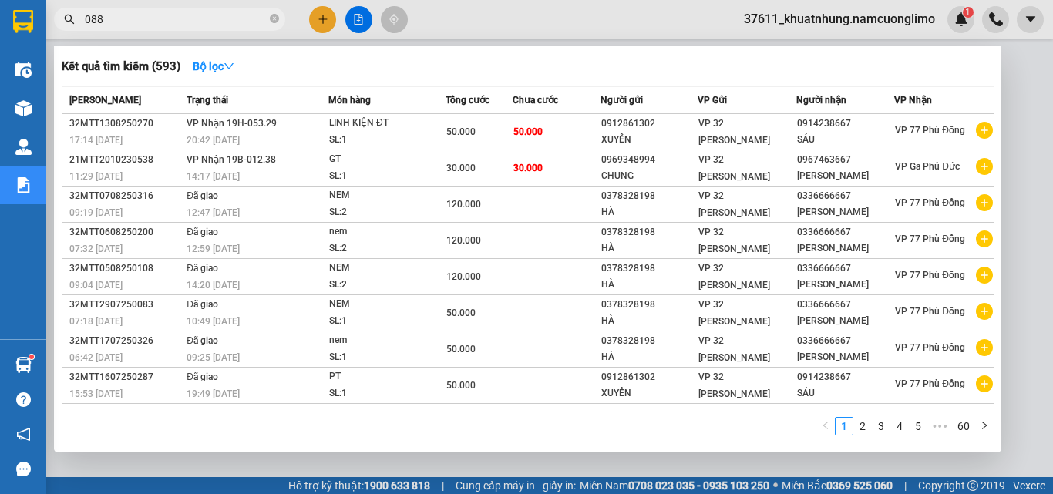
type input "0882"
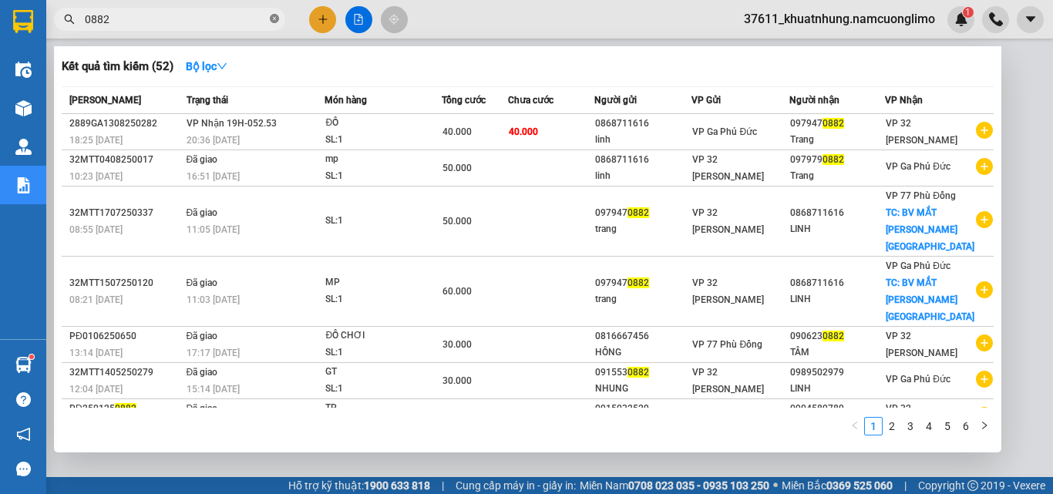
click at [277, 17] on icon "close-circle" at bounding box center [274, 18] width 9 height 9
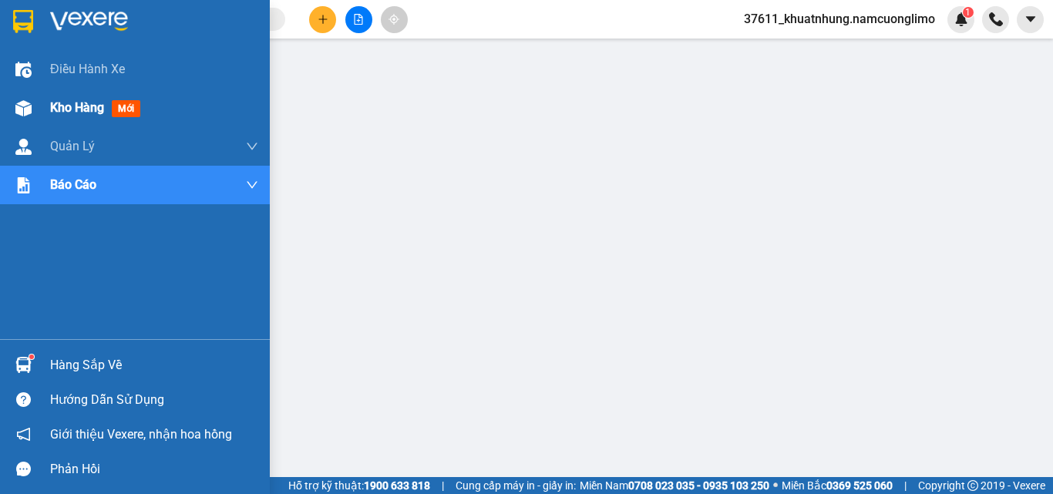
click at [59, 109] on span "Kho hàng" at bounding box center [77, 107] width 54 height 15
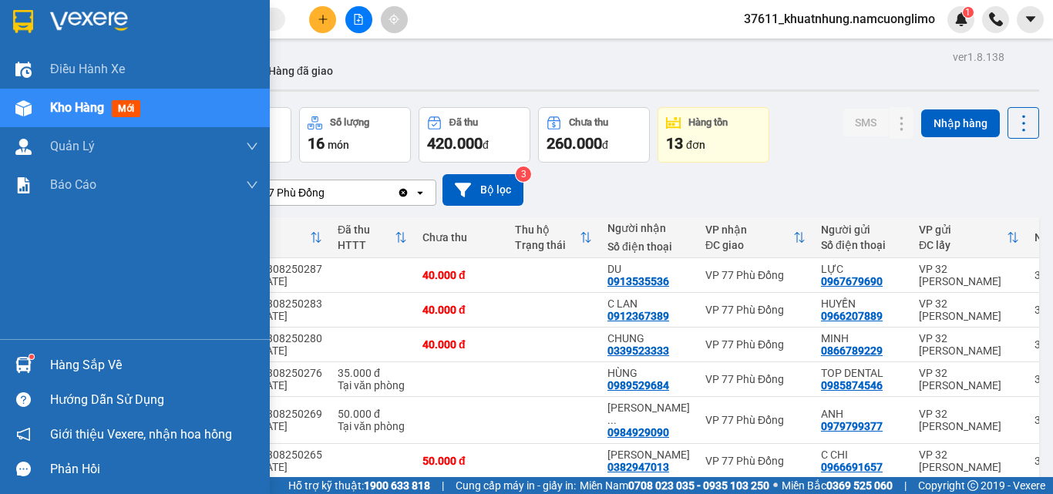
click at [72, 355] on div "Hàng sắp về" at bounding box center [154, 365] width 208 height 23
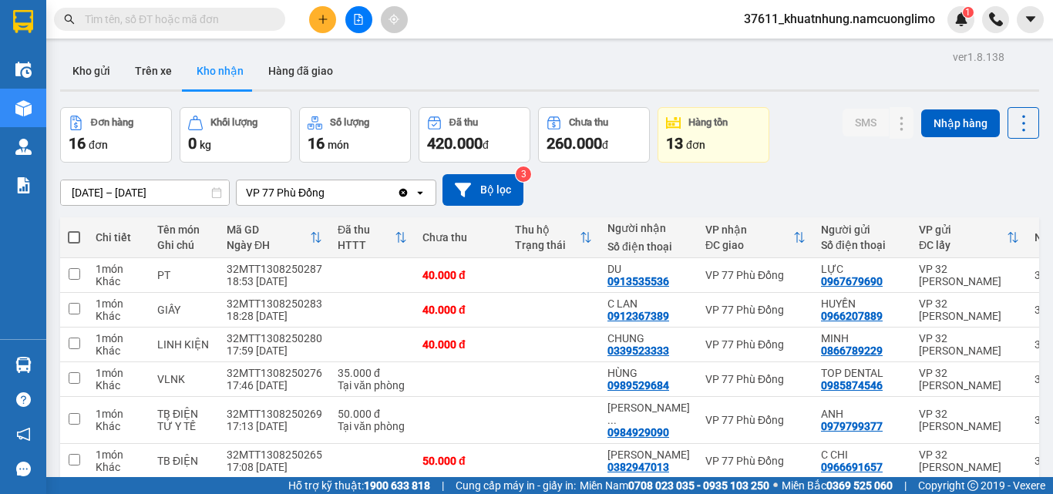
click at [775, 184] on section "Kết quả [PERSON_NAME] ( 52 ) Bộ lọc Mã ĐH Trạng thái Món hàng [PERSON_NAME] [PE…" at bounding box center [526, 247] width 1053 height 494
